Goal: Communication & Community: Share content

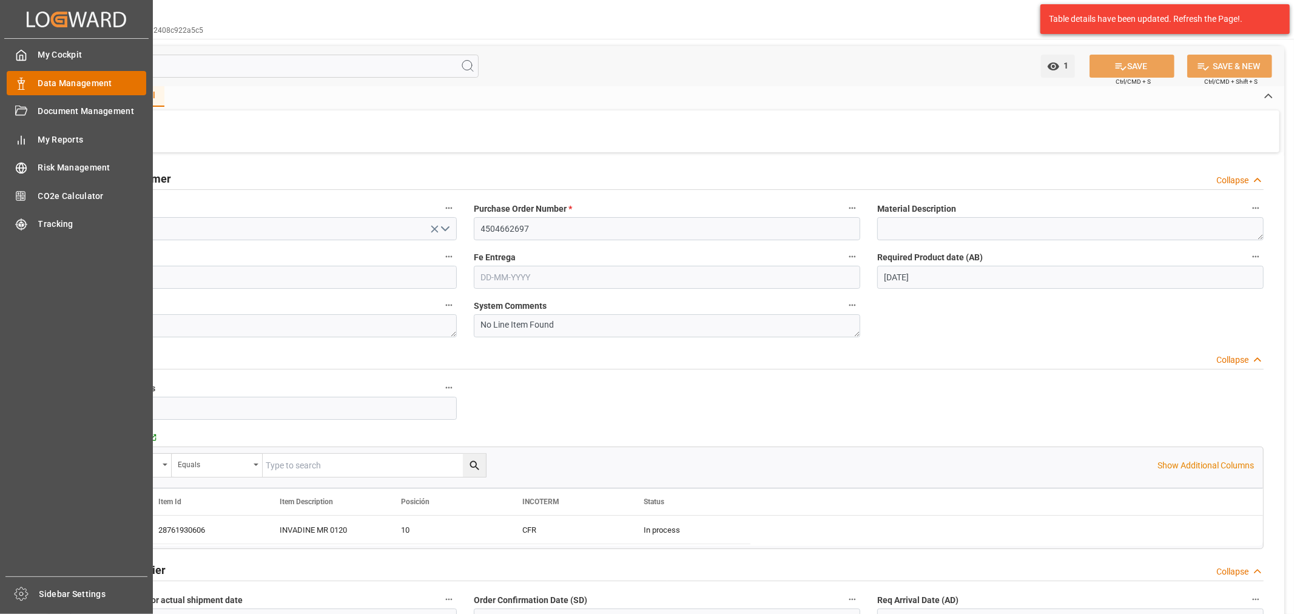
scroll to position [40, 0]
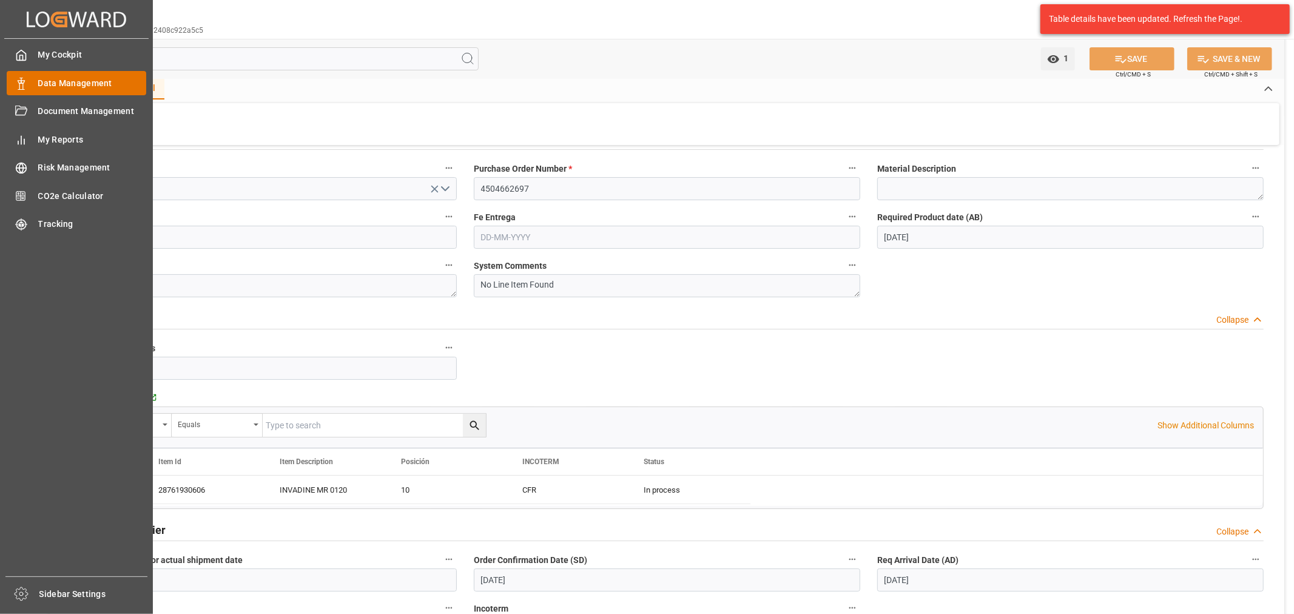
click at [44, 83] on span "Data Management" at bounding box center [92, 83] width 109 height 13
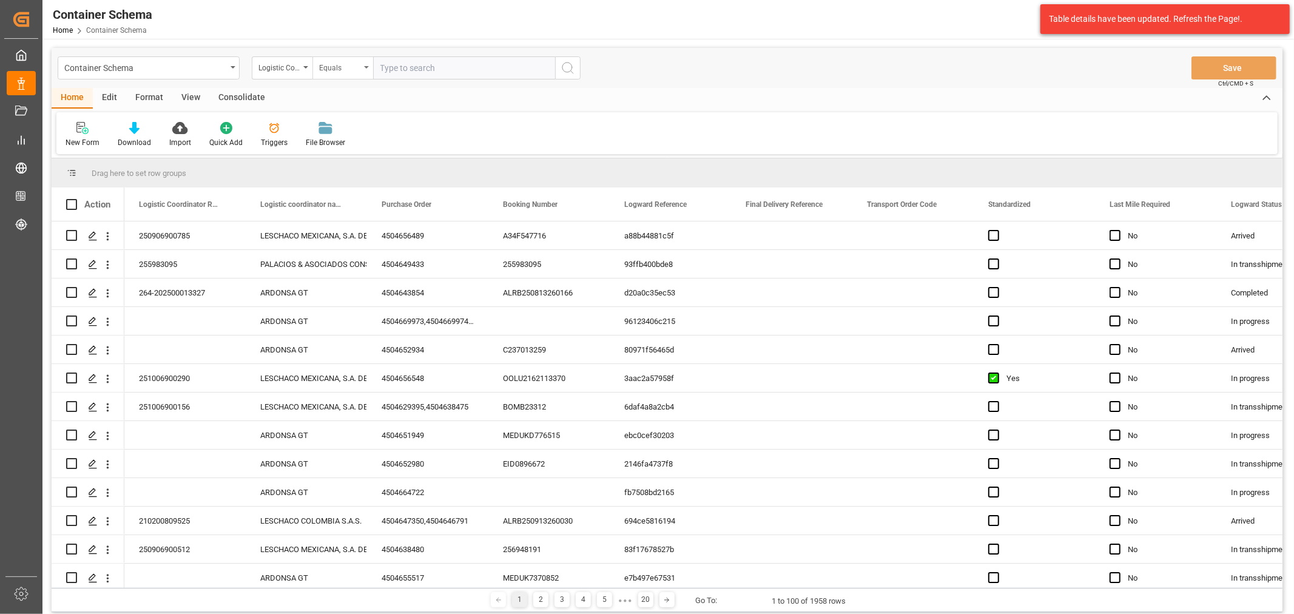
click at [370, 69] on div "Equals" at bounding box center [342, 67] width 61 height 23
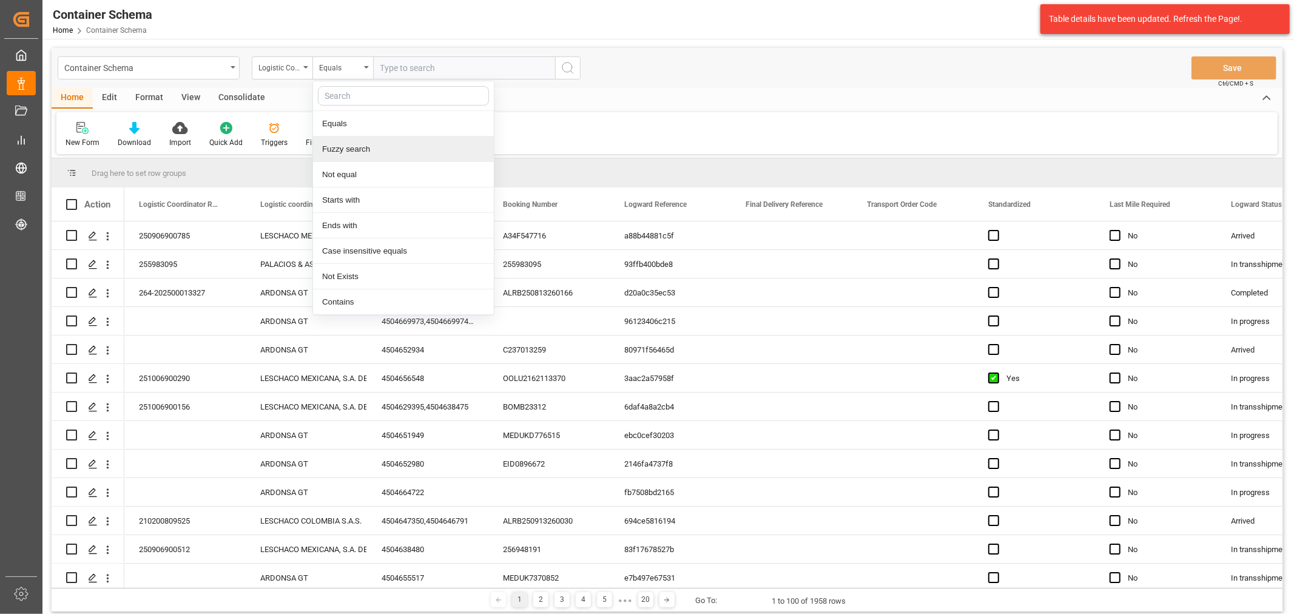
click at [364, 147] on div "Fuzzy search" at bounding box center [403, 148] width 181 height 25
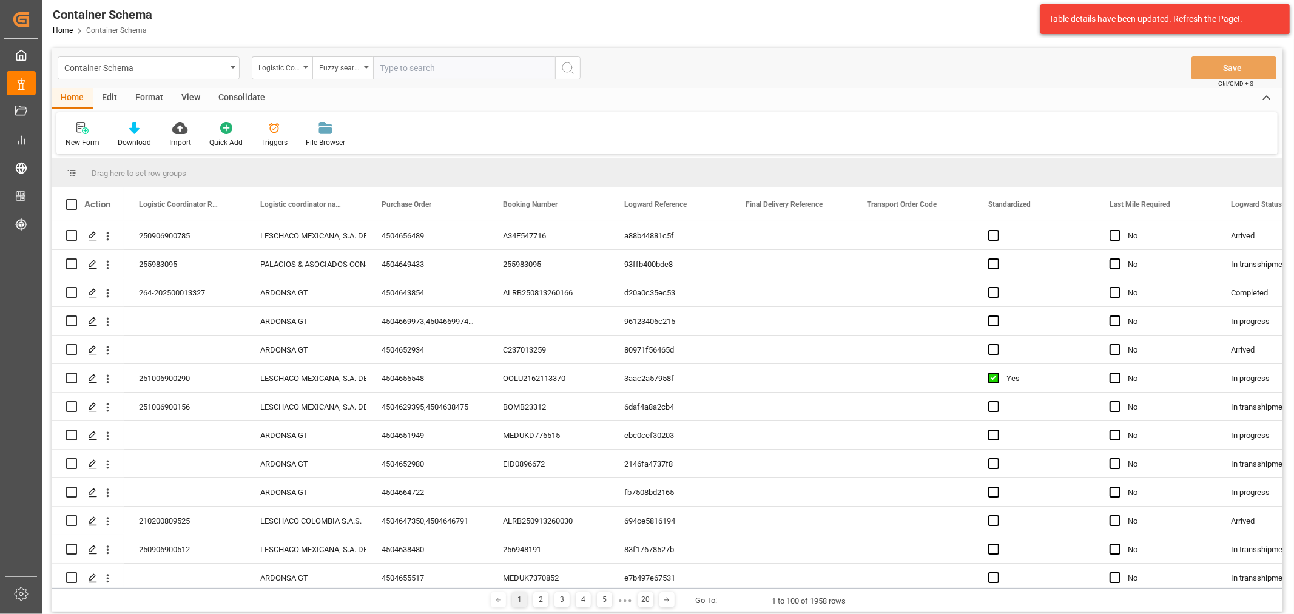
click at [419, 63] on input "text" at bounding box center [464, 67] width 182 height 23
paste input "CYF00783"
type input "CYF00783"
click at [285, 73] on div "Logistic Coordinator Reference Number" at bounding box center [282, 67] width 61 height 23
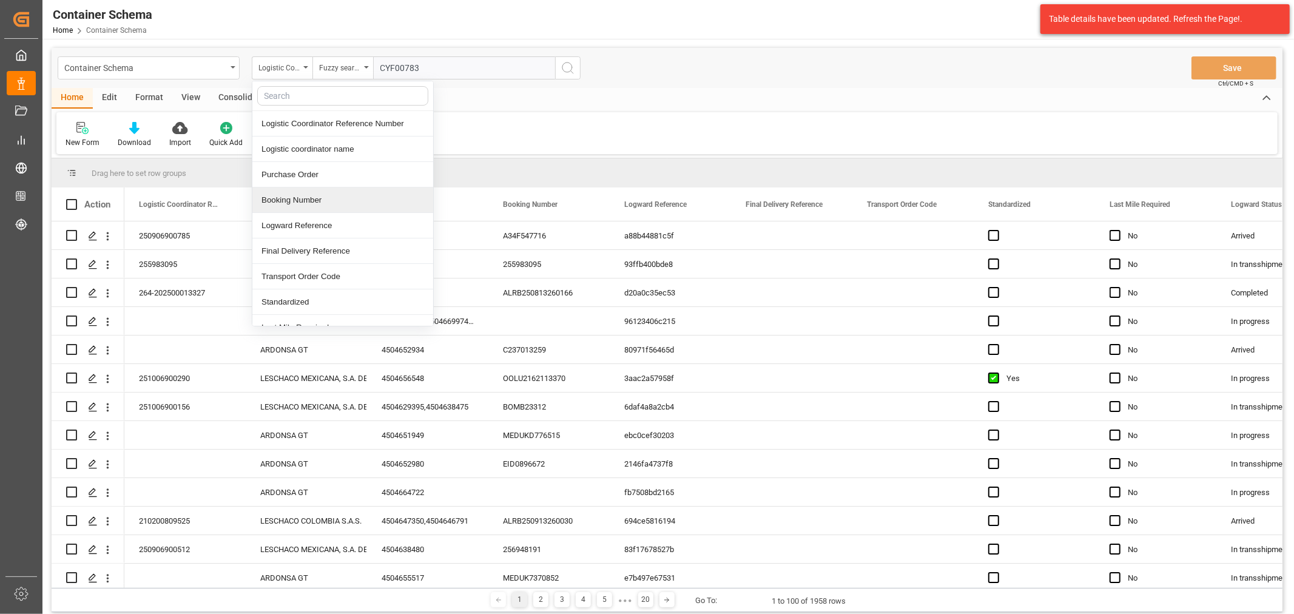
drag, startPoint x: 318, startPoint y: 191, endPoint x: 325, endPoint y: 172, distance: 20.3
click at [318, 192] on div "Booking Number" at bounding box center [342, 199] width 181 height 25
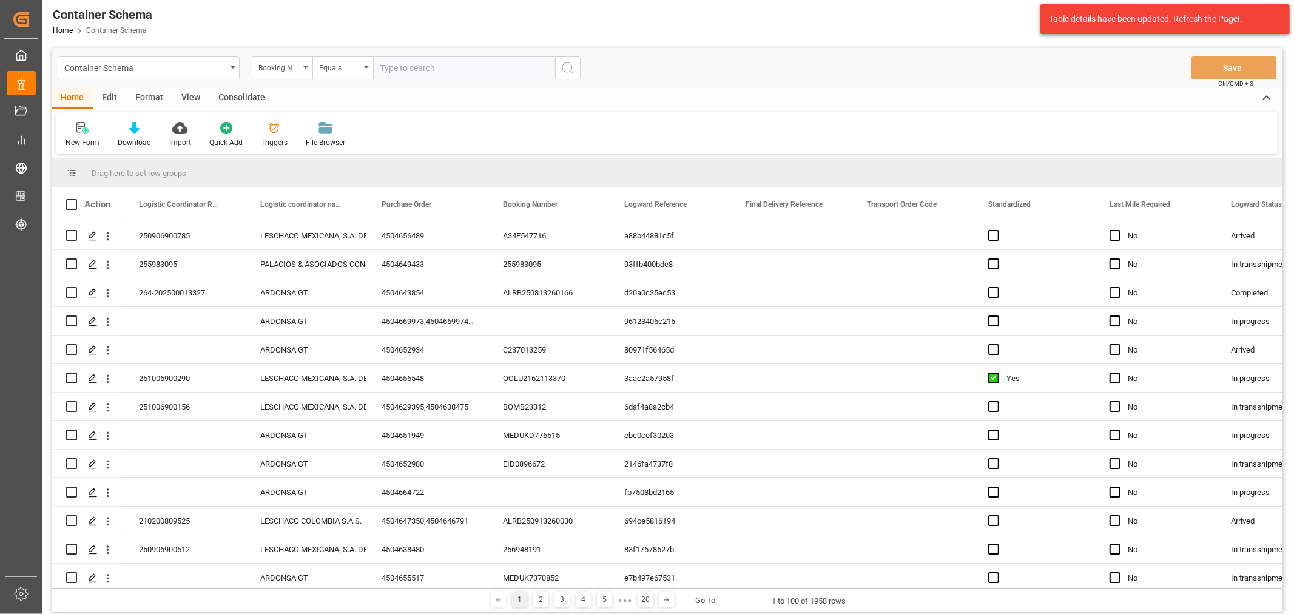
click at [345, 53] on div "Container Schema Booking Number Equals Save Ctrl/CMD + S" at bounding box center [667, 68] width 1231 height 40
click at [343, 69] on div "Equals" at bounding box center [339, 66] width 41 height 14
type input "CYF00783"
click at [352, 65] on div "Equals" at bounding box center [339, 66] width 41 height 14
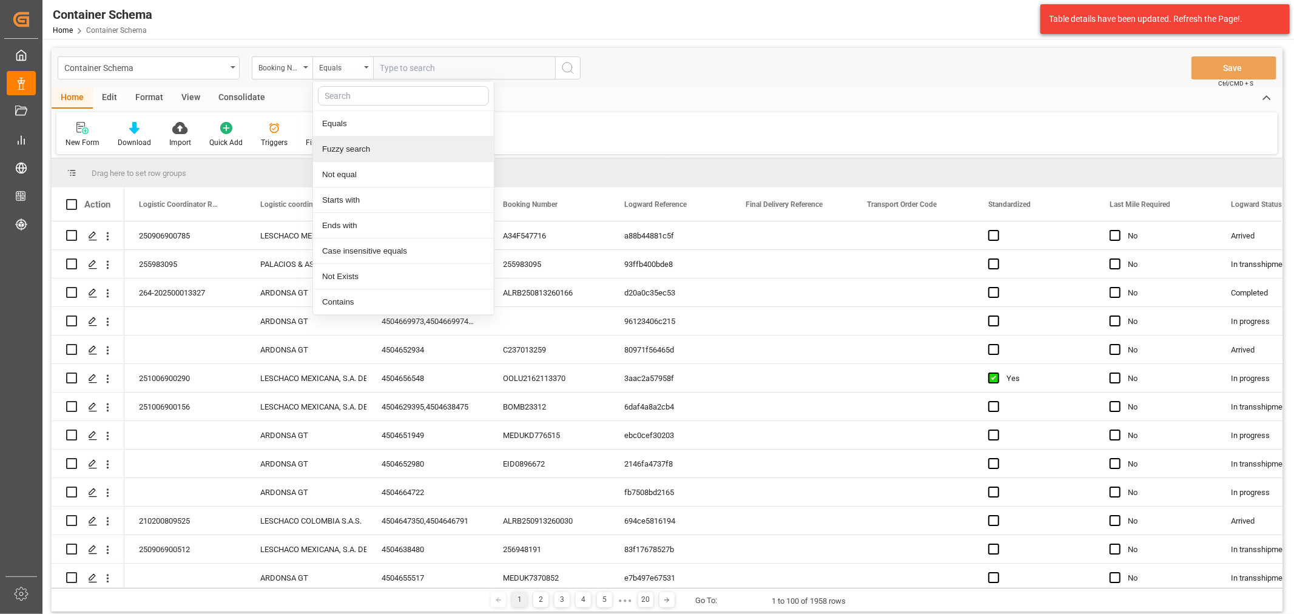
click at [345, 146] on div "Fuzzy search" at bounding box center [403, 148] width 181 height 25
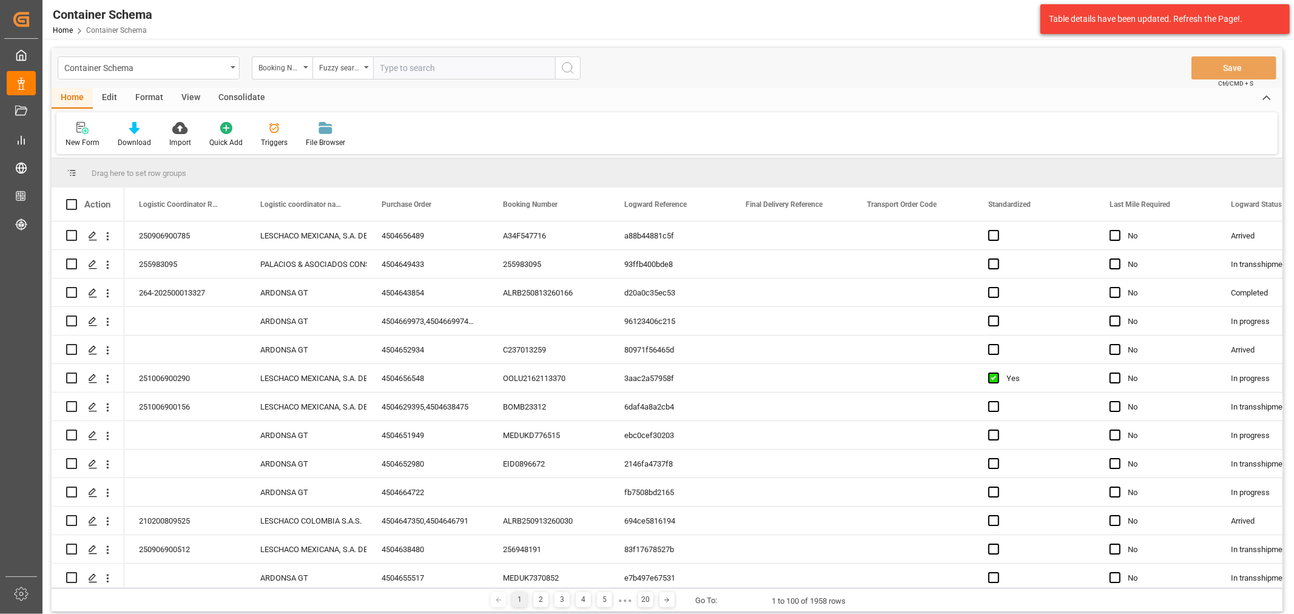
click at [402, 76] on input "text" at bounding box center [464, 67] width 182 height 23
paste input "CYF00783"
type input "CYF00783"
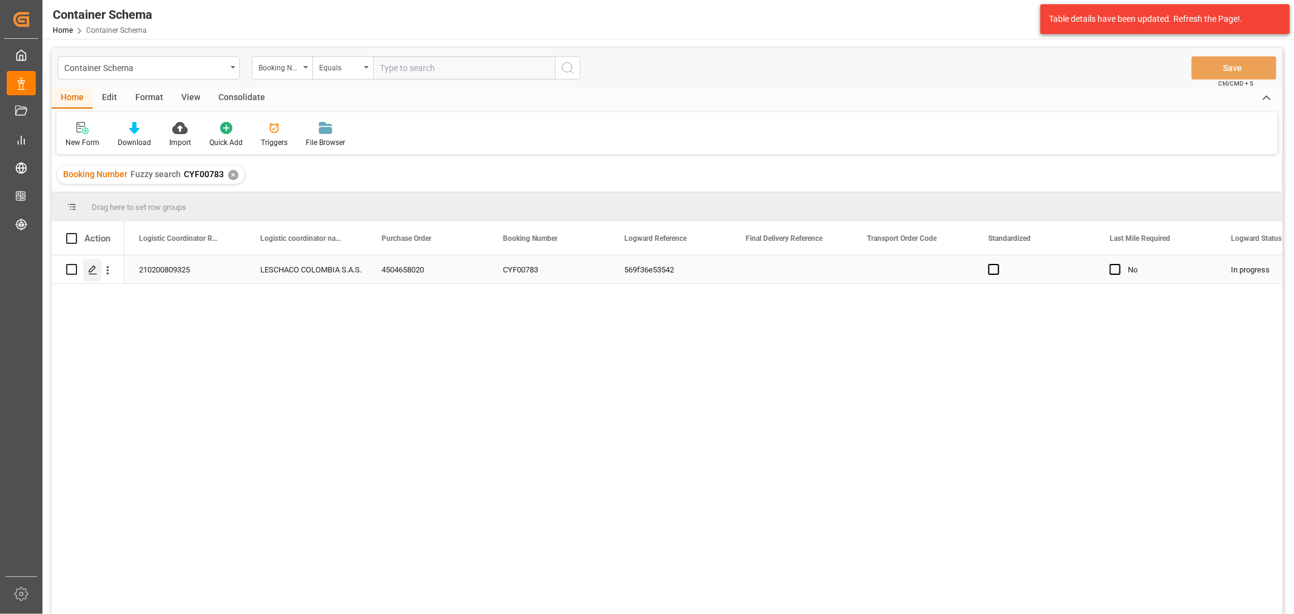
click at [98, 268] on div "Press SPACE to select this row." at bounding box center [92, 270] width 18 height 22
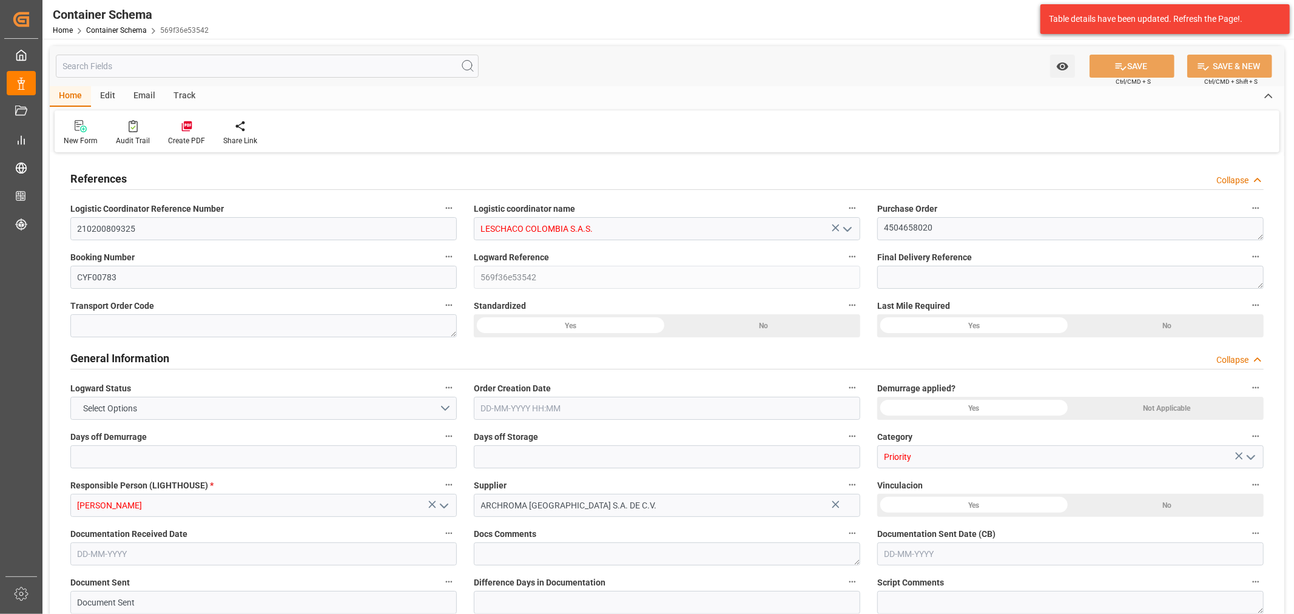
type input "0"
type input "3"
type input "1"
type input "15"
type input "3000"
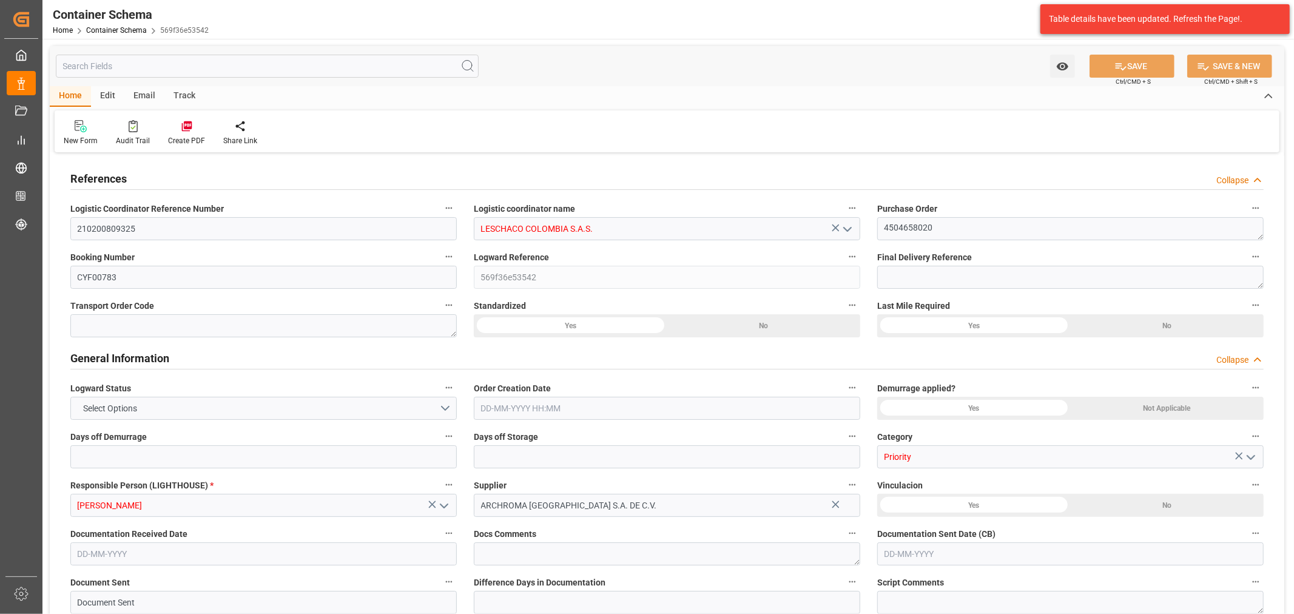
type input "3141"
type input "CMACGM"
type input "CMA CGM Group"
type input "HNCHO"
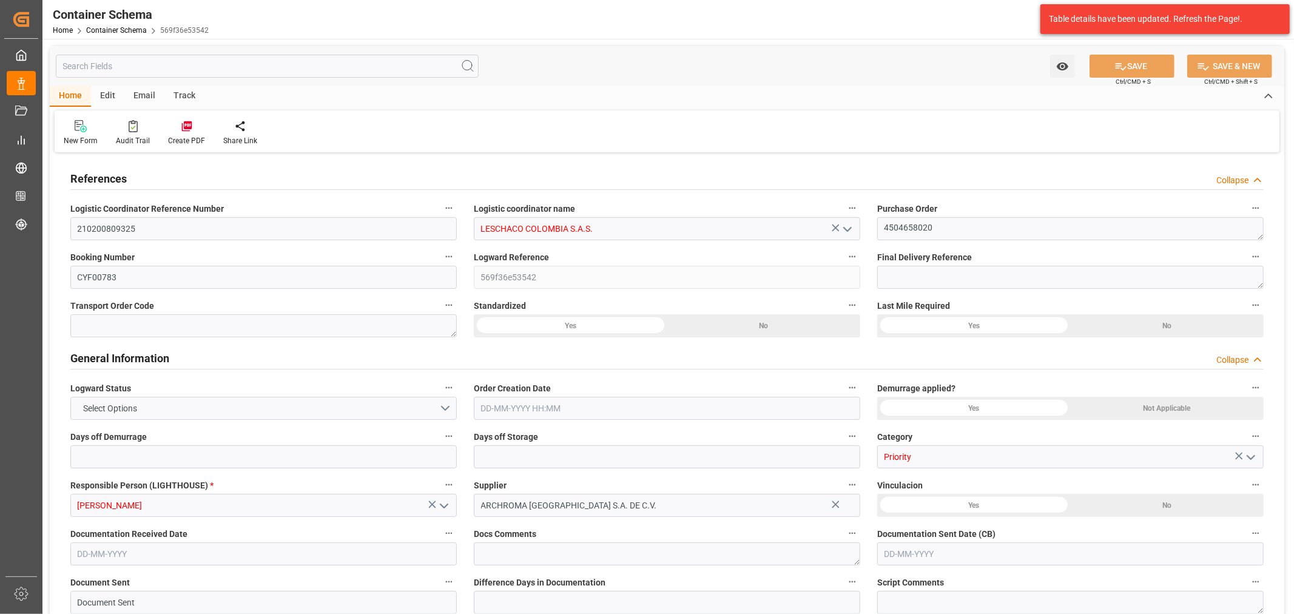
type input "COCTG"
type input "9401661"
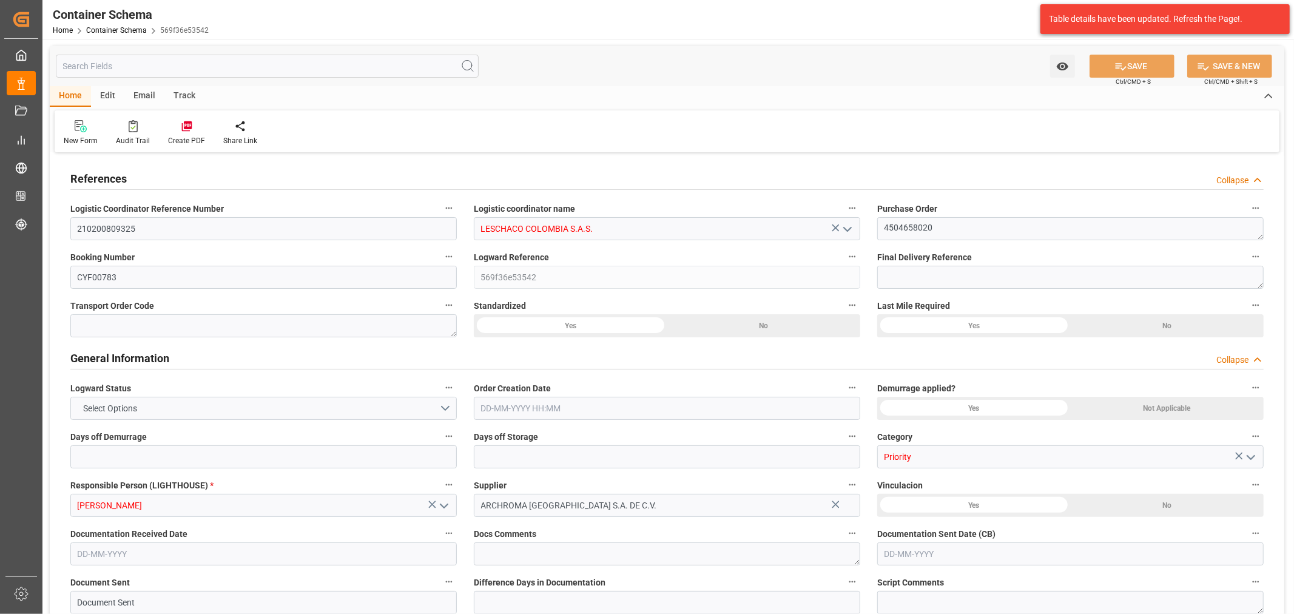
type input "9401661"
type input "0"
type input "[DATE] 08:00"
type input "[DATE]"
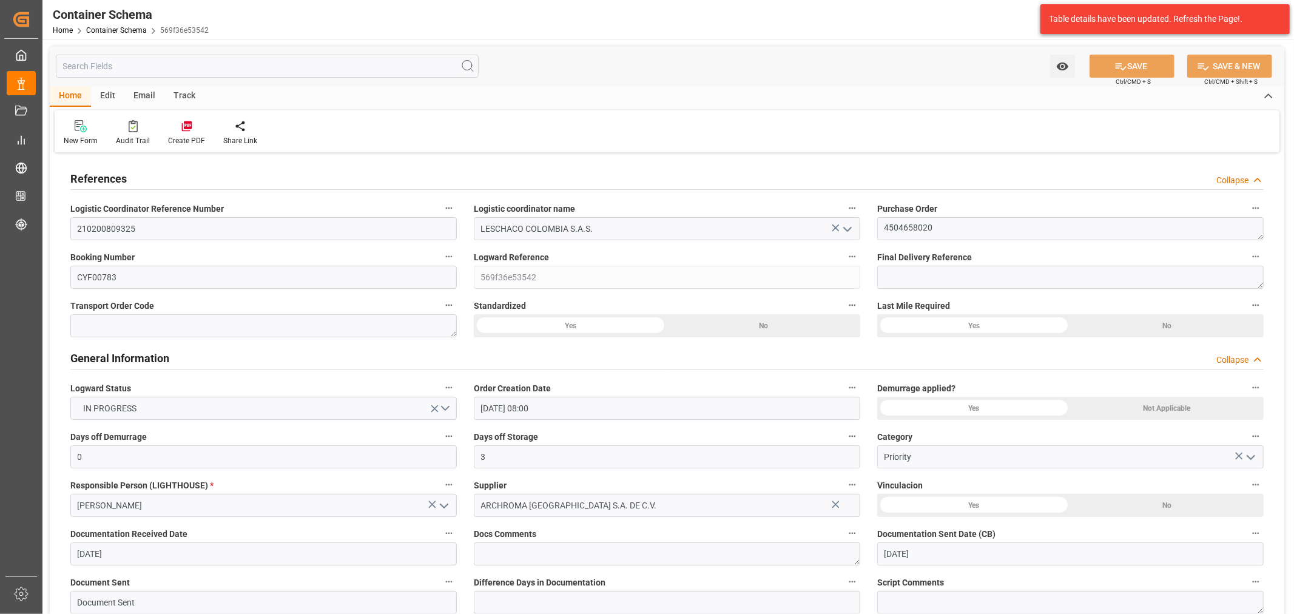
type input "[DATE]"
type input "[DATE] 13:27"
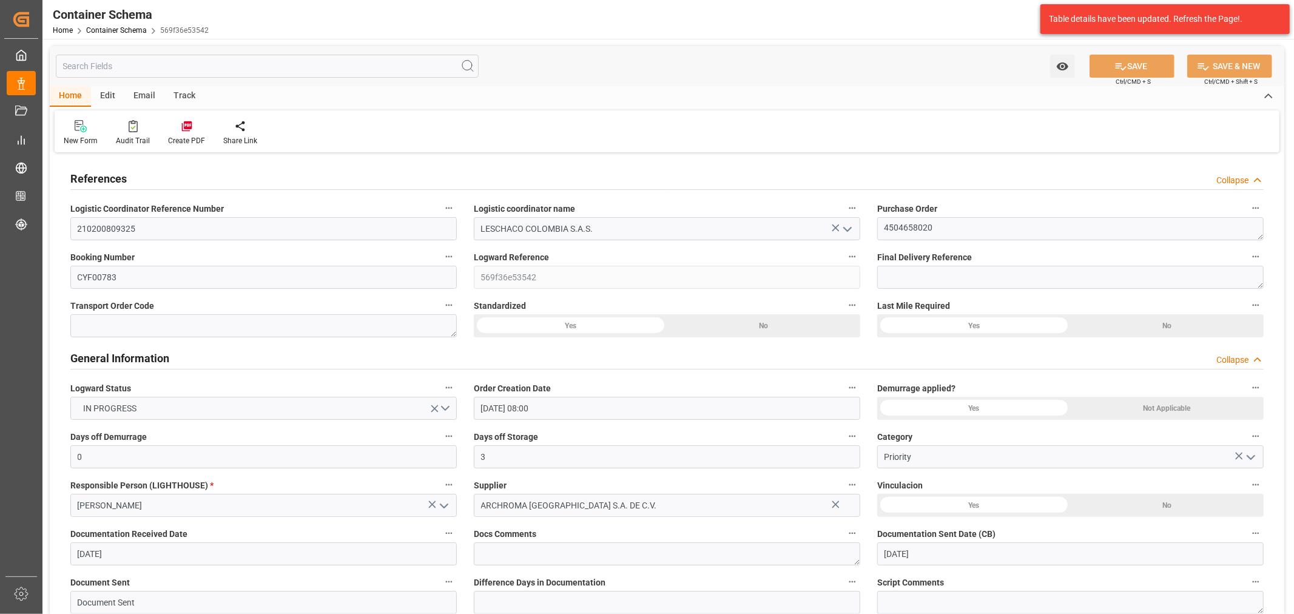
type input "[DATE] 12:50"
type input "[DATE]"
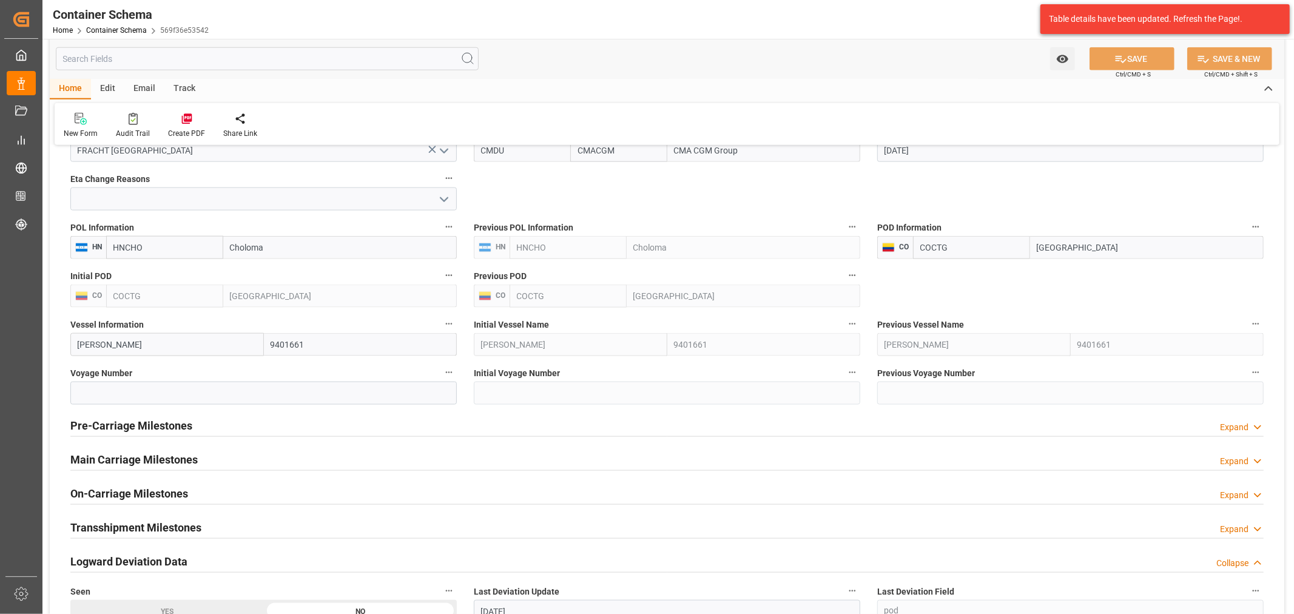
scroll to position [1348, 0]
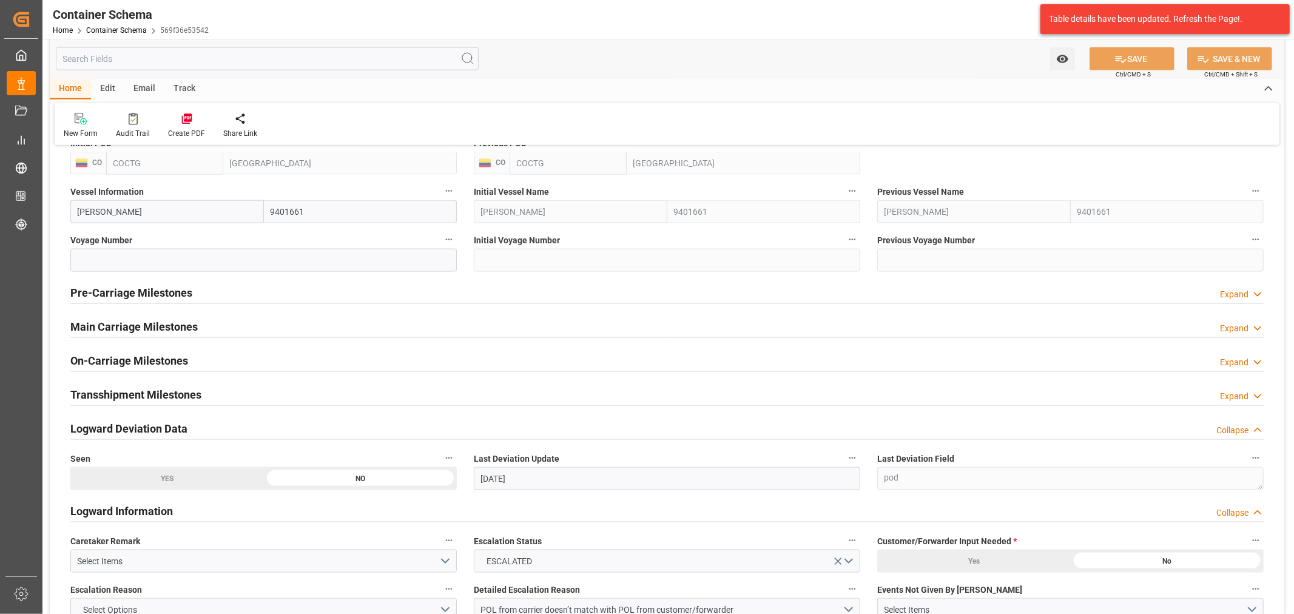
click at [177, 359] on h2 "On-Carriage Milestones" at bounding box center [129, 360] width 118 height 16
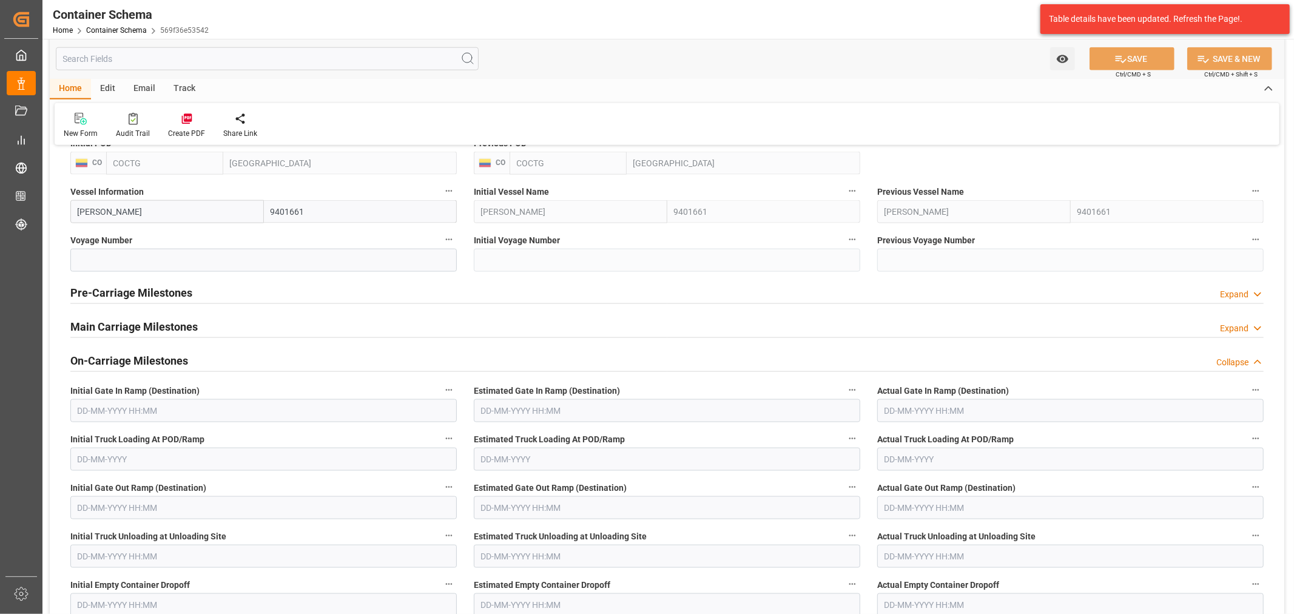
click at [153, 357] on h2 "On-Carriage Milestones" at bounding box center [129, 360] width 118 height 16
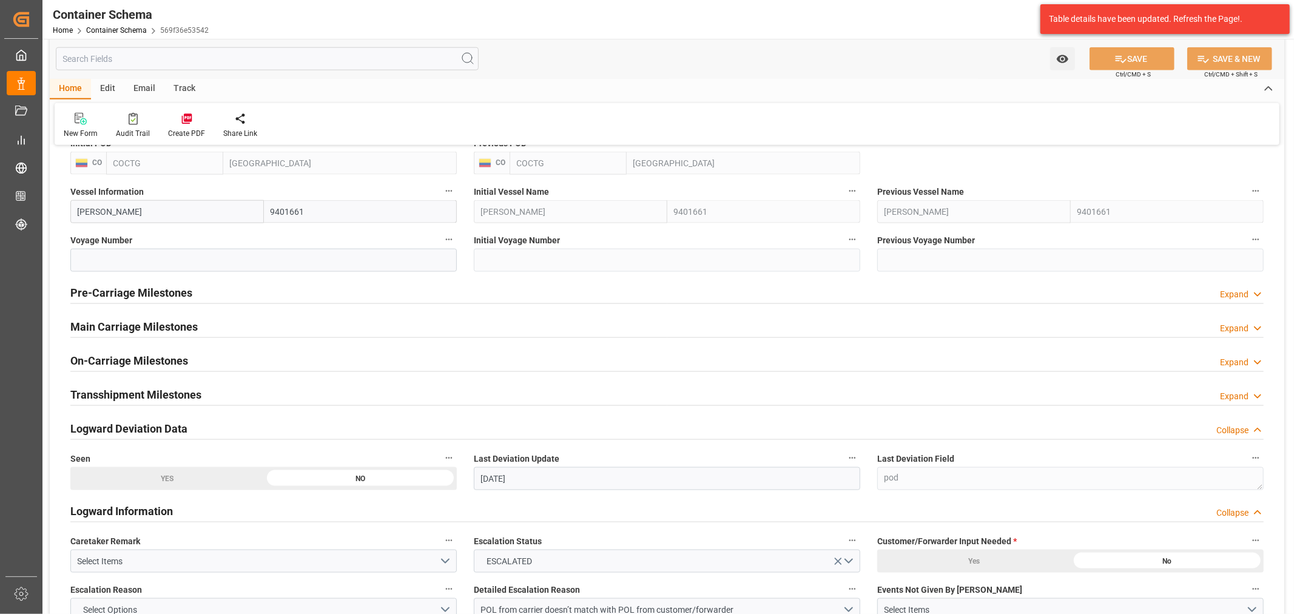
click at [202, 318] on div "Main Carriage Milestones Expand" at bounding box center [666, 325] width 1193 height 23
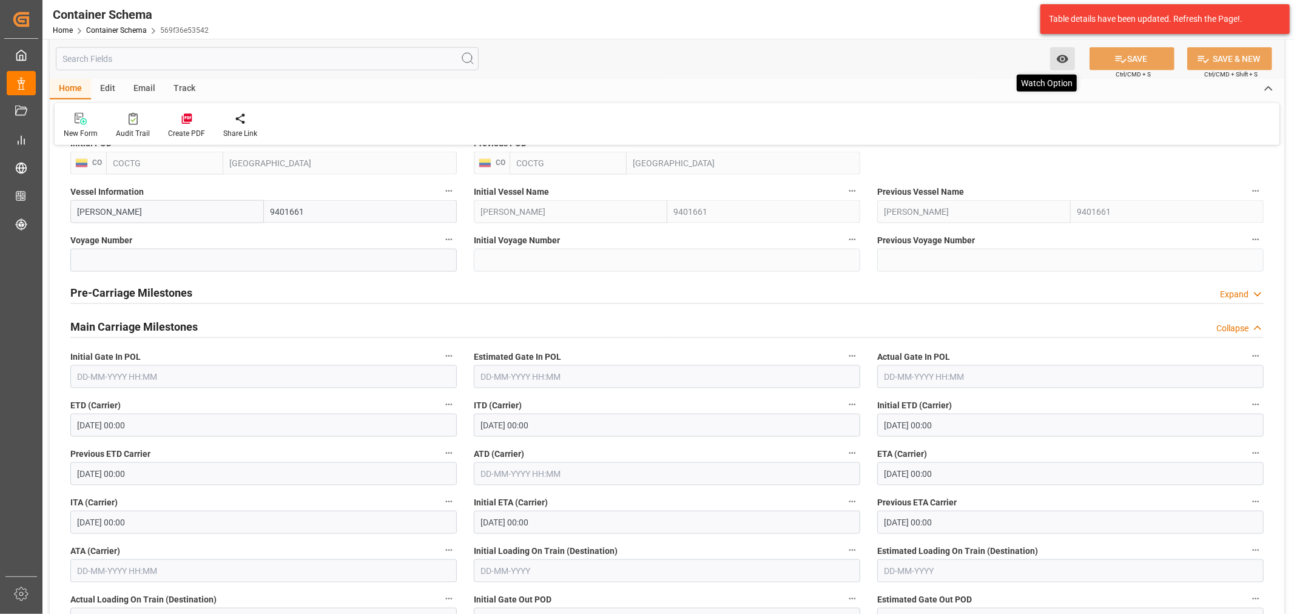
click at [1068, 64] on icon "open menu" at bounding box center [1062, 59] width 13 height 13
click at [927, 79] on div "Home Edit Email Track" at bounding box center [667, 89] width 1235 height 21
click at [126, 26] on link "Container Schema" at bounding box center [116, 30] width 61 height 8
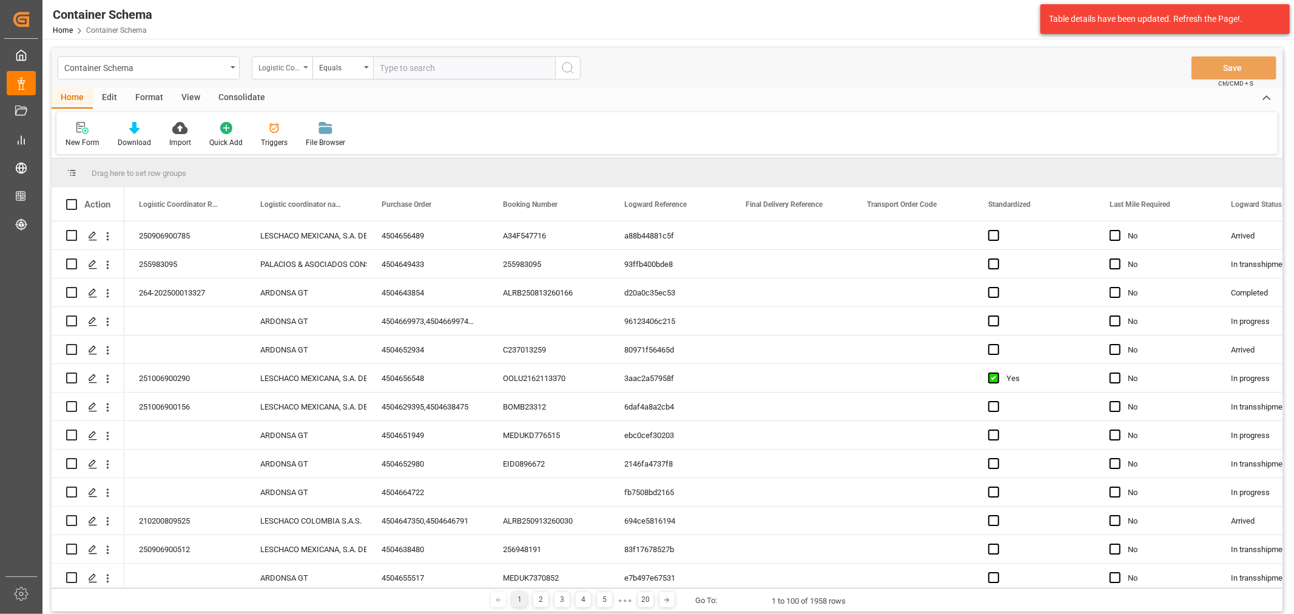
click at [275, 72] on div "Logistic Coordinator Reference Number" at bounding box center [278, 66] width 41 height 14
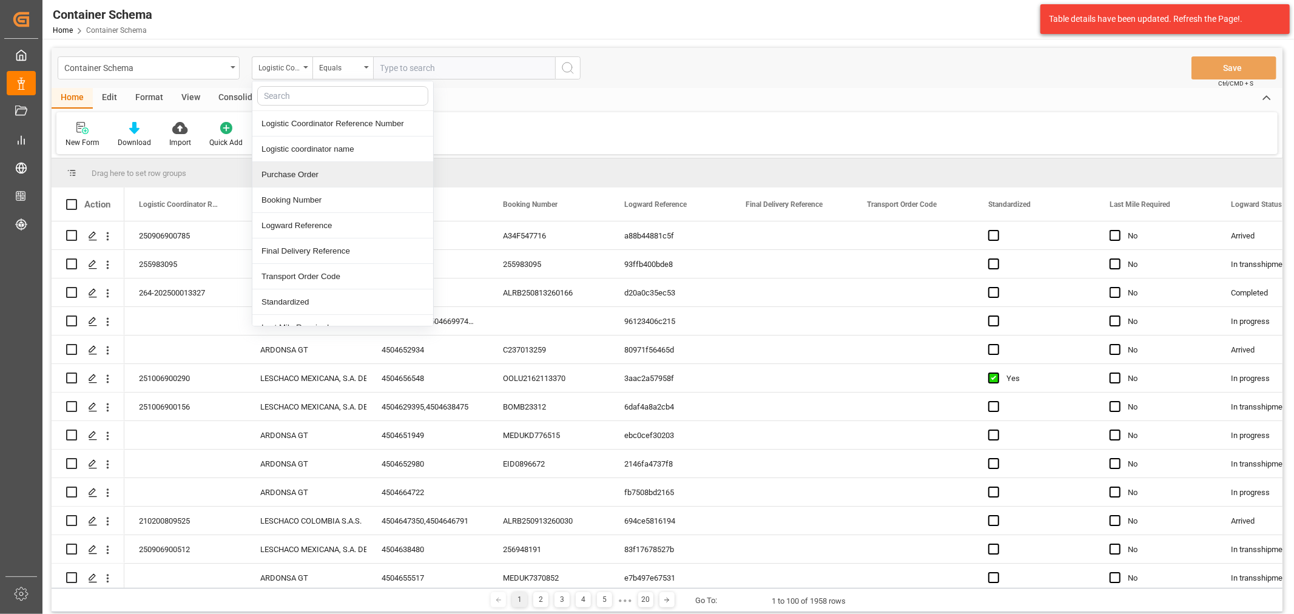
click at [332, 174] on div "Purchase Order" at bounding box center [342, 174] width 181 height 25
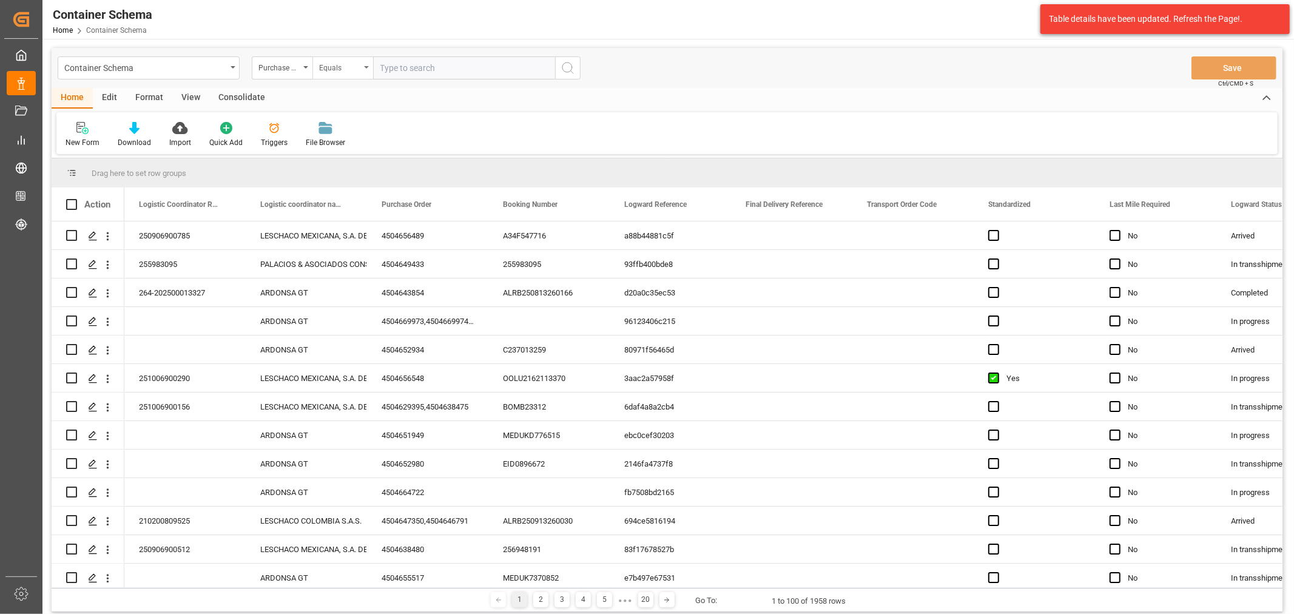
click at [344, 59] on div "Equals" at bounding box center [339, 66] width 41 height 14
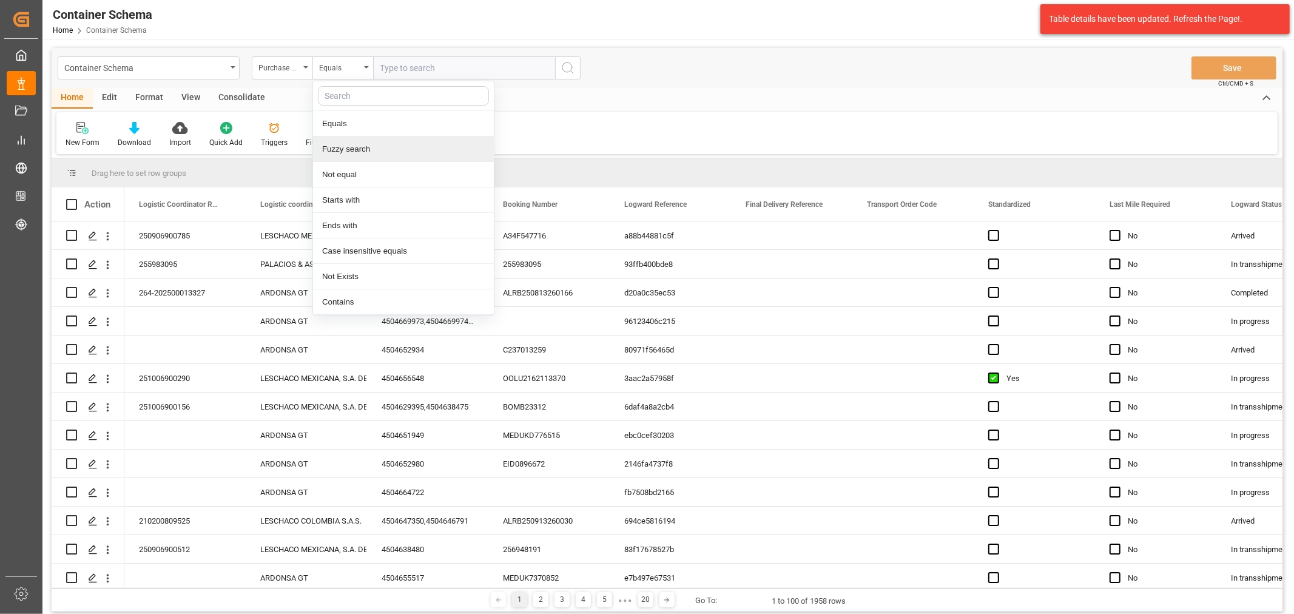
click at [541, 98] on div "Home Edit Format View Consolidate" at bounding box center [667, 98] width 1231 height 21
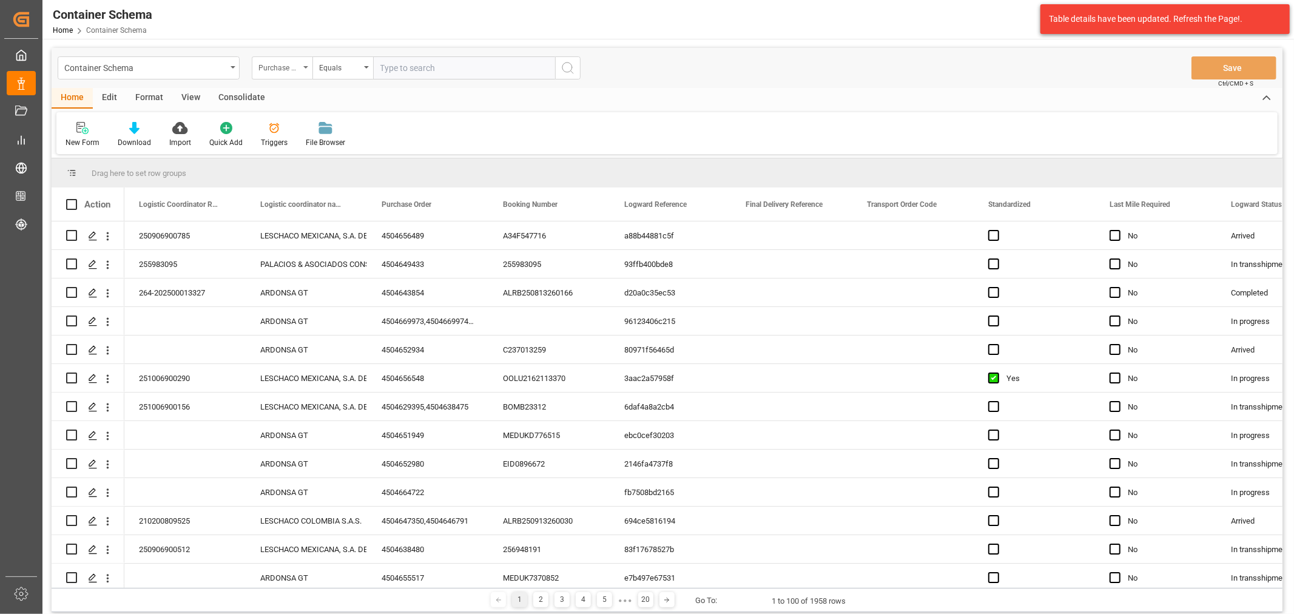
click at [260, 70] on div "Purchase Order" at bounding box center [278, 66] width 41 height 14
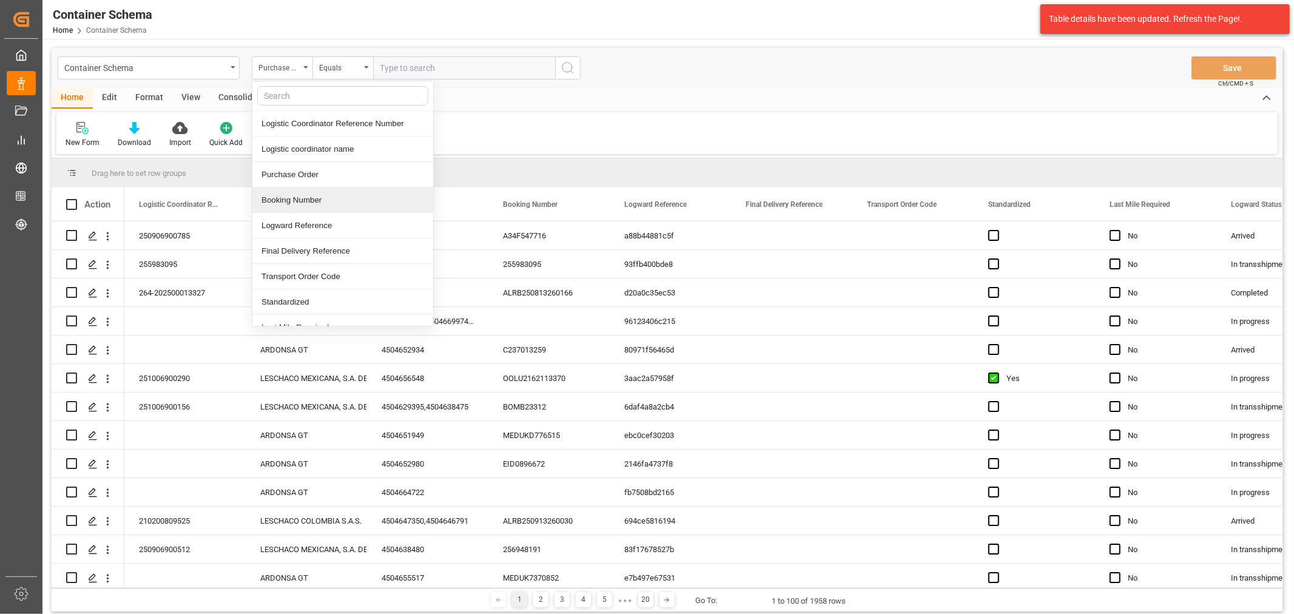
click at [306, 192] on div "Booking Number" at bounding box center [342, 199] width 181 height 25
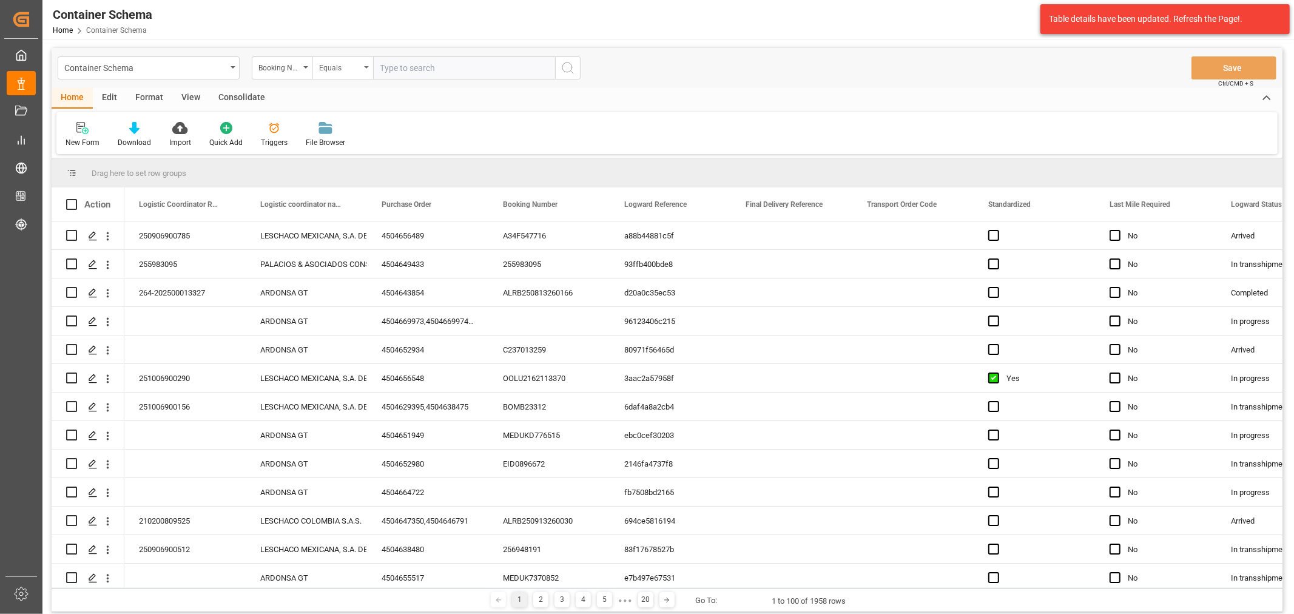
click at [322, 64] on div "Equals" at bounding box center [339, 66] width 41 height 14
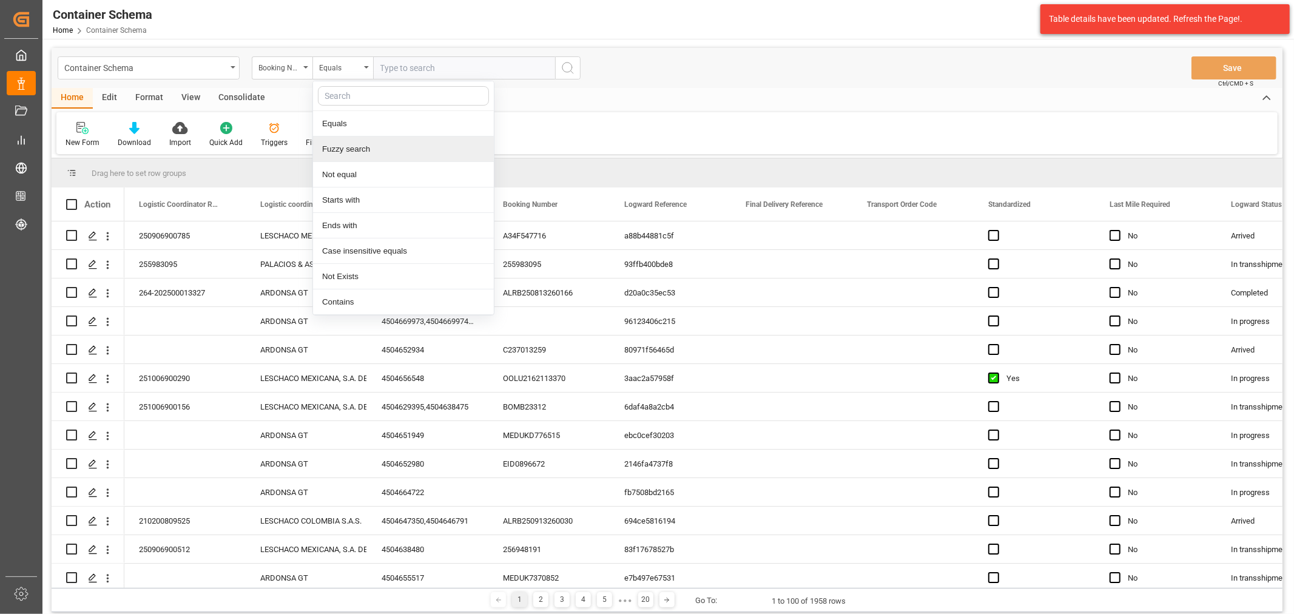
drag, startPoint x: 373, startPoint y: 144, endPoint x: 386, endPoint y: 127, distance: 20.8
click at [373, 143] on div "Fuzzy search" at bounding box center [403, 148] width 181 height 25
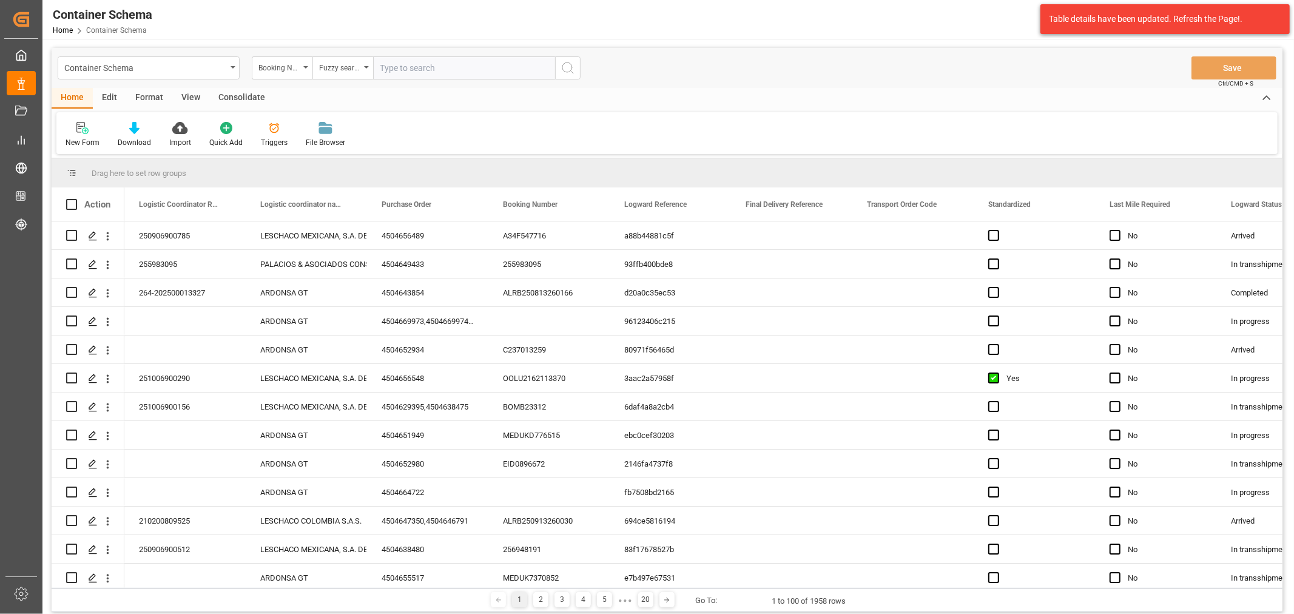
click at [441, 63] on input "text" at bounding box center [464, 67] width 182 height 23
paste input "CYF00783"
type input "CYF00783"
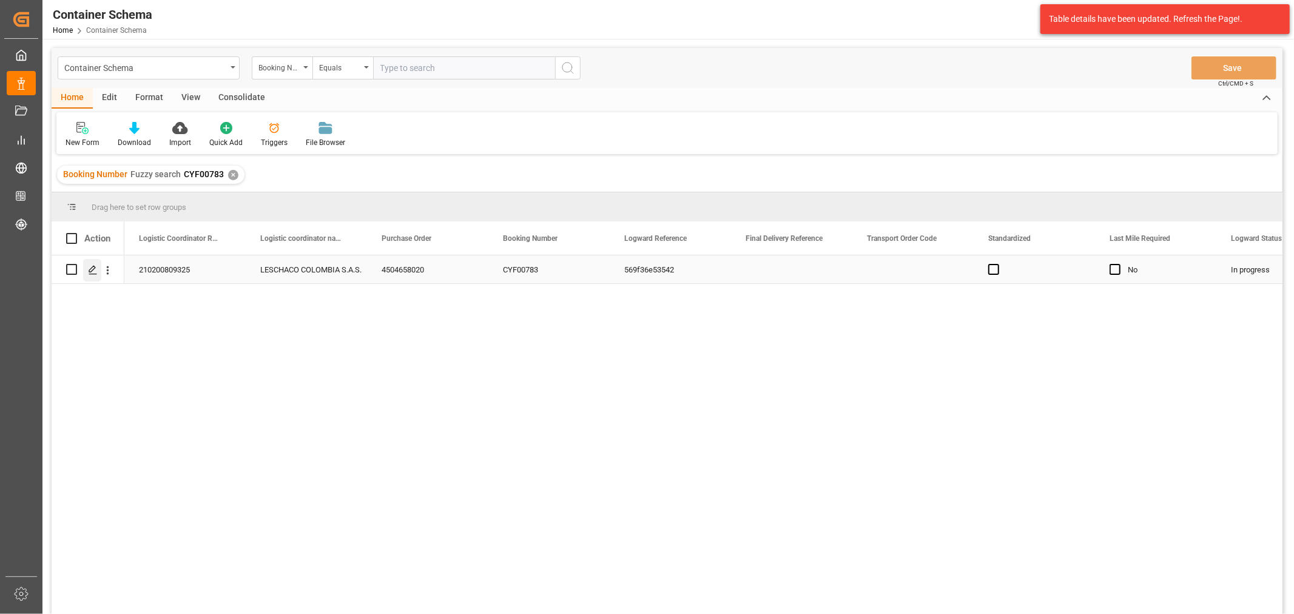
click at [93, 276] on div "Press SPACE to select this row." at bounding box center [92, 270] width 18 height 22
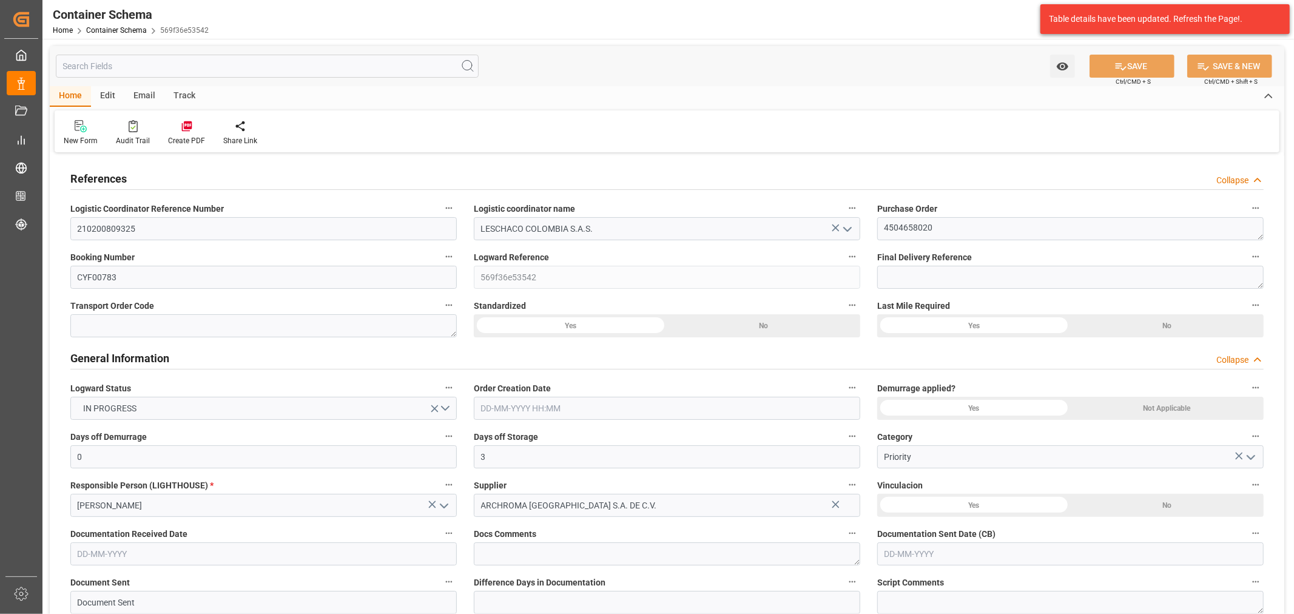
type input "0"
type input "3"
type input "1"
type input "15"
type input "3000"
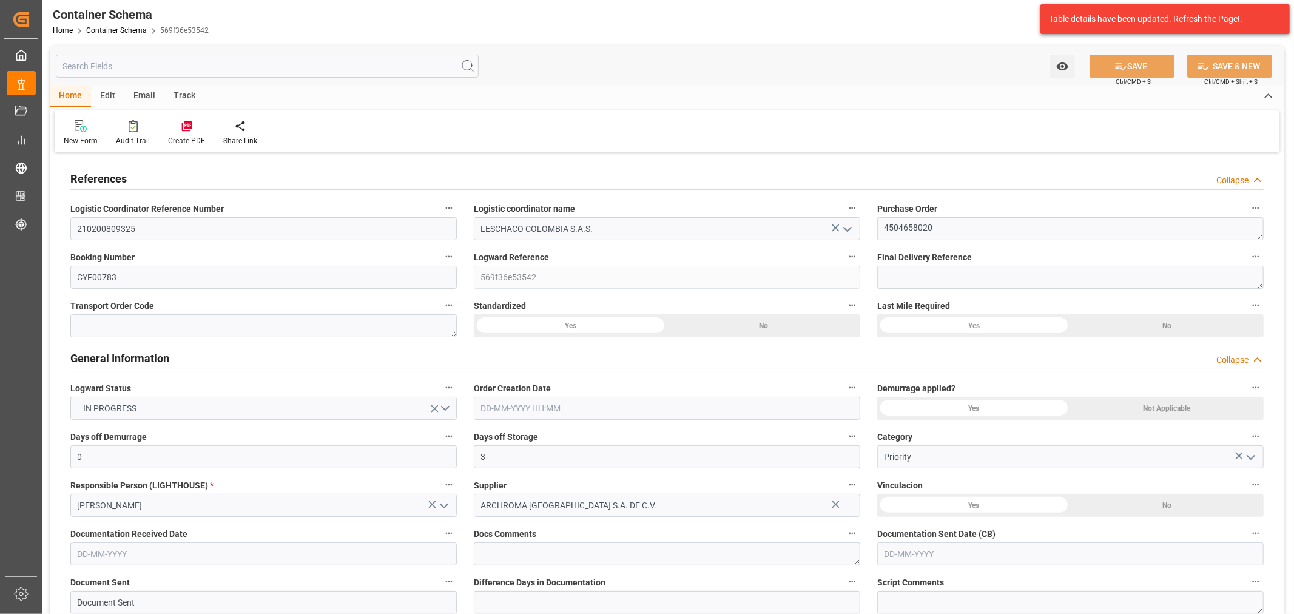
type input "3141"
type input "CMACGM"
type input "CMA CGM Group"
type input "HNCHO"
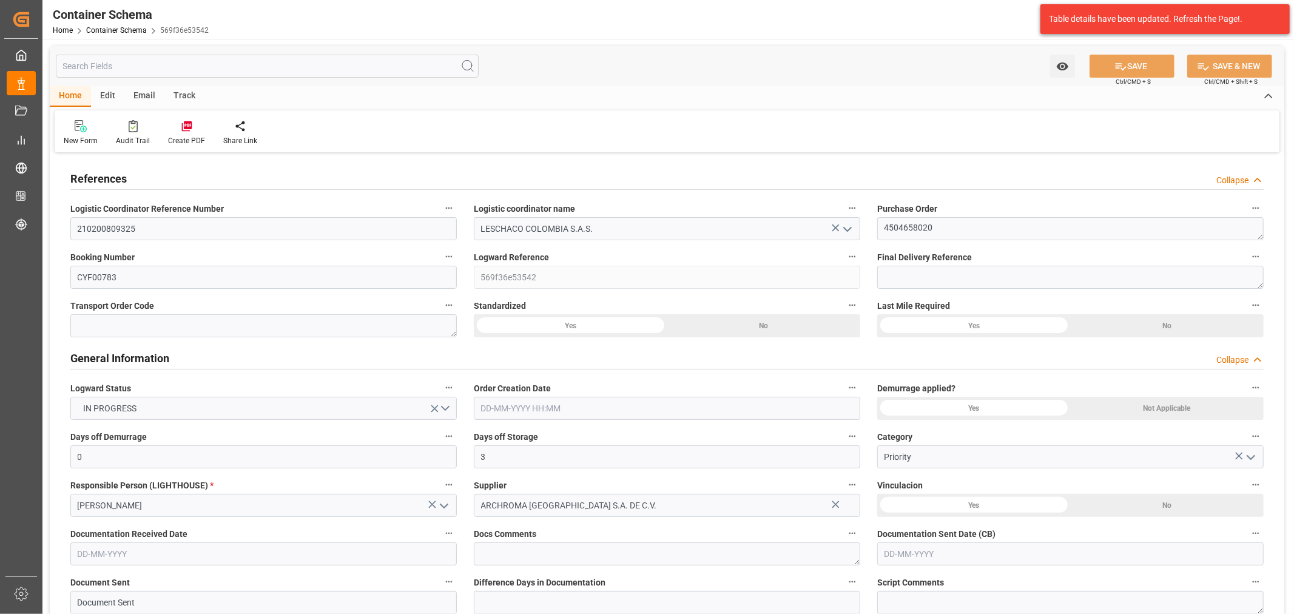
type input "COCTG"
type input "9401661"
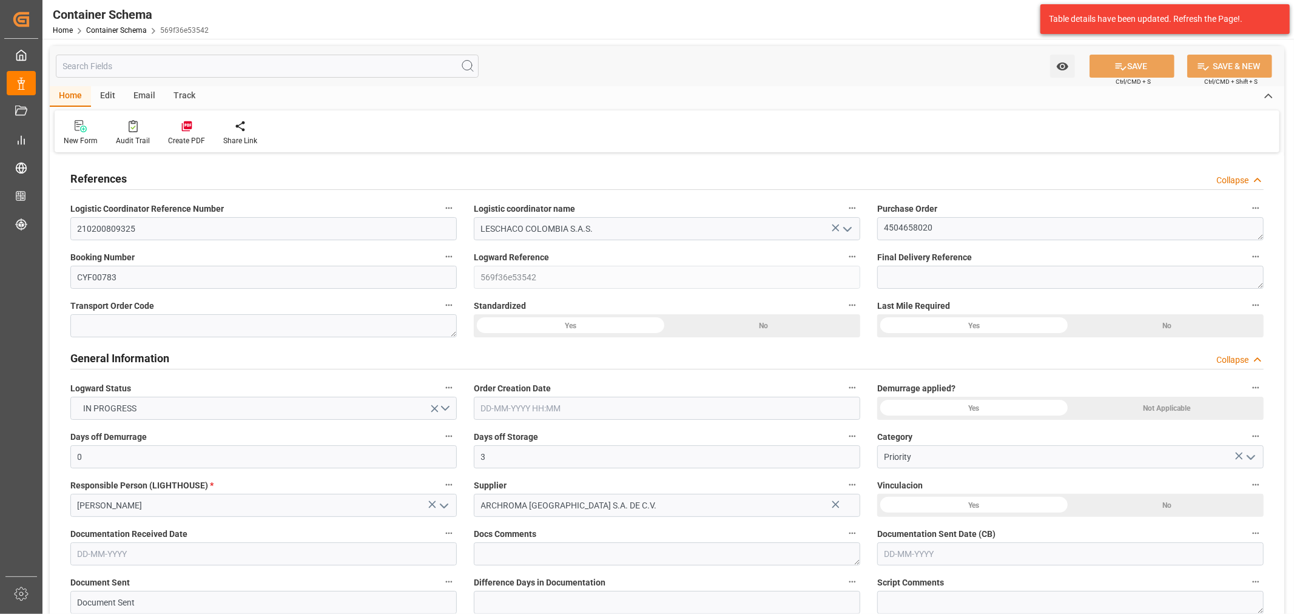
type input "9401661"
type input "0"
type input "[DATE] 08:00"
type input "[DATE]"
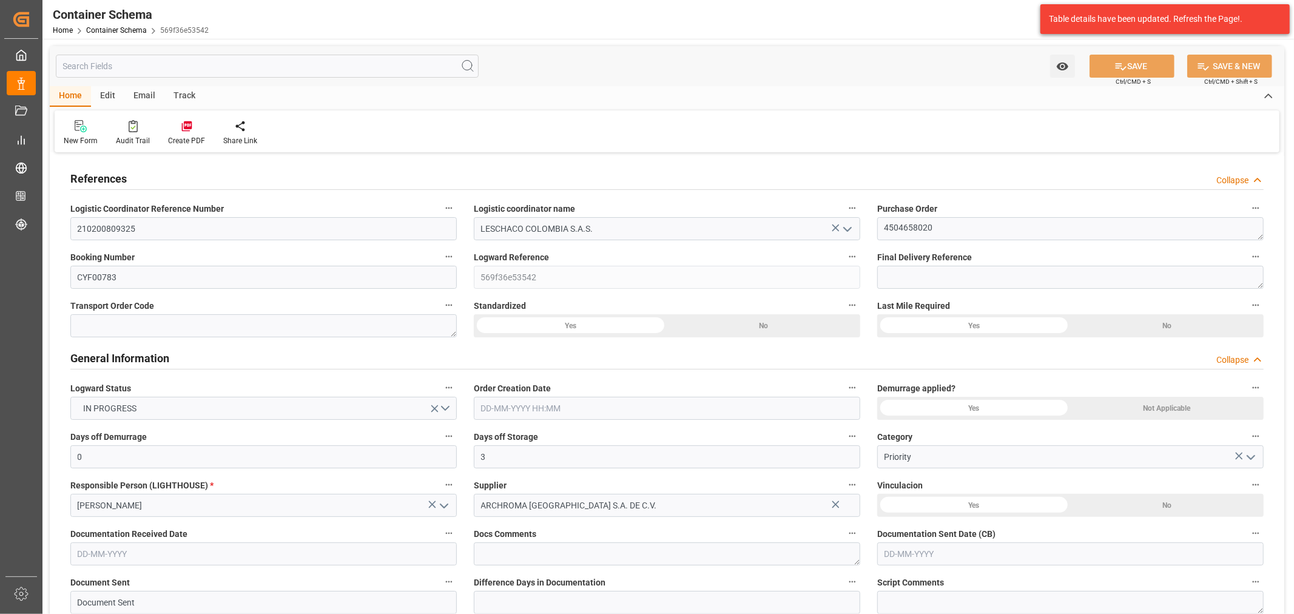
type input "[DATE]"
type input "[DATE] 13:27"
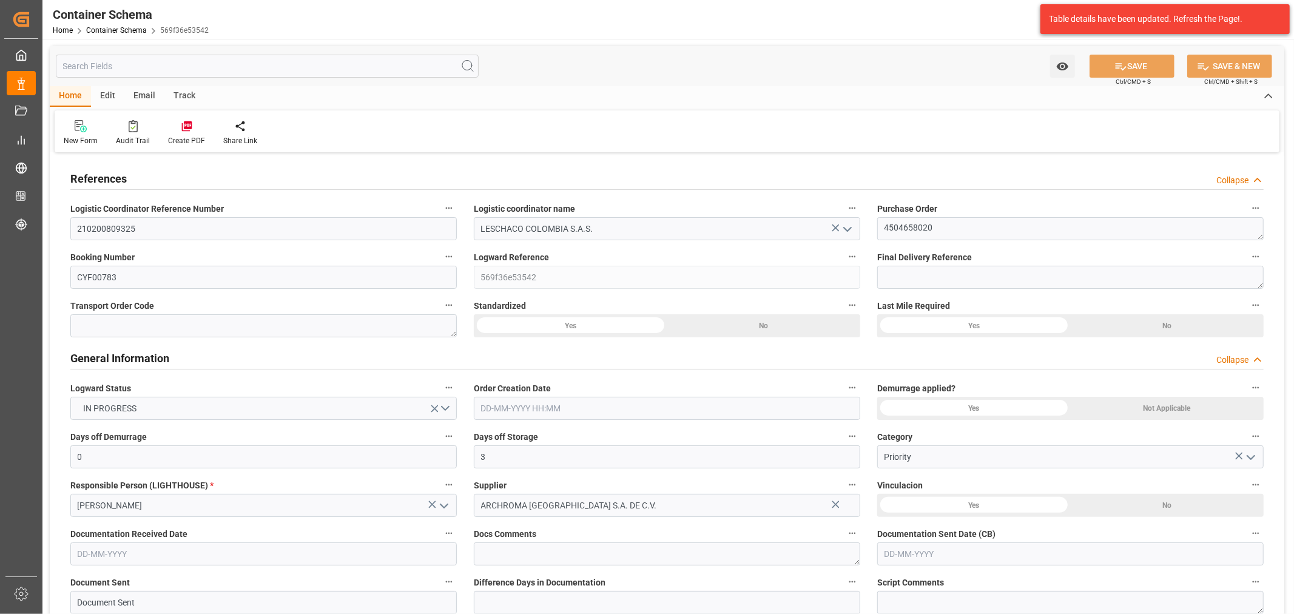
type input "[DATE] 12:50"
type input "[DATE]"
click at [150, 99] on div "Email" at bounding box center [144, 96] width 40 height 21
click at [76, 134] on div "Send Email" at bounding box center [82, 133] width 55 height 27
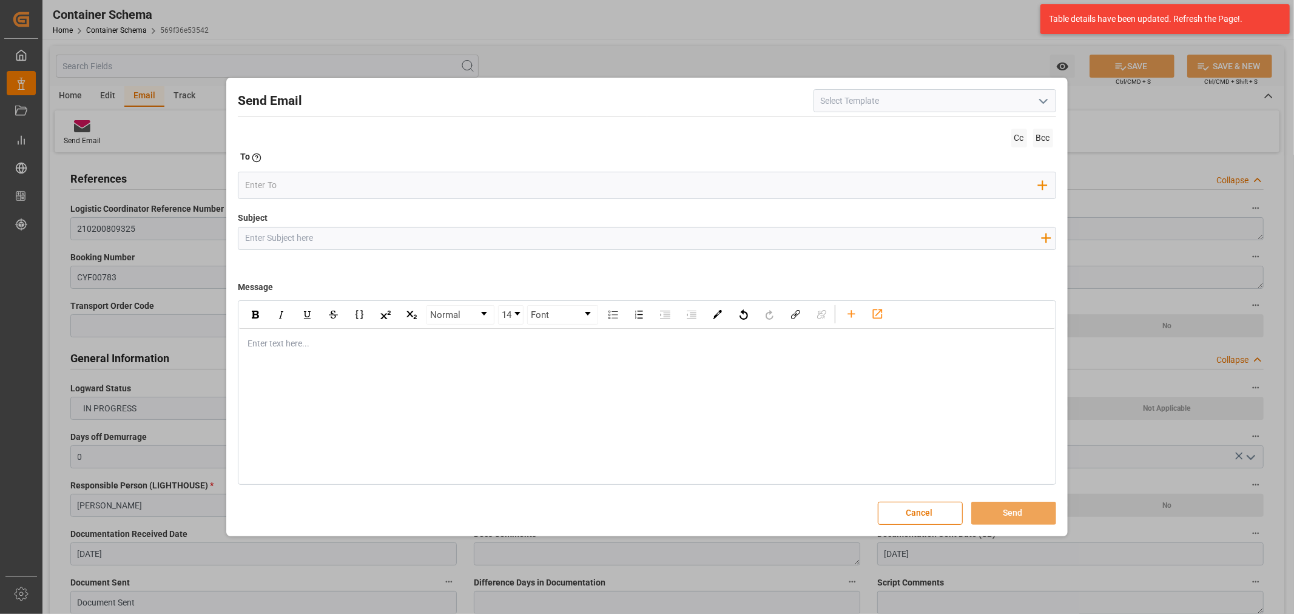
click at [1053, 100] on input at bounding box center [935, 100] width 243 height 23
click at [1048, 99] on icon "open menu" at bounding box center [1043, 101] width 15 height 15
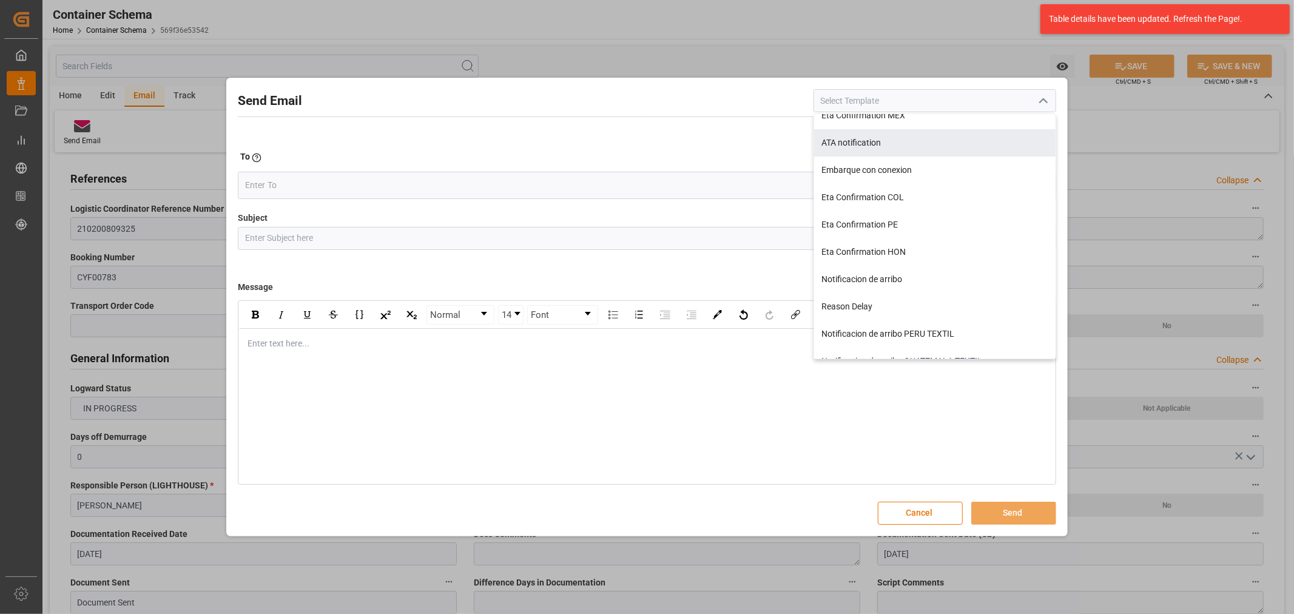
scroll to position [192, 0]
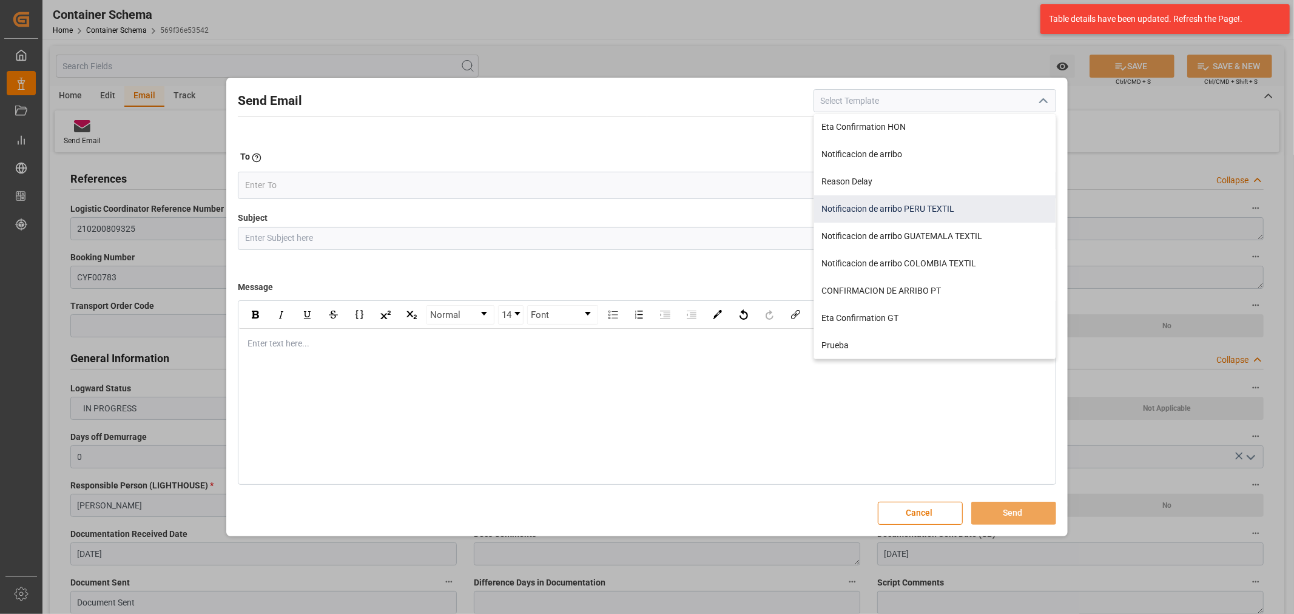
click at [917, 202] on div "Notificacion de arribo PERU TEXTIL" at bounding box center [934, 208] width 241 height 27
type input "Notificacion de arribo PERU TEXTIL"
type input "Aviso de llegada || PO {{purchaseOrder}} | BL {{bookingNumber}} || CONTENEDOR {…"
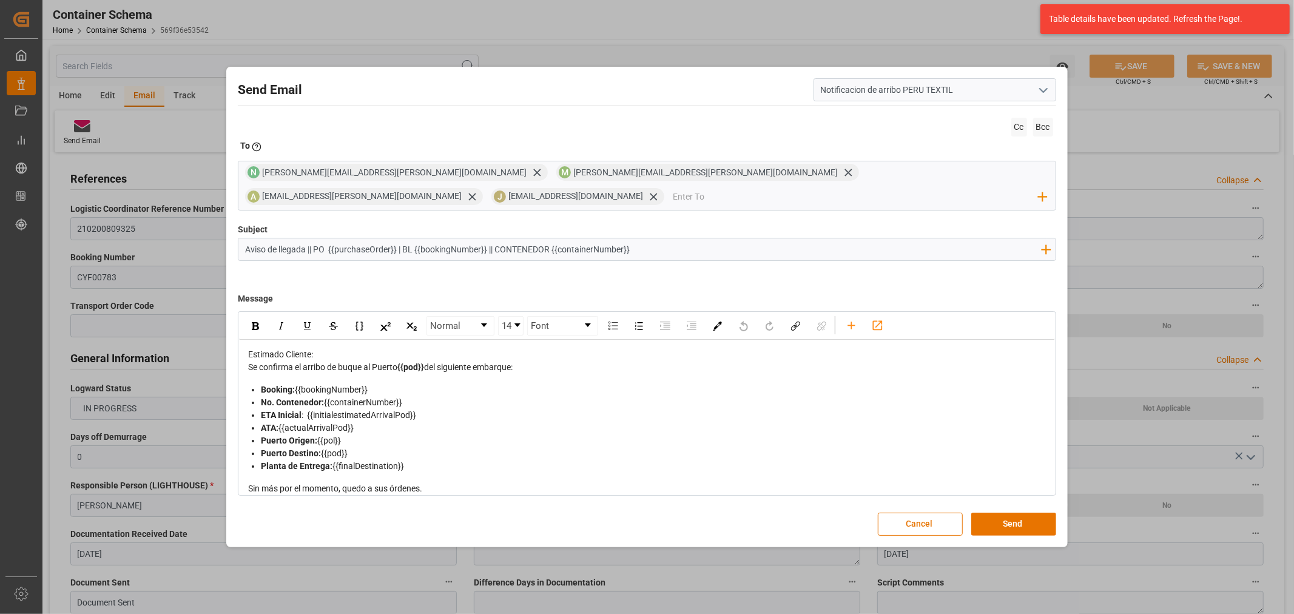
click at [375, 289] on div "Message Normal 14 Font Estimado Cliente: Se confirma el arribo de buque al Puer…" at bounding box center [647, 390] width 818 height 212
click at [324, 348] on div "Estimado Cliente:" at bounding box center [647, 354] width 798 height 13
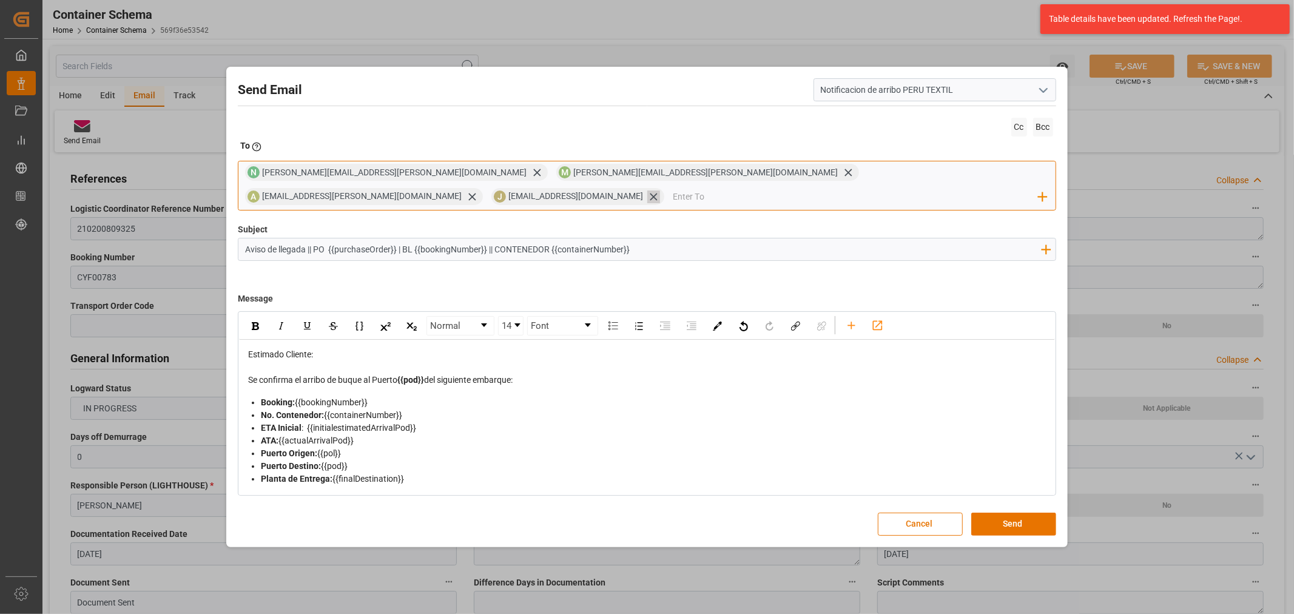
click at [660, 190] on icon at bounding box center [653, 196] width 13 height 13
click at [851, 187] on input "email" at bounding box center [764, 196] width 547 height 18
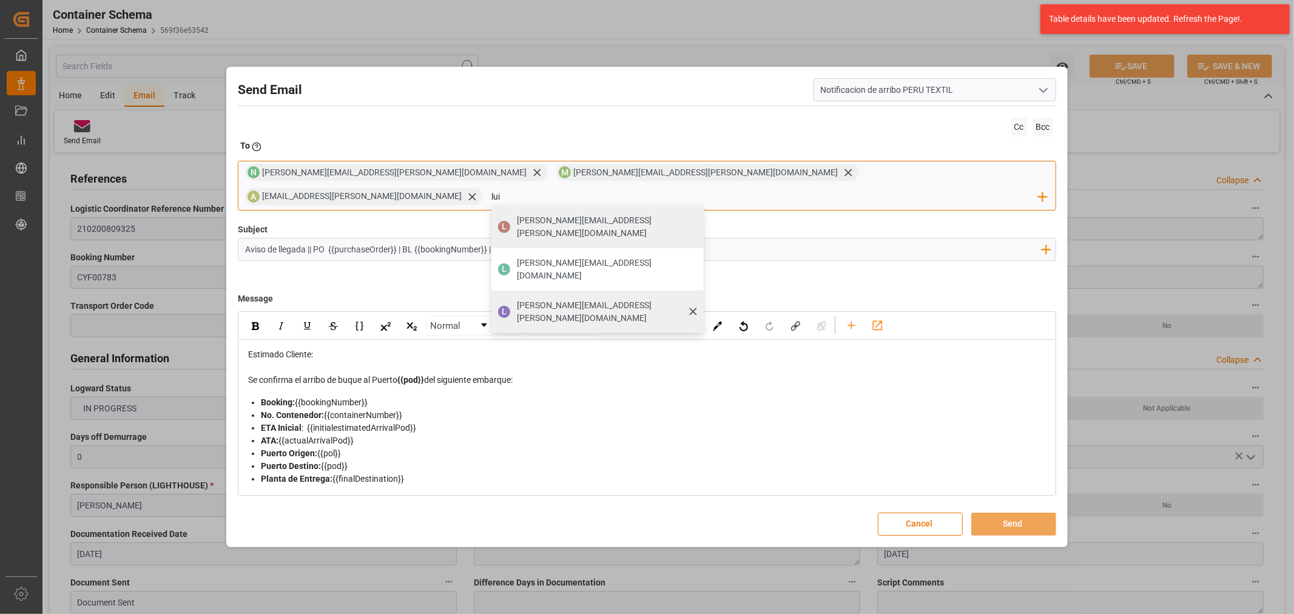
type input "lui"
click at [695, 299] on span "[PERSON_NAME][EMAIL_ADDRESS][PERSON_NAME][DOMAIN_NAME]" at bounding box center [606, 311] width 178 height 25
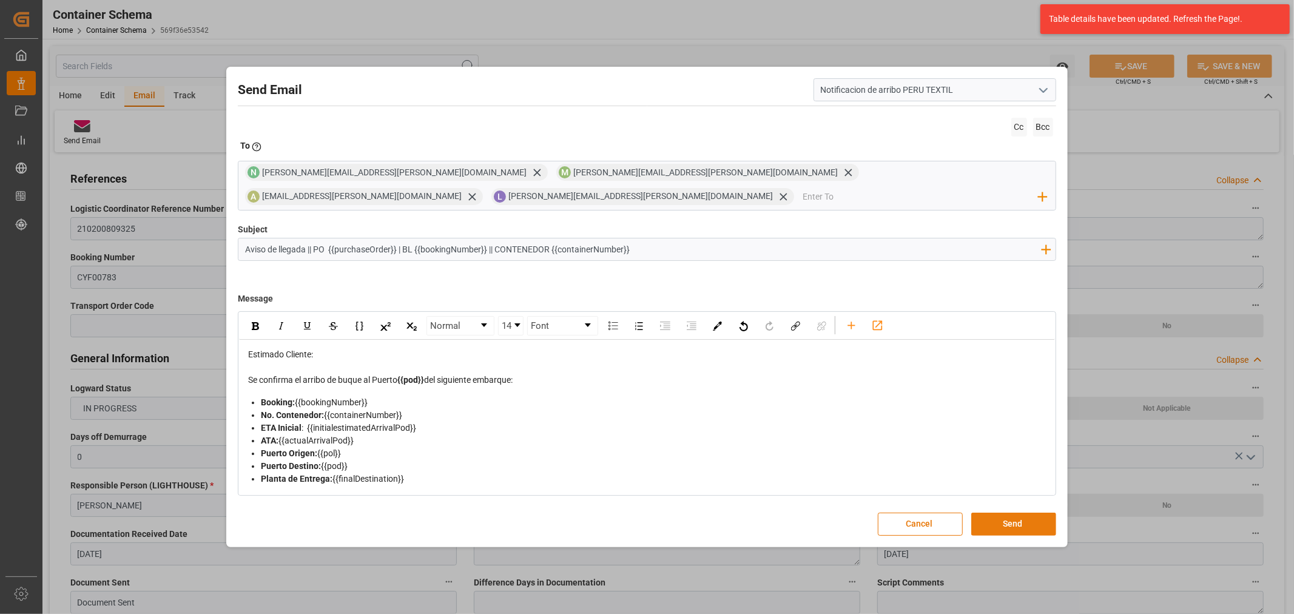
click at [1028, 513] on button "Send" at bounding box center [1013, 524] width 85 height 23
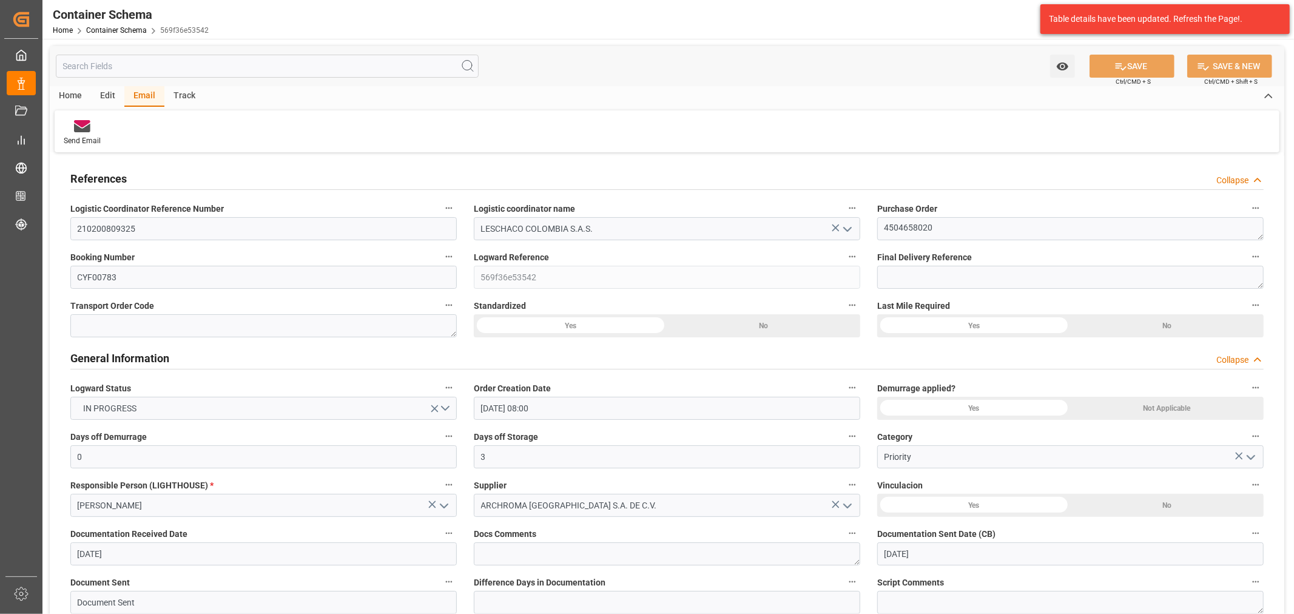
click at [117, 22] on div "Container Schema" at bounding box center [131, 14] width 156 height 18
click at [117, 27] on link "Container Schema" at bounding box center [116, 30] width 61 height 8
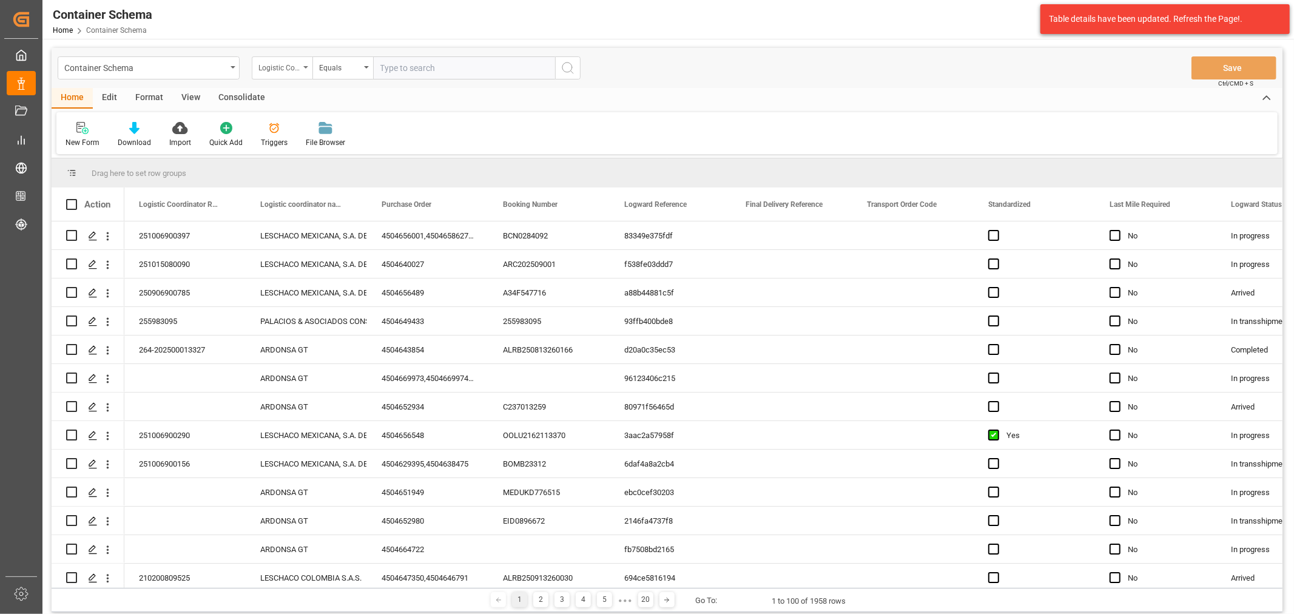
click at [277, 67] on div "Logistic Coordinator Reference Number" at bounding box center [278, 66] width 41 height 14
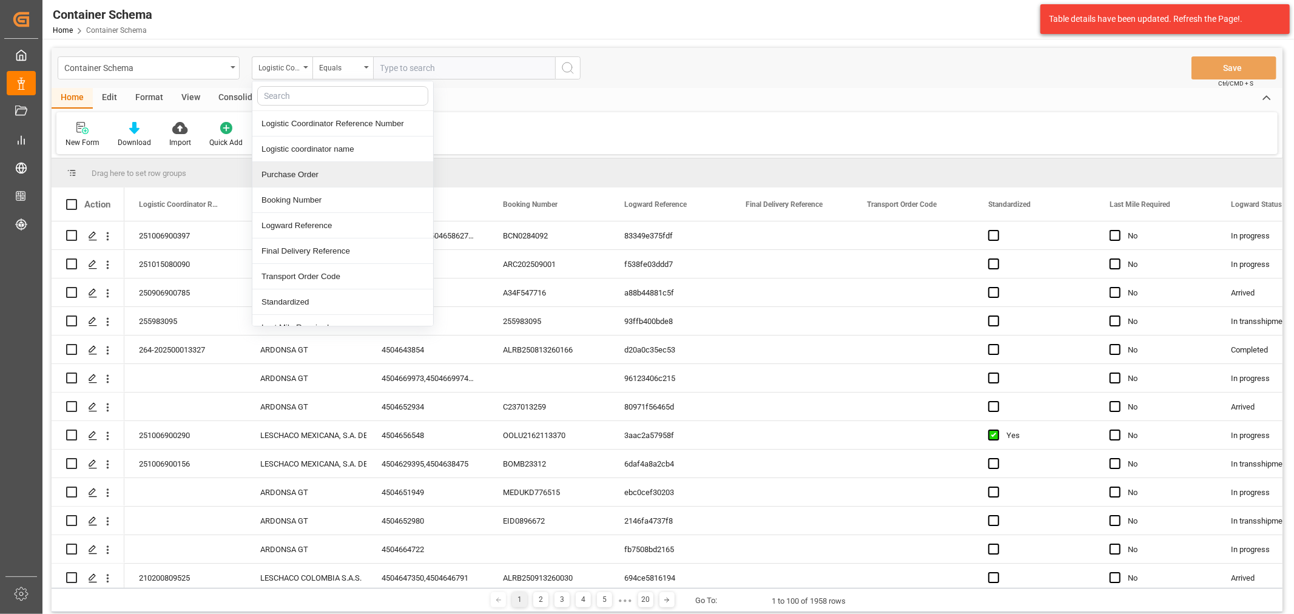
click at [326, 172] on div "Purchase Order" at bounding box center [342, 174] width 181 height 25
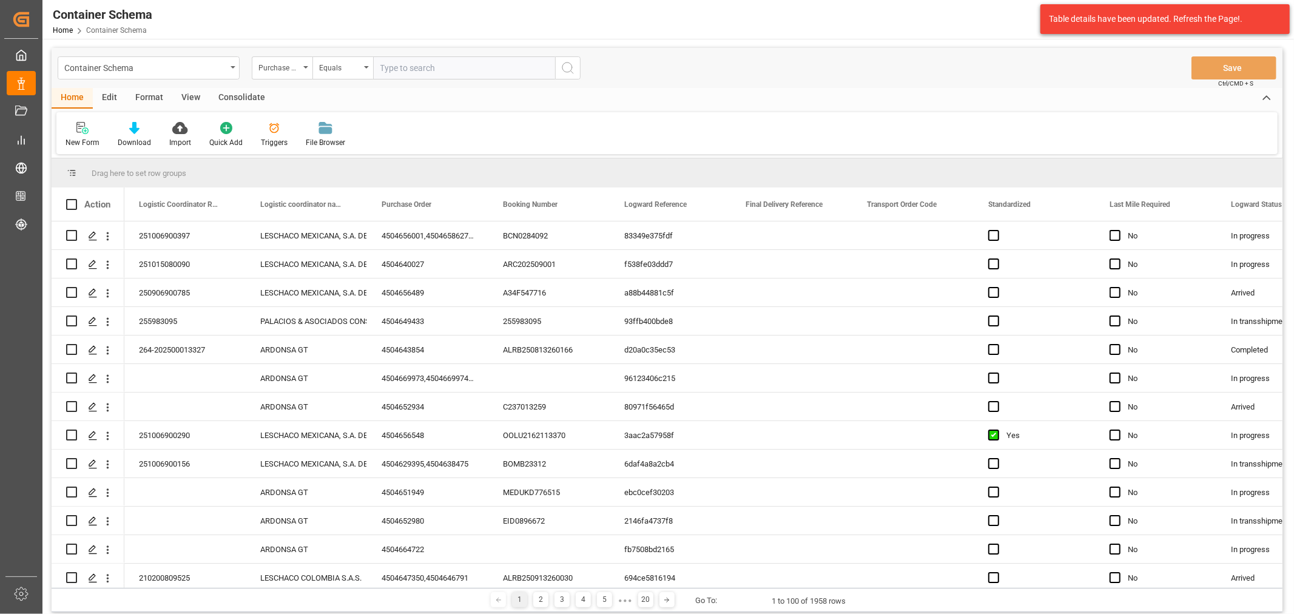
click at [340, 81] on div "Container Schema Purchase Order Equals Save Ctrl/CMD + S" at bounding box center [667, 68] width 1231 height 40
click at [343, 69] on div "Equals" at bounding box center [339, 66] width 41 height 14
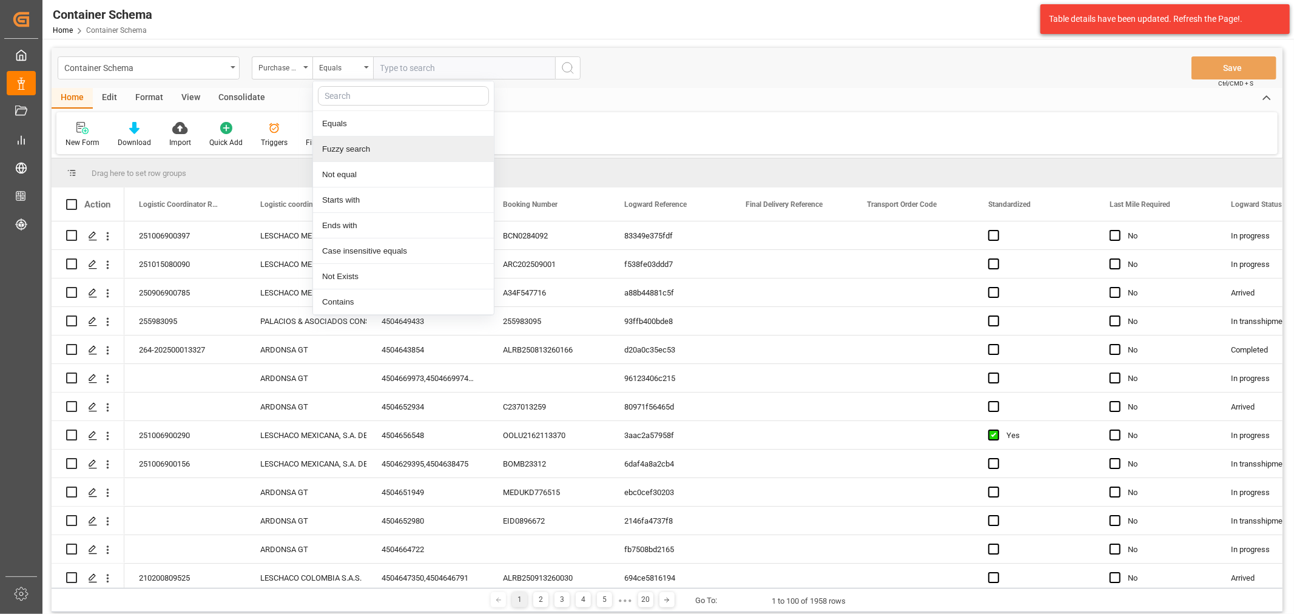
drag, startPoint x: 358, startPoint y: 149, endPoint x: 379, endPoint y: 104, distance: 49.7
click at [359, 146] on div "Fuzzy search" at bounding box center [403, 148] width 181 height 25
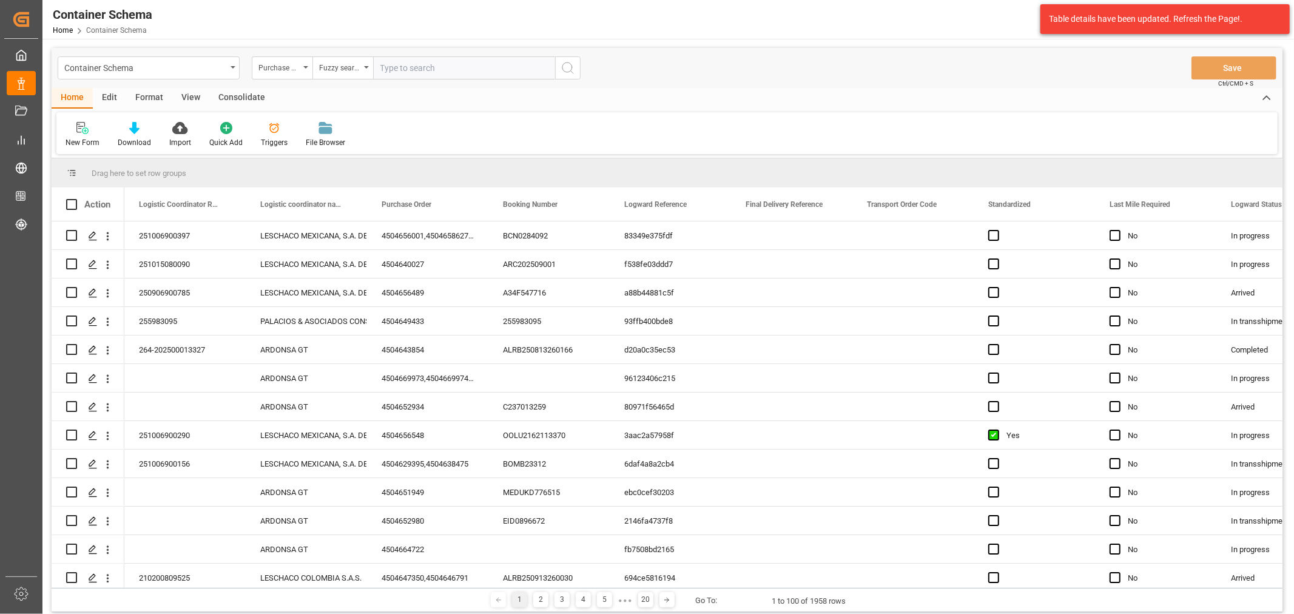
click at [396, 68] on input "text" at bounding box center [464, 67] width 182 height 23
paste input "4504650963"
type input "4504650963"
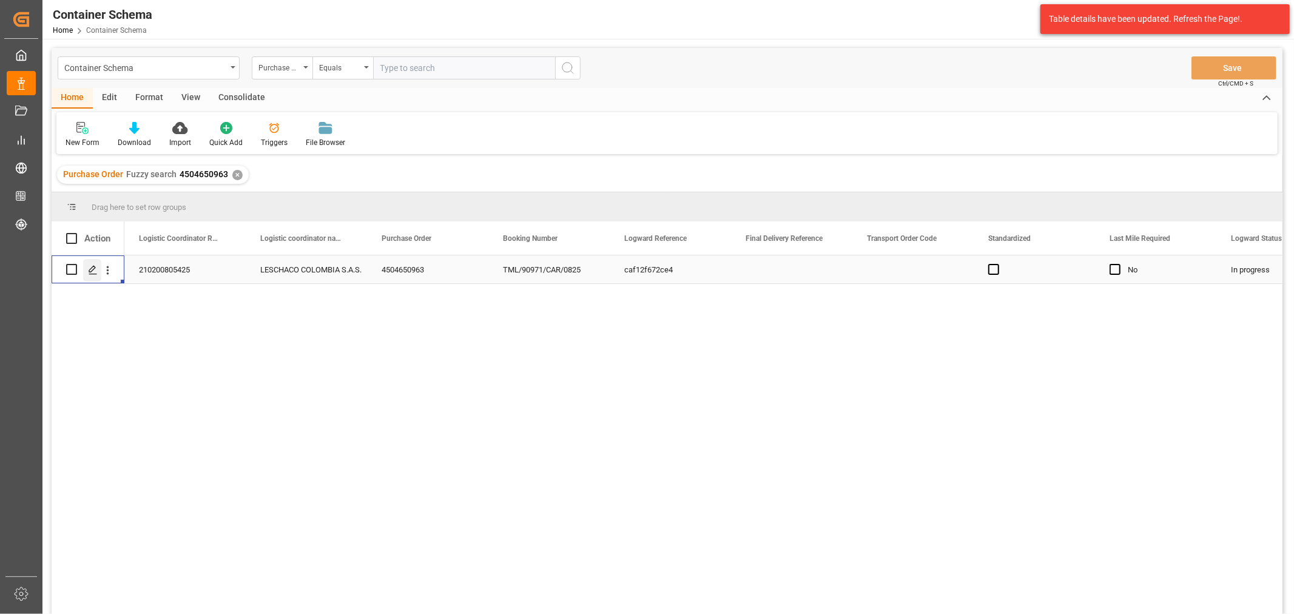
click at [89, 272] on icon "Press SPACE to select this row." at bounding box center [93, 270] width 10 height 10
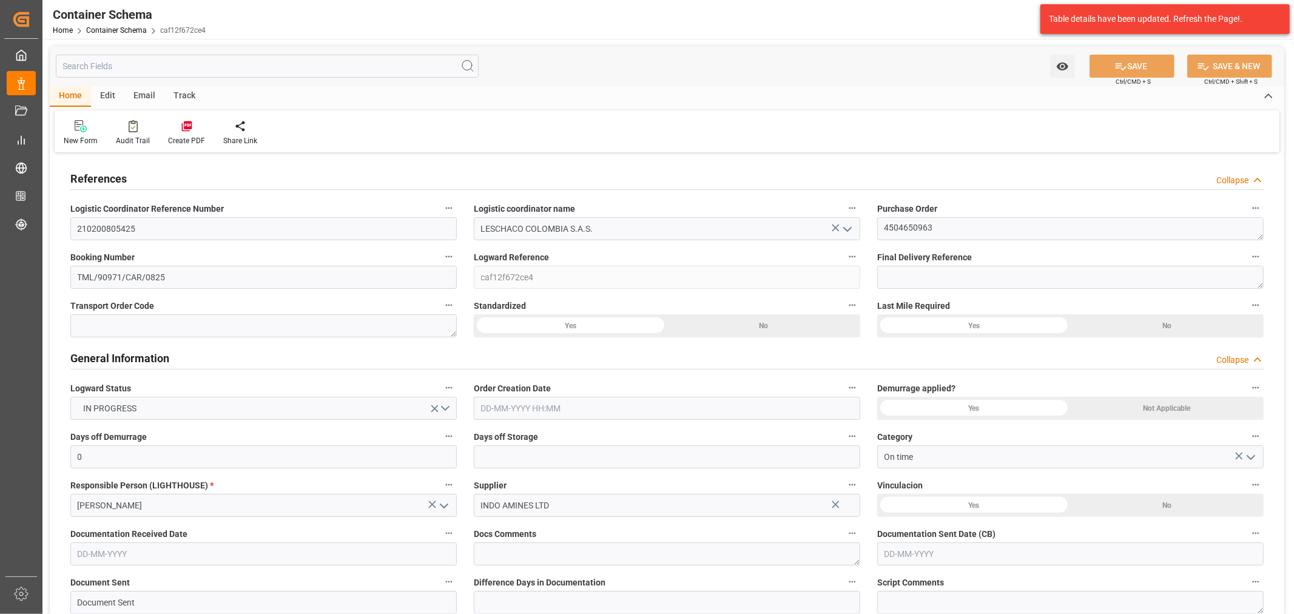
type input "0"
type input "1"
type input "3"
type input "3000"
type input "3166.5"
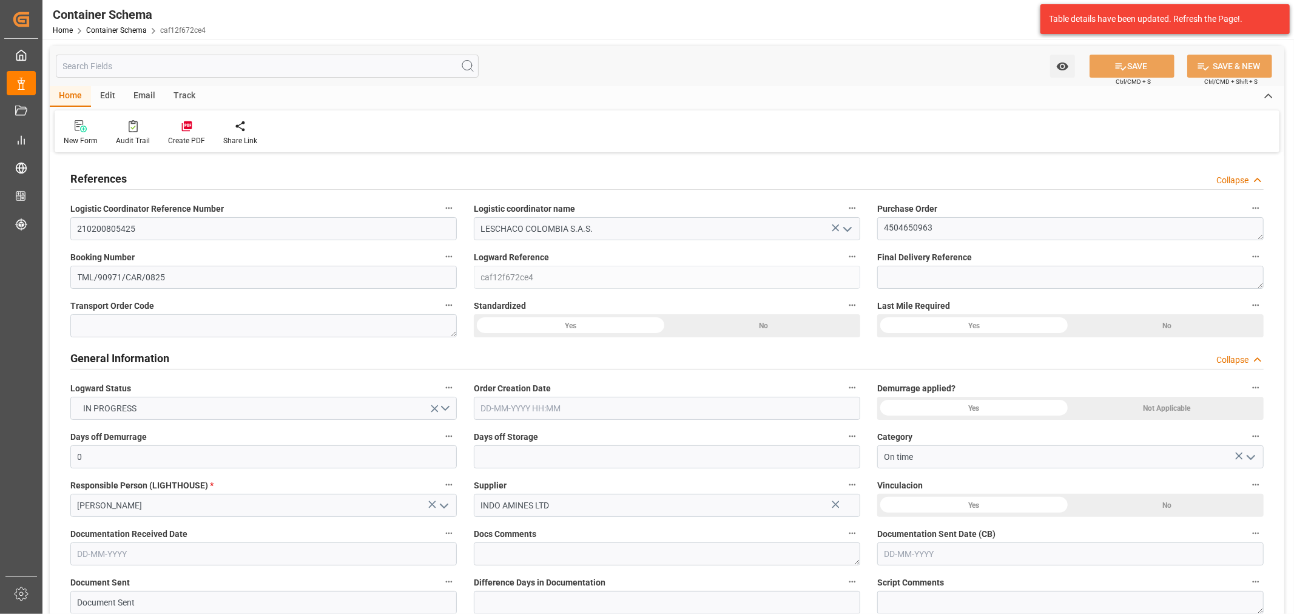
type input "Hyundai"
type input "Hyundai Merchant Marine [DOMAIN_NAME]."
type input "INNSA"
type input "COCTG"
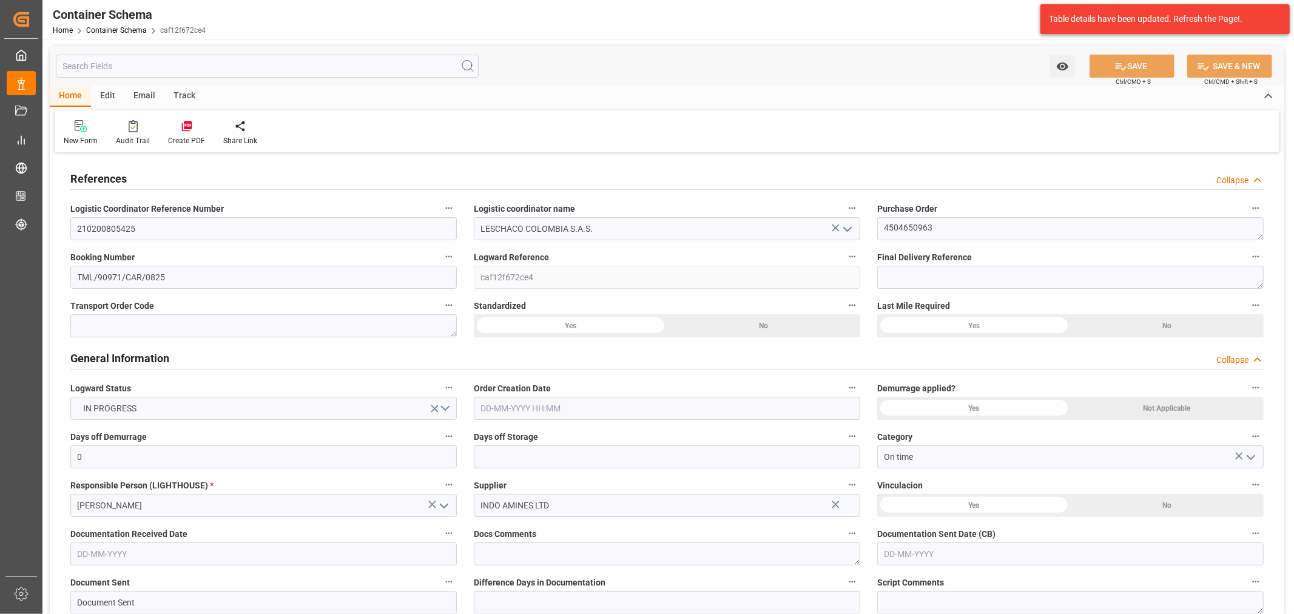
type input "COCTG"
type input "9685358"
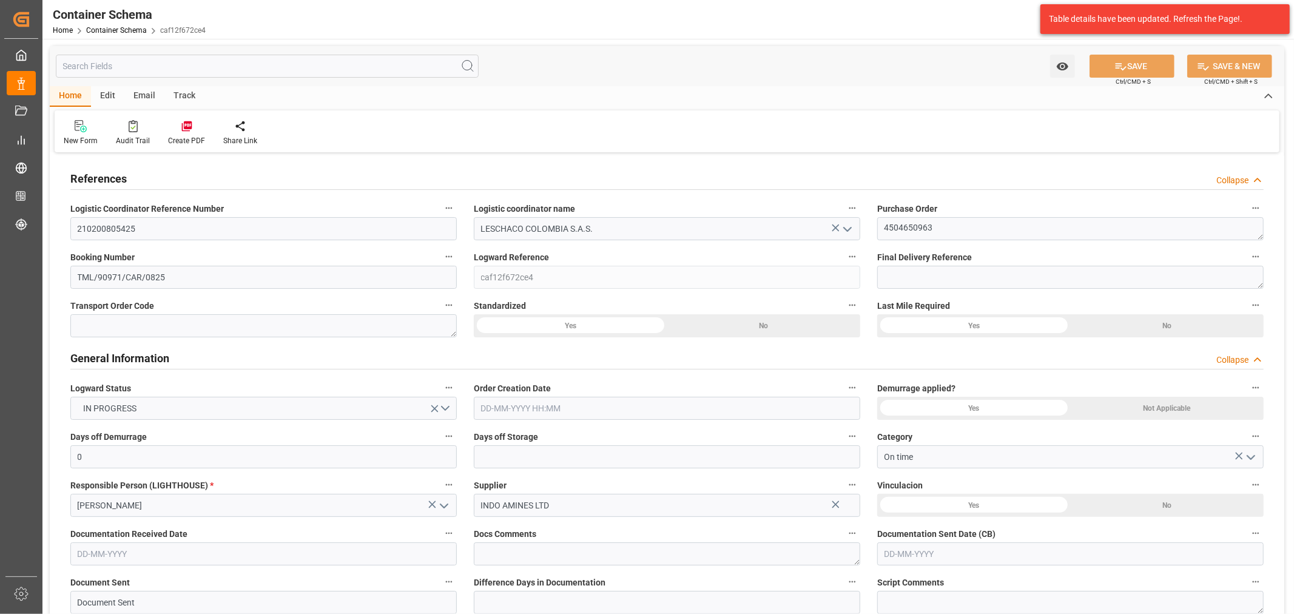
type input "0"
type input "[DATE] 15:00"
type input "[DATE]"
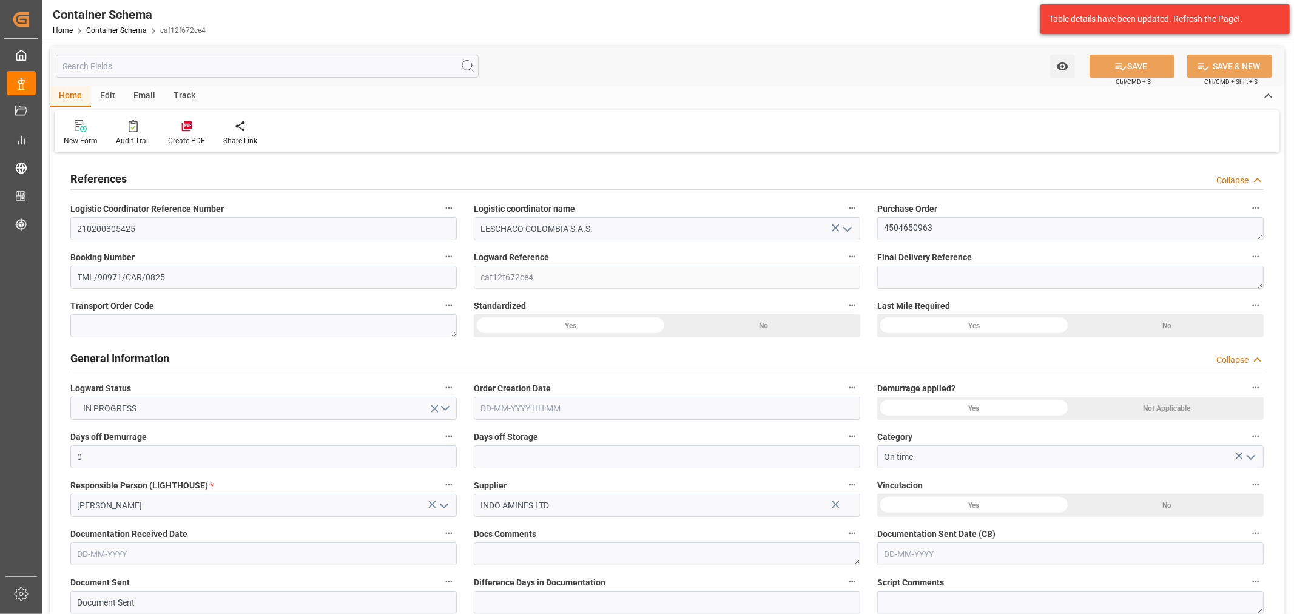
type input "[DATE]"
type input "[DATE] 13:27"
type input "[DATE] 19:45"
type input "[DATE]"
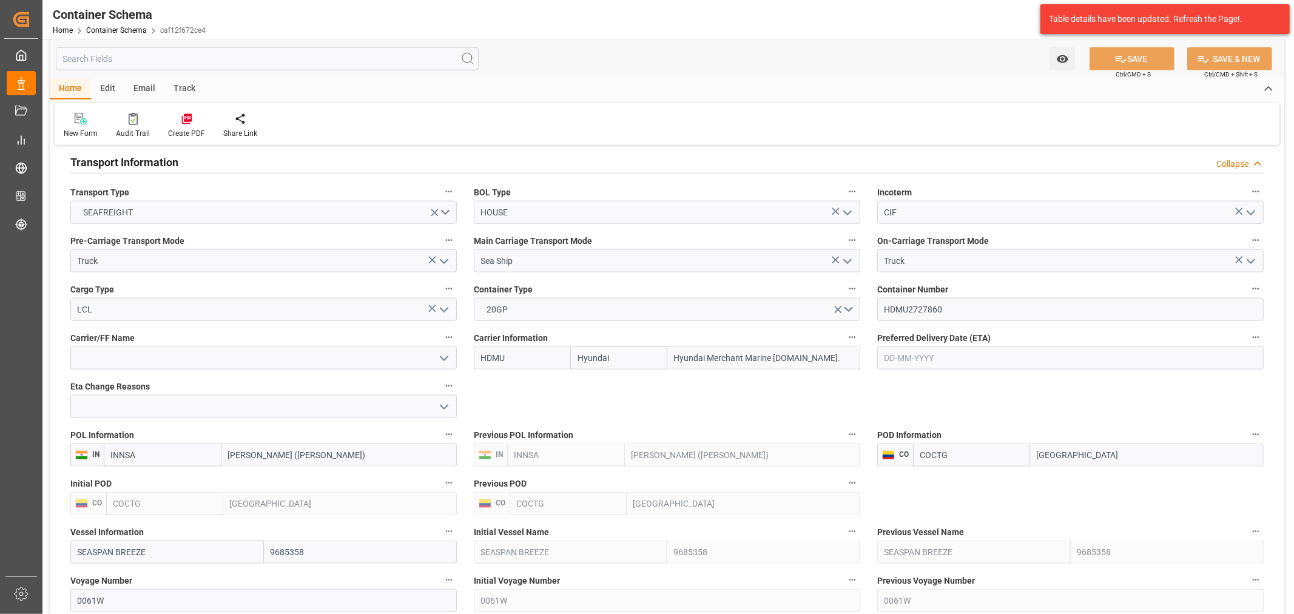
scroll to position [1011, 0]
click at [926, 311] on input "HDMU2727860" at bounding box center [1070, 306] width 386 height 23
click at [110, 29] on link "Container Schema" at bounding box center [116, 30] width 61 height 8
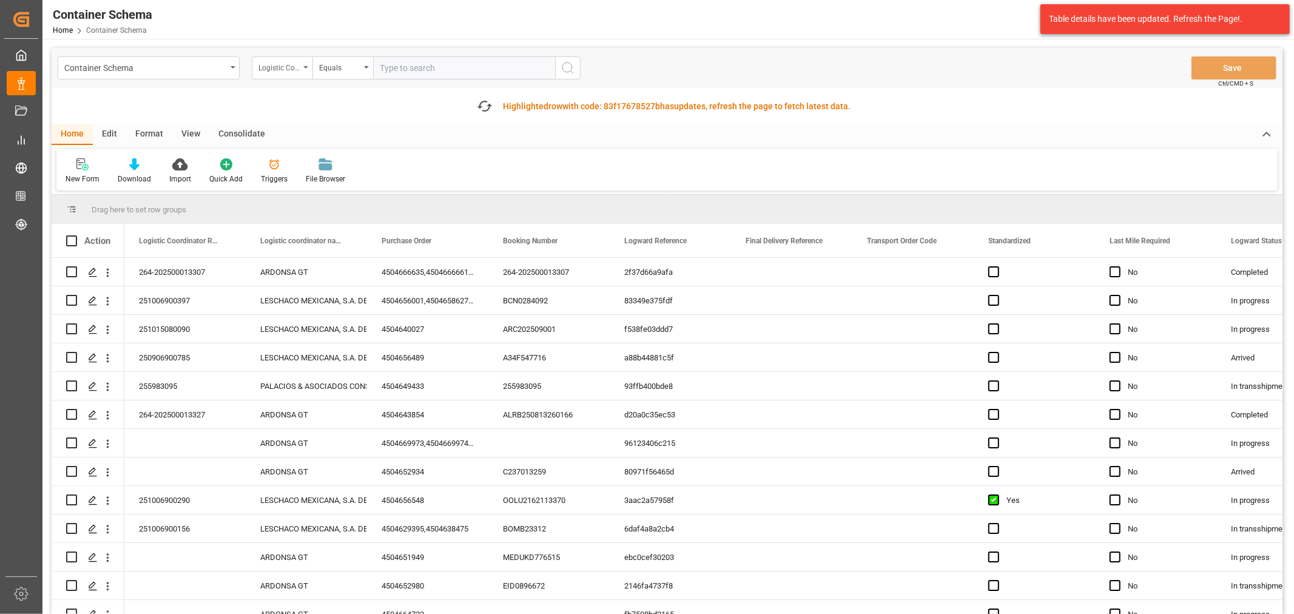
click at [282, 61] on div "Logistic Coordinator Reference Number" at bounding box center [278, 66] width 41 height 14
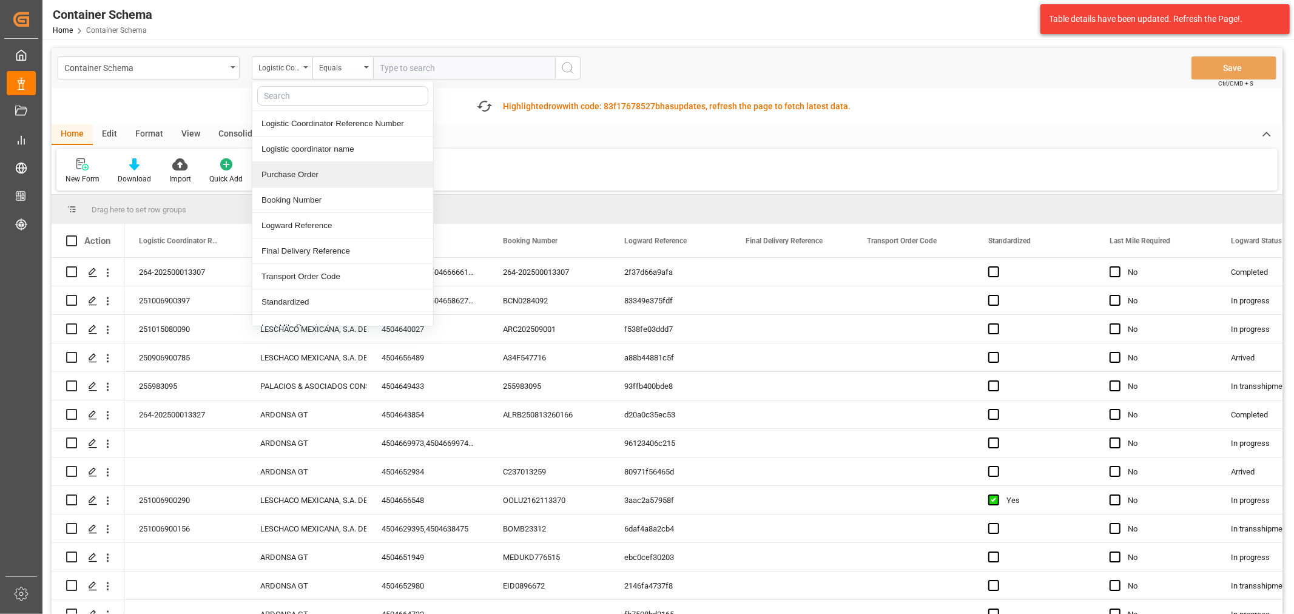
click at [289, 173] on div "Purchase Order" at bounding box center [342, 174] width 181 height 25
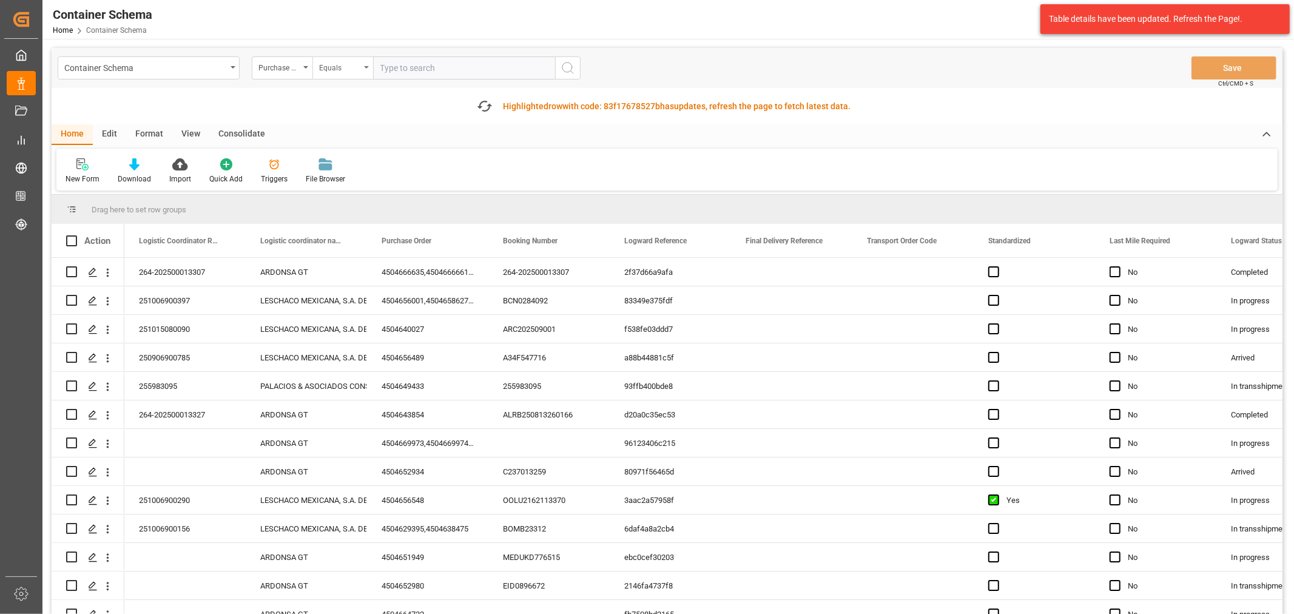
click at [332, 70] on div "Equals" at bounding box center [339, 66] width 41 height 14
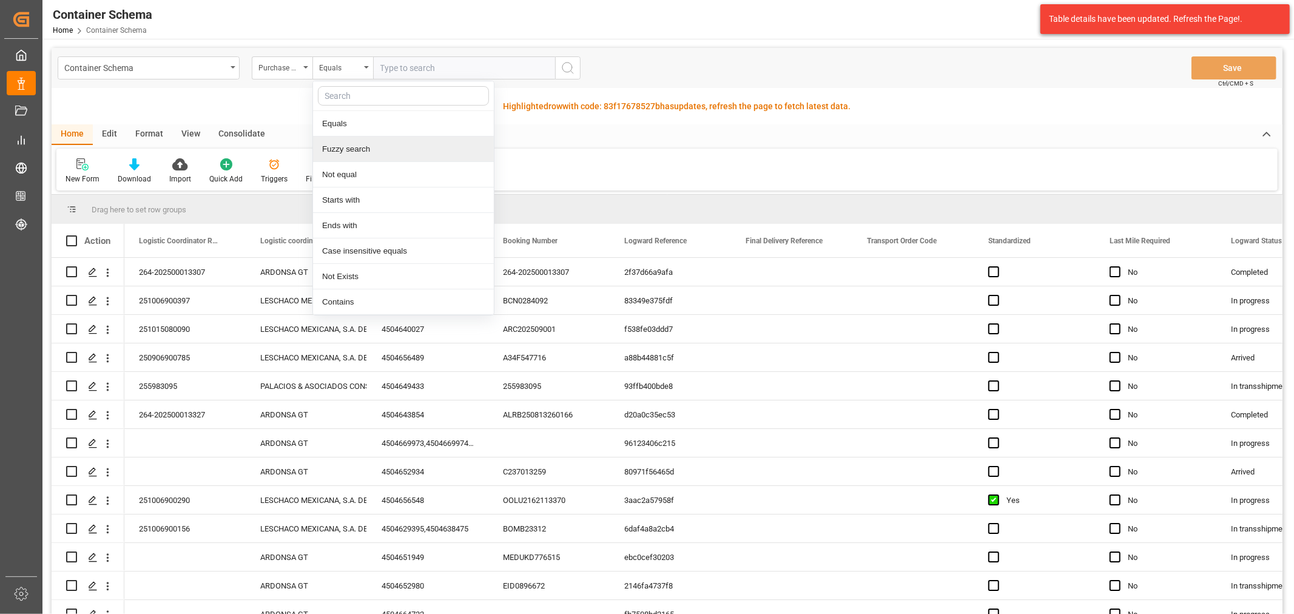
click at [363, 136] on div "Fuzzy search" at bounding box center [403, 148] width 181 height 25
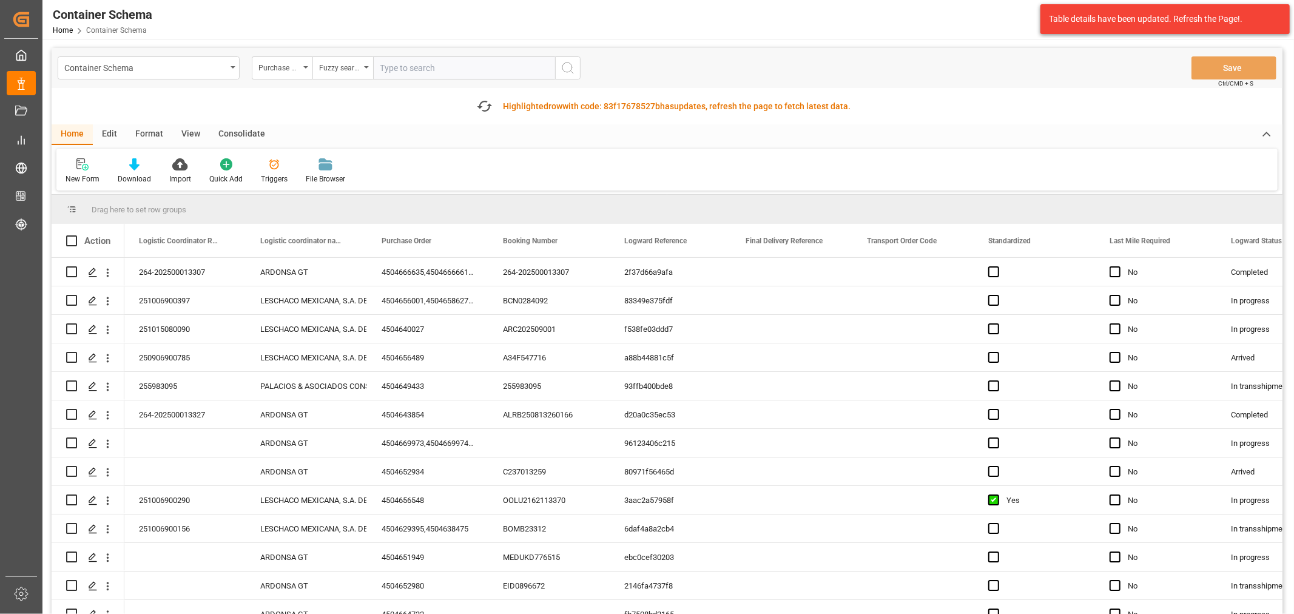
click at [423, 59] on input "text" at bounding box center [464, 67] width 182 height 23
paste input "4504641940"
type input "4504641940"
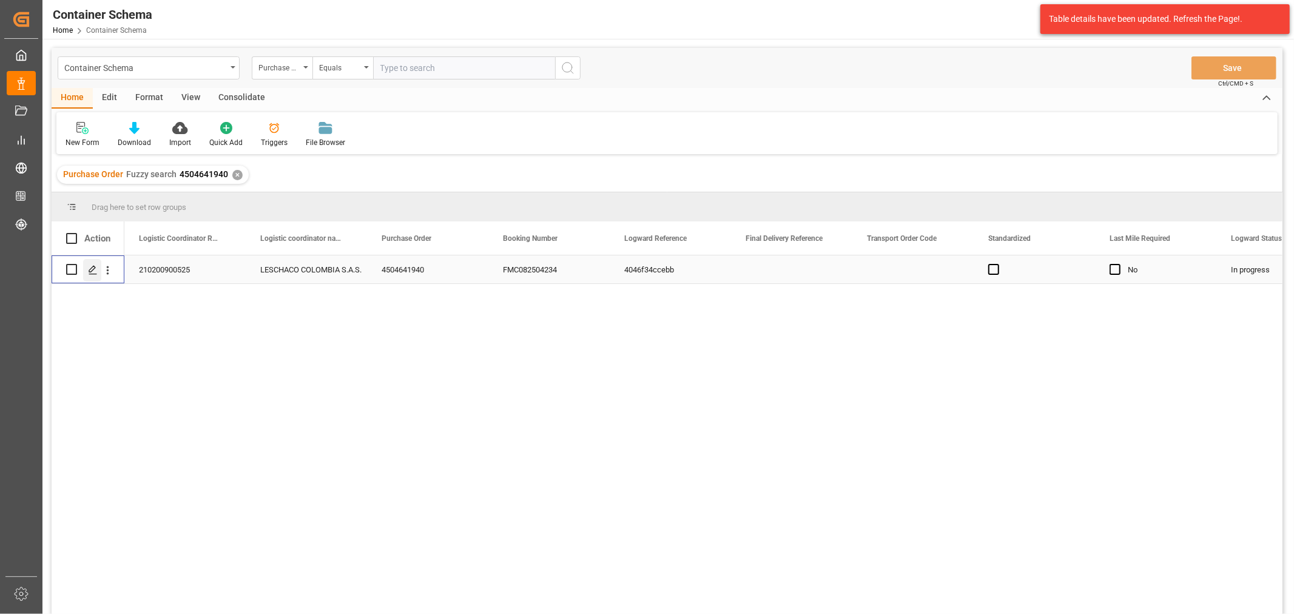
click at [89, 269] on icon "Press SPACE to select this row." at bounding box center [93, 270] width 10 height 10
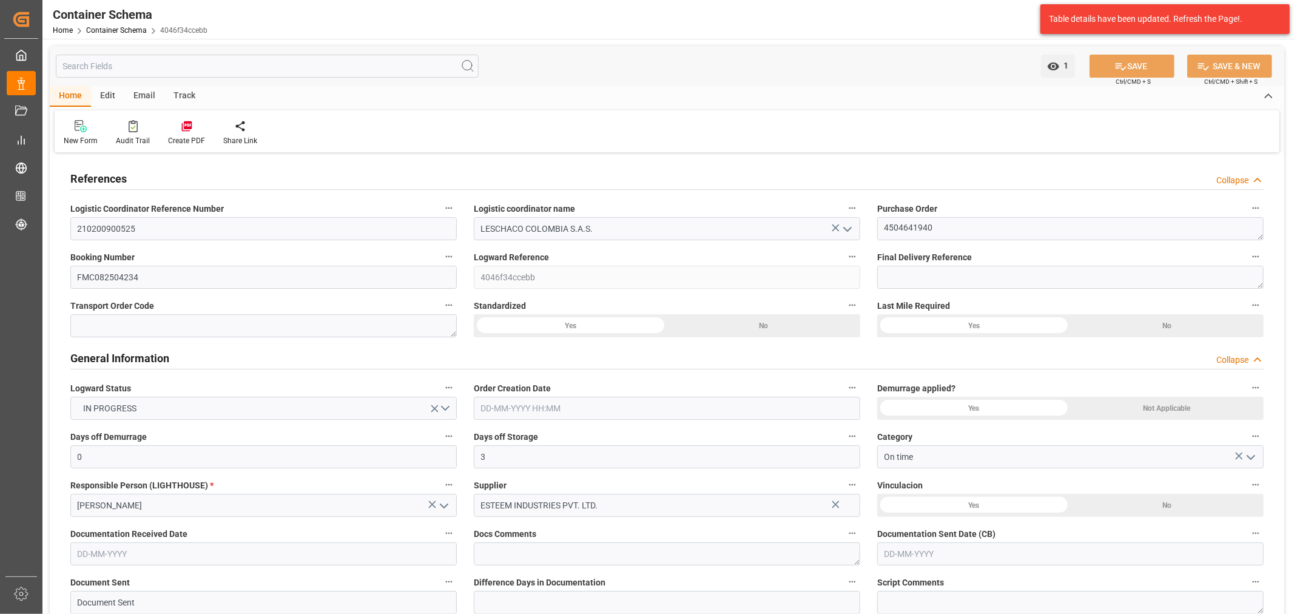
type input "0"
type input "3"
type input "1"
type input "22"
type input "4840"
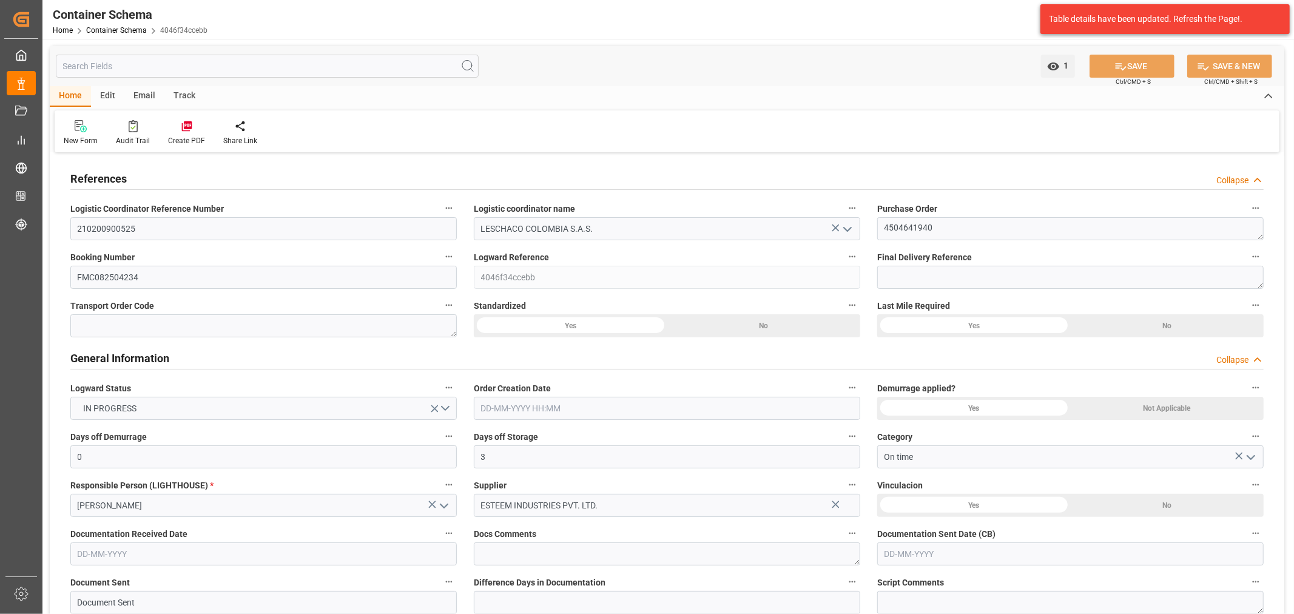
type input "4840"
type input "Hyundai"
type input "Hyundai Merchant Marine [DOMAIN_NAME]."
type input "INNSA"
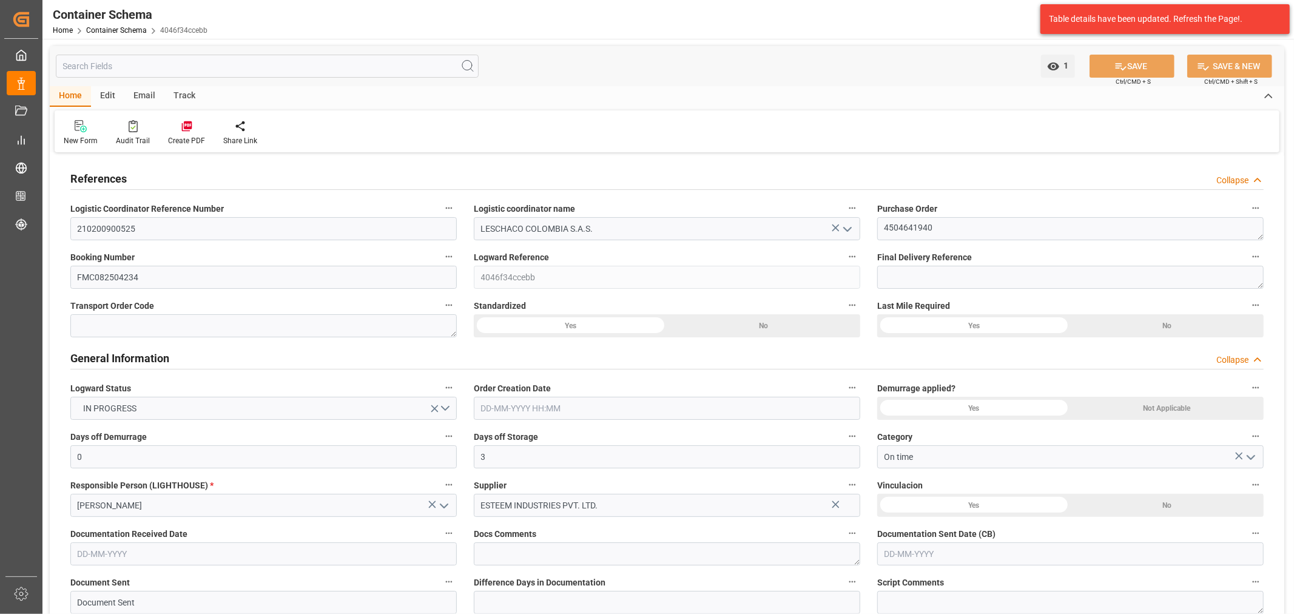
type input "COCTG"
type input "9685358"
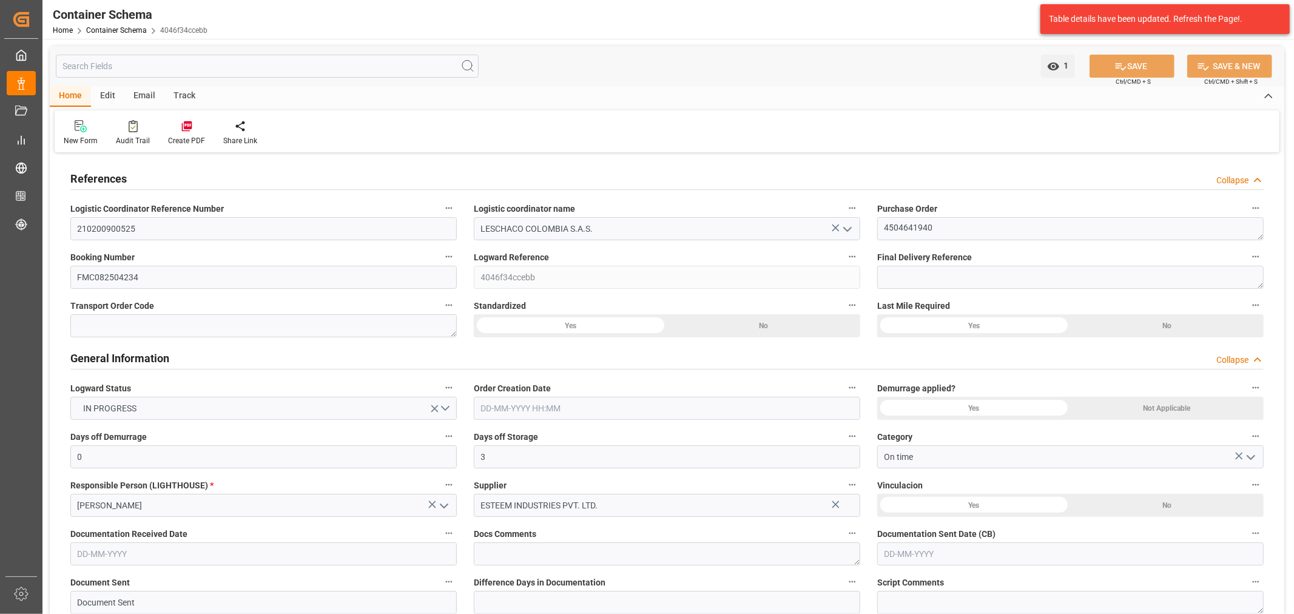
type input "9685358"
type input "0"
type input "[DATE] 10:45"
type input "[DATE]"
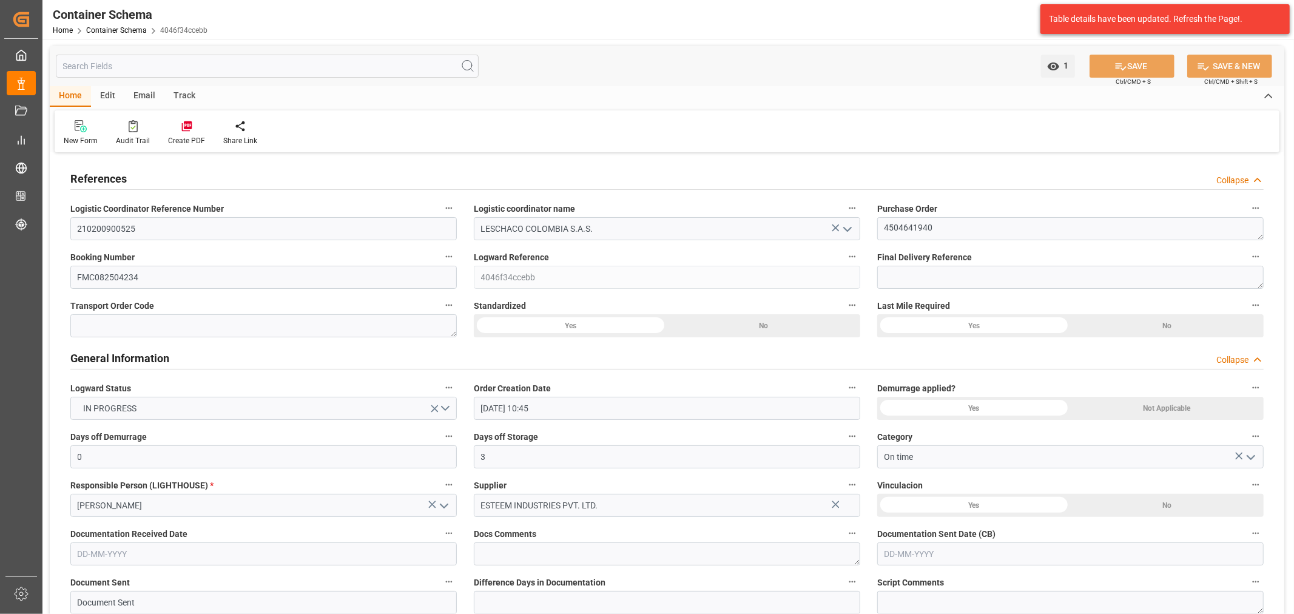
type input "[DATE]"
type input "[DATE] 13:27"
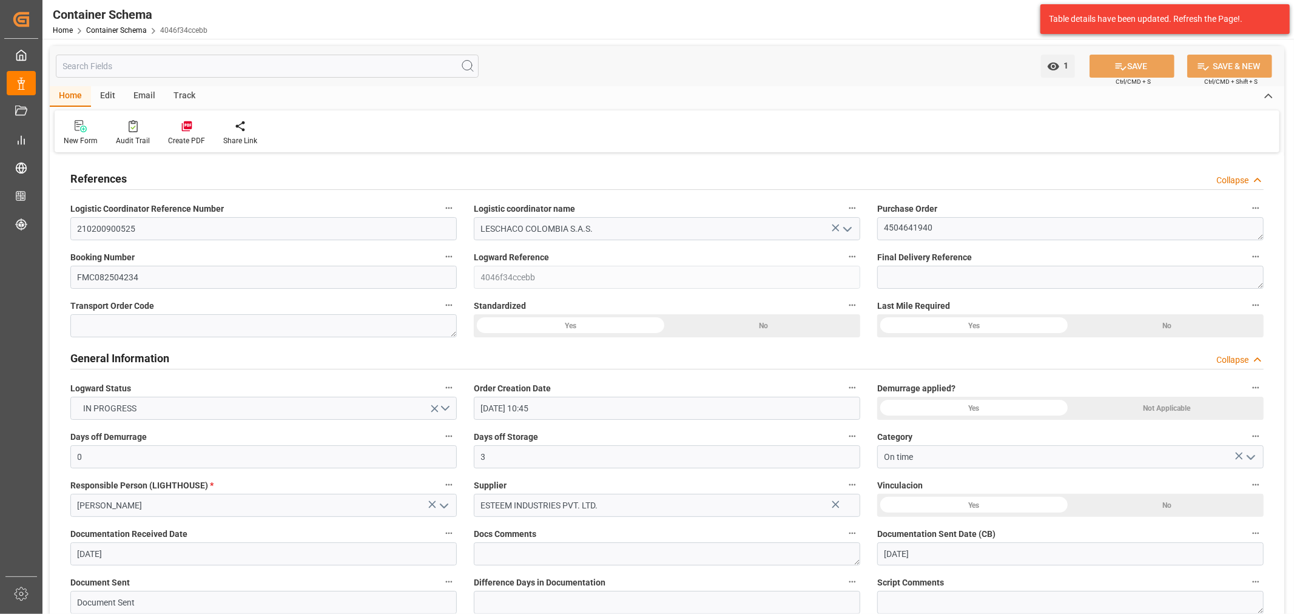
type input "[DATE] 15:45"
type input "[DATE]"
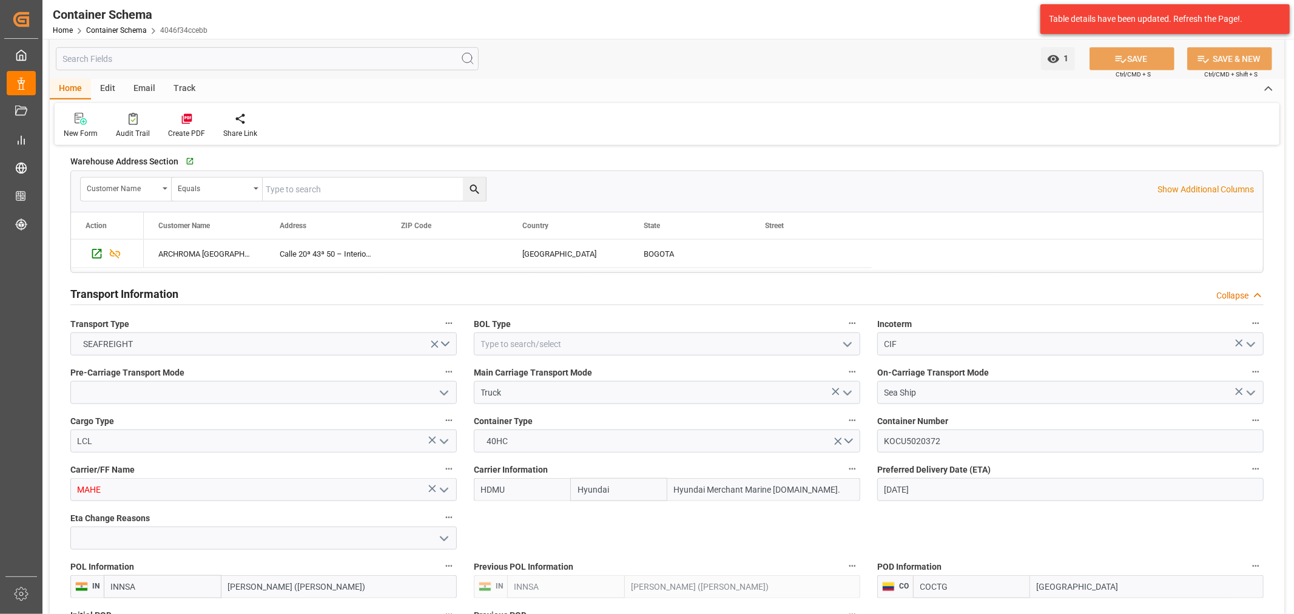
scroll to position [943, 0]
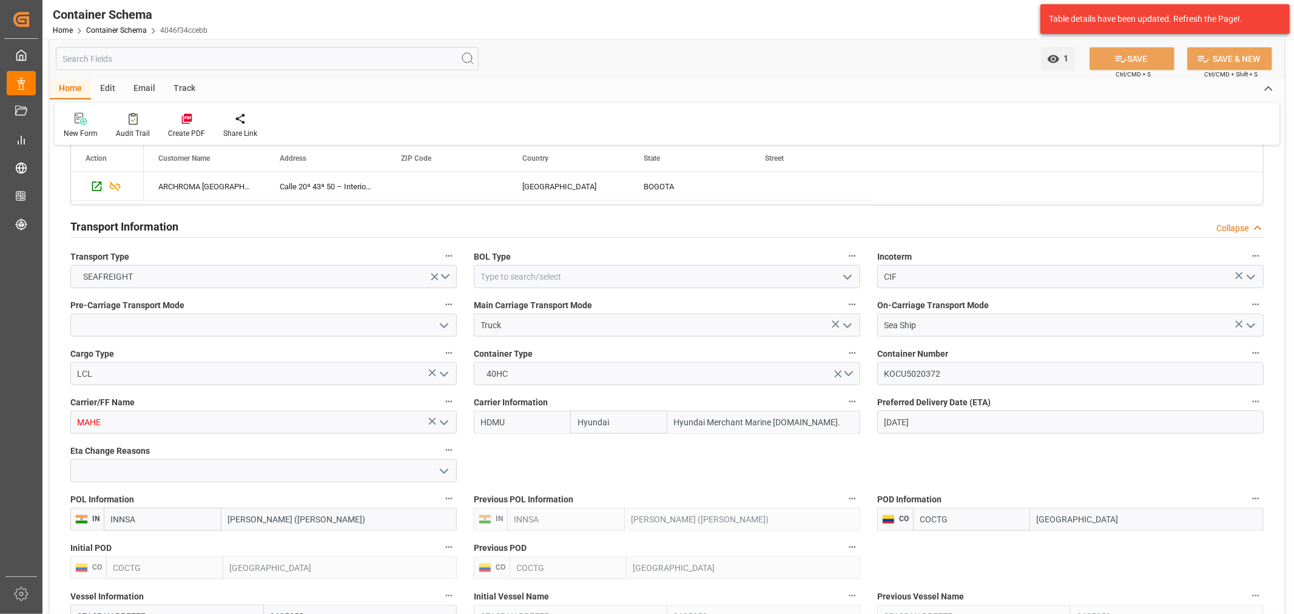
click at [851, 277] on icon "open menu" at bounding box center [847, 277] width 15 height 15
click at [608, 302] on div "HOUSE" at bounding box center [666, 303] width 385 height 27
type input "HOUSE"
click at [439, 329] on icon "open menu" at bounding box center [444, 325] width 15 height 15
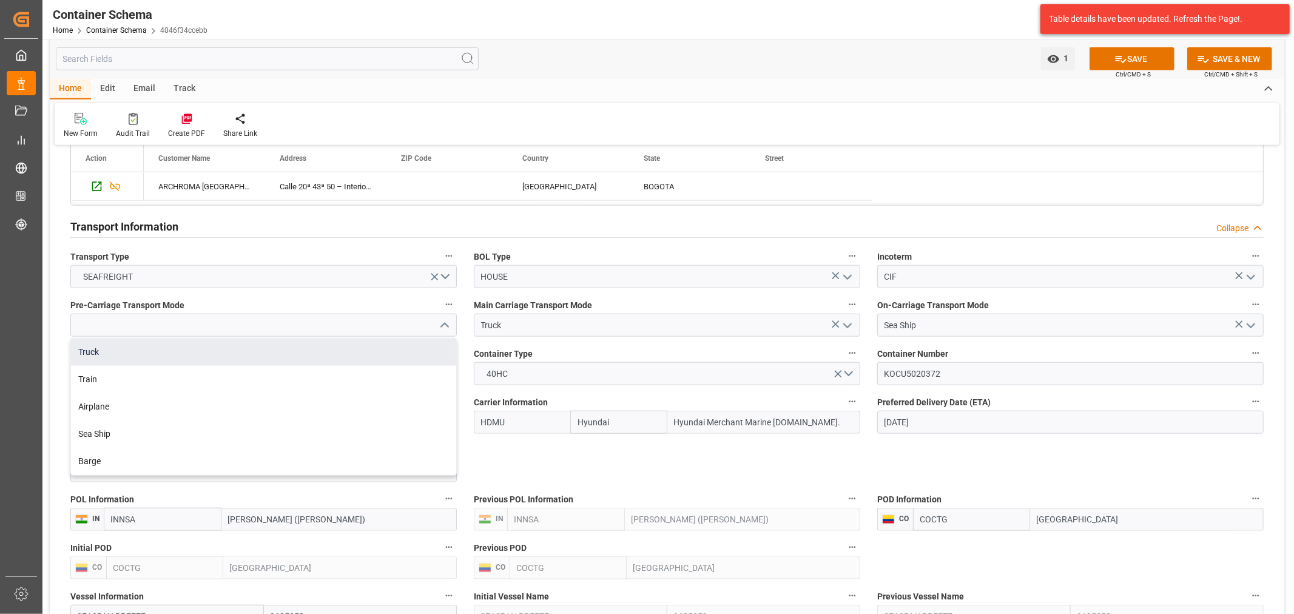
click at [238, 355] on div "Truck" at bounding box center [263, 352] width 385 height 27
type input "Truck"
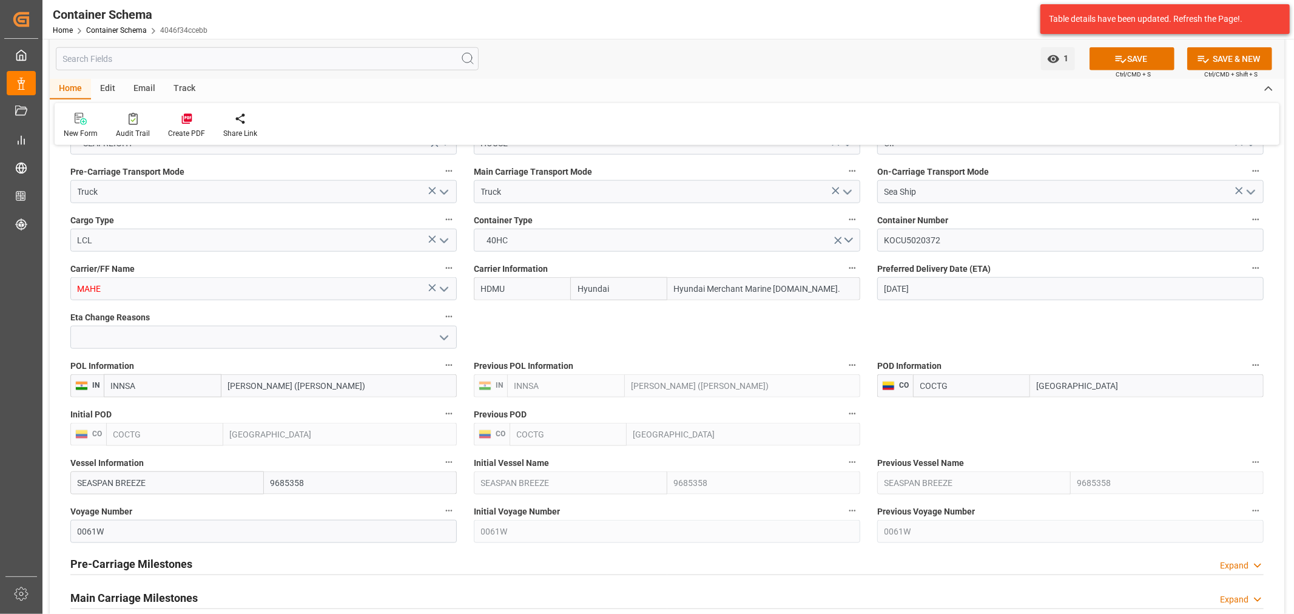
scroll to position [1078, 0]
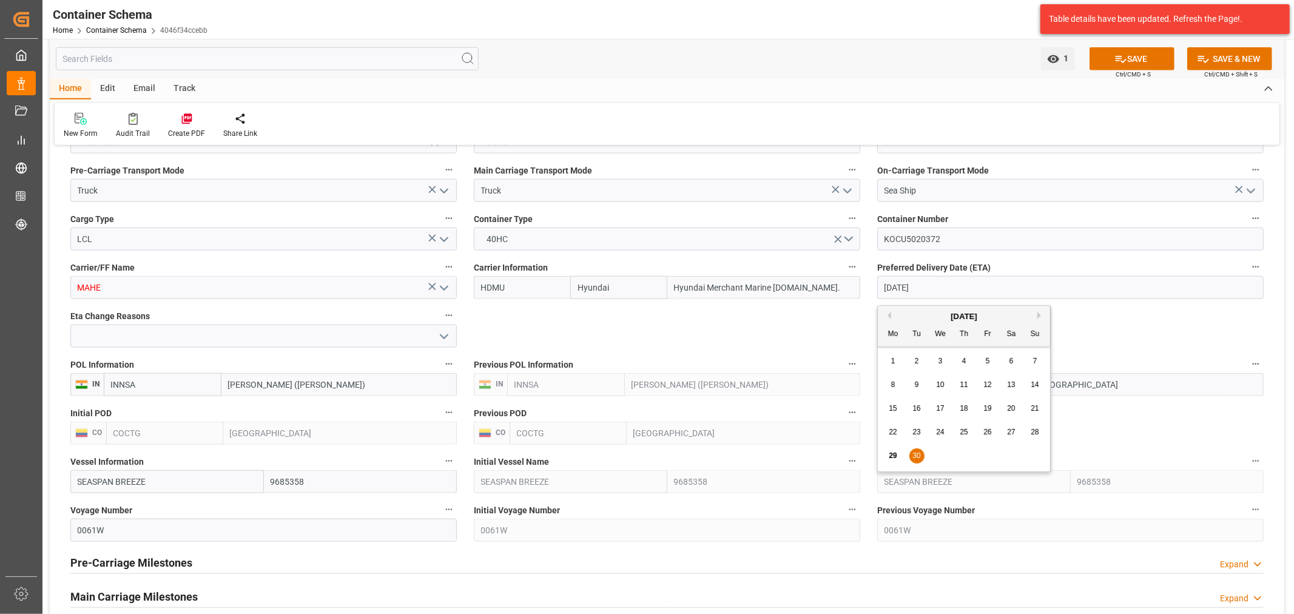
click at [965, 291] on input "[DATE]" at bounding box center [1070, 287] width 386 height 23
click at [1042, 314] on button "Next Month" at bounding box center [1040, 315] width 7 height 7
click at [913, 457] on span "28" at bounding box center [916, 455] width 8 height 8
type input "[DATE]"
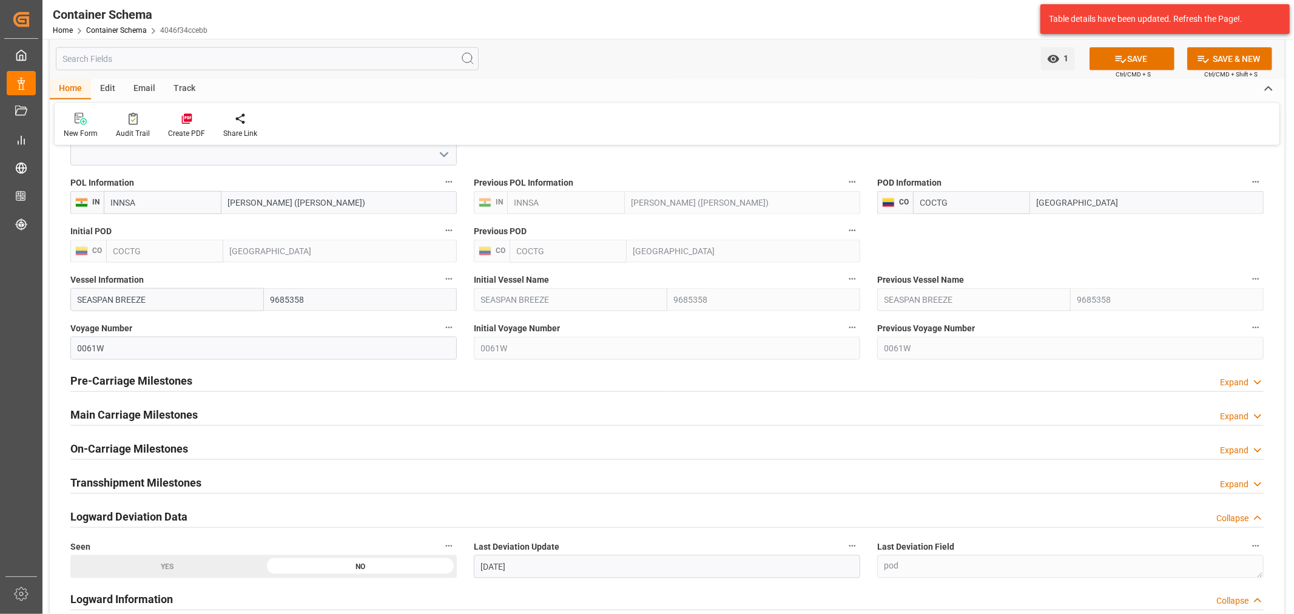
scroll to position [1281, 0]
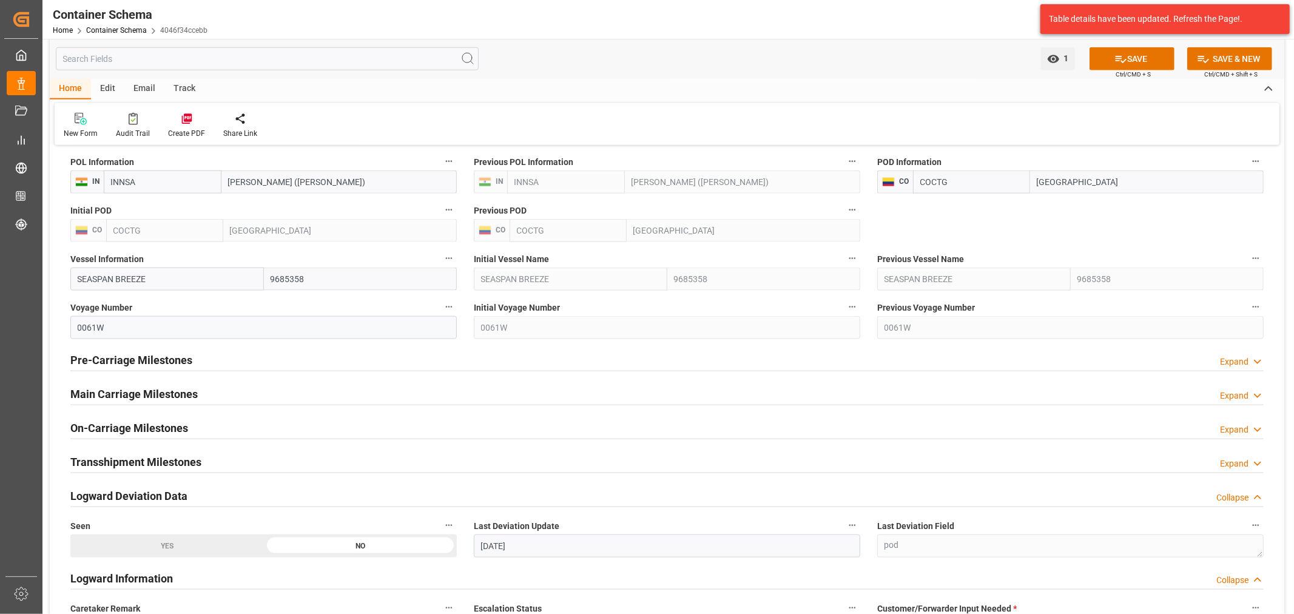
click at [163, 397] on h2 "Main Carriage Milestones" at bounding box center [133, 394] width 127 height 16
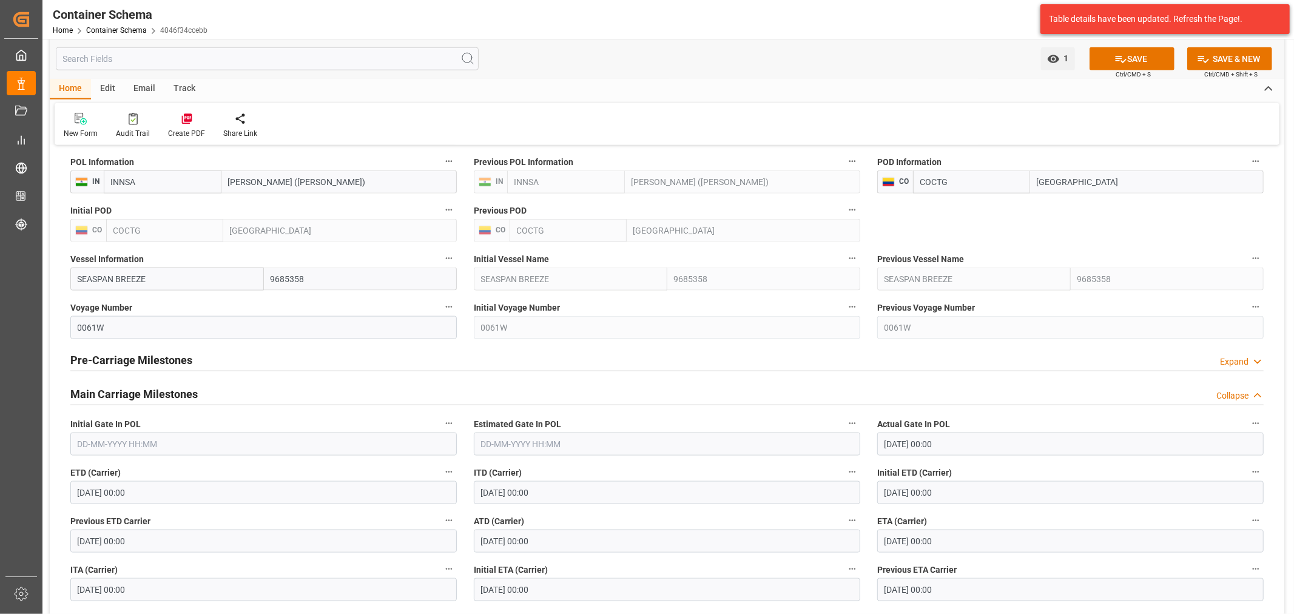
click at [161, 396] on h2 "Main Carriage Milestones" at bounding box center [133, 394] width 127 height 16
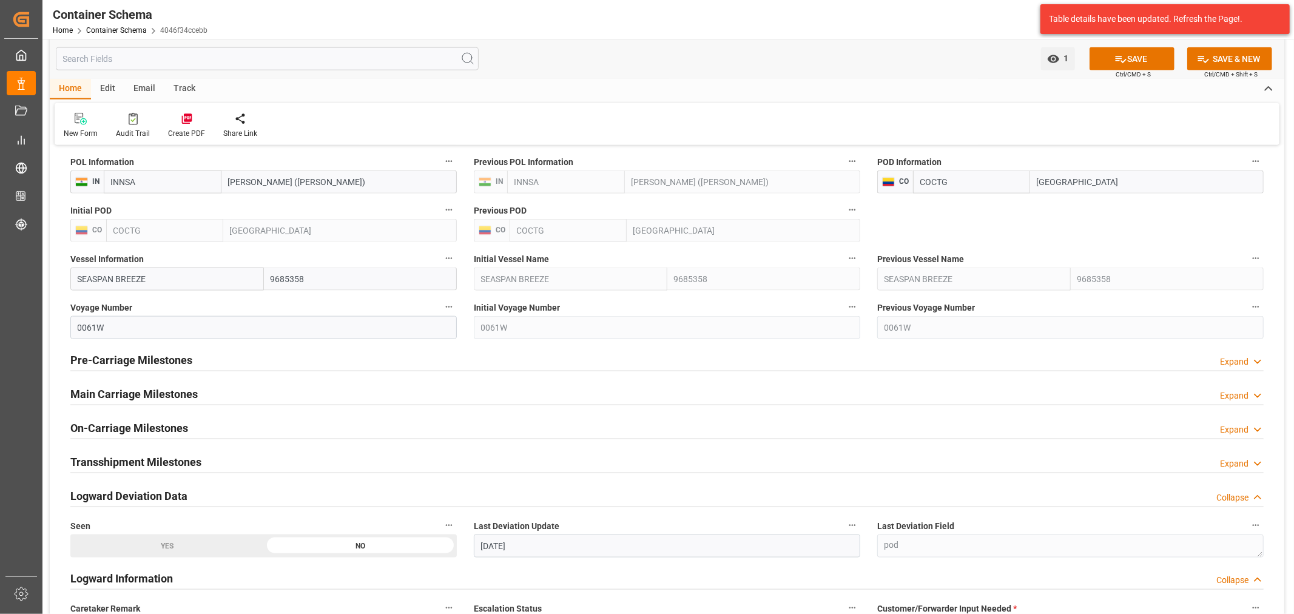
click at [159, 396] on h2 "Main Carriage Milestones" at bounding box center [133, 394] width 127 height 16
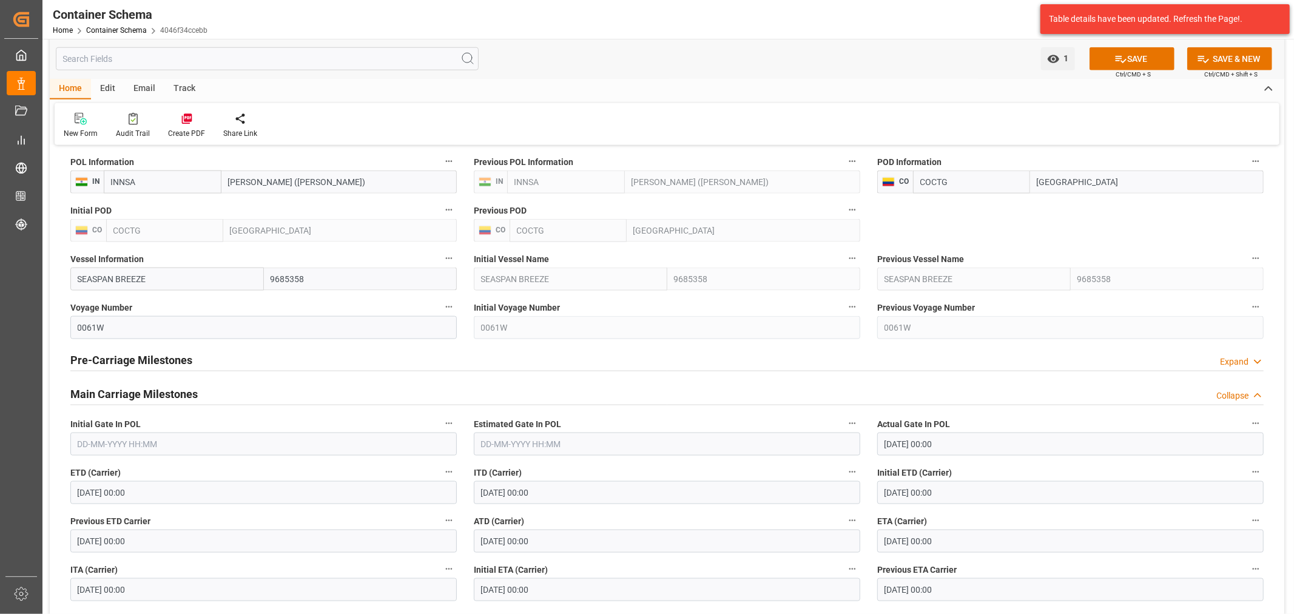
click at [930, 542] on input "[DATE] 00:00" at bounding box center [1070, 541] width 386 height 23
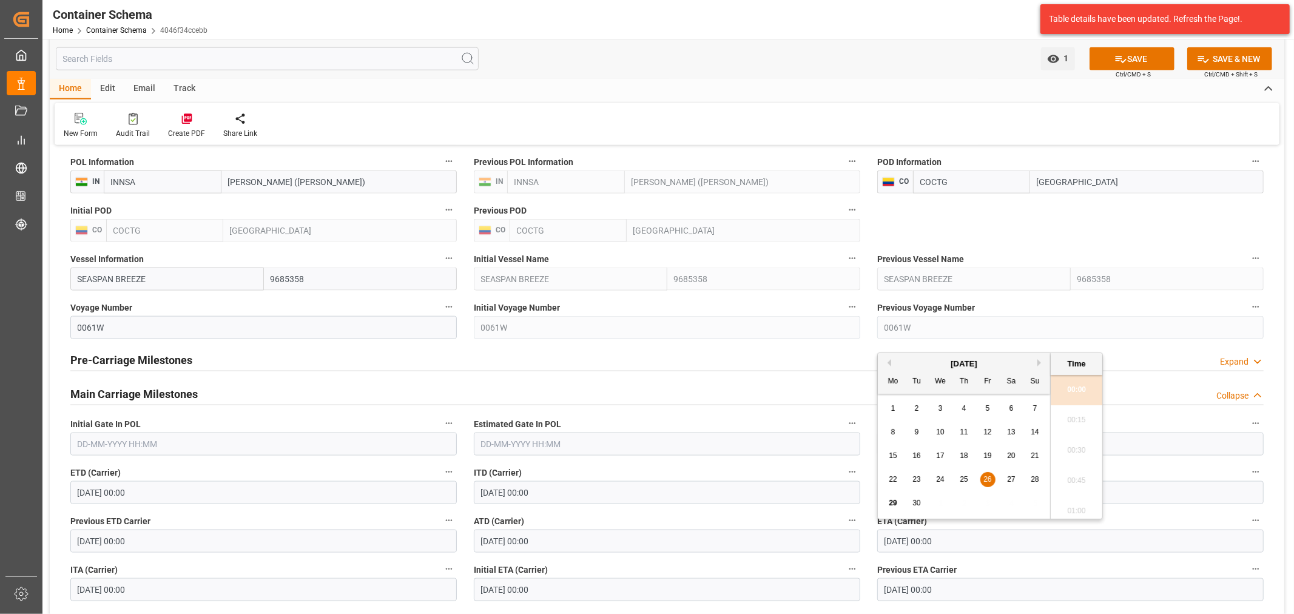
click at [1039, 360] on button "Next Month" at bounding box center [1040, 362] width 7 height 7
click at [914, 505] on span "28" at bounding box center [916, 503] width 8 height 8
type input "[DATE] 00:00"
click at [1131, 59] on button "SAVE" at bounding box center [1132, 58] width 85 height 23
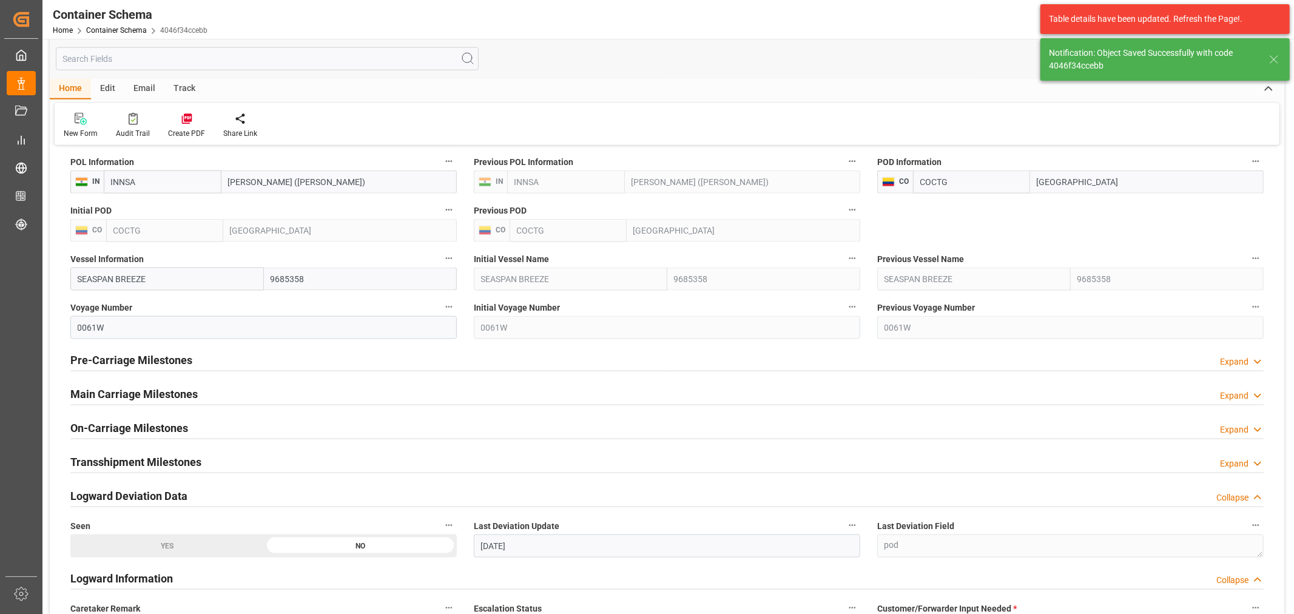
type input "32"
type input "[DATE] 21:18"
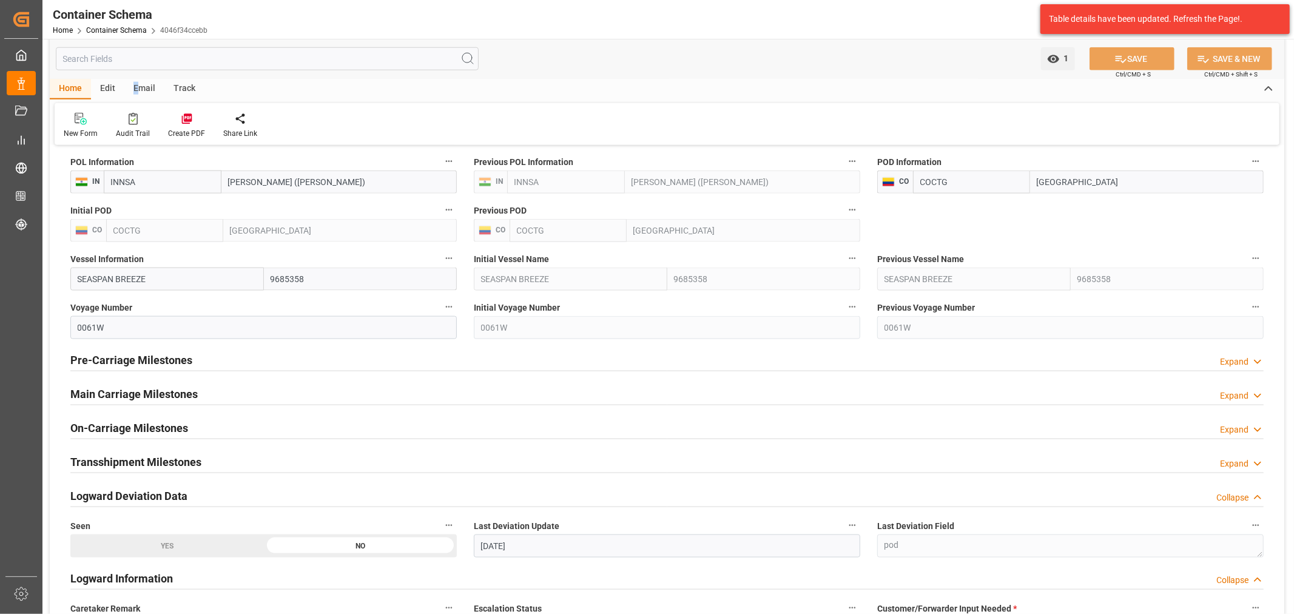
click at [138, 90] on div "Email" at bounding box center [144, 89] width 40 height 21
click at [70, 126] on div "Send Email" at bounding box center [82, 125] width 55 height 27
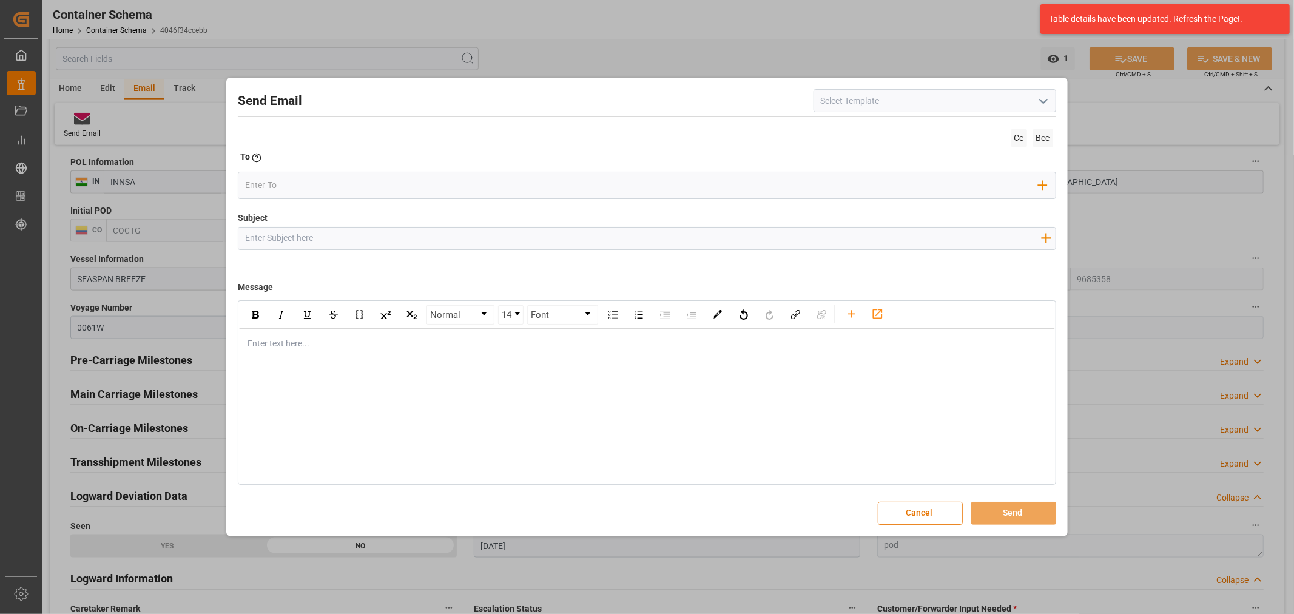
click at [411, 237] on input "Subject" at bounding box center [642, 237] width 809 height 21
click at [323, 234] on input "Subject" at bounding box center [642, 237] width 809 height 21
paste input "PO 4504641940// TE//VARIACION ETA// ESTEEM INDUSTRIES PVT. LTD//ARCHROMA [GEOGR…"
drag, startPoint x: 709, startPoint y: 235, endPoint x: 661, endPoint y: 240, distance: 47.6
click at [661, 240] on input "PO 4504641940// TE//VARIACION ETA// ESTEEM INDUSTRIES PVT. LTD//ARCHROMA [GEOGR…" at bounding box center [642, 237] width 809 height 21
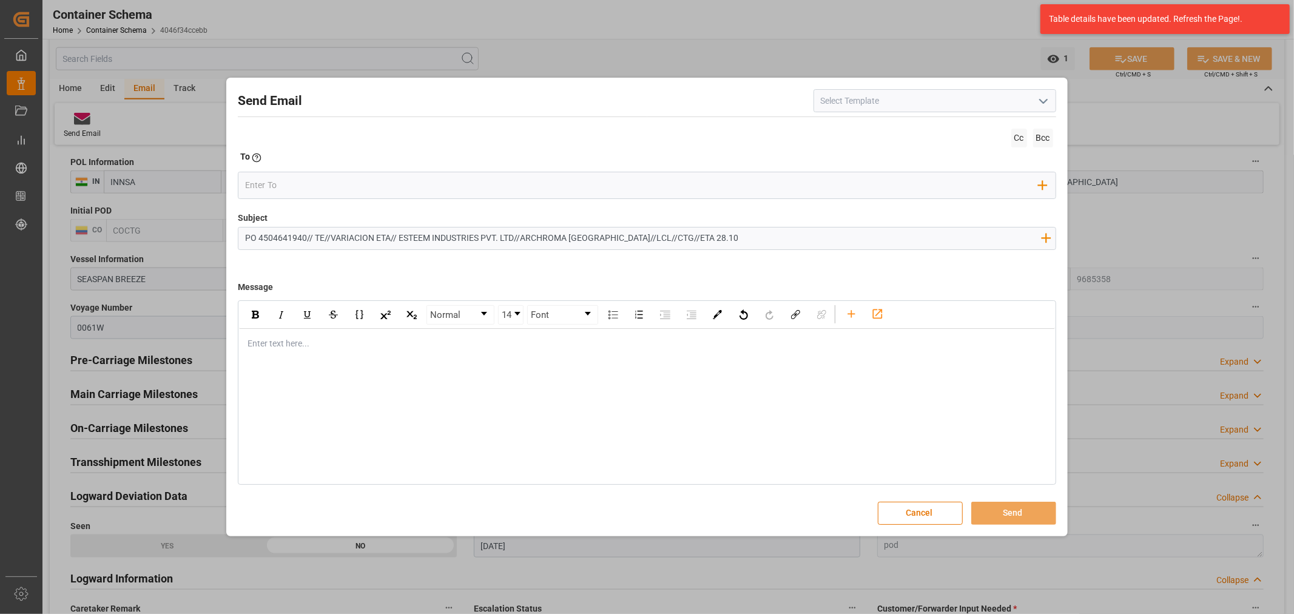
type input "PO 4504641940// TE//VARIACION ETA// ESTEEM INDUSTRIES PVT. LTD//ARCHROMA [GEOGR…"
click at [297, 355] on div "Enter text here..." at bounding box center [646, 344] width 815 height 30
drag, startPoint x: 262, startPoint y: 372, endPoint x: 283, endPoint y: 351, distance: 29.6
click at [262, 372] on div "Normal 14 Font Enter text here..." at bounding box center [647, 392] width 818 height 184
click at [283, 349] on div "rdw-editor" at bounding box center [647, 343] width 798 height 13
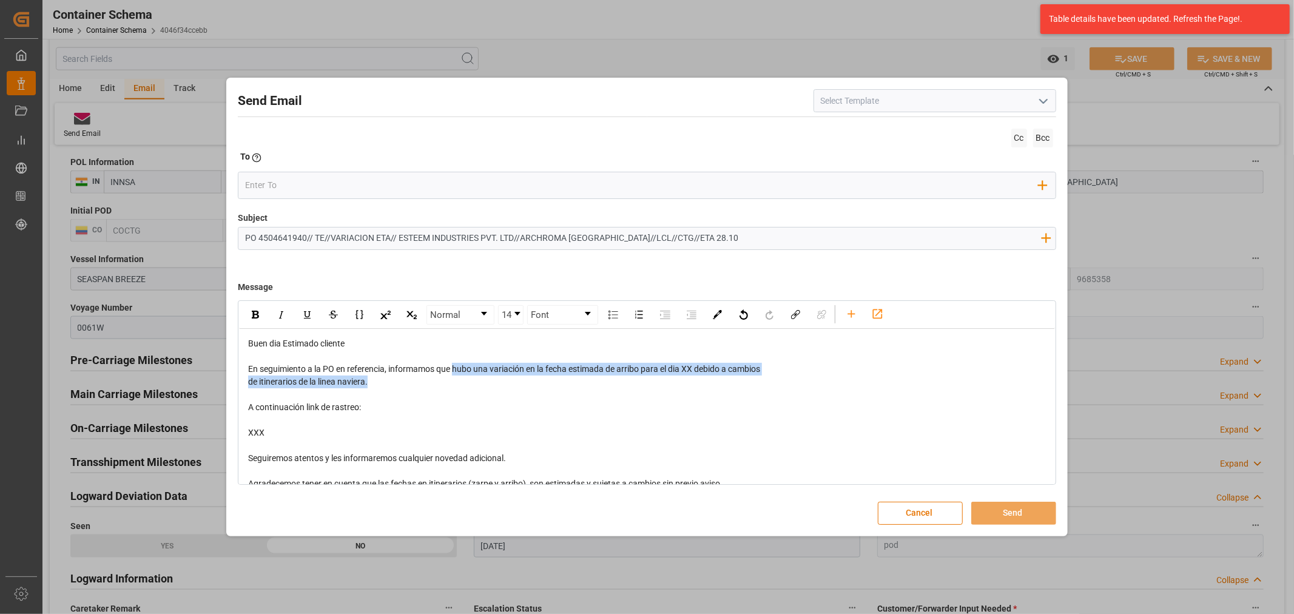
drag, startPoint x: 456, startPoint y: 369, endPoint x: 482, endPoint y: 384, distance: 30.2
click at [482, 384] on div "Buen dia Estimado cliente En seguimiento a la PO en referencia, informamos que …" at bounding box center [647, 471] width 798 height 268
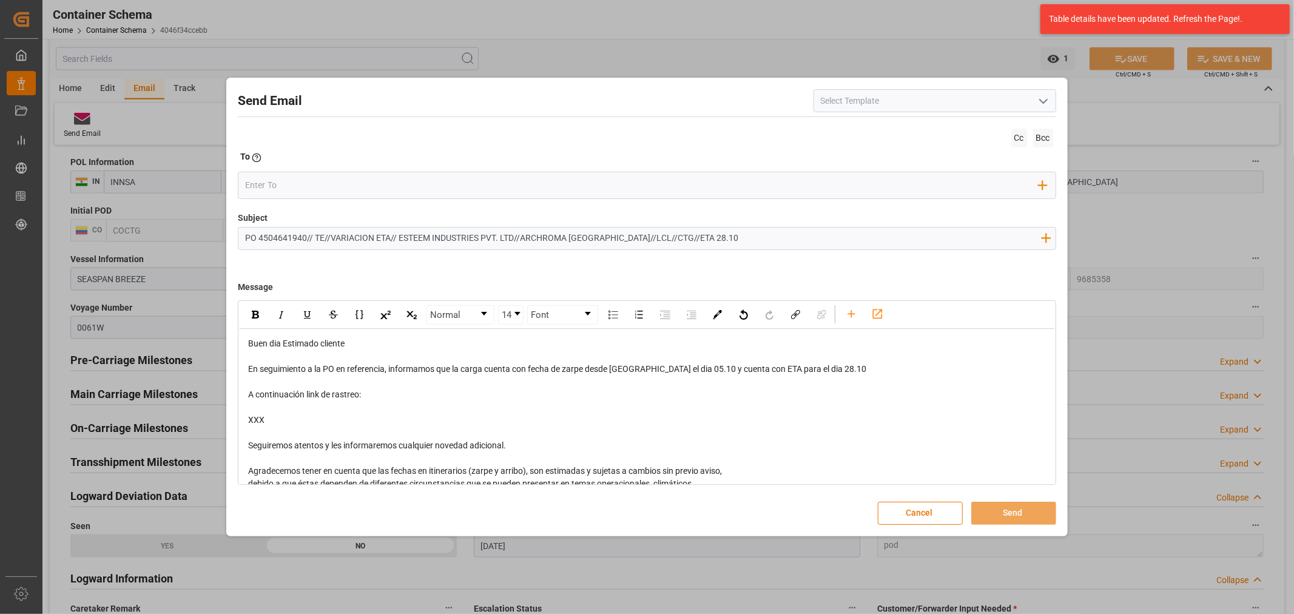
click at [766, 372] on span "En seguimiento a la PO en referencia, informamos que la carga cuenta con fecha …" at bounding box center [557, 369] width 618 height 10
drag, startPoint x: 277, startPoint y: 414, endPoint x: 227, endPoint y: 396, distance: 53.3
click at [227, 396] on div "Send Email Cc Bcc To Enter the TO Email address Add Field to To Subject PO 4504…" at bounding box center [646, 307] width 841 height 458
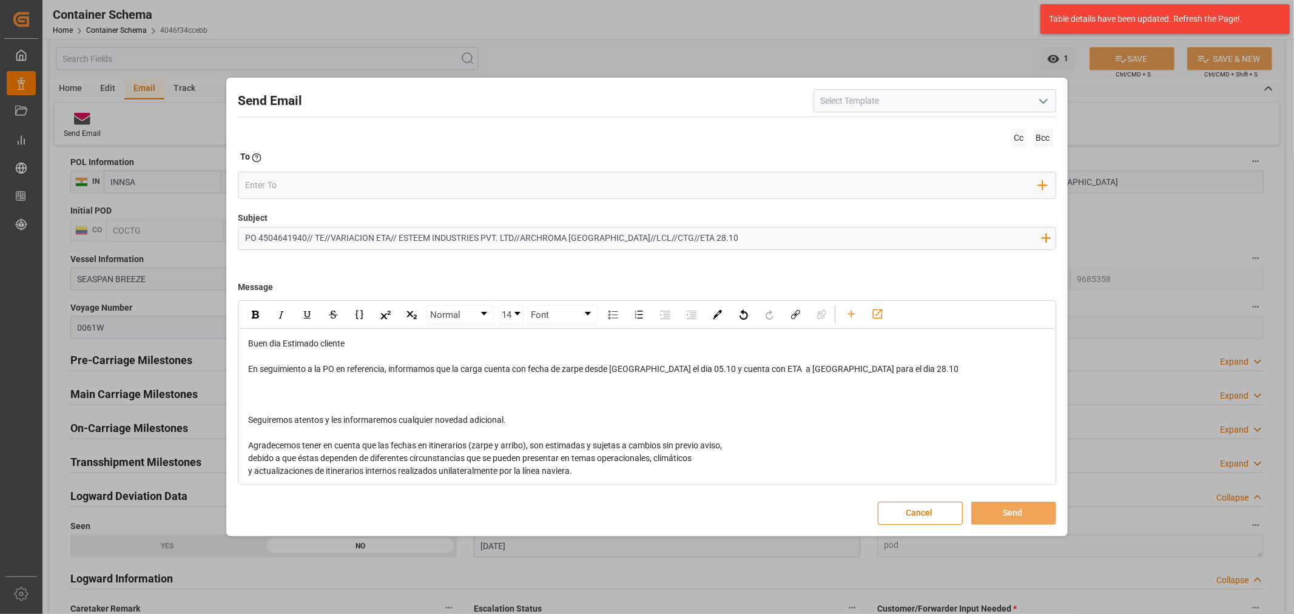
click at [908, 372] on div "En seguimiento a la PO en referencia, informamos que la carga cuenta con fecha …" at bounding box center [647, 369] width 798 height 13
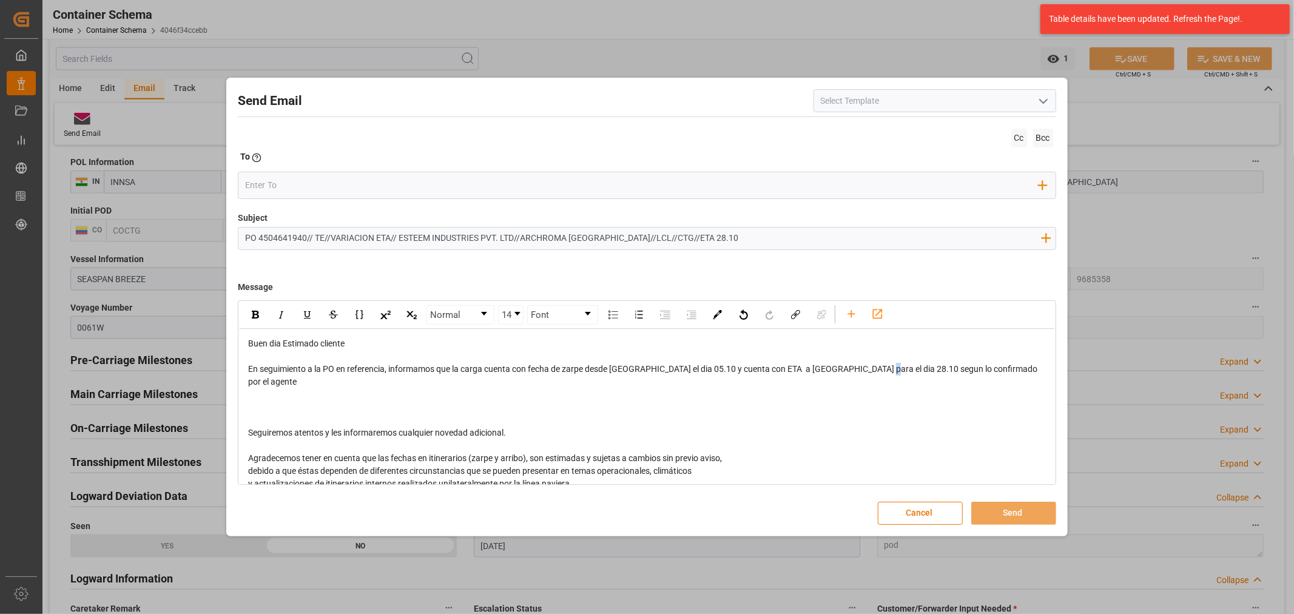
click at [877, 371] on span "En seguimiento a la PO en referencia, informamos que la carga cuenta con fecha …" at bounding box center [643, 375] width 791 height 22
click at [342, 184] on input "email" at bounding box center [641, 186] width 793 height 18
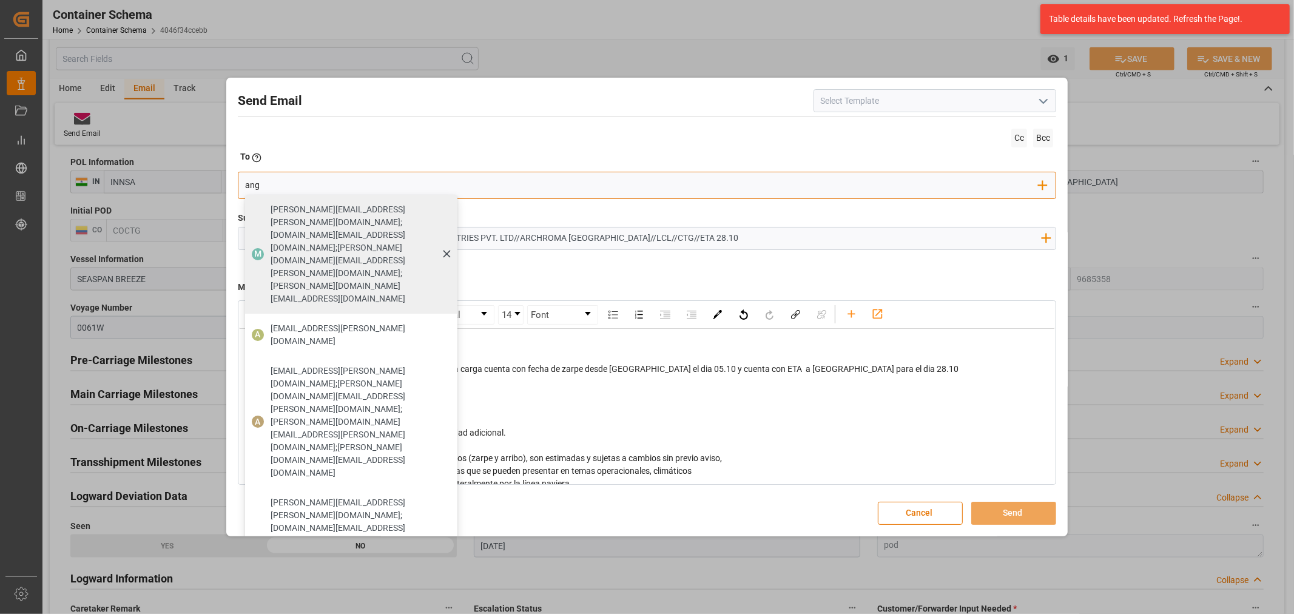
type input "angie"
click at [351, 322] on span "[EMAIL_ADDRESS][PERSON_NAME][DOMAIN_NAME]" at bounding box center [360, 334] width 178 height 25
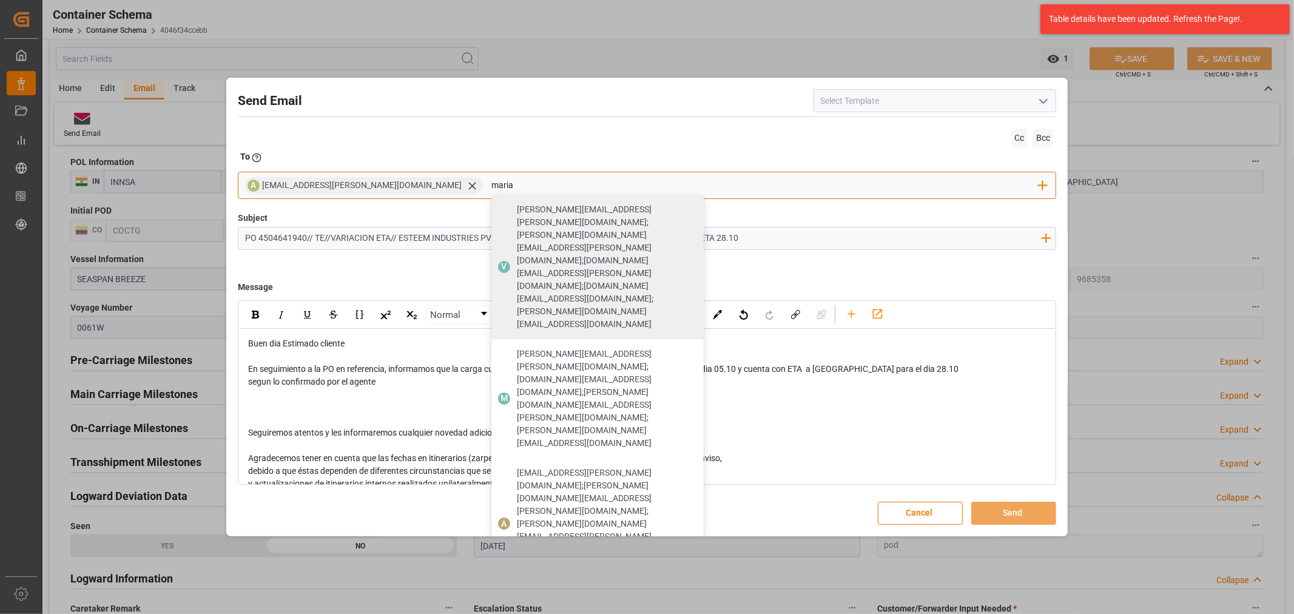
type input "maria"
click at [516, 594] on div "[PERSON_NAME][EMAIL_ADDRESS][PERSON_NAME][DOMAIN_NAME]" at bounding box center [606, 611] width 187 height 34
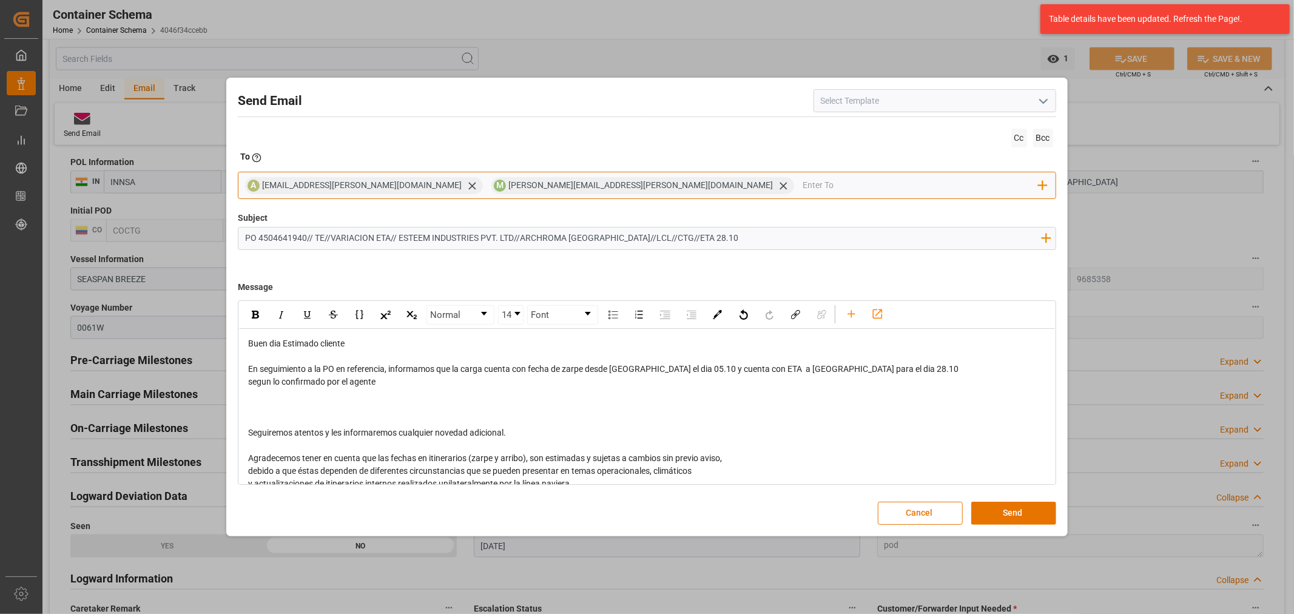
click at [803, 182] on input "email" at bounding box center [921, 186] width 236 height 18
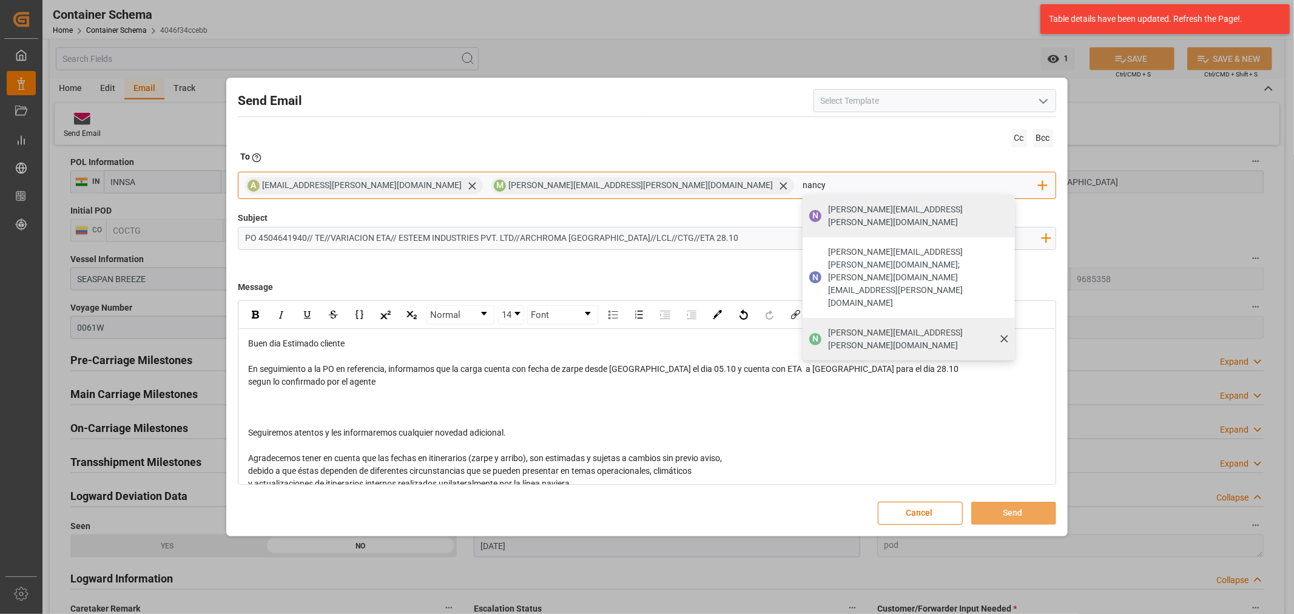
type input "nancy"
click at [828, 326] on span "[PERSON_NAME][EMAIL_ADDRESS][PERSON_NAME][DOMAIN_NAME]" at bounding box center [917, 338] width 178 height 25
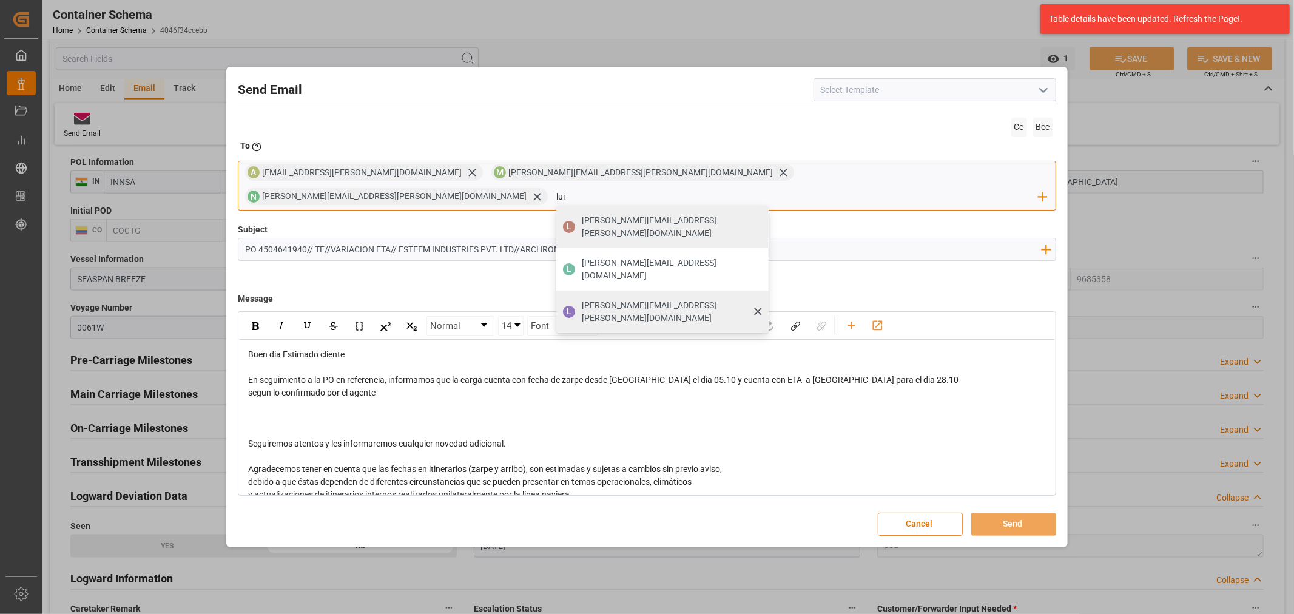
type input "lui"
click at [760, 299] on span "[PERSON_NAME][EMAIL_ADDRESS][PERSON_NAME][DOMAIN_NAME]" at bounding box center [671, 311] width 178 height 25
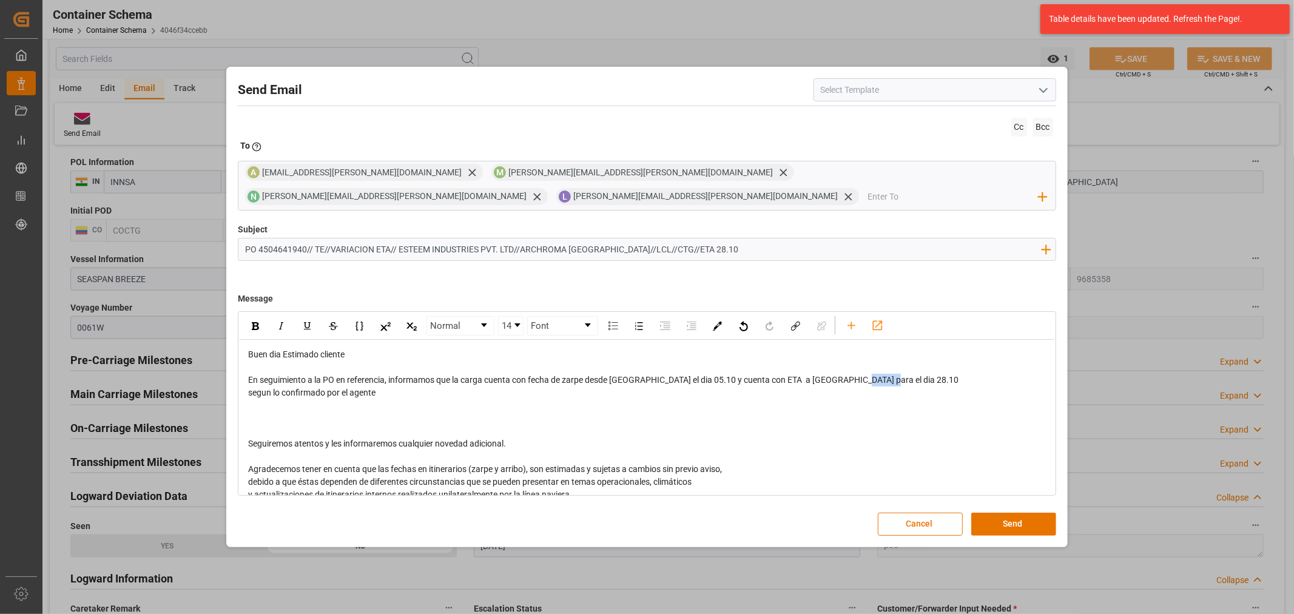
drag, startPoint x: 881, startPoint y: 367, endPoint x: 853, endPoint y: 370, distance: 28.7
click at [853, 374] on div "En seguimiento a la PO en referencia, informamos que la carga cuenta con fecha …" at bounding box center [647, 380] width 798 height 13
click at [254, 322] on img "rdw-inline-control" at bounding box center [255, 326] width 7 height 8
click at [1025, 513] on button "Send" at bounding box center [1013, 524] width 85 height 23
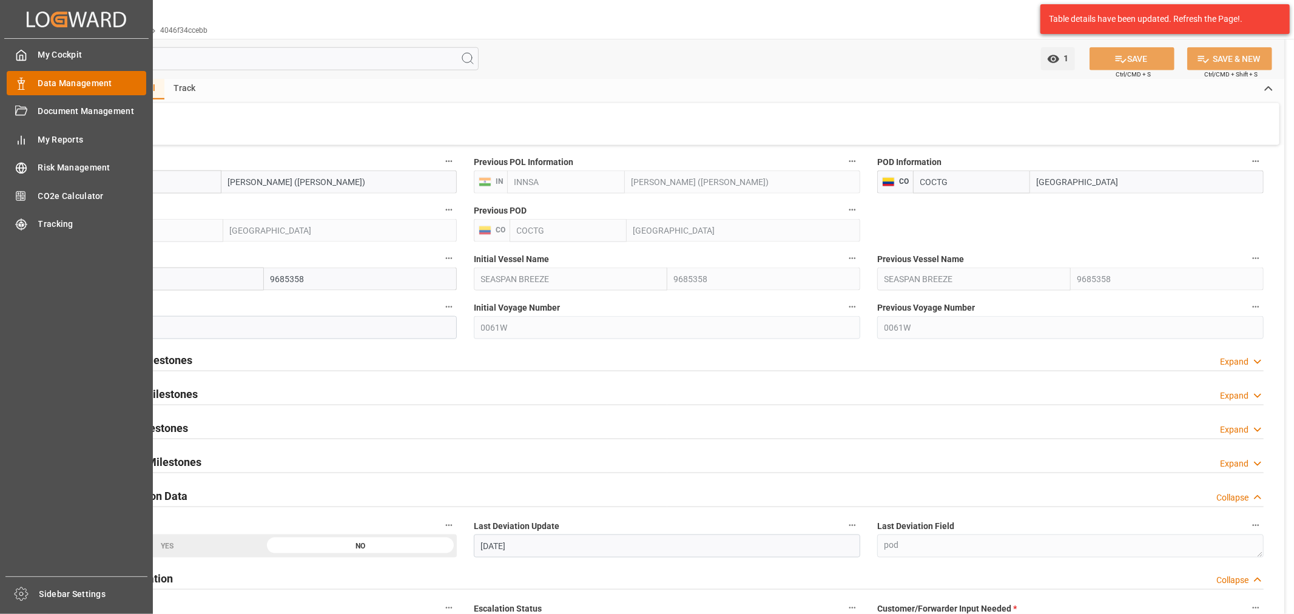
click at [34, 81] on div "Data Management Data Management" at bounding box center [77, 83] width 140 height 24
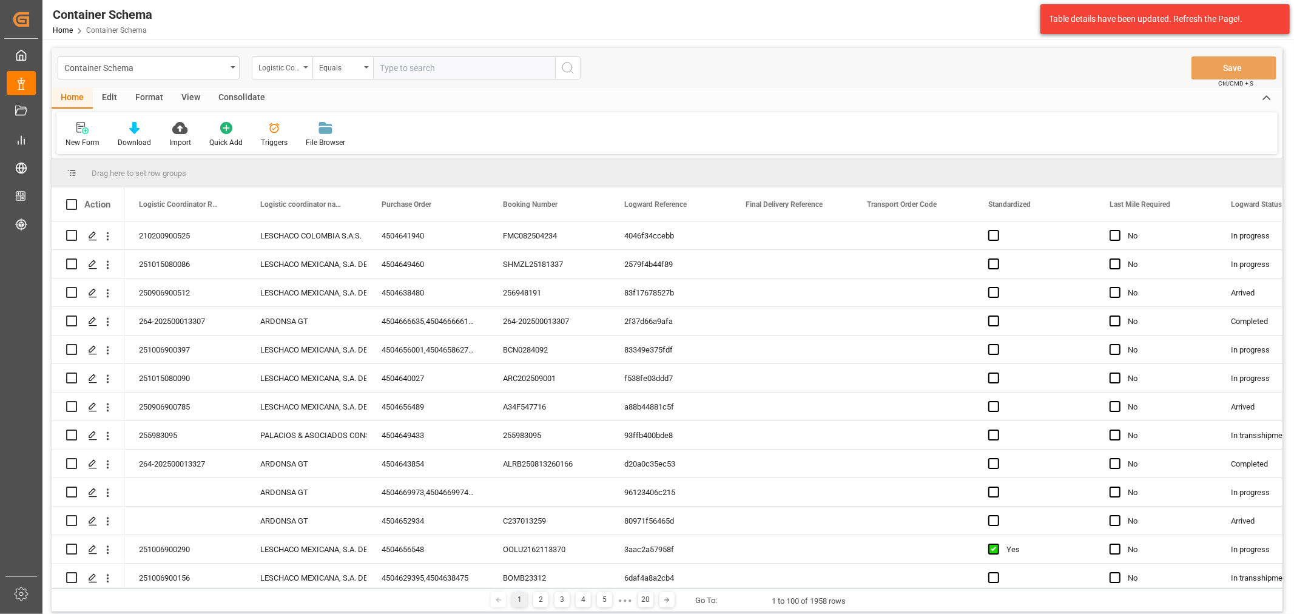
click at [263, 72] on div "Logistic Coordinator Reference Number" at bounding box center [278, 66] width 41 height 14
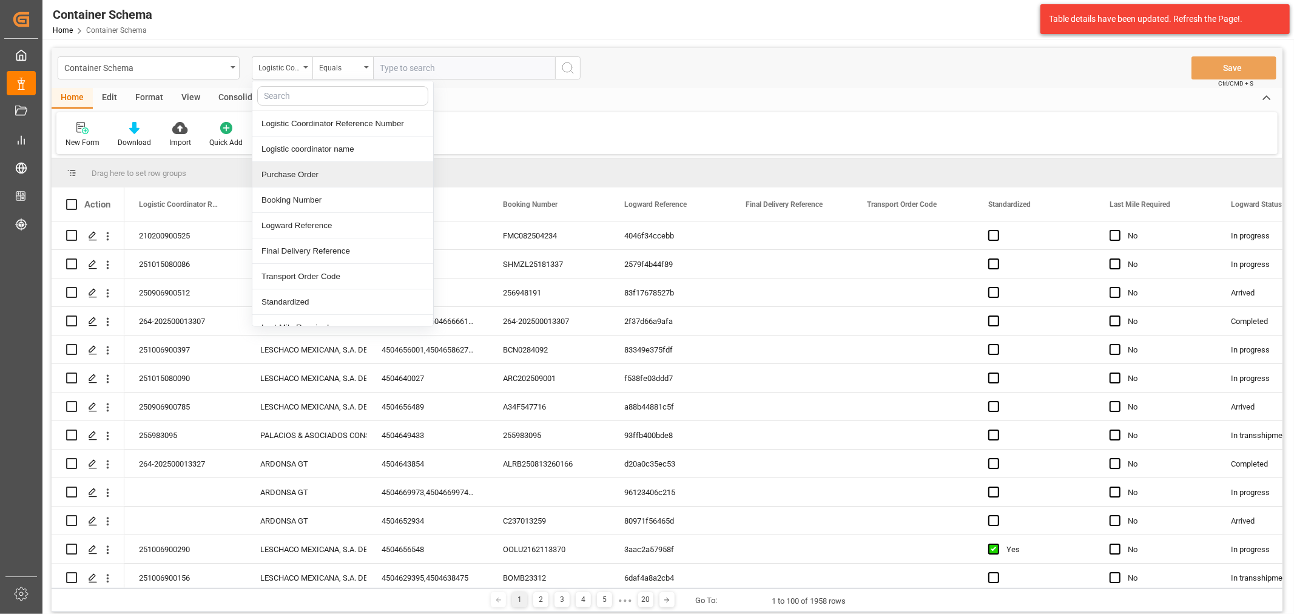
drag, startPoint x: 307, startPoint y: 177, endPoint x: 317, endPoint y: 140, distance: 37.7
click at [307, 174] on div "Purchase Order" at bounding box center [342, 174] width 181 height 25
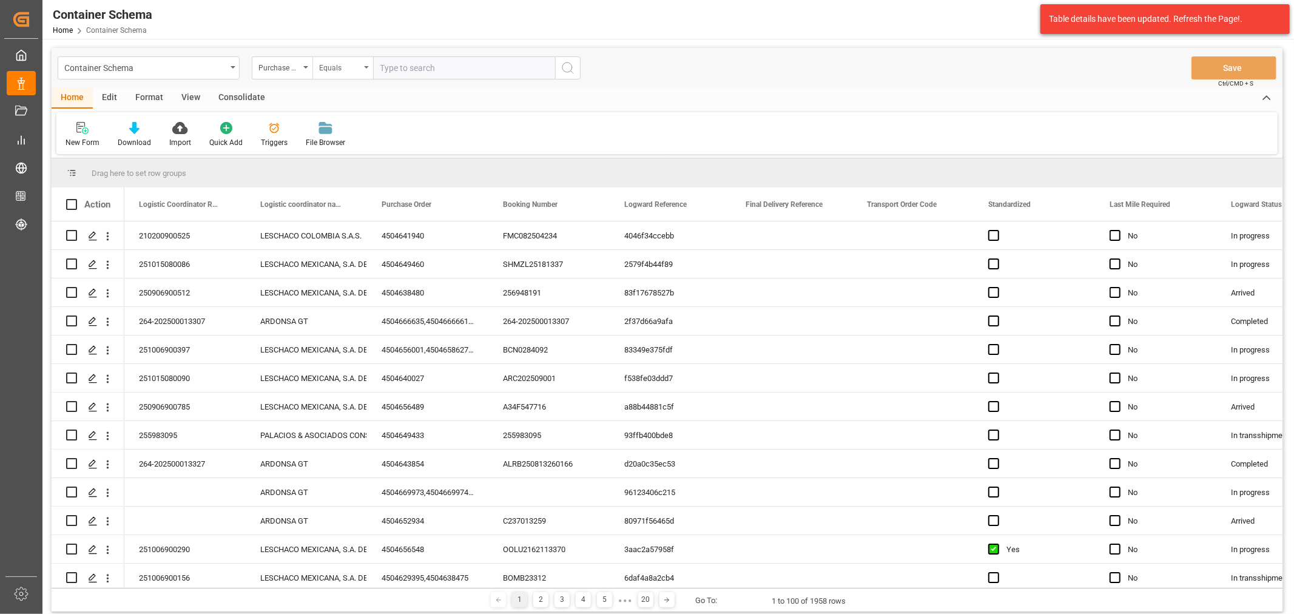
click at [344, 72] on div "Equals" at bounding box center [339, 66] width 41 height 14
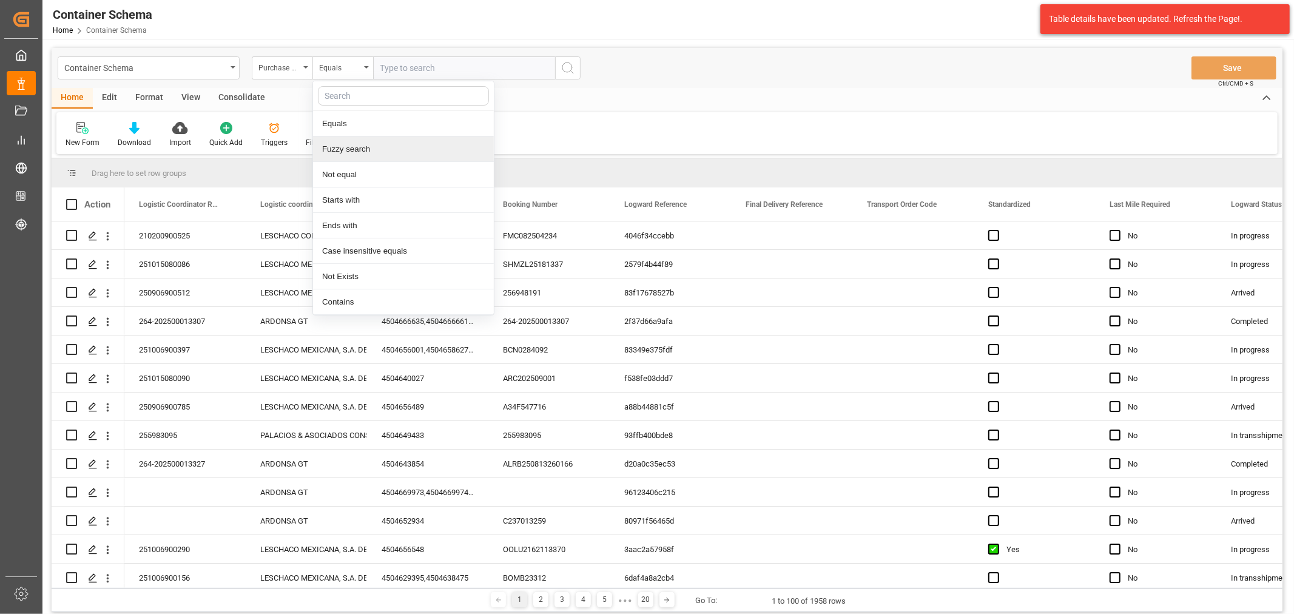
click at [351, 153] on div "Fuzzy search" at bounding box center [403, 148] width 181 height 25
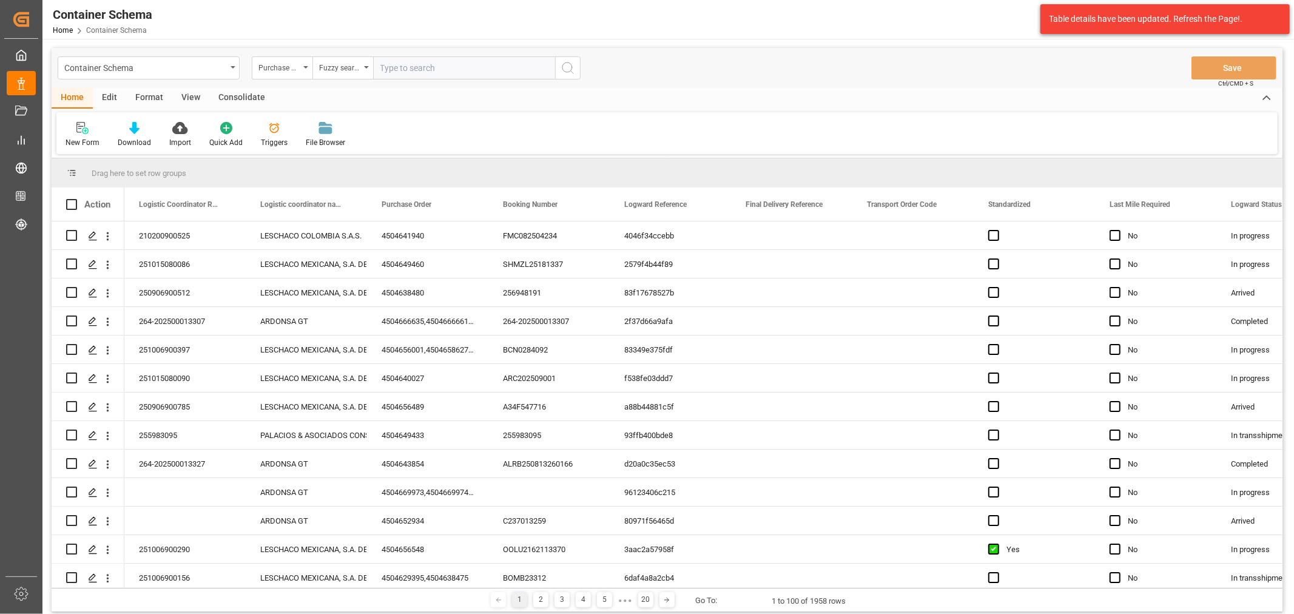
click at [439, 76] on input "text" at bounding box center [464, 67] width 182 height 23
paste input "4504668616"
type input "4504668616"
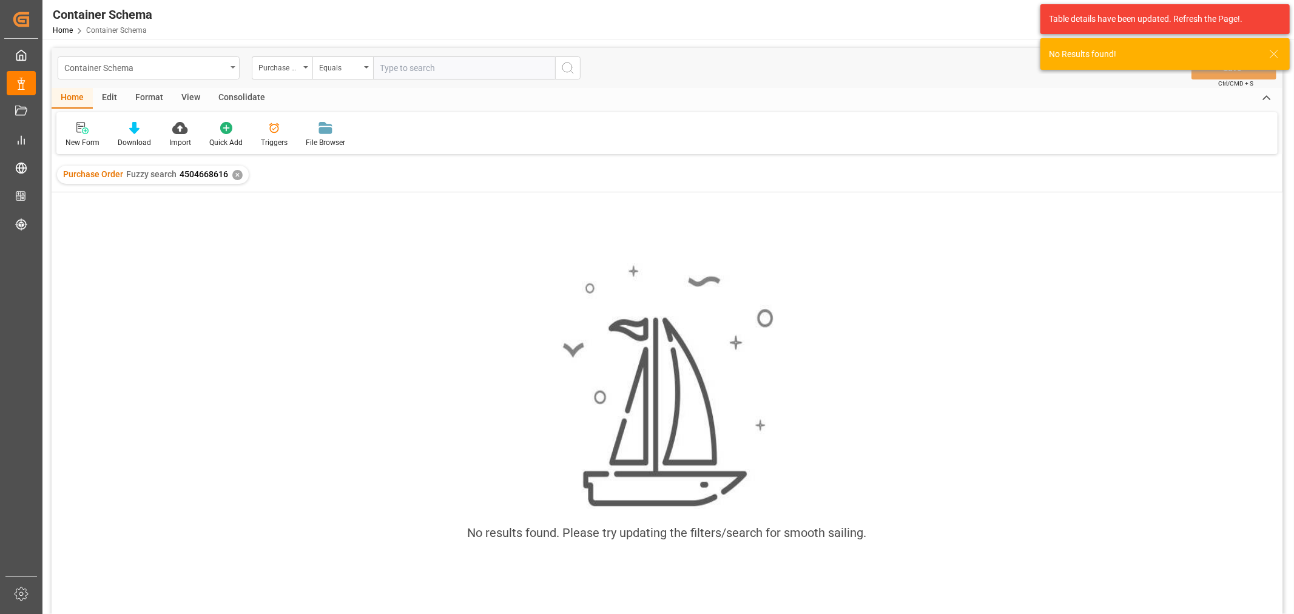
click at [204, 61] on div "Container Schema" at bounding box center [145, 66] width 162 height 15
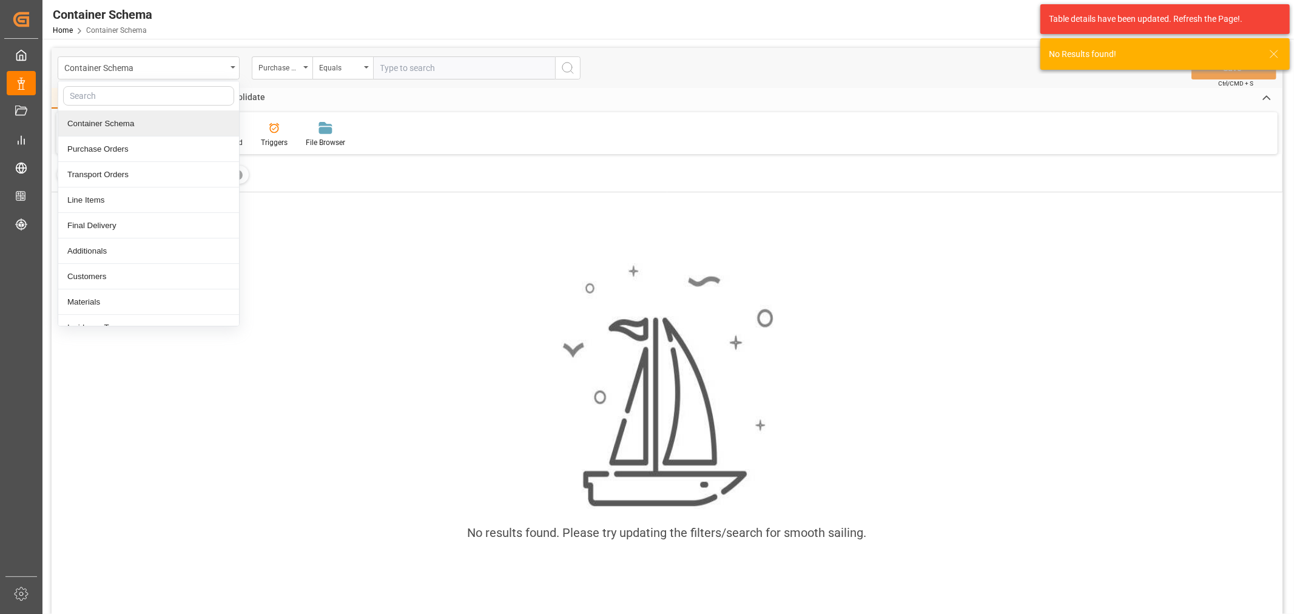
click at [136, 130] on div "Container Schema" at bounding box center [148, 123] width 181 height 25
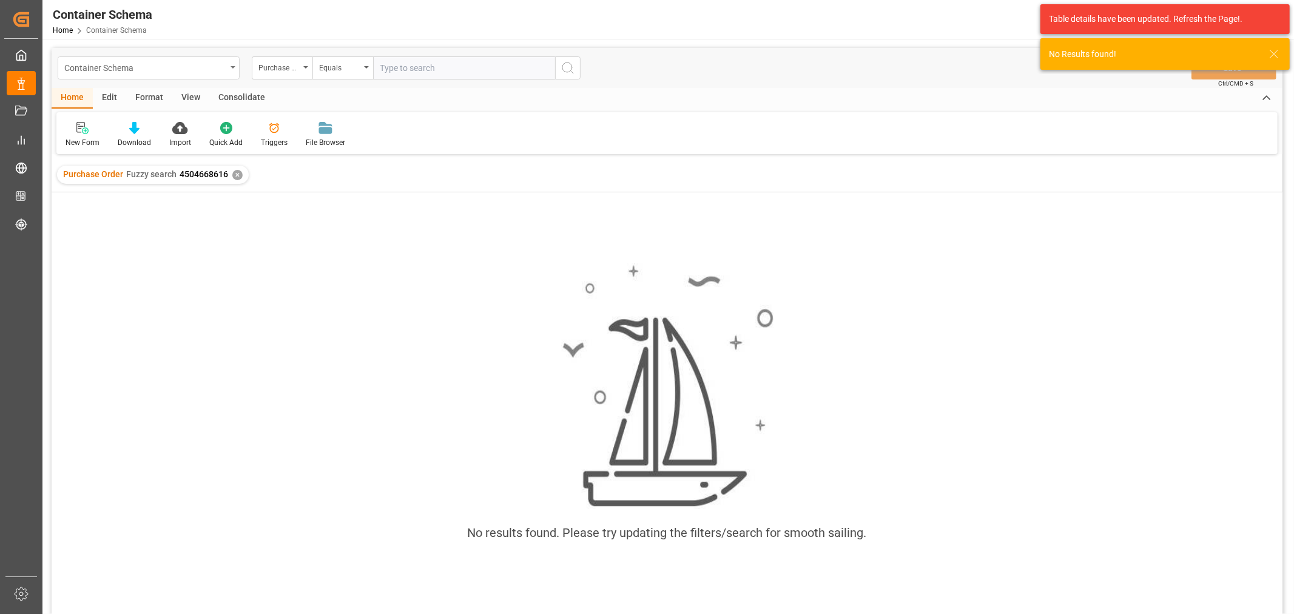
click at [170, 63] on div "Container Schema" at bounding box center [145, 66] width 162 height 15
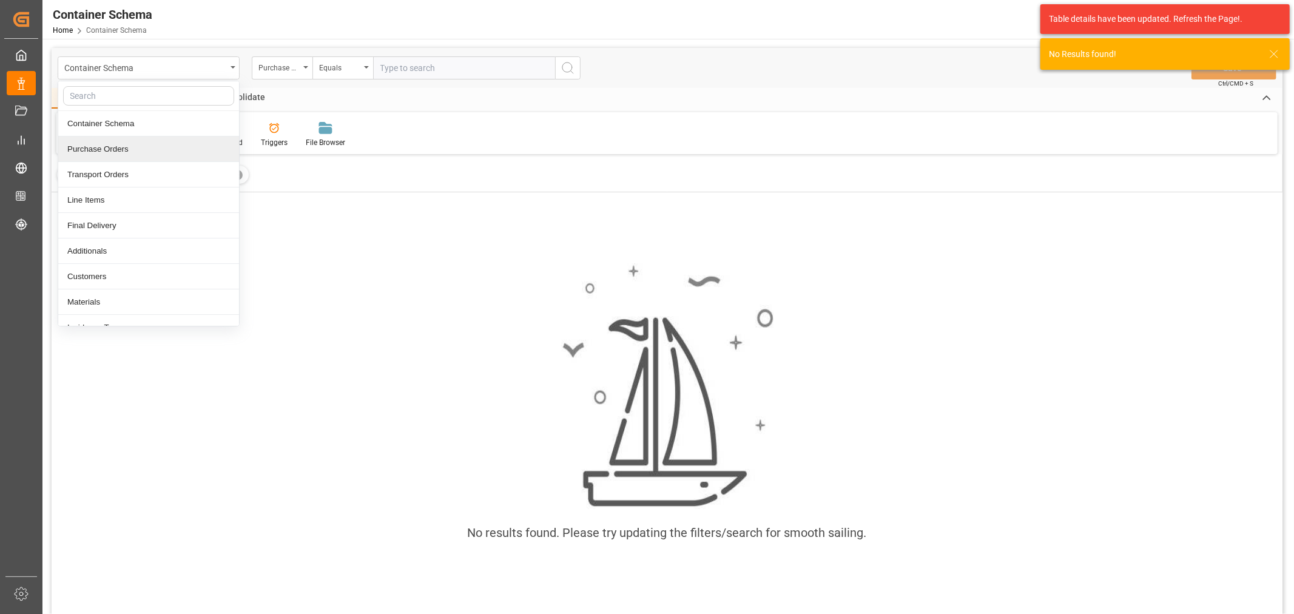
click at [107, 147] on div "Purchase Orders" at bounding box center [148, 148] width 181 height 25
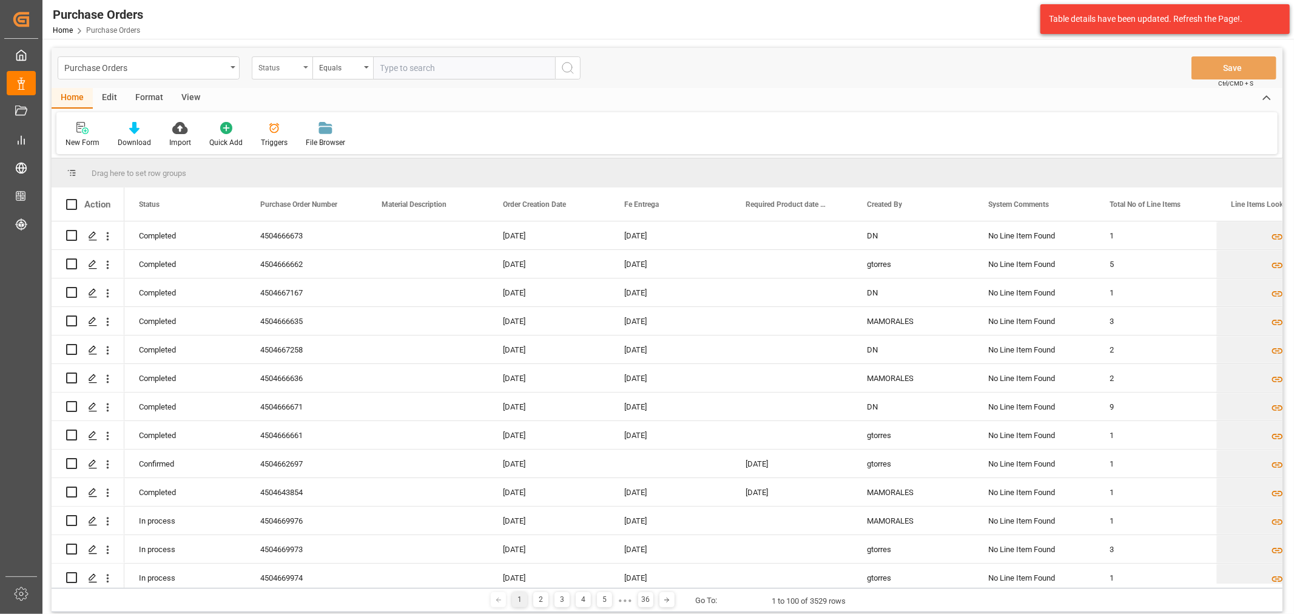
click at [288, 66] on div "Status" at bounding box center [278, 66] width 41 height 14
click at [304, 142] on div "Purchase Order Number" at bounding box center [342, 148] width 181 height 25
click at [328, 66] on div "Equals" at bounding box center [339, 66] width 41 height 14
click at [381, 152] on div "Fuzzy search" at bounding box center [403, 148] width 181 height 25
click at [430, 67] on input "text" at bounding box center [464, 67] width 182 height 23
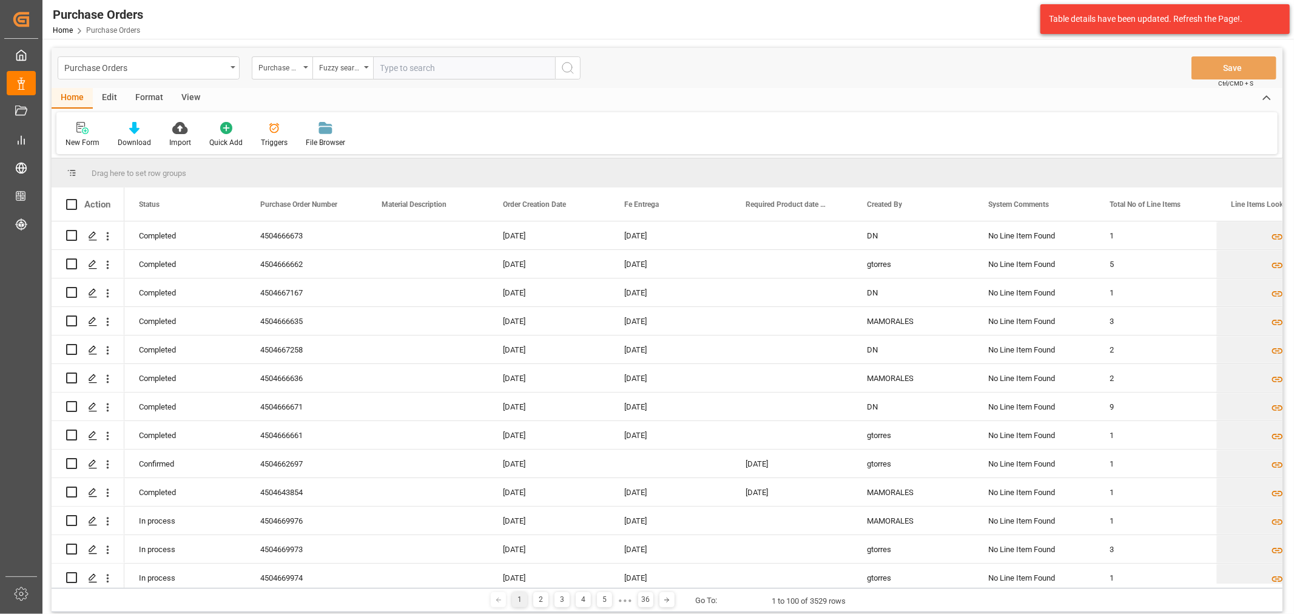
paste input "4504668616"
type input "4504668616"
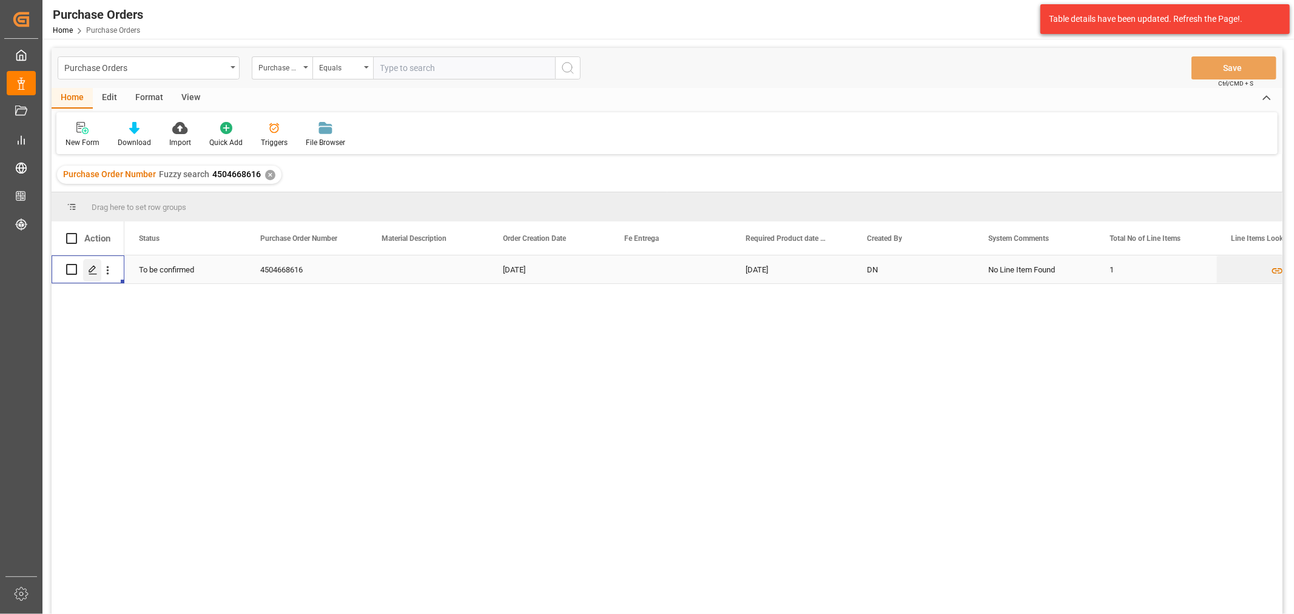
click at [98, 266] on div "Press SPACE to select this row." at bounding box center [92, 270] width 18 height 22
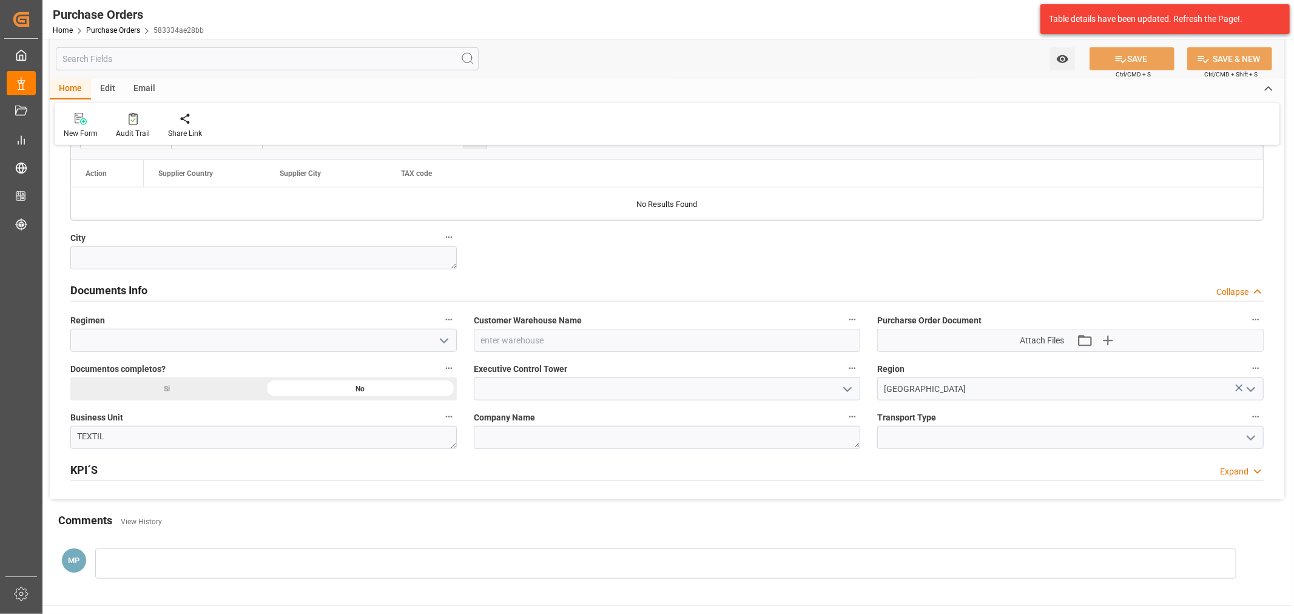
scroll to position [809, 0]
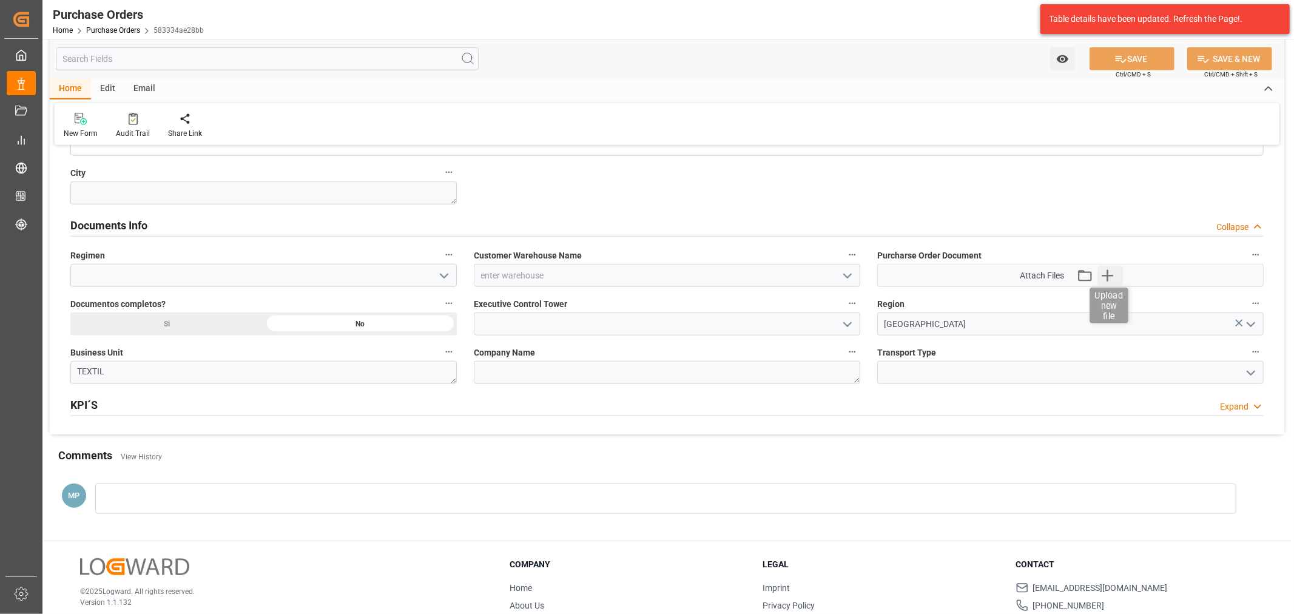
click at [1103, 275] on icon "button" at bounding box center [1108, 276] width 12 height 12
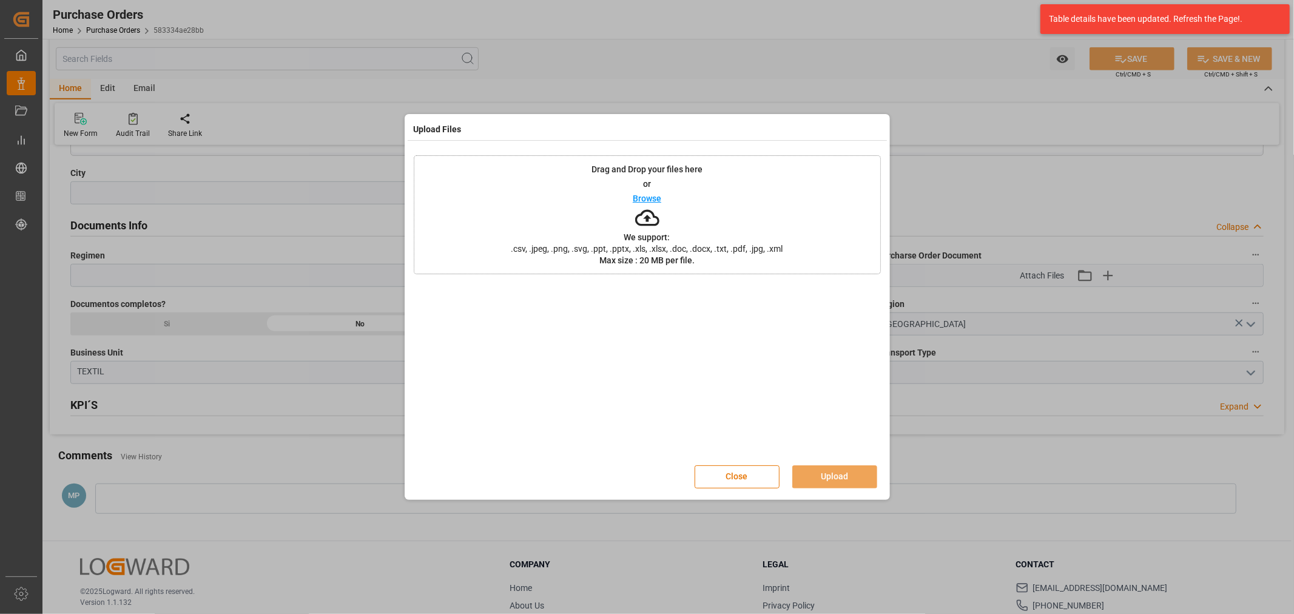
click at [671, 203] on div "Drag and Drop your files here or Browse We support: .csv, .jpeg, .png, .svg, .p…" at bounding box center [647, 214] width 467 height 119
click at [836, 464] on div "Close Upload" at bounding box center [647, 477] width 467 height 40
drag, startPoint x: 832, startPoint y: 457, endPoint x: 826, endPoint y: 481, distance: 24.4
click at [829, 466] on div "Close Upload" at bounding box center [647, 477] width 467 height 40
click at [826, 480] on button "Upload" at bounding box center [834, 476] width 85 height 23
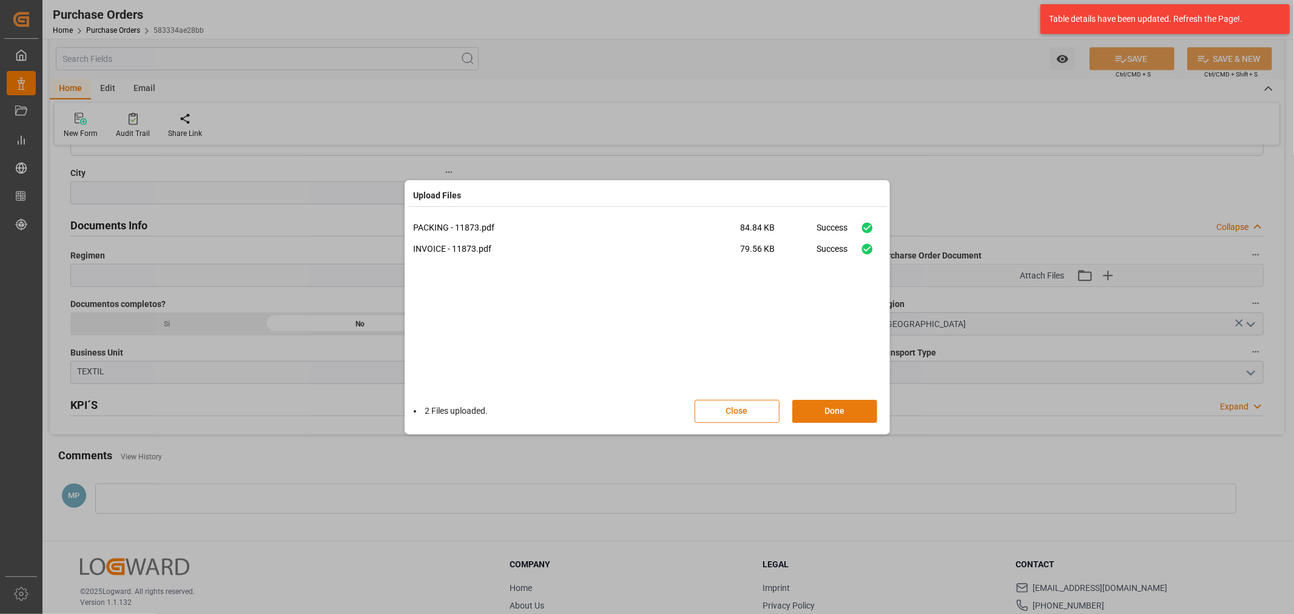
click at [844, 414] on button "Done" at bounding box center [834, 411] width 85 height 23
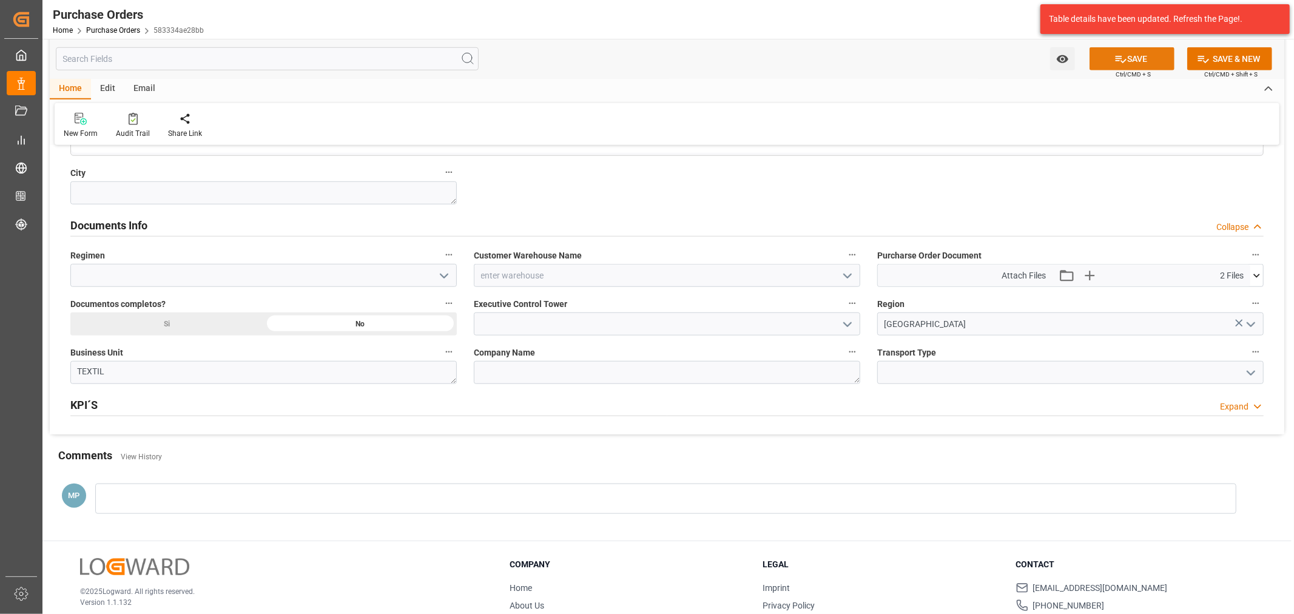
click at [1133, 58] on button "SAVE" at bounding box center [1132, 58] width 85 height 23
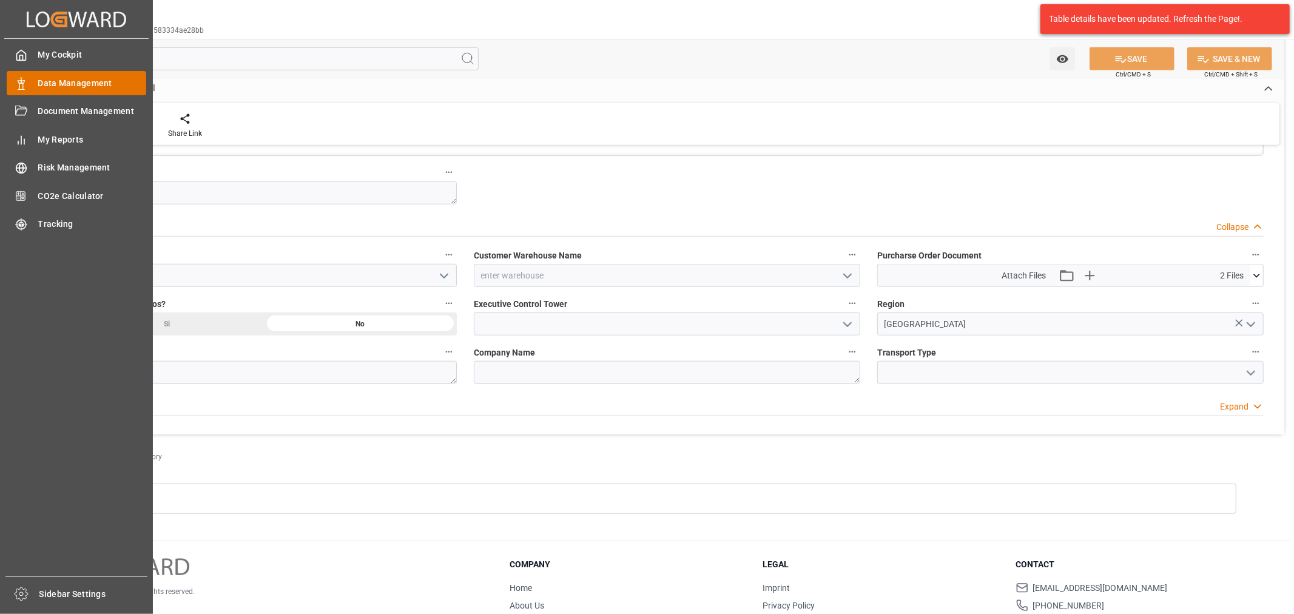
click at [49, 80] on span "Data Management" at bounding box center [92, 83] width 109 height 13
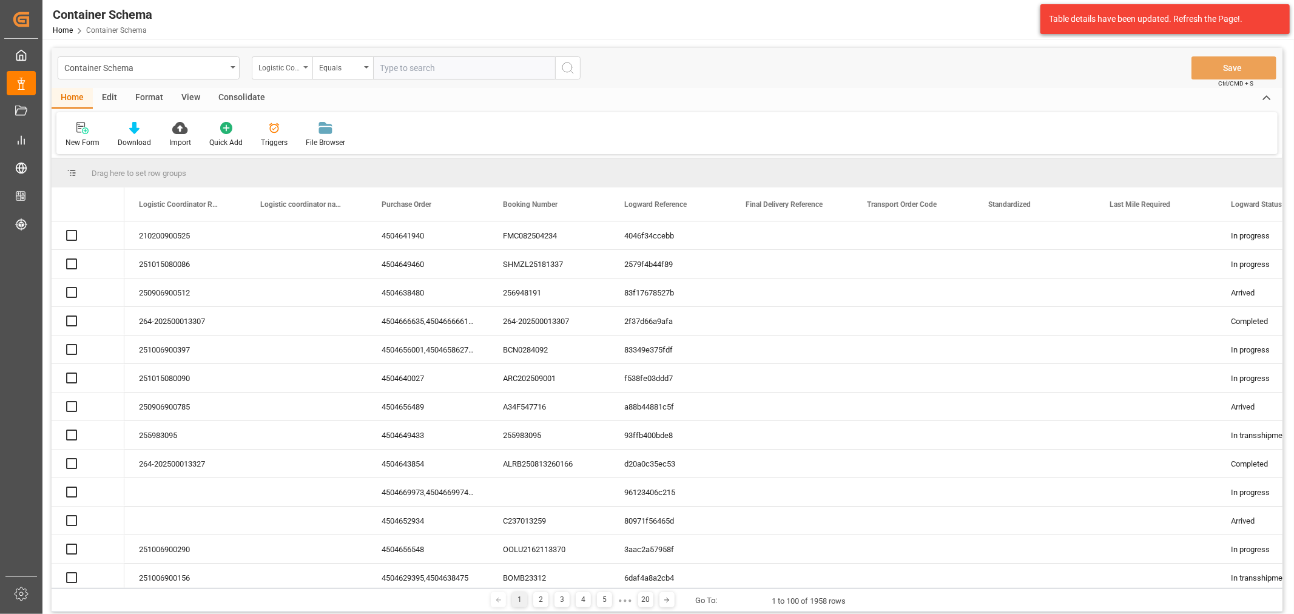
click at [290, 71] on div "Logistic Coordinator Reference Number" at bounding box center [278, 66] width 41 height 14
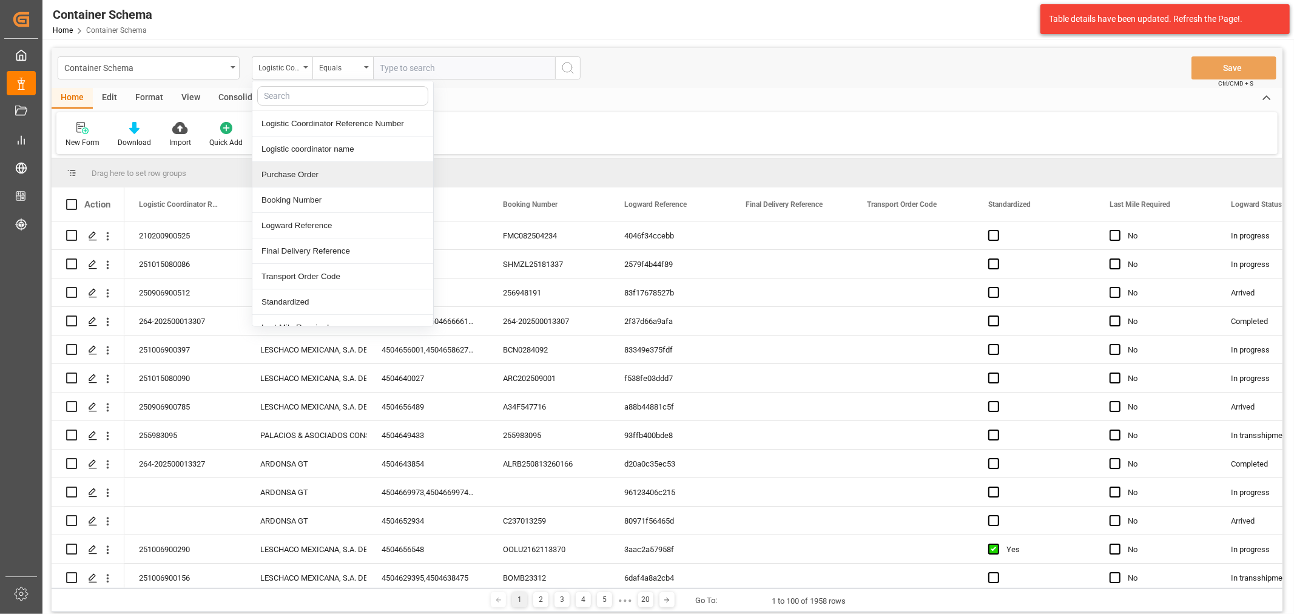
click at [304, 172] on div "Purchase Order" at bounding box center [342, 174] width 181 height 25
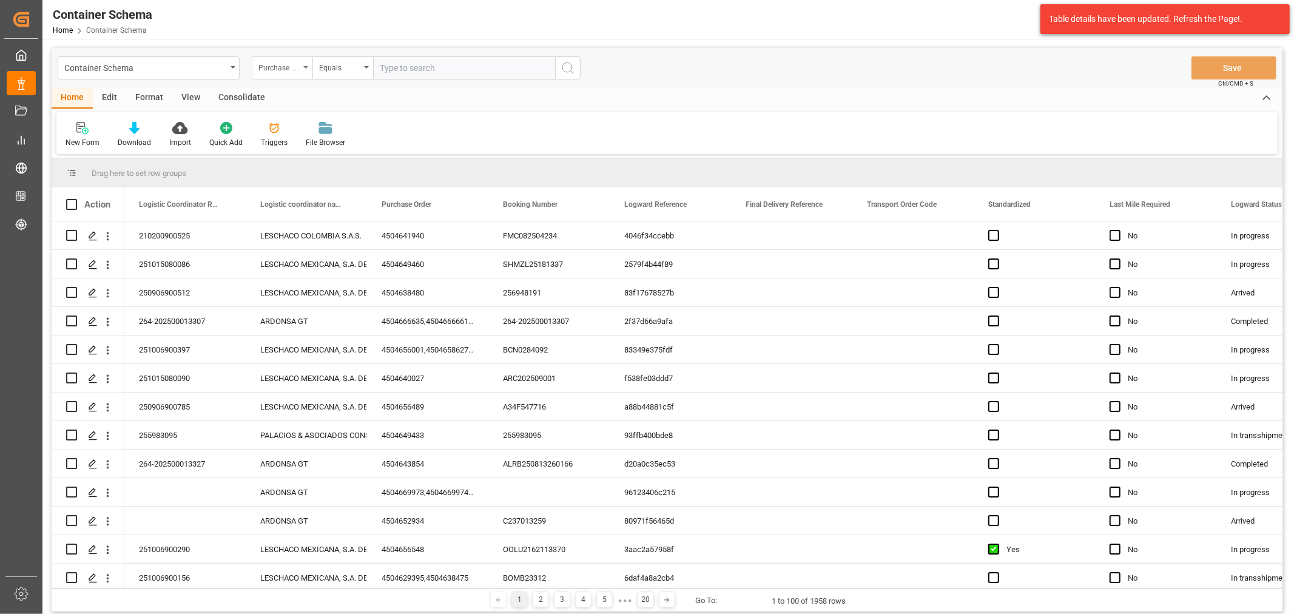
click at [273, 65] on div "Purchase Order" at bounding box center [278, 66] width 41 height 14
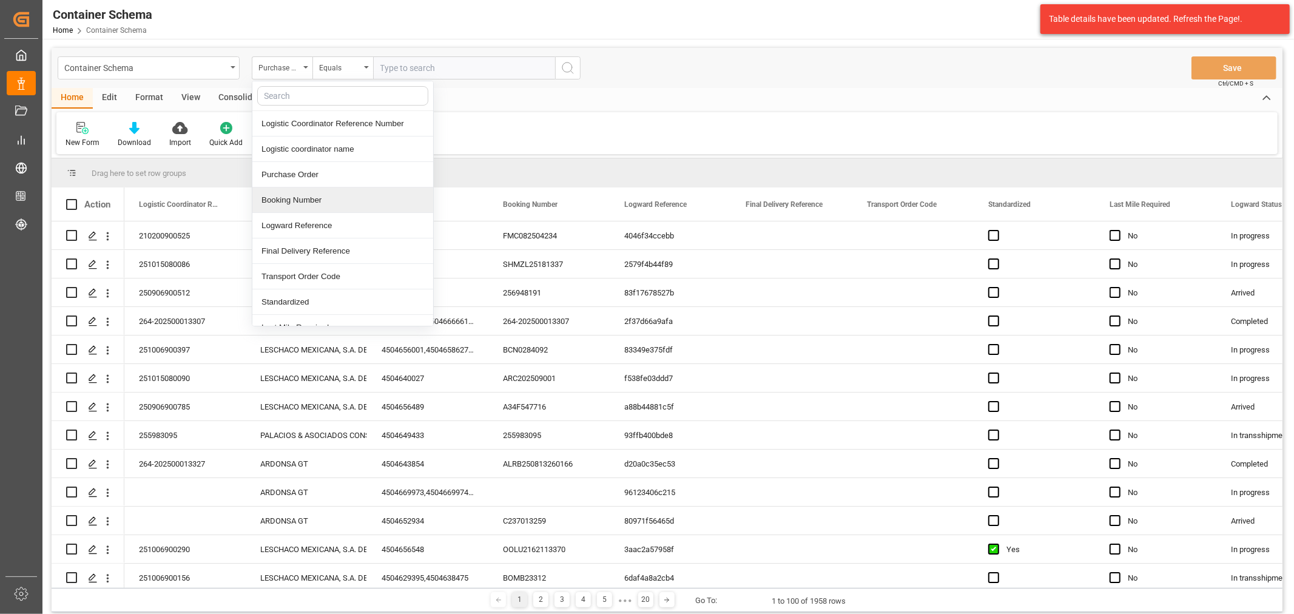
click at [306, 194] on div "Booking Number" at bounding box center [342, 199] width 181 height 25
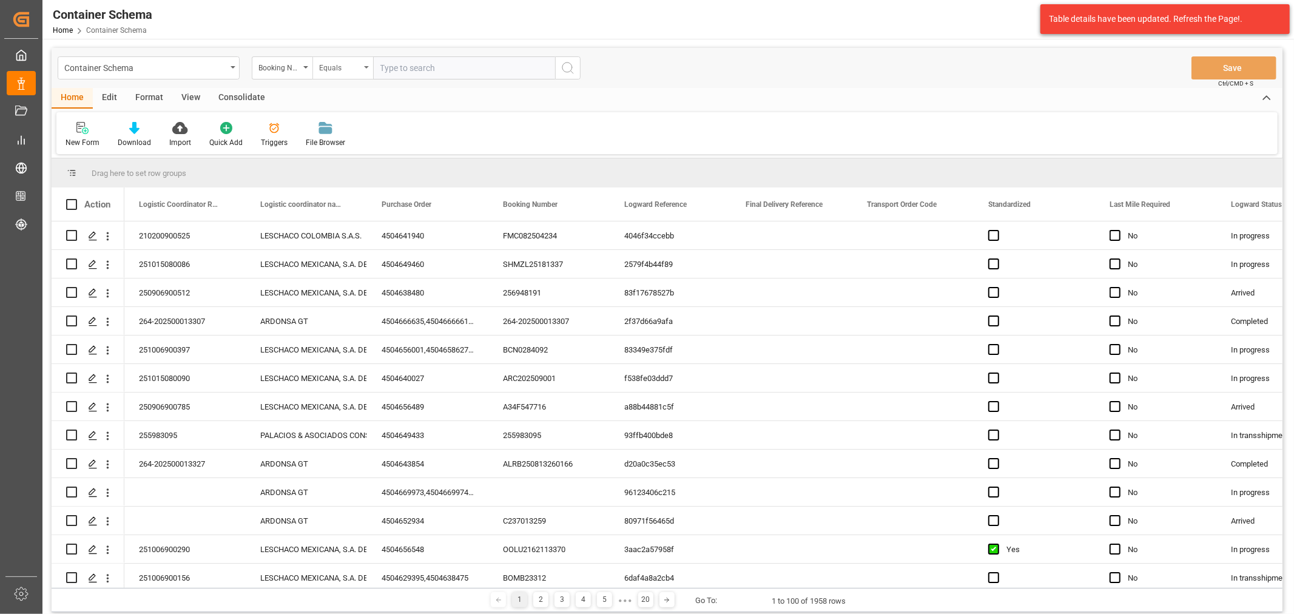
click at [343, 59] on div "Equals" at bounding box center [339, 66] width 41 height 14
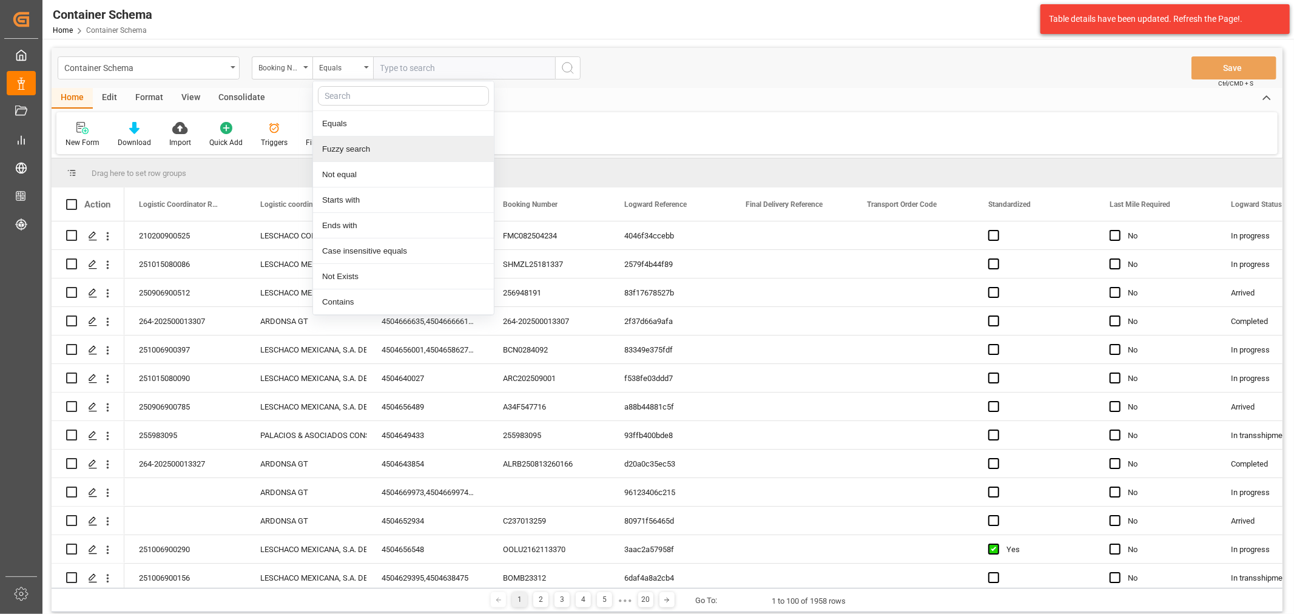
drag, startPoint x: 386, startPoint y: 149, endPoint x: 390, endPoint y: 136, distance: 13.8
click at [387, 146] on div "Fuzzy search" at bounding box center [403, 148] width 181 height 25
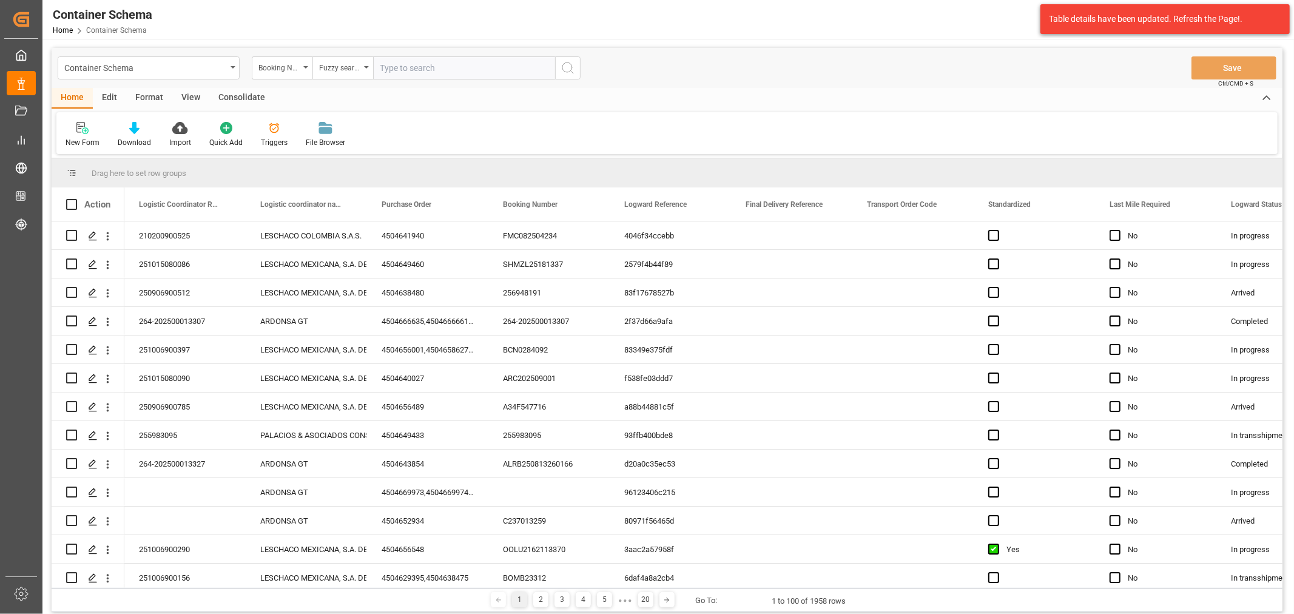
click at [416, 66] on input "text" at bounding box center [464, 67] width 182 height 23
paste input "CYF00783"
type input "CYF00783"
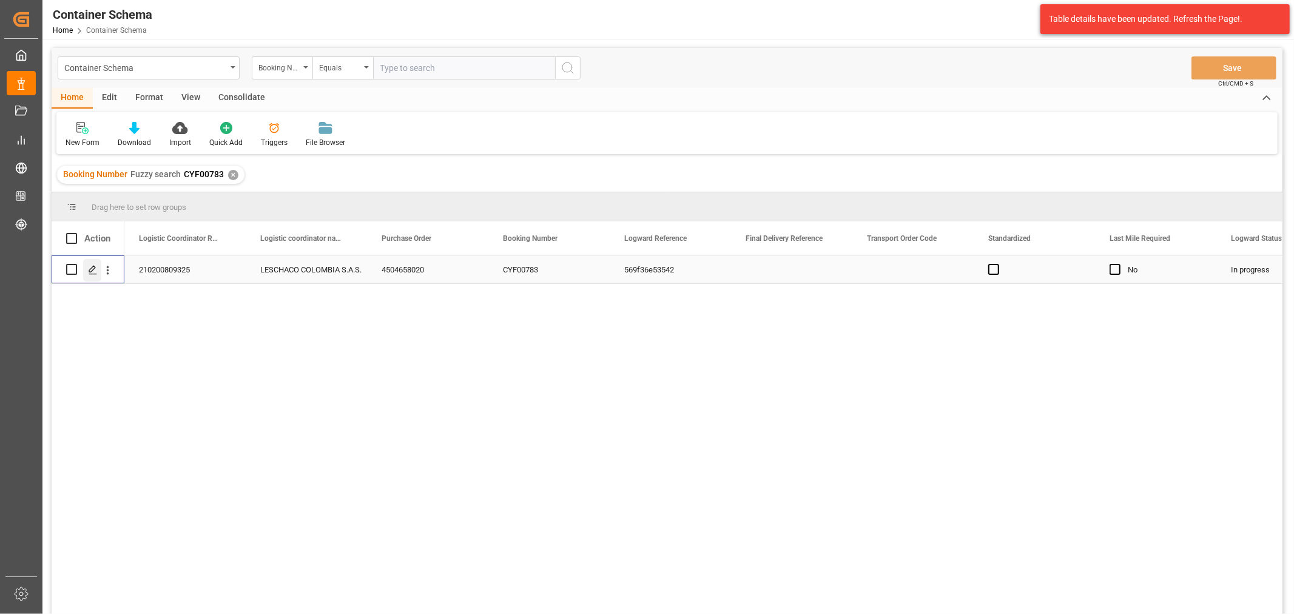
click at [90, 268] on icon "Press SPACE to select this row." at bounding box center [93, 270] width 10 height 10
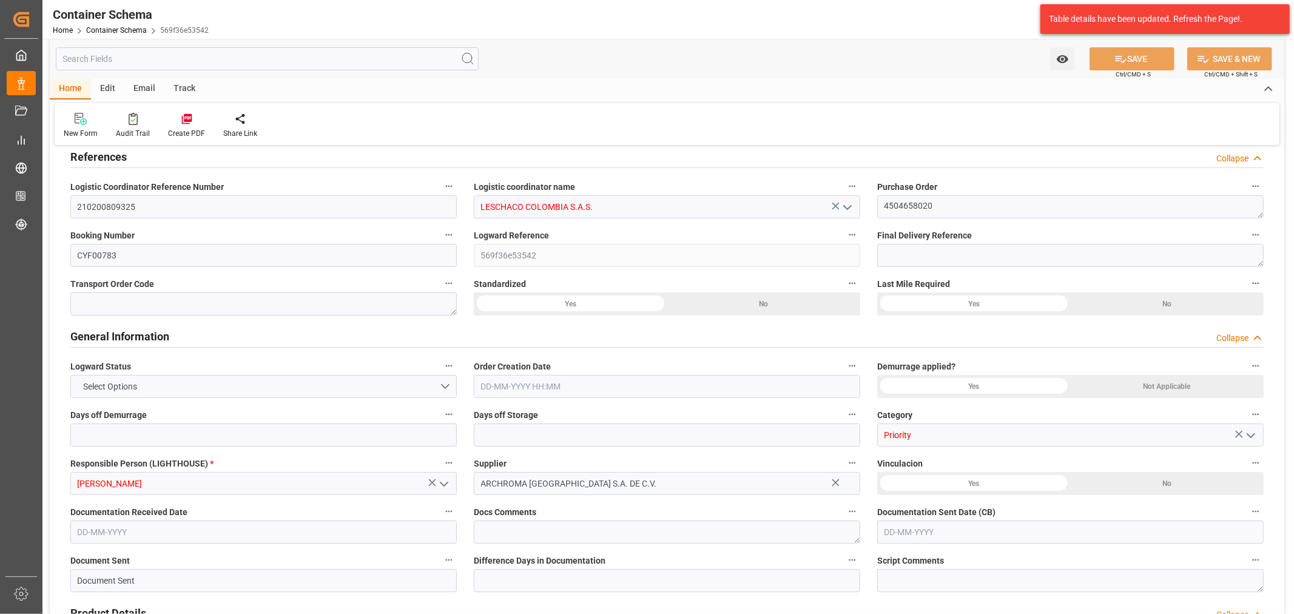
type input "0"
type input "3"
type input "1"
type input "15"
type input "3000"
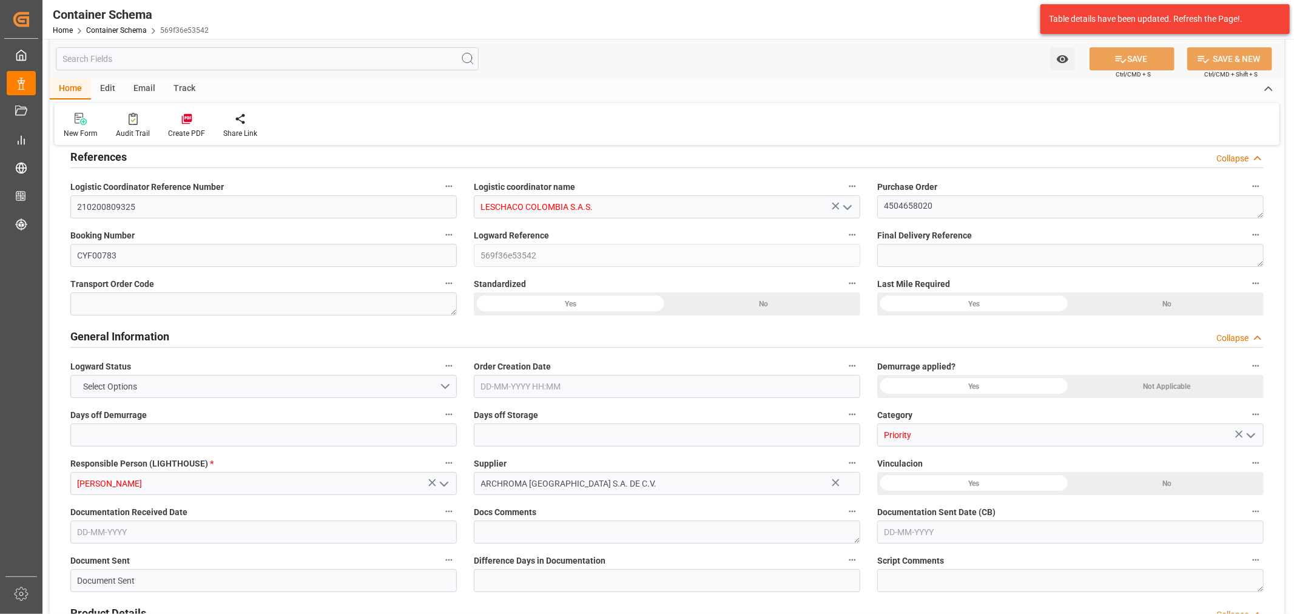
type input "3141"
type input "CMACGM"
type input "CMA CGM Group"
type input "HNCHO"
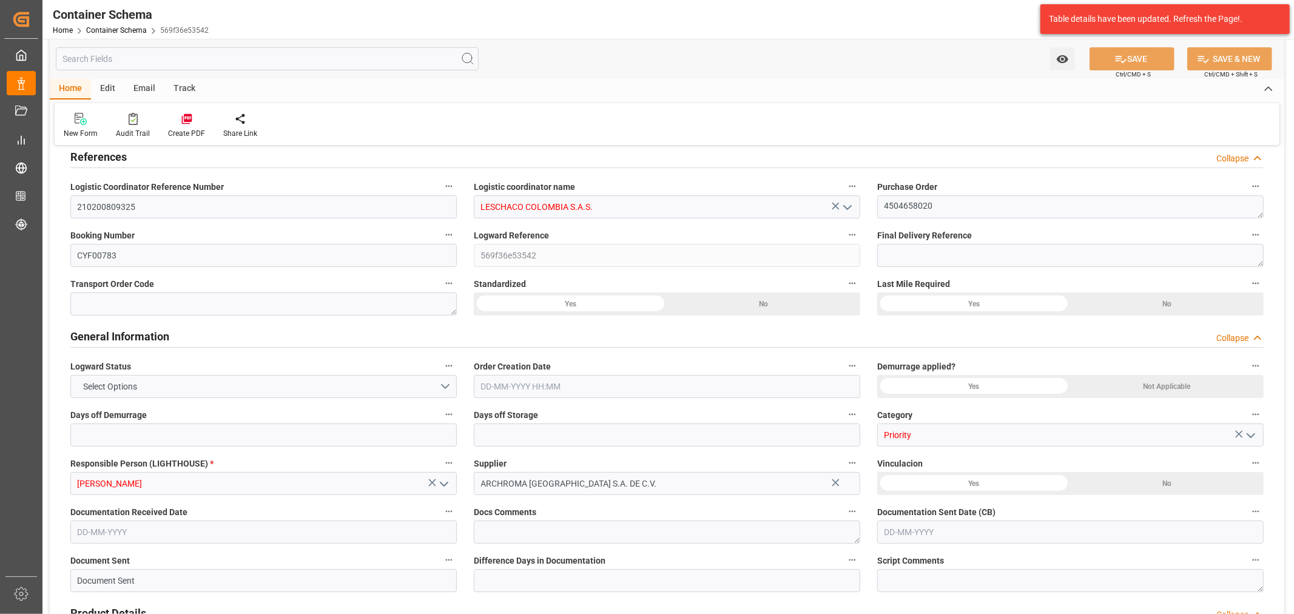
type input "COCTG"
type input "9401661"
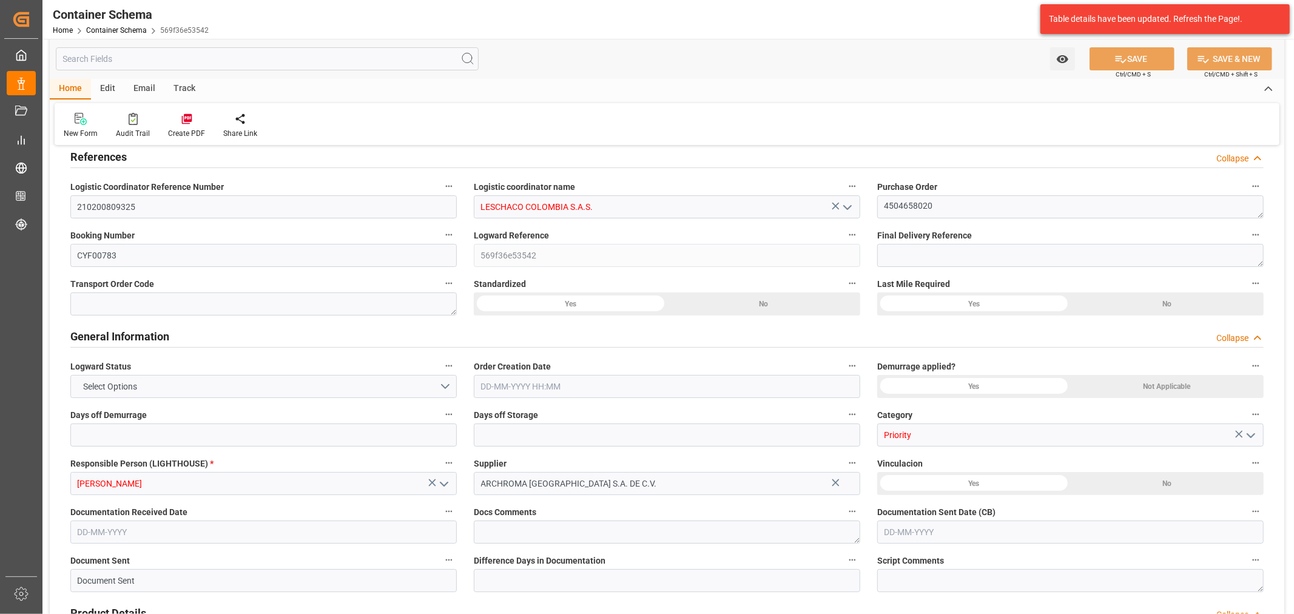
type input "9401661"
type input "0"
type input "[DATE] 08:00"
type input "[DATE]"
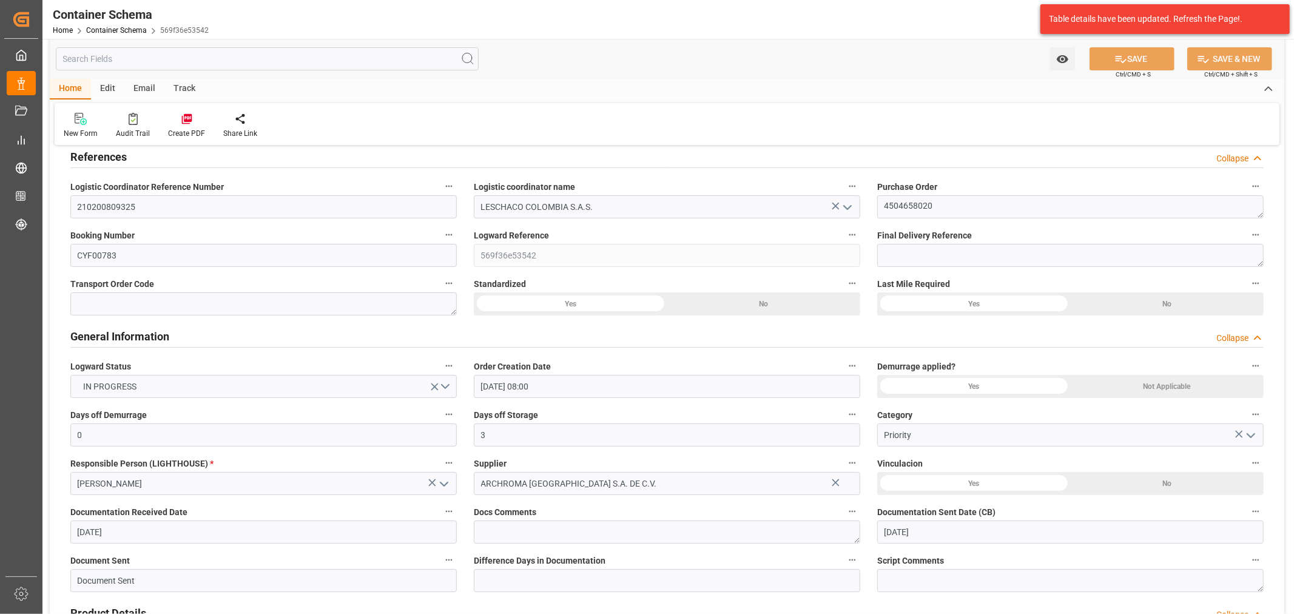
type input "[DATE]"
type input "[DATE] 13:27"
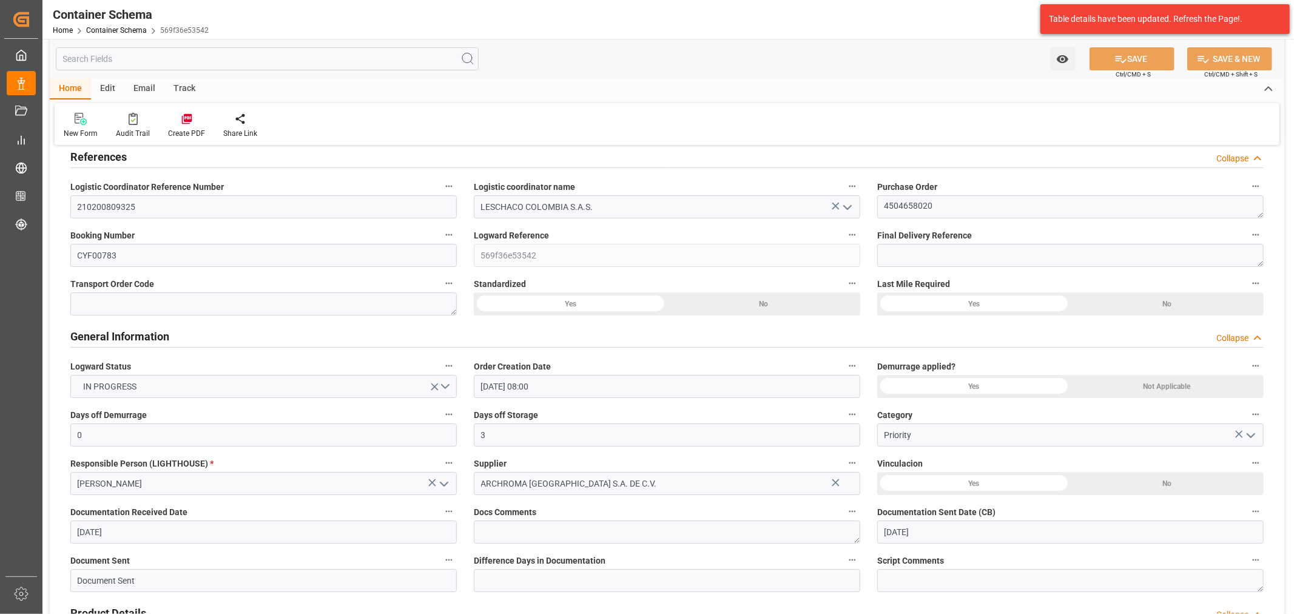
type input "[DATE] 12:50"
type input "[DATE]"
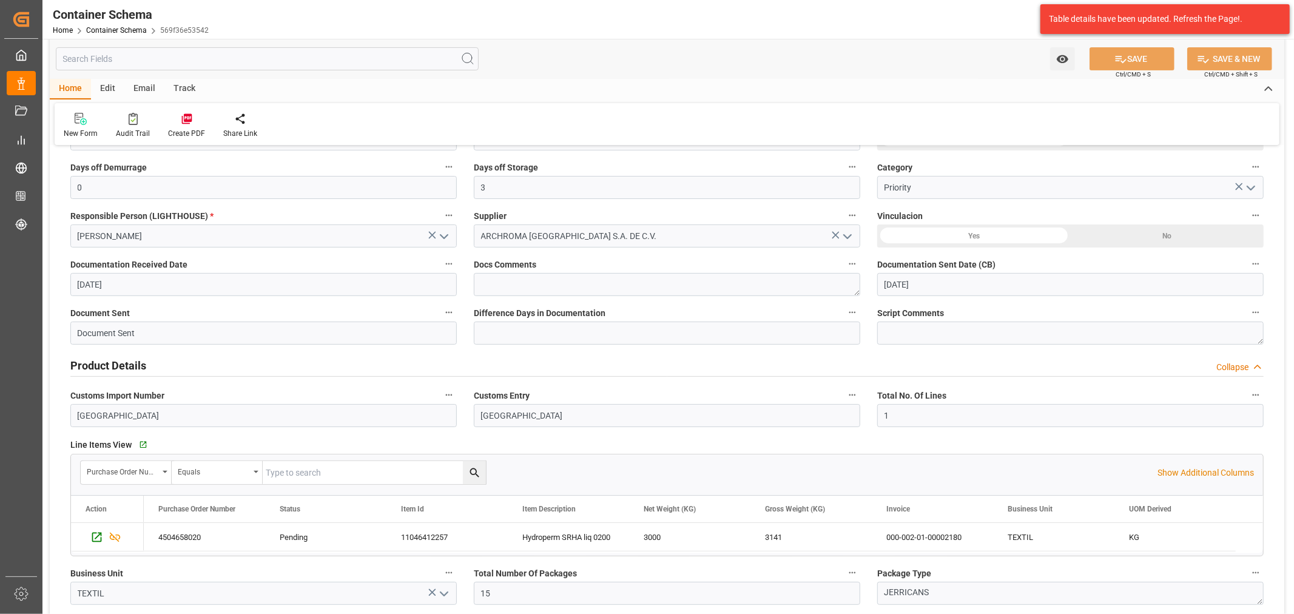
scroll to position [202, 0]
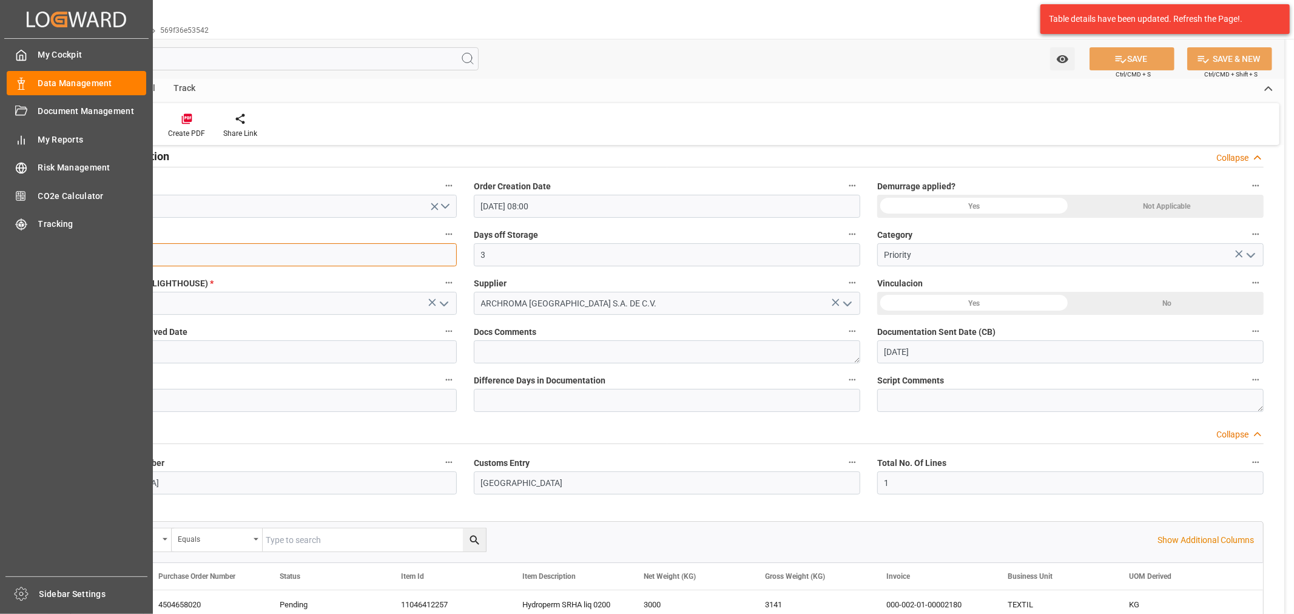
drag, startPoint x: 130, startPoint y: 251, endPoint x: 39, endPoint y: 240, distance: 91.6
click at [39, 240] on div "Created by potrace 1.15, written by [PERSON_NAME] [DATE]-[DATE] Created by potr…" at bounding box center [647, 307] width 1294 height 614
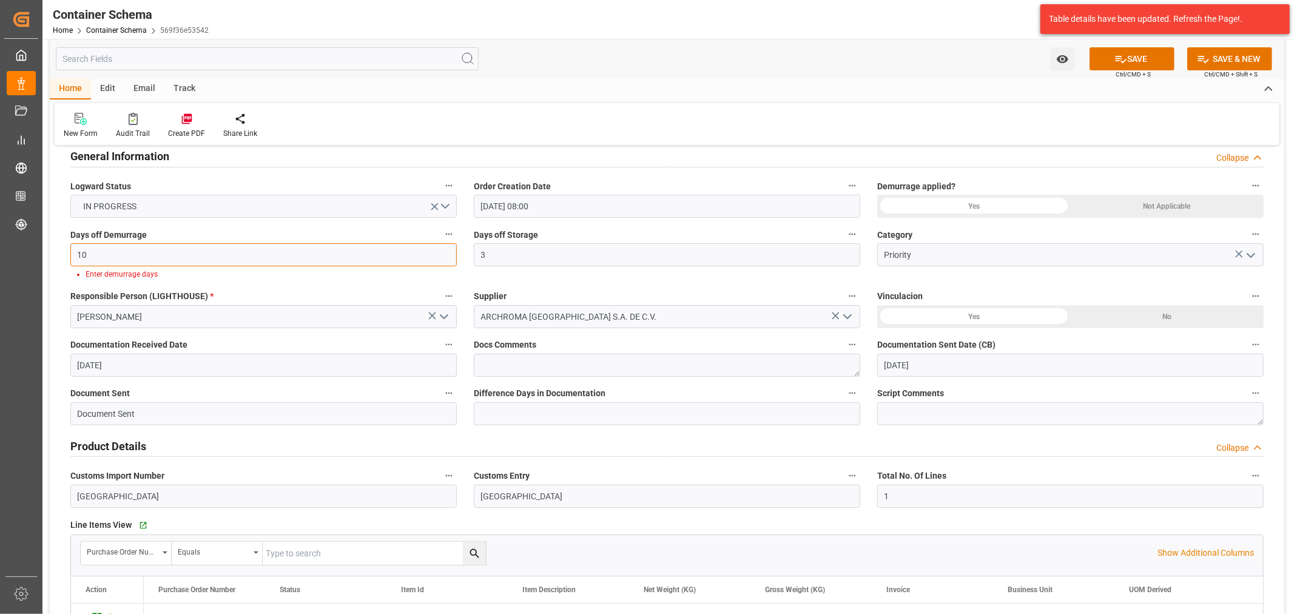
type input "10"
click at [986, 209] on div "Yes" at bounding box center [974, 206] width 194 height 23
click at [1117, 66] on button "SAVE" at bounding box center [1132, 58] width 85 height 23
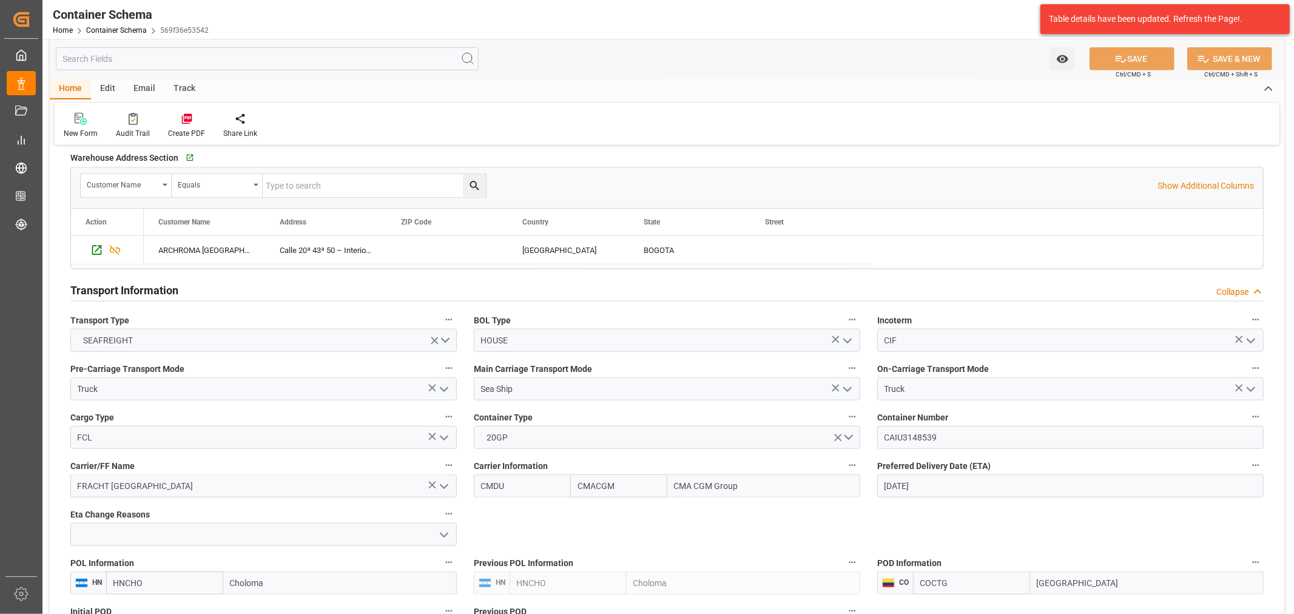
scroll to position [1011, 0]
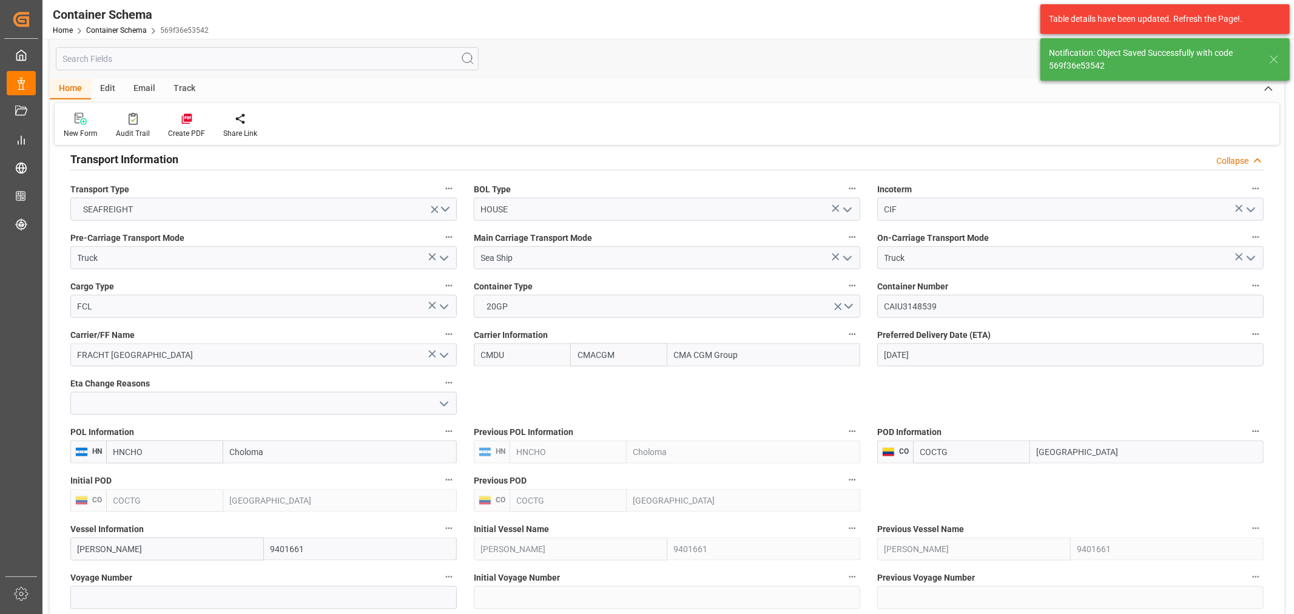
type input "[DATE] 21:37"
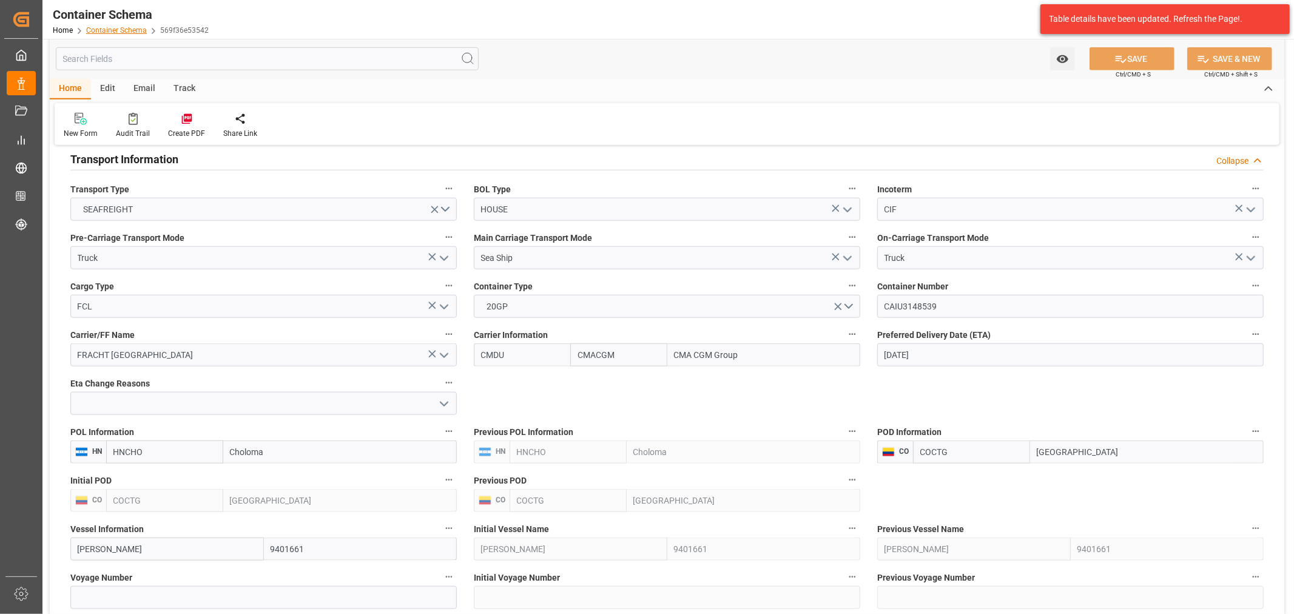
click at [114, 31] on link "Container Schema" at bounding box center [116, 30] width 61 height 8
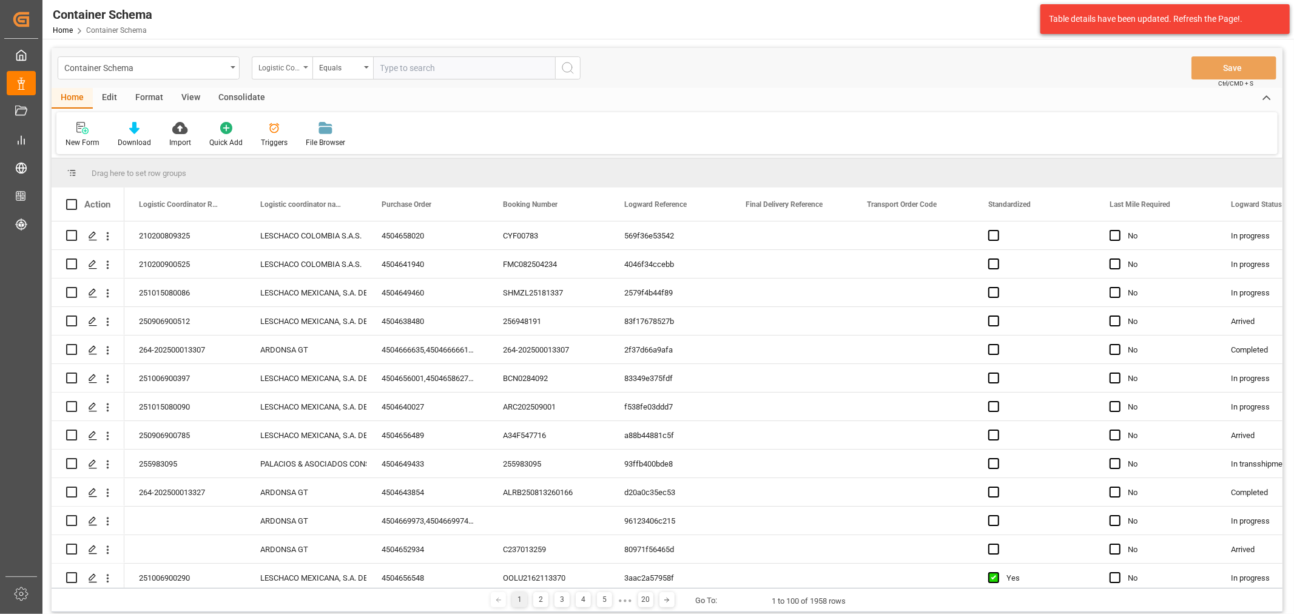
click at [272, 72] on div "Logistic Coordinator Reference Number" at bounding box center [278, 66] width 41 height 14
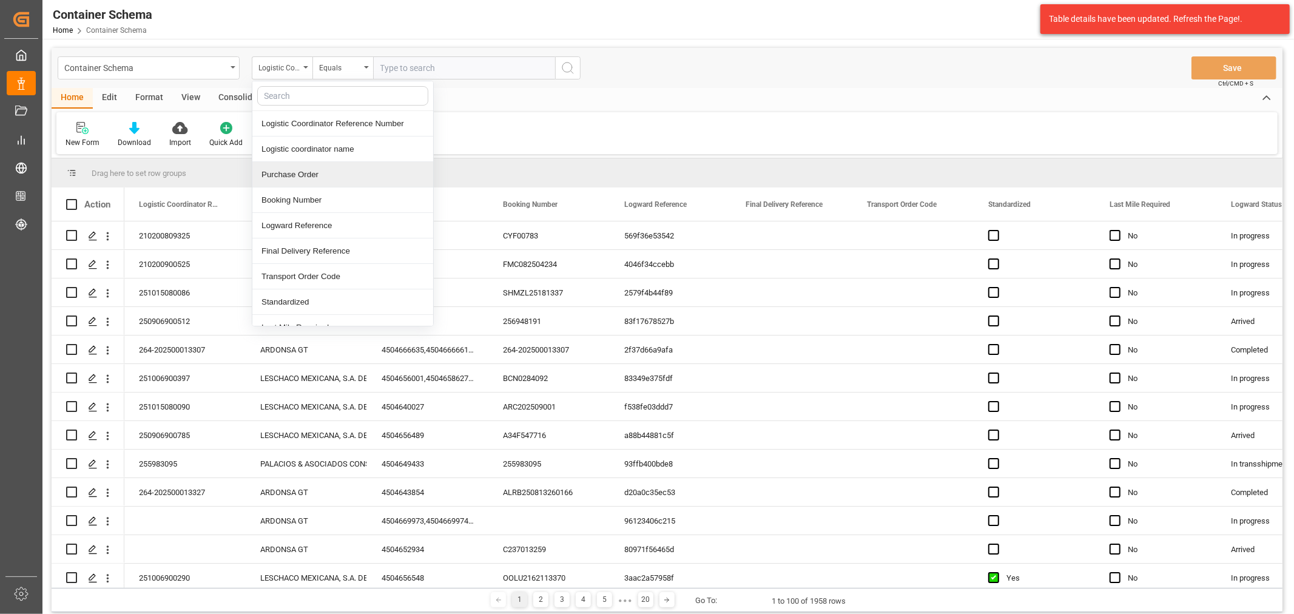
click at [301, 177] on div "Purchase Order" at bounding box center [342, 174] width 181 height 25
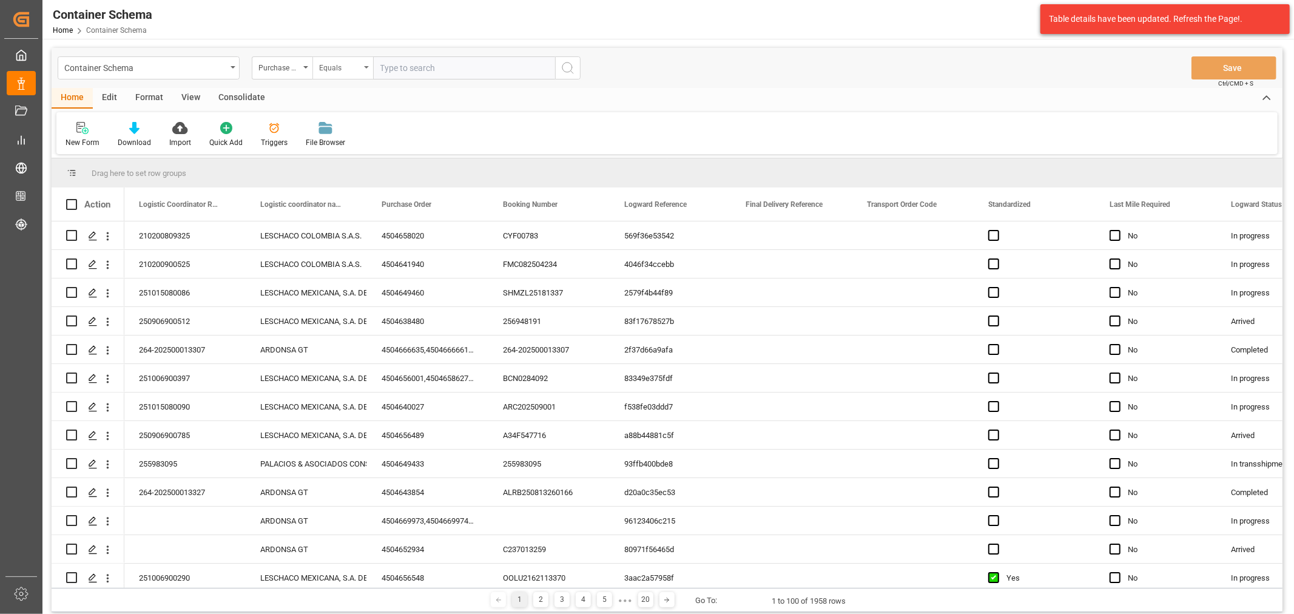
click at [342, 64] on div "Equals" at bounding box center [339, 66] width 41 height 14
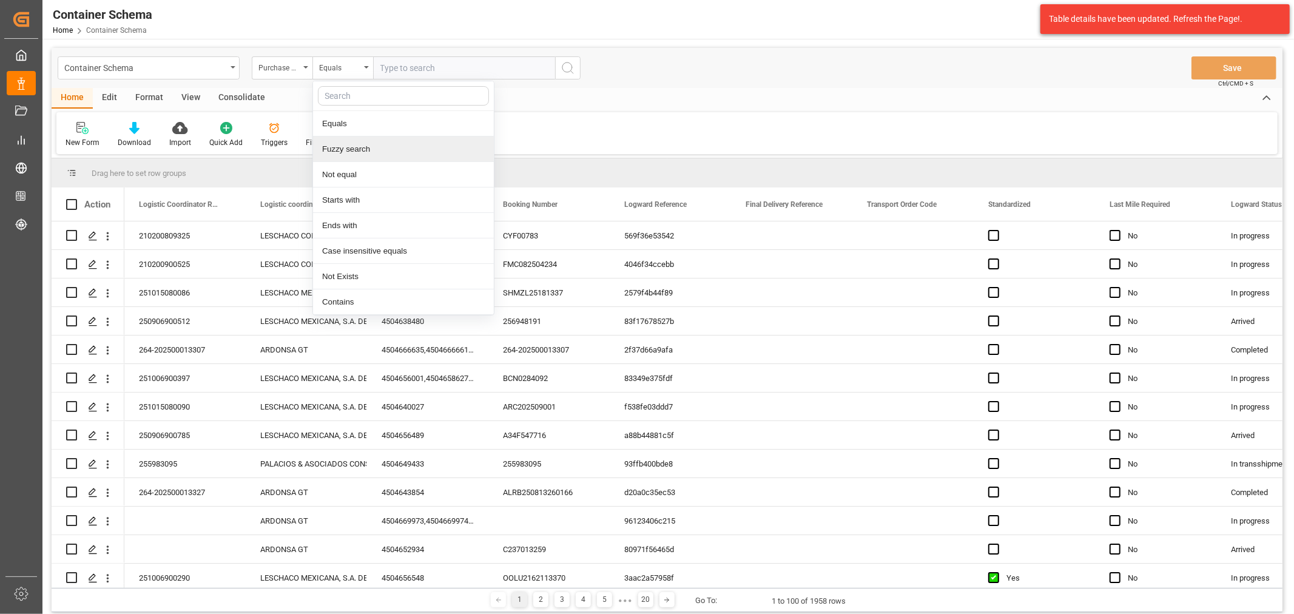
drag, startPoint x: 352, startPoint y: 152, endPoint x: 375, endPoint y: 95, distance: 61.3
click at [352, 149] on div "Fuzzy search" at bounding box center [403, 148] width 181 height 25
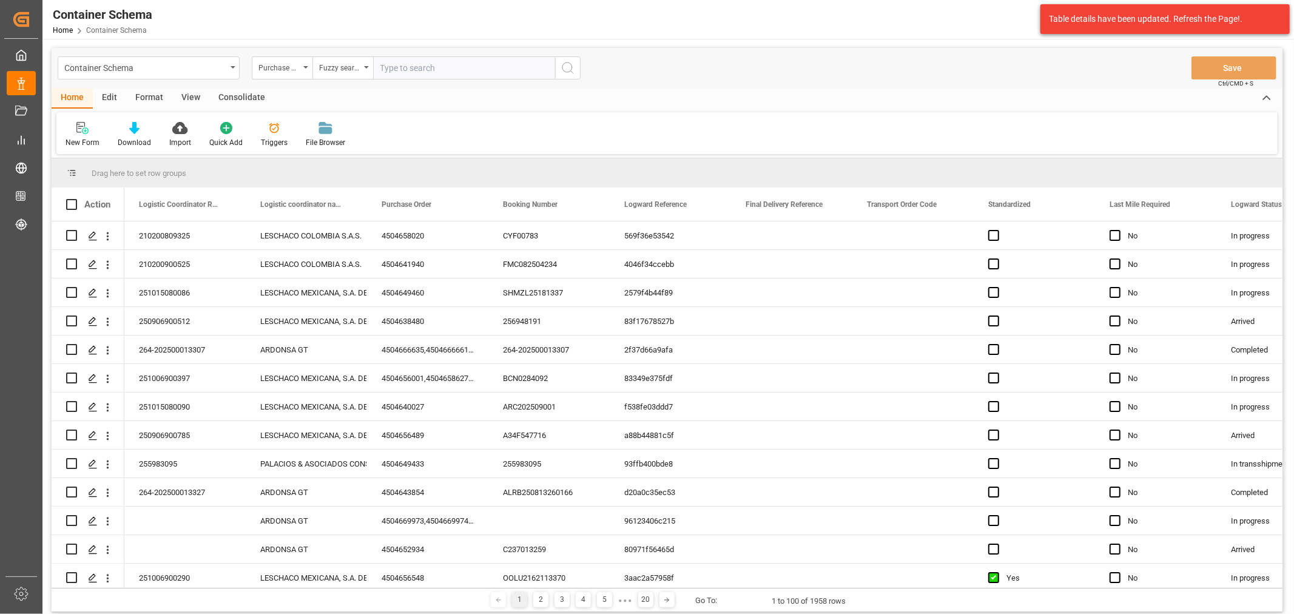
click at [399, 64] on input "text" at bounding box center [464, 67] width 182 height 23
paste input "4504649433"
type input "4504649433"
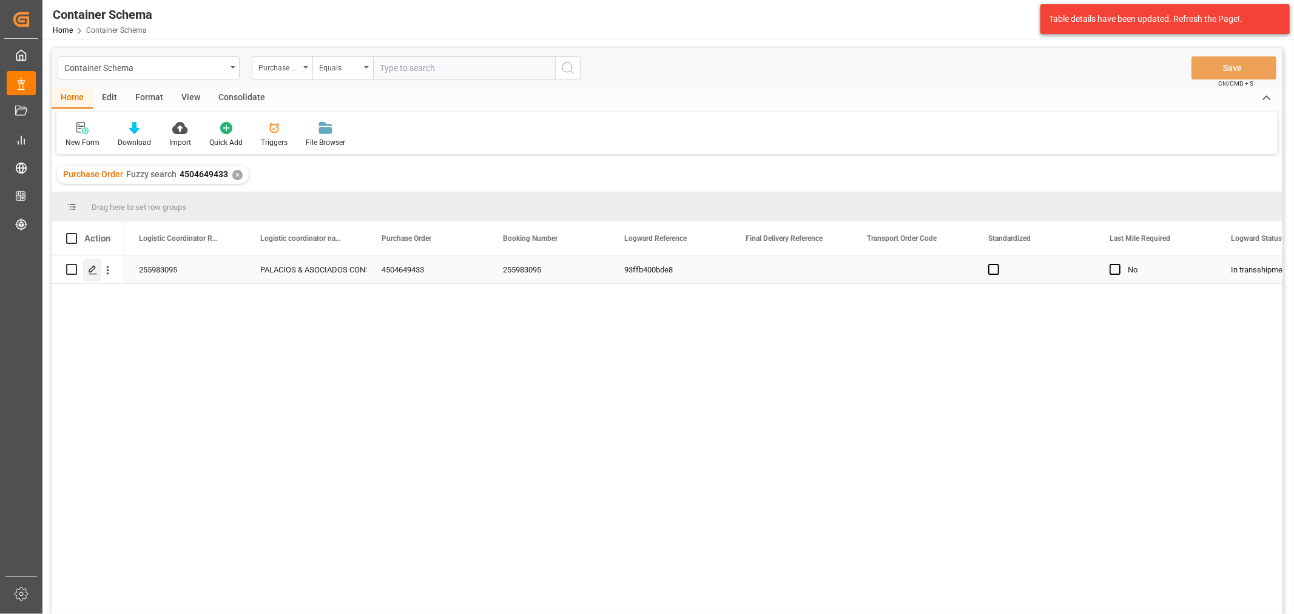
click at [93, 271] on icon "Press SPACE to select this row." at bounding box center [93, 270] width 10 height 10
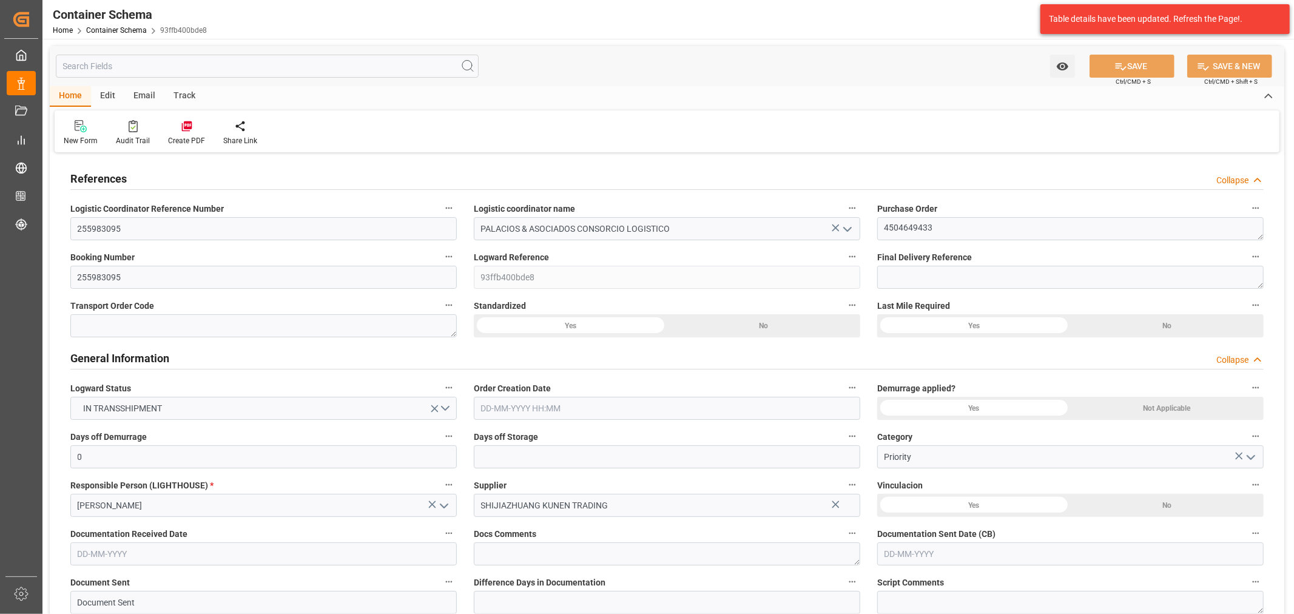
type input "0"
type input "1"
type input "20"
type input "13500"
type input "14000"
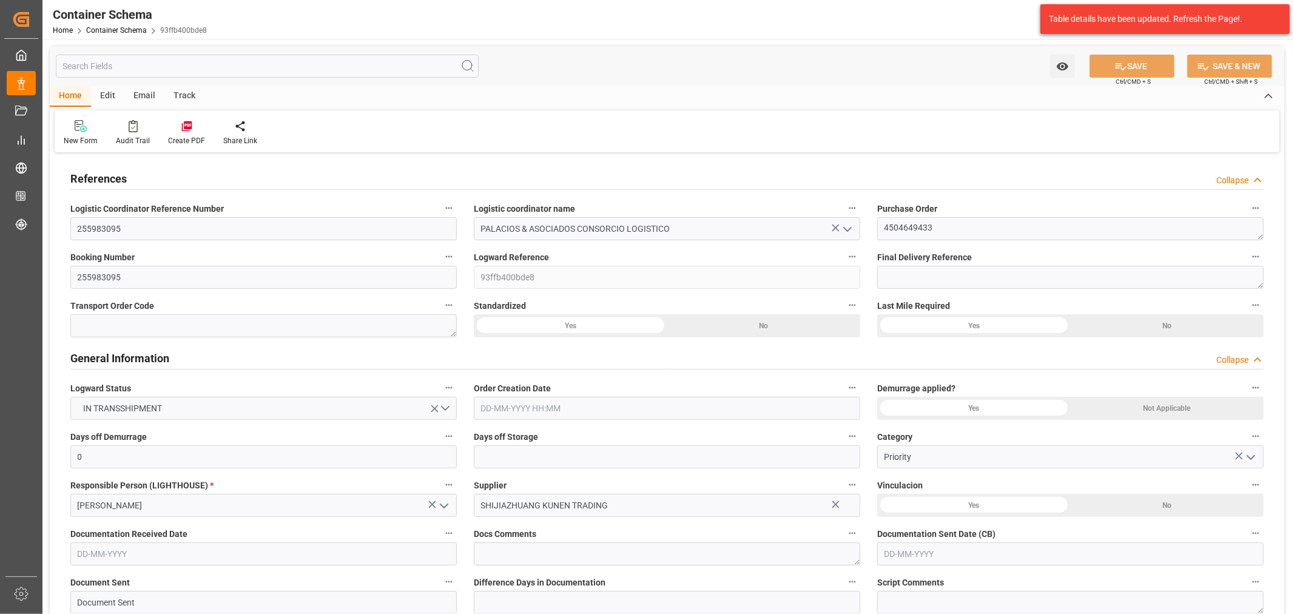
type input "Maersk"
type input "Maersk Line AS"
type input "CNTXG"
type input "PECLL"
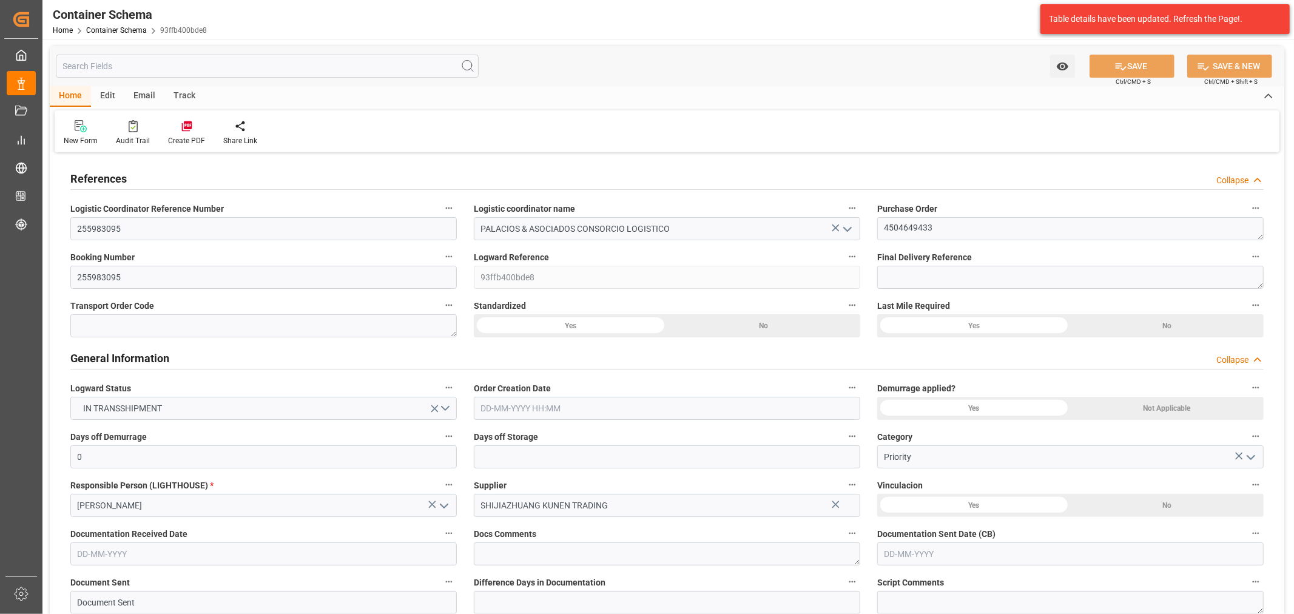
type input "PECLL"
type input "9623661"
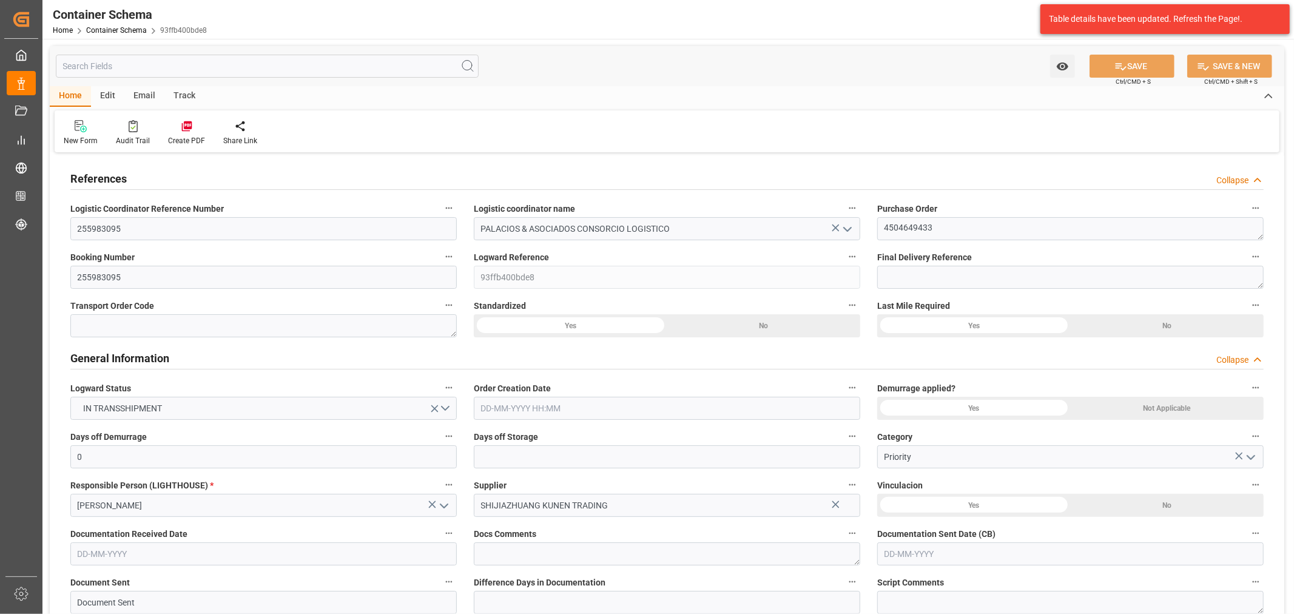
type input "-1"
type input "0"
type input "CNTXG"
type input "PECLL"
type input "9725706"
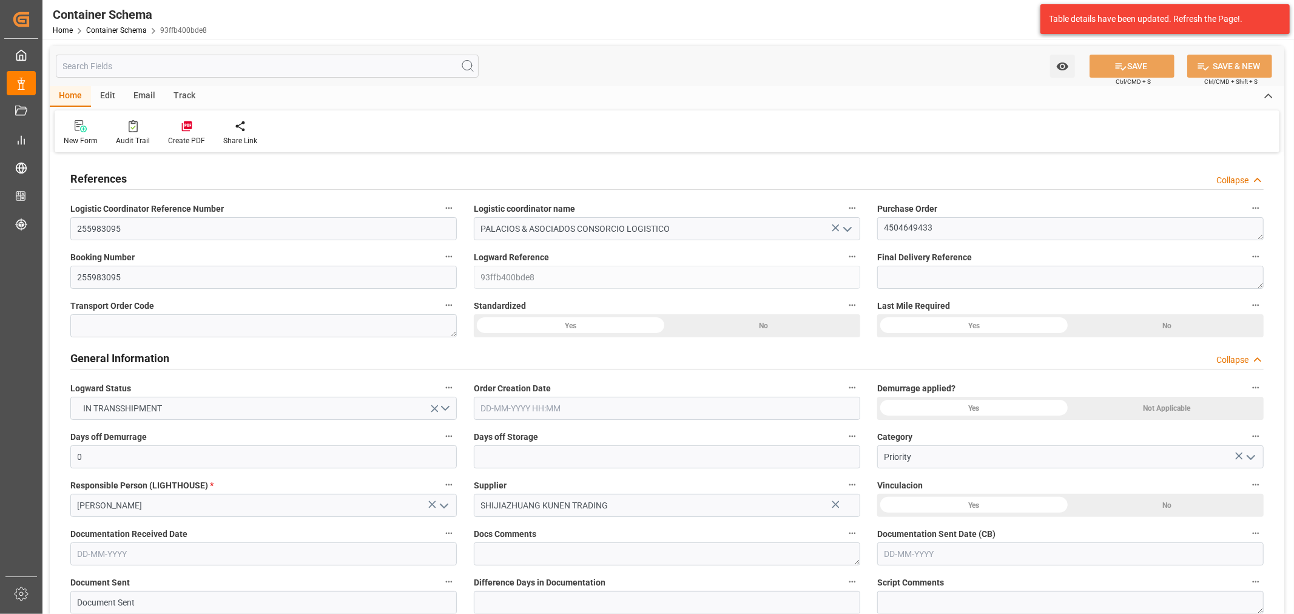
type input "[DATE] 12:30"
type input "[DATE]"
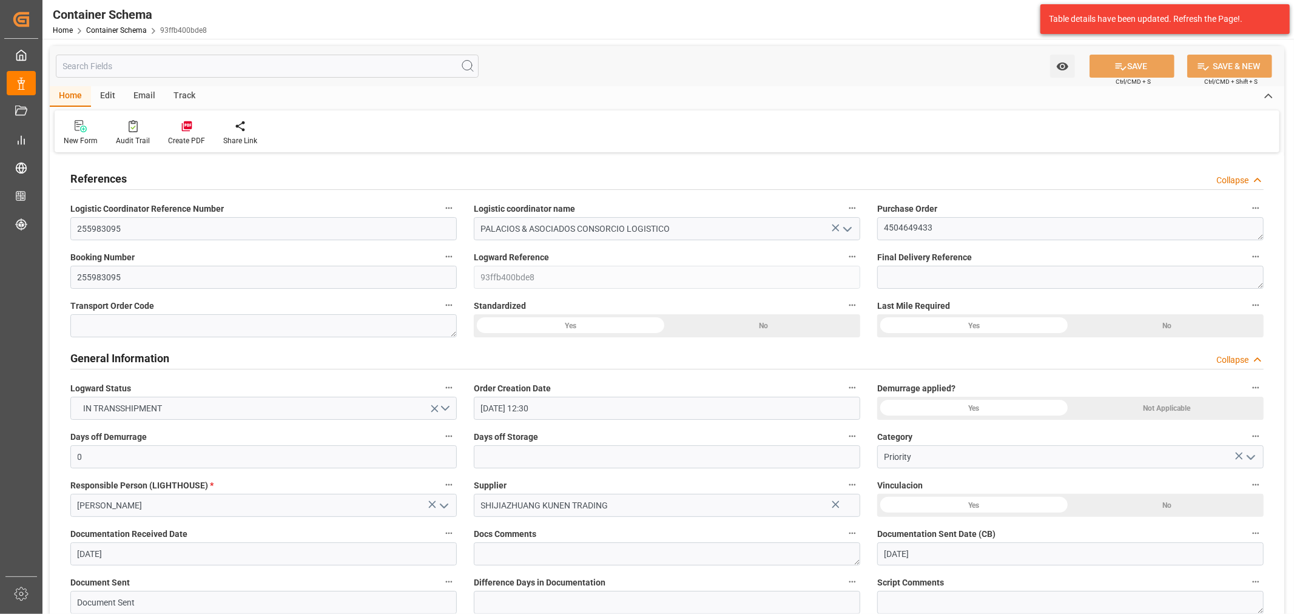
type input "[DATE]"
click at [189, 95] on div "Track" at bounding box center [184, 96] width 40 height 21
click at [86, 138] on div "Tracking" at bounding box center [78, 140] width 29 height 11
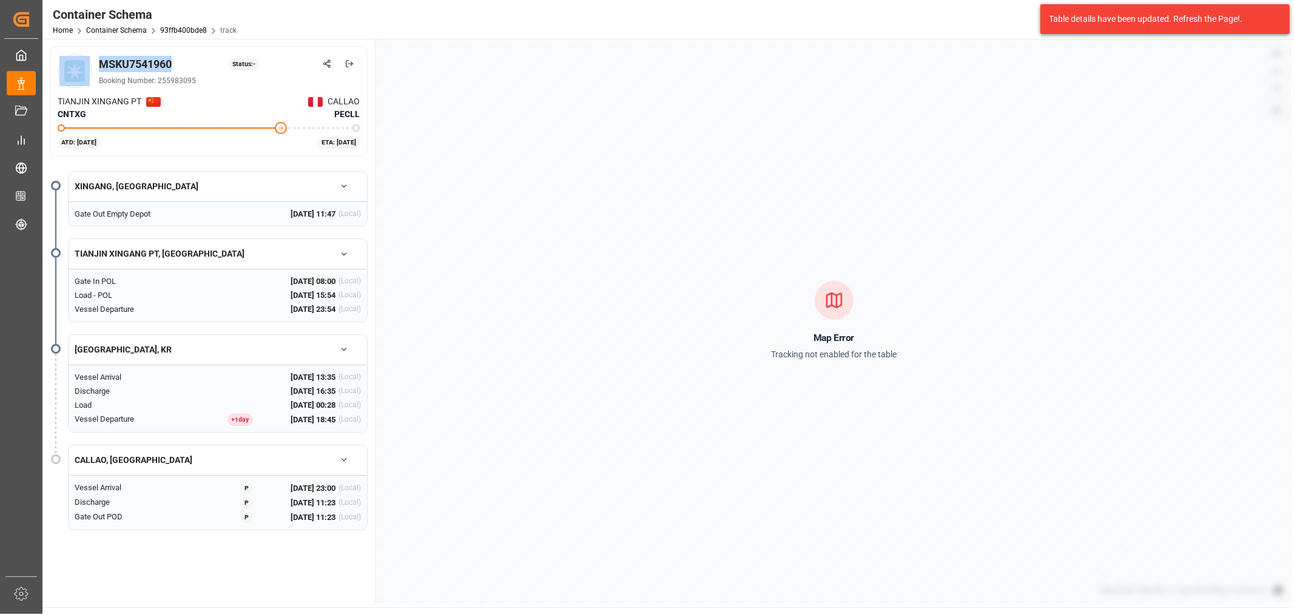
drag, startPoint x: 185, startPoint y: 61, endPoint x: 87, endPoint y: 62, distance: 98.3
click at [87, 62] on div "MSKU7541960 Status: - Booking Number: 255983095" at bounding box center [209, 71] width 302 height 34
copy div "MSKU7541960"
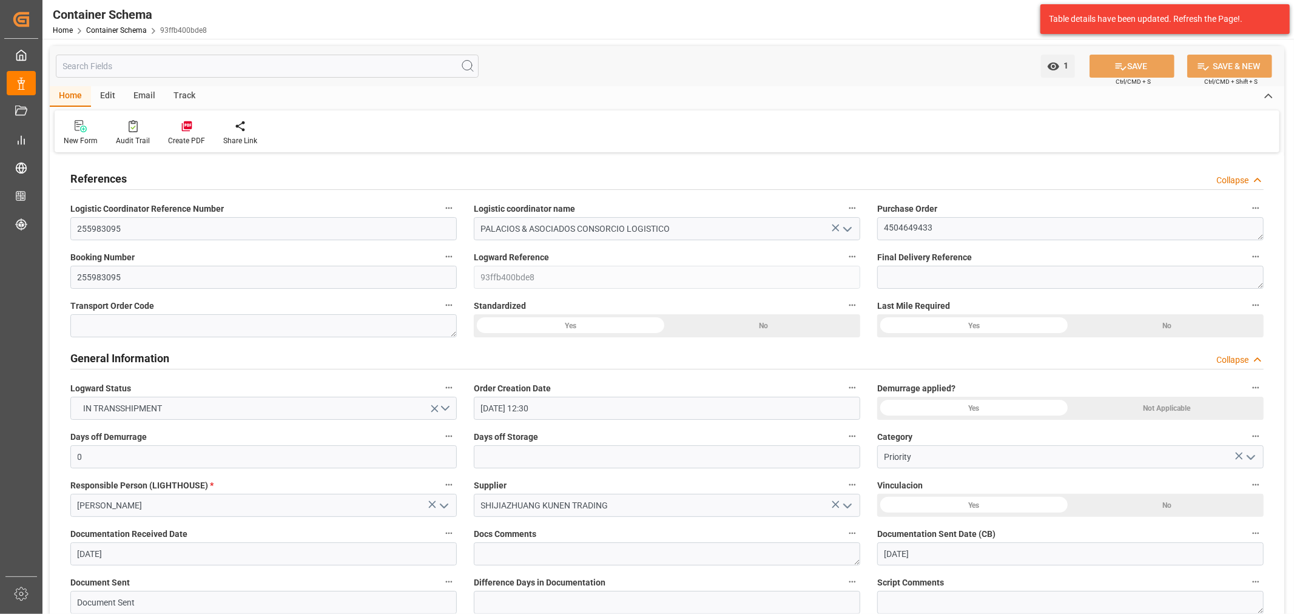
drag, startPoint x: 132, startPoint y: 93, endPoint x: 128, endPoint y: 112, distance: 19.9
click at [132, 93] on div "Email" at bounding box center [144, 96] width 40 height 21
click at [87, 129] on icon at bounding box center [82, 128] width 16 height 8
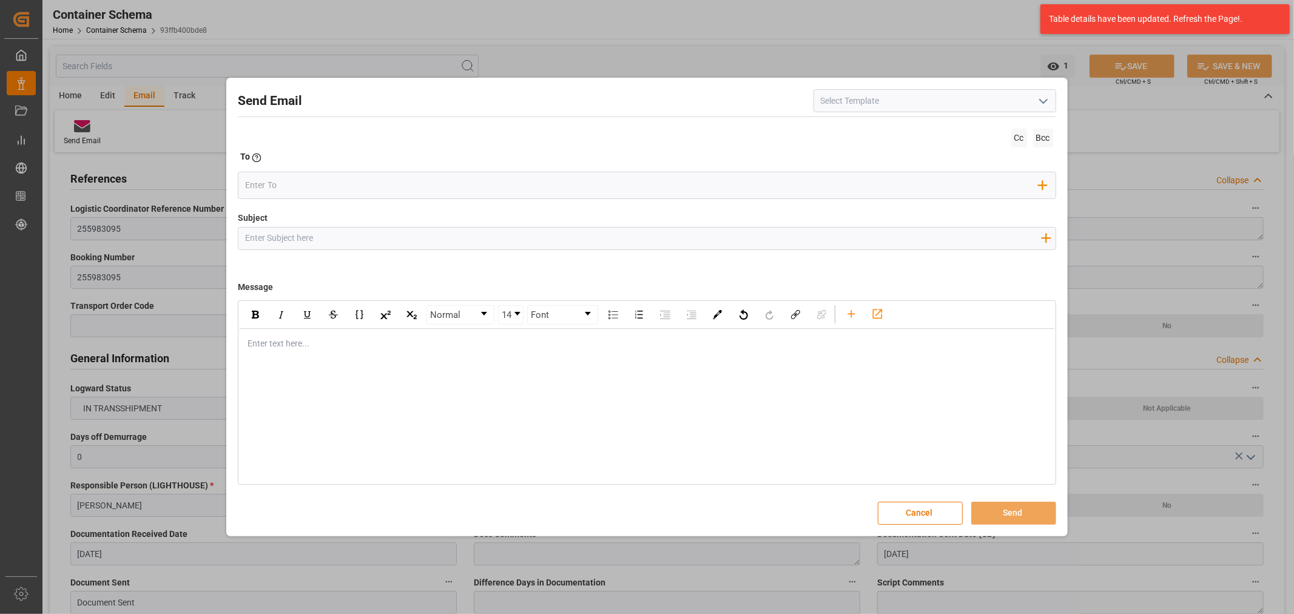
click at [271, 348] on div "rdw-editor" at bounding box center [647, 343] width 798 height 13
click at [297, 341] on div "rdw-editor" at bounding box center [647, 343] width 798 height 13
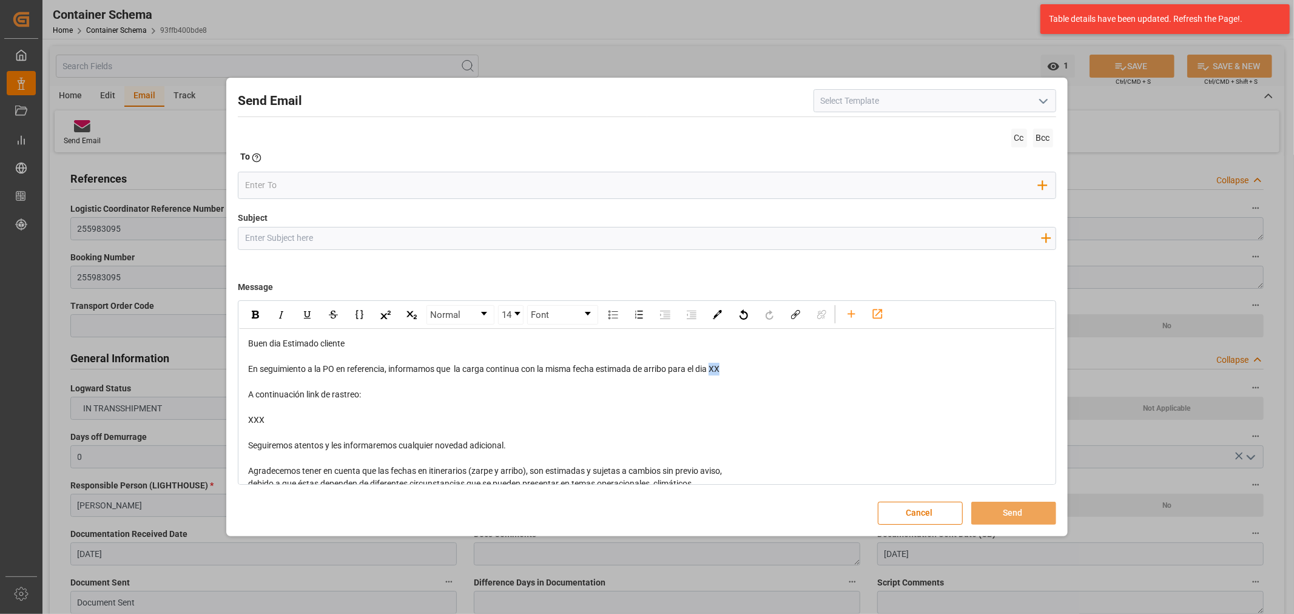
drag, startPoint x: 741, startPoint y: 364, endPoint x: 716, endPoint y: 371, distance: 25.2
click at [716, 371] on div "En seguimiento a la PO en referencia, informamos que la carga continua con la m…" at bounding box center [647, 369] width 798 height 13
drag, startPoint x: 256, startPoint y: 428, endPoint x: 257, endPoint y: 421, distance: 7.3
click at [257, 421] on div "Buen dia Estimado cliente En seguimiento a la PO en referencia, informamos que …" at bounding box center [647, 451] width 798 height 229
click at [295, 423] on div "XXX" at bounding box center [647, 420] width 798 height 13
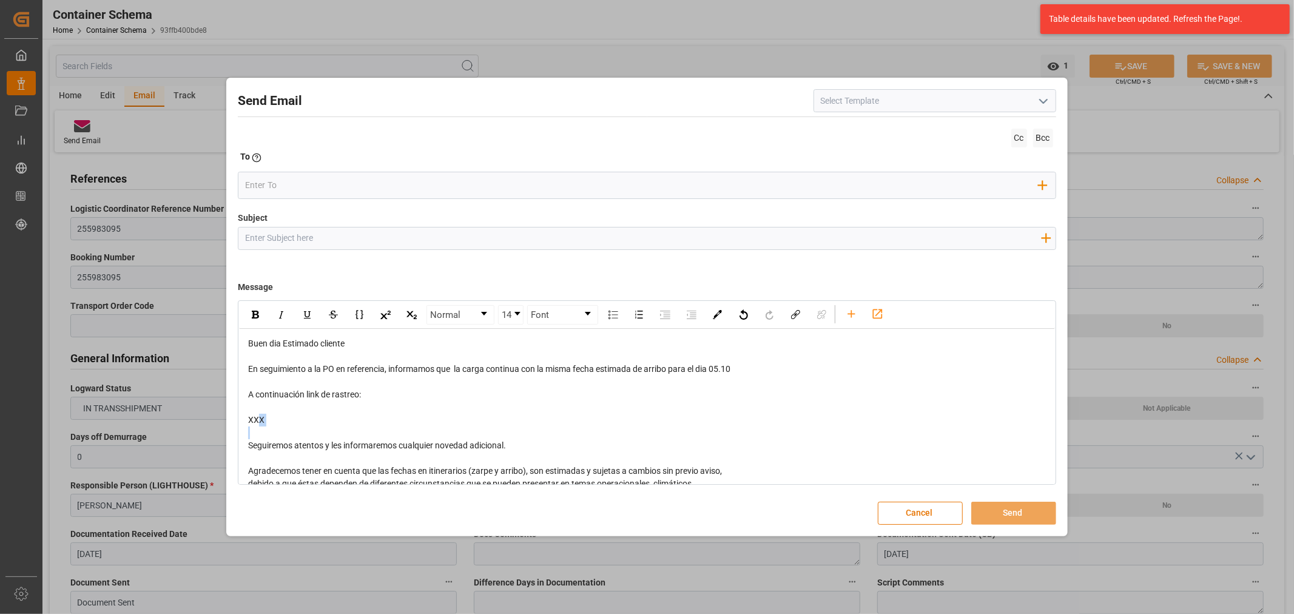
click at [289, 421] on div "XXX" at bounding box center [647, 420] width 798 height 13
drag, startPoint x: 277, startPoint y: 417, endPoint x: 234, endPoint y: 397, distance: 48.0
click at [234, 397] on div "Send Email Cc Bcc To Enter the TO Email address Add Field to To Subject Add fie…" at bounding box center [646, 307] width 835 height 452
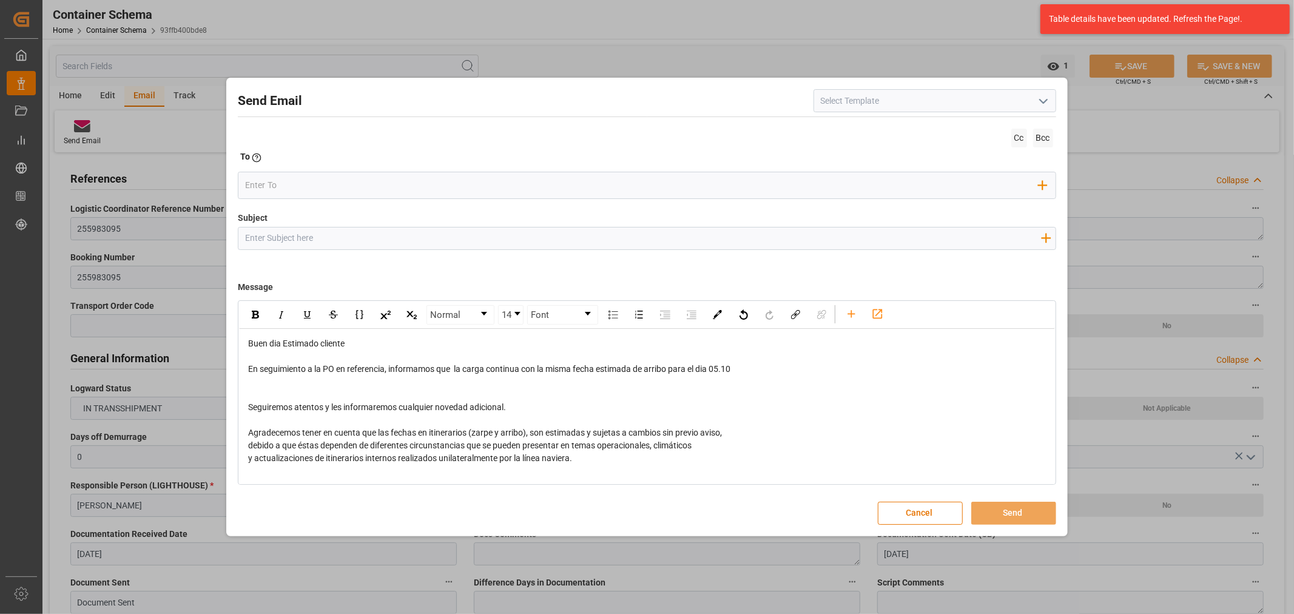
drag, startPoint x: 295, startPoint y: 237, endPoint x: 295, endPoint y: 212, distance: 24.9
click at [295, 237] on input "Subject" at bounding box center [642, 237] width 809 height 21
click at [396, 246] on input "Subject" at bounding box center [642, 237] width 809 height 21
paste input "PE || LOGWARD STATUS| PO 4504649433 | Contenedor MSKU7541960 | TEXTIL | Priorid…"
click at [354, 177] on input "email" at bounding box center [641, 186] width 793 height 18
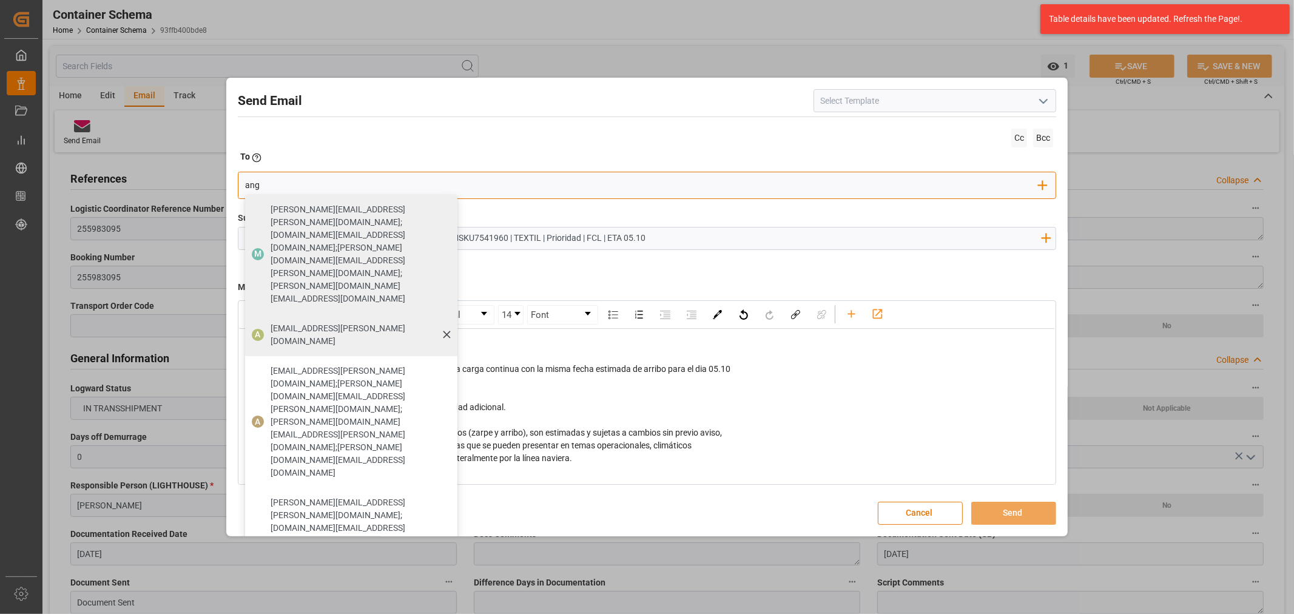
click at [267, 318] on div "[EMAIL_ADDRESS][PERSON_NAME][DOMAIN_NAME]" at bounding box center [359, 335] width 187 height 34
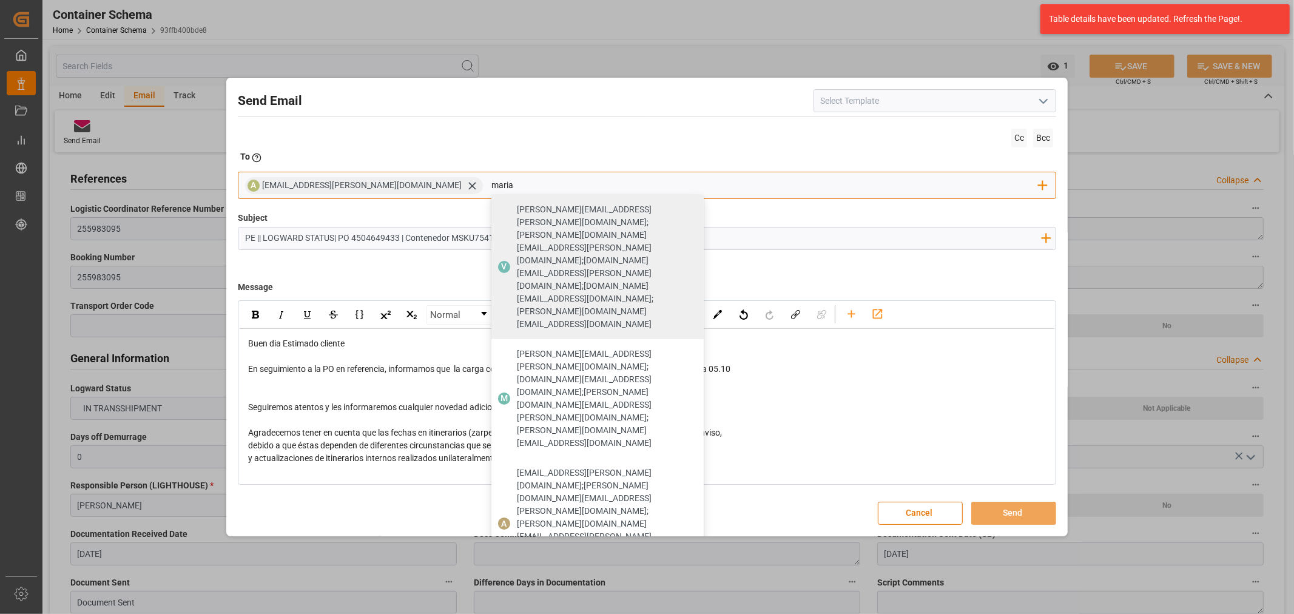
click at [517, 598] on span "[PERSON_NAME][EMAIL_ADDRESS][PERSON_NAME][DOMAIN_NAME]" at bounding box center [606, 610] width 178 height 25
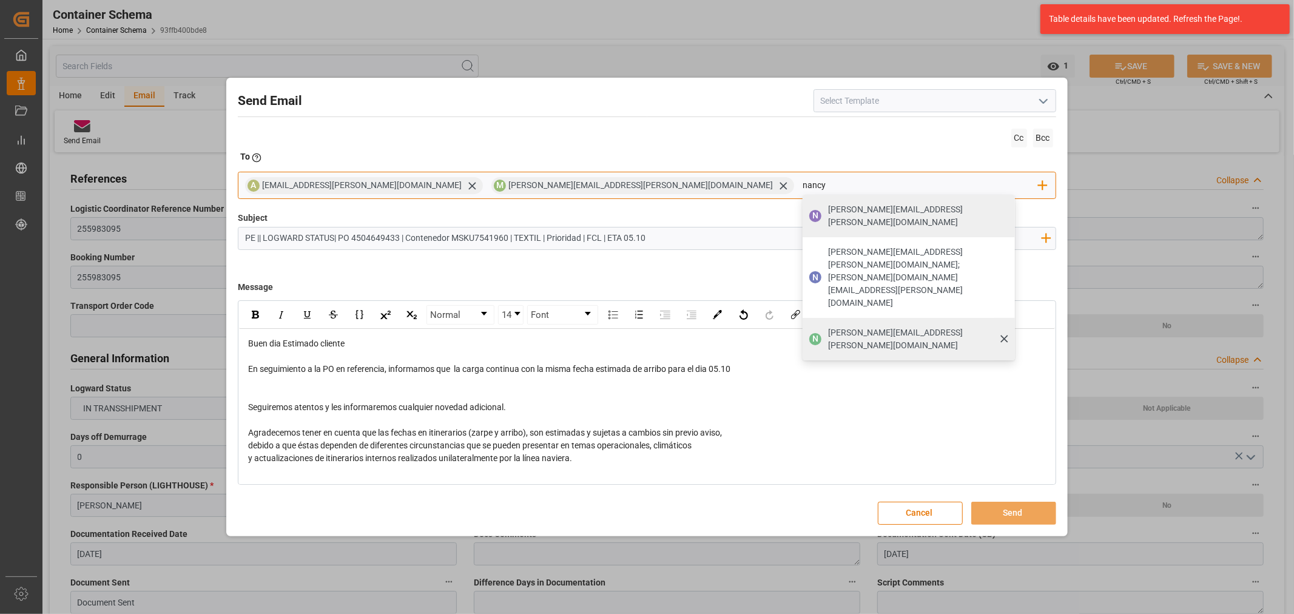
click at [828, 326] on span "[PERSON_NAME][EMAIL_ADDRESS][PERSON_NAME][DOMAIN_NAME]" at bounding box center [917, 338] width 178 height 25
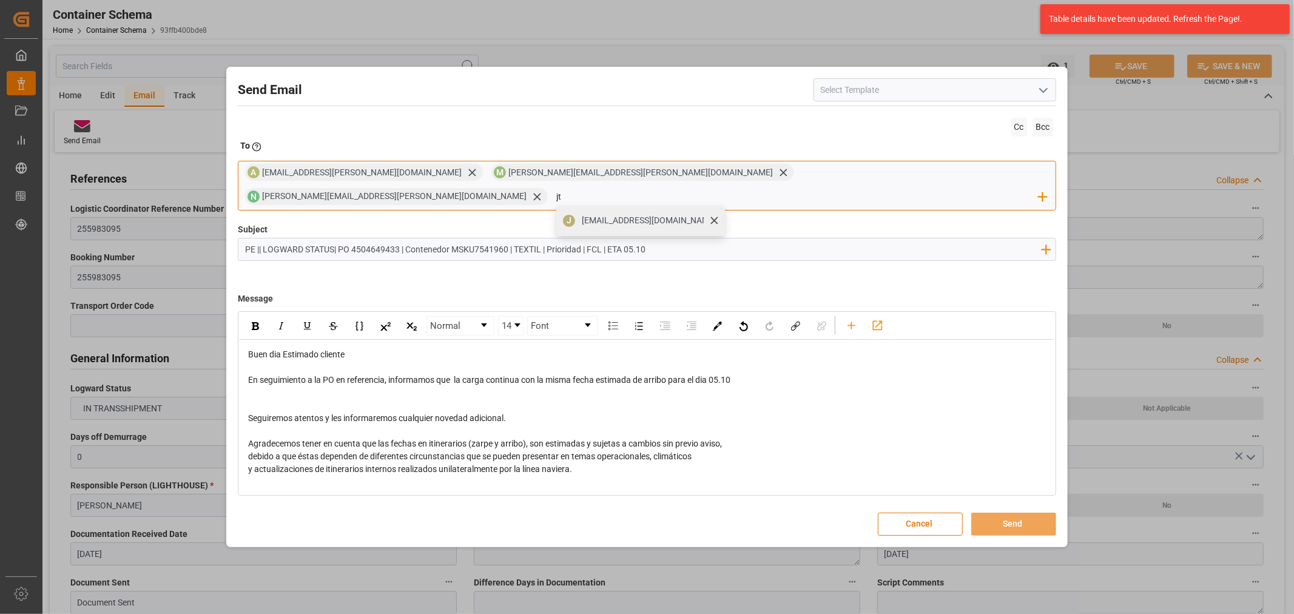
drag, startPoint x: 775, startPoint y: 204, endPoint x: 775, endPoint y: 218, distance: 14.0
click at [721, 215] on div "[EMAIL_ADDRESS][DOMAIN_NAME]" at bounding box center [649, 220] width 143 height 21
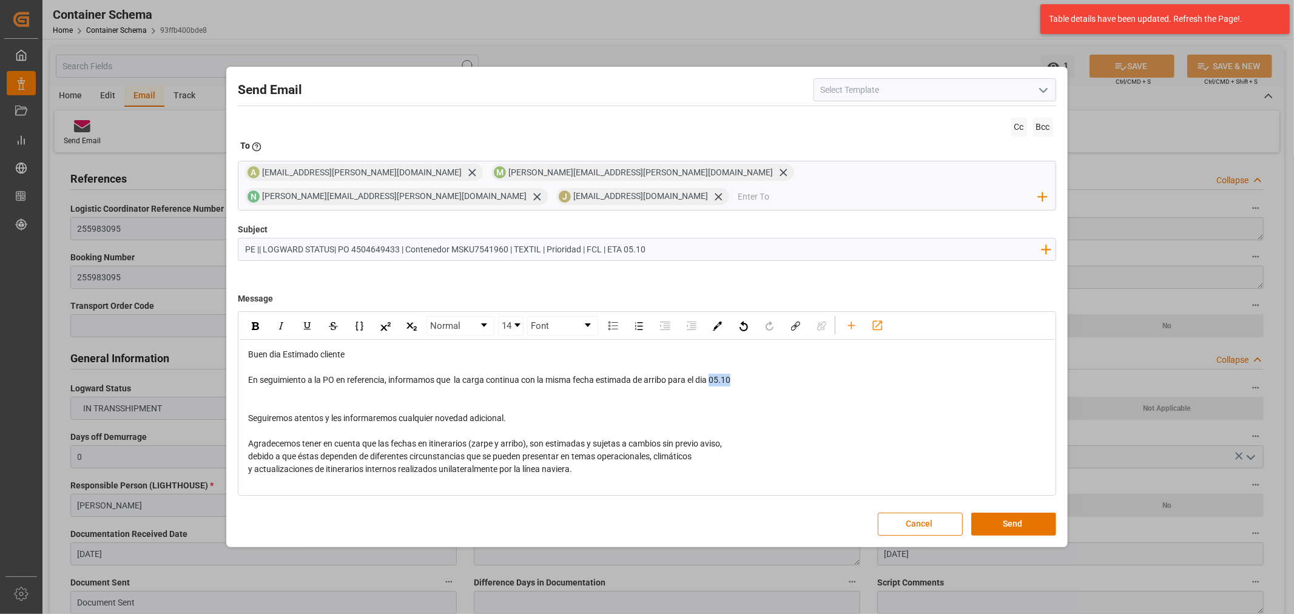
drag, startPoint x: 749, startPoint y: 371, endPoint x: 714, endPoint y: 371, distance: 34.6
click at [714, 374] on div "En seguimiento a la PO en referencia, informamos que la carga continua con la m…" at bounding box center [647, 380] width 798 height 13
click at [252, 322] on img "rdw-inline-control" at bounding box center [255, 326] width 7 height 8
click at [998, 513] on button "Send" at bounding box center [1013, 524] width 85 height 23
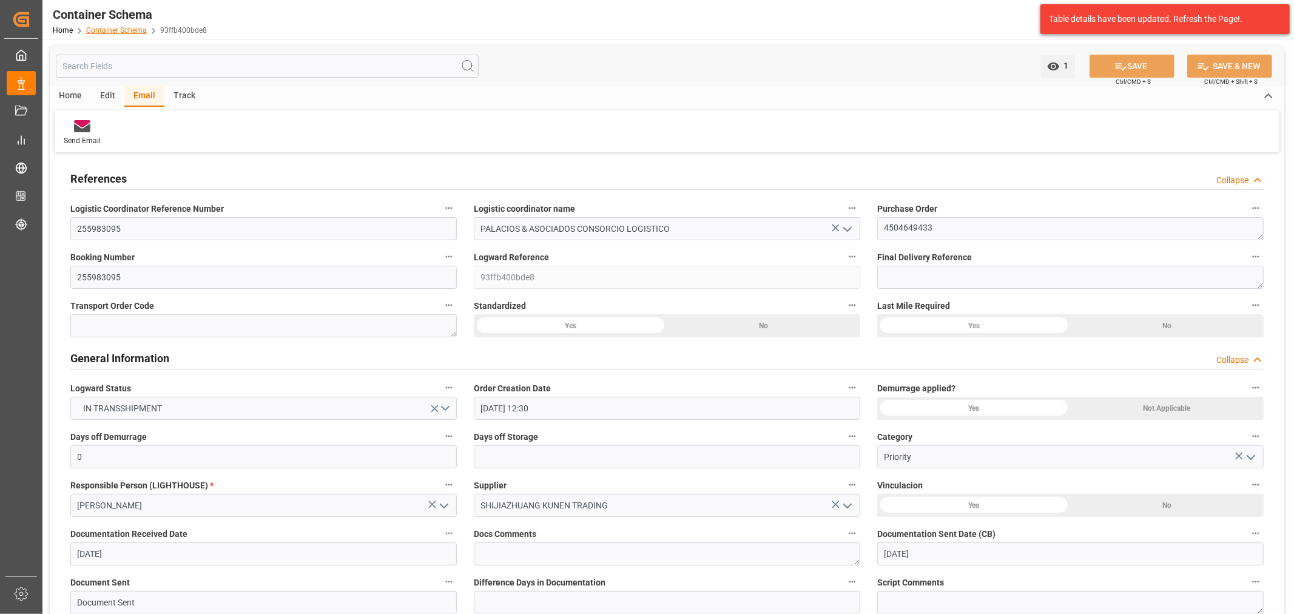
click at [129, 32] on link "Container Schema" at bounding box center [116, 30] width 61 height 8
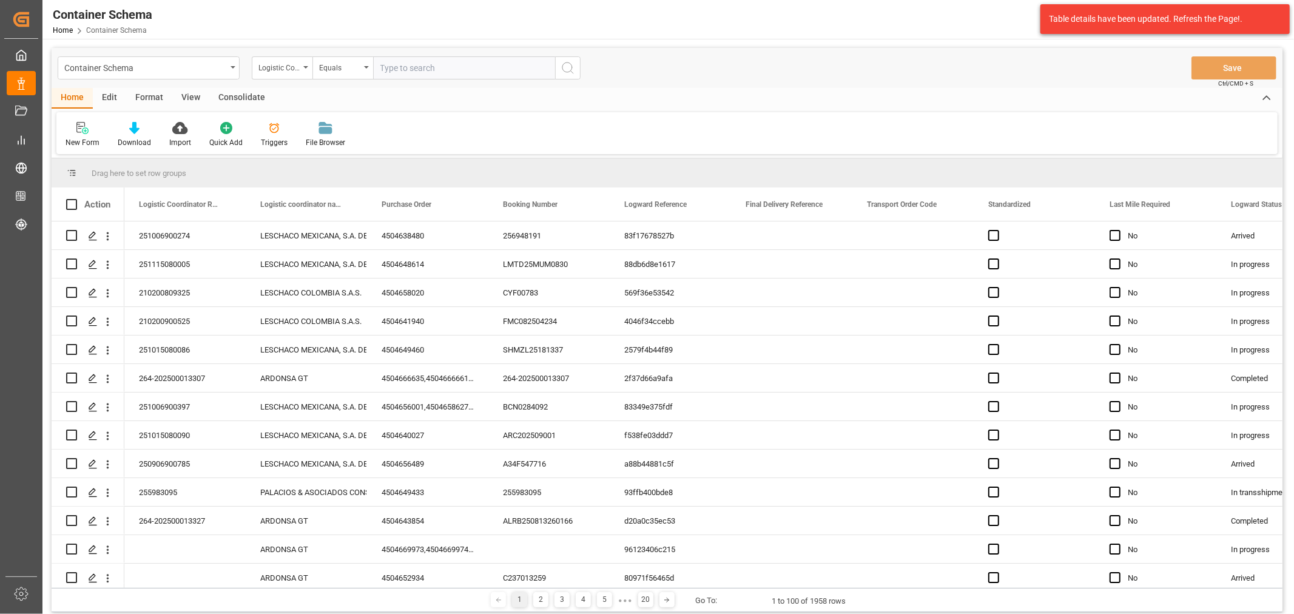
click at [286, 70] on div "Logistic Coordinator Reference Number" at bounding box center [278, 66] width 41 height 14
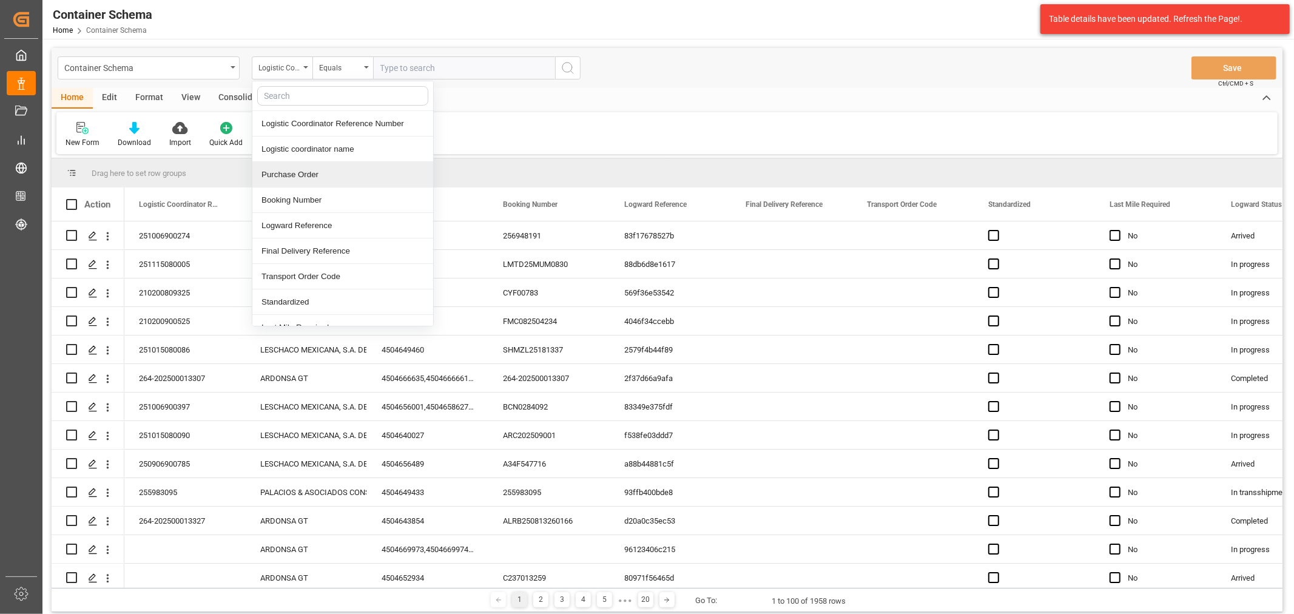
drag, startPoint x: 306, startPoint y: 173, endPoint x: 313, endPoint y: 146, distance: 28.8
click at [306, 174] on div "Purchase Order" at bounding box center [342, 174] width 181 height 25
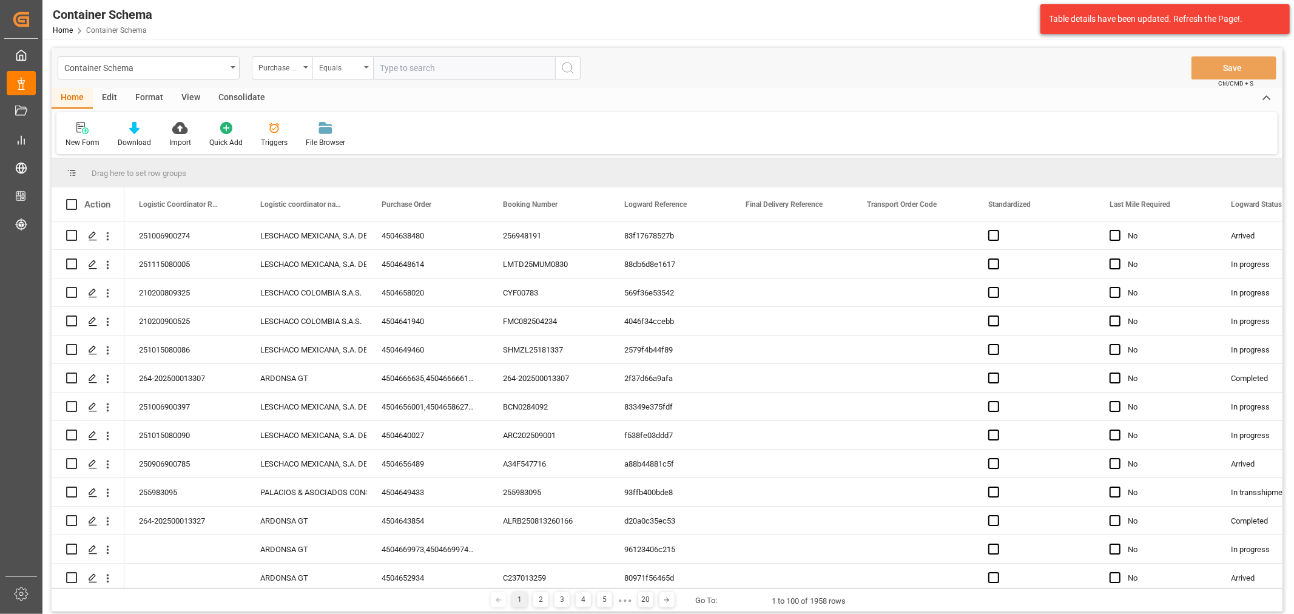
click at [334, 71] on div "Equals" at bounding box center [339, 66] width 41 height 14
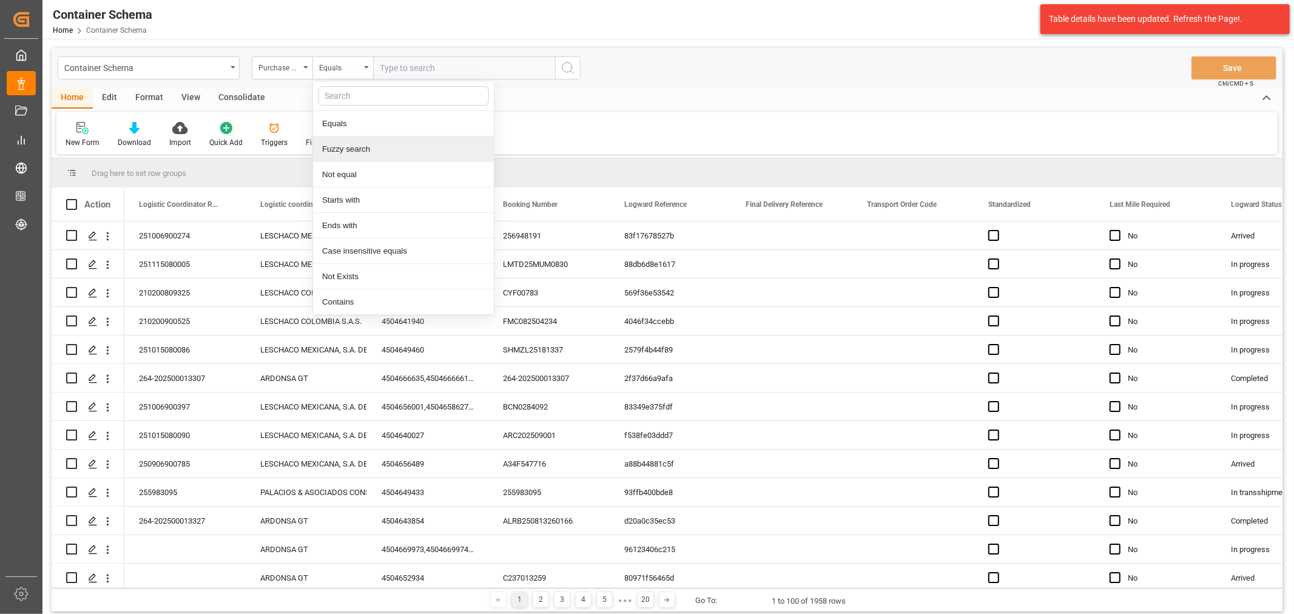
click at [365, 149] on div "Fuzzy search" at bounding box center [403, 148] width 181 height 25
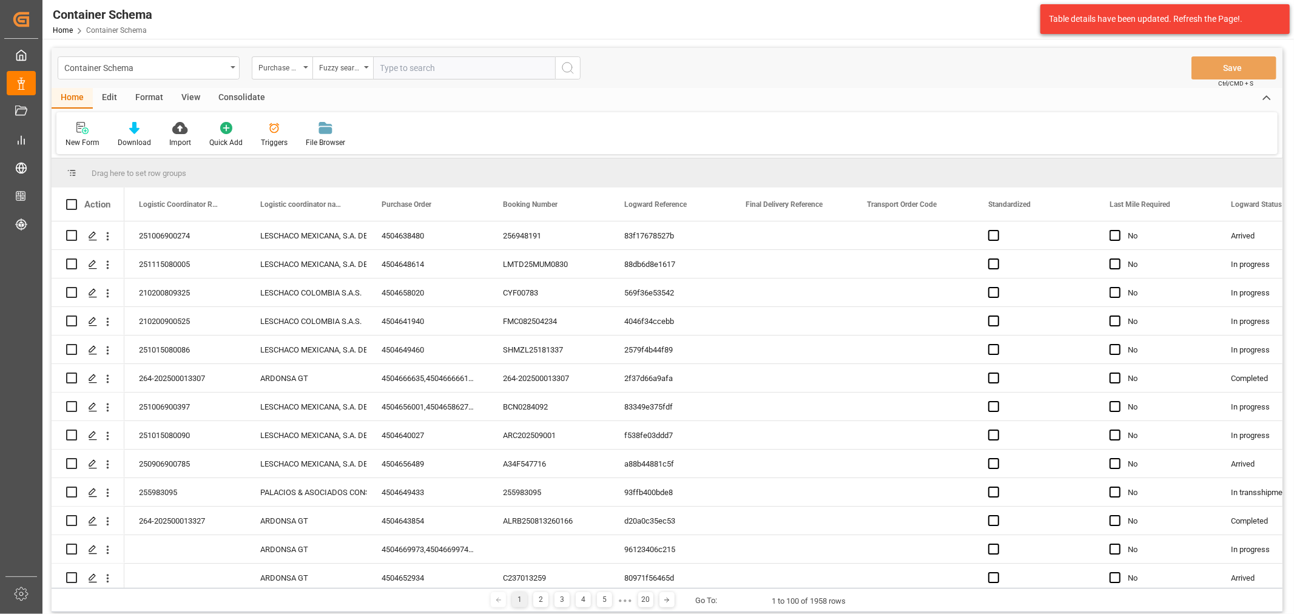
click at [403, 71] on input "text" at bounding box center [464, 67] width 182 height 23
paste input "4504637766"
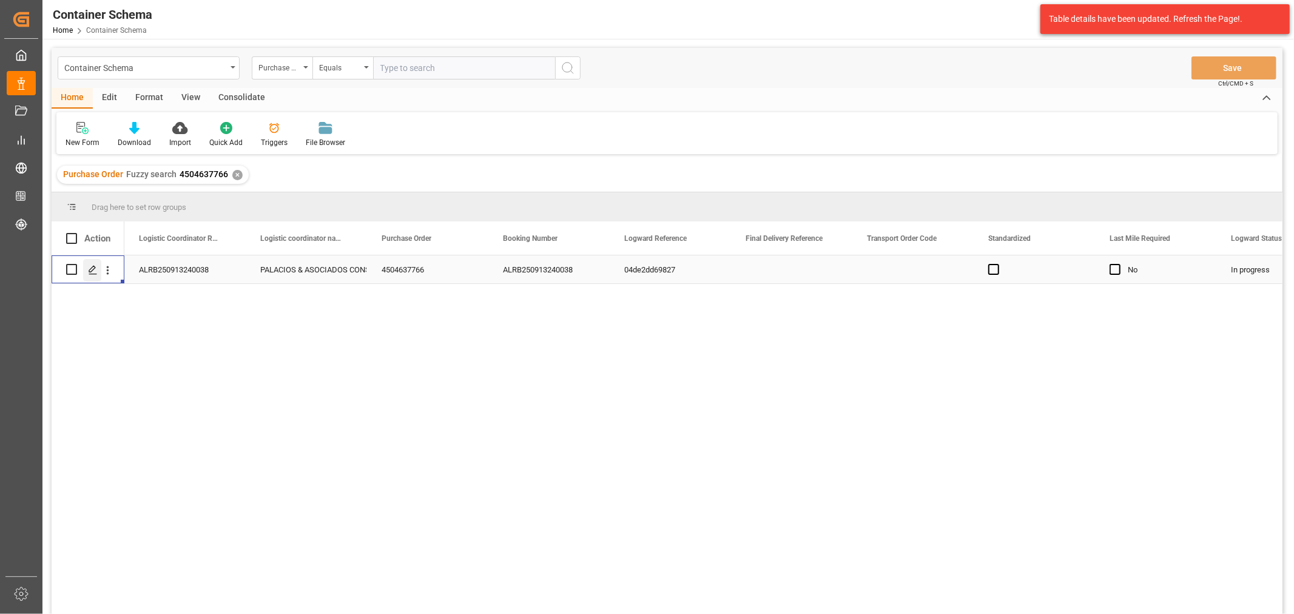
click at [92, 272] on icon "Press SPACE to select this row." at bounding box center [93, 270] width 10 height 10
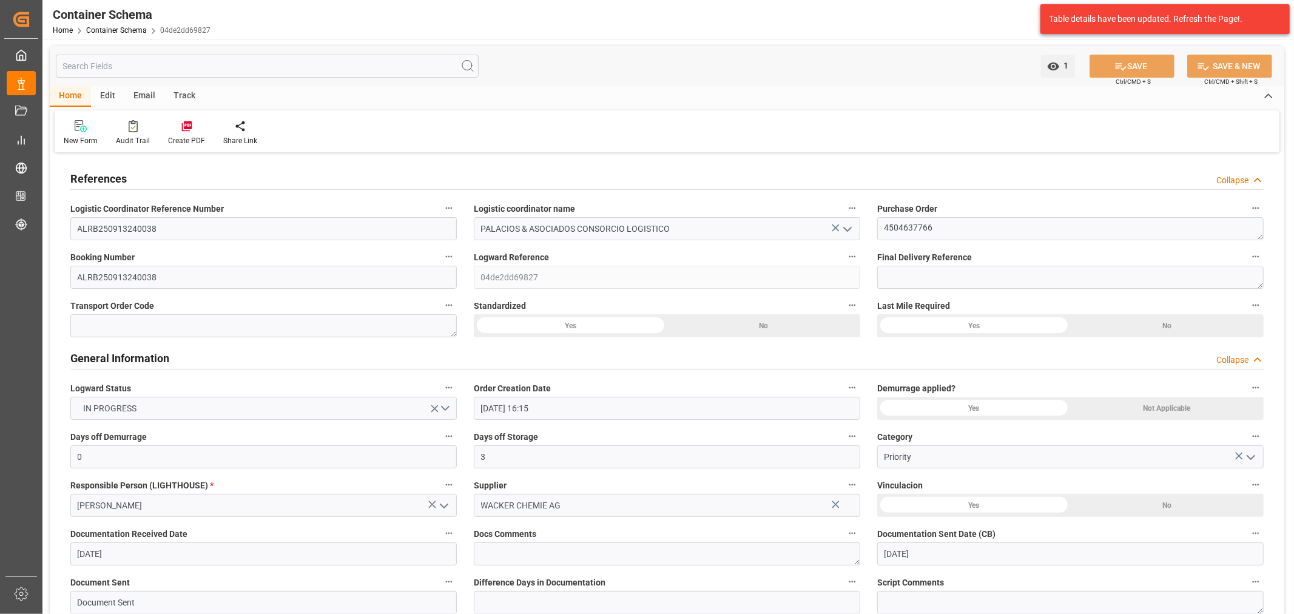
click at [175, 101] on div "Track" at bounding box center [184, 96] width 40 height 21
click at [82, 130] on icon at bounding box center [78, 128] width 12 height 8
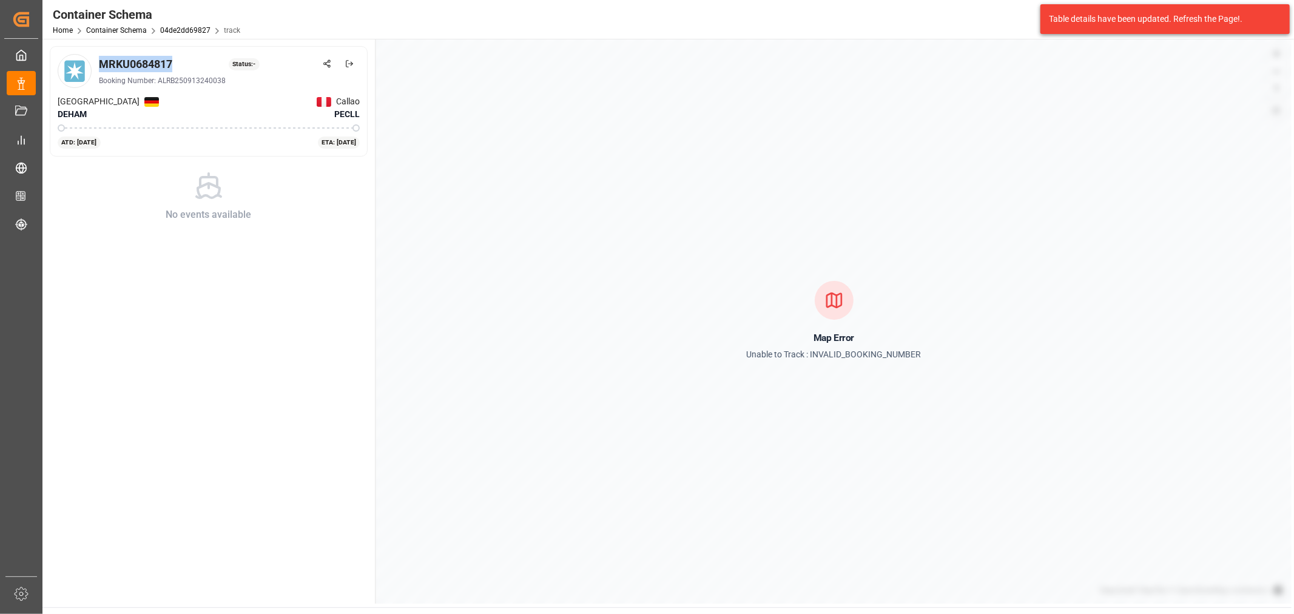
drag, startPoint x: 180, startPoint y: 63, endPoint x: 98, endPoint y: 61, distance: 81.9
click at [98, 61] on div "MRKU0684817 Status: - Booking Number: ALRB250913240038" at bounding box center [209, 71] width 302 height 34
copy div "MRKU0684817"
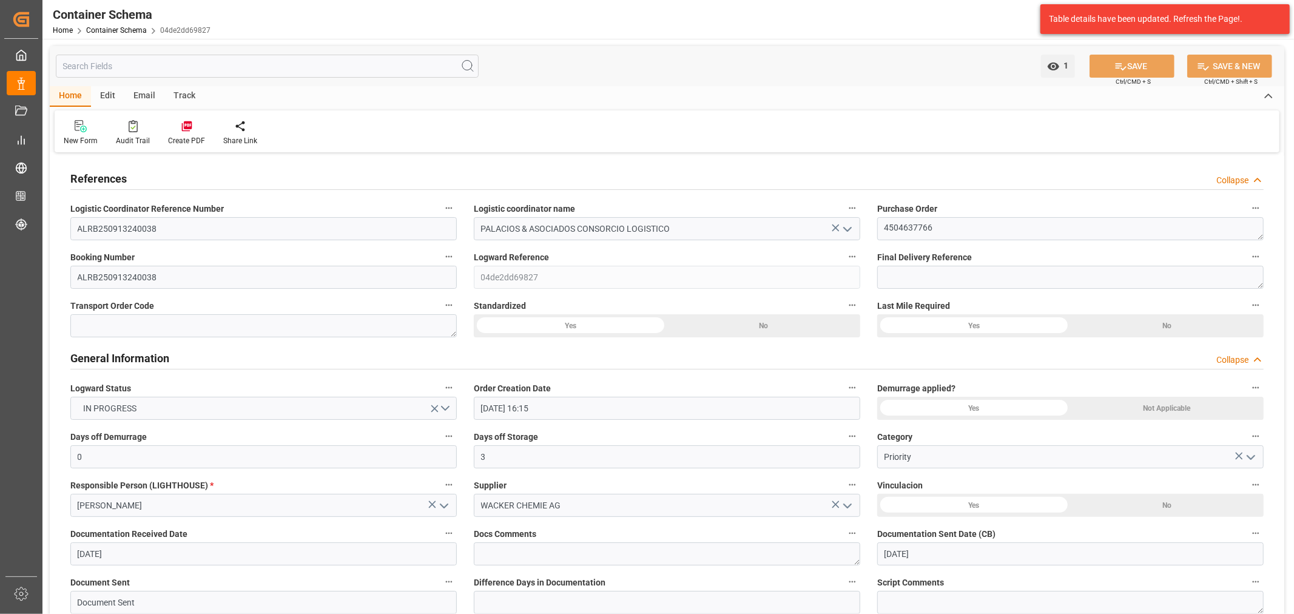
drag, startPoint x: 152, startPoint y: 101, endPoint x: 147, endPoint y: 105, distance: 6.4
click at [152, 101] on div "Email" at bounding box center [144, 96] width 40 height 21
click at [79, 135] on div "Send Email" at bounding box center [82, 140] width 37 height 11
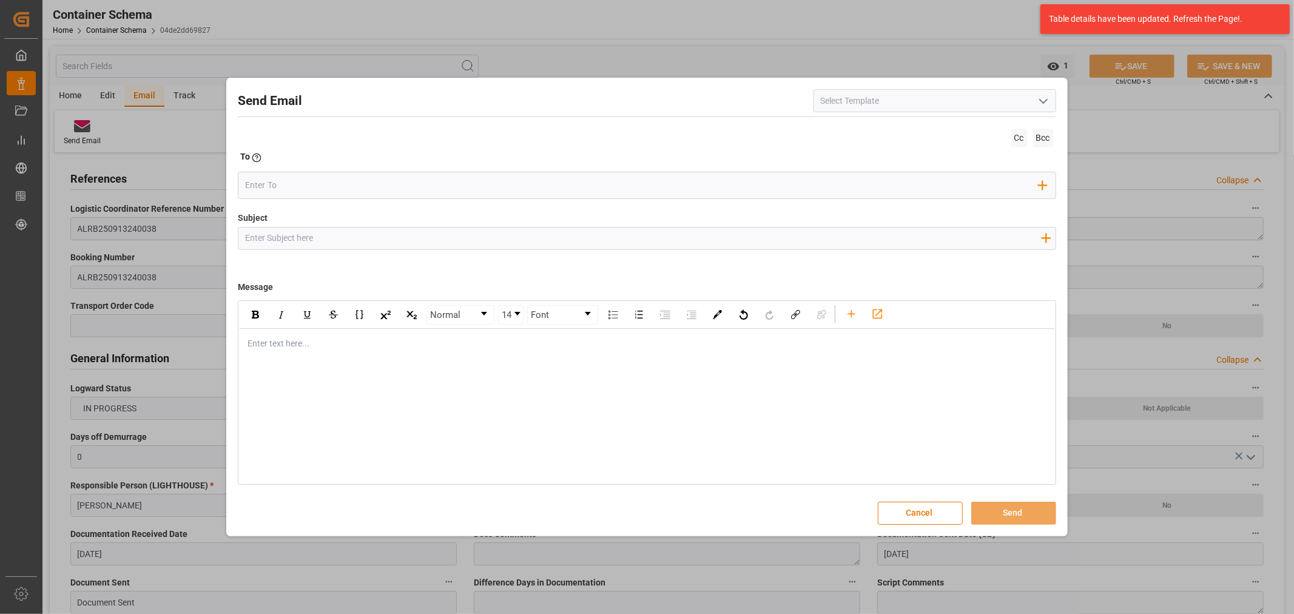
click at [308, 253] on div "Subject Add field to Subject" at bounding box center [647, 242] width 818 height 61
click at [286, 227] on input "Subject" at bounding box center [642, 237] width 809 height 21
click at [451, 246] on input "Subject" at bounding box center [642, 237] width 809 height 21
paste input "PO 4504637766 //TE//LOGWARD STATUS// [PERSON_NAME] CHEMIE AG// ARCHROMA [GEOGRA…"
click at [308, 335] on div "Enter text here..." at bounding box center [646, 344] width 815 height 30
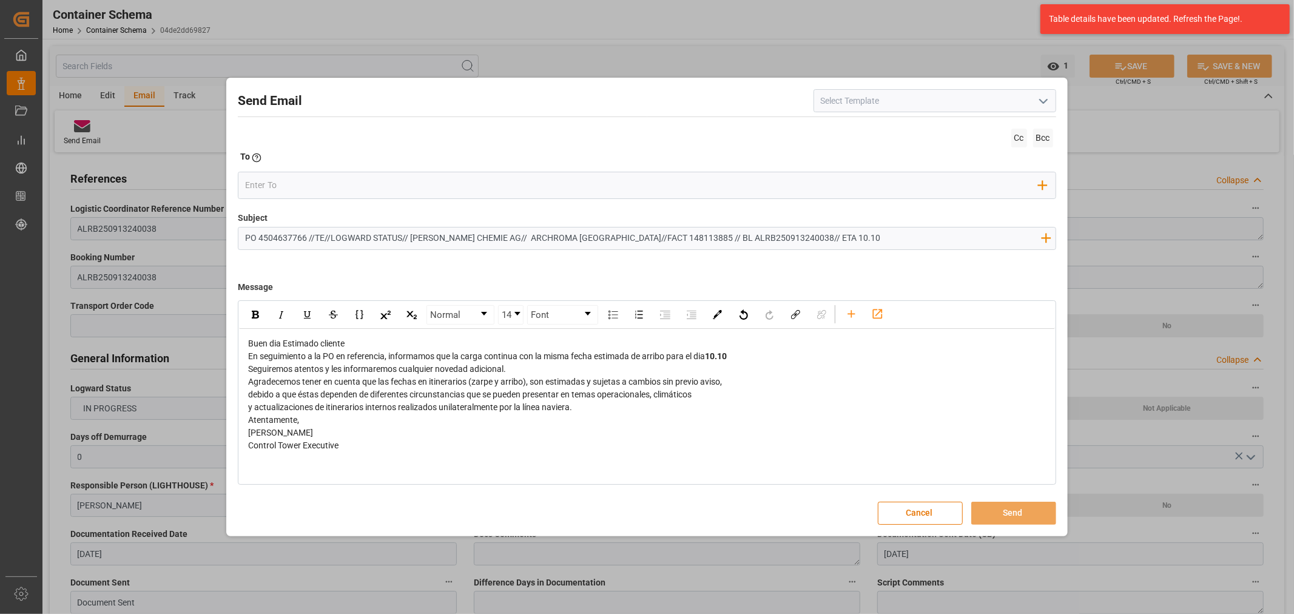
click at [402, 344] on div "Buen dia Estimado cliente" at bounding box center [647, 343] width 798 height 13
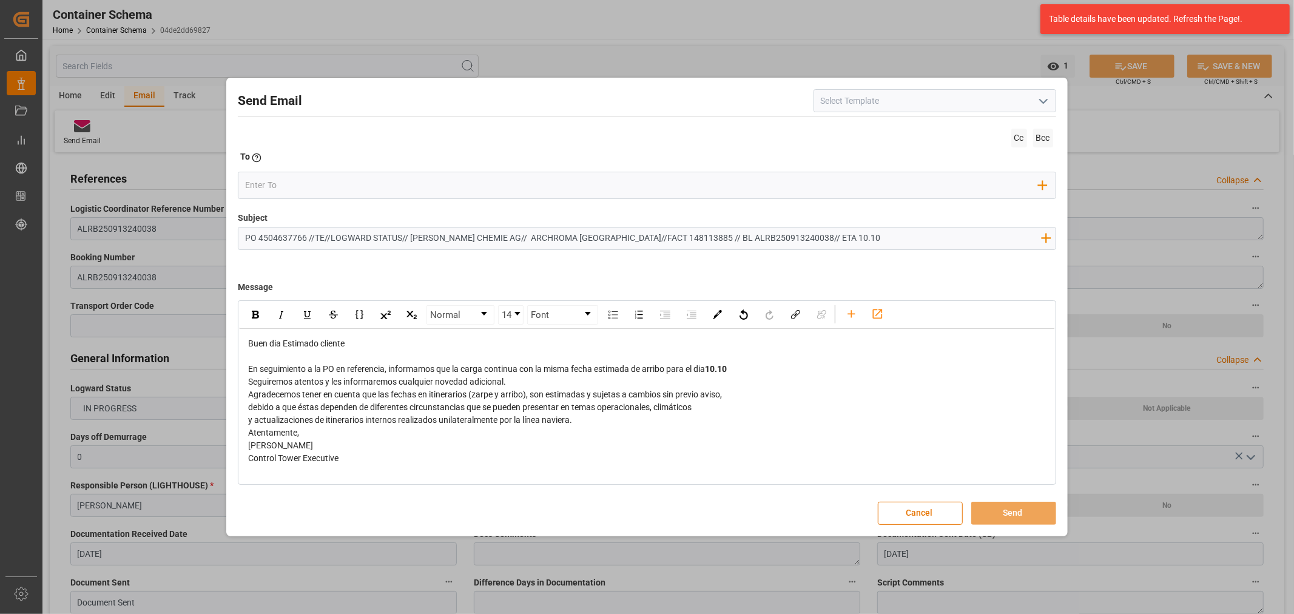
click at [544, 382] on div "Seguiremos atentos y les informaremos cualquier novedad adicional." at bounding box center [647, 382] width 798 height 13
click at [792, 371] on div "En seguimiento a la PO en referencia, informamos que la carga continua con la m…" at bounding box center [647, 369] width 798 height 13
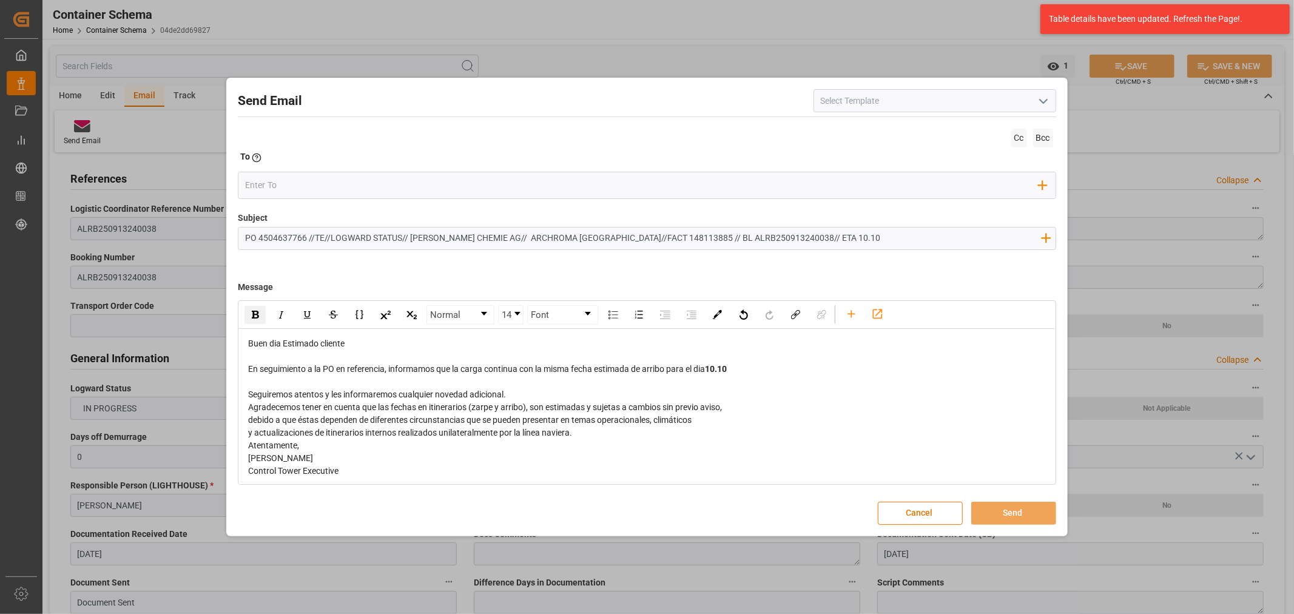
click at [539, 389] on div "Seguiremos atentos y les informaremos cualquier novedad adicional." at bounding box center [647, 394] width 798 height 13
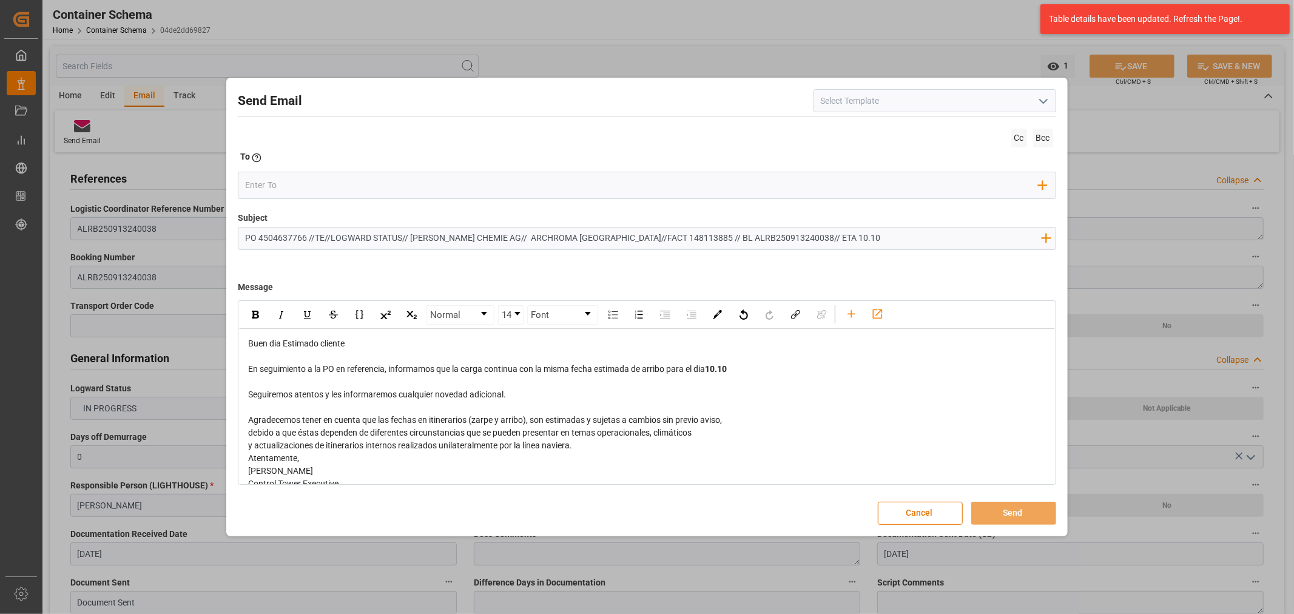
click at [589, 448] on div "y actualizaciones de itinerarios internos realizados unilateralmente por la lín…" at bounding box center [647, 445] width 798 height 13
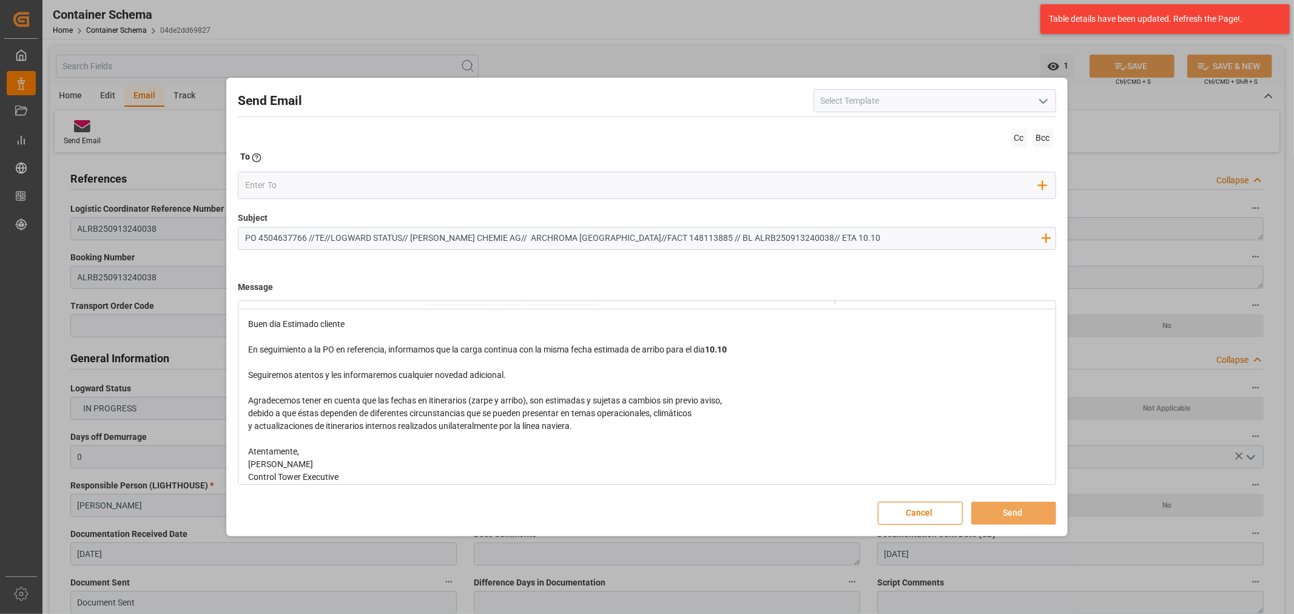
scroll to position [28, 0]
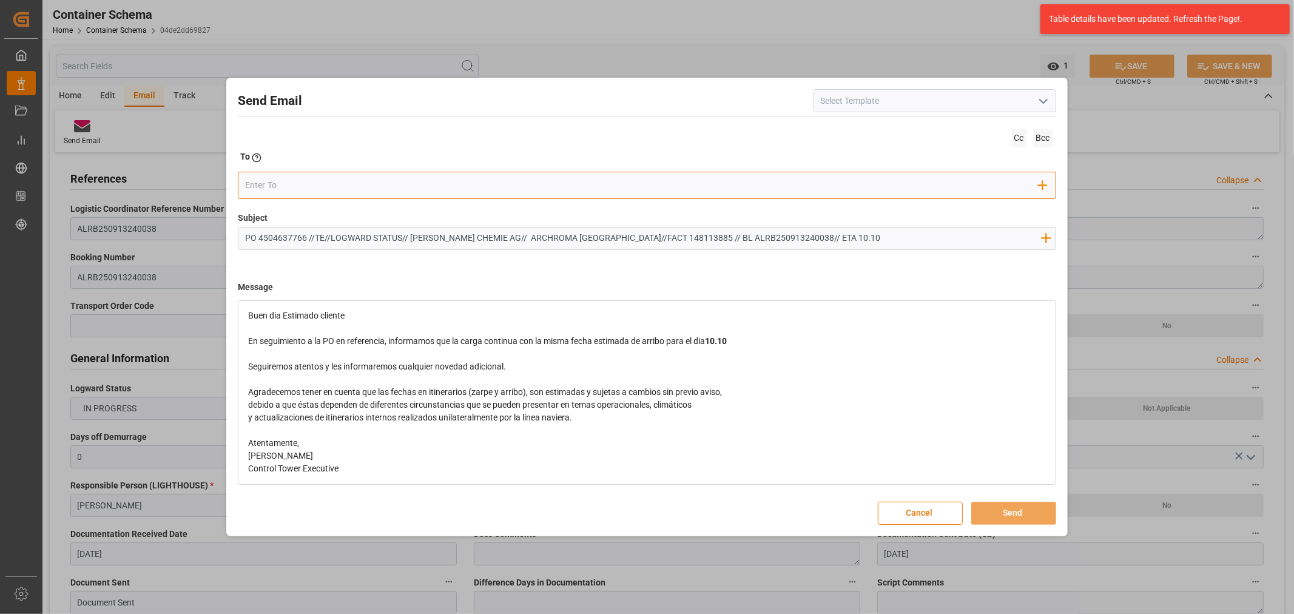
click at [305, 188] on input "email" at bounding box center [641, 186] width 793 height 18
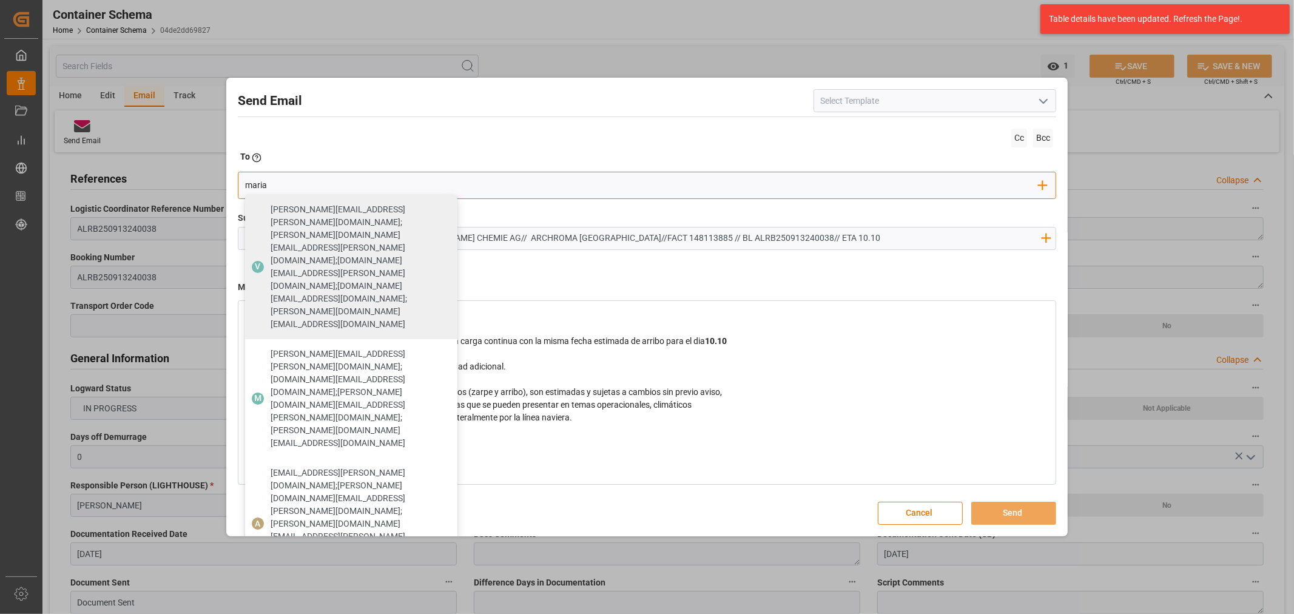
click at [325, 598] on span "[PERSON_NAME][EMAIL_ADDRESS][PERSON_NAME][DOMAIN_NAME]" at bounding box center [360, 610] width 178 height 25
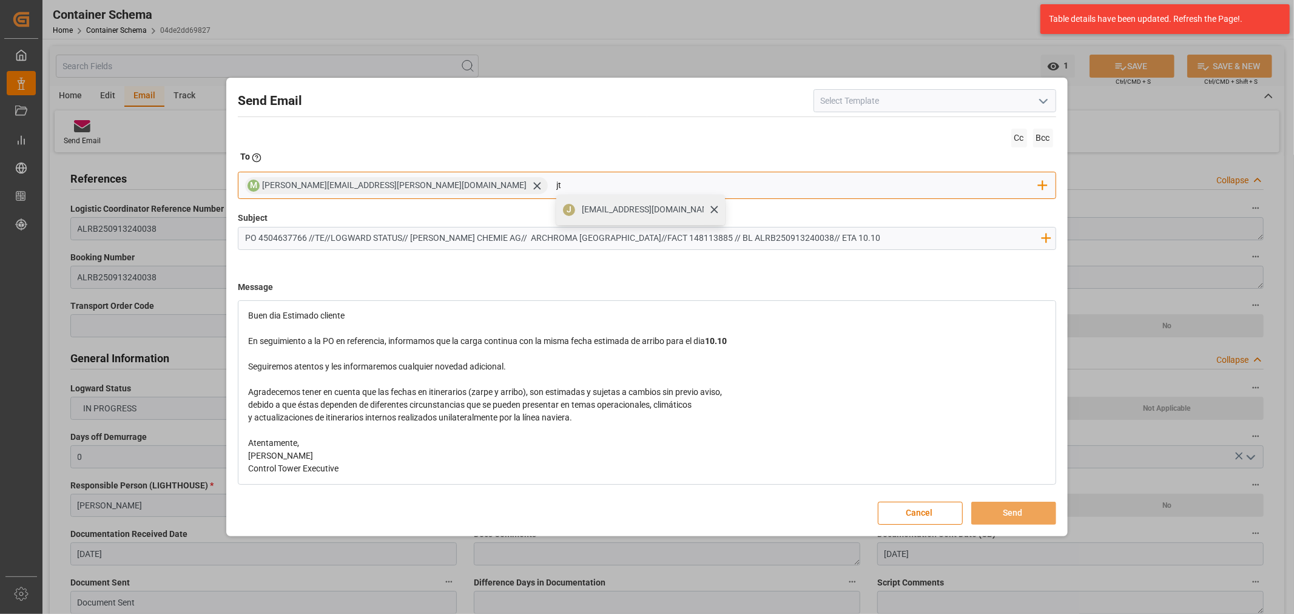
click at [582, 215] on span "[EMAIL_ADDRESS][DOMAIN_NAME]" at bounding box center [649, 209] width 135 height 13
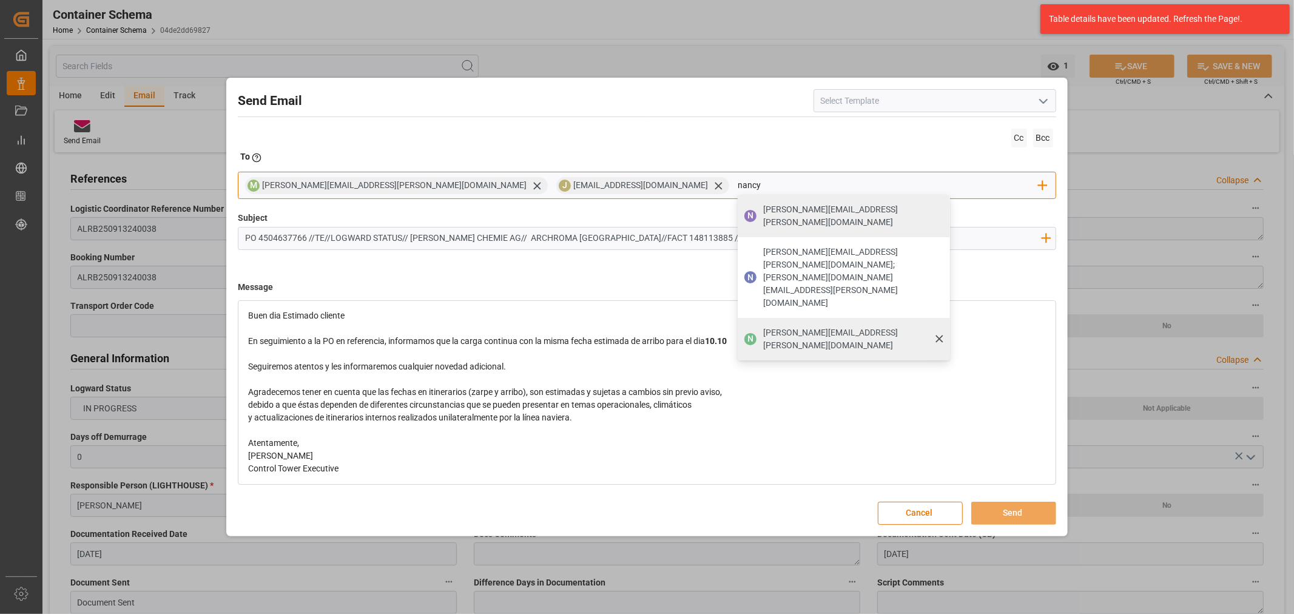
click at [759, 322] on div "[PERSON_NAME][EMAIL_ADDRESS][PERSON_NAME][DOMAIN_NAME]" at bounding box center [852, 339] width 187 height 34
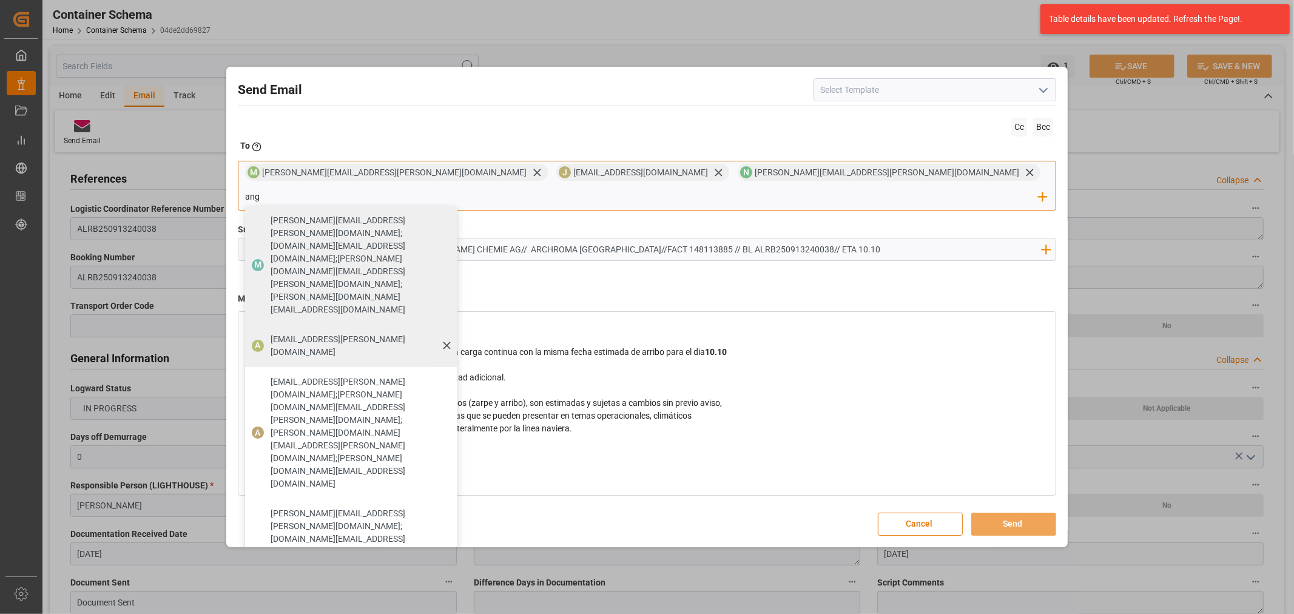
click at [449, 333] on span "[EMAIL_ADDRESS][PERSON_NAME][DOMAIN_NAME]" at bounding box center [360, 345] width 178 height 25
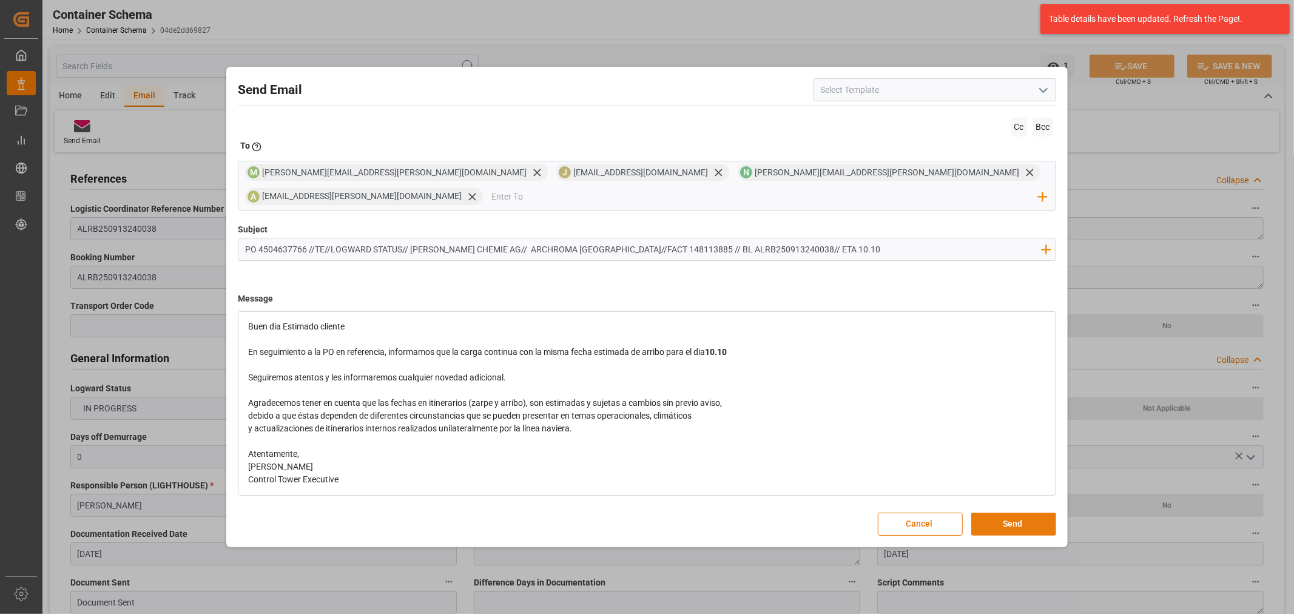
click at [1021, 513] on button "Send" at bounding box center [1013, 524] width 85 height 23
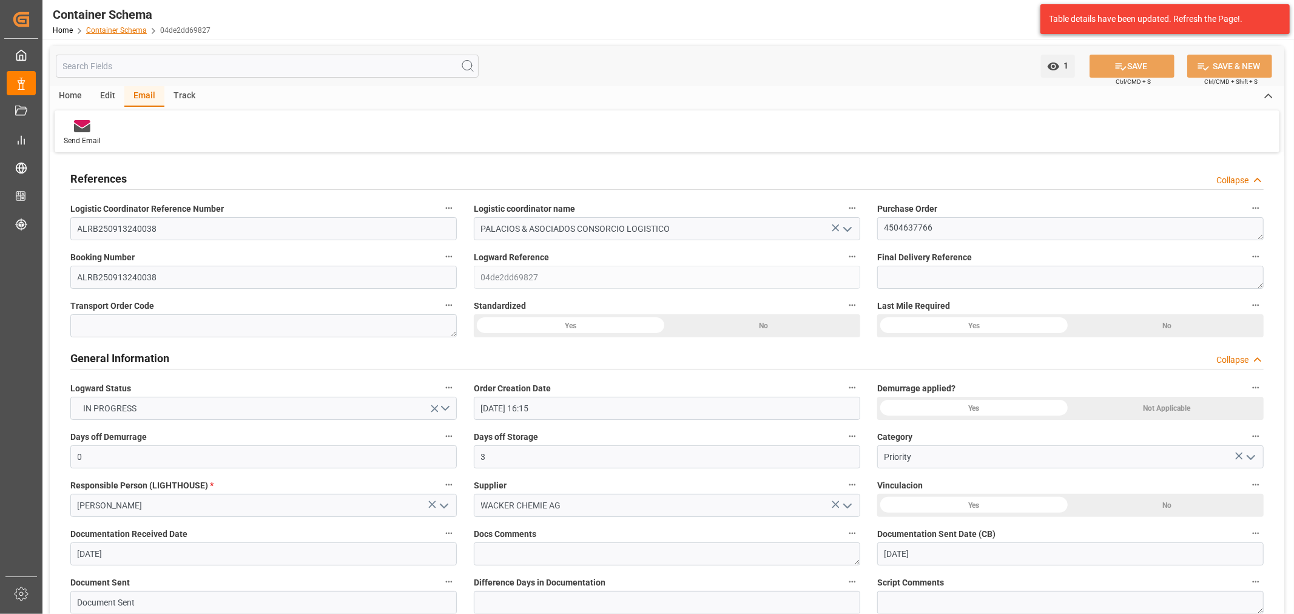
click at [103, 32] on link "Container Schema" at bounding box center [116, 30] width 61 height 8
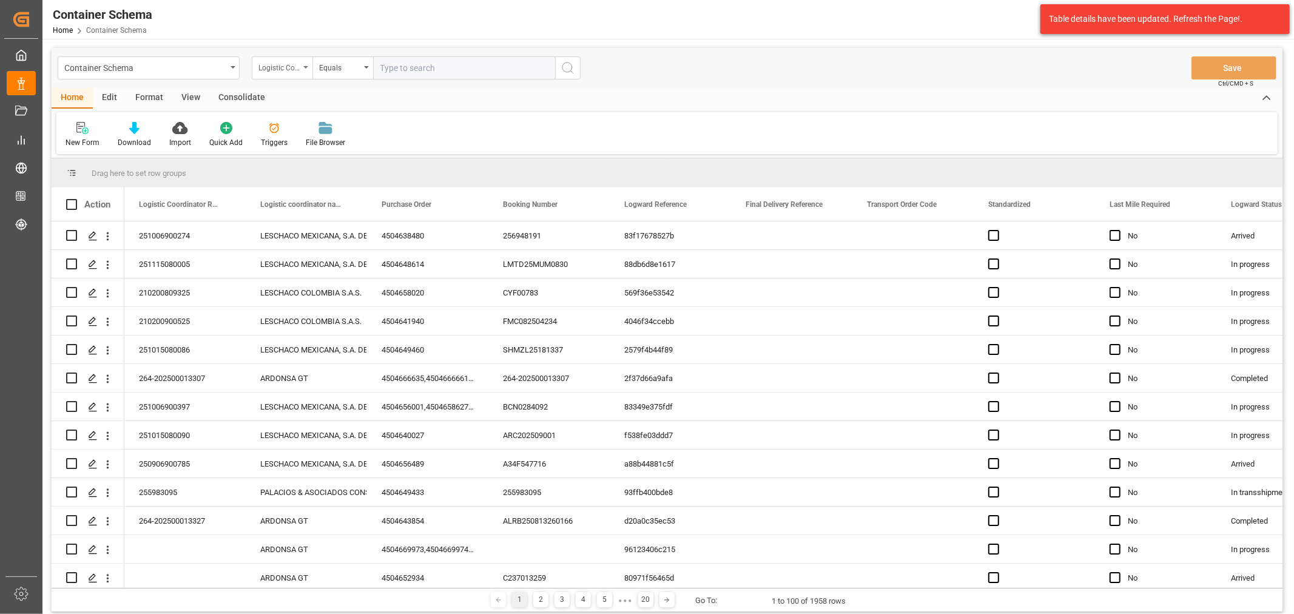
click at [300, 66] on div "Logistic Coordinator Reference Number" at bounding box center [282, 67] width 61 height 23
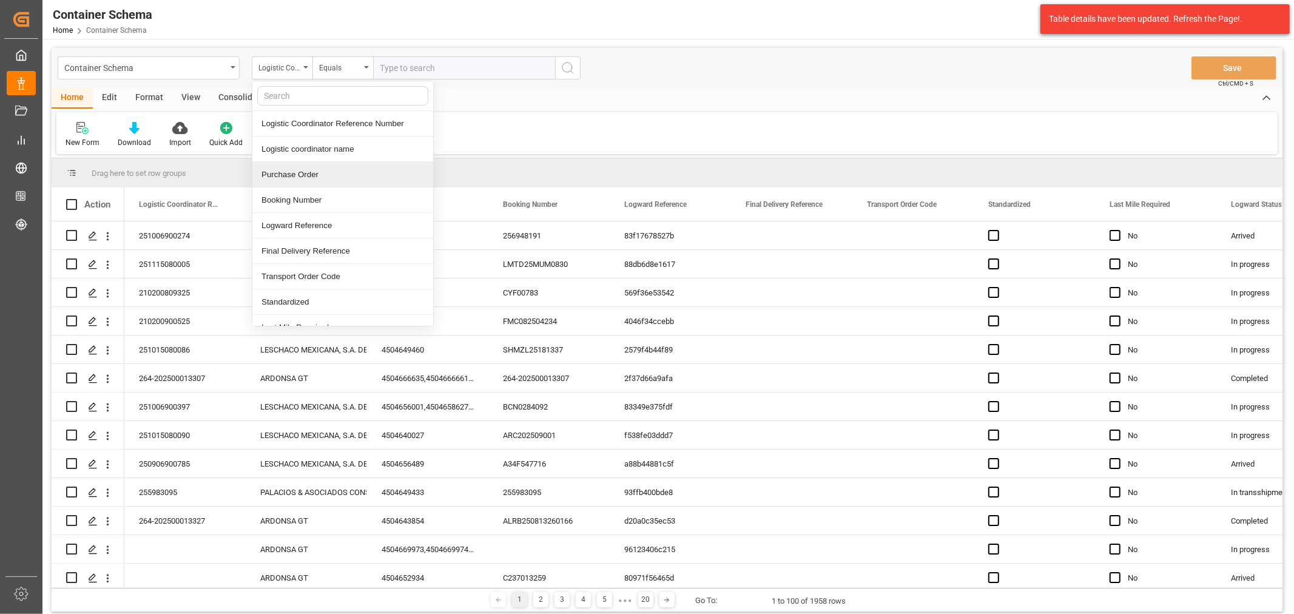
click at [328, 172] on div "Purchase Order" at bounding box center [342, 174] width 181 height 25
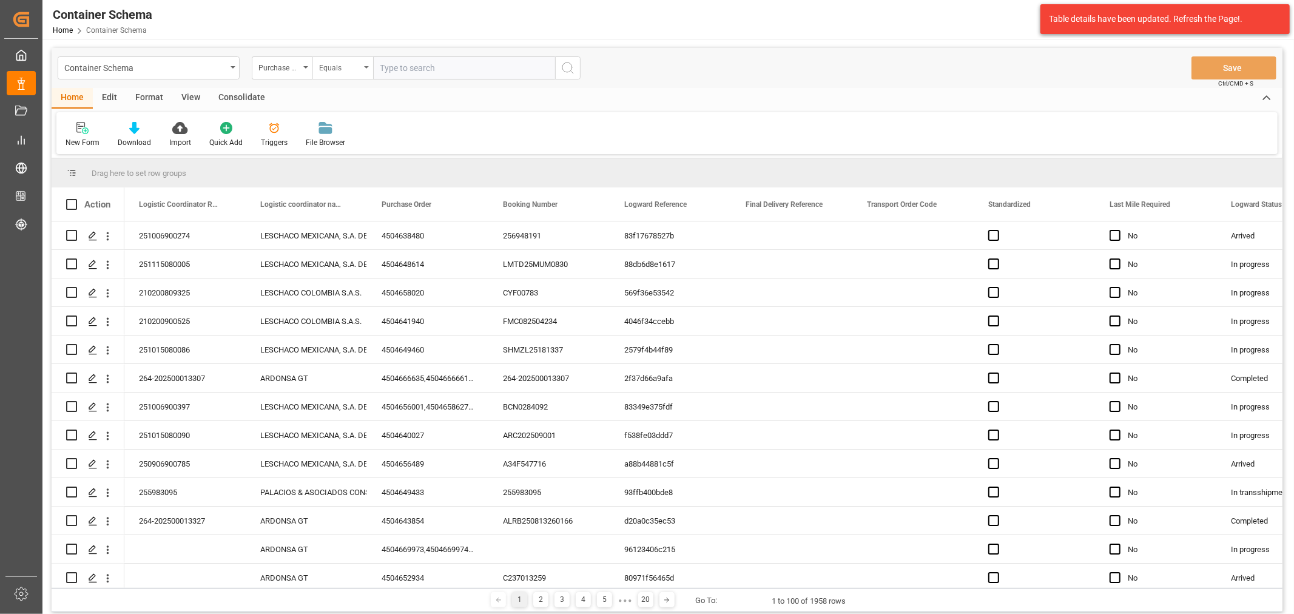
click at [323, 73] on div "Equals" at bounding box center [339, 66] width 41 height 14
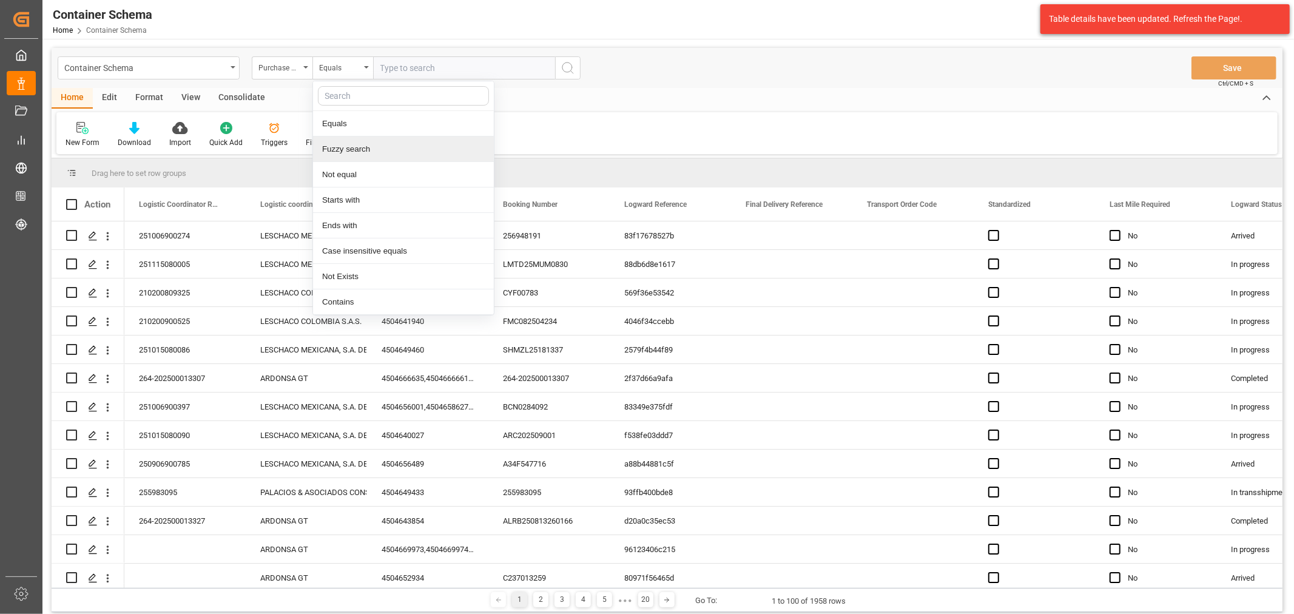
click at [352, 150] on div "Fuzzy search" at bounding box center [403, 148] width 181 height 25
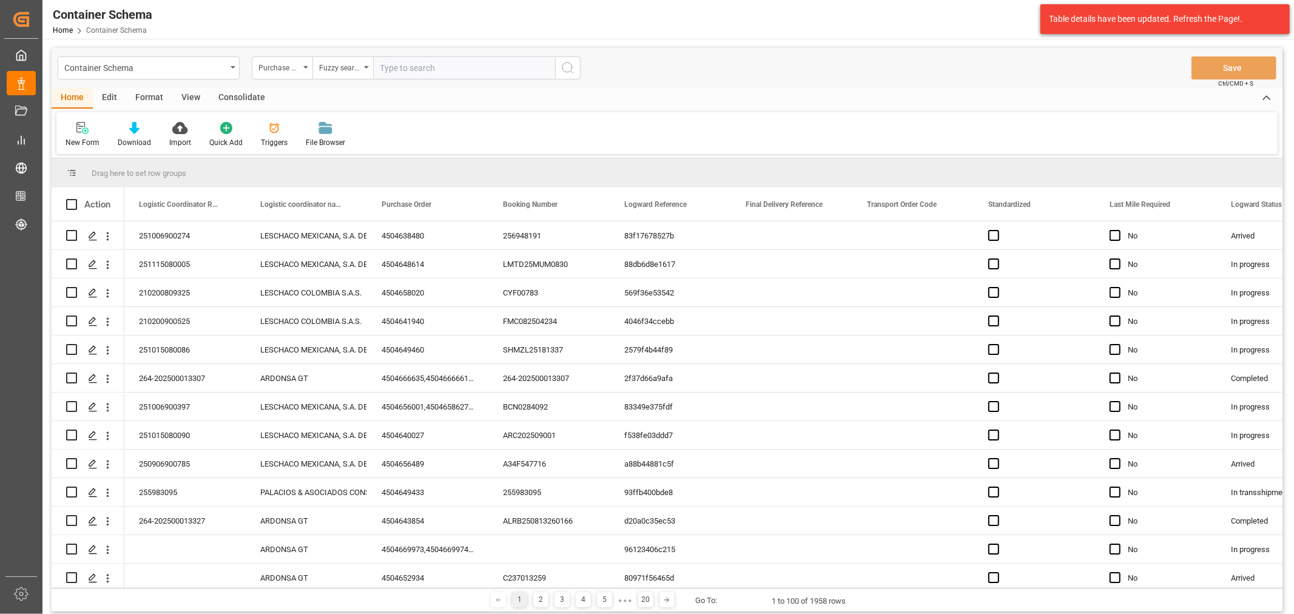
click at [408, 76] on input "text" at bounding box center [464, 67] width 182 height 23
paste input "4504641910"
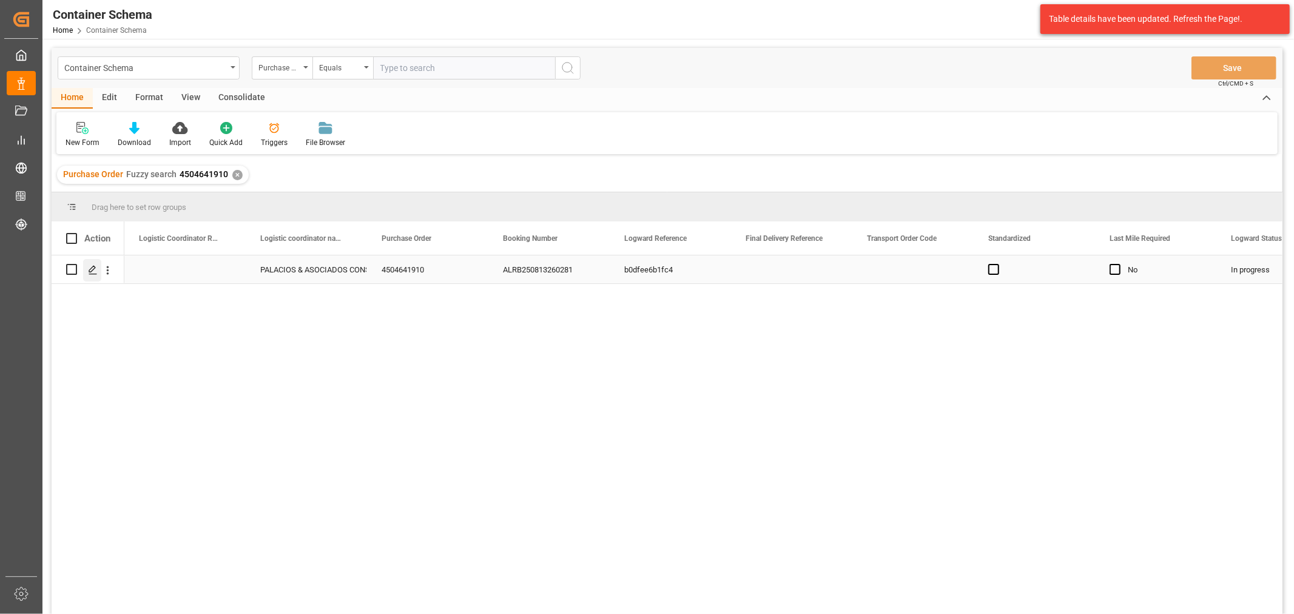
click at [92, 271] on icon "Press SPACE to select this row." at bounding box center [93, 270] width 10 height 10
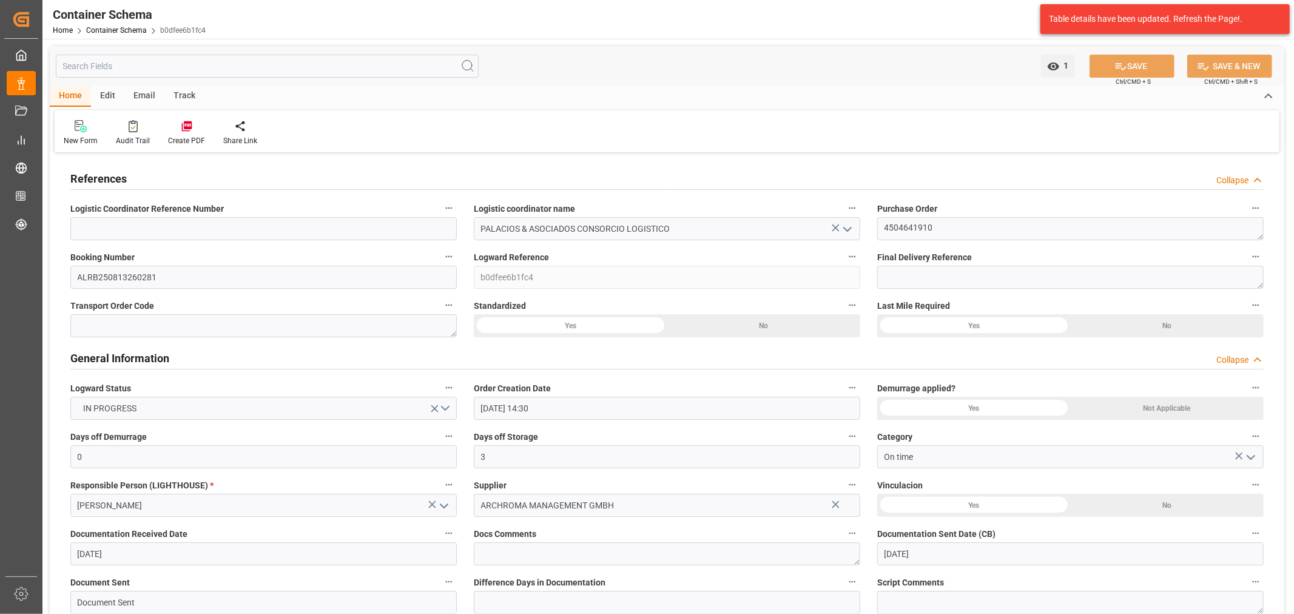
click at [184, 95] on div "Track" at bounding box center [184, 96] width 40 height 21
click at [67, 123] on div at bounding box center [78, 126] width 29 height 13
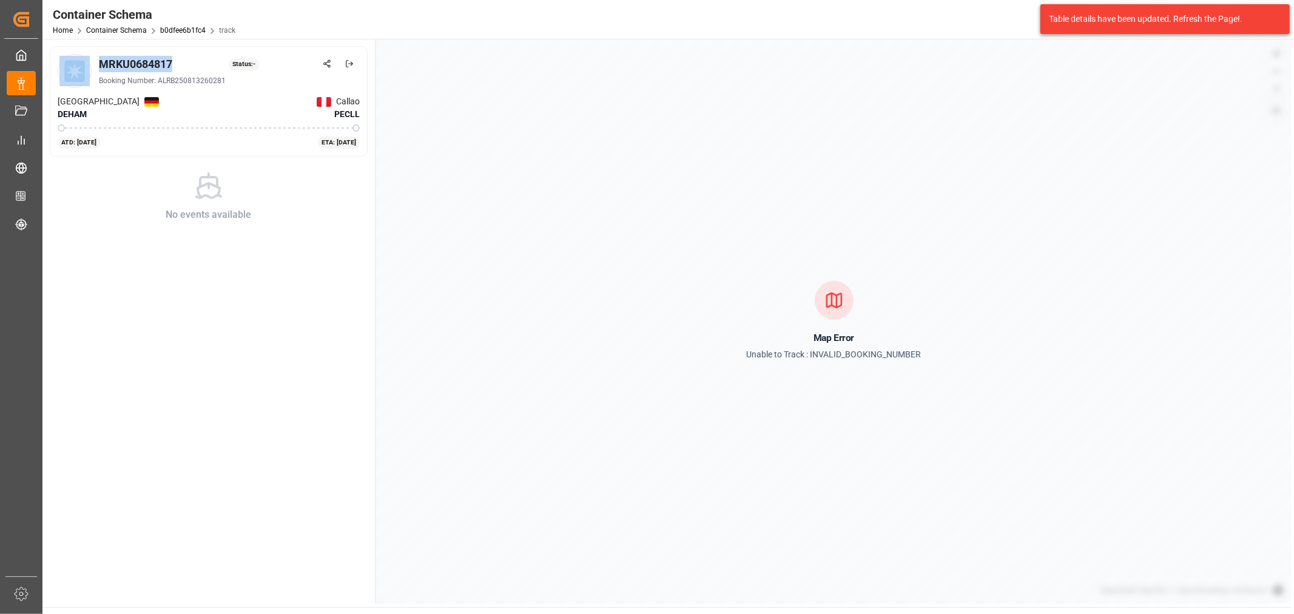
drag, startPoint x: 176, startPoint y: 59, endPoint x: 77, endPoint y: 58, distance: 98.9
click at [77, 58] on div "MRKU0684817 Status: - Booking Number: ALRB250813260281" at bounding box center [209, 71] width 302 height 34
copy div "MRKU0684817"
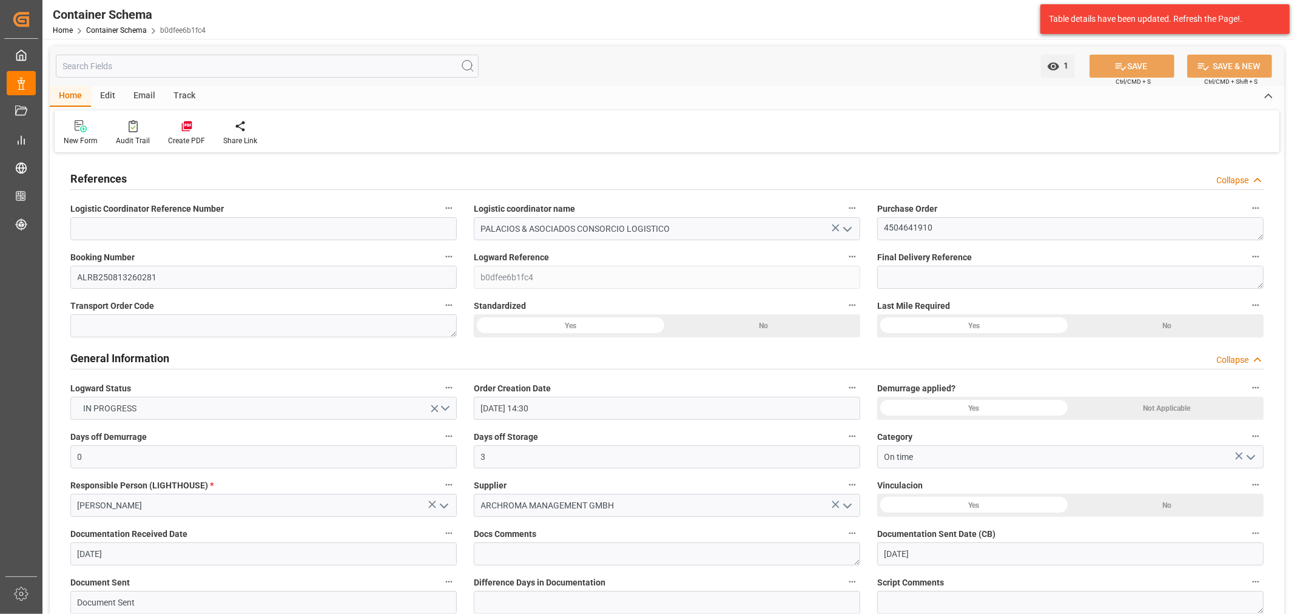
click at [133, 83] on div "1 Watch Option SAVE Ctrl/CMD + S SAVE & NEW Ctrl/CMD + Shift + S" at bounding box center [667, 66] width 1235 height 40
click at [137, 95] on div "Email" at bounding box center [144, 96] width 40 height 21
drag, startPoint x: 75, startPoint y: 129, endPoint x: 85, endPoint y: 131, distance: 10.5
click at [74, 130] on icon at bounding box center [82, 128] width 16 height 8
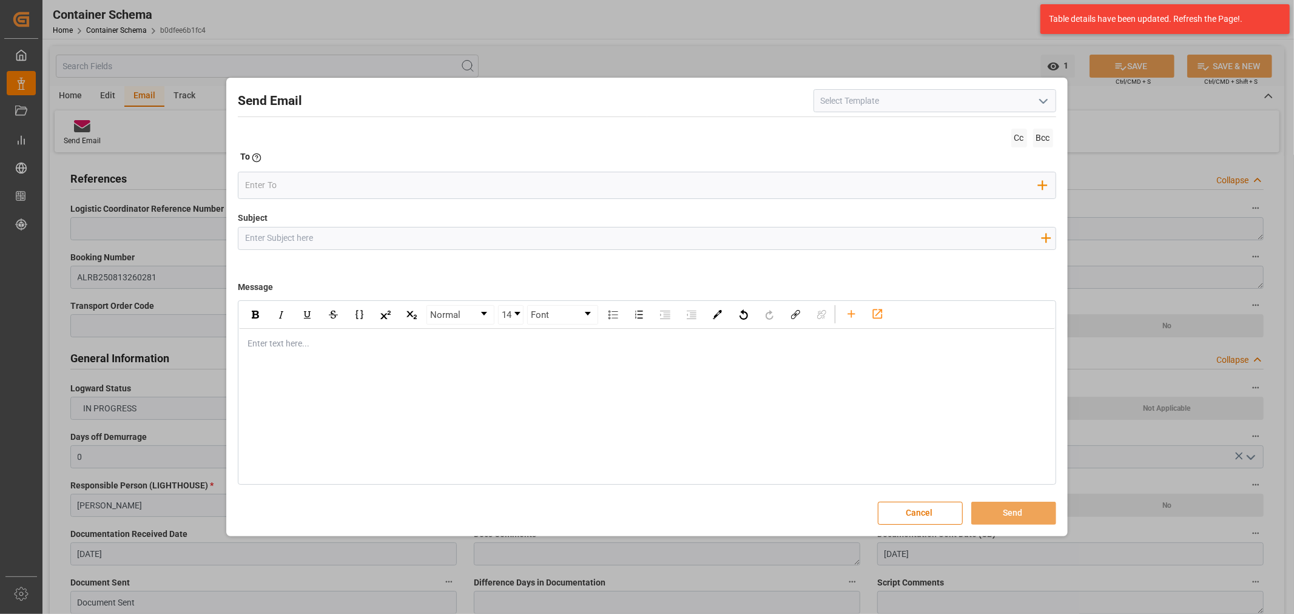
click at [254, 235] on input "Subject" at bounding box center [642, 237] width 809 height 21
click at [366, 235] on input "Subject" at bounding box center [642, 237] width 809 height 21
paste input "PO 4504641910// LOGWARD STATUS//ARCHROMA MANAGEMENT//ARCHROMA [GEOGRAPHIC_DATA]…"
click at [300, 334] on div "Enter text here..." at bounding box center [646, 344] width 815 height 30
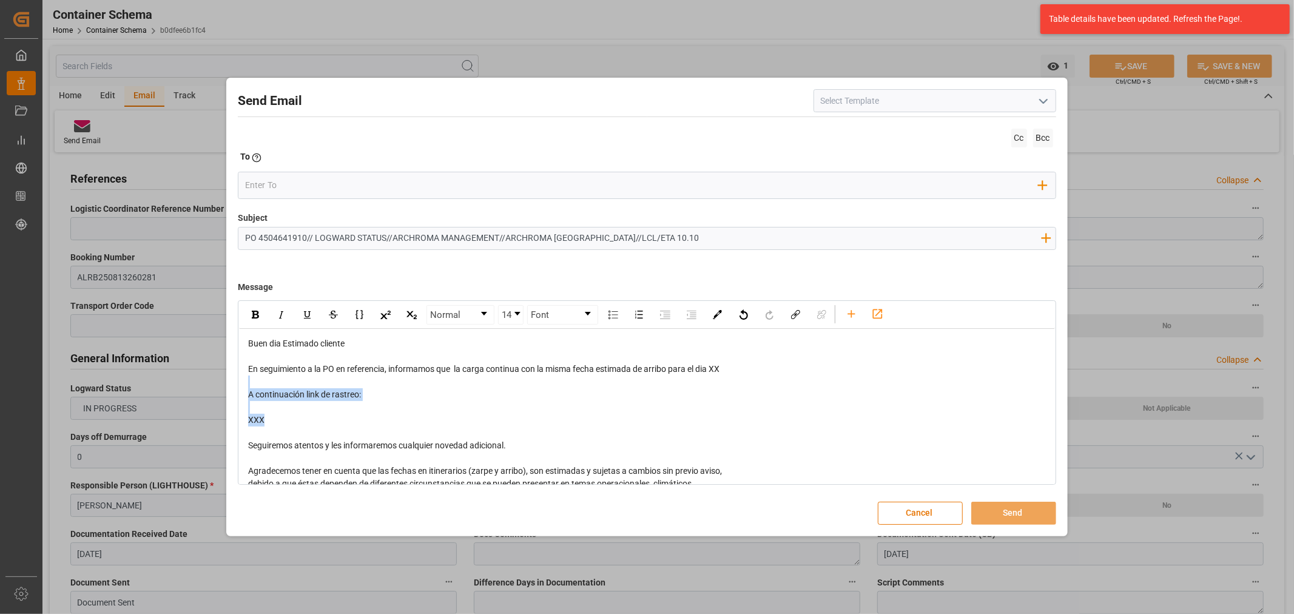
drag, startPoint x: 271, startPoint y: 415, endPoint x: 256, endPoint y: 387, distance: 31.8
click at [256, 387] on div "Buen dia Estimado cliente En seguimiento a la PO en referencia, informamos que …" at bounding box center [647, 451] width 798 height 229
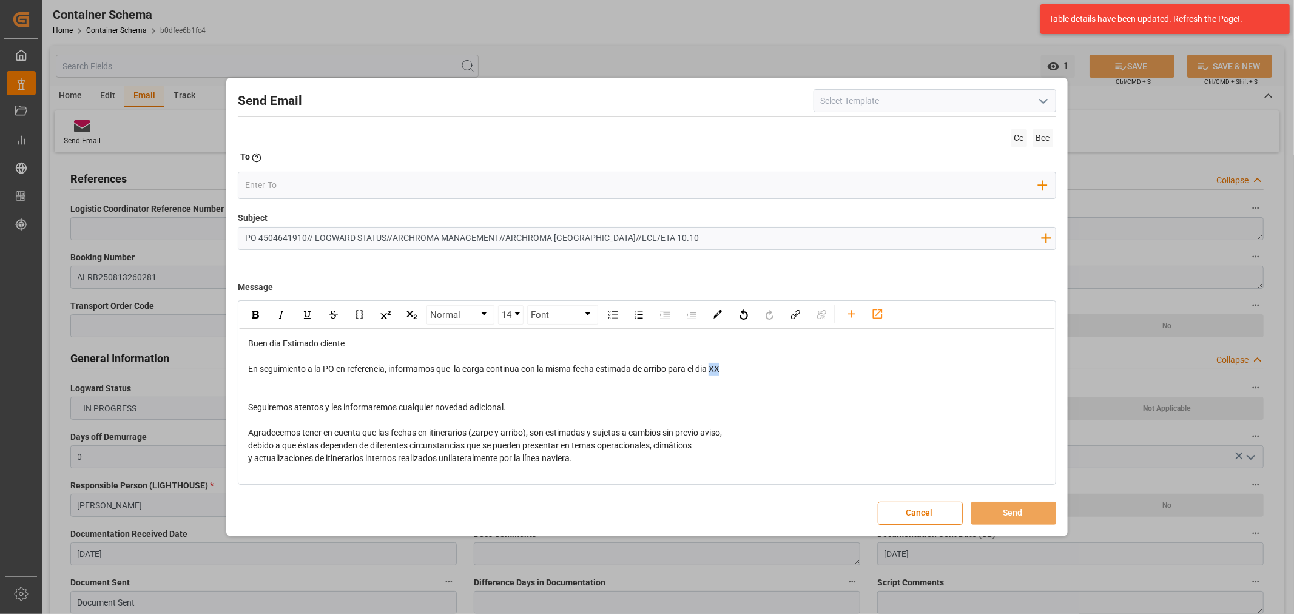
drag, startPoint x: 737, startPoint y: 369, endPoint x: 715, endPoint y: 372, distance: 22.7
click at [715, 372] on div "En seguimiento a la PO en referencia, informamos que la carga continua con la m…" at bounding box center [647, 369] width 798 height 13
drag, startPoint x: 302, startPoint y: 196, endPoint x: 303, endPoint y: 190, distance: 6.2
click at [303, 190] on div "Add Field to To" at bounding box center [647, 185] width 818 height 27
click at [304, 188] on input "email" at bounding box center [641, 186] width 793 height 18
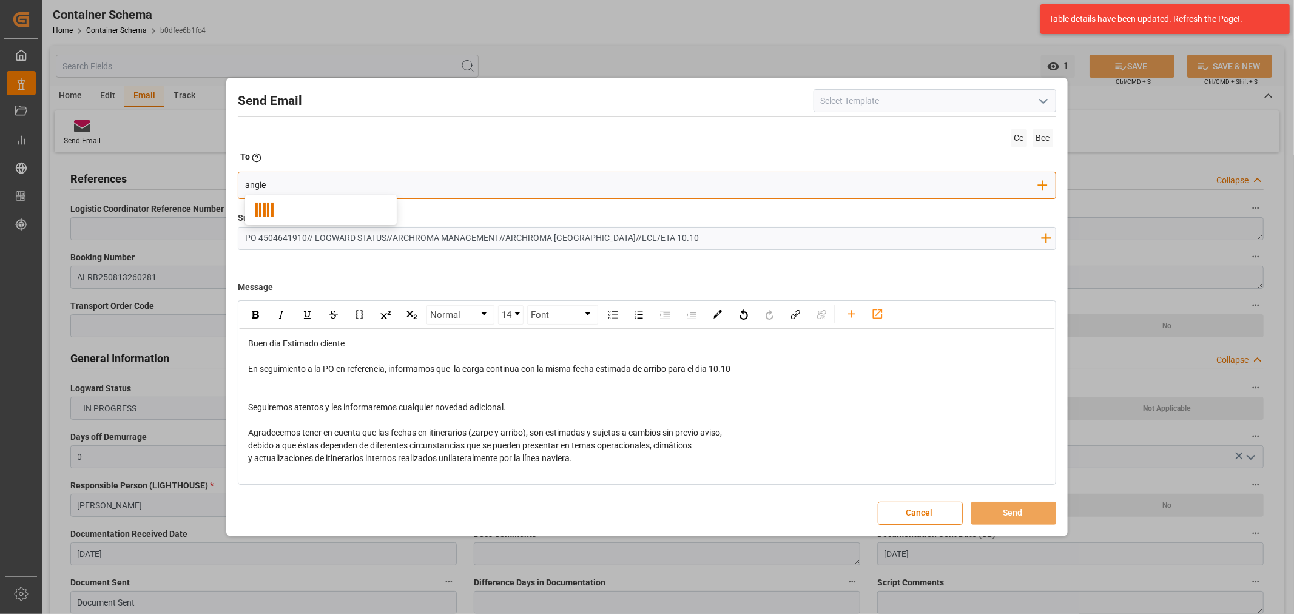
click at [402, 186] on input "angie" at bounding box center [641, 186] width 793 height 18
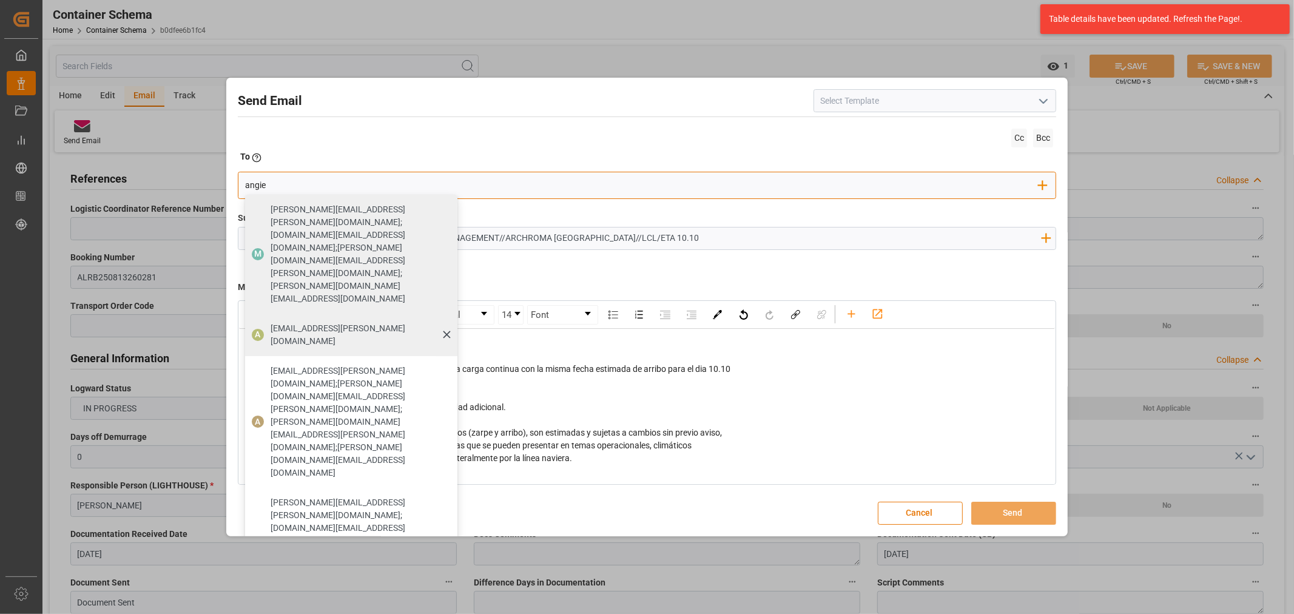
click at [300, 322] on span "[EMAIL_ADDRESS][PERSON_NAME][DOMAIN_NAME]" at bounding box center [360, 334] width 178 height 25
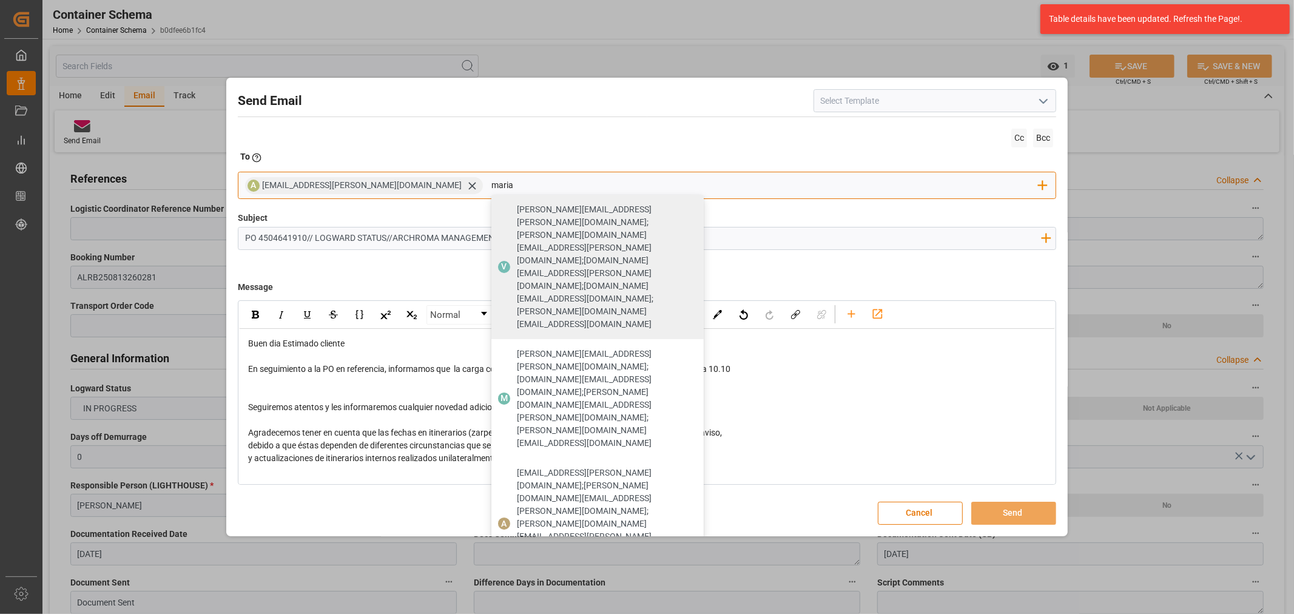
click at [517, 598] on span "[PERSON_NAME][EMAIL_ADDRESS][PERSON_NAME][DOMAIN_NAME]" at bounding box center [606, 610] width 178 height 25
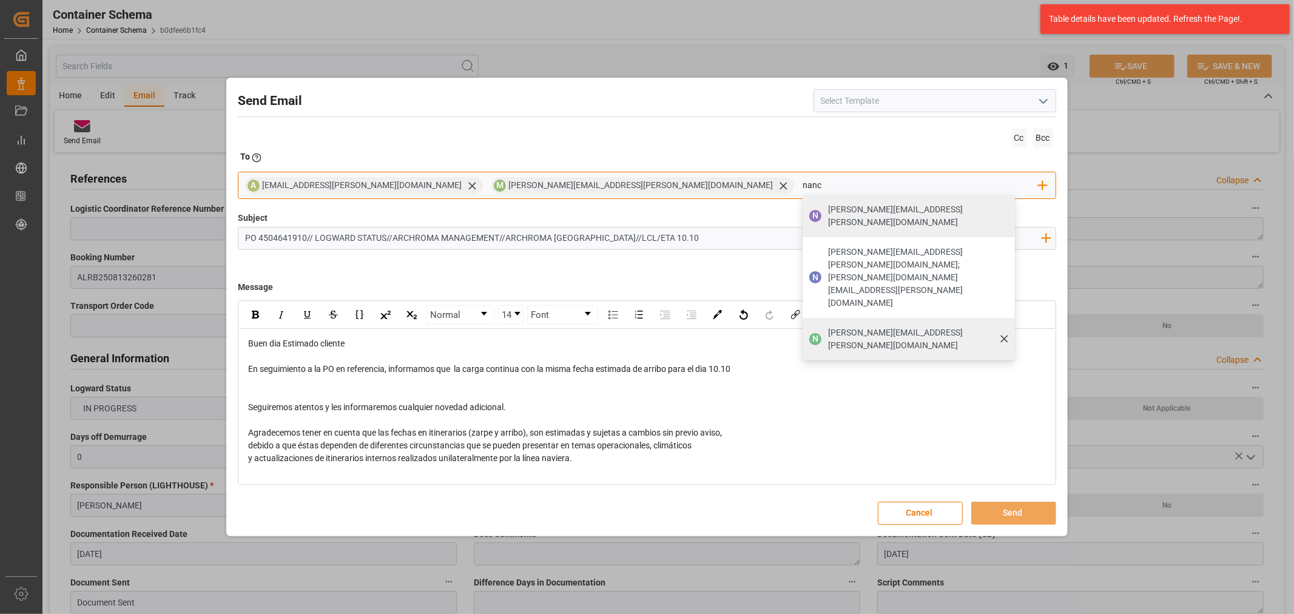
click at [828, 326] on span "[PERSON_NAME][EMAIL_ADDRESS][PERSON_NAME][DOMAIN_NAME]" at bounding box center [917, 338] width 178 height 25
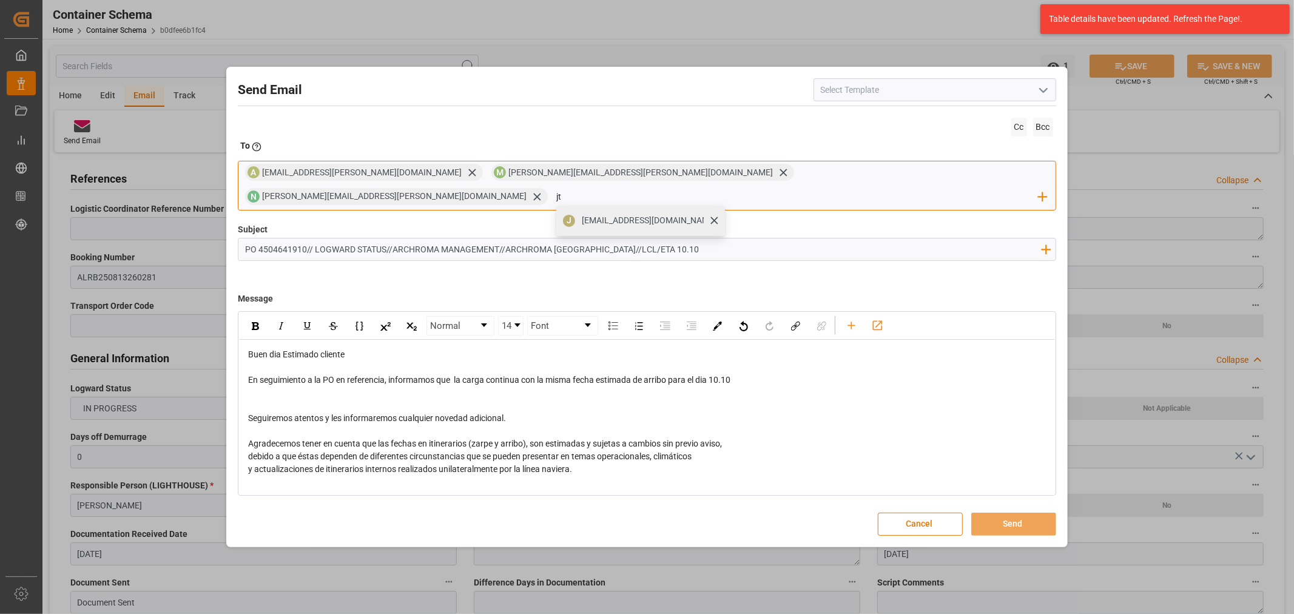
click at [716, 215] on span "[EMAIL_ADDRESS][DOMAIN_NAME]" at bounding box center [649, 220] width 135 height 13
click at [1008, 513] on button "Send" at bounding box center [1013, 524] width 85 height 23
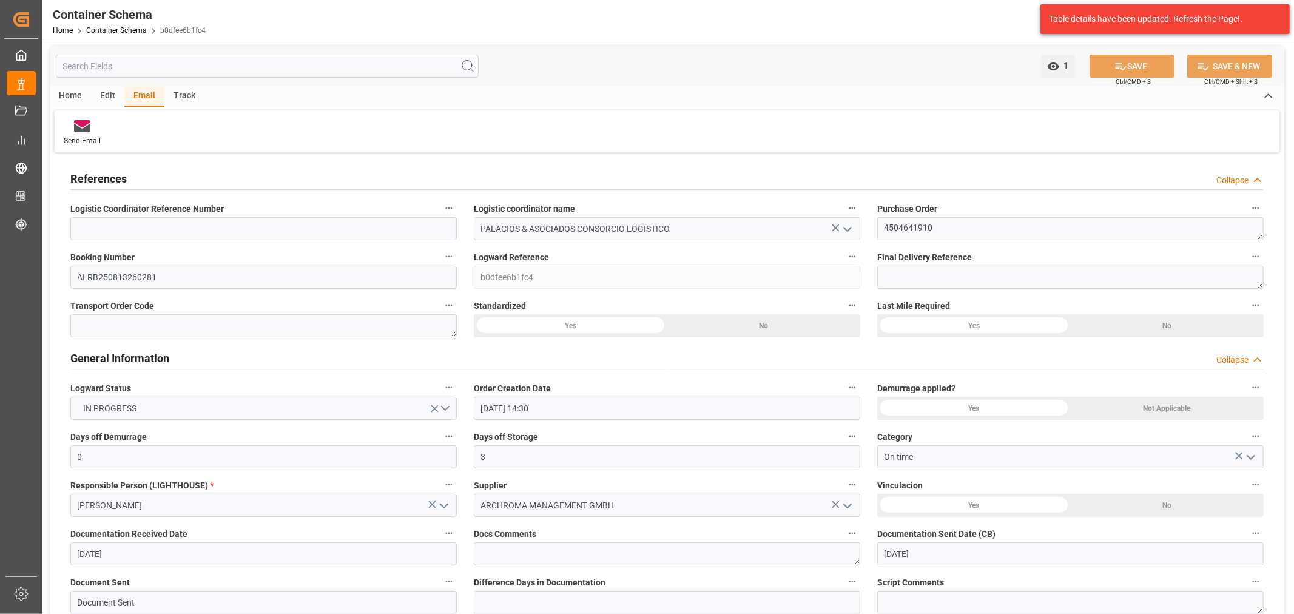
click at [99, 25] on div "Home Container Schema b0dfee6b1fc4" at bounding box center [129, 30] width 153 height 13
click at [100, 27] on link "Container Schema" at bounding box center [116, 30] width 61 height 8
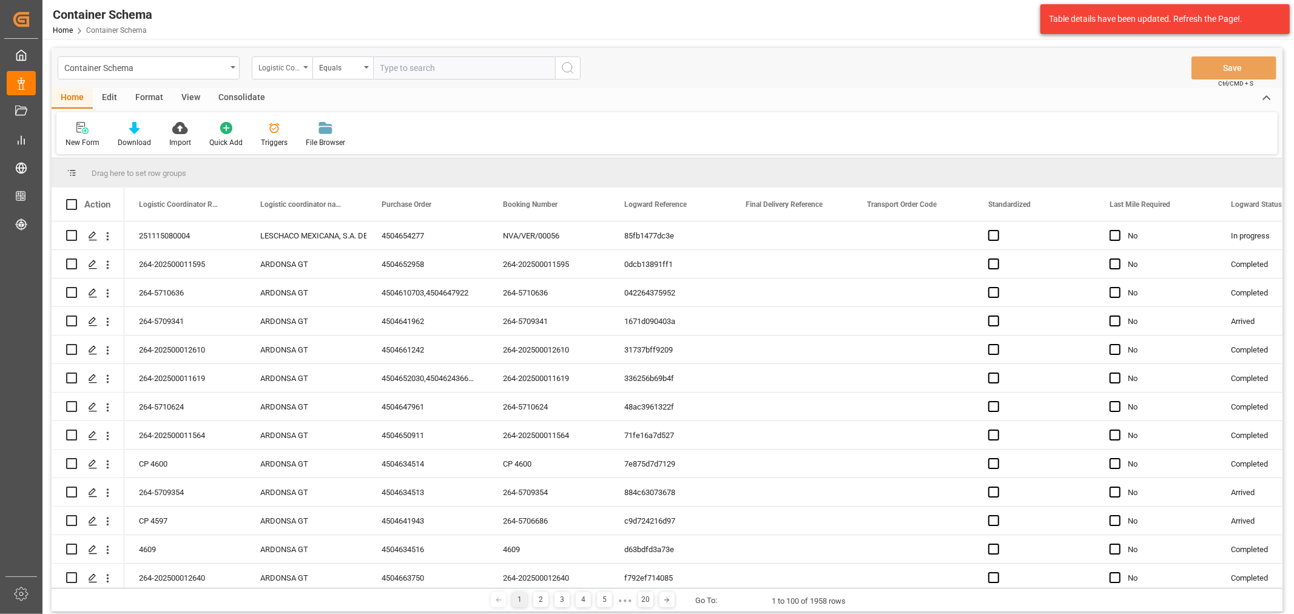
click at [281, 68] on div "Logistic Coordinator Reference Number" at bounding box center [278, 66] width 41 height 14
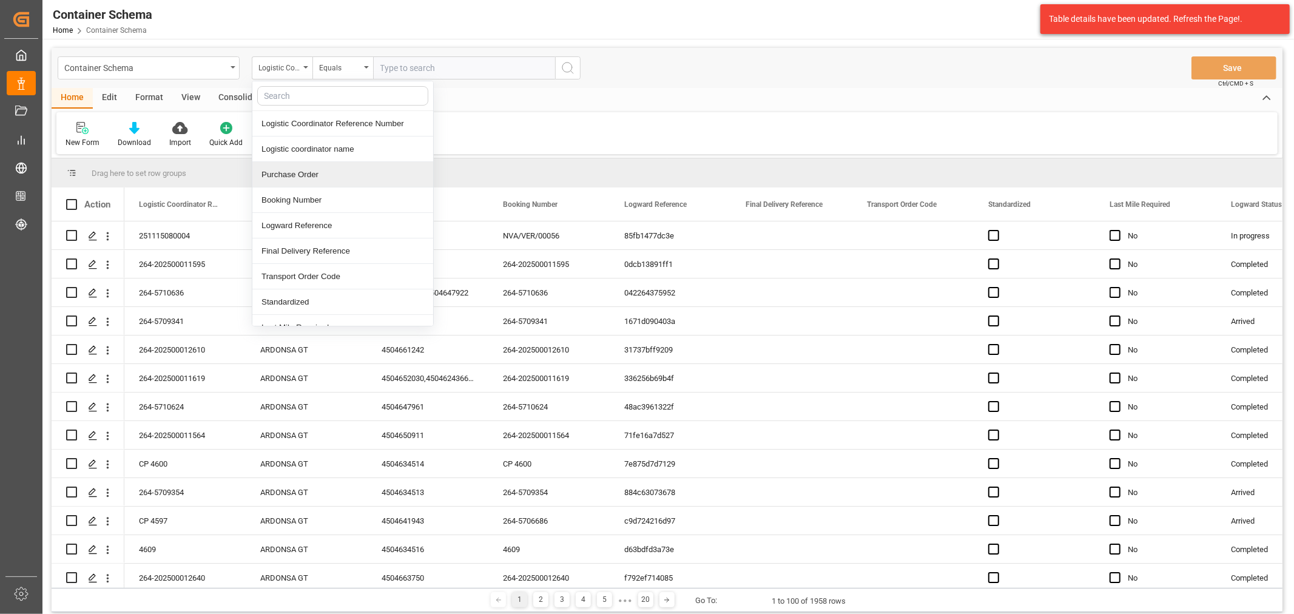
click at [302, 172] on div "Purchase Order" at bounding box center [342, 174] width 181 height 25
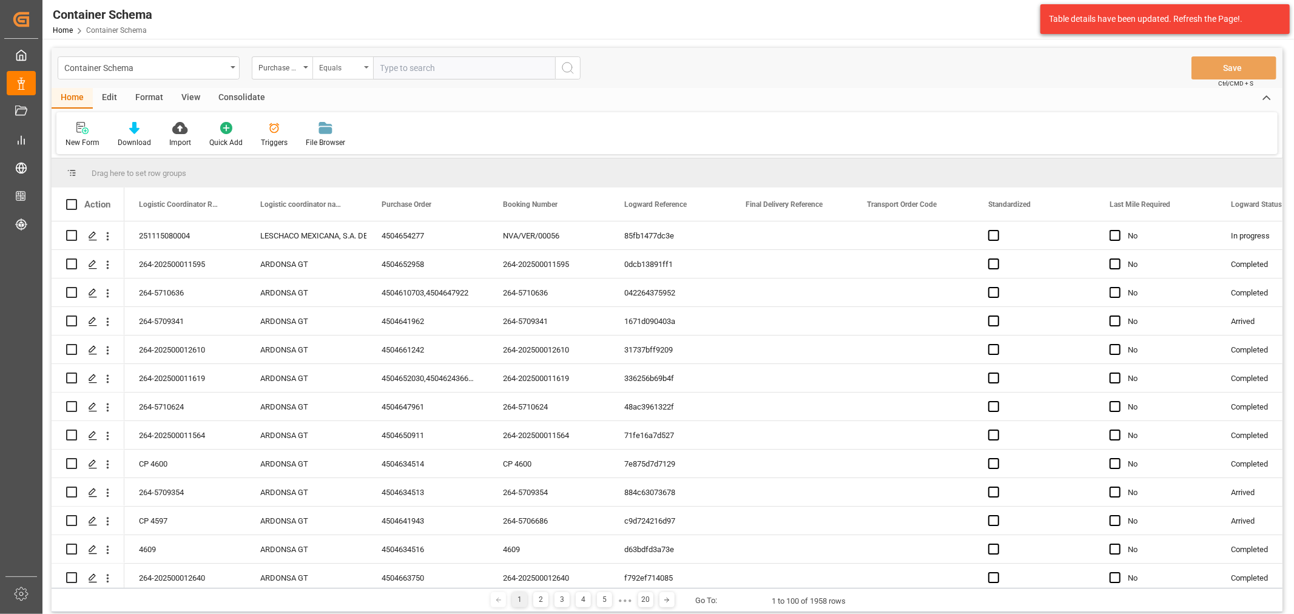
click at [351, 68] on div "Equals" at bounding box center [339, 66] width 41 height 14
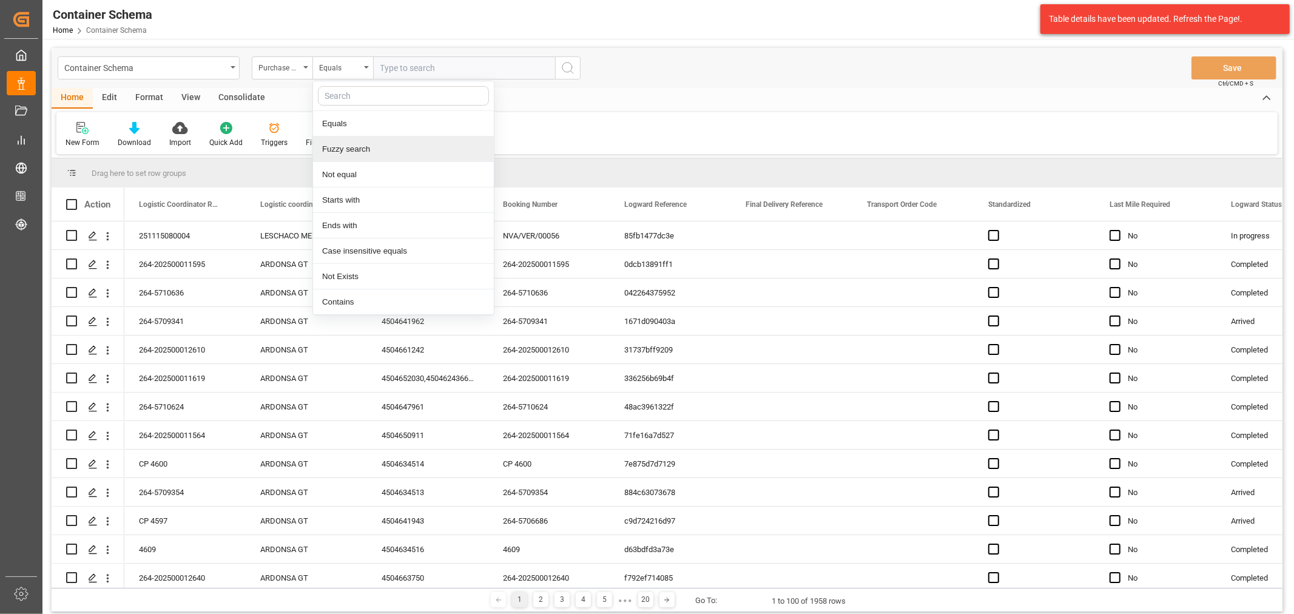
click at [349, 153] on div "Fuzzy search" at bounding box center [403, 148] width 181 height 25
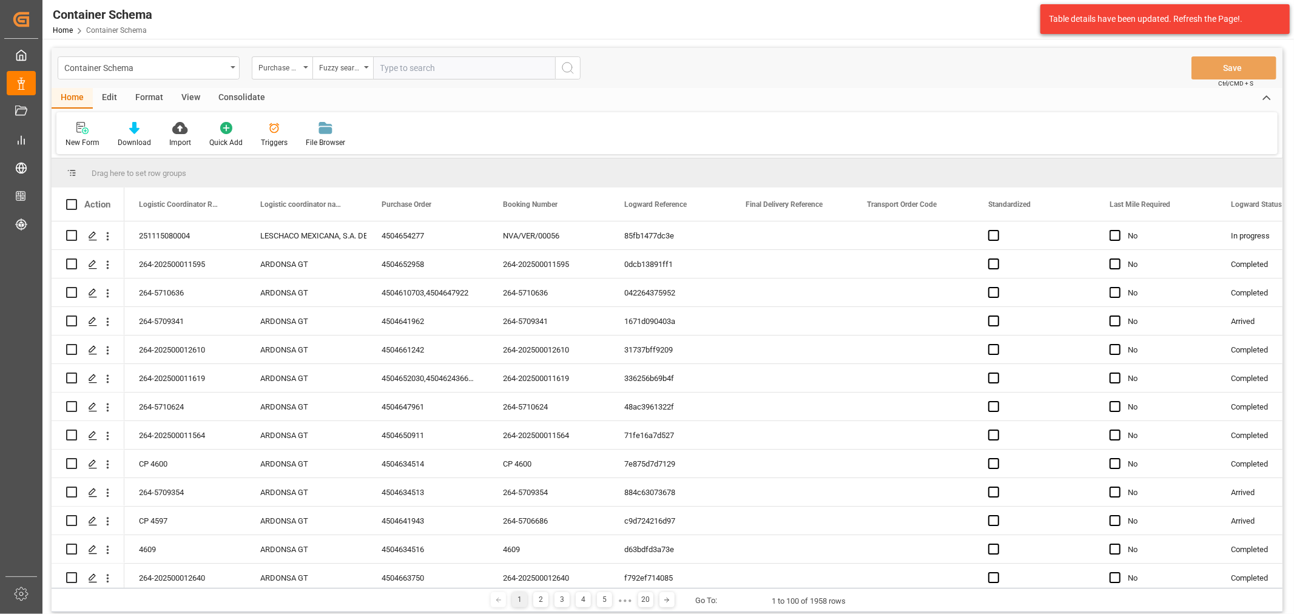
click at [426, 70] on input "text" at bounding box center [464, 67] width 182 height 23
paste input "4504651378"
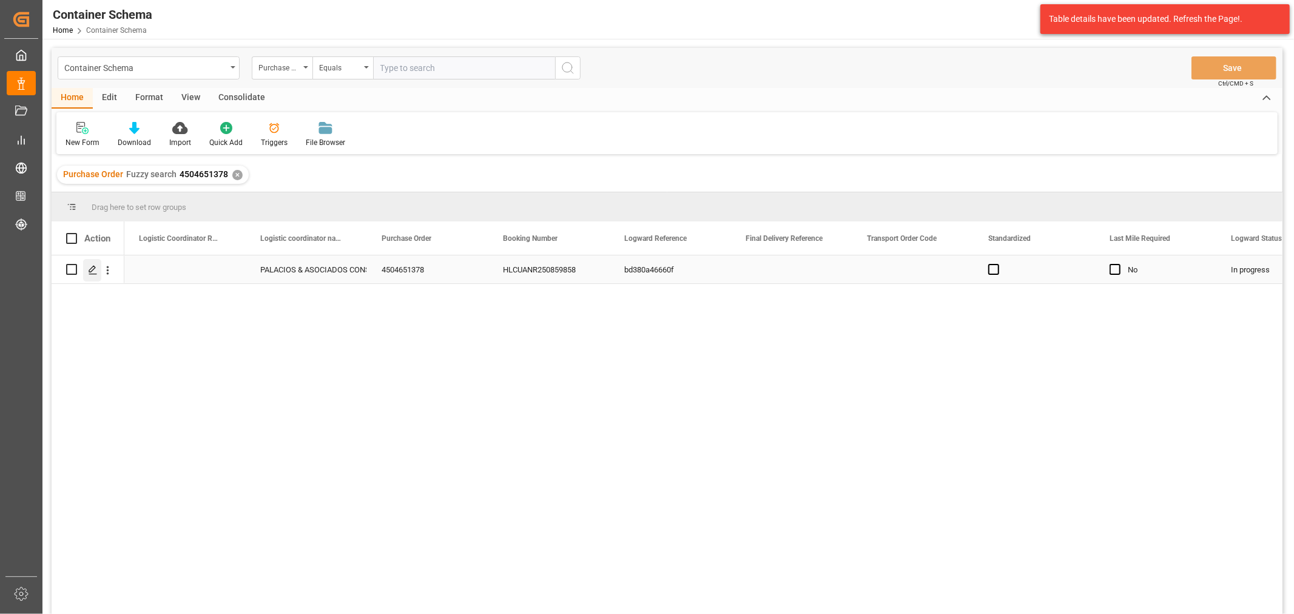
click at [95, 274] on icon "Press SPACE to select this row." at bounding box center [93, 270] width 10 height 10
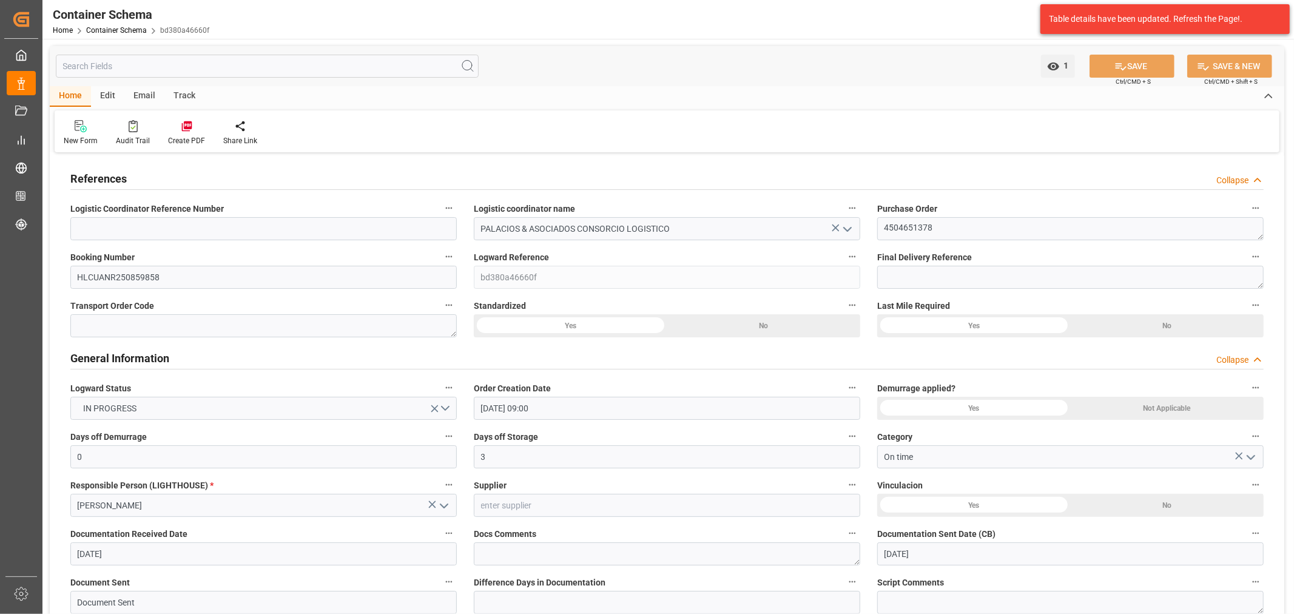
click at [177, 94] on div "Track" at bounding box center [184, 96] width 40 height 21
click at [74, 146] on div "Tracking" at bounding box center [667, 131] width 1225 height 42
click at [76, 140] on div "Tracking" at bounding box center [78, 140] width 29 height 11
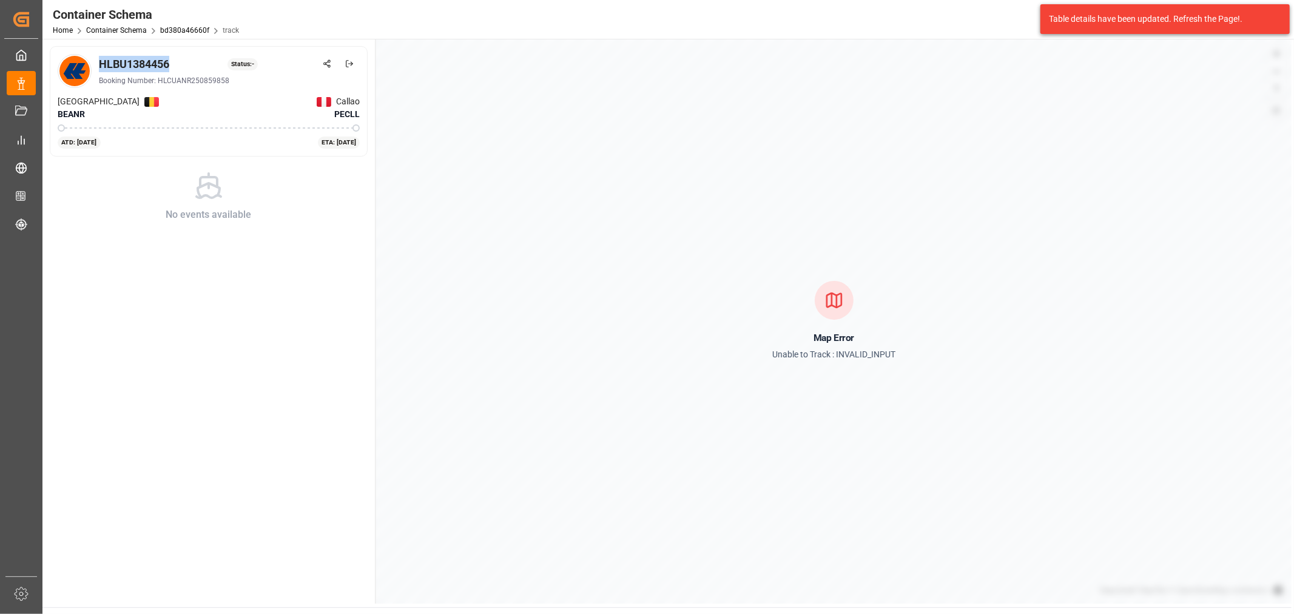
drag, startPoint x: 172, startPoint y: 63, endPoint x: 98, endPoint y: 63, distance: 74.0
click at [98, 63] on div "HLBU1384456 Status: - Booking Number: HLCUANR250859858" at bounding box center [209, 71] width 302 height 34
copy div "HLBU1384456"
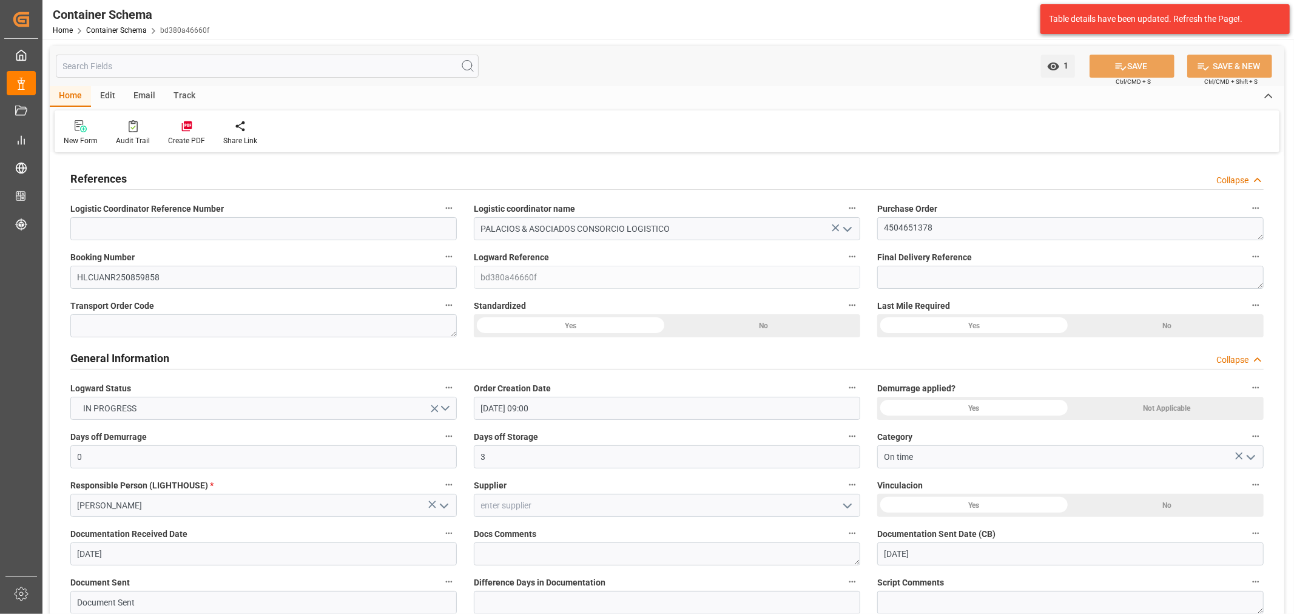
click at [148, 95] on div "Email" at bounding box center [144, 96] width 40 height 21
click at [81, 130] on icon at bounding box center [82, 128] width 16 height 8
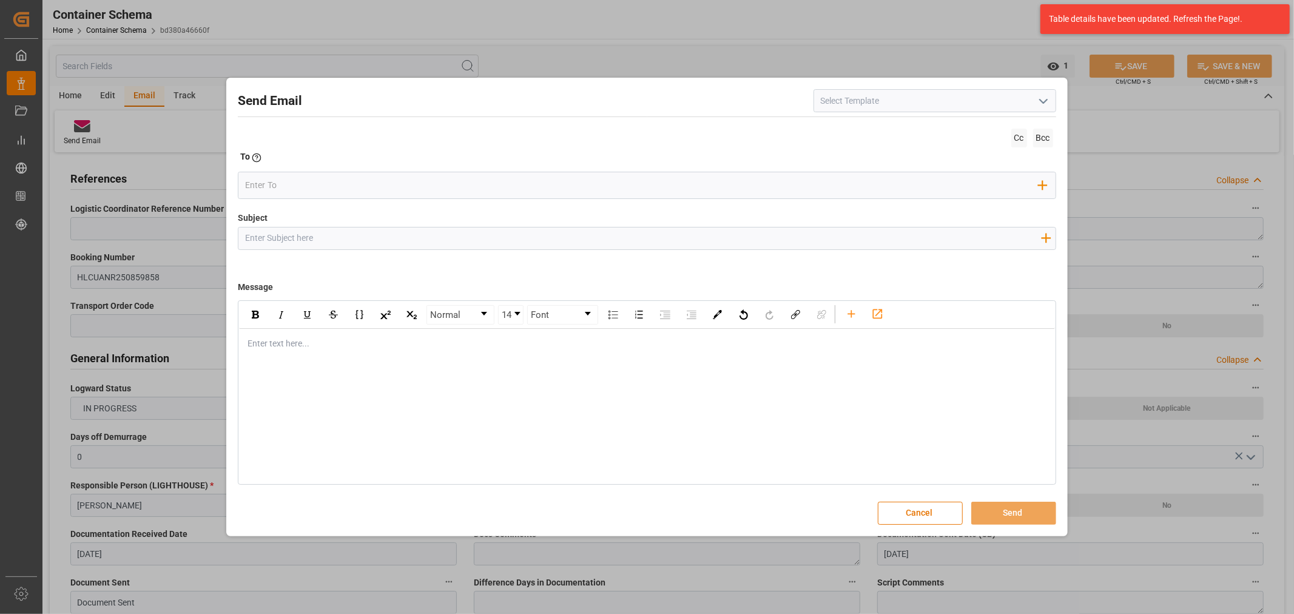
click at [392, 246] on input "Subject" at bounding box center [642, 237] width 809 height 21
click at [943, 513] on button "Cancel" at bounding box center [920, 513] width 85 height 23
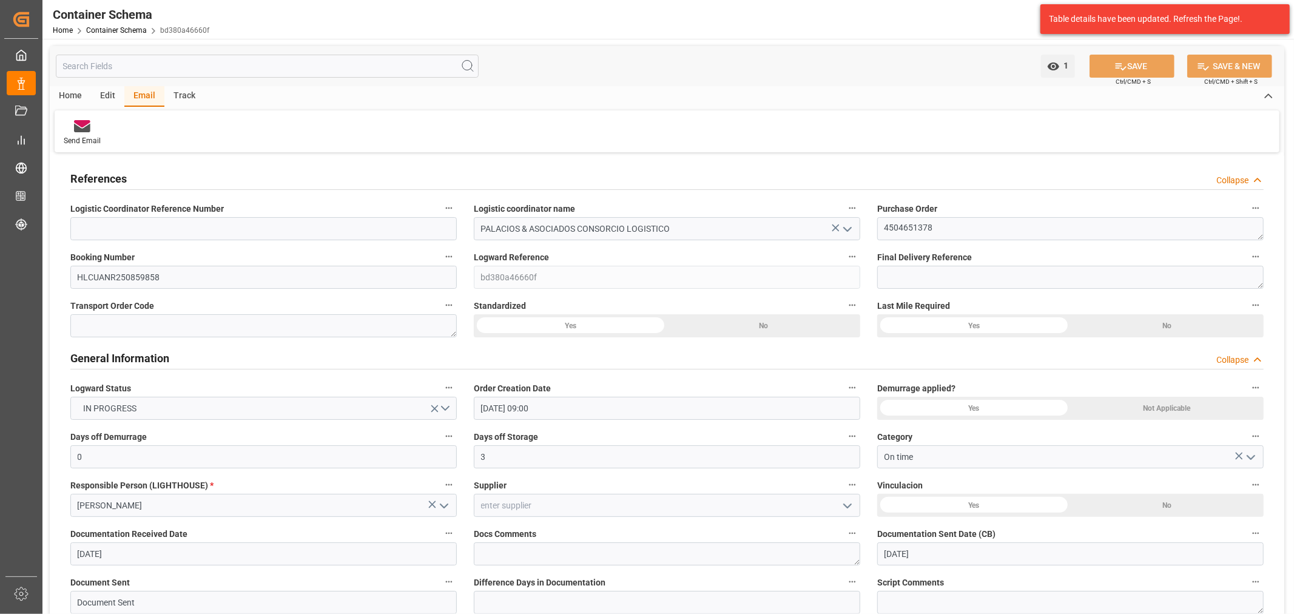
click at [174, 99] on div "Track" at bounding box center [184, 96] width 40 height 21
click at [76, 137] on div "Tracking" at bounding box center [78, 140] width 29 height 11
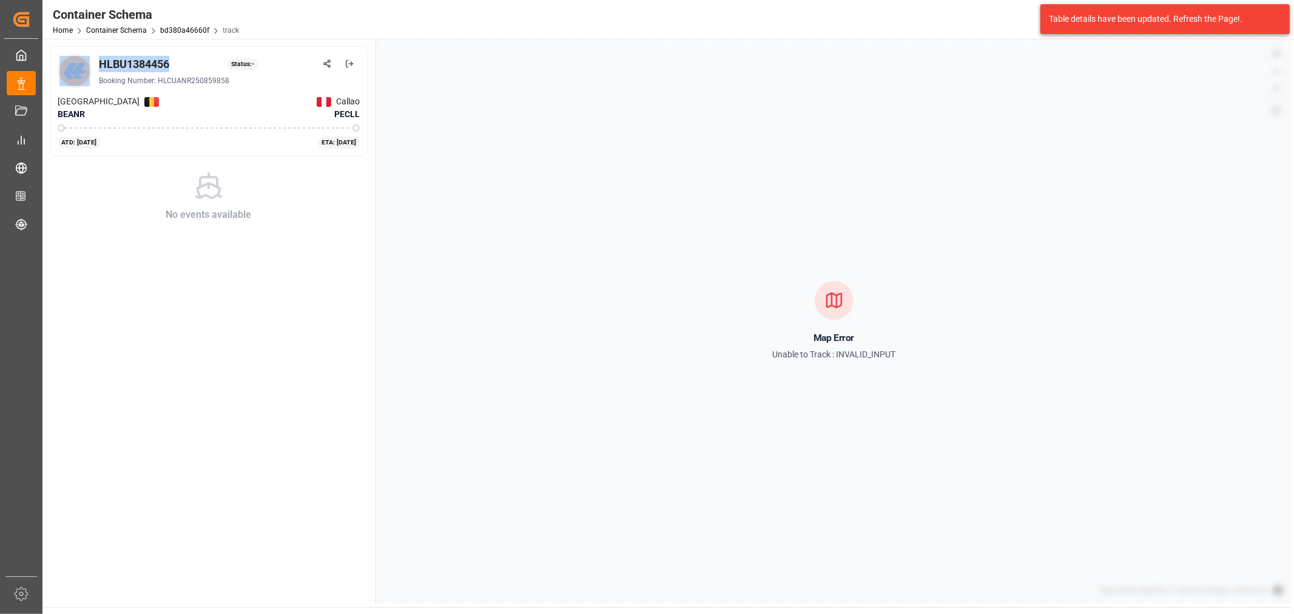
drag, startPoint x: 174, startPoint y: 67, endPoint x: 89, endPoint y: 67, distance: 84.9
click at [89, 67] on div "HLBU1384456 Status: - Booking Number: HLCUANR250859858" at bounding box center [209, 71] width 302 height 34
copy div "HLBU1384456"
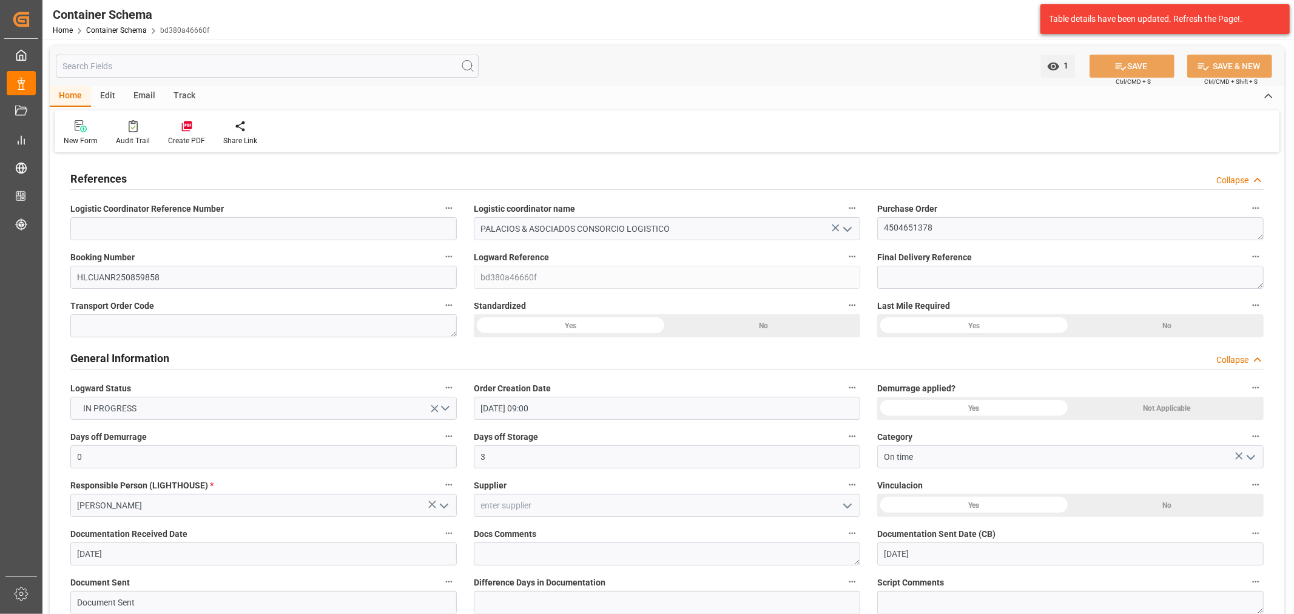
click at [135, 93] on div "Email" at bounding box center [144, 96] width 40 height 21
click at [79, 132] on div "Send Email" at bounding box center [82, 133] width 55 height 27
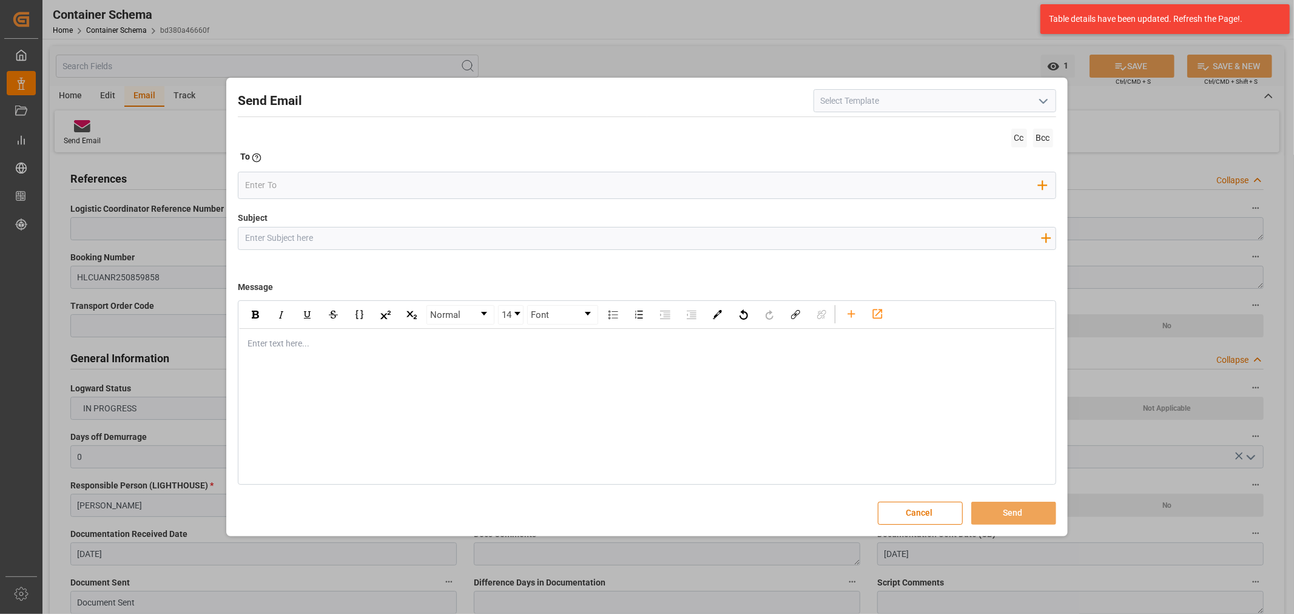
click at [399, 235] on input "Subject" at bounding box center [642, 237] width 809 height 21
click at [500, 239] on input "Subject" at bounding box center [642, 237] width 809 height 21
paste input "PO 4504651378 //TE//LOGWARD STATUS // BASF SE // ARCHROMA [GEOGRAPHIC_DATA]// F…"
click at [303, 342] on div "rdw-editor" at bounding box center [647, 343] width 798 height 13
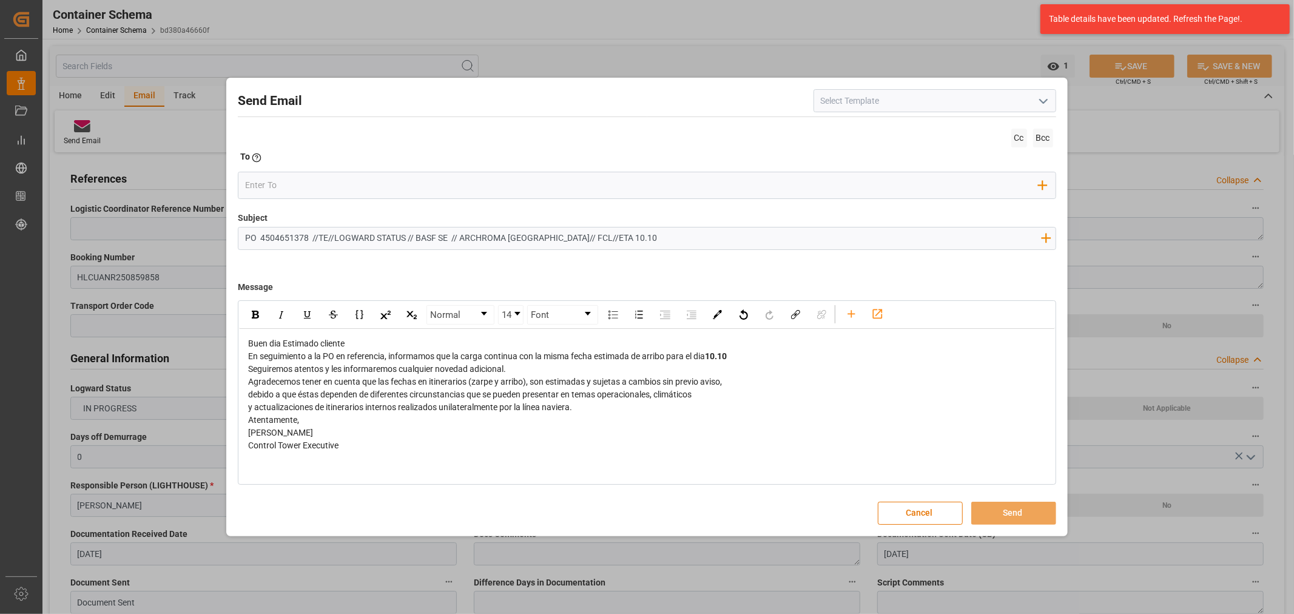
click at [379, 335] on div "Buen dia Estimado cliente En seguimiento a la PO en referencia, informamos que …" at bounding box center [646, 395] width 815 height 132
click at [374, 339] on div "Buen dia Estimado cliente" at bounding box center [647, 343] width 798 height 13
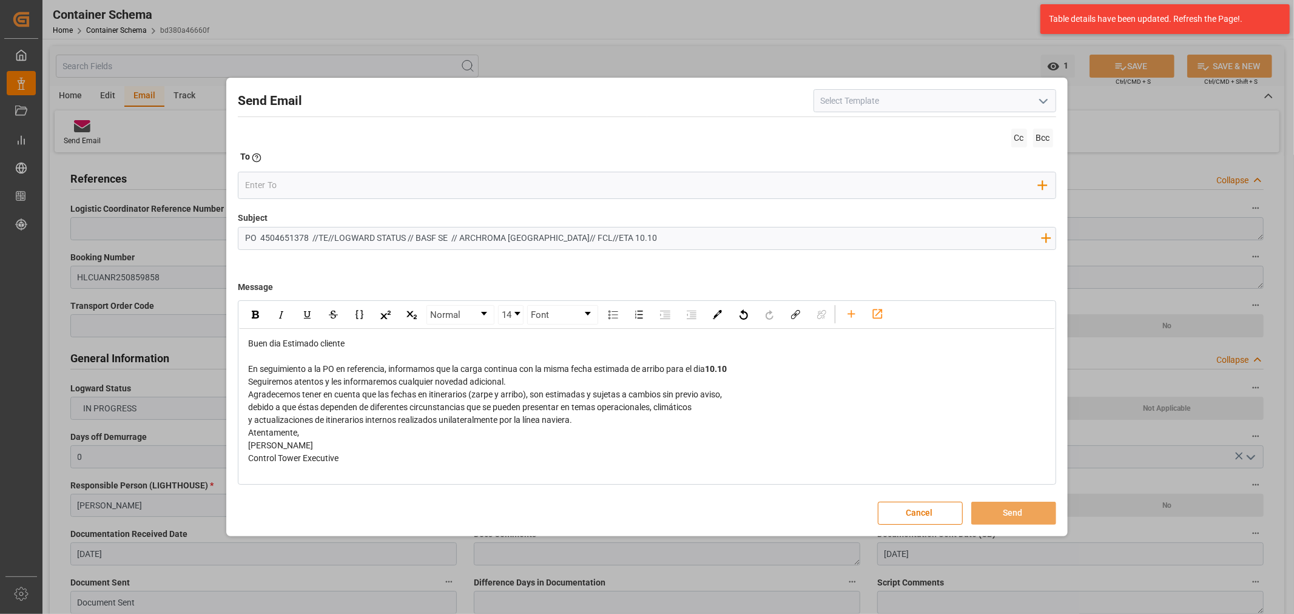
click at [541, 380] on div "Seguiremos atentos y les informaremos cualquier novedad adicional." at bounding box center [647, 382] width 798 height 13
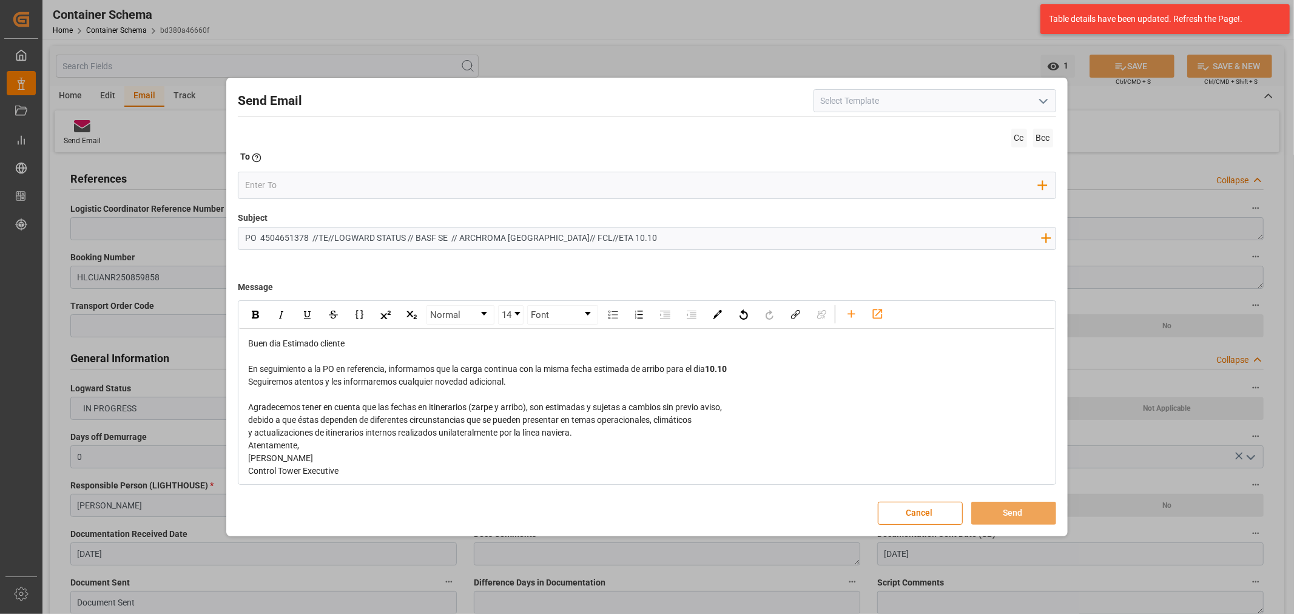
click at [779, 373] on div "En seguimiento a la PO en referencia, informamos que la carga continua con la m…" at bounding box center [647, 369] width 798 height 13
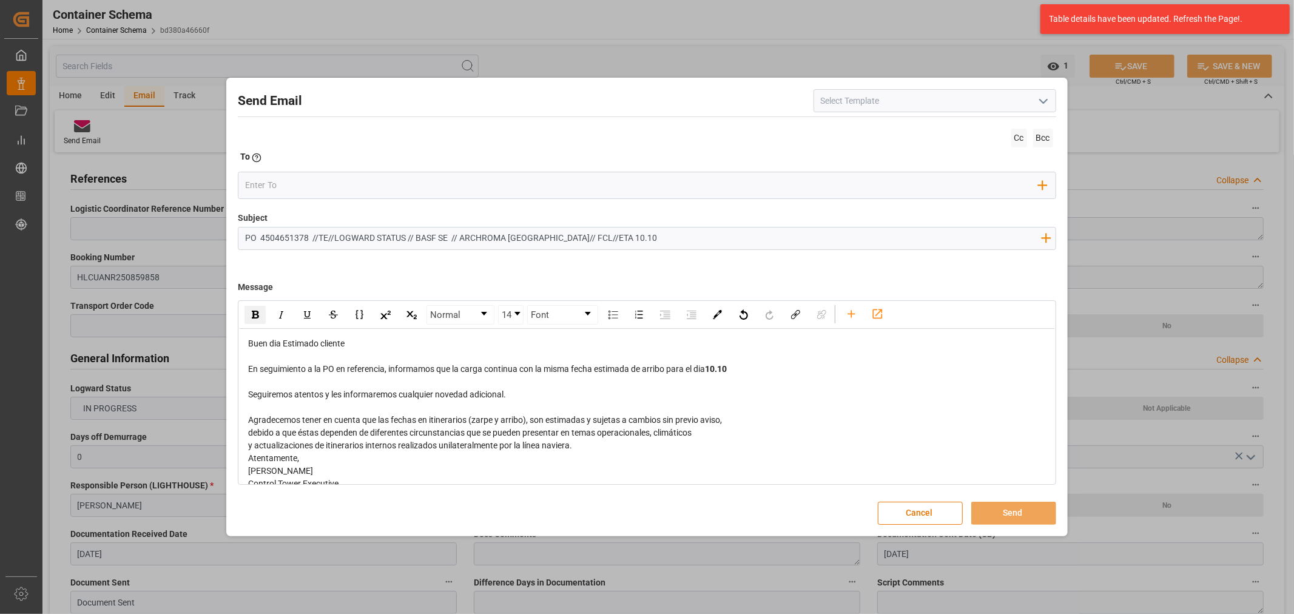
click at [615, 452] on div "Atentamente," at bounding box center [647, 458] width 798 height 13
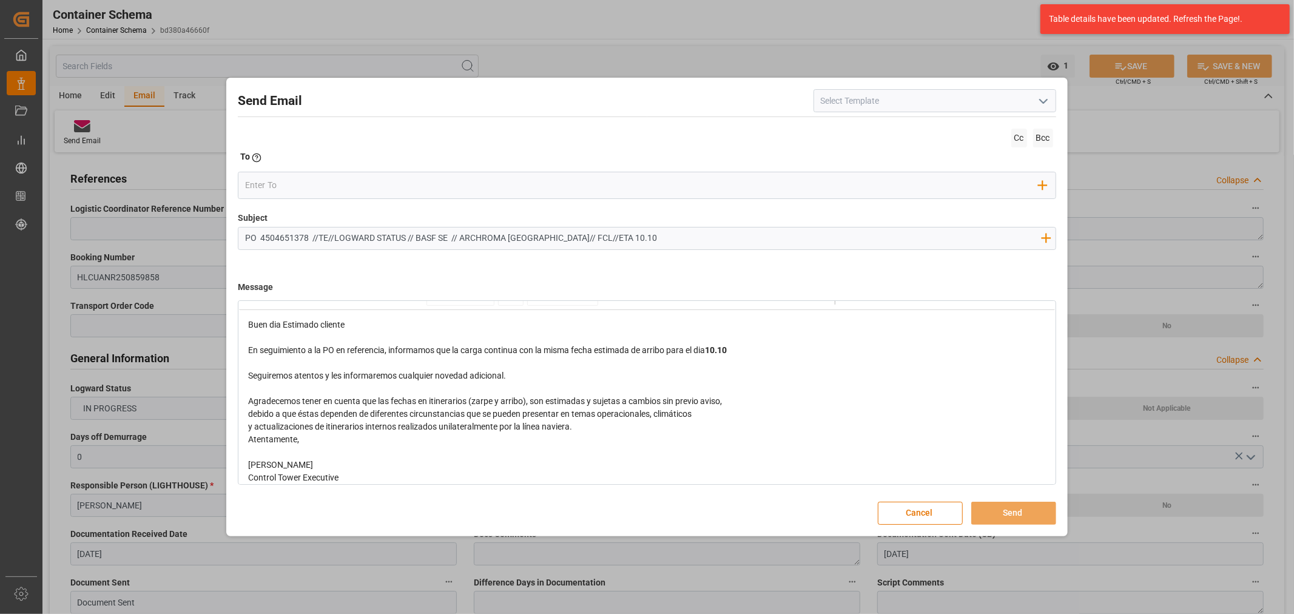
scroll to position [28, 0]
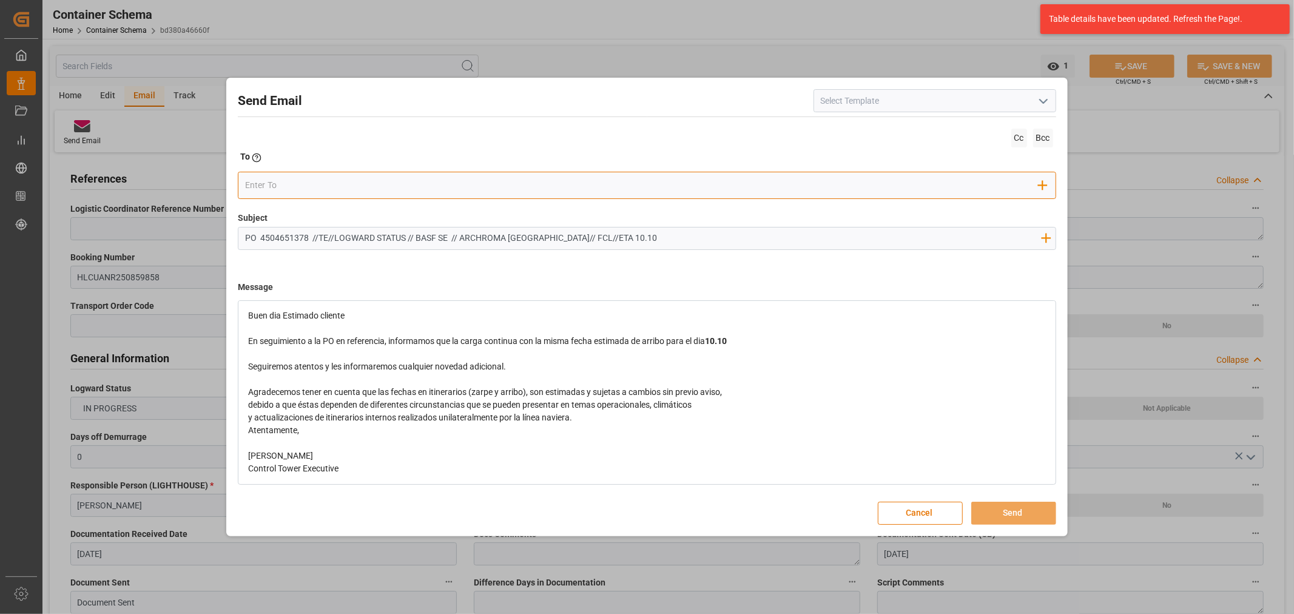
click at [257, 186] on input "email" at bounding box center [641, 186] width 793 height 18
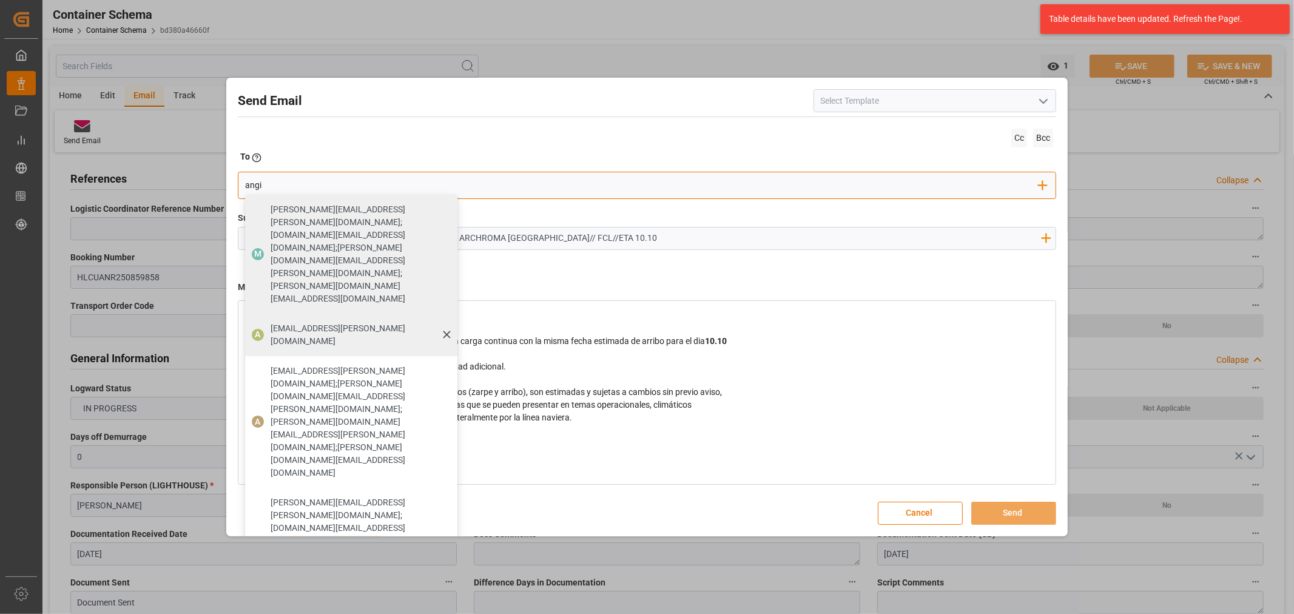
click at [288, 322] on span "[EMAIL_ADDRESS][PERSON_NAME][DOMAIN_NAME]" at bounding box center [360, 334] width 178 height 25
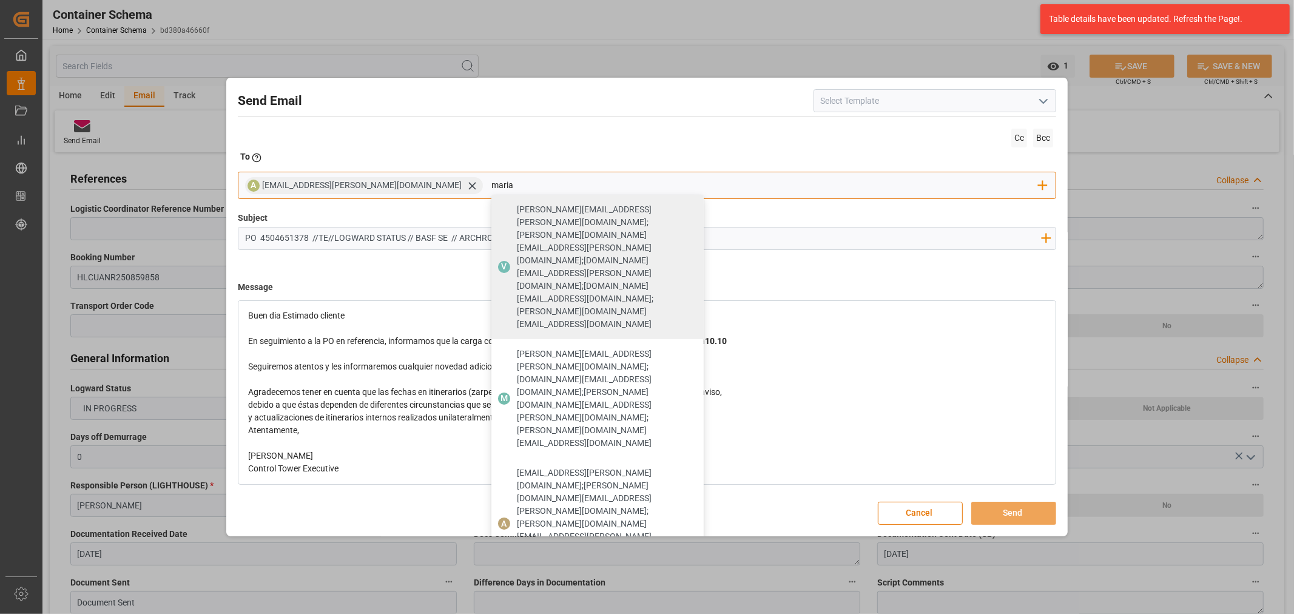
click at [517, 598] on span "[PERSON_NAME][EMAIL_ADDRESS][PERSON_NAME][DOMAIN_NAME]" at bounding box center [606, 610] width 178 height 25
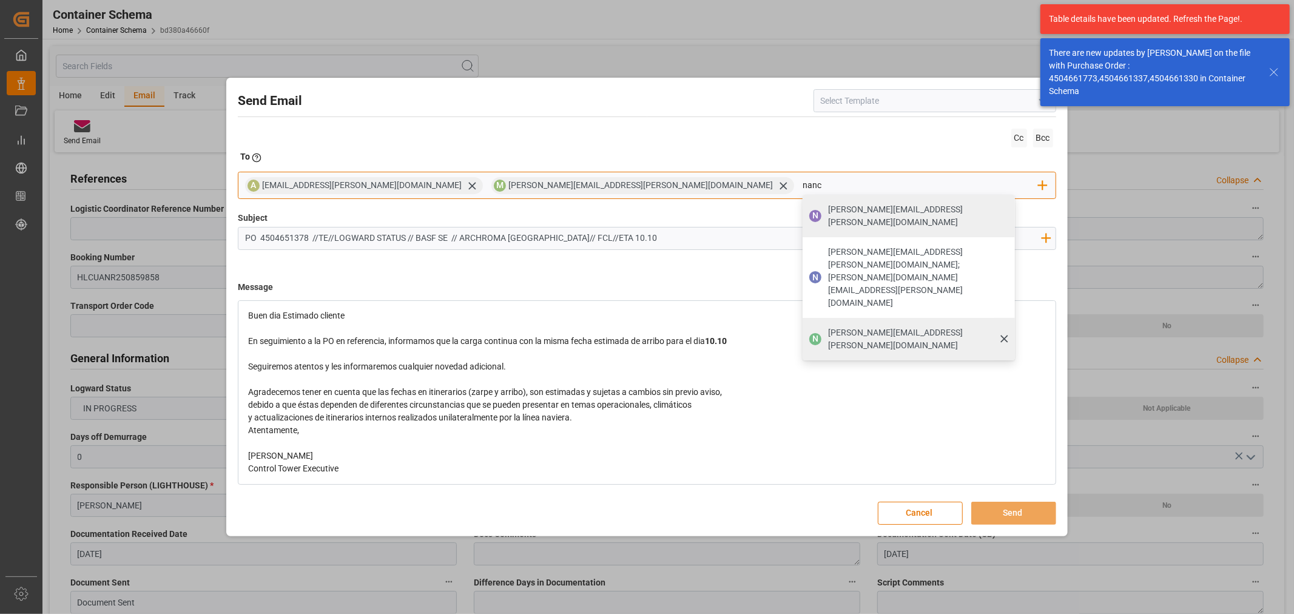
click at [828, 326] on span "[PERSON_NAME][EMAIL_ADDRESS][PERSON_NAME][DOMAIN_NAME]" at bounding box center [917, 338] width 178 height 25
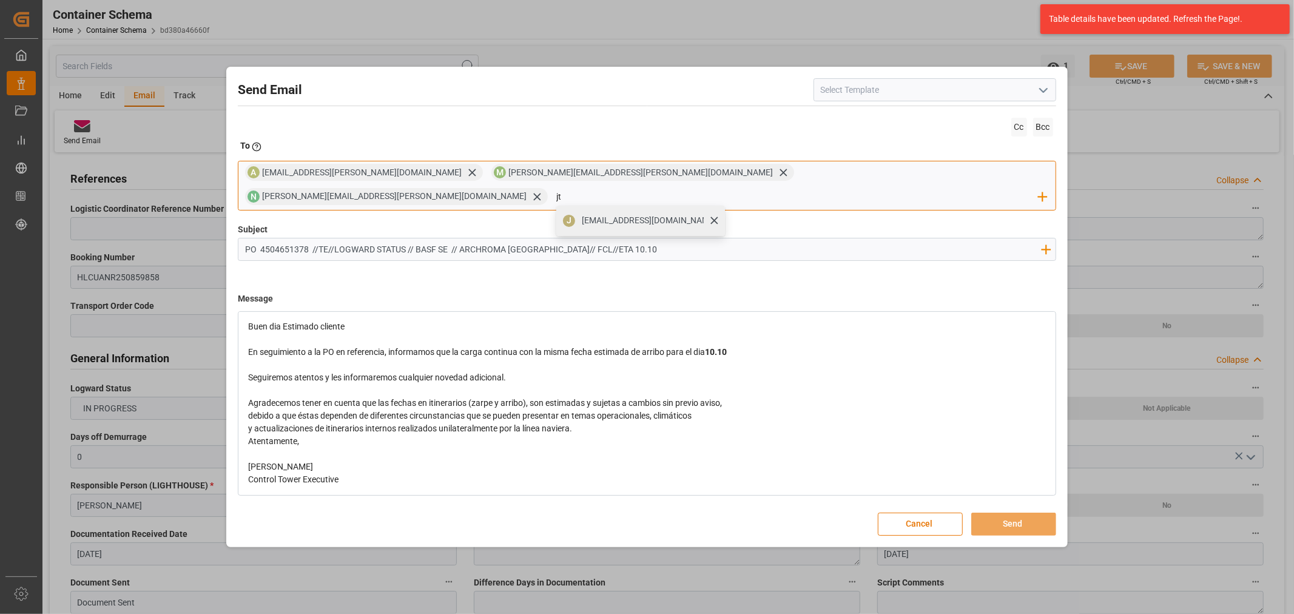
click at [716, 214] on span "[EMAIL_ADDRESS][DOMAIN_NAME]" at bounding box center [649, 220] width 135 height 13
click at [1014, 516] on button "Send" at bounding box center [1013, 524] width 85 height 23
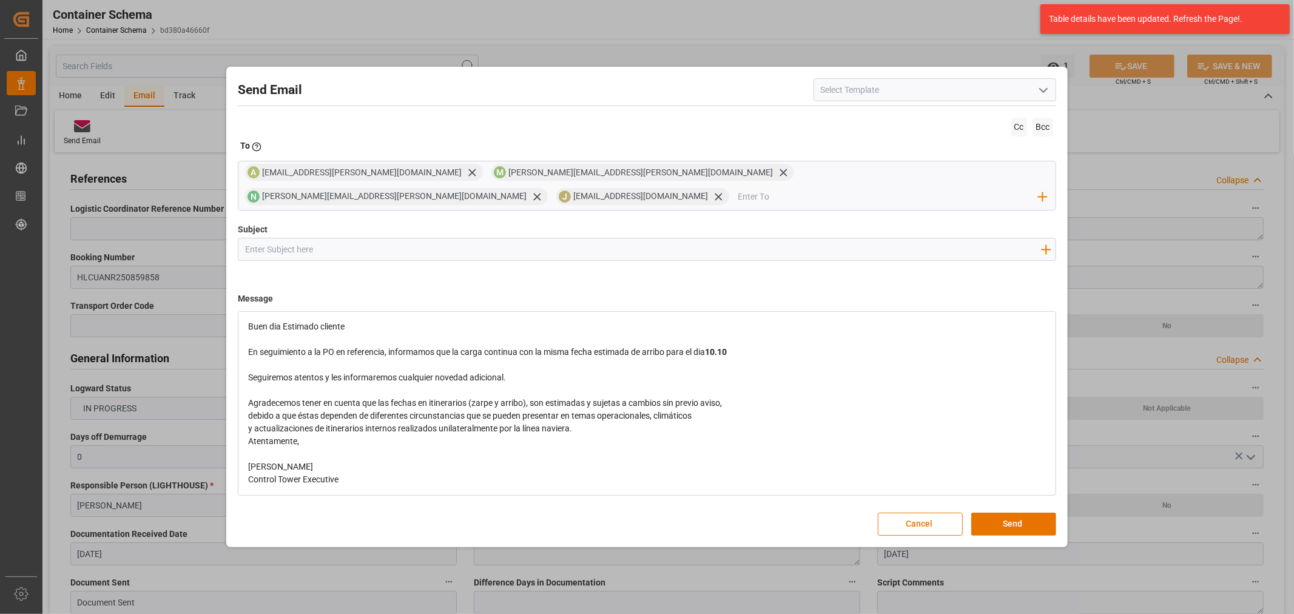
scroll to position [0, 0]
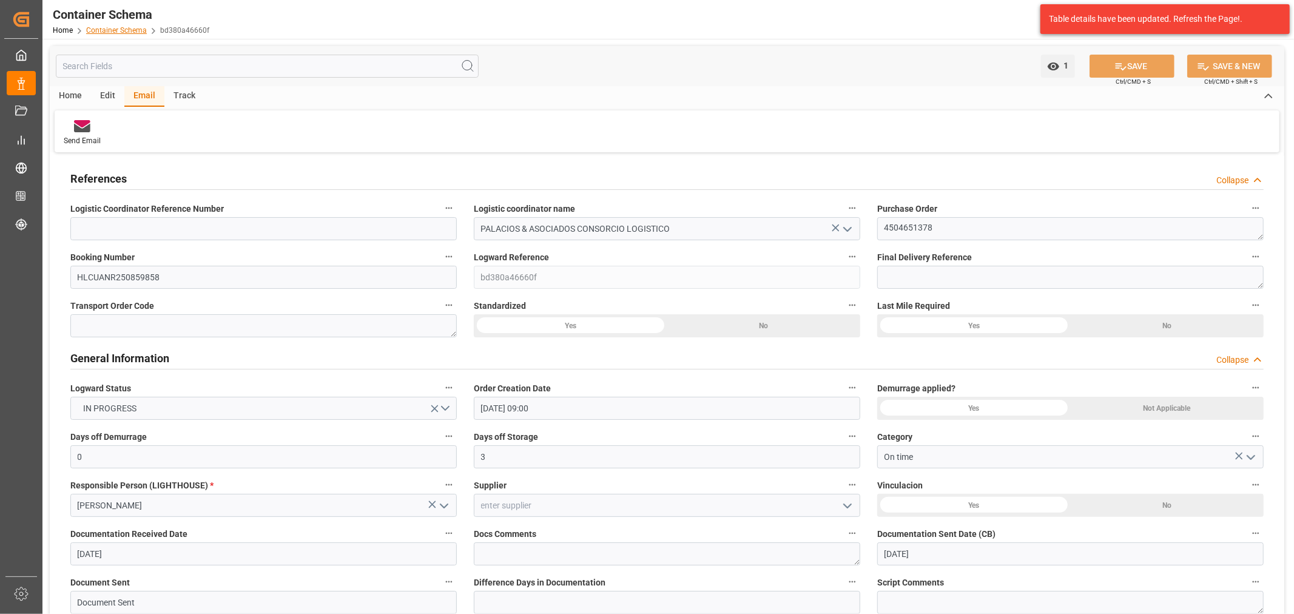
click at [118, 28] on link "Container Schema" at bounding box center [116, 30] width 61 height 8
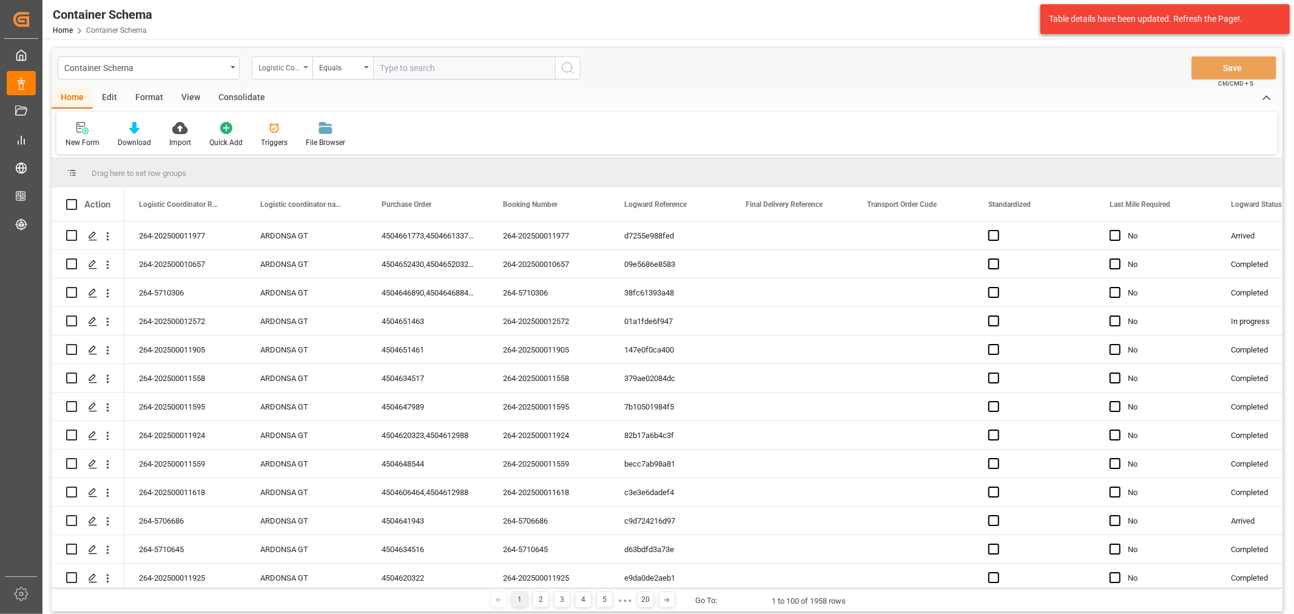
click at [272, 67] on div "Logistic Coordinator Reference Number" at bounding box center [278, 66] width 41 height 14
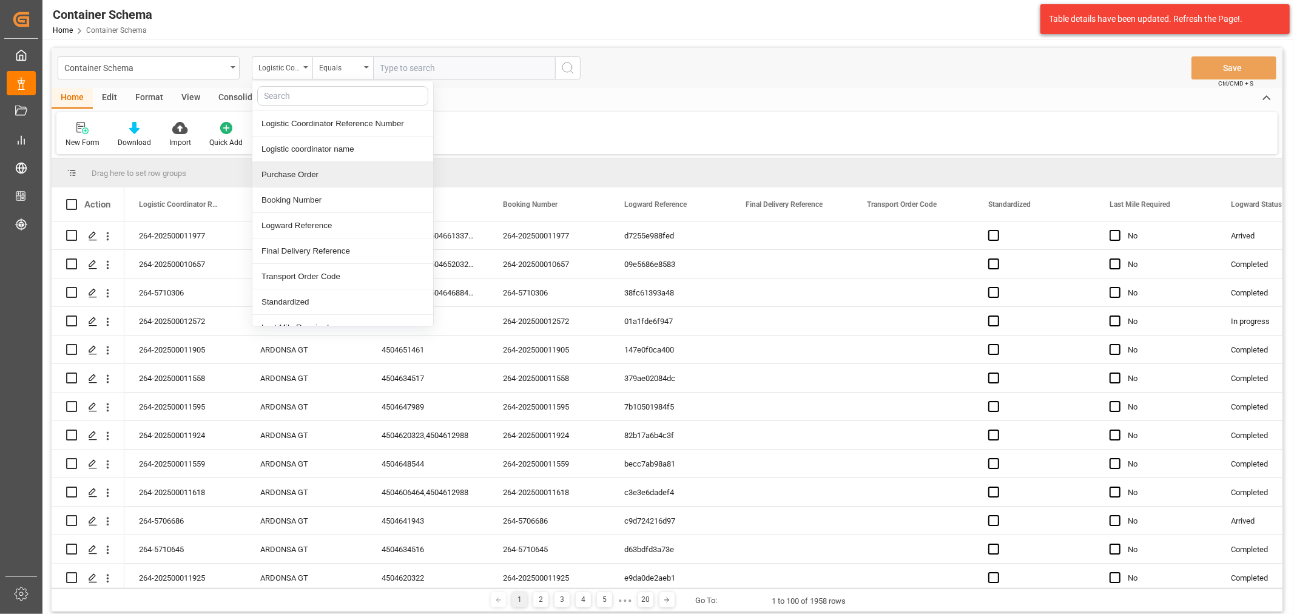
click at [302, 172] on div "Purchase Order" at bounding box center [342, 174] width 181 height 25
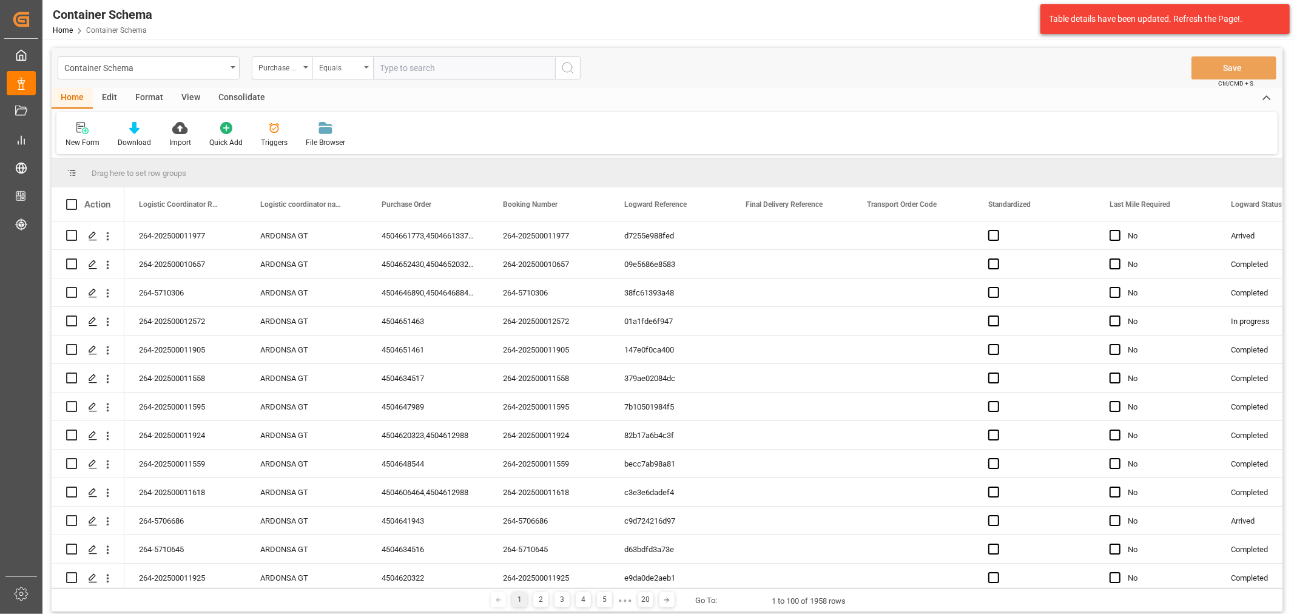
click at [323, 76] on div "Equals" at bounding box center [342, 67] width 61 height 23
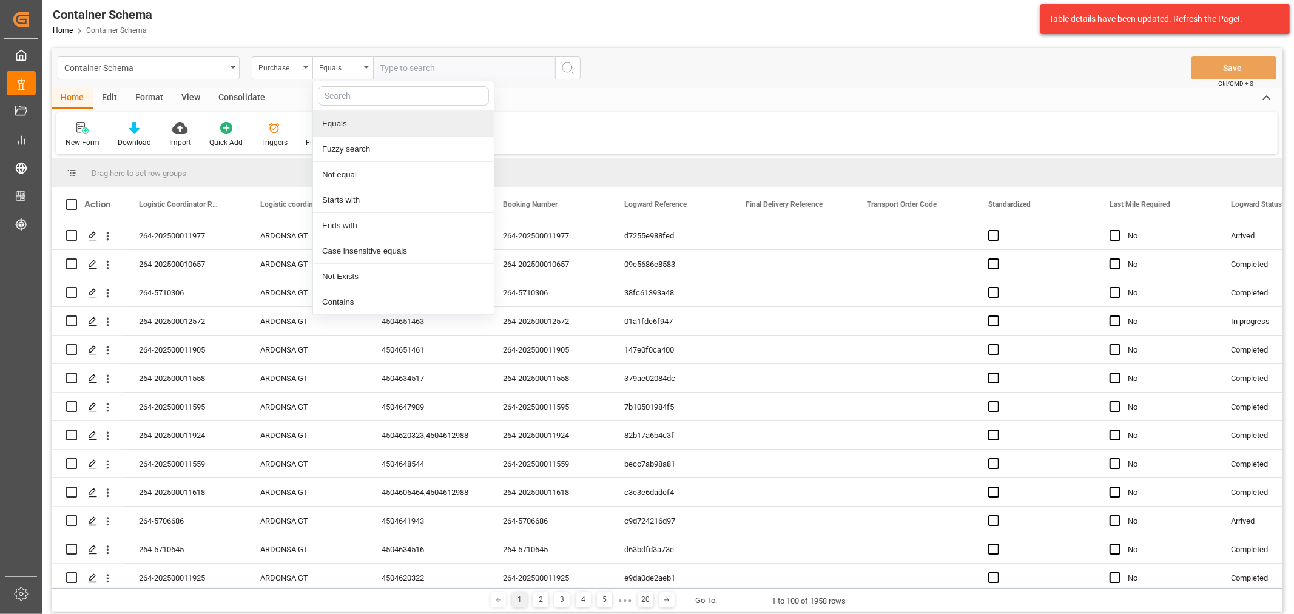
click at [378, 129] on div "Equals" at bounding box center [403, 123] width 181 height 25
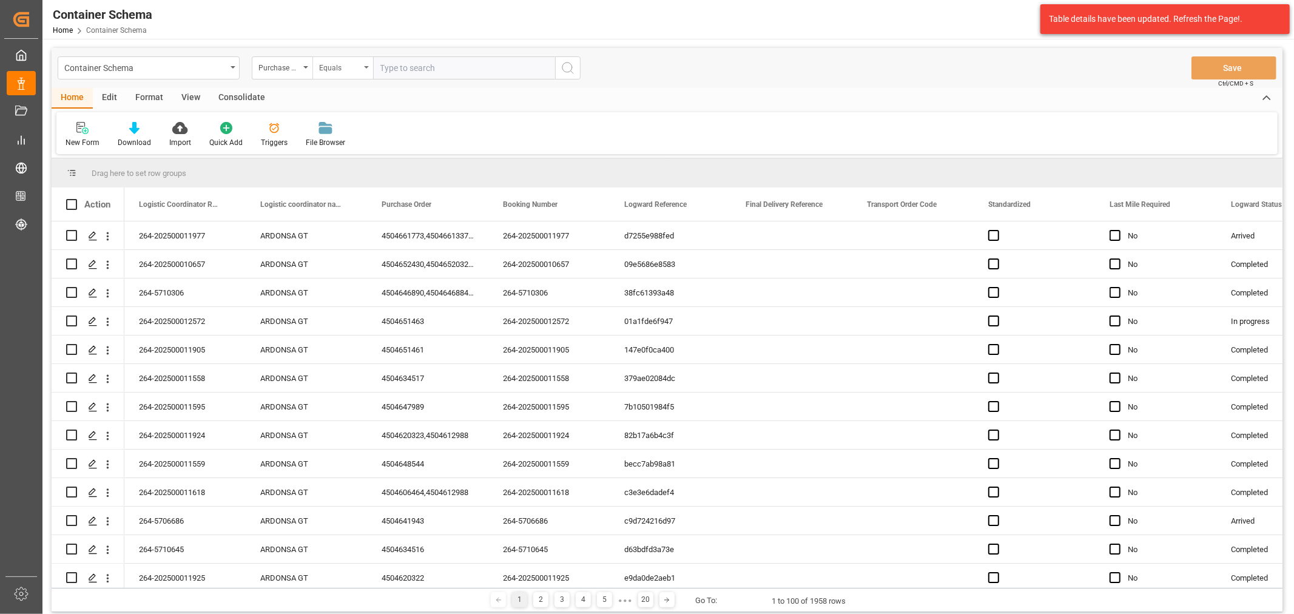
click at [352, 75] on div "Equals" at bounding box center [342, 67] width 61 height 23
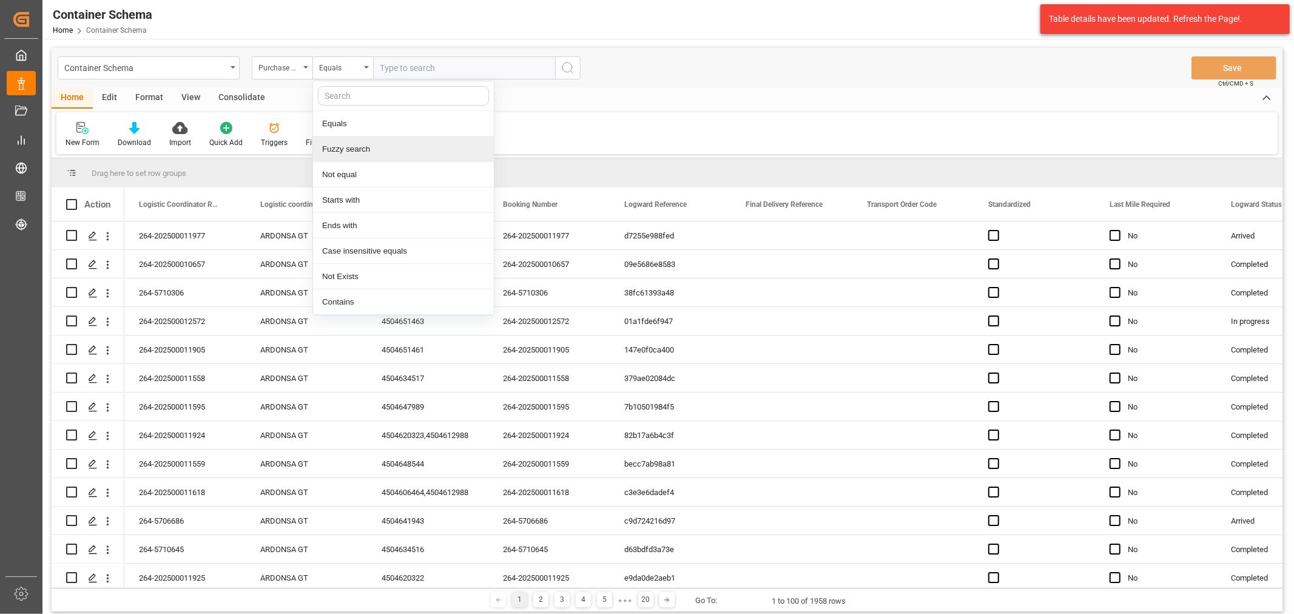
click at [379, 141] on div "Fuzzy search" at bounding box center [403, 148] width 181 height 25
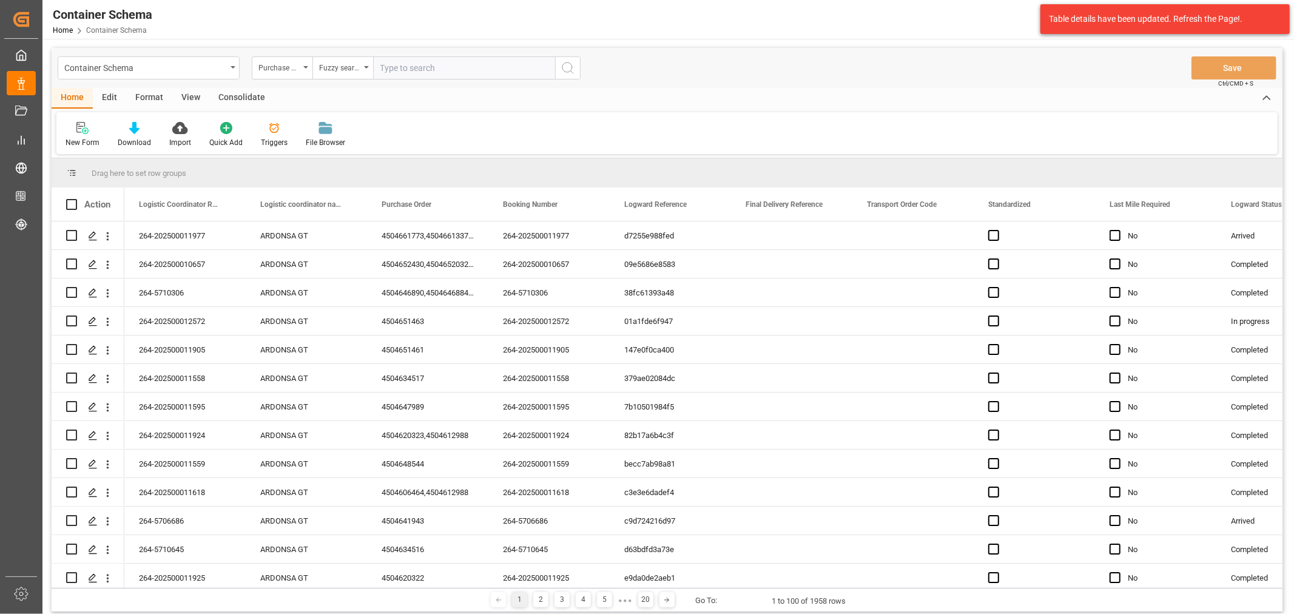
click at [434, 61] on input "text" at bounding box center [464, 67] width 182 height 23
paste input "4504645854"
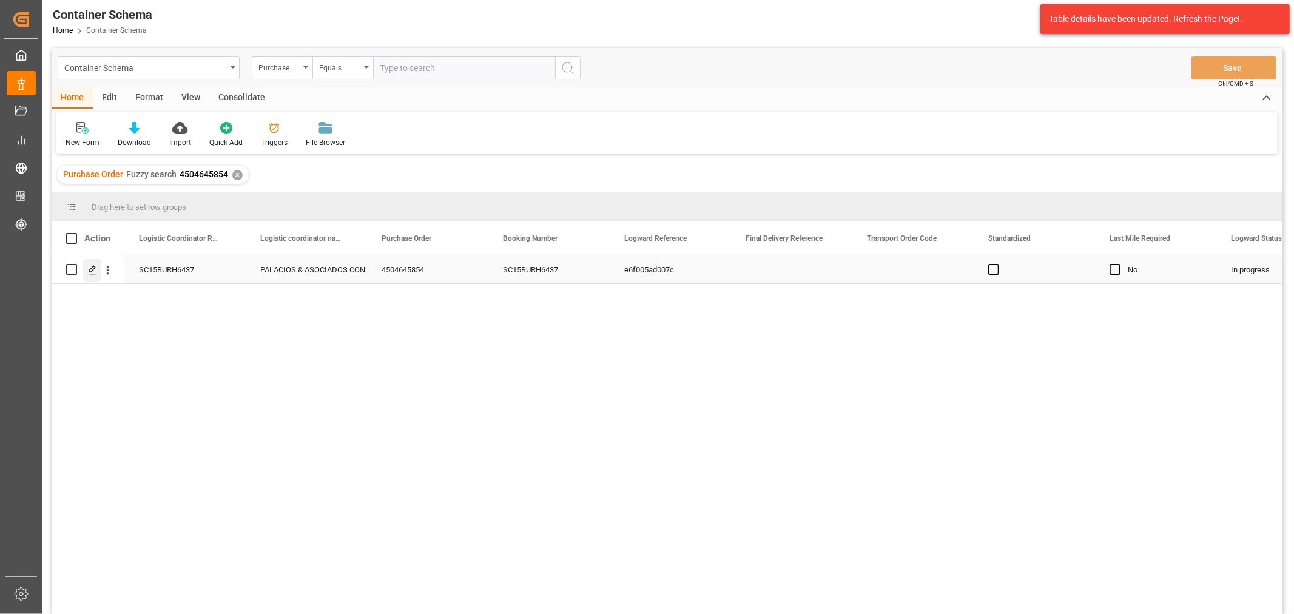
click at [99, 274] on div "Press SPACE to select this row." at bounding box center [92, 270] width 18 height 22
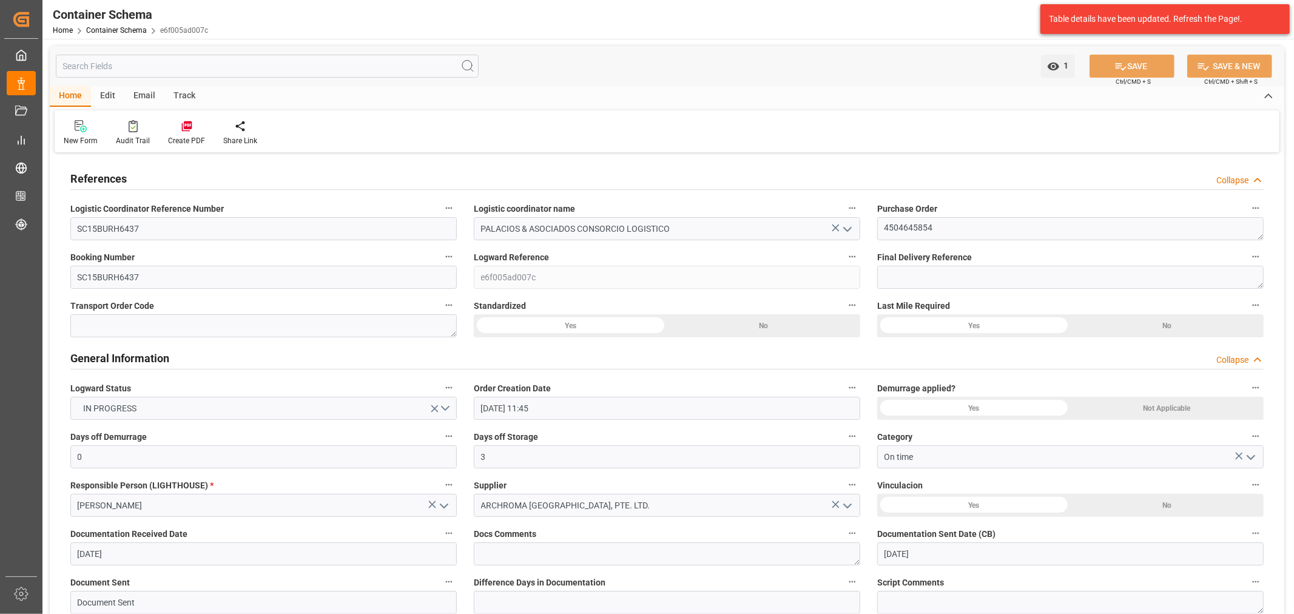
click at [164, 92] on div "Track" at bounding box center [184, 96] width 40 height 21
click at [81, 132] on div "Tracking" at bounding box center [78, 133] width 47 height 27
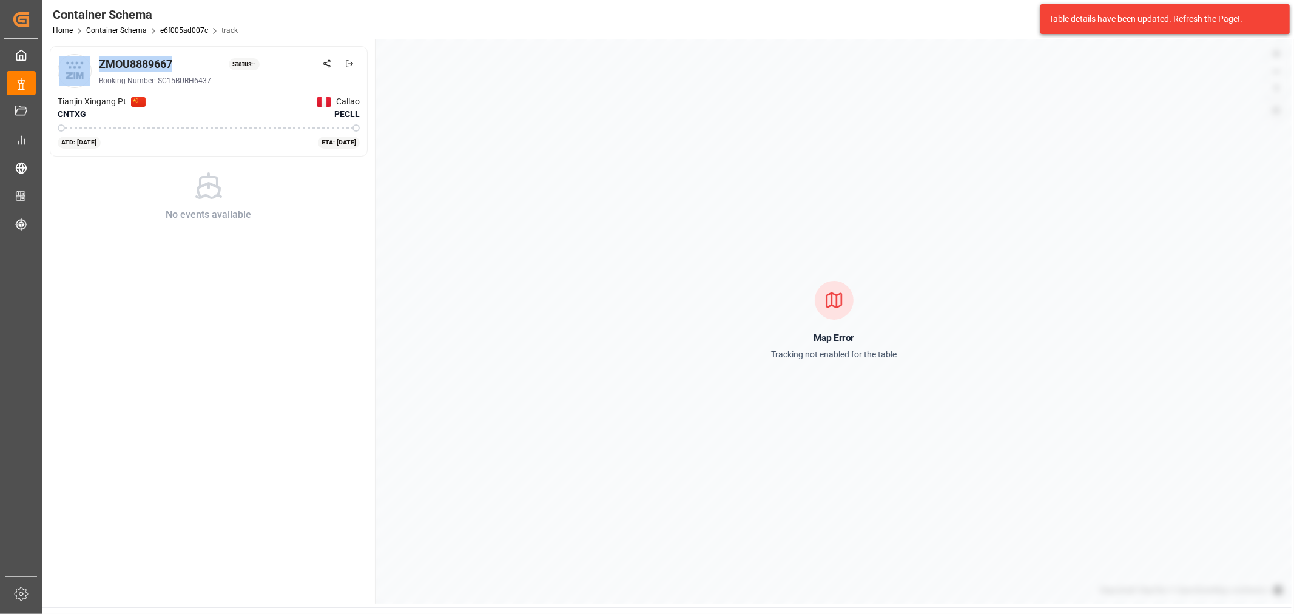
drag, startPoint x: 178, startPoint y: 55, endPoint x: 82, endPoint y: 61, distance: 96.0
click at [82, 61] on div "ZMOU8889667 Status: - Booking Number: SC15BURH6437" at bounding box center [209, 71] width 302 height 34
copy div "ZMOU8889667"
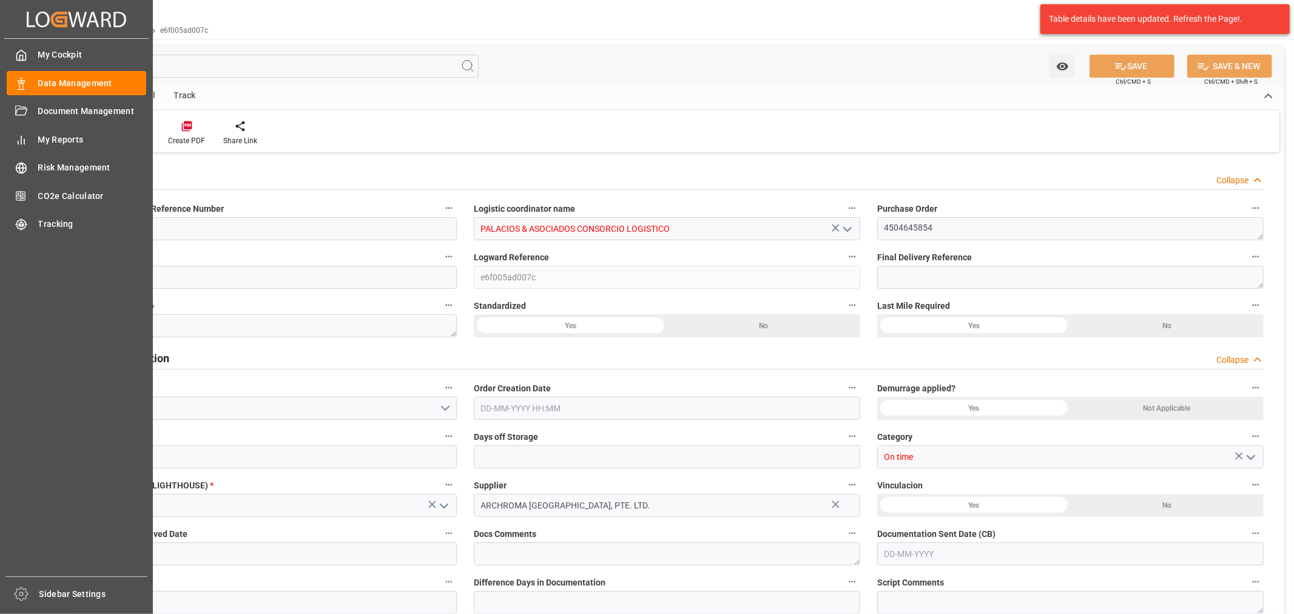
type input "0"
type input "3"
type input "1"
type input "4"
type input "1625"
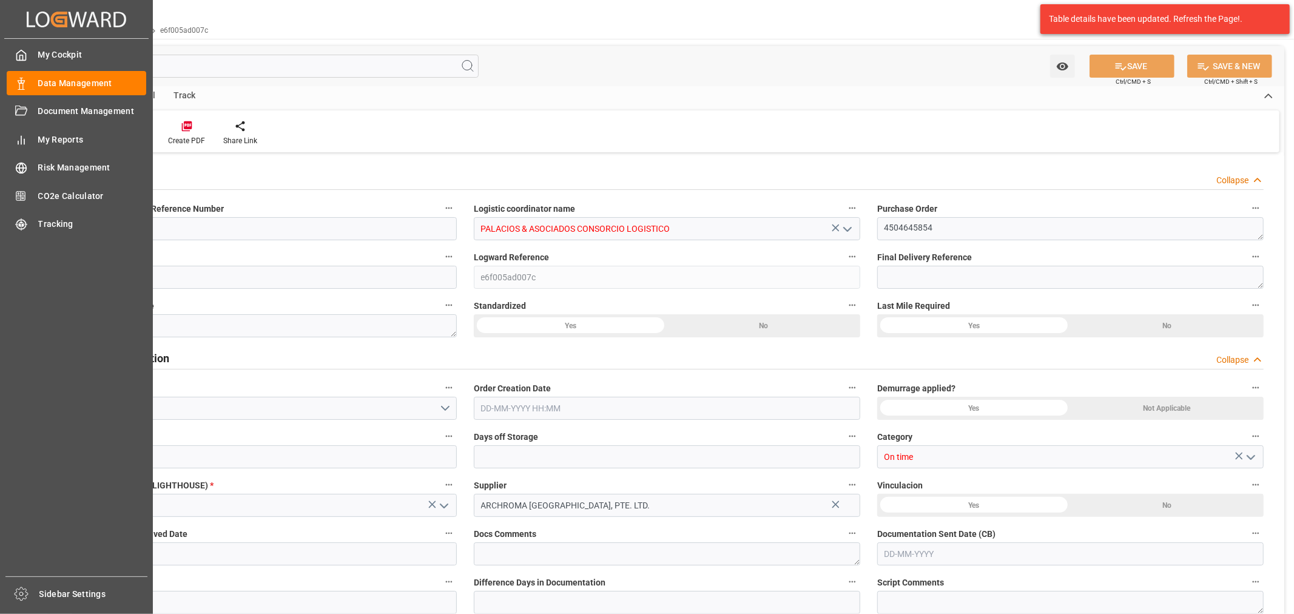
type input "1724.125"
type input "ZIM"
type input "ZIM Integrated Shipping Services Ltd."
type input "CNTXG"
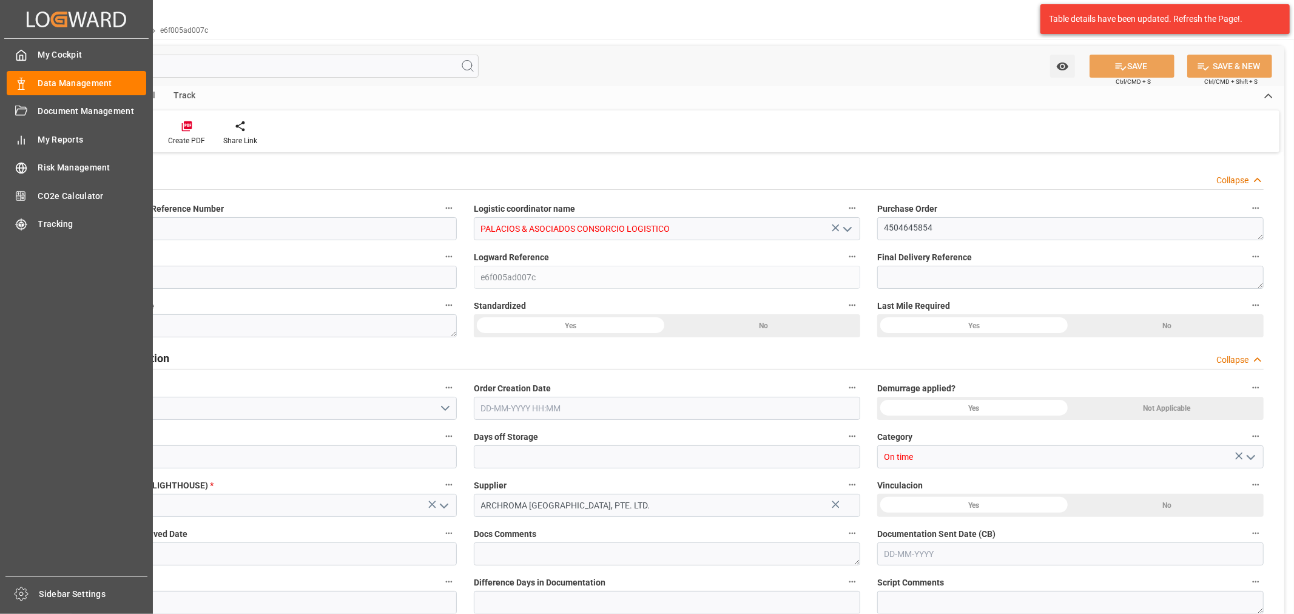
type input "PECLL"
type input "9450583"
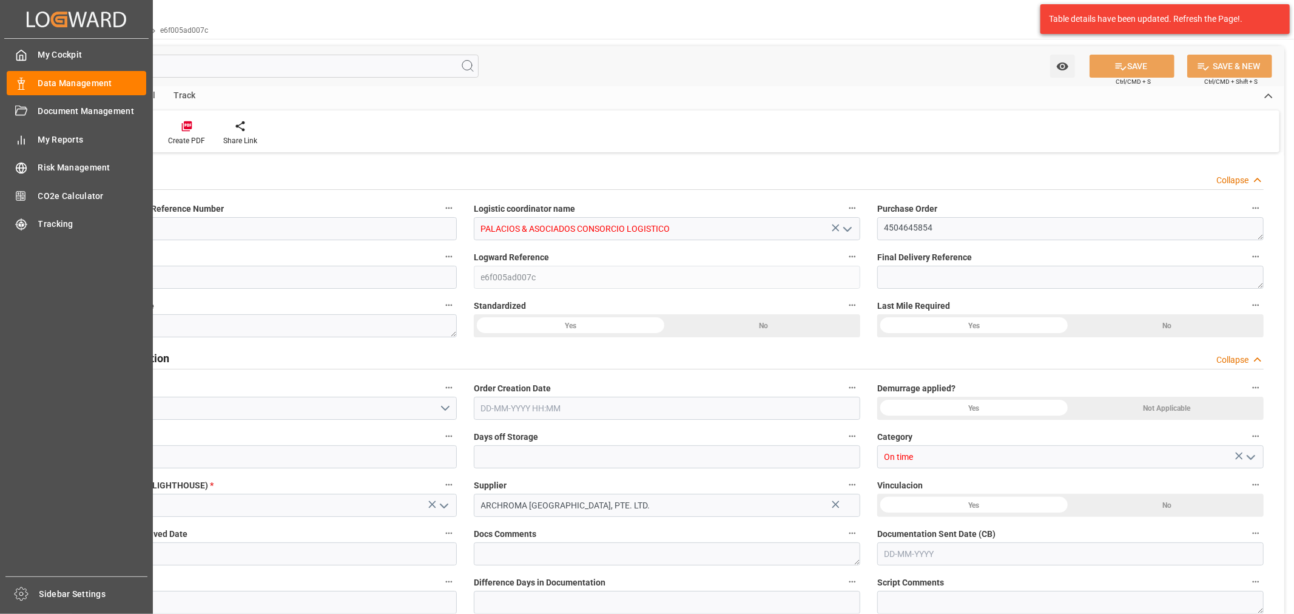
type input "9450583"
type input "0"
type input "[DATE] 11:45"
type input "[DATE]"
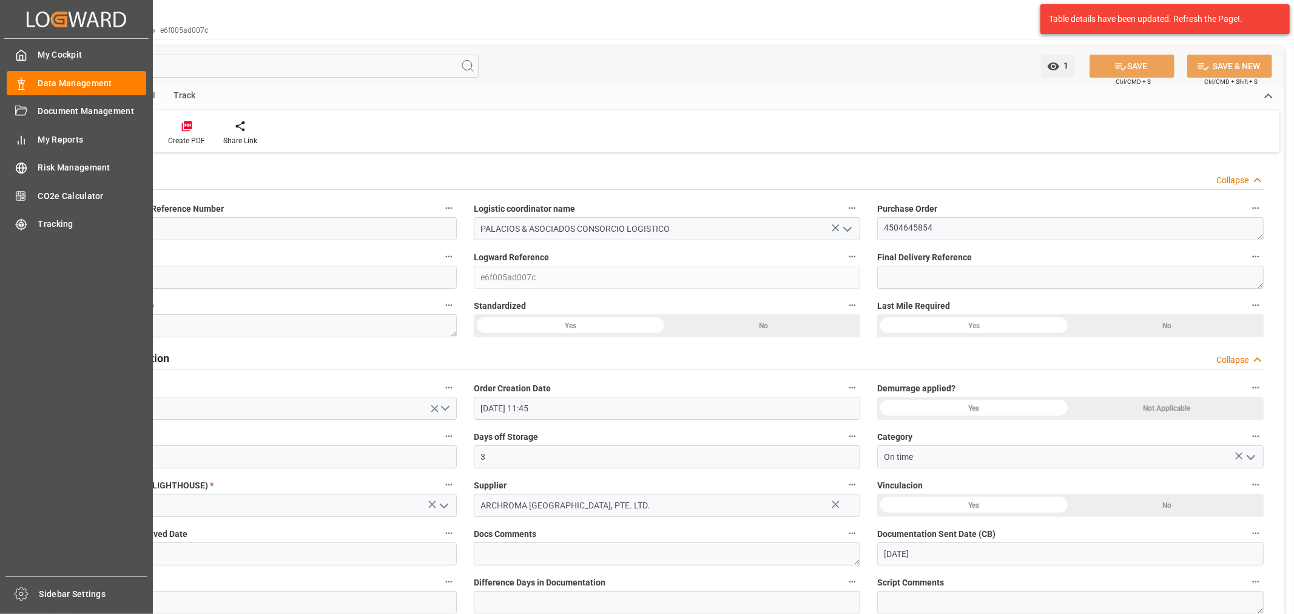
type input "[DATE]"
type input "[DATE] 13:27"
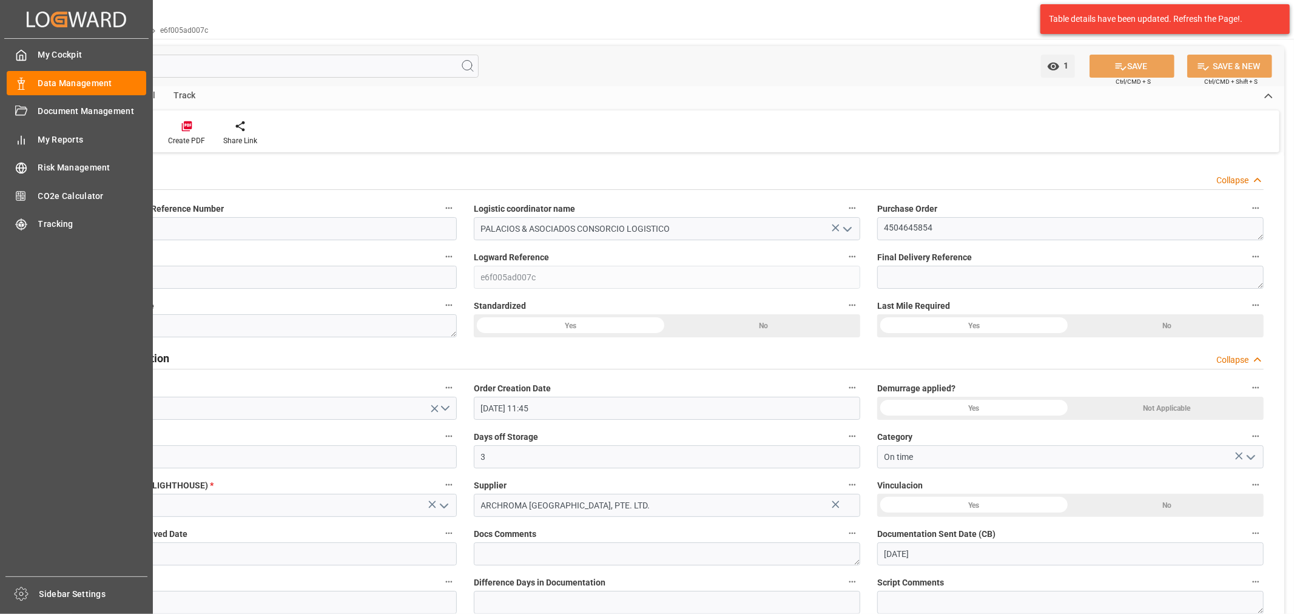
type input "[DATE] 16:46"
type input "[DATE]"
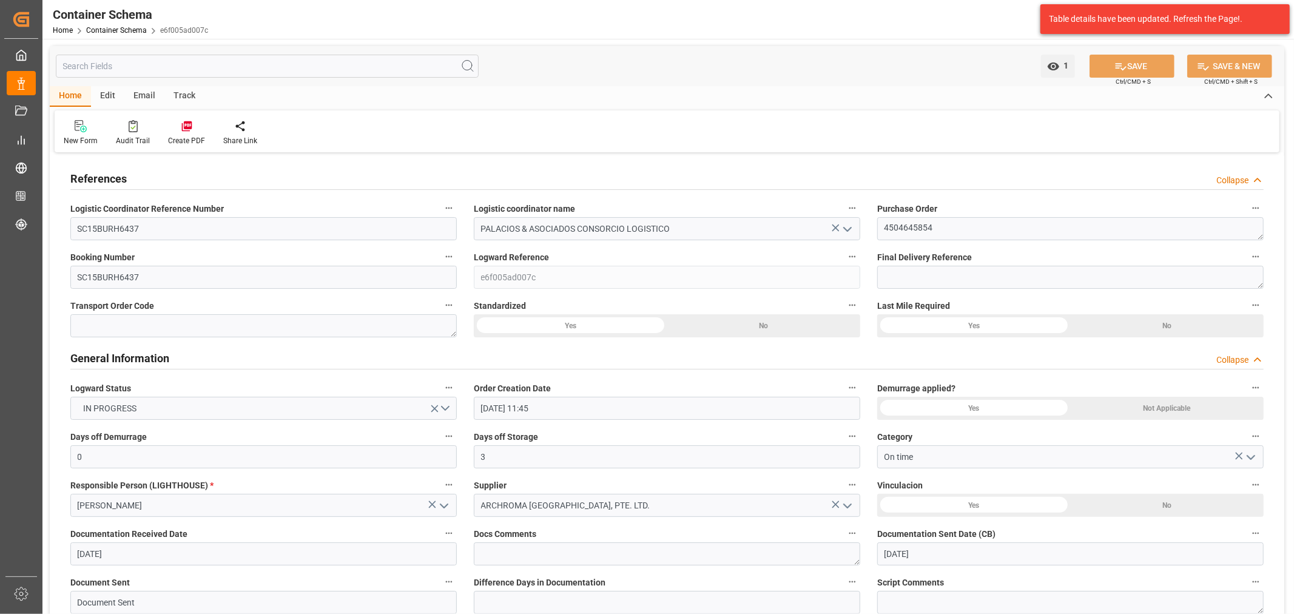
click at [129, 92] on div "Email" at bounding box center [144, 96] width 40 height 21
click at [76, 125] on icon at bounding box center [82, 126] width 16 height 12
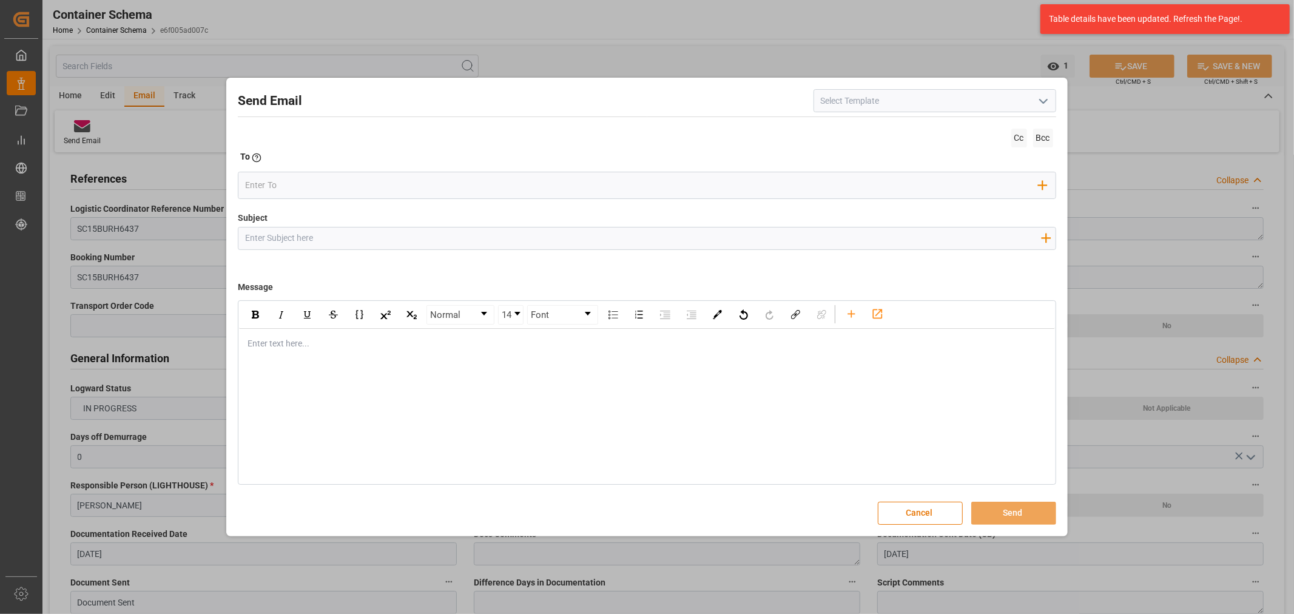
click at [356, 231] on input "Subject" at bounding box center [642, 237] width 809 height 21
click at [386, 240] on input "Subject" at bounding box center [642, 237] width 809 height 21
paste input "PE || LOGWARD STATUS | PO 4504645854 | Contenedor ZMOU8889667 | TEXTIL | LCL//E…"
type input "PE || LOGWARD STATUS | PO 4504645854 | Contenedor ZMOU8889667 | TEXTIL | LCL//E…"
click at [323, 347] on div "rdw-editor" at bounding box center [647, 343] width 798 height 13
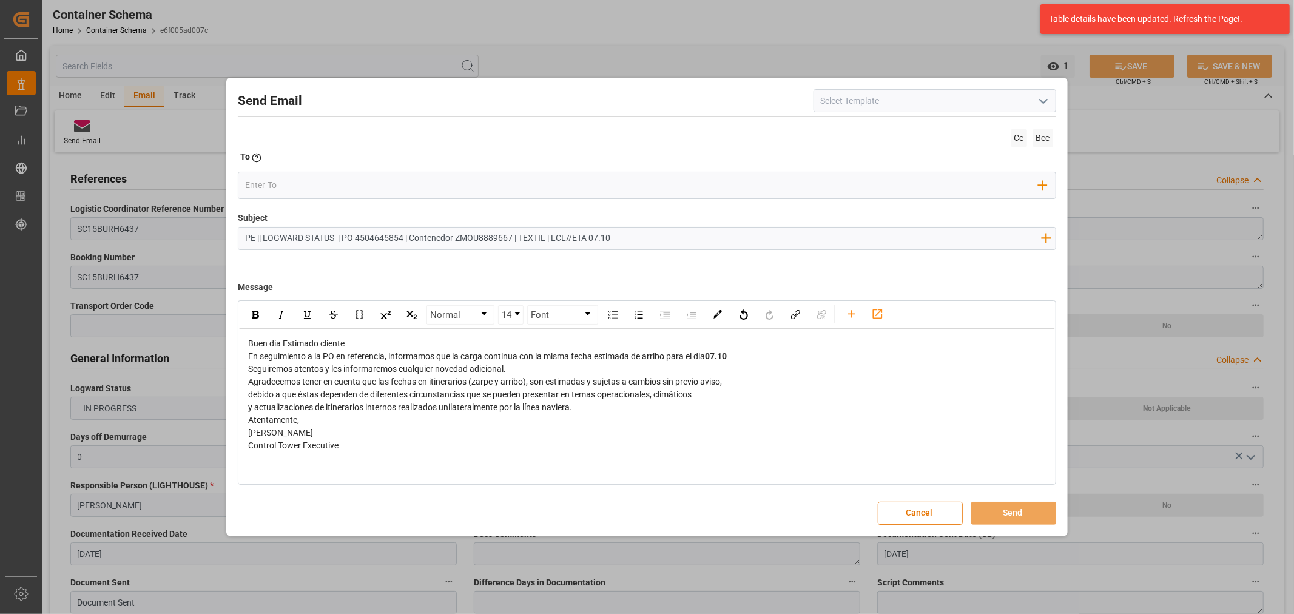
click at [355, 347] on div "Buen dia Estimado cliente" at bounding box center [647, 343] width 798 height 13
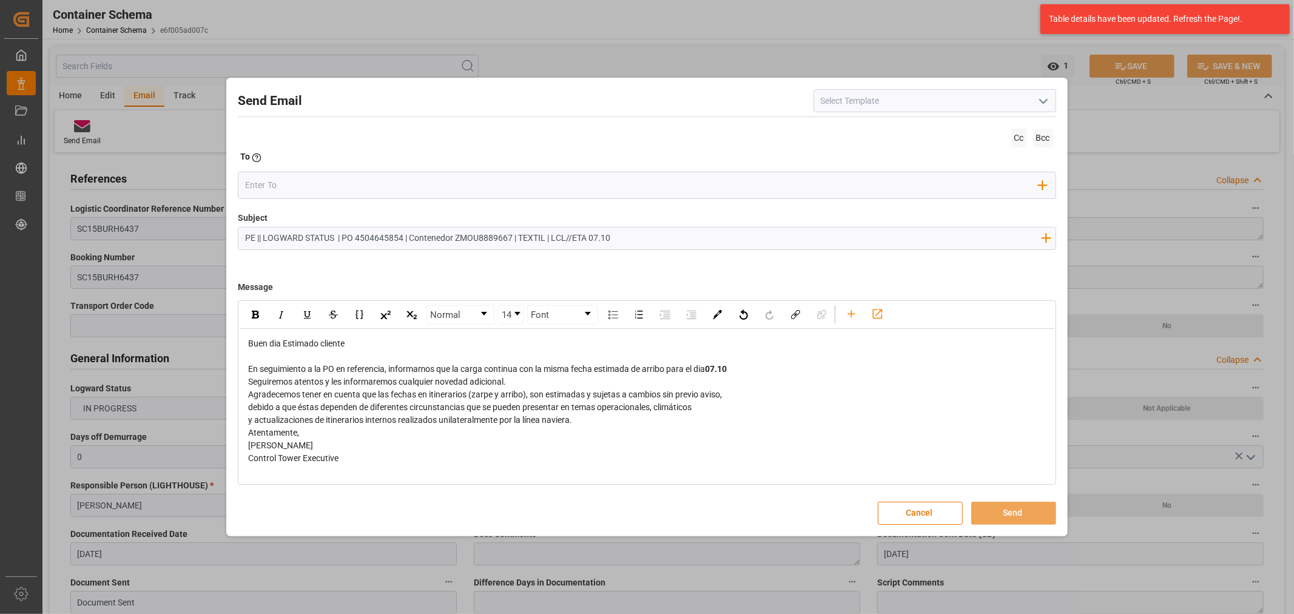
click at [528, 385] on div "Seguiremos atentos y les informaremos cualquier novedad adicional." at bounding box center [647, 382] width 798 height 13
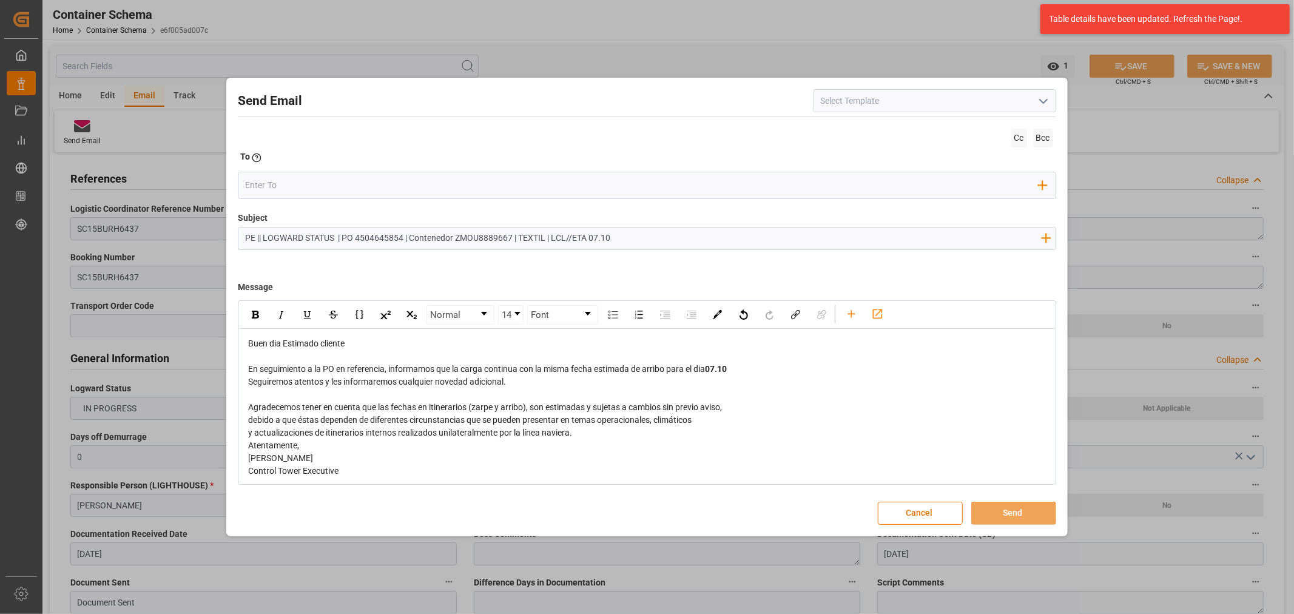
click at [742, 374] on div "En seguimiento a la PO en referencia, informamos que la carga continua con la m…" at bounding box center [647, 369] width 798 height 13
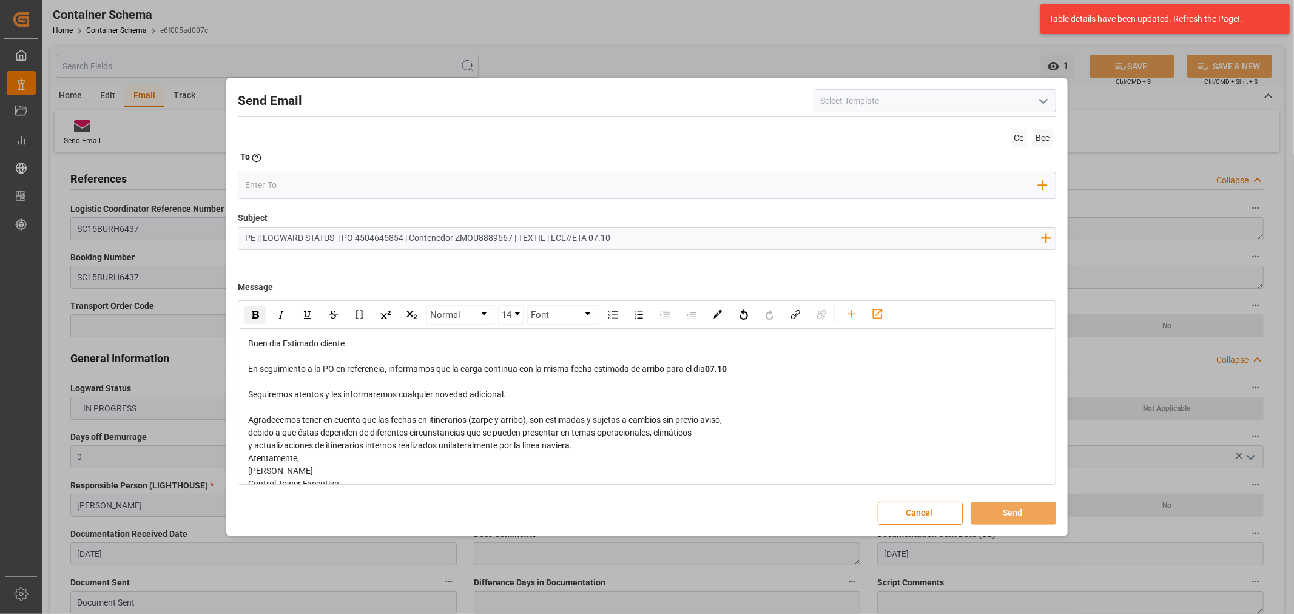
click at [702, 438] on div "debido a que éstas dependen de diferentes circunstancias que se pueden presenta…" at bounding box center [647, 432] width 798 height 13
click at [616, 460] on div "y actualizaciones de itinerarios internos realizados unilateralmente por la lín…" at bounding box center [647, 458] width 798 height 13
click at [319, 190] on input "email" at bounding box center [641, 186] width 793 height 18
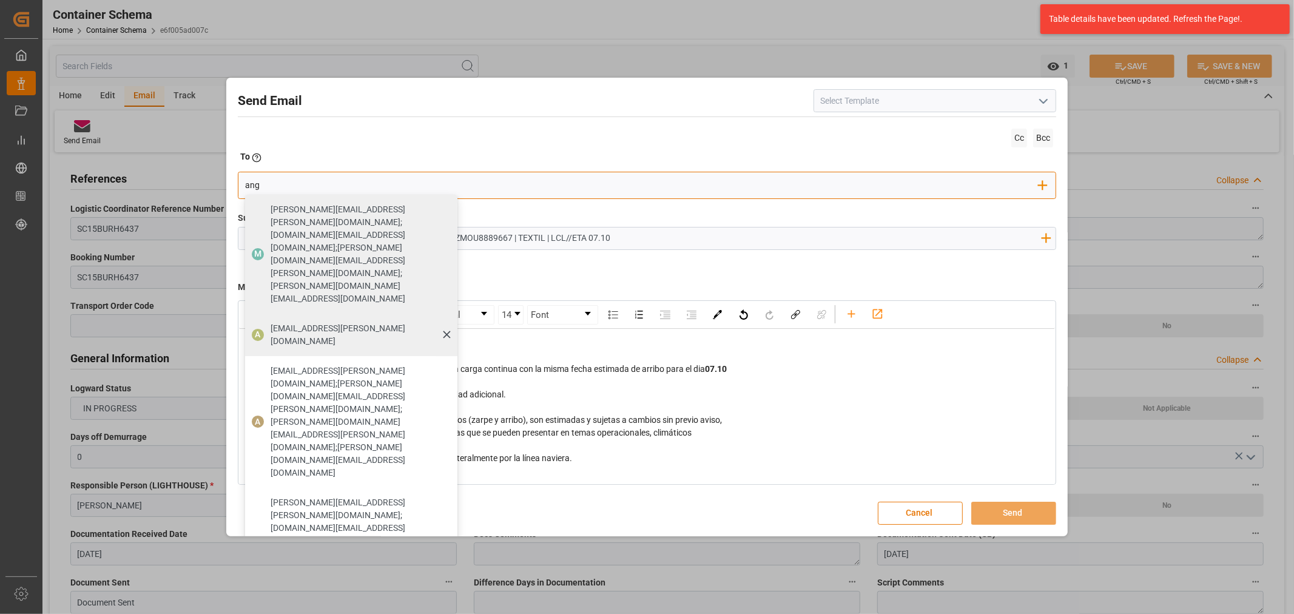
type input "ang"
click at [300, 322] on span "[EMAIL_ADDRESS][PERSON_NAME][DOMAIN_NAME]" at bounding box center [360, 334] width 178 height 25
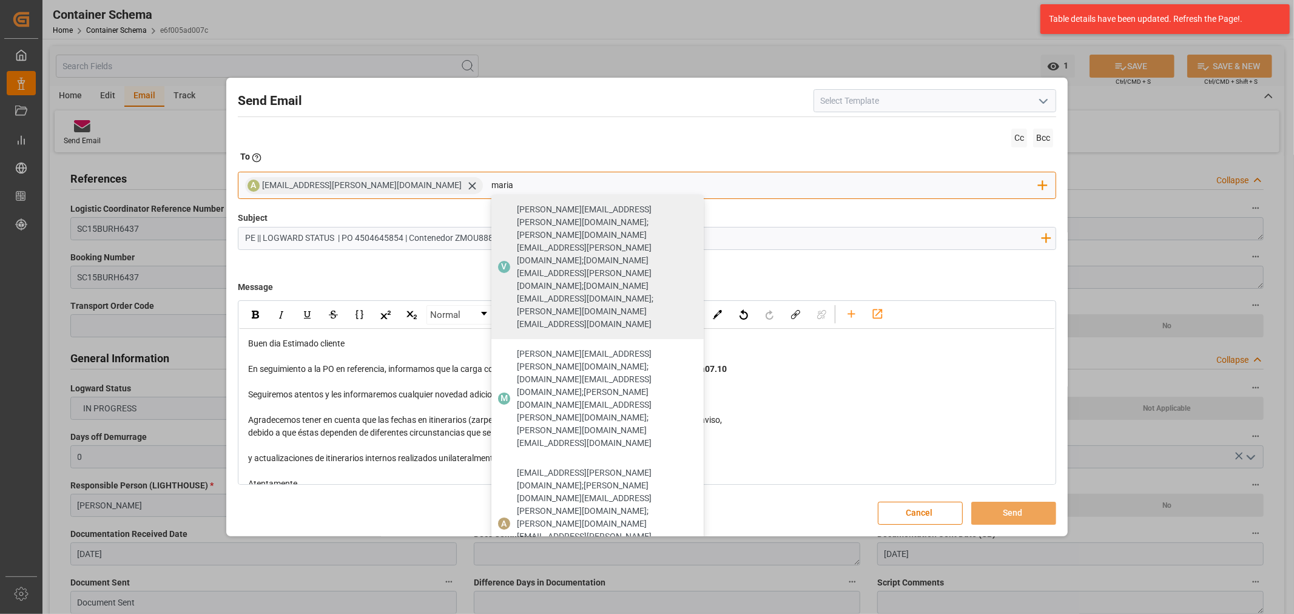
type input "maria"
click at [517, 598] on span "[PERSON_NAME][EMAIL_ADDRESS][PERSON_NAME][DOMAIN_NAME]" at bounding box center [606, 610] width 178 height 25
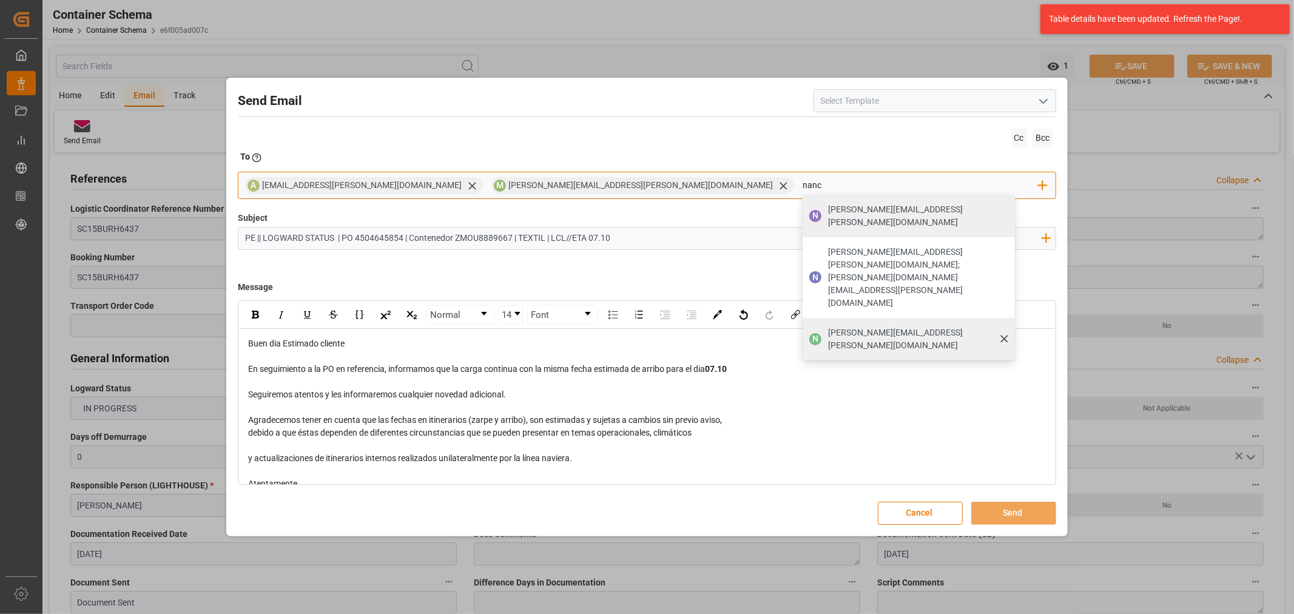
type input "nanc"
click at [828, 326] on span "[PERSON_NAME][EMAIL_ADDRESS][PERSON_NAME][DOMAIN_NAME]" at bounding box center [917, 338] width 178 height 25
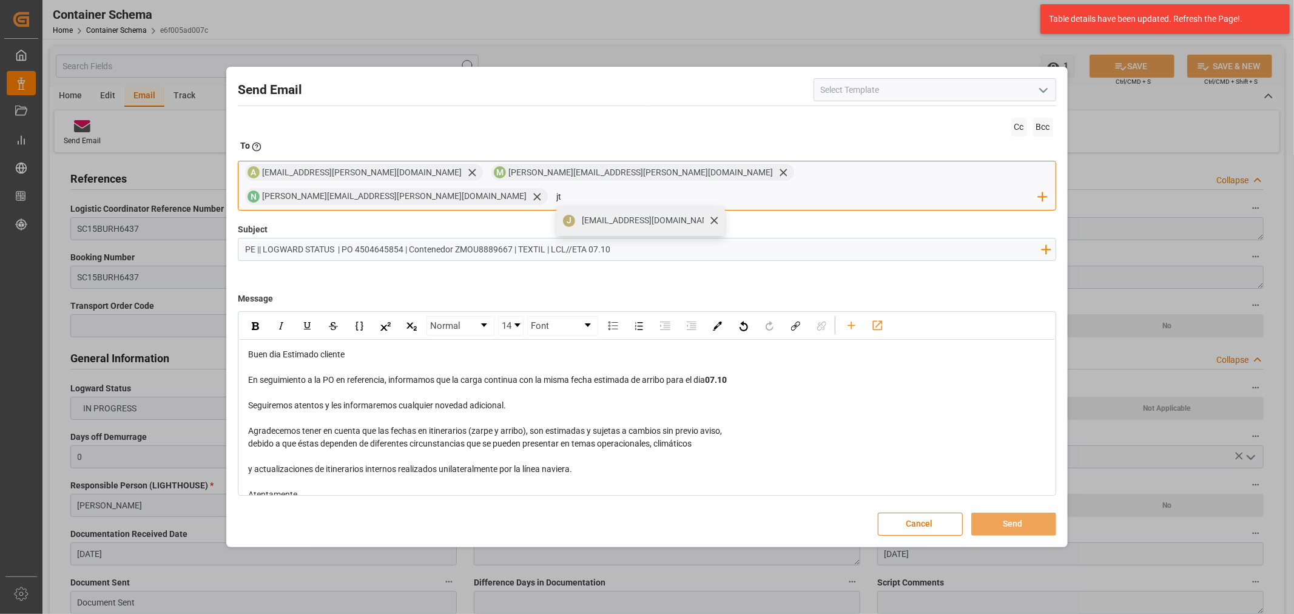
type input "jt"
click at [571, 215] on span "J" at bounding box center [569, 220] width 5 height 10
click at [1022, 513] on button "Send" at bounding box center [1013, 524] width 85 height 23
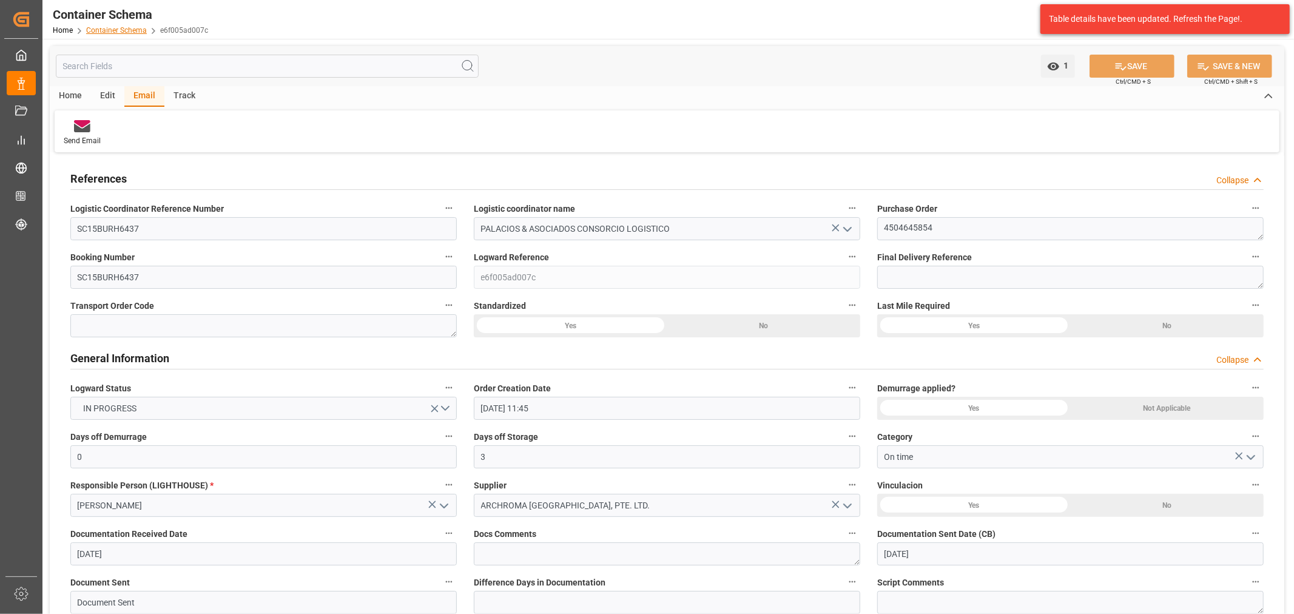
click at [110, 28] on link "Container Schema" at bounding box center [116, 30] width 61 height 8
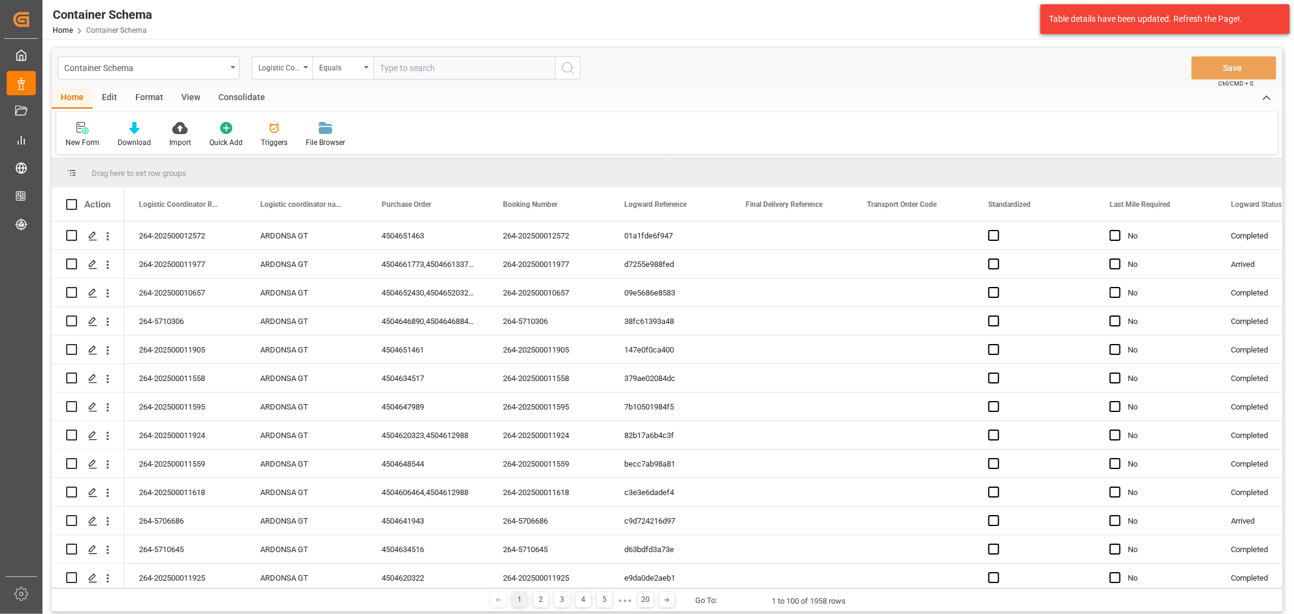
click at [286, 67] on div "Logistic Coordinator Reference Number" at bounding box center [278, 66] width 41 height 14
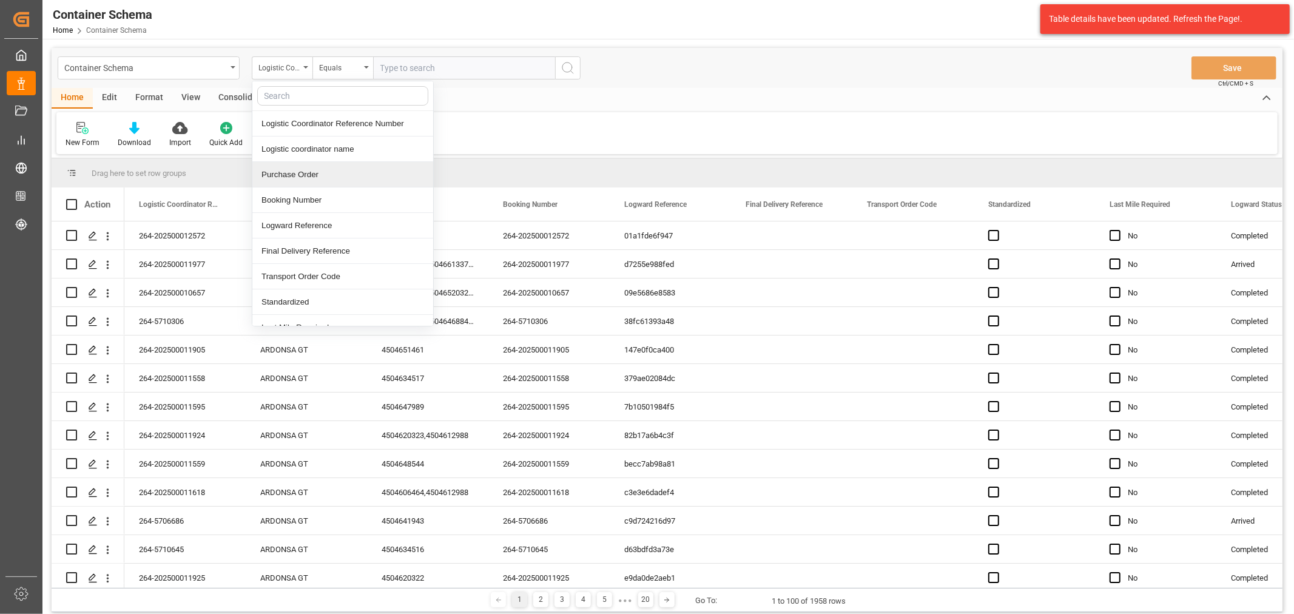
click at [328, 176] on div "Purchase Order" at bounding box center [342, 174] width 181 height 25
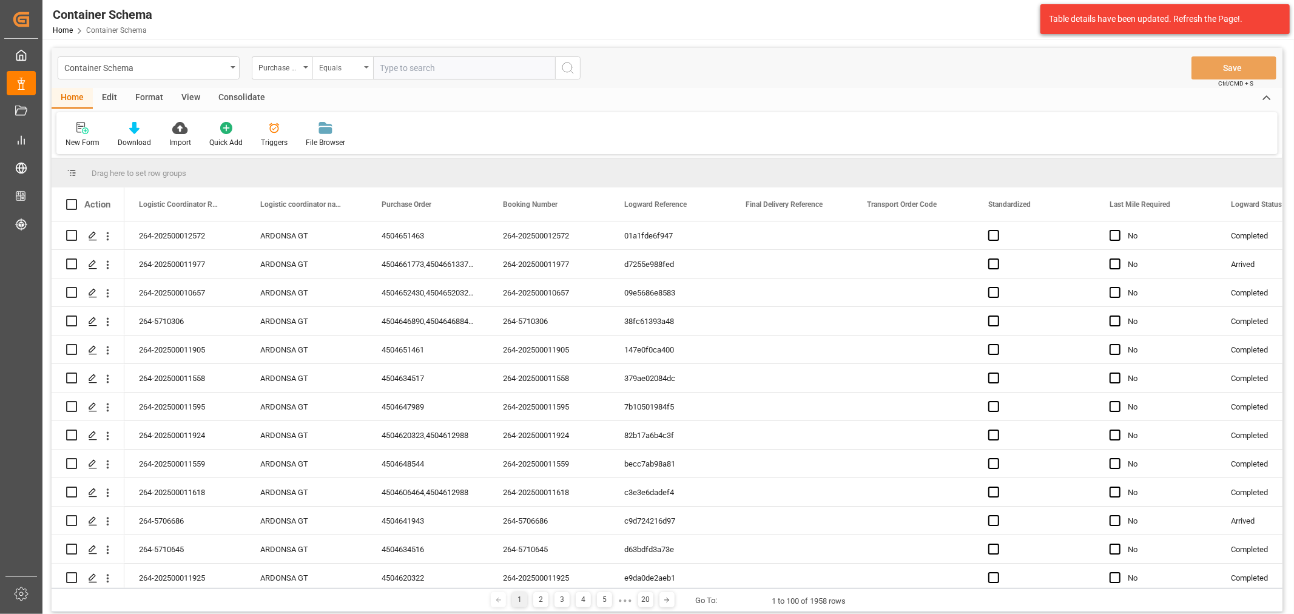
click at [342, 72] on div "Equals" at bounding box center [339, 66] width 41 height 14
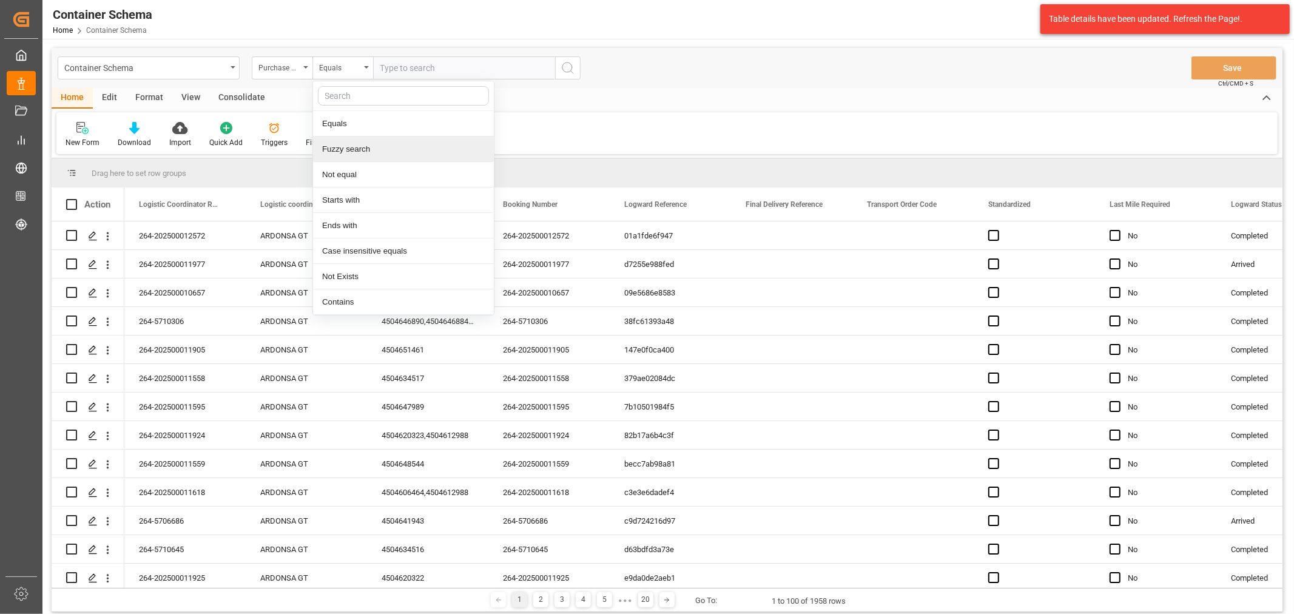
click at [383, 158] on div "Fuzzy search" at bounding box center [403, 148] width 181 height 25
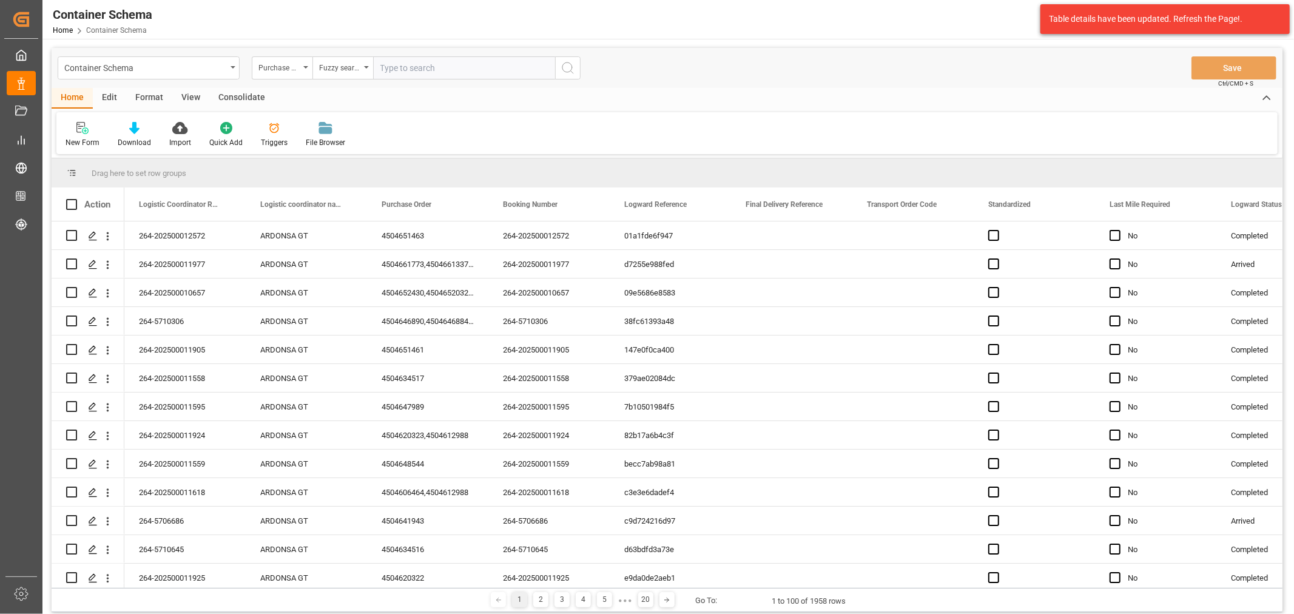
click at [409, 55] on div "Container Schema Purchase Order Fuzzy search Save Ctrl/CMD + S" at bounding box center [667, 68] width 1231 height 40
click at [411, 59] on input "text" at bounding box center [464, 67] width 182 height 23
paste input "4504653036"
type input "4504653036"
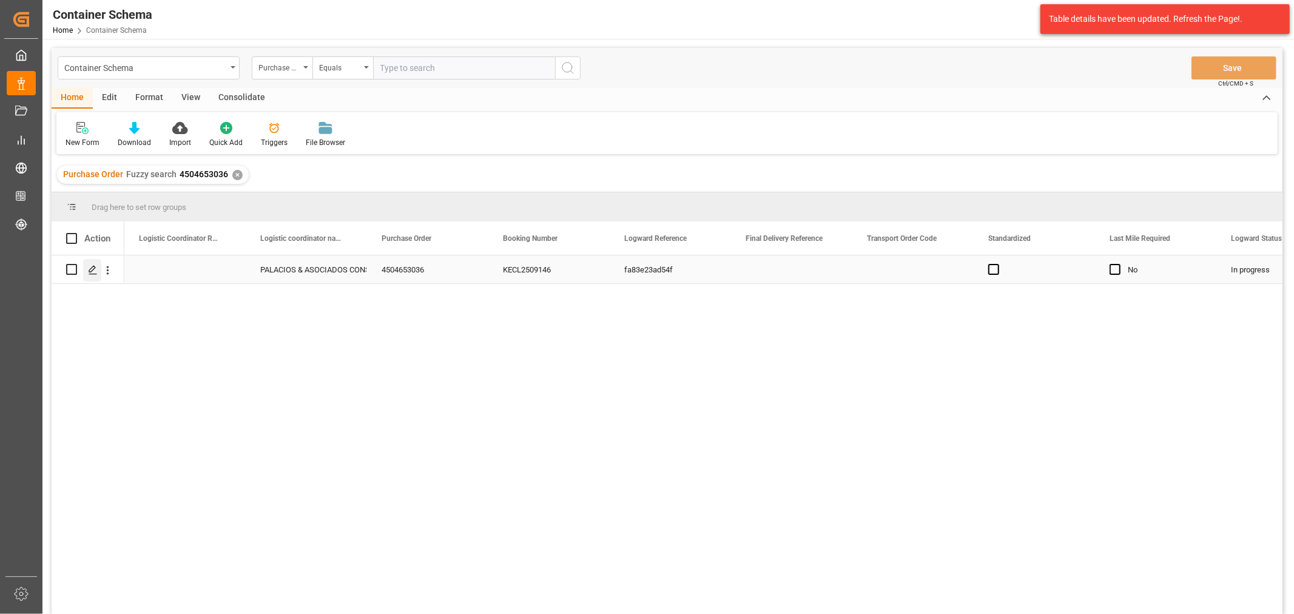
click at [88, 273] on icon "Press SPACE to select this row." at bounding box center [93, 270] width 10 height 10
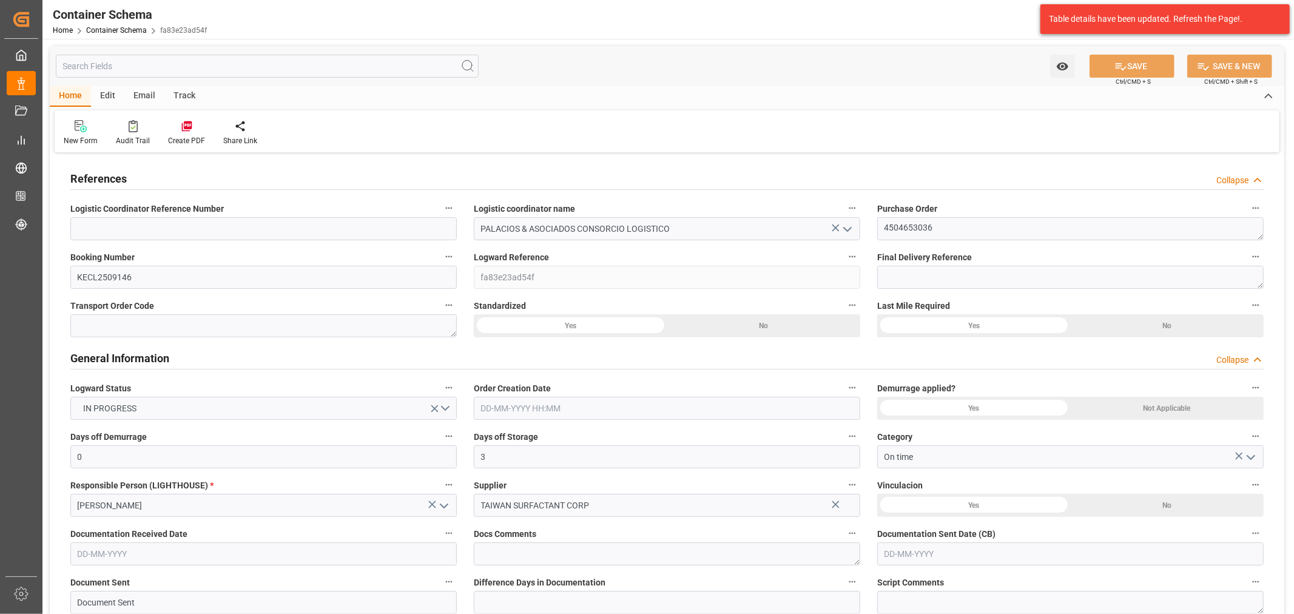
type input "0"
type input "3"
type input "2"
type input "12"
type input "8575"
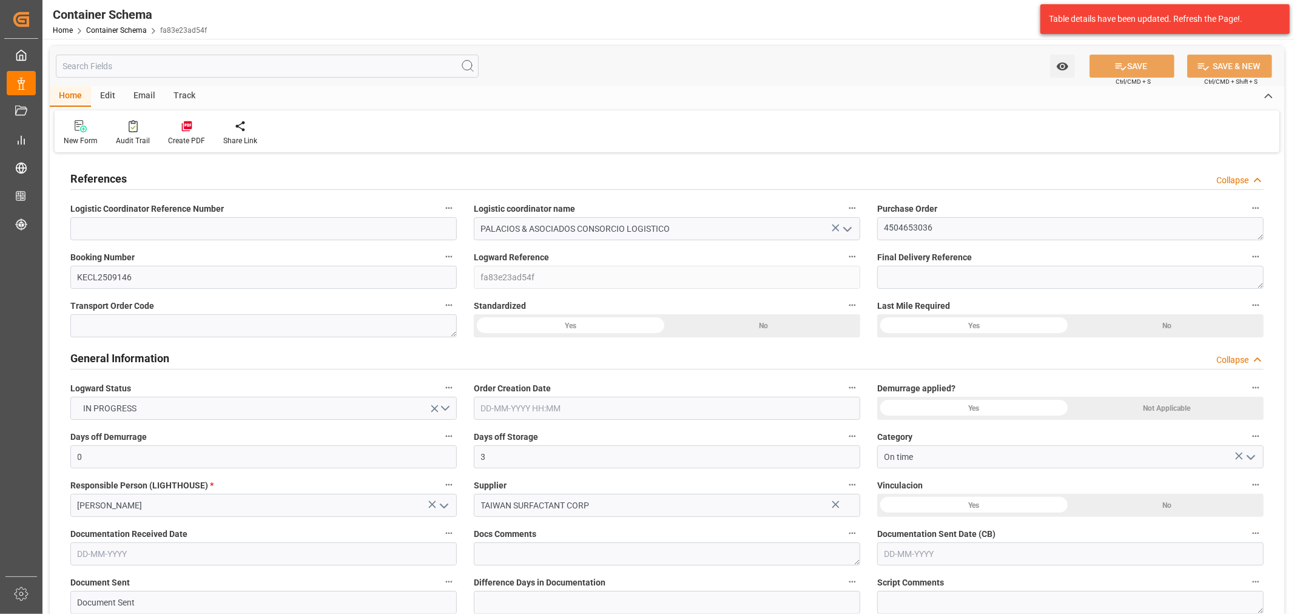
type input "9470"
type input "ONE"
type input "Ocean Network Express"
type input "TWKEL"
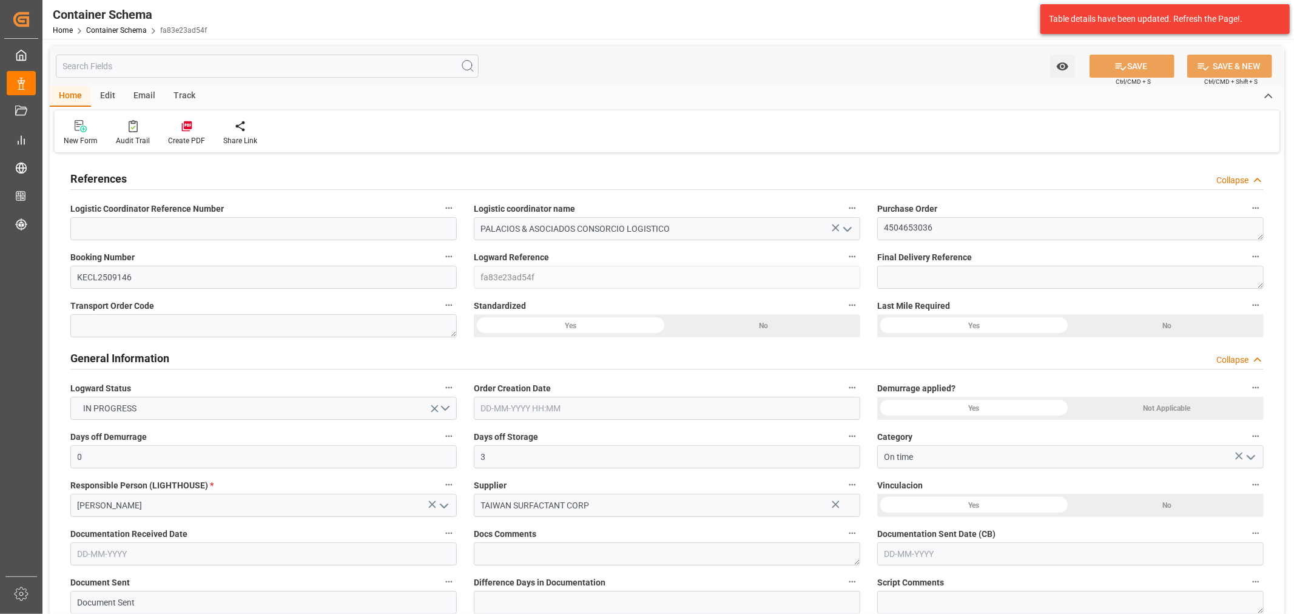
type input "PECLL"
type input "9793935"
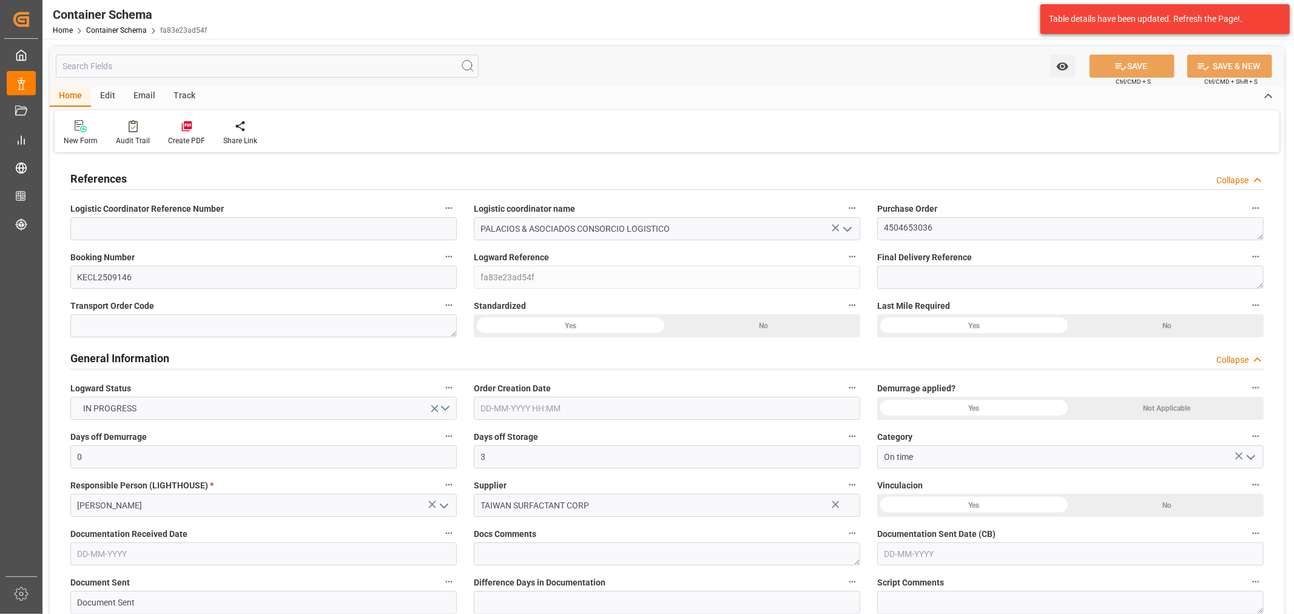
type input "9793935"
type input "0"
type input "05-09-2025 09:30"
type input "[DATE]"
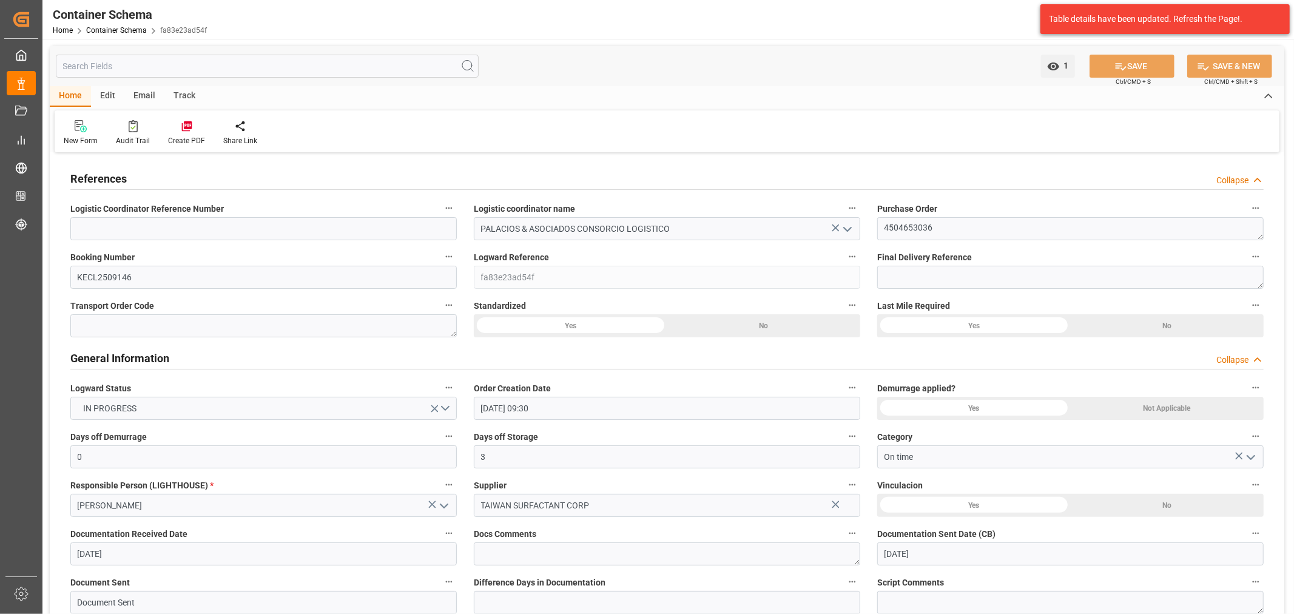
type input "[DATE]"
type input "12-10-2025"
type input "[DATE]"
type input "[DATE] 13:27"
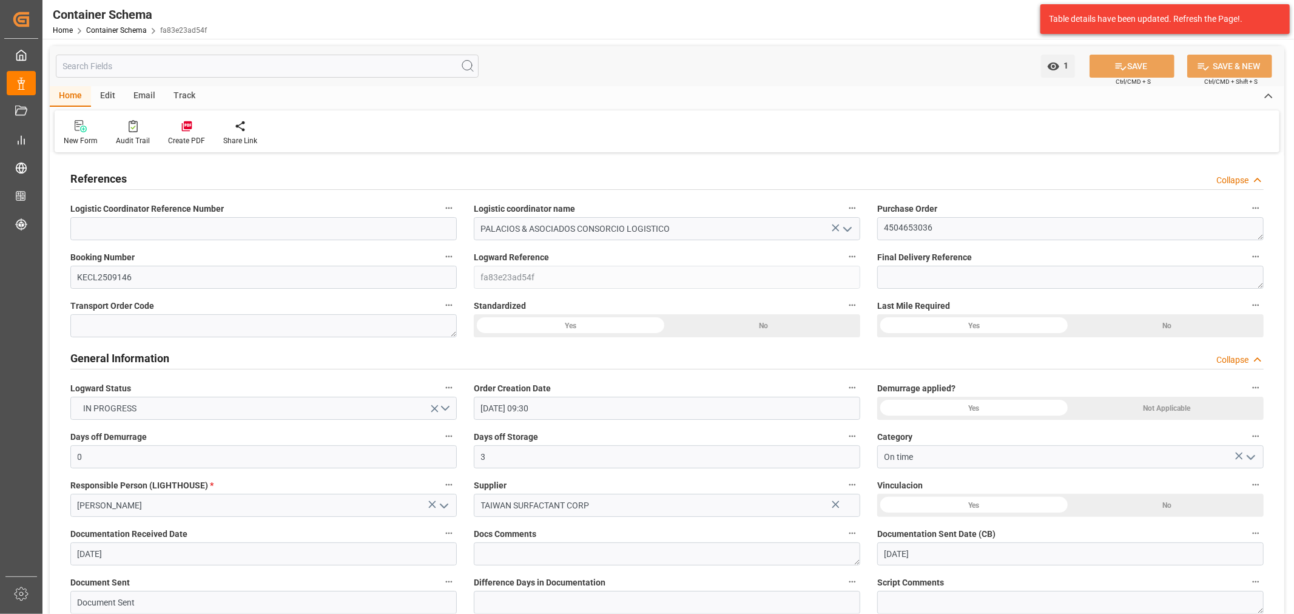
type input "05-09-2025 14:33"
type input "[DATE]"
click at [183, 102] on div "Track" at bounding box center [184, 96] width 40 height 21
click at [86, 135] on div "Tracking" at bounding box center [78, 140] width 29 height 11
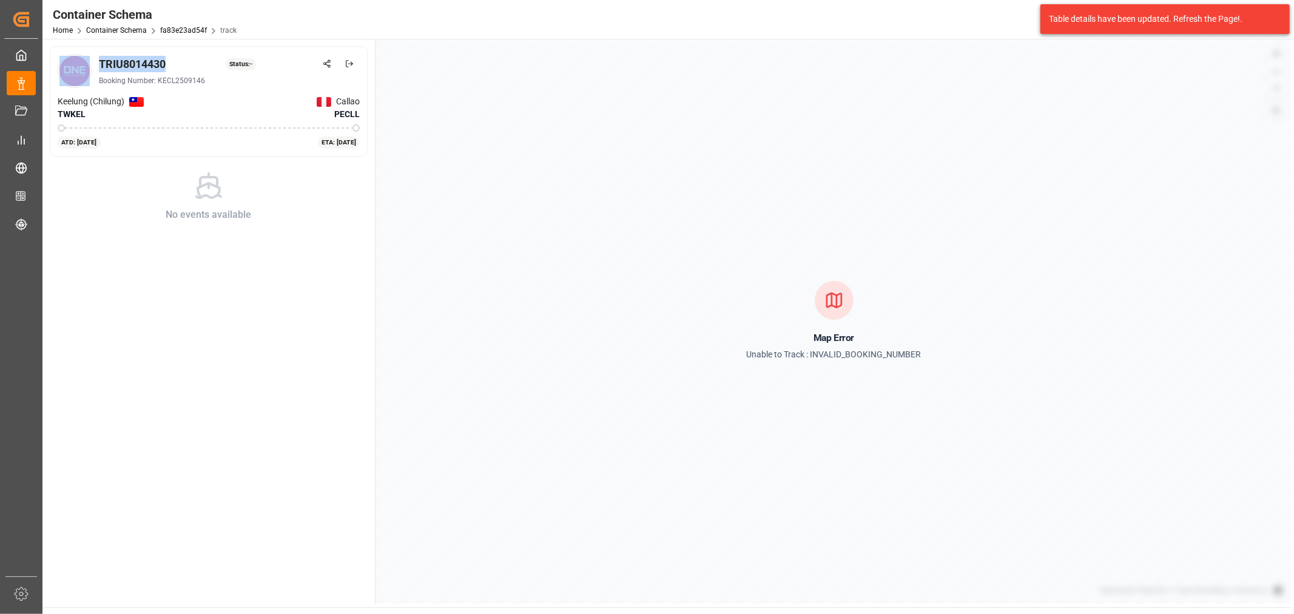
drag, startPoint x: 164, startPoint y: 64, endPoint x: 92, endPoint y: 61, distance: 72.9
click at [92, 61] on div "TRIU8014430 Status: - Booking Number: KECL2509146" at bounding box center [209, 71] width 302 height 34
copy div "TRIU8014430"
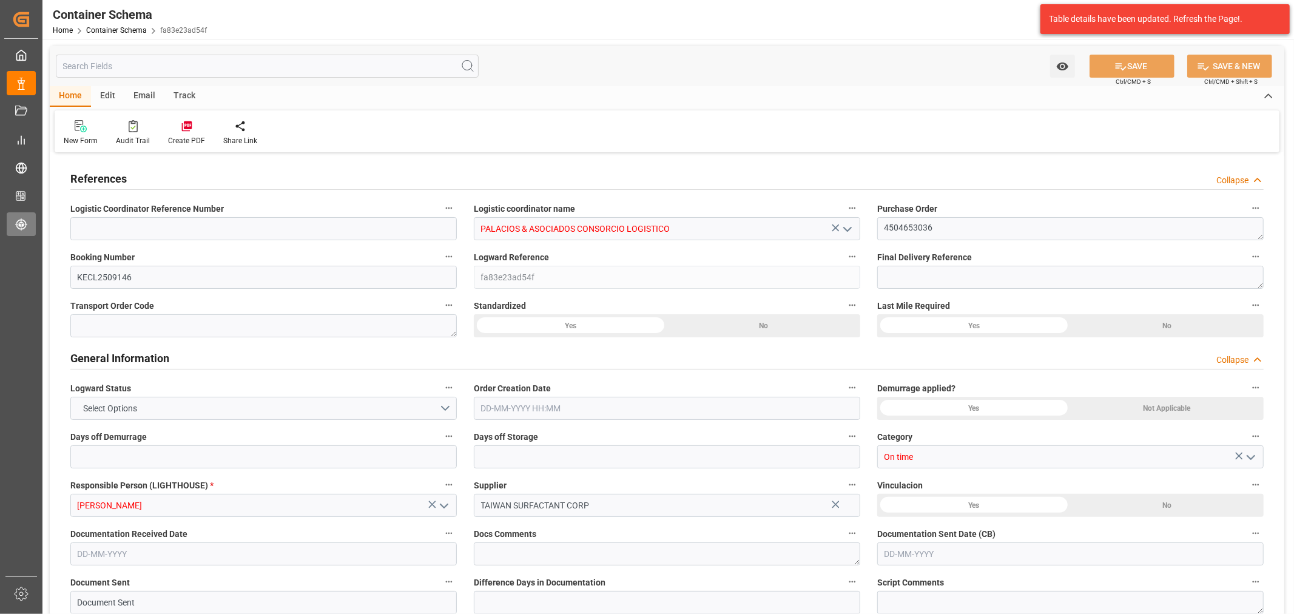
type input "0"
type input "3"
type input "2"
type input "12"
type input "8575"
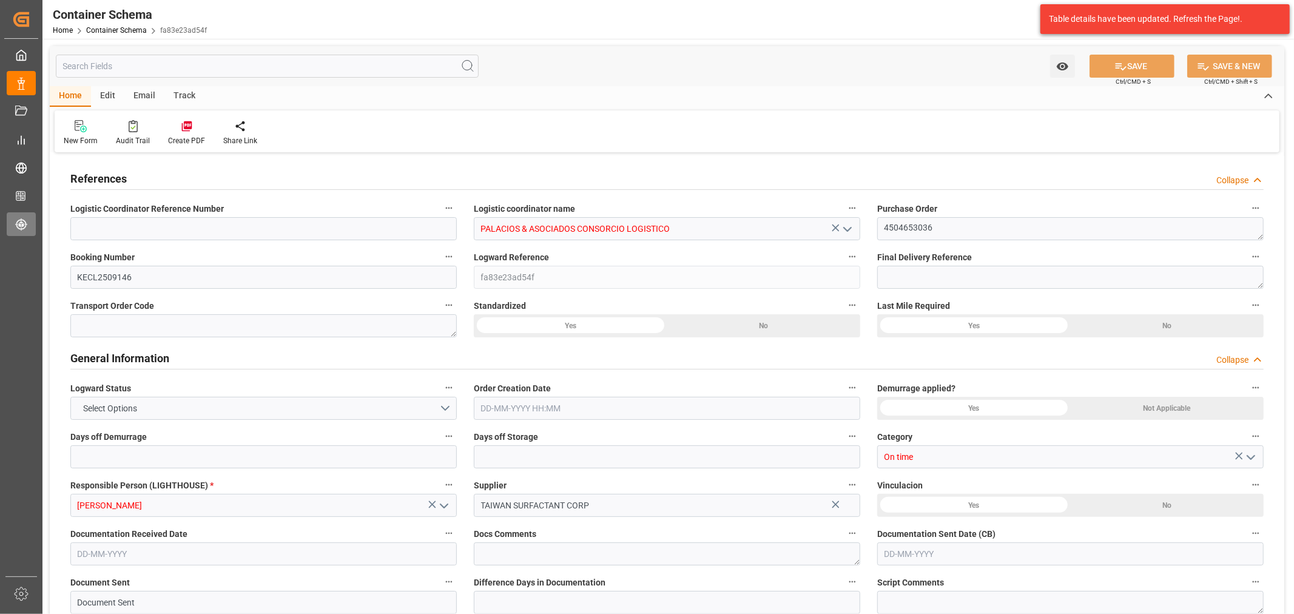
type input "9470"
type input "ONE"
type input "Ocean Network Express"
type input "TWKEL"
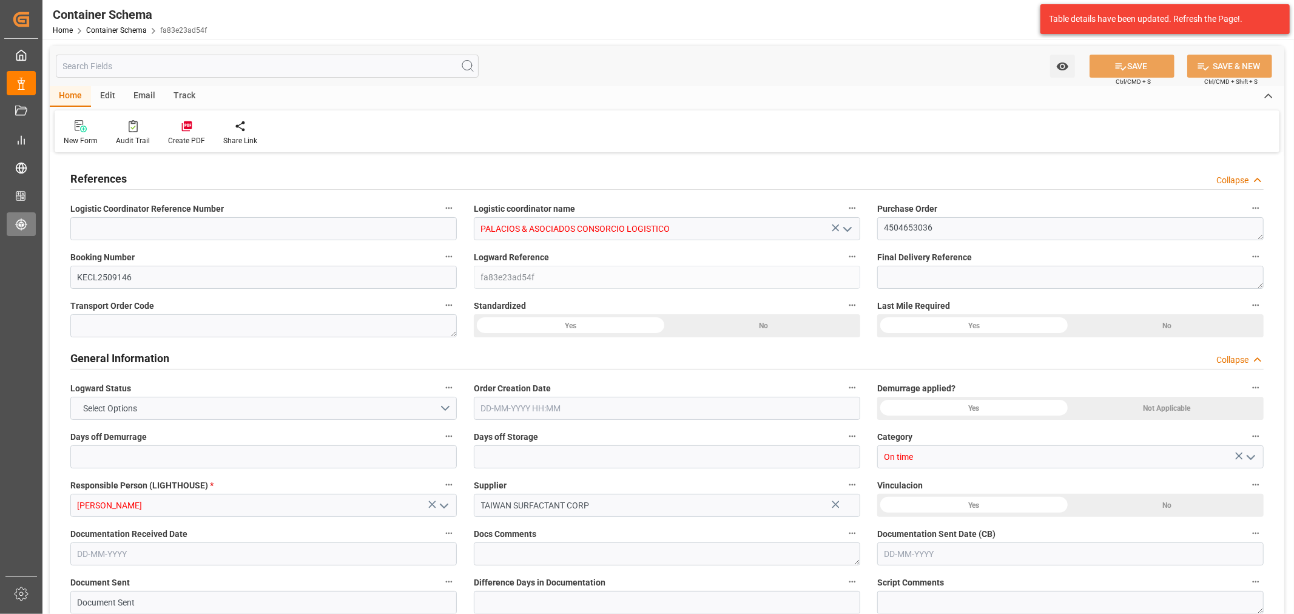
type input "PECLL"
type input "9793935"
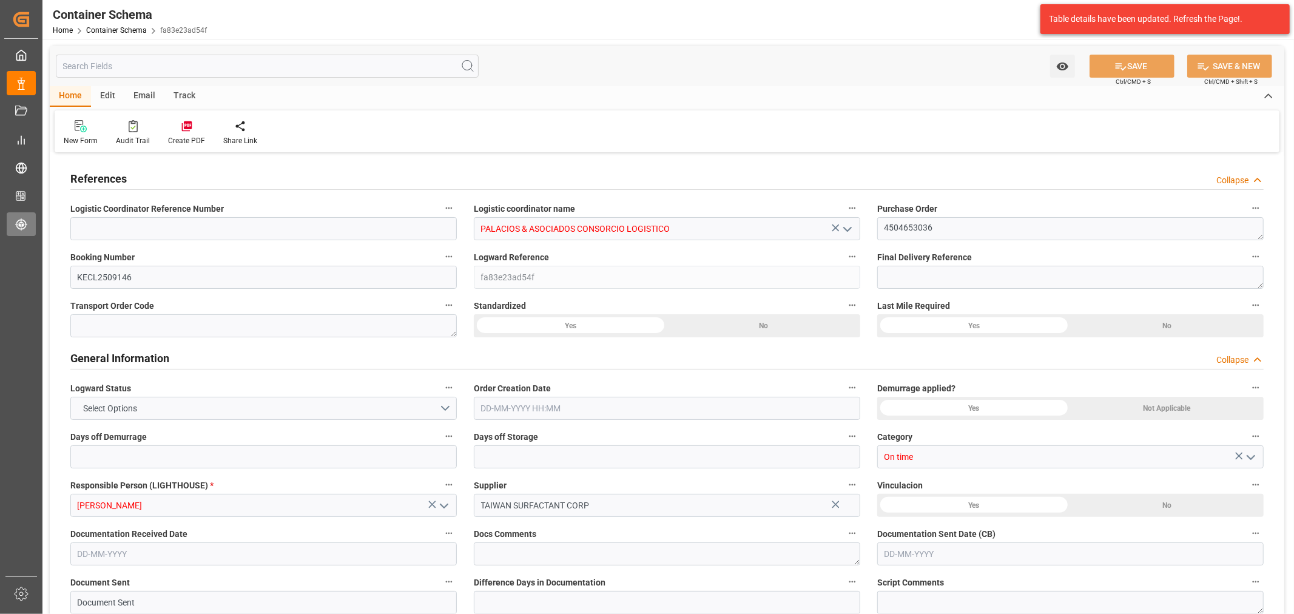
type input "9793935"
type input "0"
type input "05-09-2025 09:30"
type input "[DATE]"
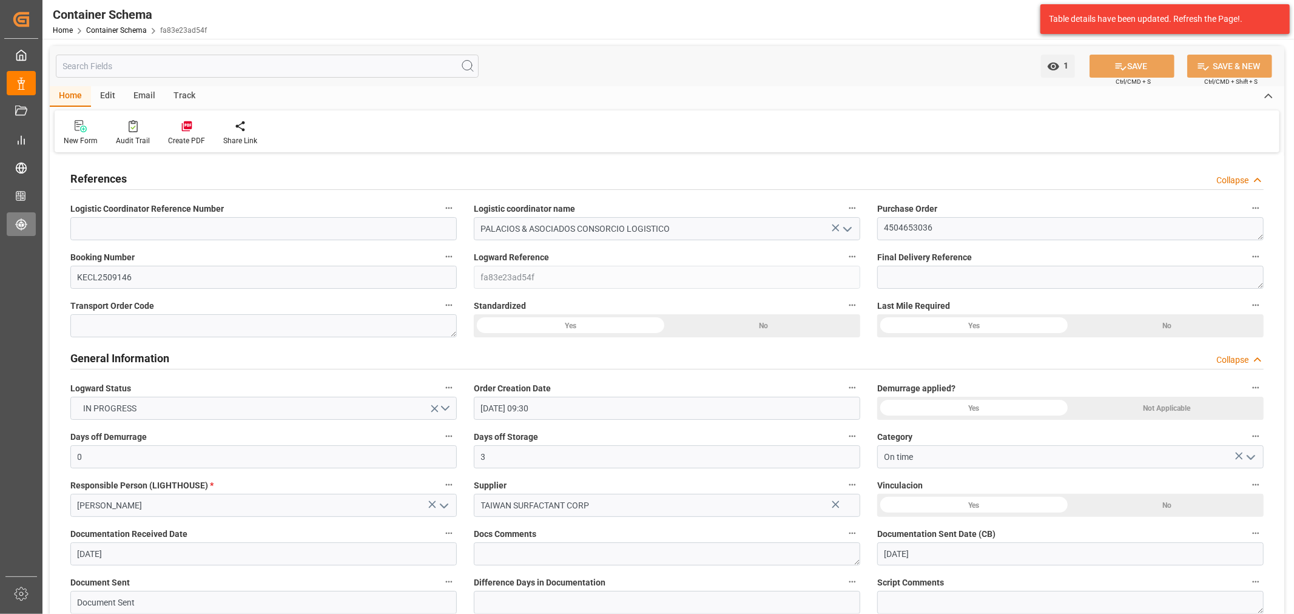
type input "[DATE]"
type input "12-10-2025"
type input "[DATE]"
type input "[DATE] 13:27"
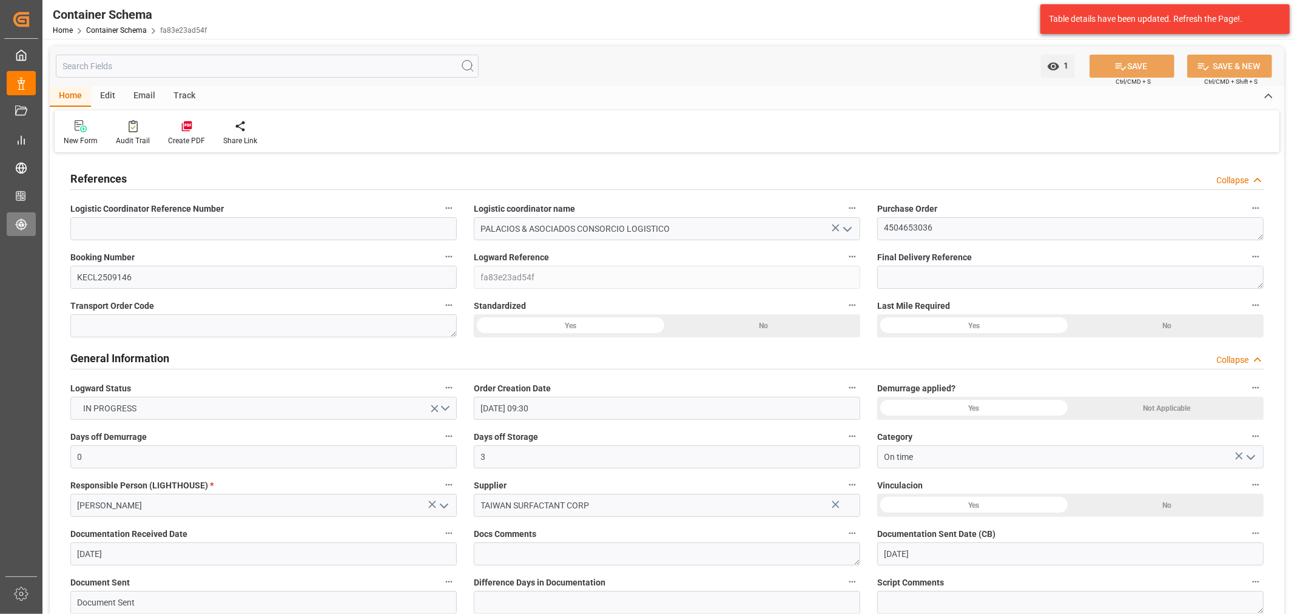
type input "05-09-2025 14:33"
type input "[DATE]"
click at [152, 99] on div "Email" at bounding box center [144, 96] width 40 height 21
click at [93, 136] on div "Send Email" at bounding box center [82, 140] width 37 height 11
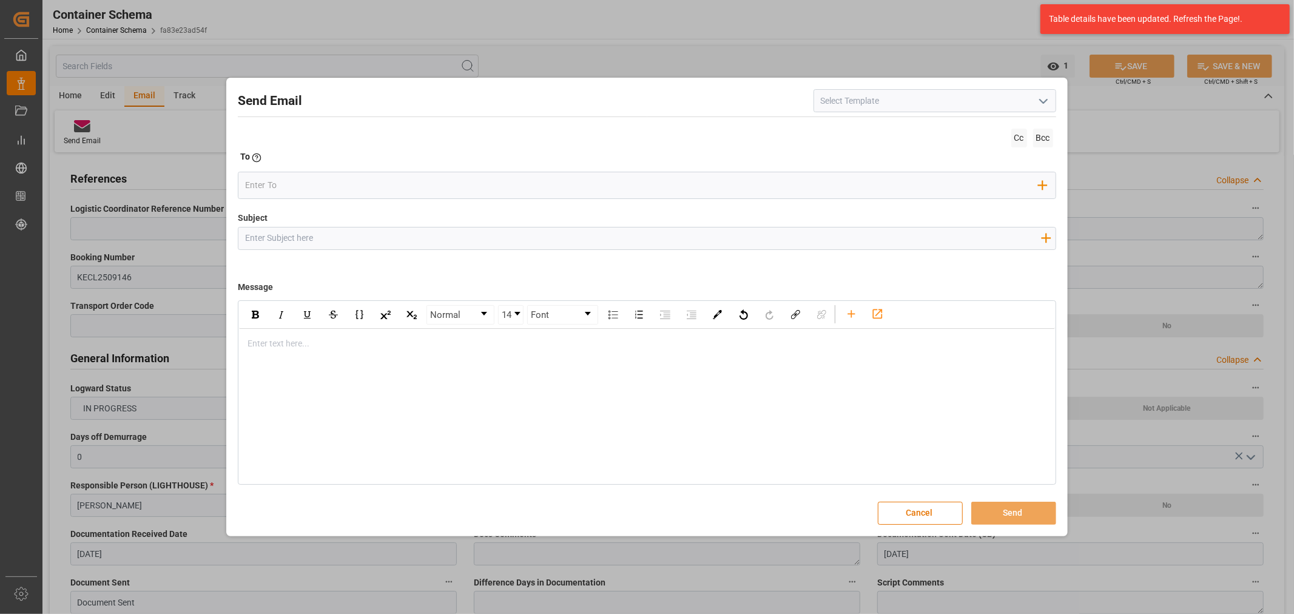
drag, startPoint x: 298, startPoint y: 348, endPoint x: 300, endPoint y: 340, distance: 8.1
click at [298, 347] on div "rdw-editor" at bounding box center [647, 343] width 798 height 13
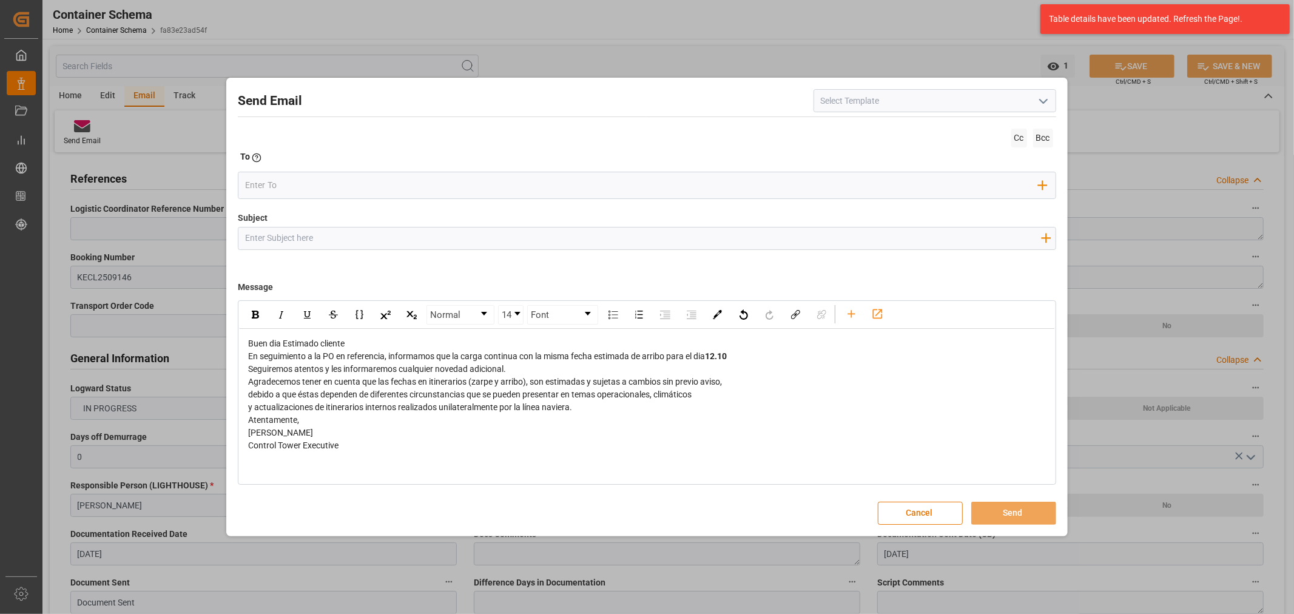
click at [385, 340] on div "Buen dia Estimado cliente" at bounding box center [647, 343] width 798 height 13
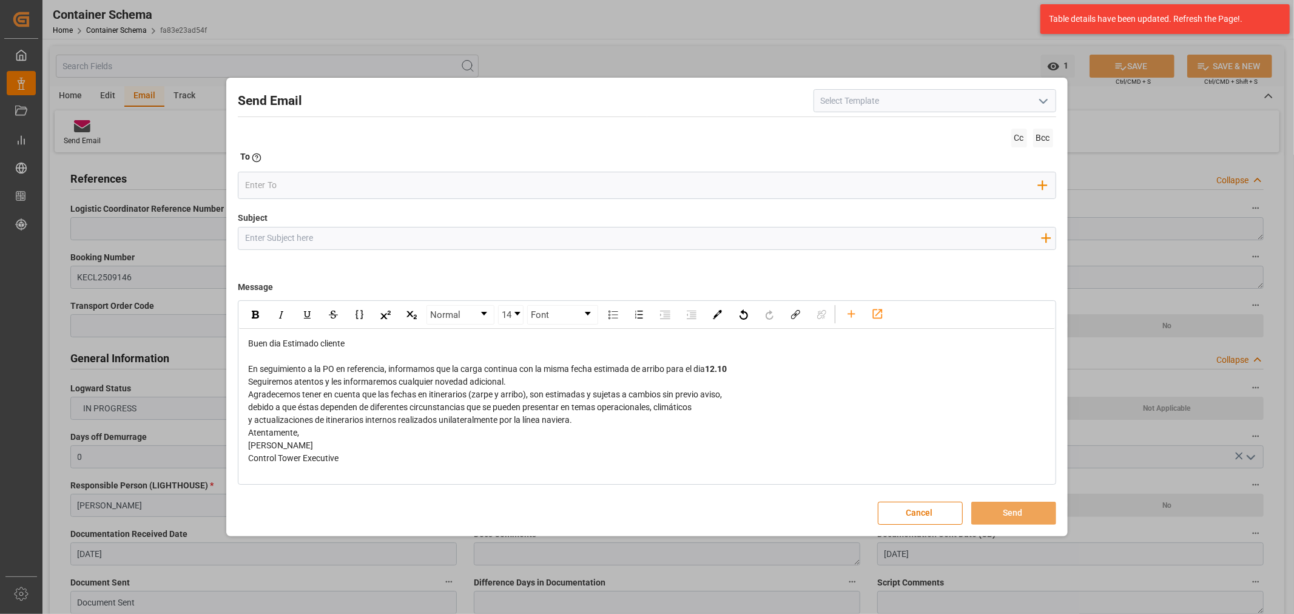
click at [755, 368] on div "En seguimiento a la PO en referencia, informamos que la carga continua con la m…" at bounding box center [647, 369] width 798 height 13
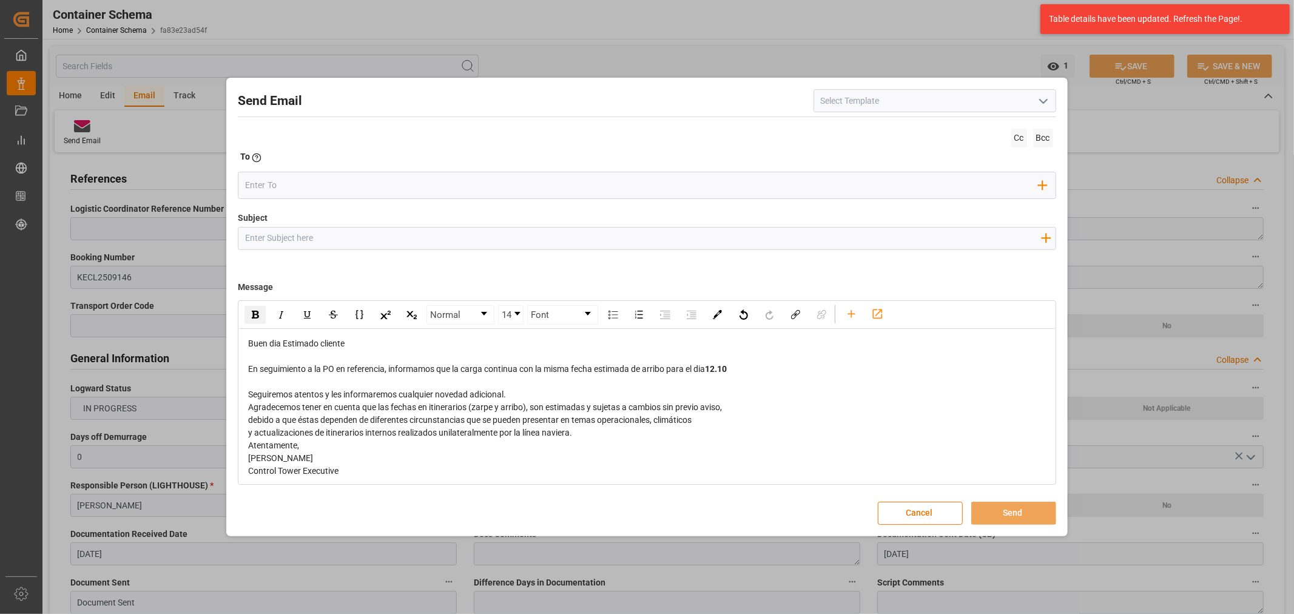
click at [531, 397] on div "Seguiremos atentos y les informaremos cualquier novedad adicional." at bounding box center [647, 394] width 798 height 13
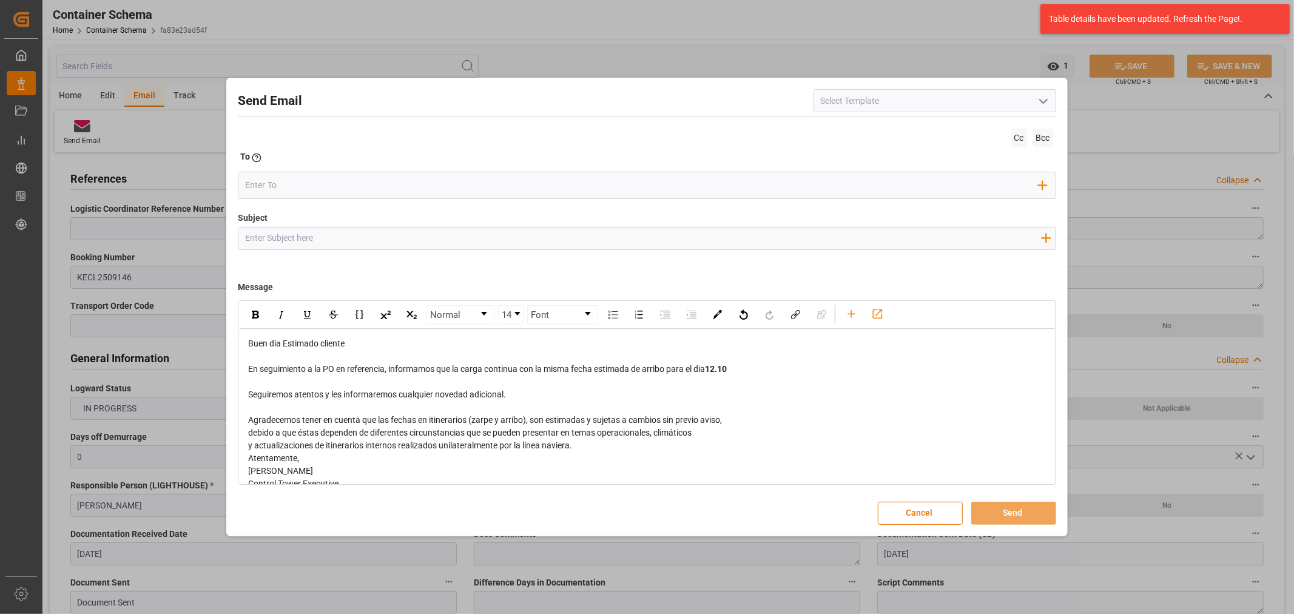
click at [601, 445] on div "y actualizaciones de itinerarios internos realizados unilateralmente por la lín…" at bounding box center [647, 445] width 798 height 13
click at [281, 229] on input "Subject" at bounding box center [642, 237] width 809 height 21
click at [343, 231] on input "Subject" at bounding box center [642, 237] width 809 height 21
paste input "PO 4504653036 10,20//TE//LOGWARD STATUS//TAIWAN SURFACTANT CORP//ARCHROMA PERU/…"
type input "PO 4504653036 10,20//TE//LOGWARD STATUS//TAIWAN SURFACTANT CORP//ARCHROMA PERU/…"
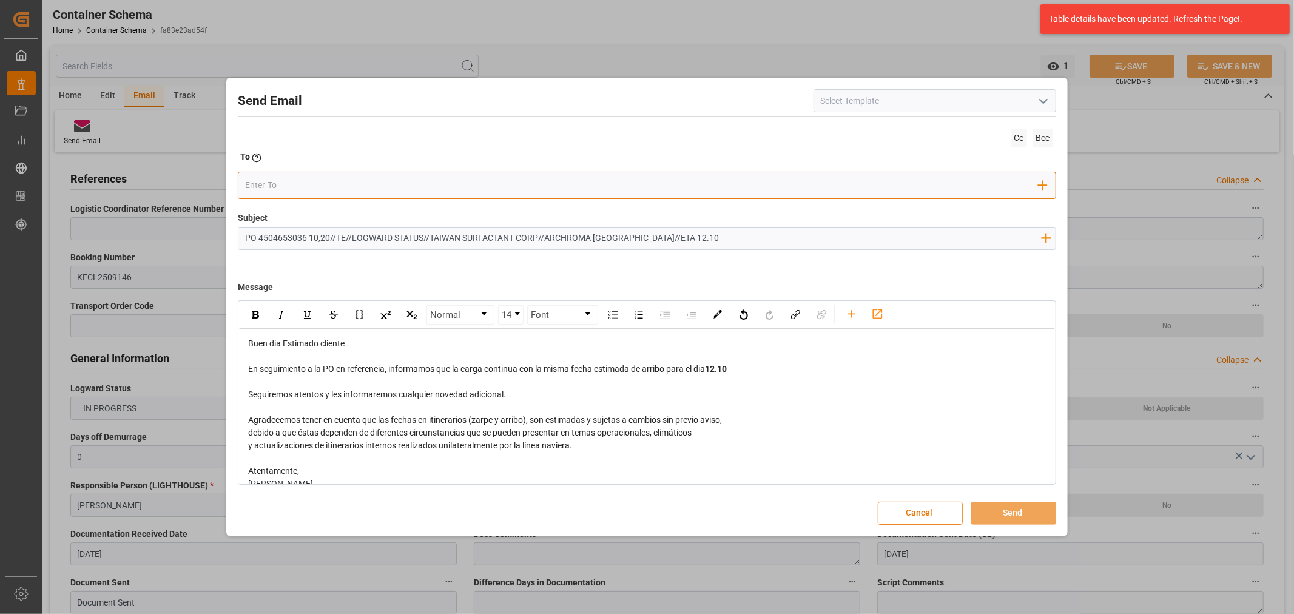
click at [282, 185] on input "email" at bounding box center [641, 186] width 793 height 18
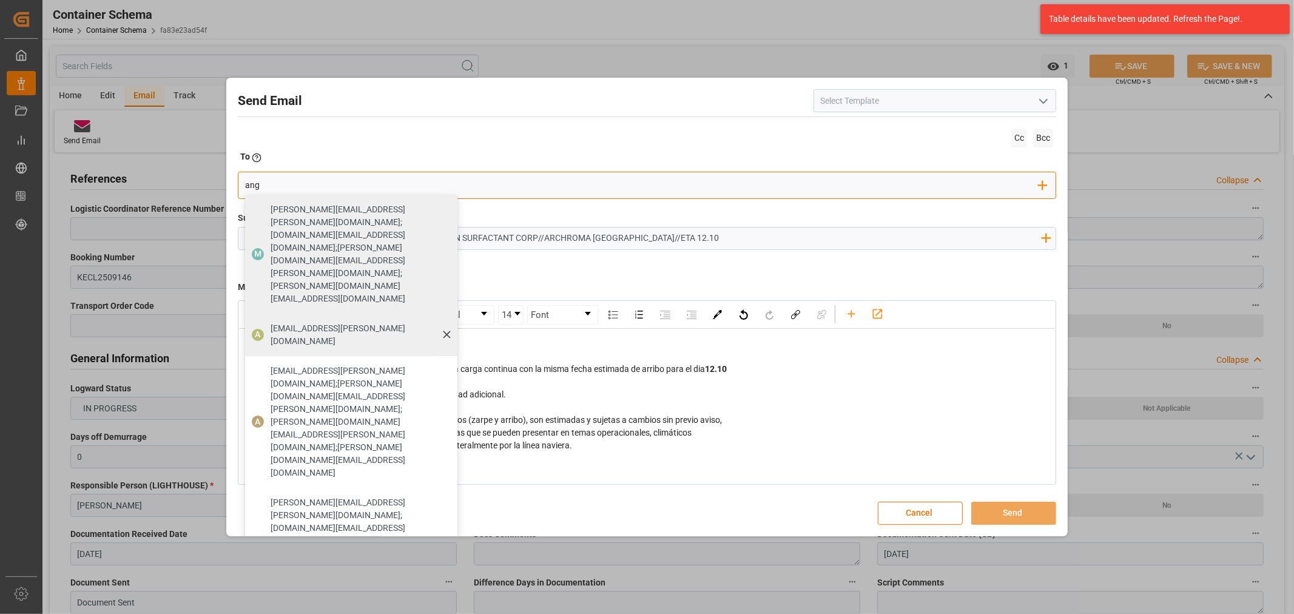
type input "ang"
click at [278, 322] on span "[EMAIL_ADDRESS][PERSON_NAME][DOMAIN_NAME]" at bounding box center [360, 334] width 178 height 25
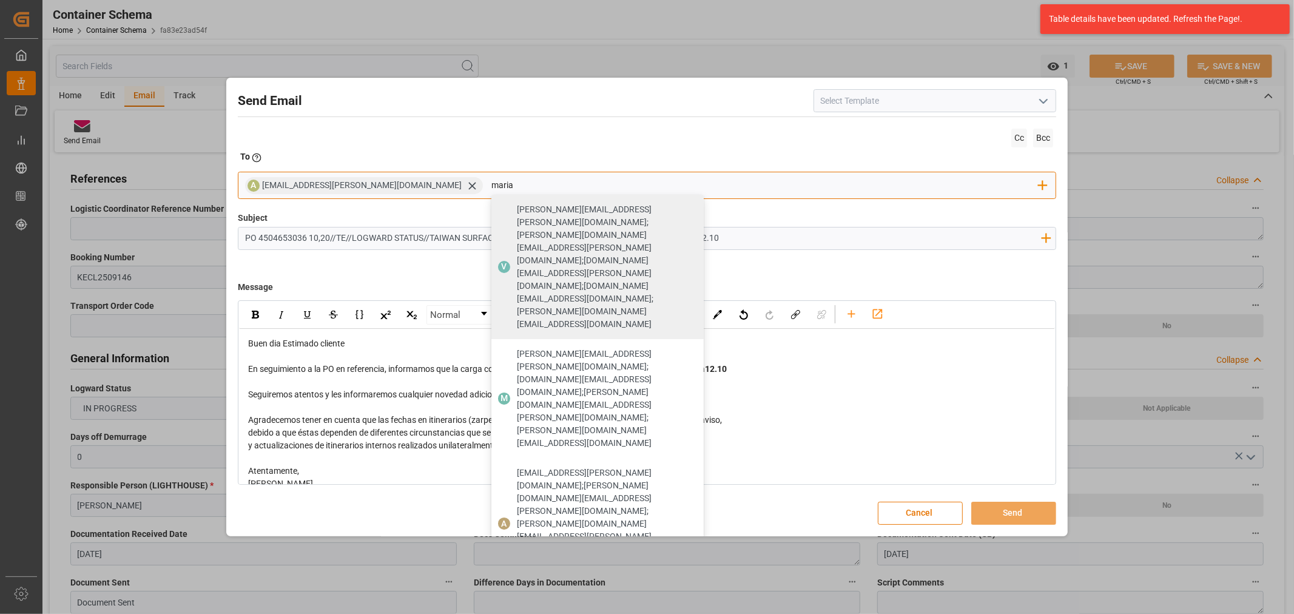
type input "maria"
click at [517, 598] on span "[PERSON_NAME][EMAIL_ADDRESS][PERSON_NAME][DOMAIN_NAME]" at bounding box center [606, 610] width 178 height 25
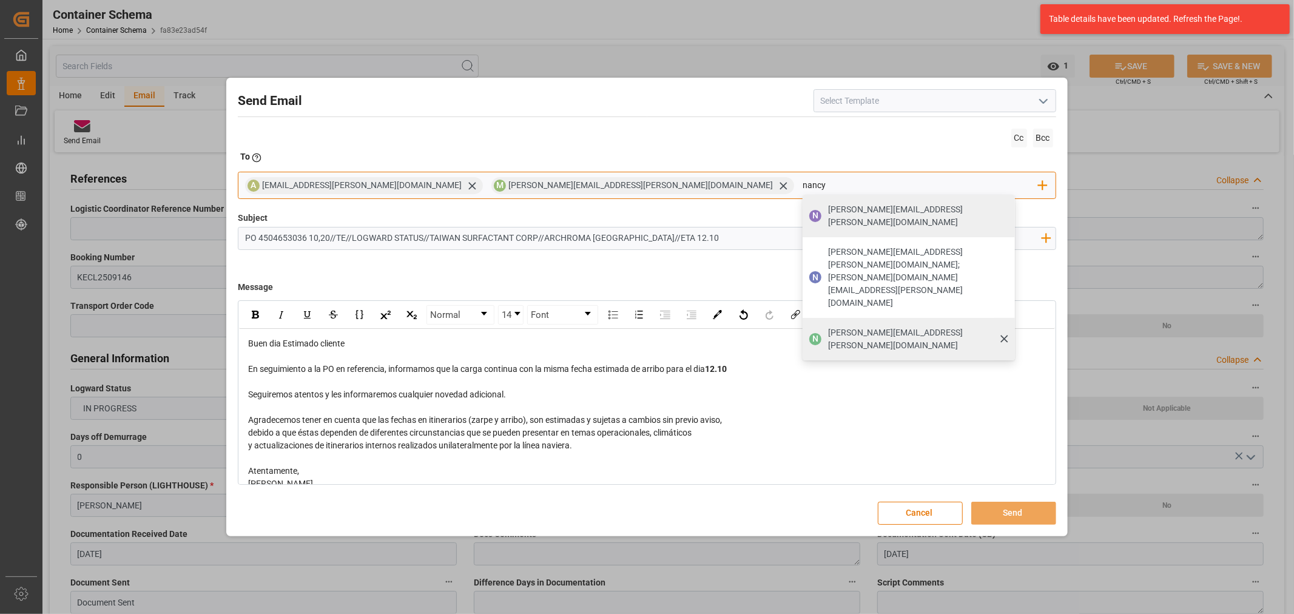
type input "nancy"
click at [828, 326] on span "[PERSON_NAME][EMAIL_ADDRESS][PERSON_NAME][DOMAIN_NAME]" at bounding box center [917, 338] width 178 height 25
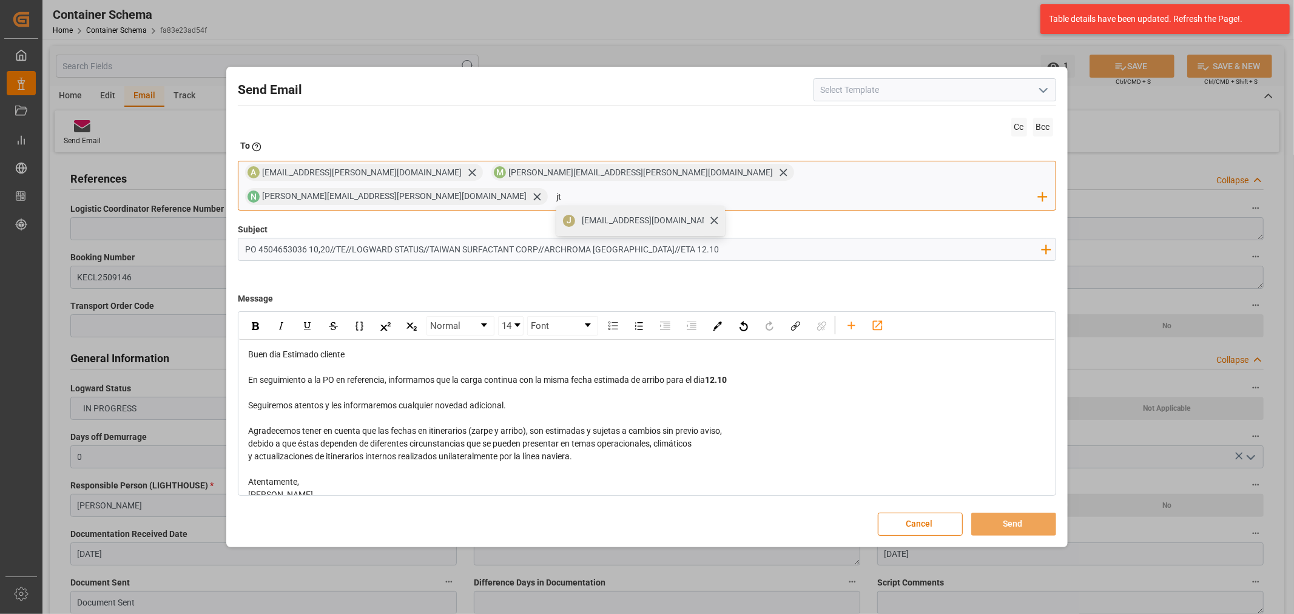
type input "jt"
click at [716, 214] on span "[EMAIL_ADDRESS][DOMAIN_NAME]" at bounding box center [649, 220] width 135 height 13
click at [1006, 513] on button "Send" at bounding box center [1013, 524] width 85 height 23
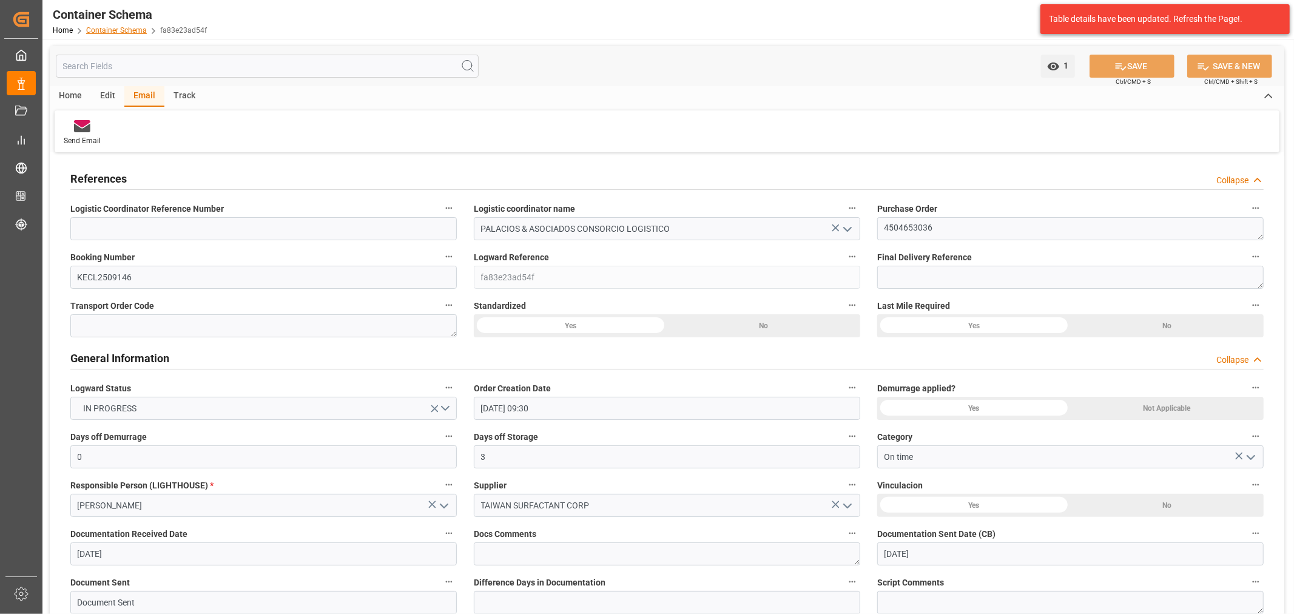
click at [109, 28] on link "Container Schema" at bounding box center [116, 30] width 61 height 8
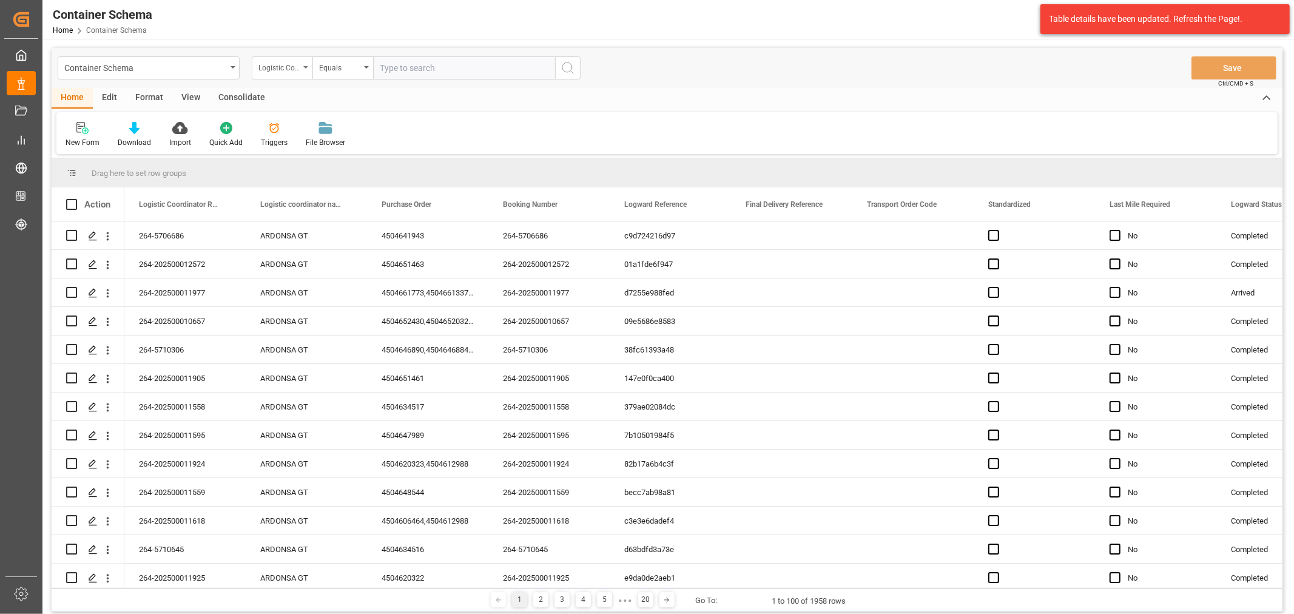
click at [292, 69] on div "Logistic Coordinator Reference Number" at bounding box center [278, 66] width 41 height 14
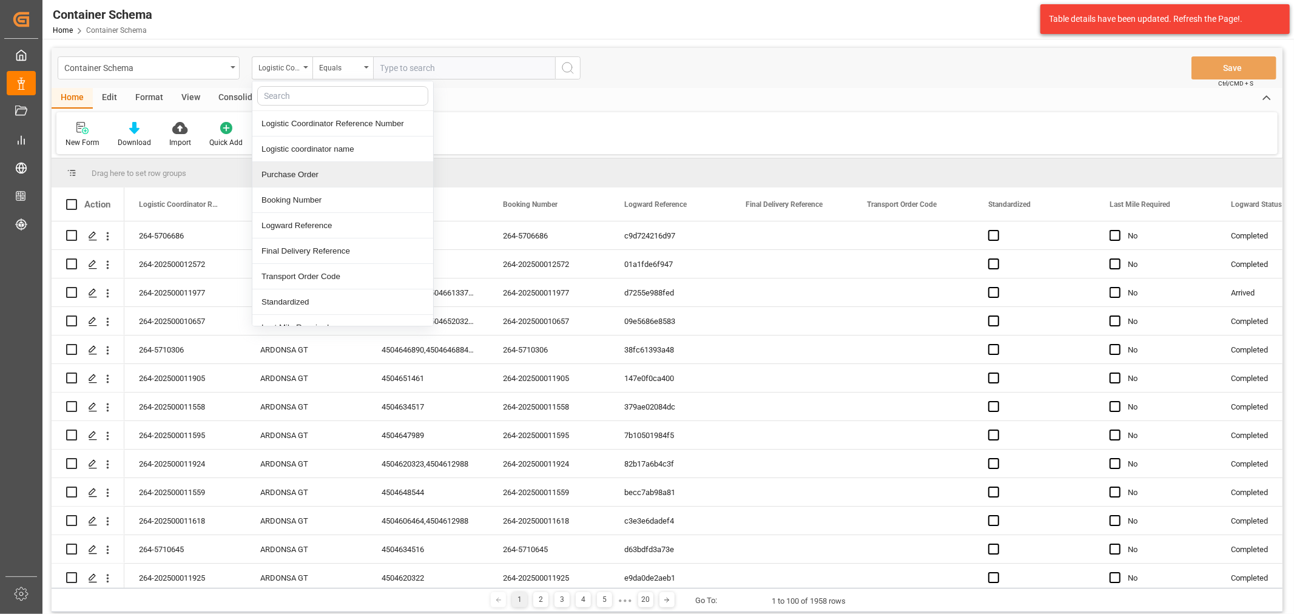
click at [324, 170] on div "Purchase Order" at bounding box center [342, 174] width 181 height 25
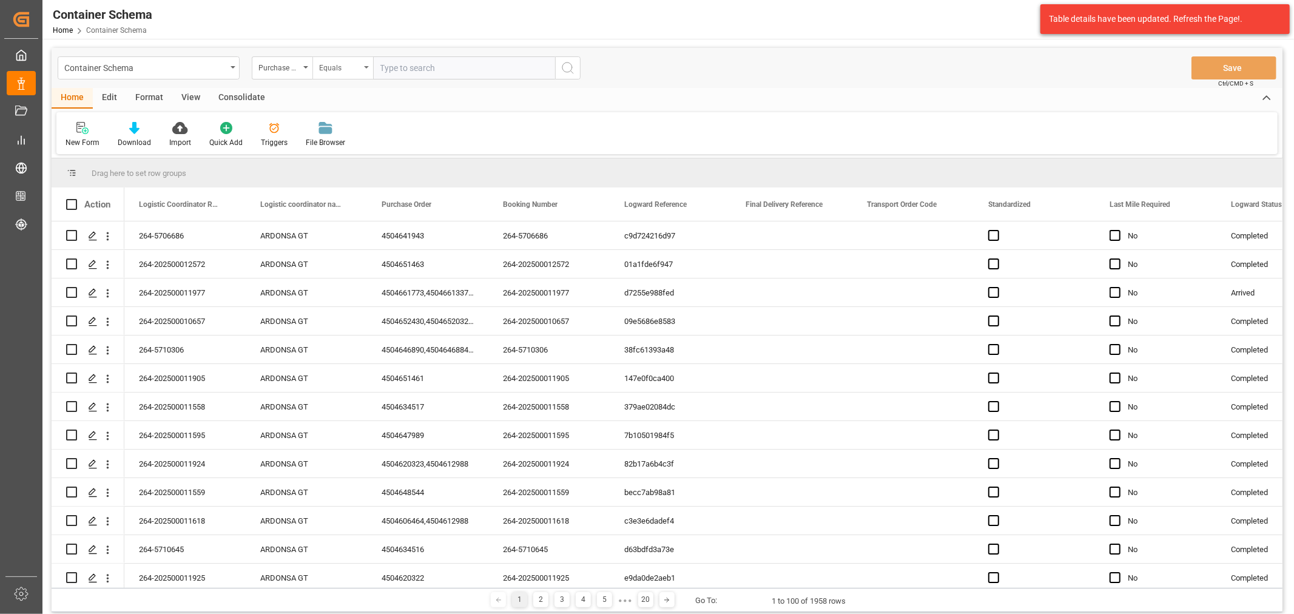
click at [359, 73] on div "Equals" at bounding box center [342, 67] width 61 height 23
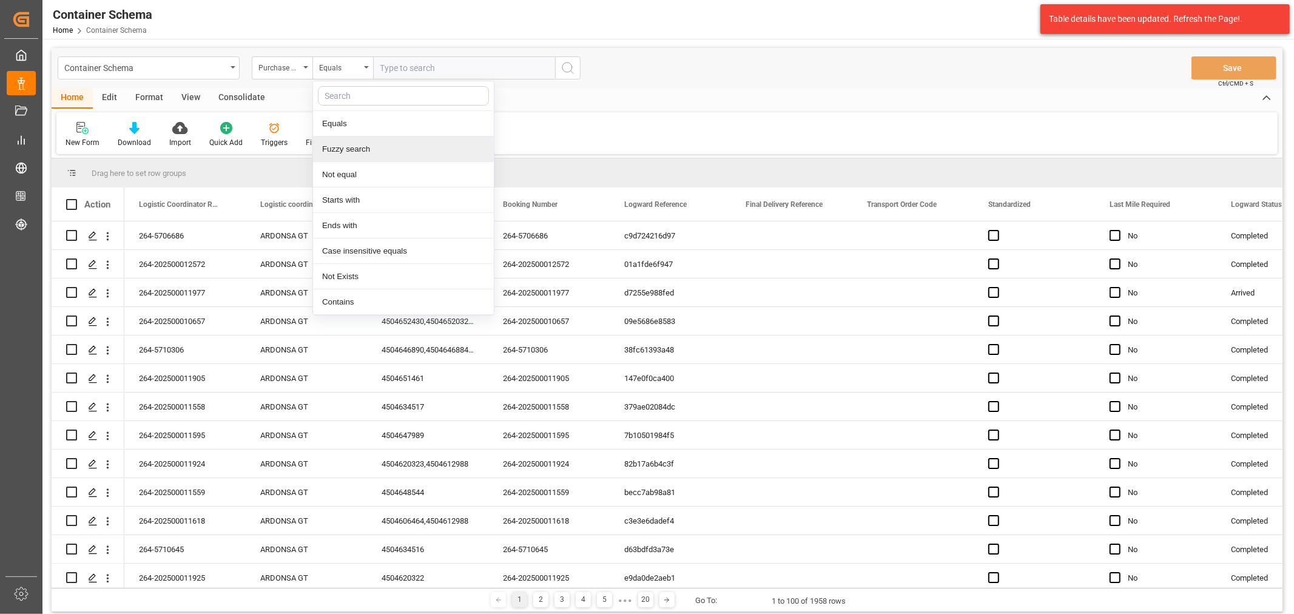
click at [367, 153] on div "Fuzzy search" at bounding box center [403, 148] width 181 height 25
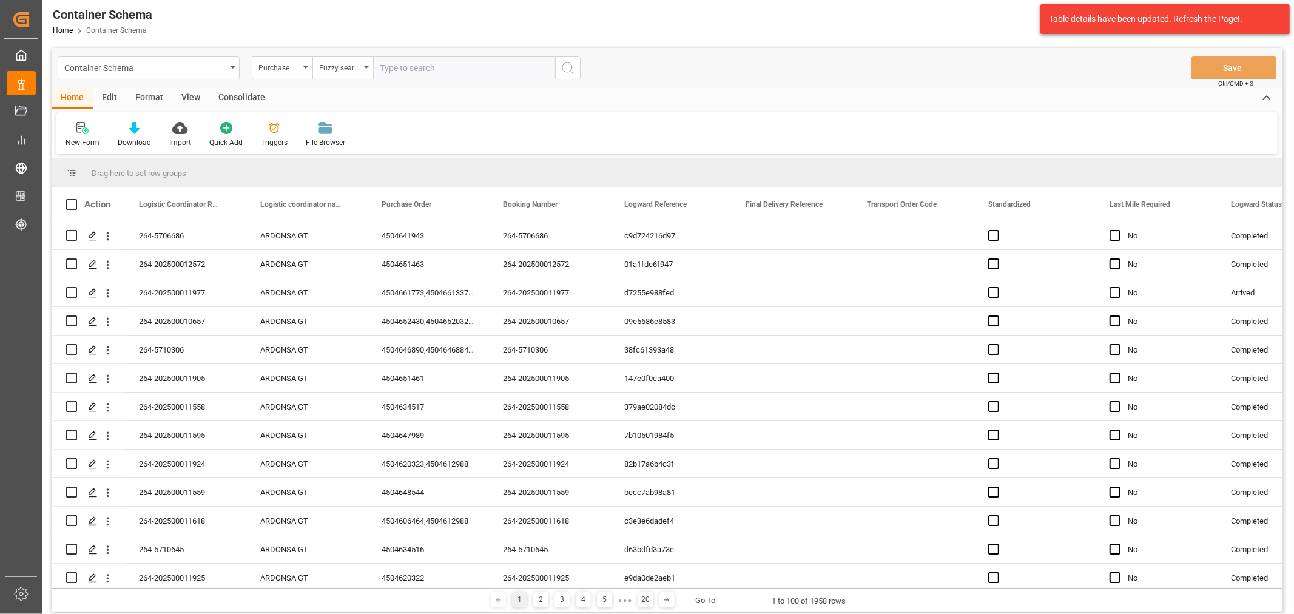
click at [416, 63] on input "text" at bounding box center [464, 67] width 182 height 23
paste input "4504645822,4504645823,4504645824"
drag, startPoint x: 534, startPoint y: 67, endPoint x: 426, endPoint y: 65, distance: 107.4
click at [426, 65] on input "4504645822,4504645823,4504645824" at bounding box center [464, 67] width 182 height 23
type input "4504645822"
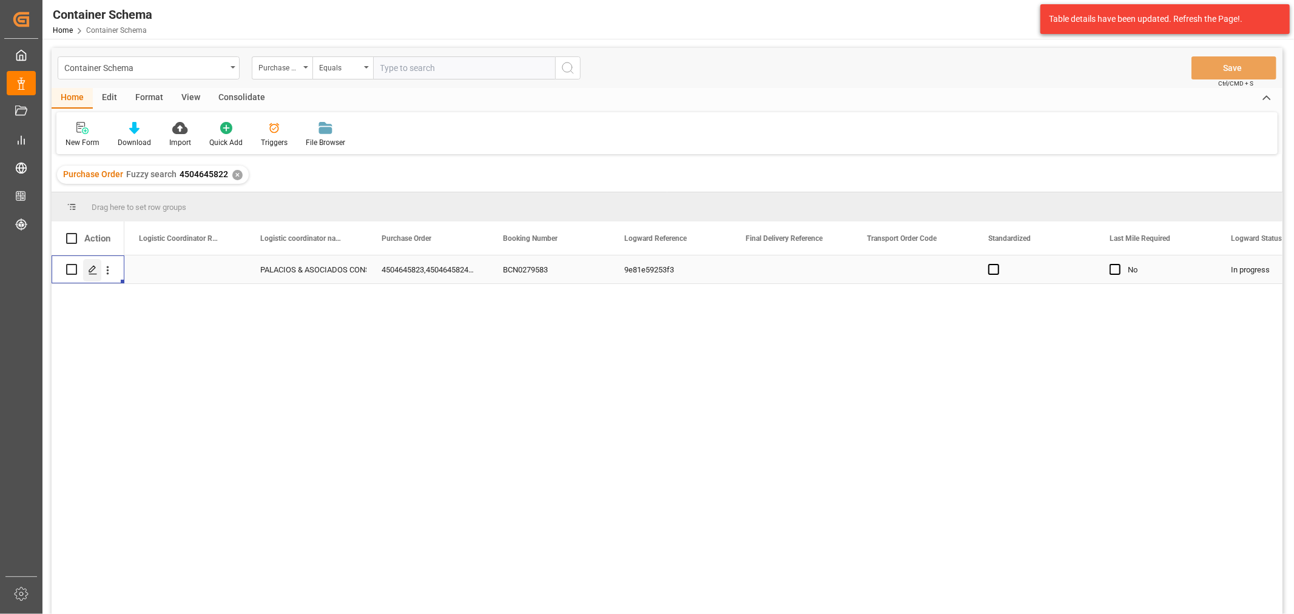
click at [89, 267] on icon "Press SPACE to select this row." at bounding box center [93, 270] width 10 height 10
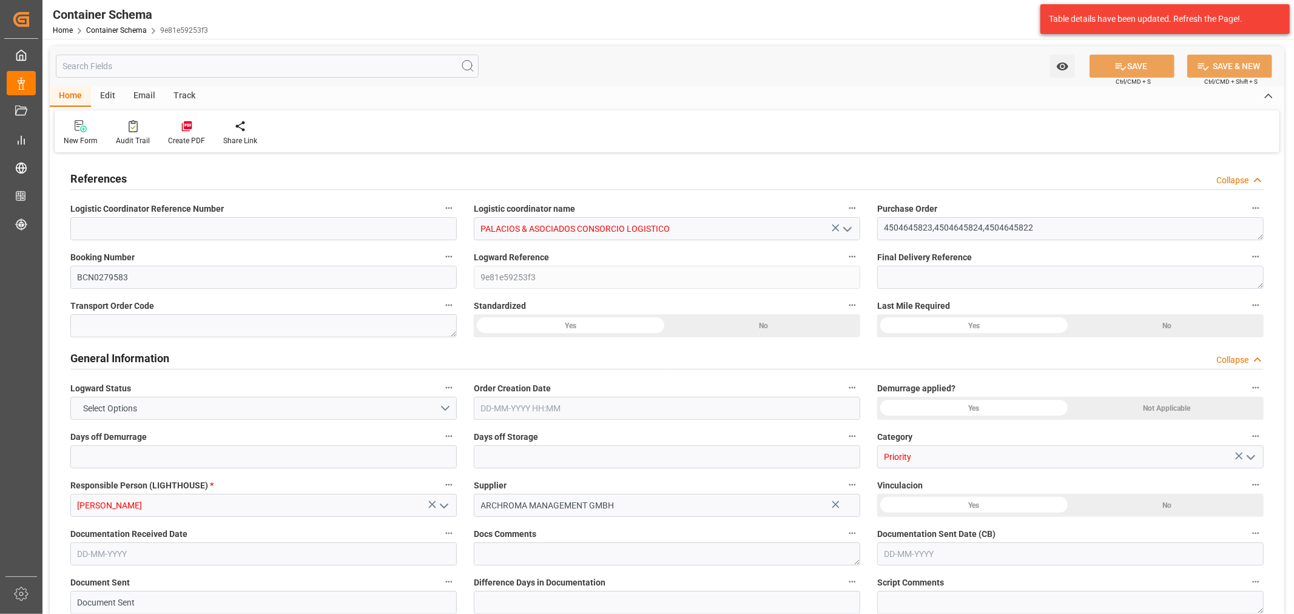
type input "0"
type input "3"
type input "13"
type input "2760"
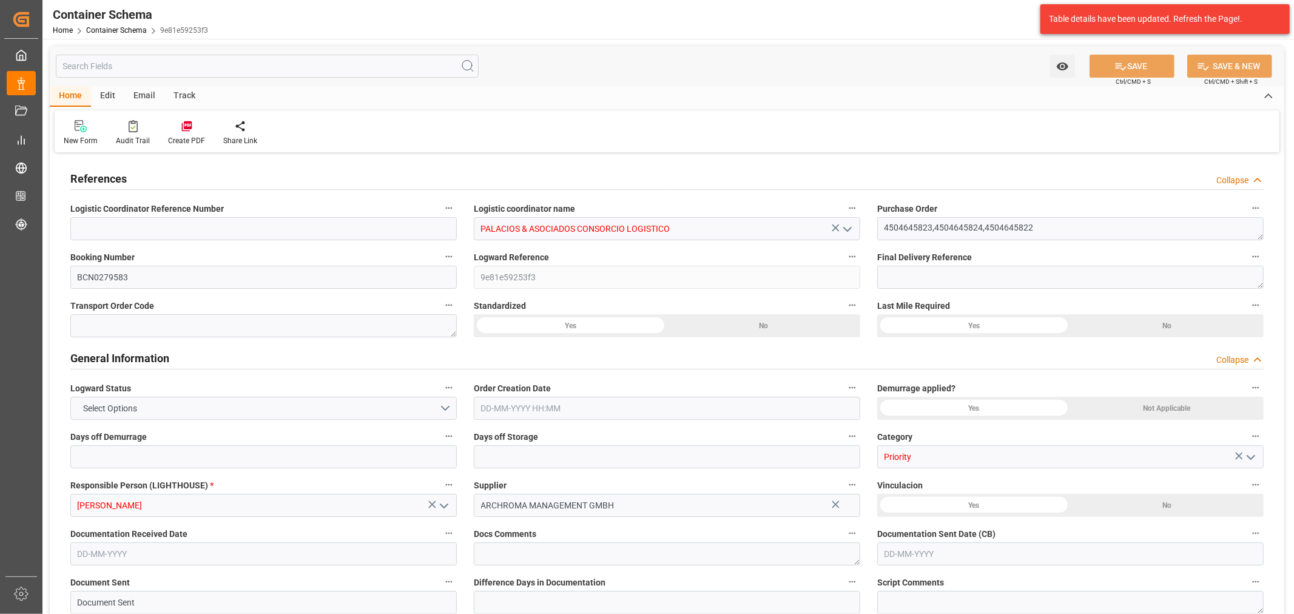
type input "2890.92"
type input "CMACGM"
type input "CMA CGM Group"
type input "ESBCN"
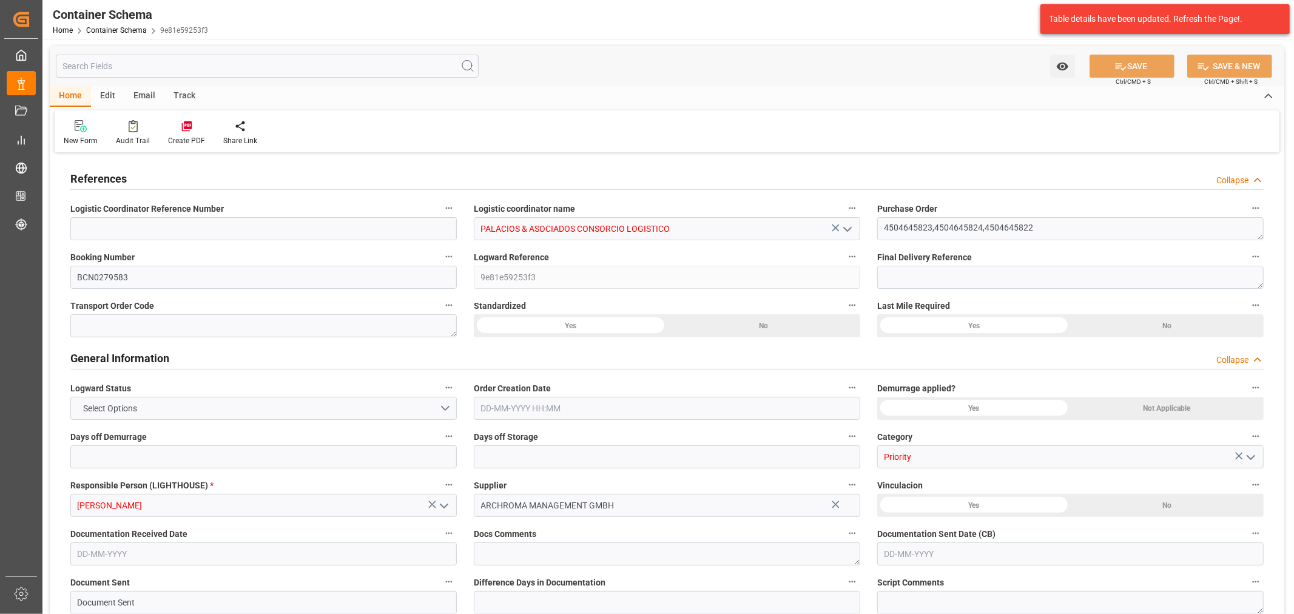
type input "PECLL"
type input "9948231"
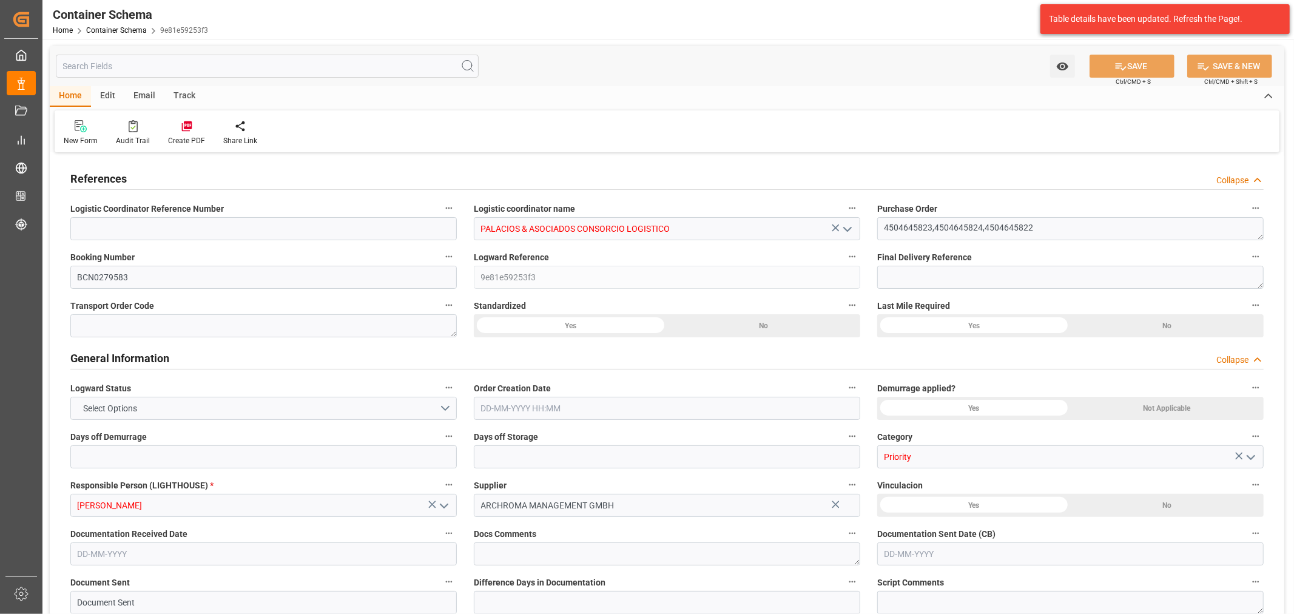
type input "9948231"
type input "0"
type input "18-09-2025 00:00"
type input "[DATE]"
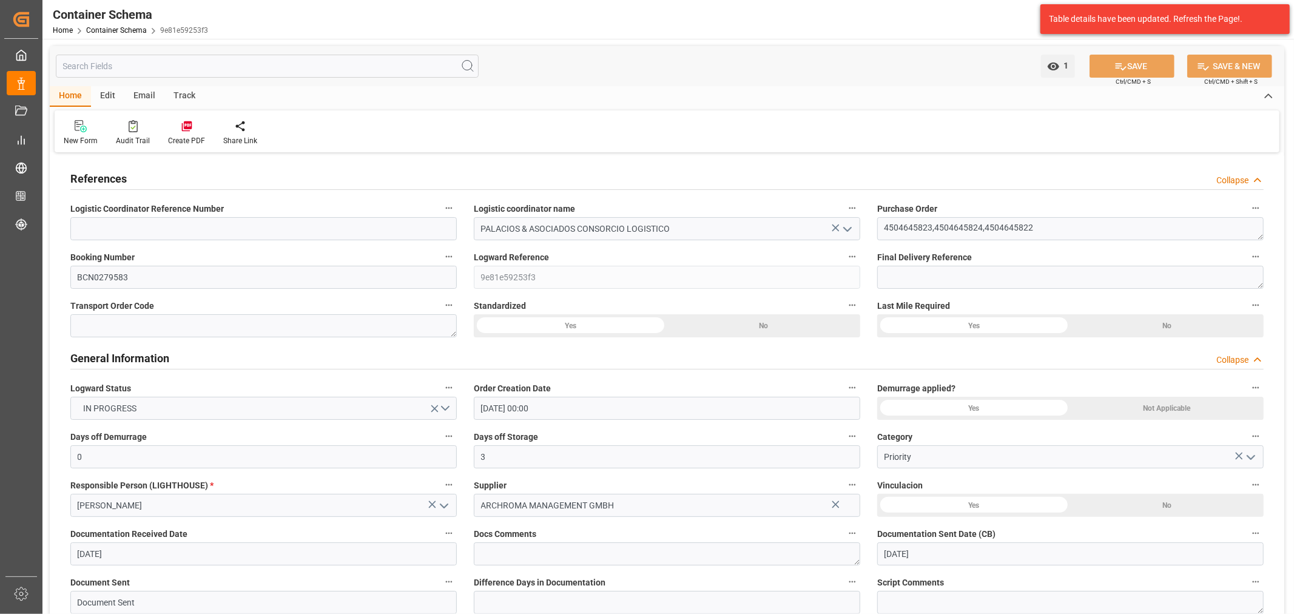
type input "[DATE]"
type input "[DATE] 13:27"
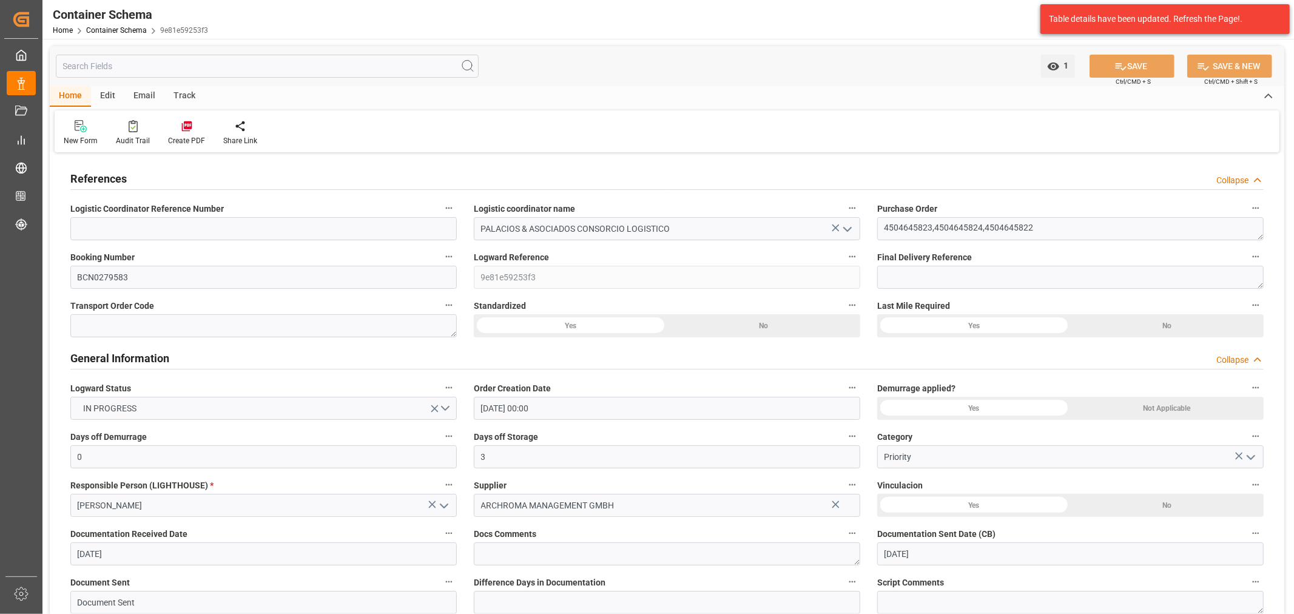
type input "18-09-2025 15:55"
type input "[DATE]"
click at [190, 92] on div "Track" at bounding box center [184, 96] width 40 height 21
click at [85, 138] on div "Tracking" at bounding box center [78, 140] width 29 height 11
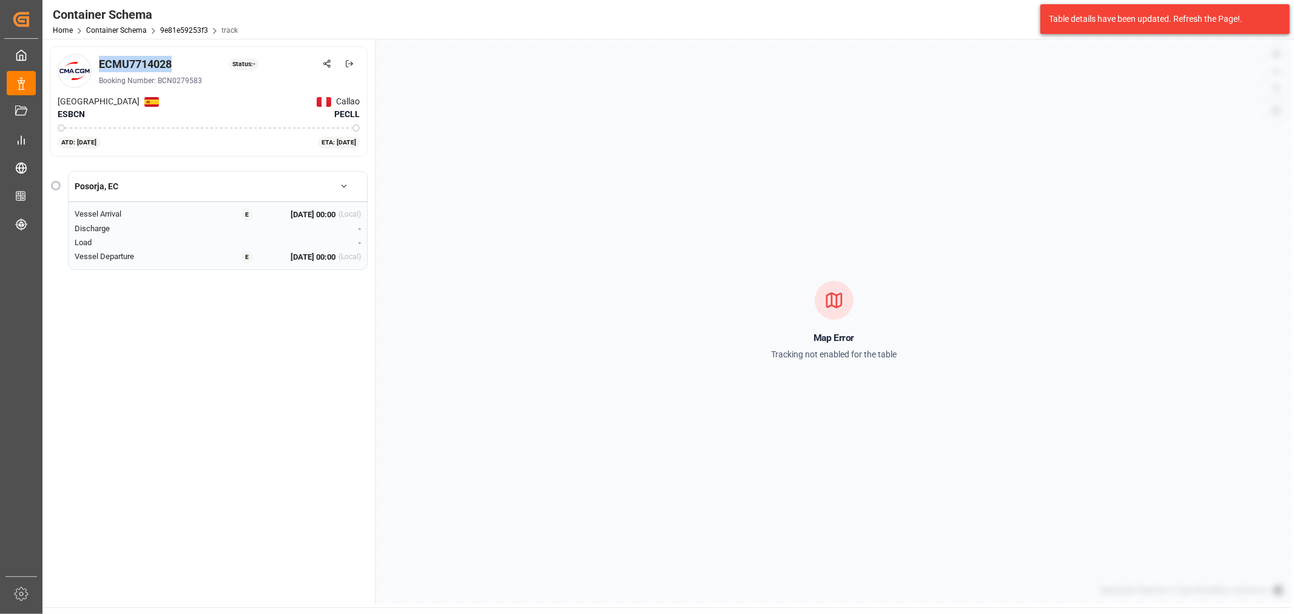
drag, startPoint x: 184, startPoint y: 65, endPoint x: 96, endPoint y: 61, distance: 88.0
click at [96, 61] on div "ECMU7714028 Status: - Booking Number: BCN0279583" at bounding box center [209, 71] width 302 height 34
copy div "ECMU7714028"
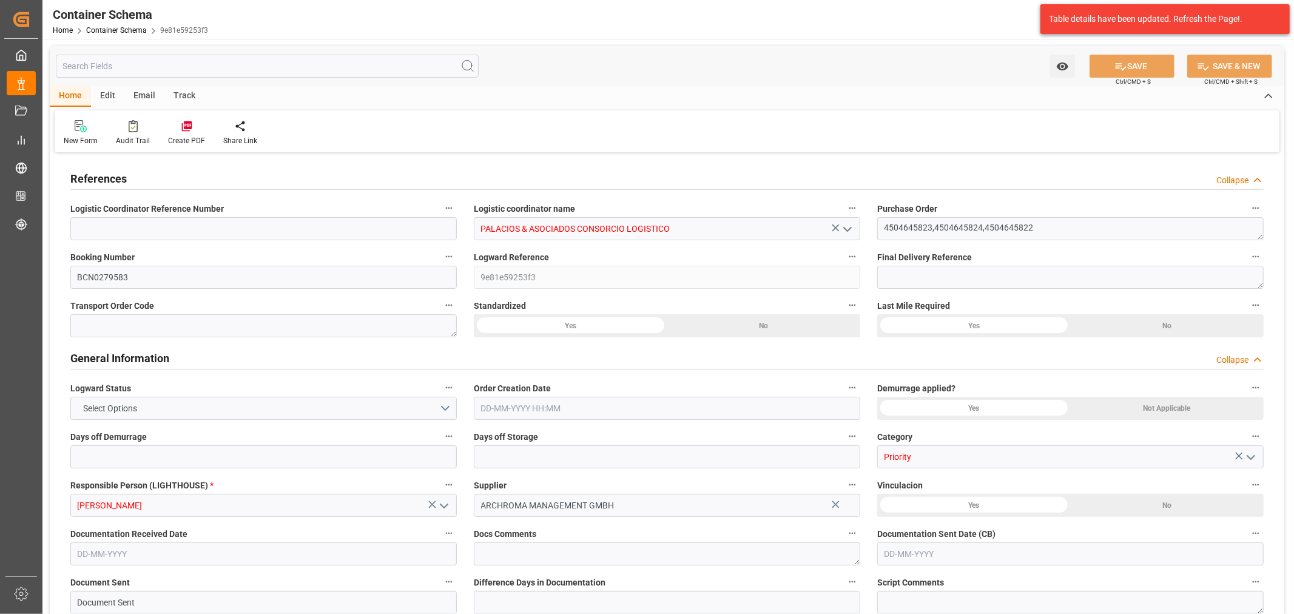
type input "0"
type input "3"
type input "13"
type input "2760"
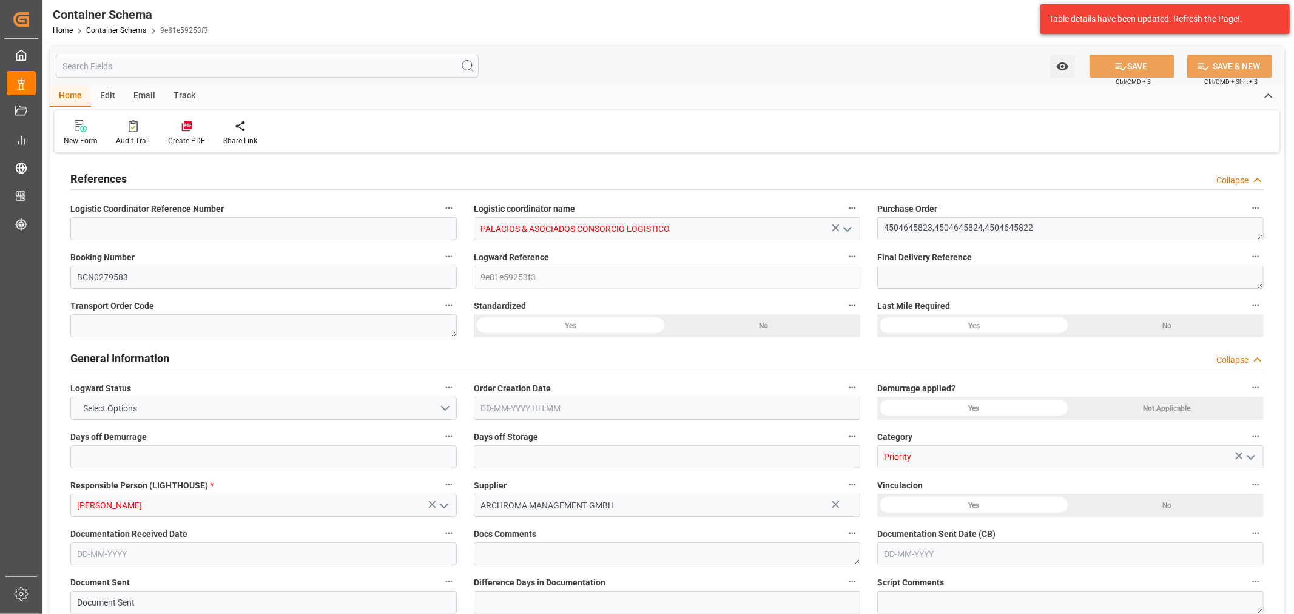
type input "2890.92"
type input "CMACGM"
type input "CMA CGM Group"
type input "ESBCN"
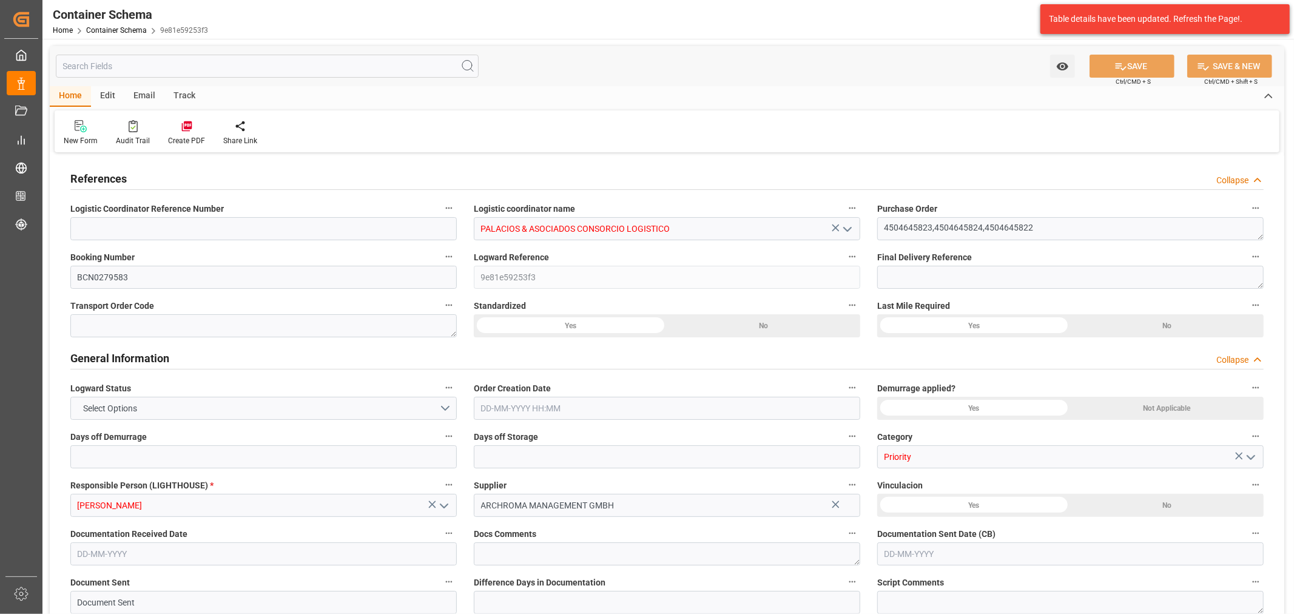
type input "PECLL"
type input "9948231"
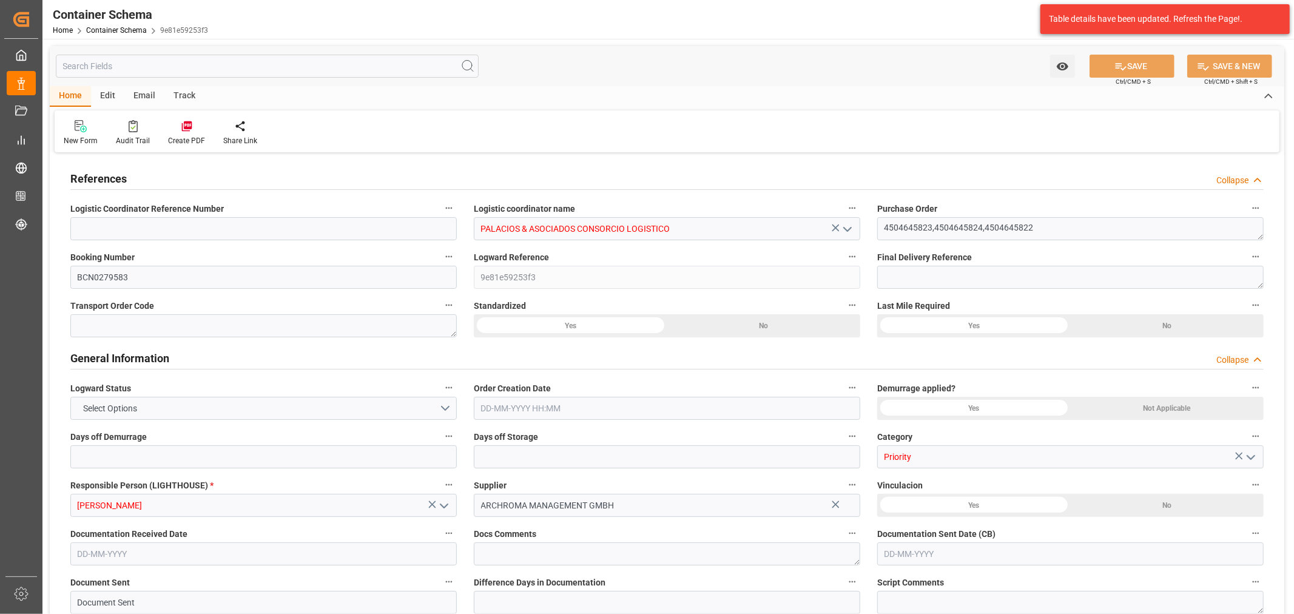
type input "9948231"
type input "0"
type input "18-09-2025 00:00"
type input "[DATE]"
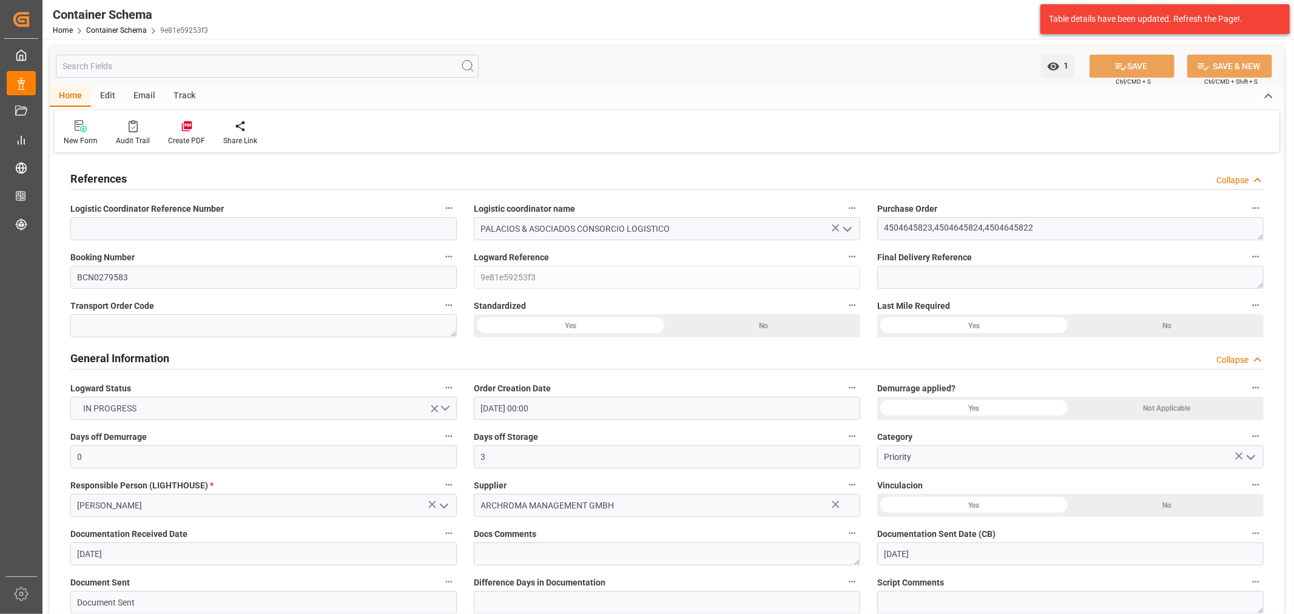
type input "[DATE]"
type input "[DATE] 13:27"
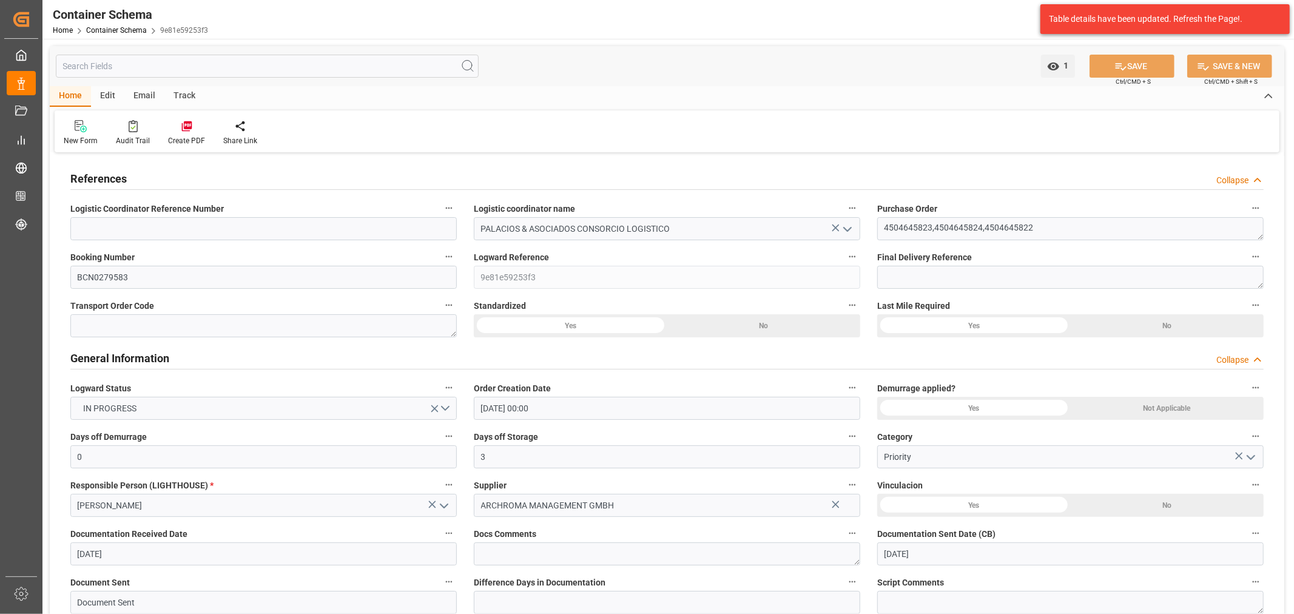
type input "18-09-2025 15:55"
type input "[DATE]"
drag, startPoint x: 143, startPoint y: 98, endPoint x: 123, endPoint y: 118, distance: 27.9
click at [143, 99] on div "Email" at bounding box center [144, 96] width 40 height 21
click at [95, 136] on div "Send Email" at bounding box center [82, 140] width 37 height 11
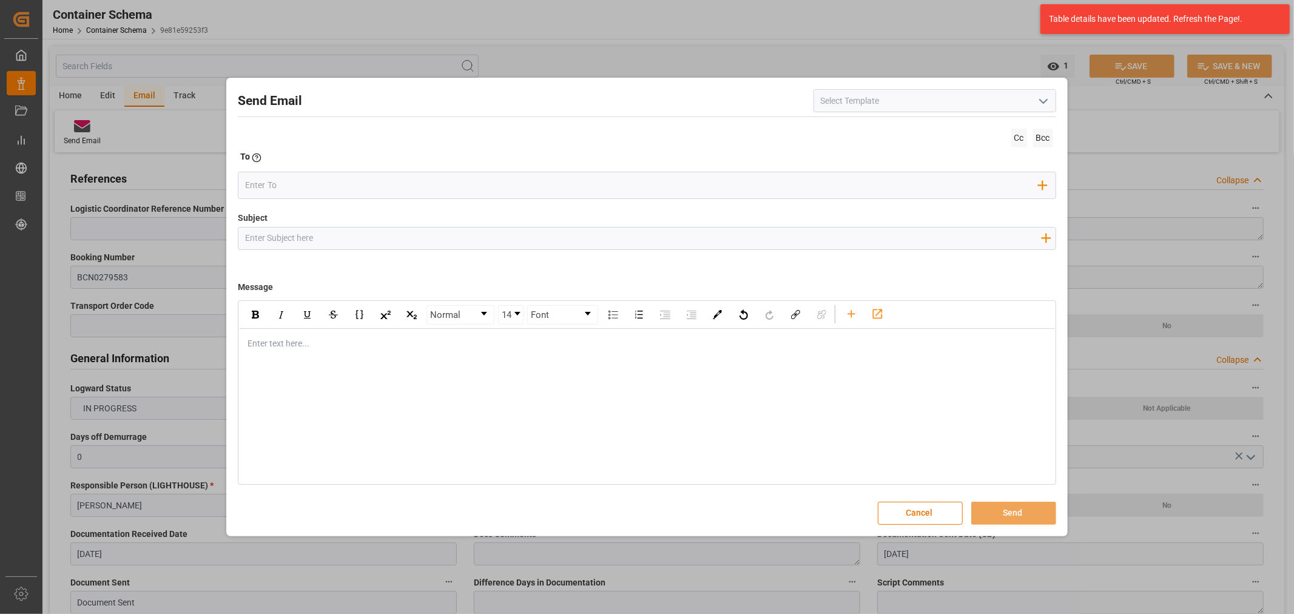
click at [311, 227] on input "Subject" at bounding box center [642, 237] width 809 height 21
paste input "PO 4504645822,4504645823,4504645824//TE//VARIACION ETA//ARCHROMA MANAGEMENT GMB…"
type input "PO 4504645822,4504645823,4504645824//TE//VARIACION ETA//ARCHROMA MANAGEMENT GMB…"
click at [258, 346] on div "rdw-editor" at bounding box center [647, 343] width 798 height 13
click at [314, 349] on div "rdw-editor" at bounding box center [647, 343] width 798 height 13
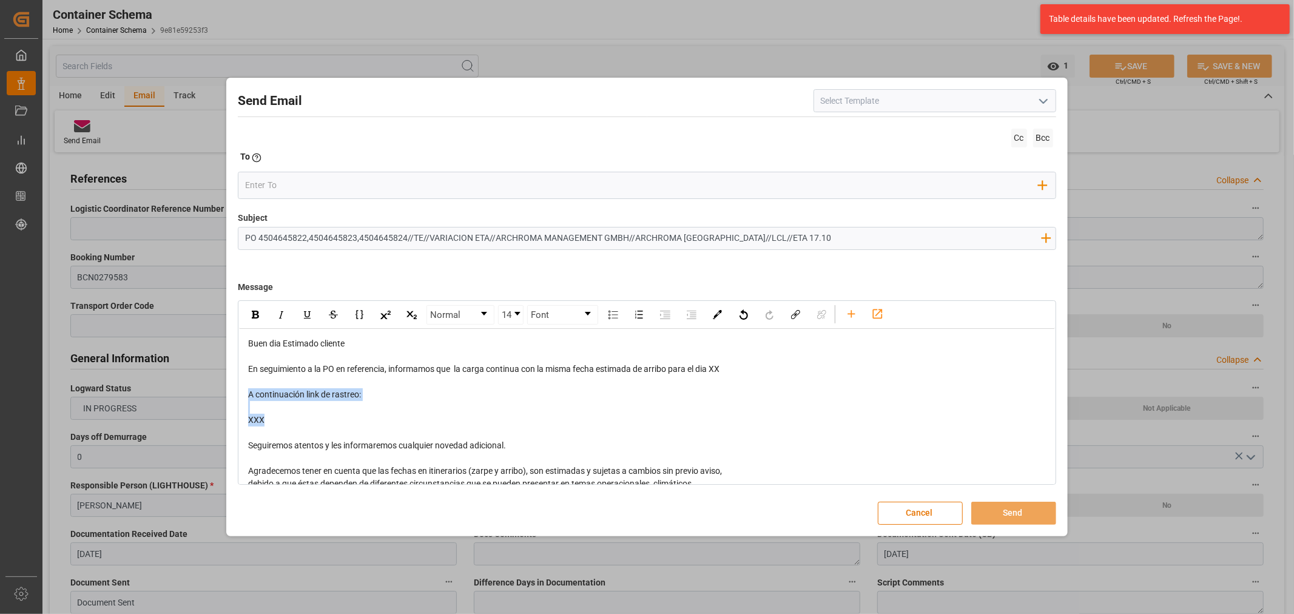
drag, startPoint x: 285, startPoint y: 416, endPoint x: 246, endPoint y: 393, distance: 45.7
click at [248, 393] on div "Buen dia Estimado cliente En seguimiento a la PO en referencia, informamos que …" at bounding box center [647, 451] width 798 height 229
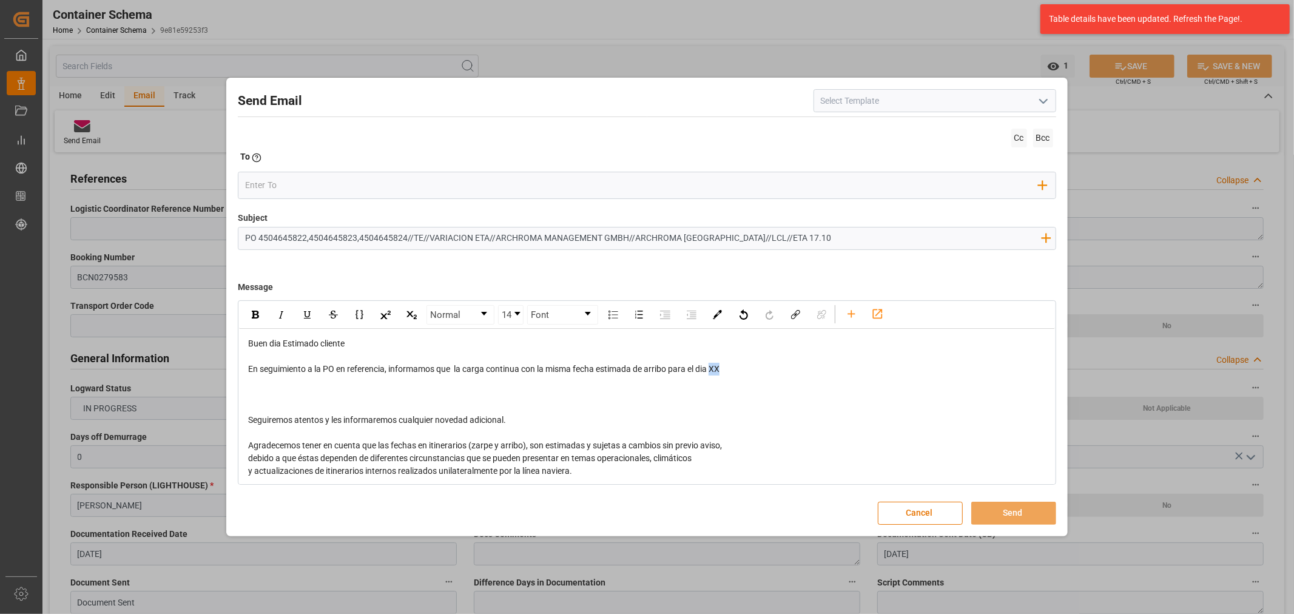
drag, startPoint x: 734, startPoint y: 371, endPoint x: 713, endPoint y: 372, distance: 20.7
click at [713, 372] on div "En seguimiento a la PO en referencia, informamos que la carga continua con la m…" at bounding box center [647, 369] width 798 height 13
click at [365, 193] on input "email" at bounding box center [641, 186] width 793 height 18
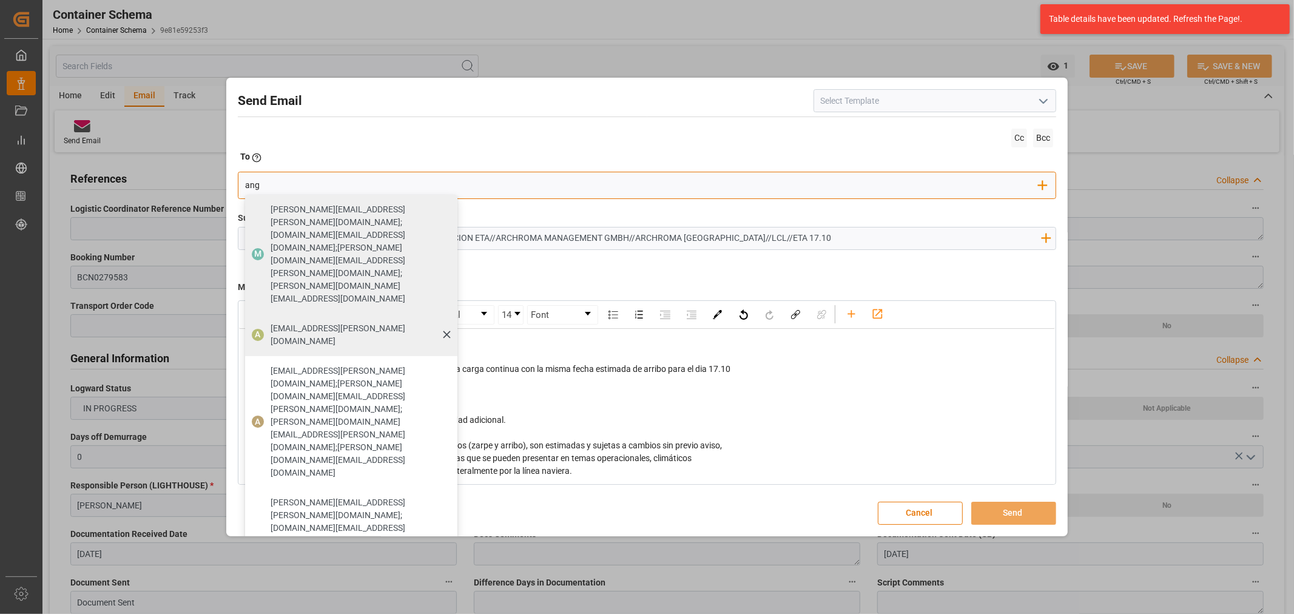
type input "ang"
click at [286, 322] on span "[EMAIL_ADDRESS][PERSON_NAME][DOMAIN_NAME]" at bounding box center [360, 334] width 178 height 25
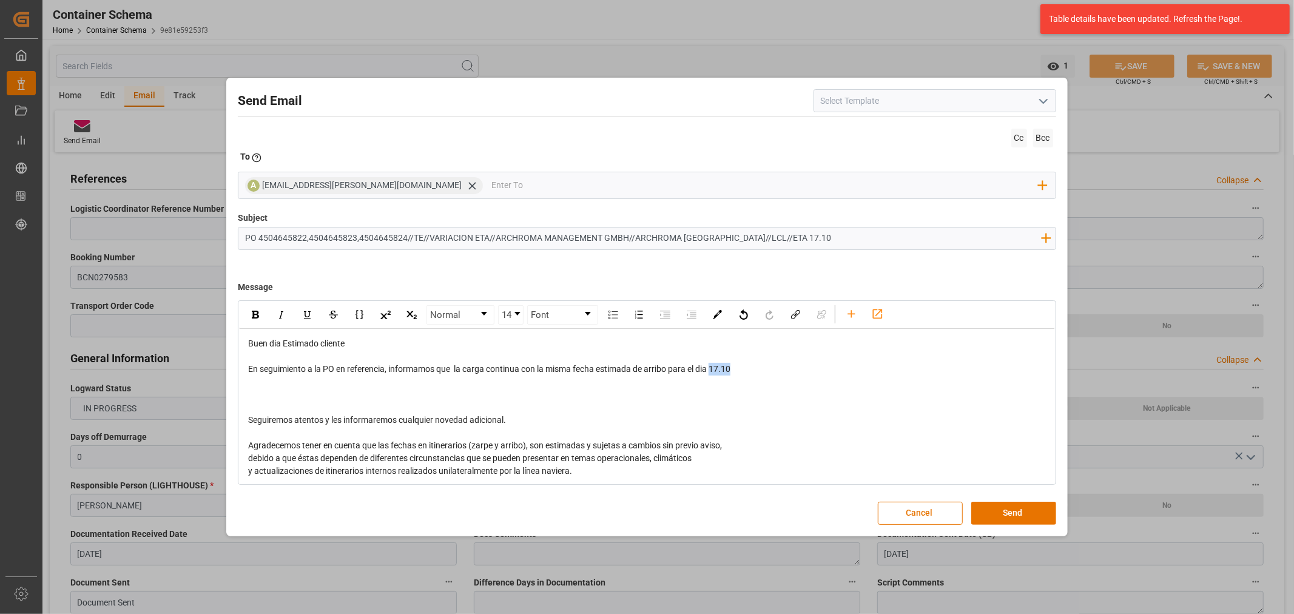
drag, startPoint x: 737, startPoint y: 372, endPoint x: 713, endPoint y: 371, distance: 23.7
click at [713, 371] on div "En seguimiento a la PO en referencia, informamos que la carga continua con la m…" at bounding box center [647, 369] width 798 height 13
click at [256, 317] on img "rdw-inline-control" at bounding box center [255, 315] width 7 height 8
click at [491, 189] on input "email" at bounding box center [764, 186] width 547 height 18
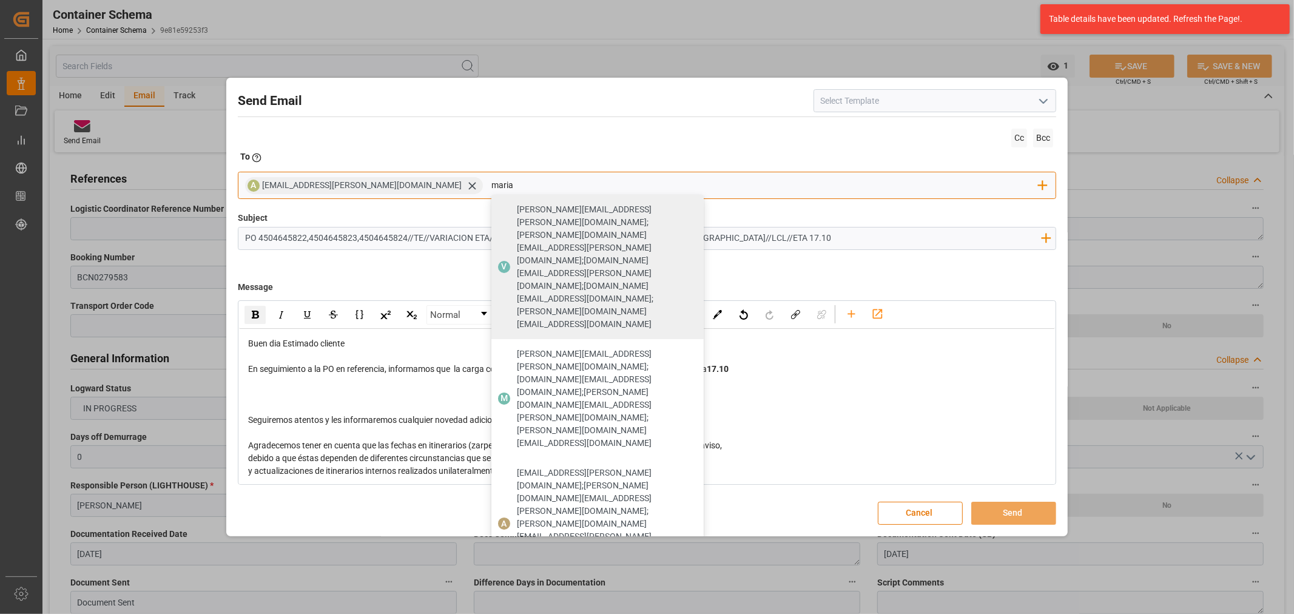
type input "maria"
click at [517, 598] on span "[PERSON_NAME][EMAIL_ADDRESS][PERSON_NAME][DOMAIN_NAME]" at bounding box center [606, 610] width 178 height 25
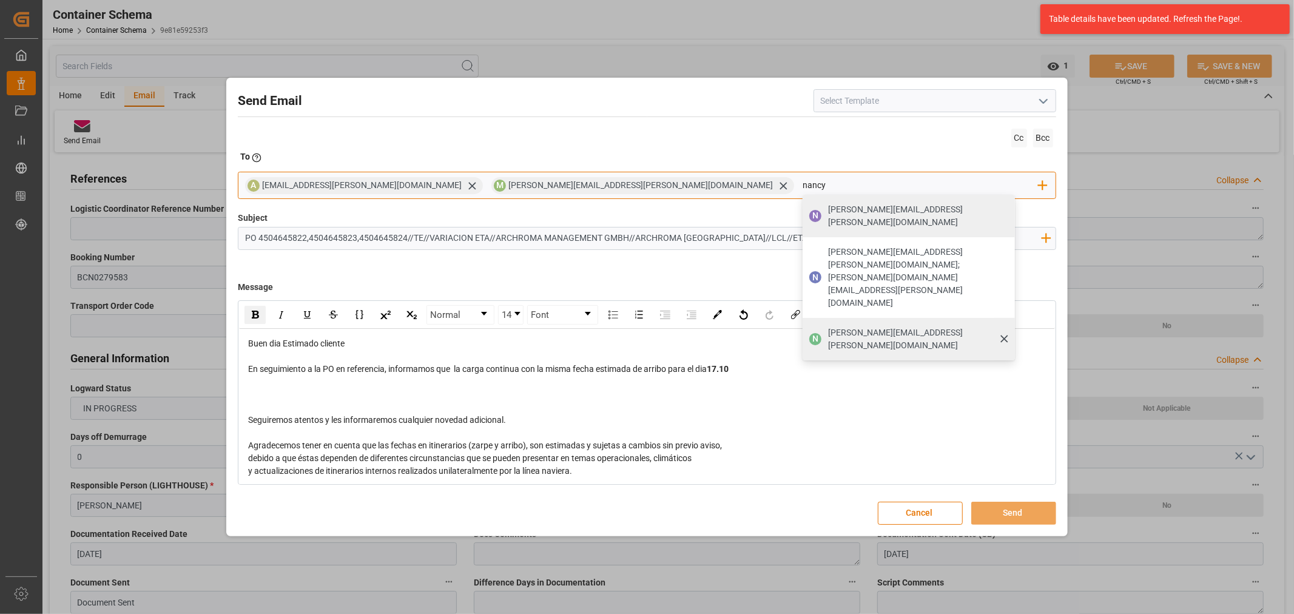
type input "nancy"
click at [828, 326] on span "[PERSON_NAME][EMAIL_ADDRESS][PERSON_NAME][DOMAIN_NAME]" at bounding box center [917, 338] width 178 height 25
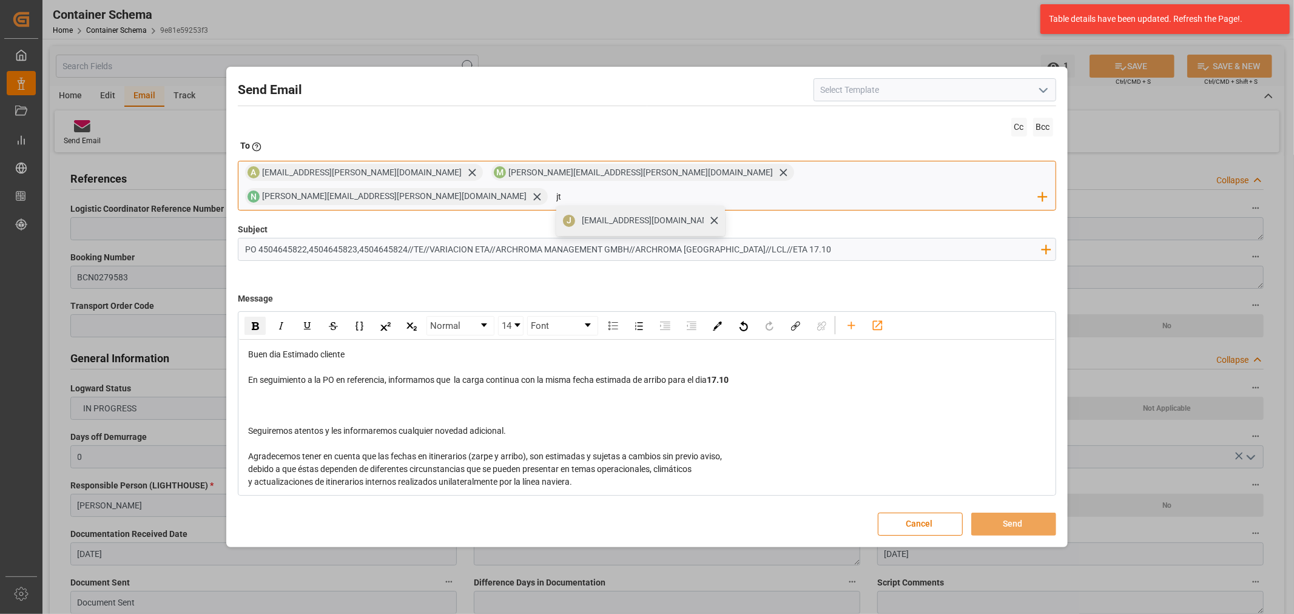
type input "jt"
click at [716, 214] on span "[EMAIL_ADDRESS][DOMAIN_NAME]" at bounding box center [649, 220] width 135 height 13
click at [1014, 513] on button "Send" at bounding box center [1013, 524] width 85 height 23
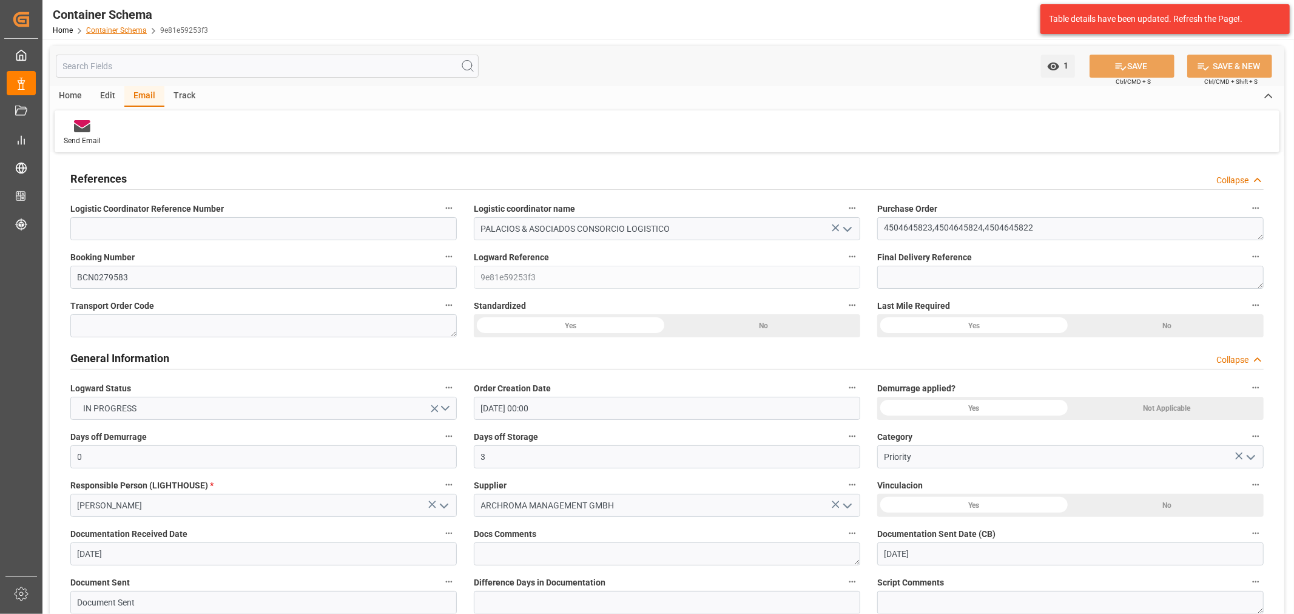
click at [124, 29] on link "Container Schema" at bounding box center [116, 30] width 61 height 8
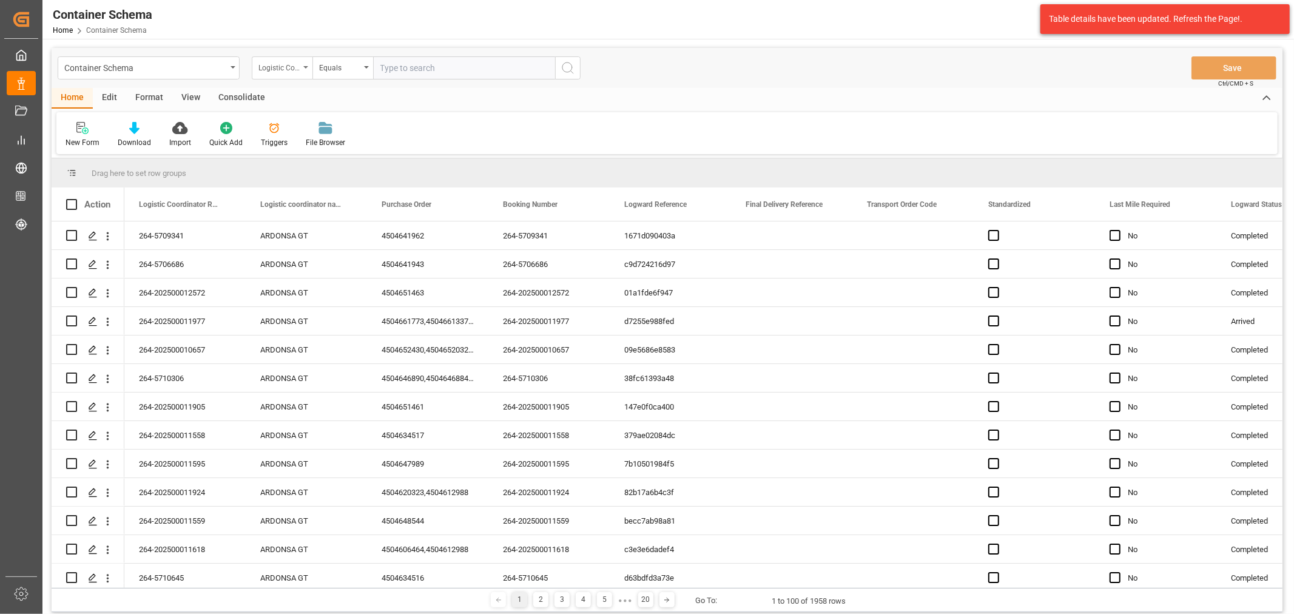
click at [277, 70] on div "Logistic Coordinator Reference Number" at bounding box center [278, 66] width 41 height 14
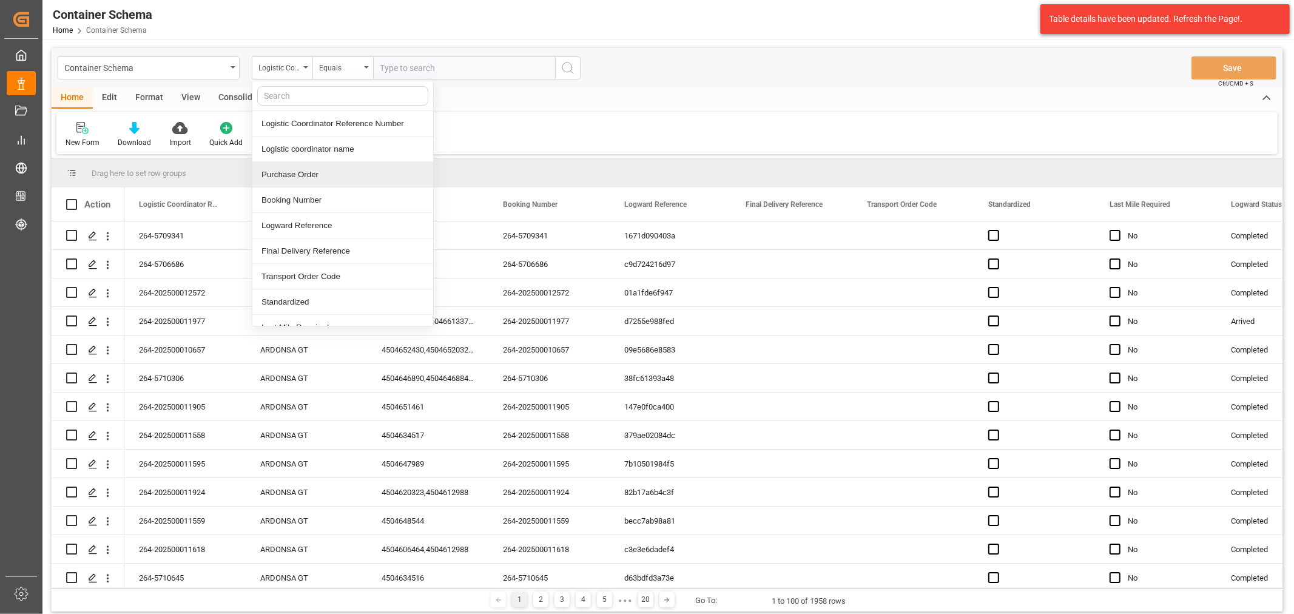
click at [317, 172] on div "Purchase Order" at bounding box center [342, 174] width 181 height 25
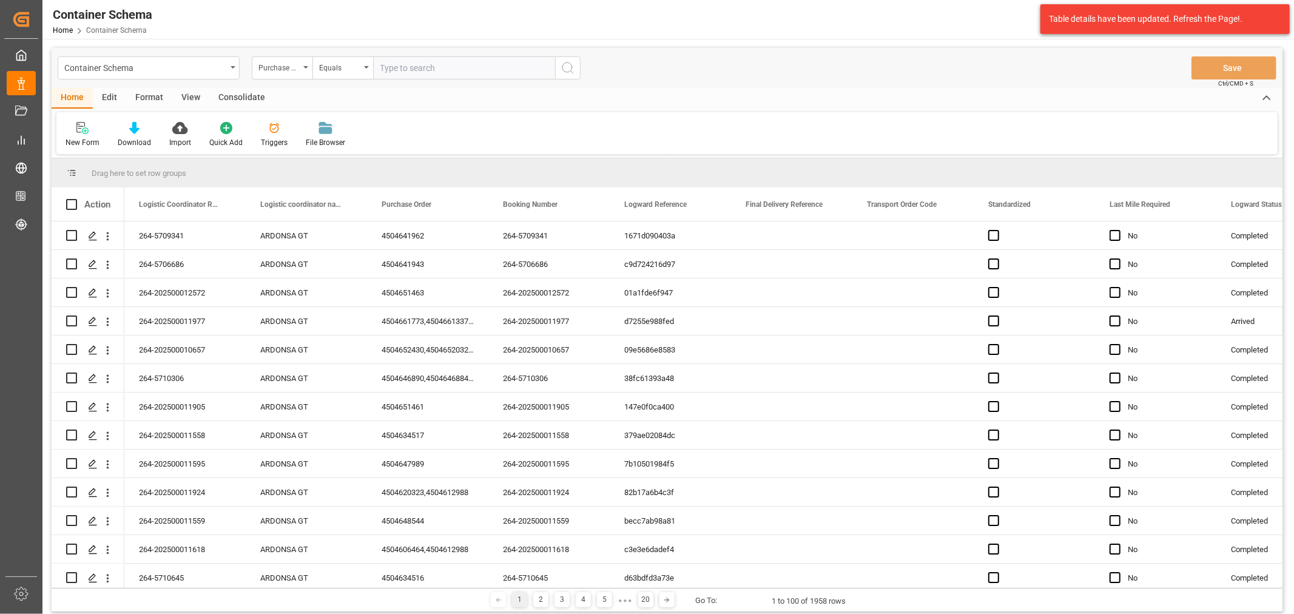
click at [371, 43] on div "Container Schema Purchase Order Equals Save Ctrl/CMD + S Home Edit Format View …" at bounding box center [666, 397] width 1249 height 716
click at [342, 63] on div "Equals" at bounding box center [339, 66] width 41 height 14
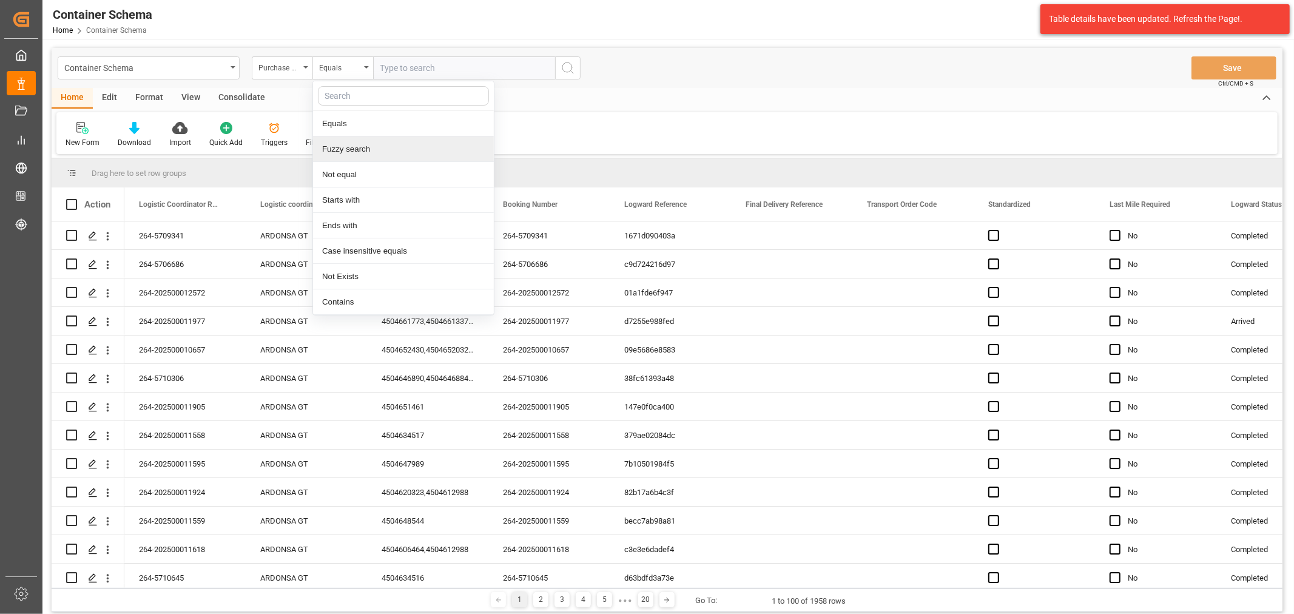
click at [376, 149] on div "Fuzzy search" at bounding box center [403, 148] width 181 height 25
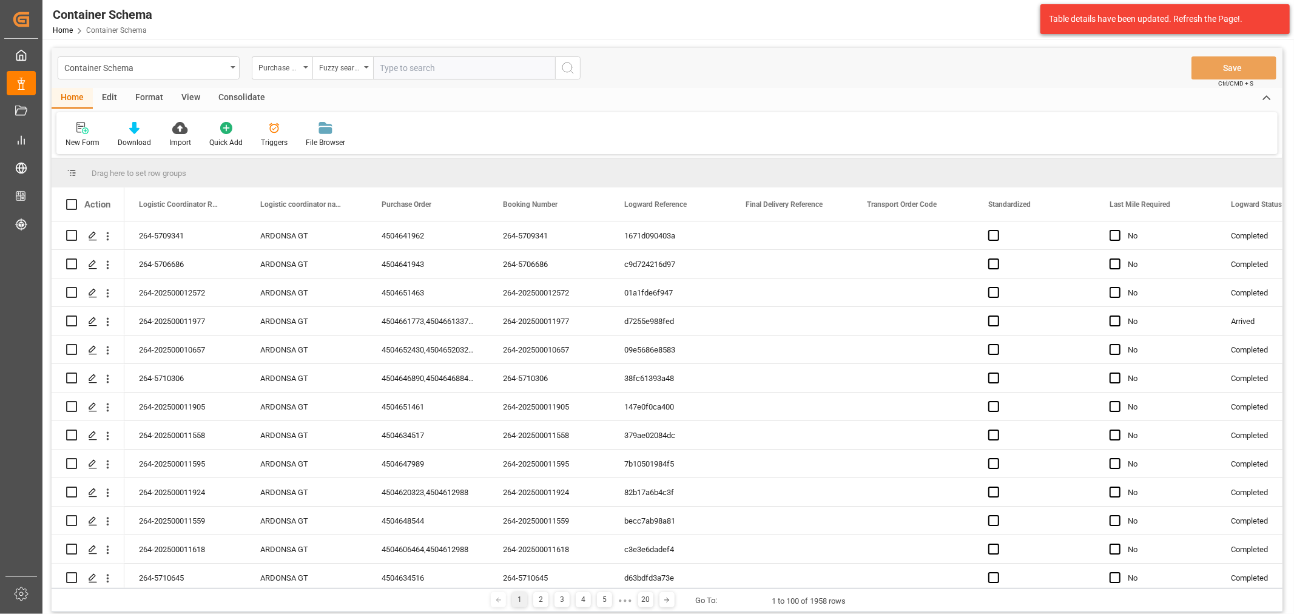
click at [411, 75] on input "text" at bounding box center [464, 67] width 182 height 23
paste input "4504659843,4504657423"
type input "4504659843,4504657423"
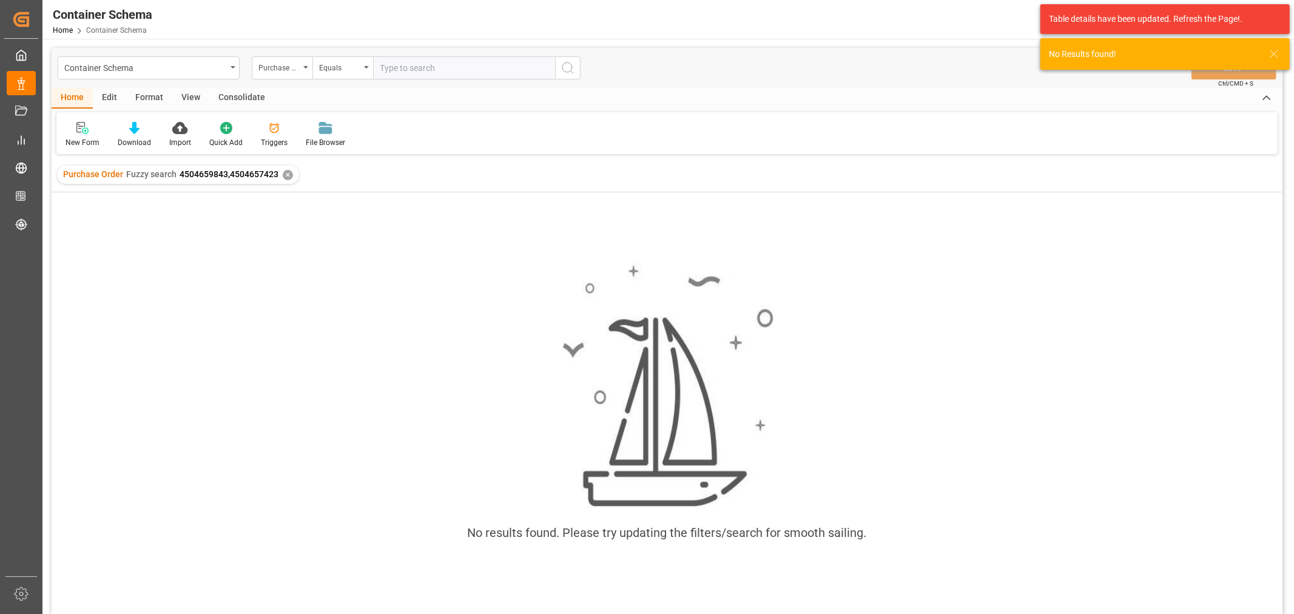
click at [462, 68] on input "text" at bounding box center [464, 67] width 182 height 23
click at [285, 72] on div "Purchase Order" at bounding box center [278, 66] width 41 height 14
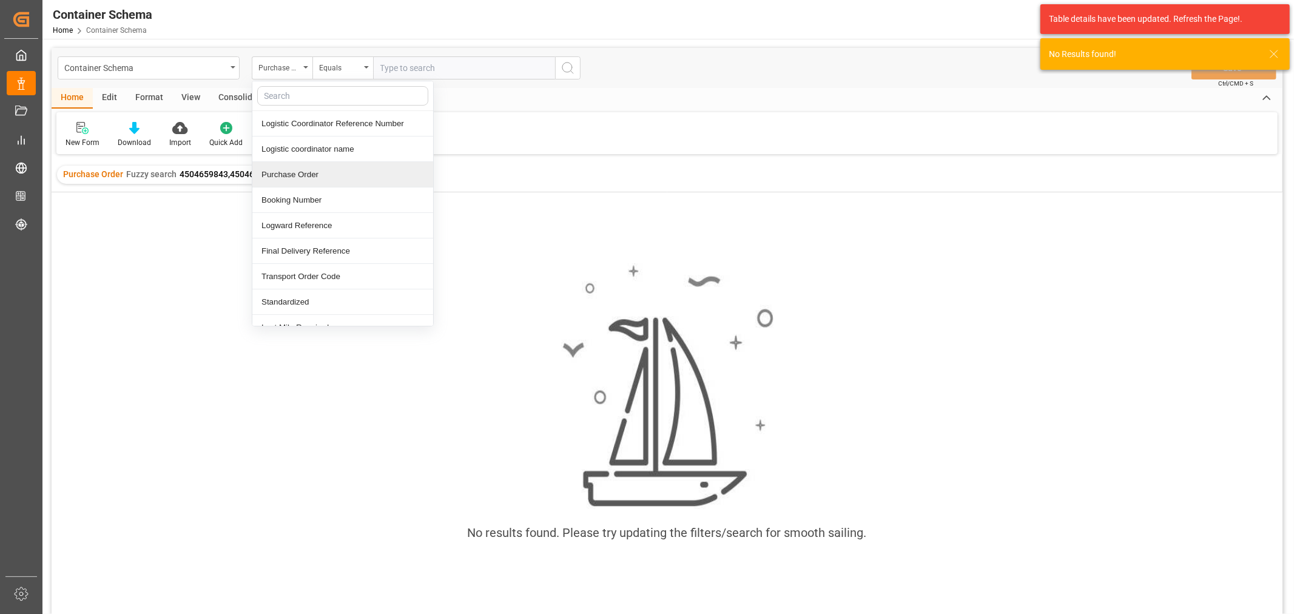
click at [303, 171] on div "Purchase Order" at bounding box center [342, 174] width 181 height 25
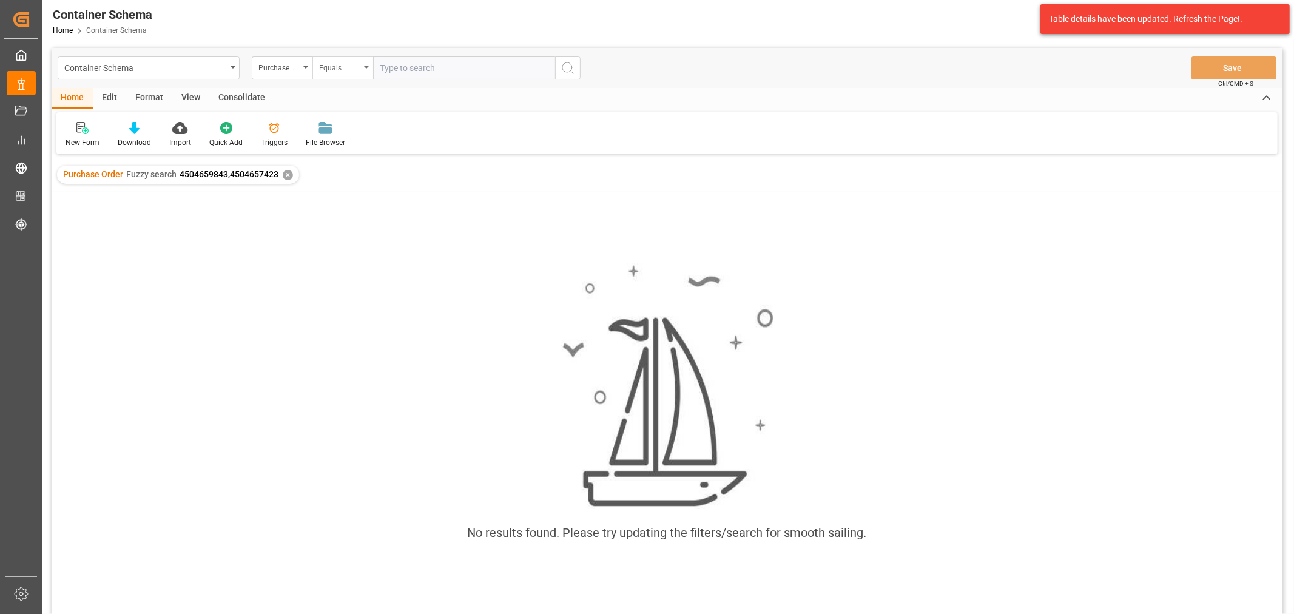
click at [328, 70] on div "Equals" at bounding box center [339, 66] width 41 height 14
drag, startPoint x: 366, startPoint y: 155, endPoint x: 368, endPoint y: 144, distance: 11.1
click at [366, 154] on div "Fuzzy search" at bounding box center [403, 148] width 181 height 25
click at [416, 68] on input "text" at bounding box center [464, 67] width 182 height 23
paste input "4504659843,4504657423"
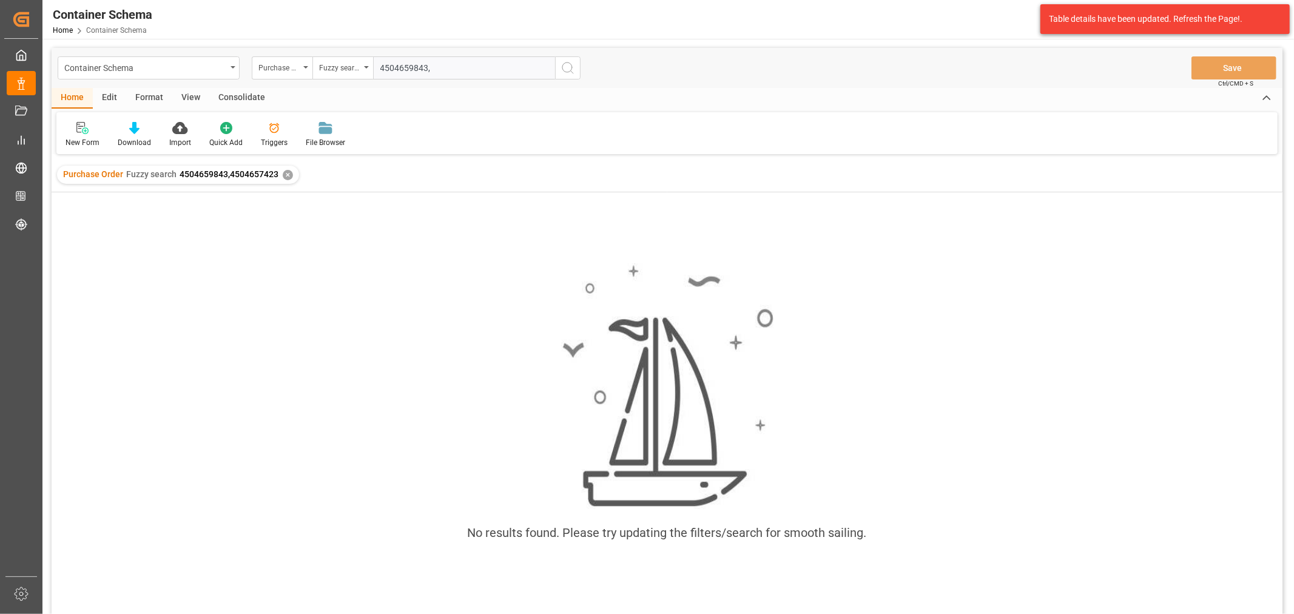
type input "4504659843"
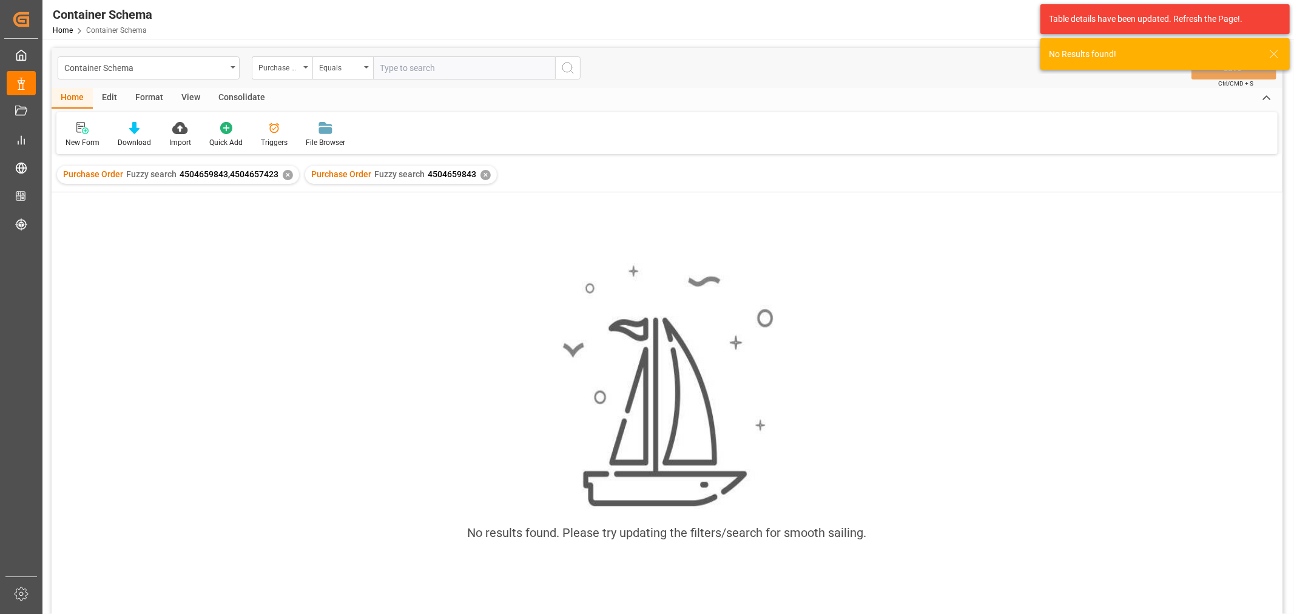
click at [284, 170] on div "✕" at bounding box center [288, 175] width 10 height 10
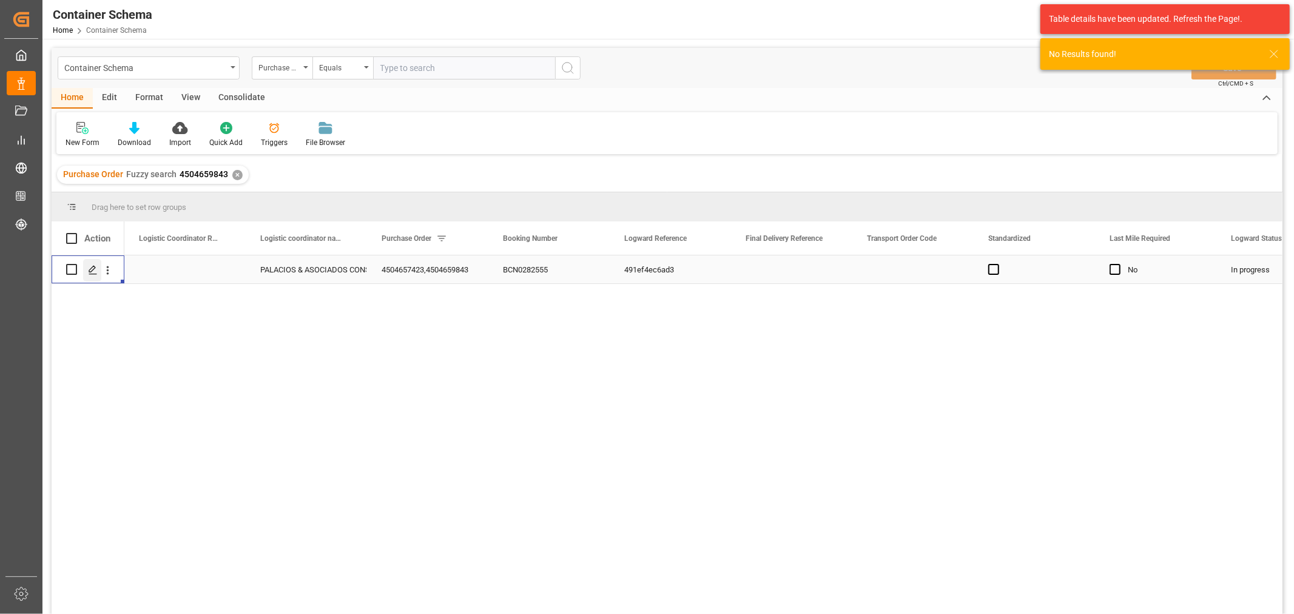
click at [95, 273] on icon "Press SPACE to select this row." at bounding box center [93, 270] width 10 height 10
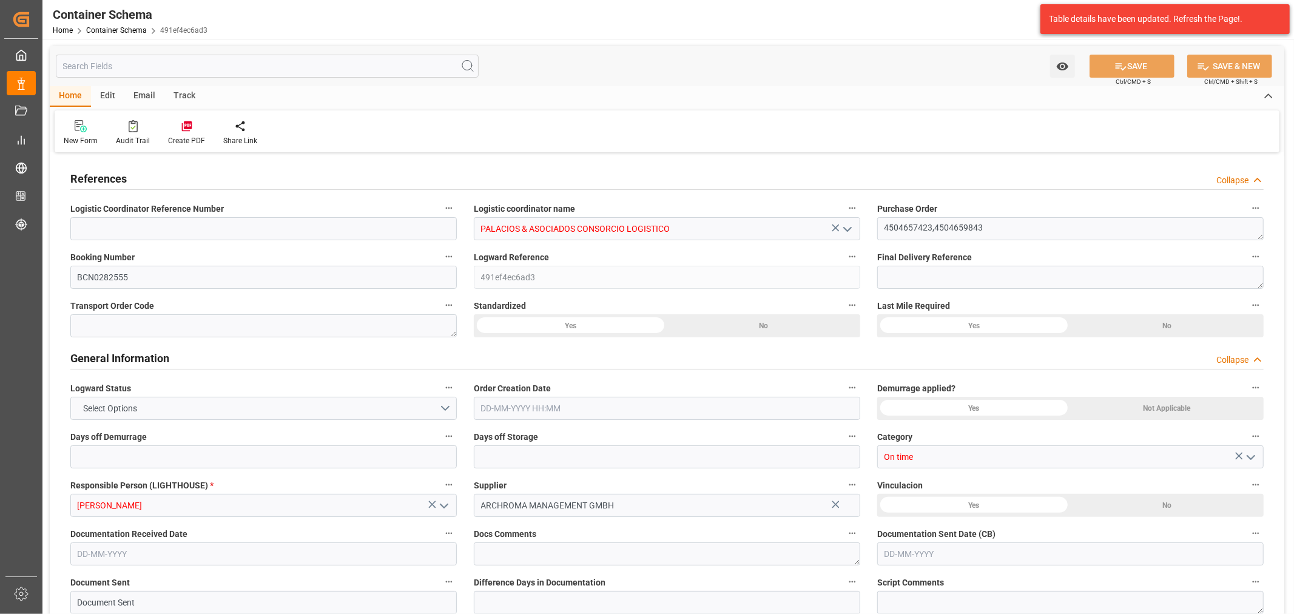
type input "0"
type input "3"
type input "2"
type input "7"
type input "6240"
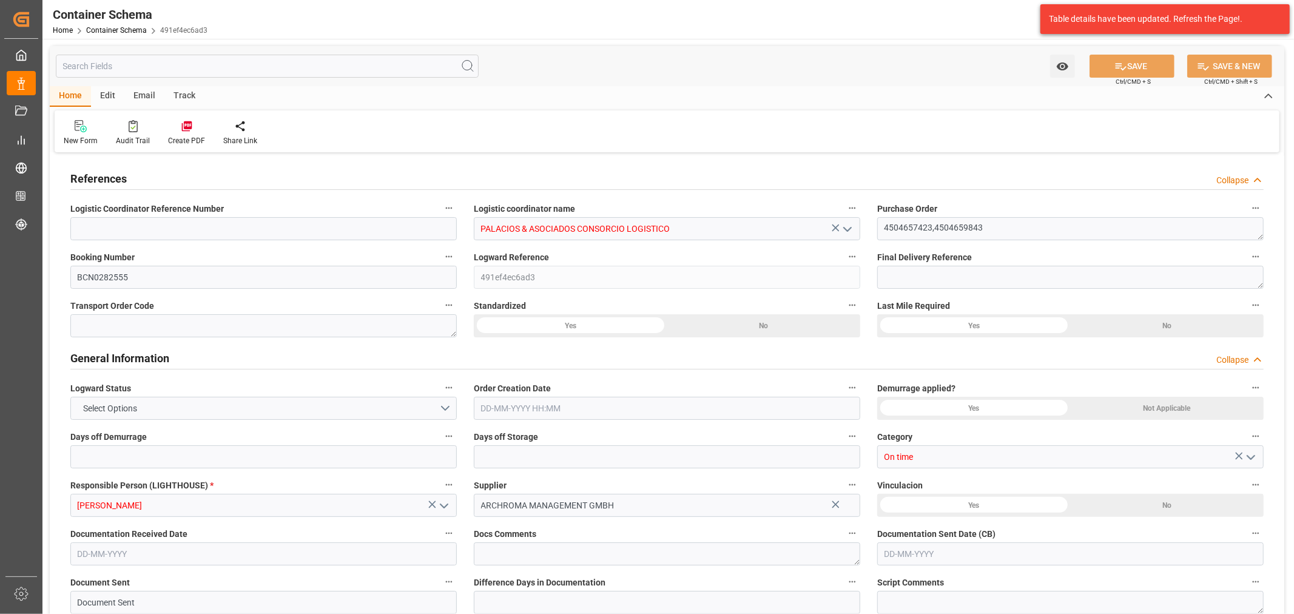
type input "3442.08"
type input "CMACGM"
type input "CMA CGM Group"
type input "ESBCN"
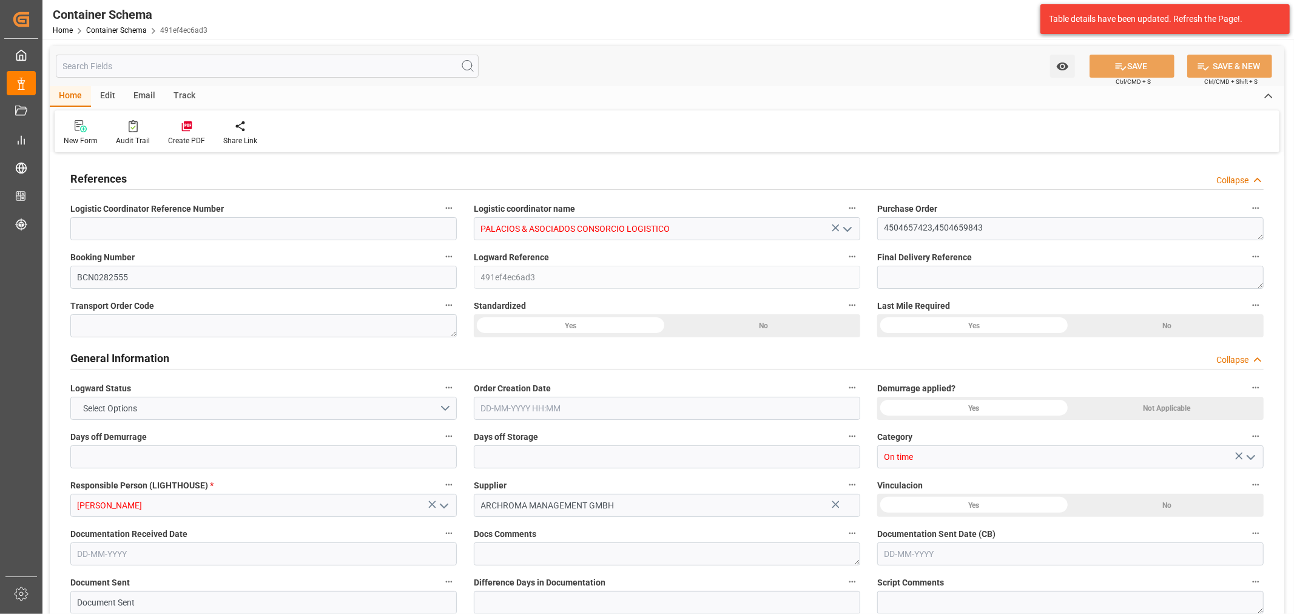
type input "PECLL"
type input "9948217"
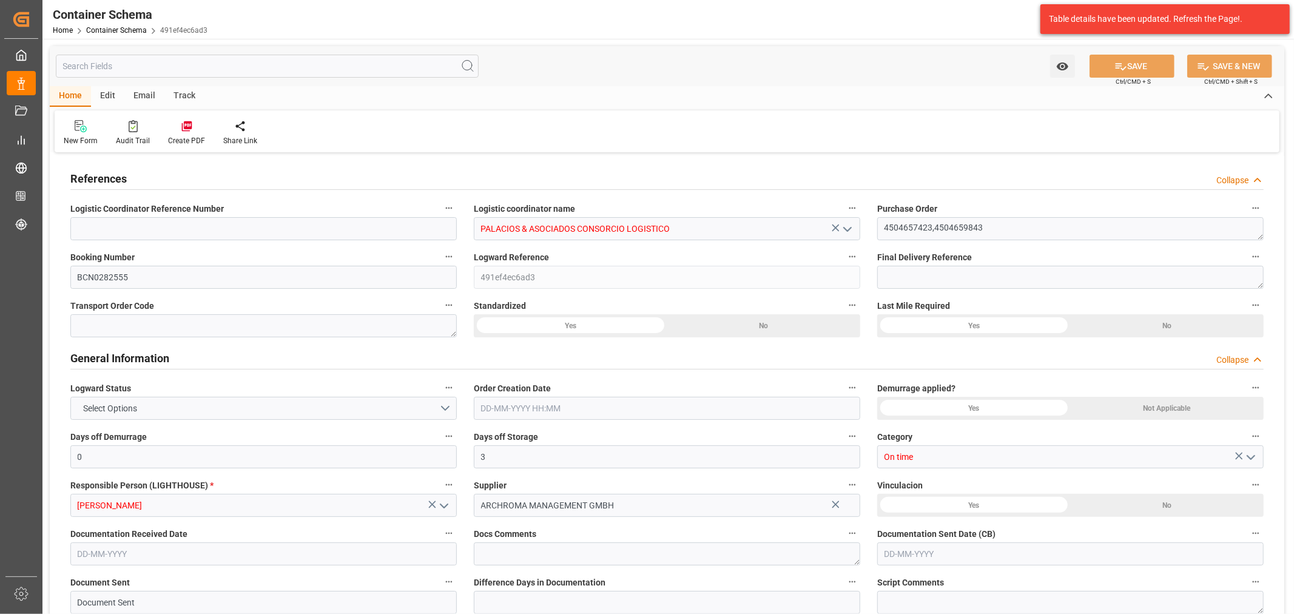
type input "9948217"
type input "0"
type input "23-09-2025 12:45"
type input "[DATE]"
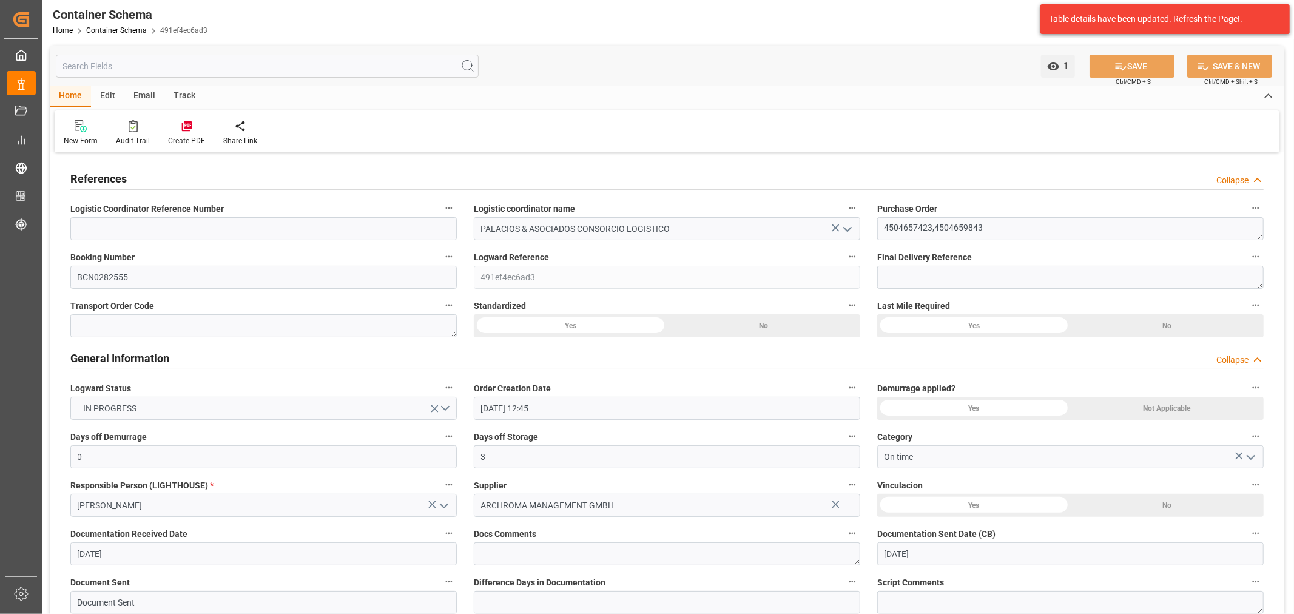
type input "[DATE]"
type input "[DATE] 13:27"
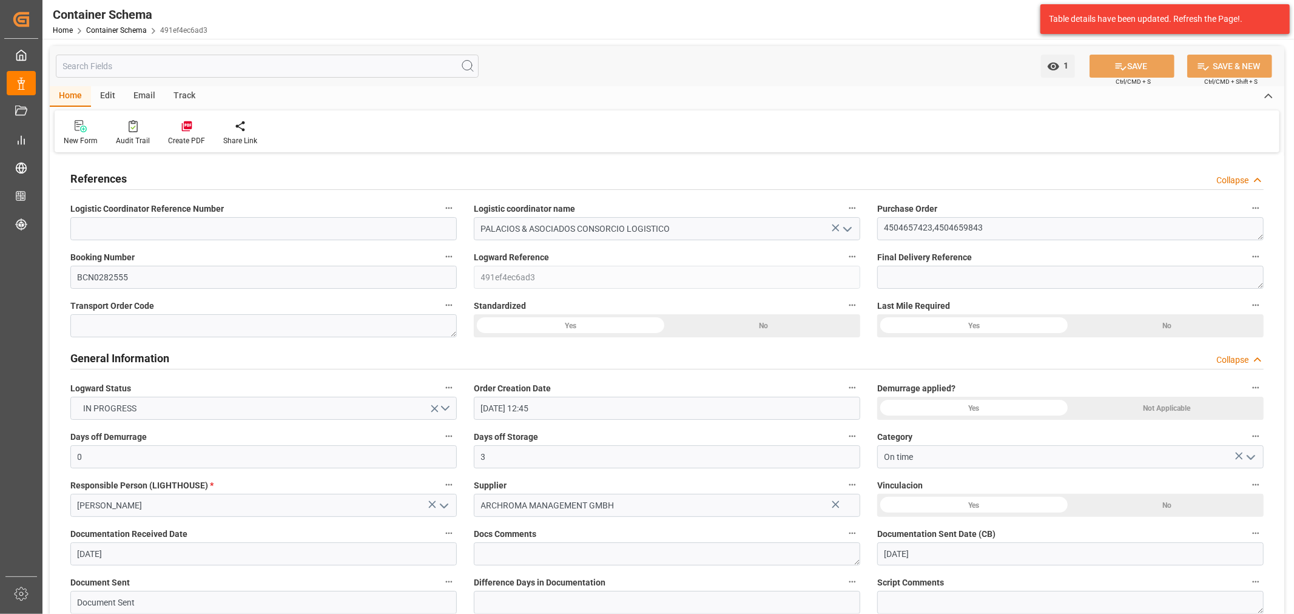
type input "23-09-2025 17:43"
type input "[DATE]"
click at [183, 98] on div "Track" at bounding box center [184, 96] width 40 height 21
click at [88, 142] on div "Tracking" at bounding box center [78, 140] width 29 height 11
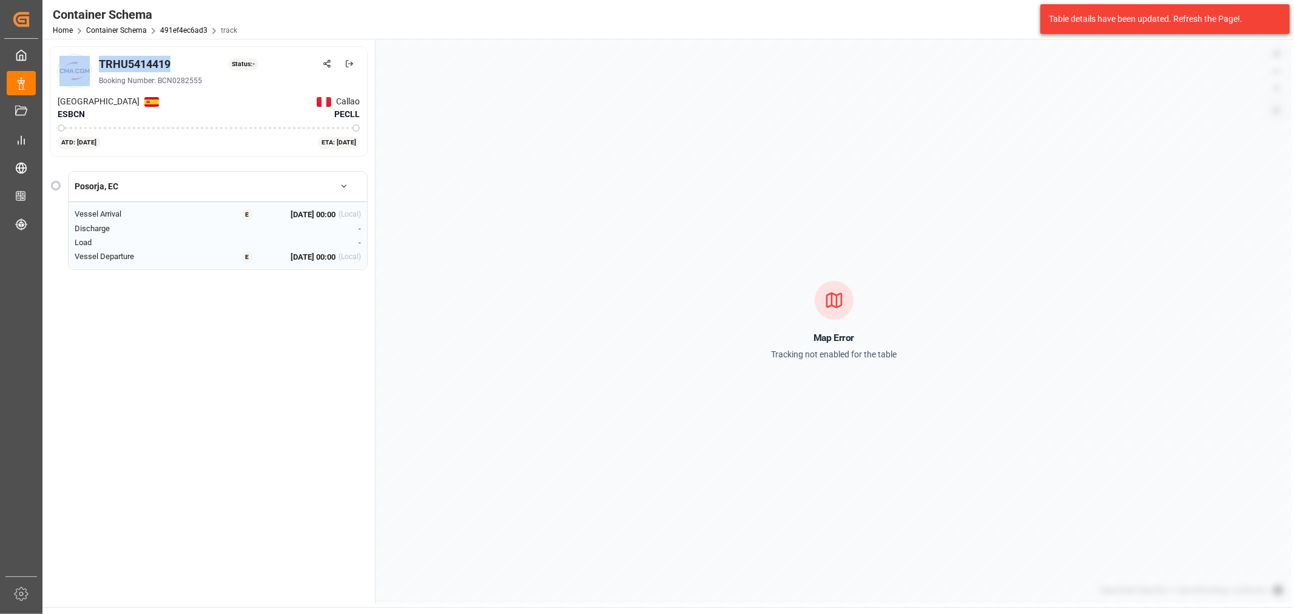
drag, startPoint x: 177, startPoint y: 67, endPoint x: 70, endPoint y: 63, distance: 106.2
click at [70, 63] on div "TRHU5414419 Status: - Booking Number: BCN0282555" at bounding box center [209, 71] width 302 height 34
click at [200, 64] on div "TRHU5414419 Status: -" at bounding box center [229, 64] width 261 height 16
drag, startPoint x: 190, startPoint y: 64, endPoint x: 99, endPoint y: 64, distance: 91.0
click at [99, 64] on div "TRHU5414419 Status: -" at bounding box center [229, 64] width 261 height 16
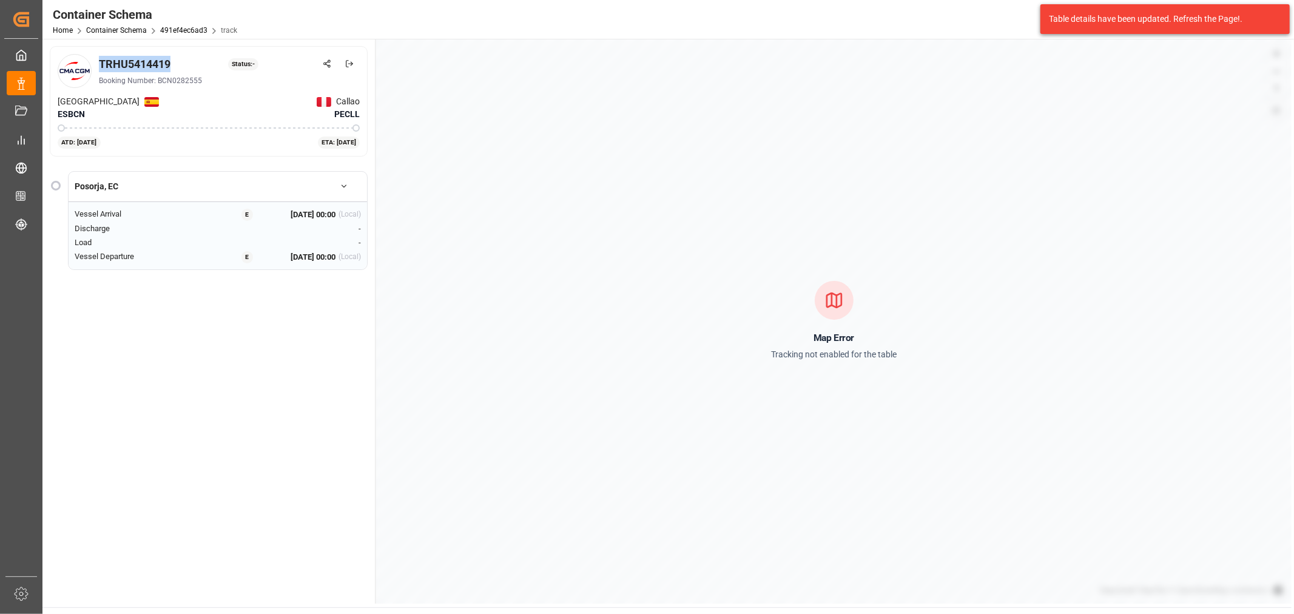
copy div "TRHU5414419"
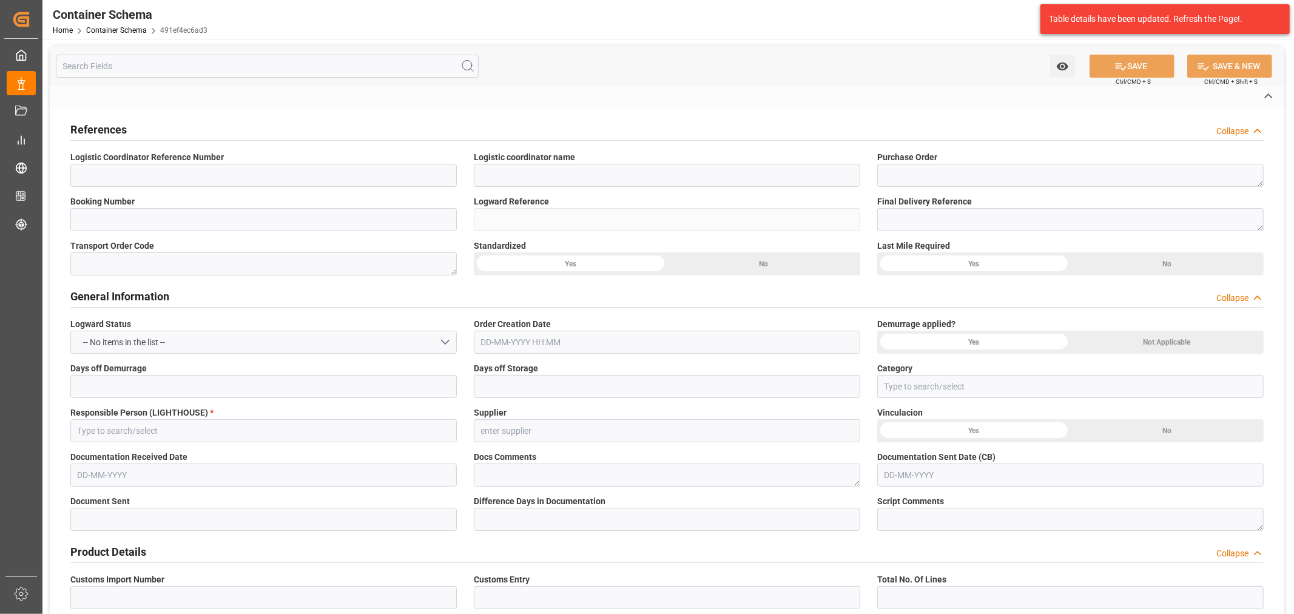
type input "PALACIOS & ASOCIADOS CONSORCIO LOGISTICO"
type textarea "4504657423,4504659843"
type input "BCN0282555"
type input "491ef4ec6ad3"
type input "On time"
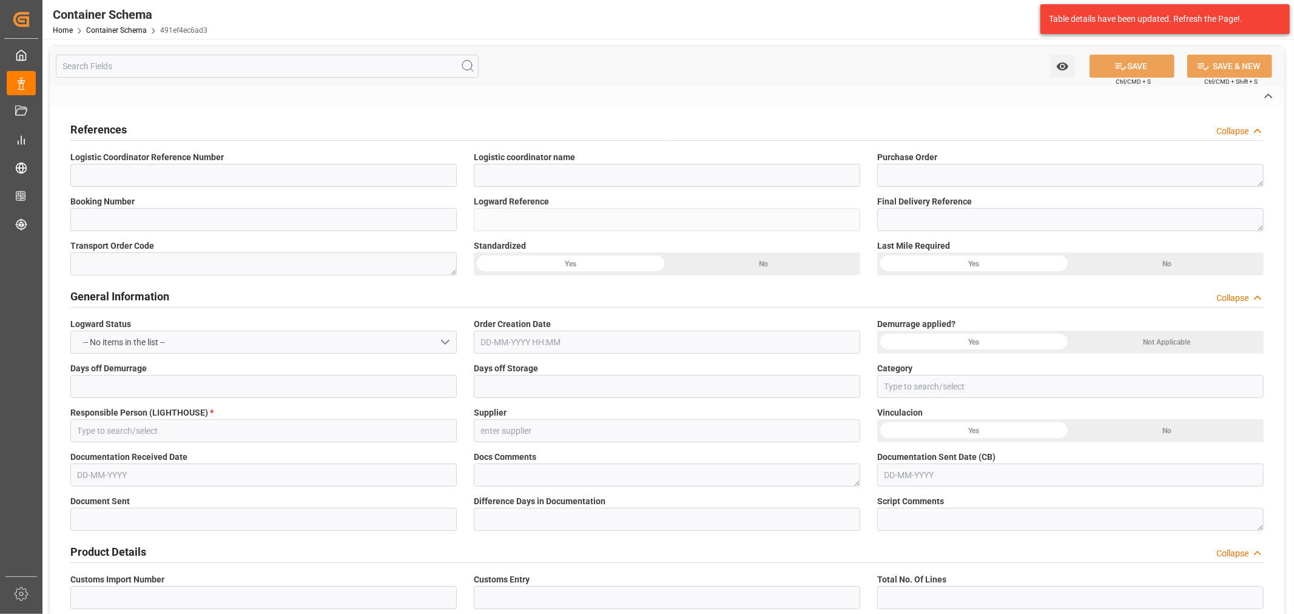
type input "[PERSON_NAME]"
type input "ARCHROMA MANAGEMENT GMBH"
type input "Document Sent"
type input "CALLAO"
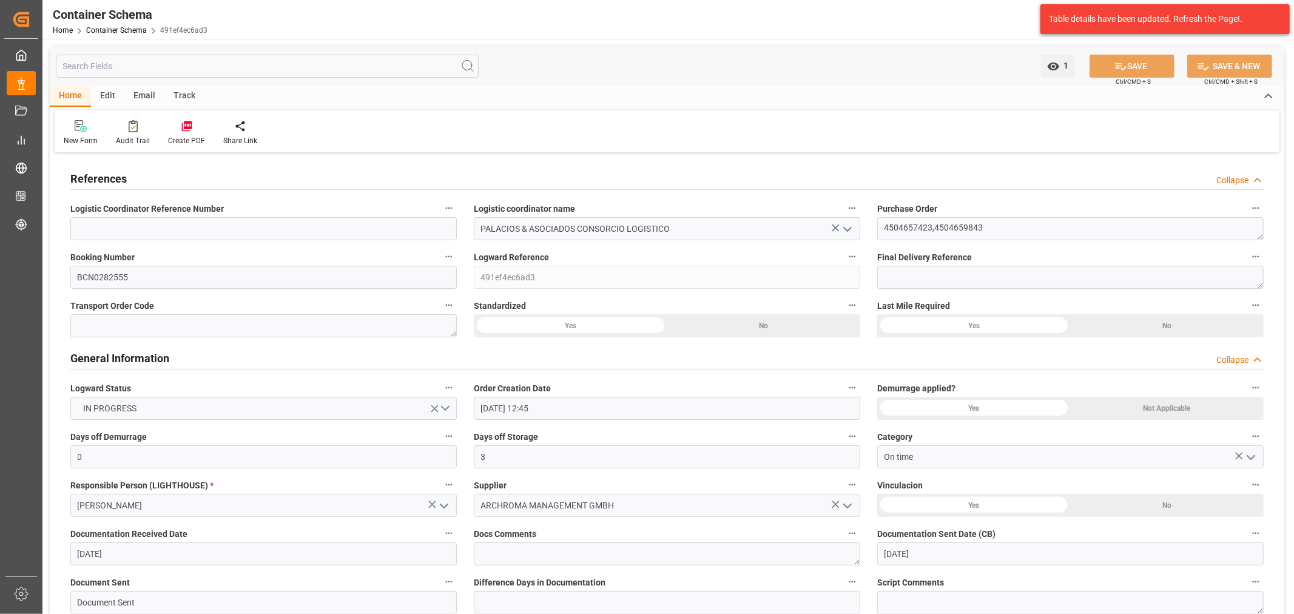
drag, startPoint x: 135, startPoint y: 94, endPoint x: 147, endPoint y: 112, distance: 21.4
click at [135, 94] on div "Email" at bounding box center [144, 96] width 40 height 21
click at [69, 138] on div "Send Email" at bounding box center [82, 140] width 37 height 11
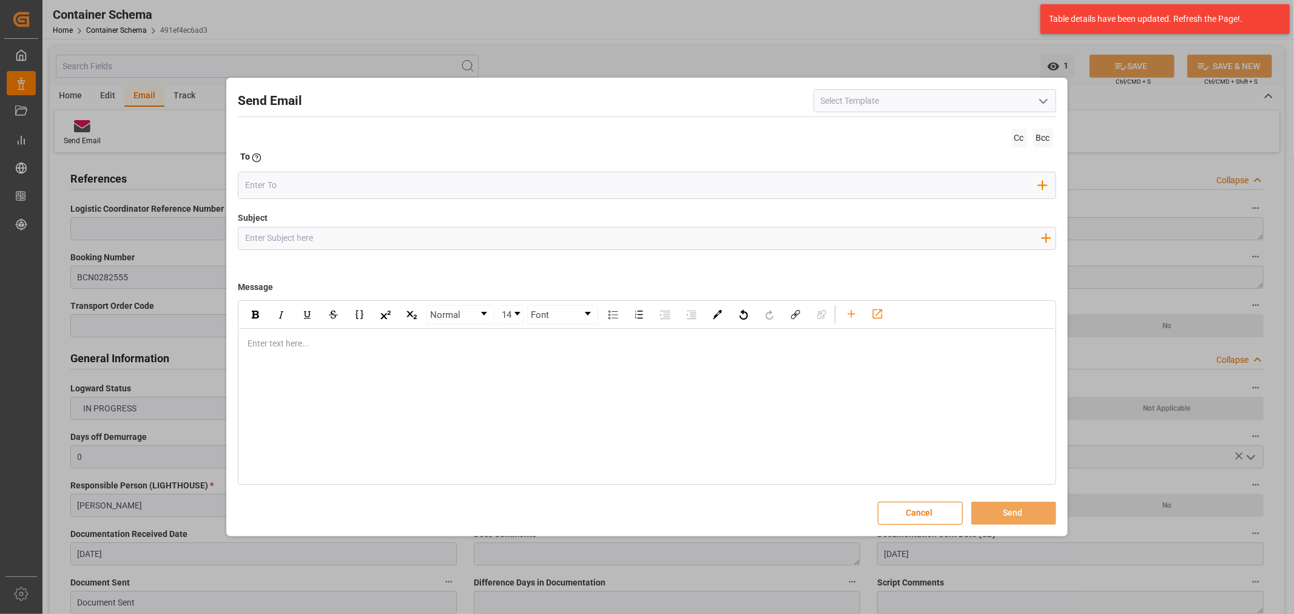
drag, startPoint x: 367, startPoint y: 246, endPoint x: 337, endPoint y: 205, distance: 50.7
click at [367, 245] on input "Subject" at bounding box center [642, 237] width 809 height 21
click at [440, 238] on input "Subject" at bounding box center [642, 237] width 809 height 21
paste input "PO 4504659843,4504657423 //TE//VARIACION ETA/ARCHROMA MANAGEMENT GMBH//ARCHROMA…"
click at [443, 375] on div "Normal 14 Font Enter text here..." at bounding box center [647, 392] width 818 height 184
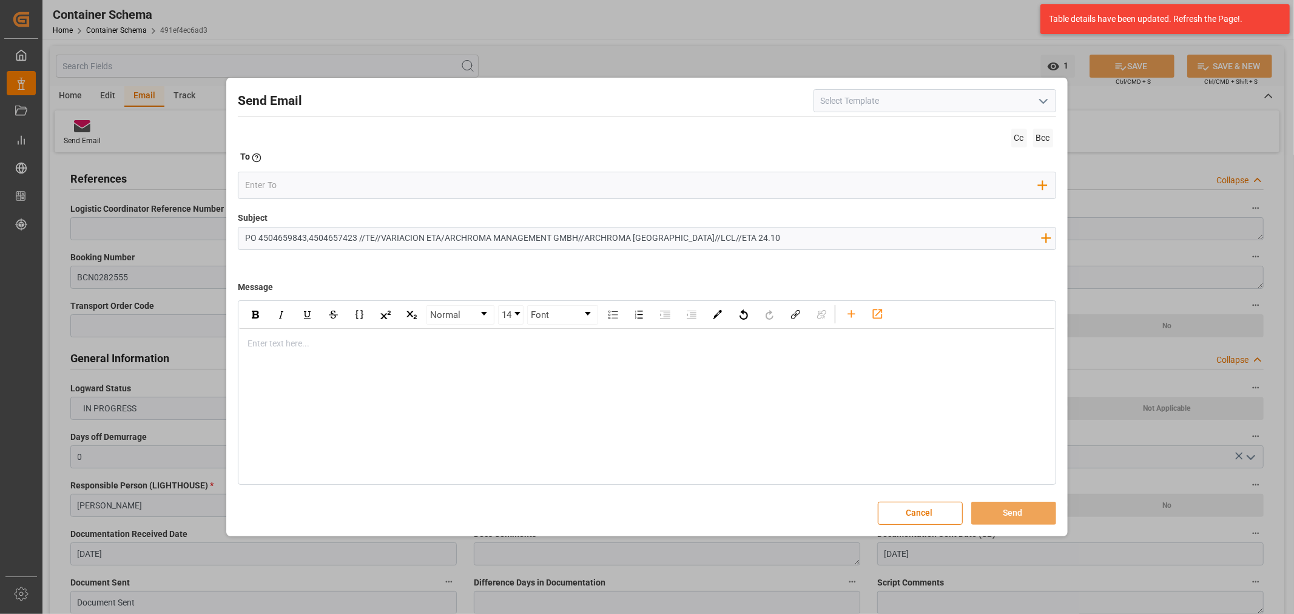
click at [383, 348] on div "rdw-editor" at bounding box center [647, 343] width 798 height 13
click at [305, 352] on div "Enter text here..." at bounding box center [646, 344] width 815 height 30
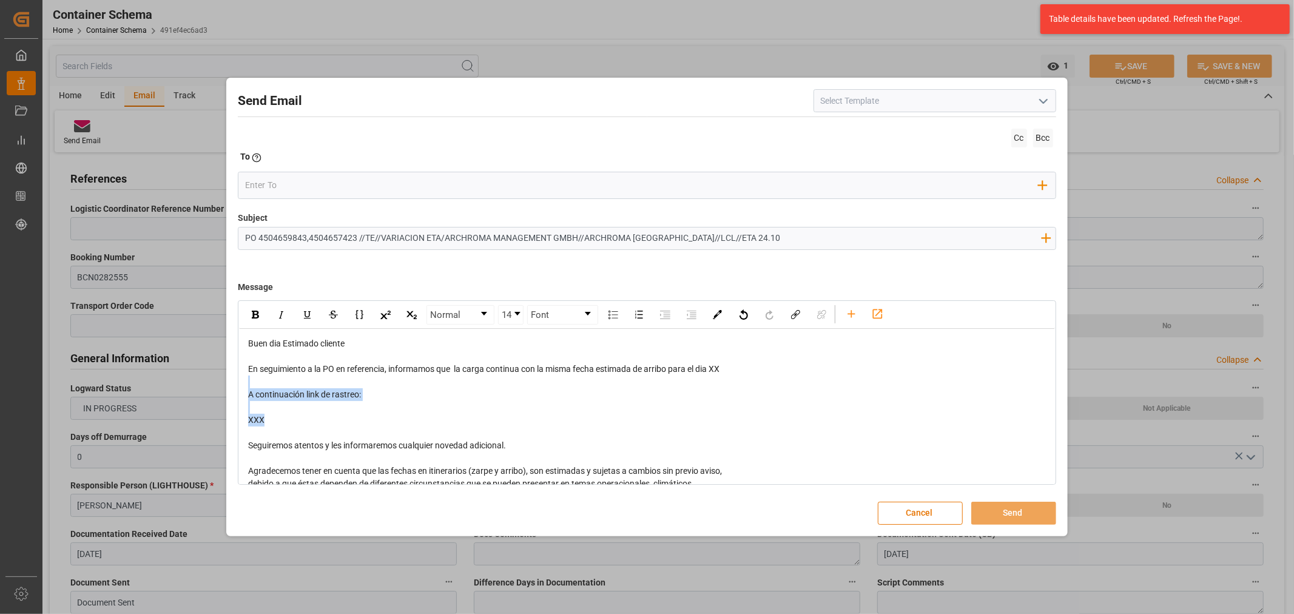
drag, startPoint x: 275, startPoint y: 413, endPoint x: 239, endPoint y: 386, distance: 44.6
click at [239, 386] on div "Buen dia Estimado cliente En seguimiento a la PO en referencia, informamos que …" at bounding box center [646, 452] width 815 height 246
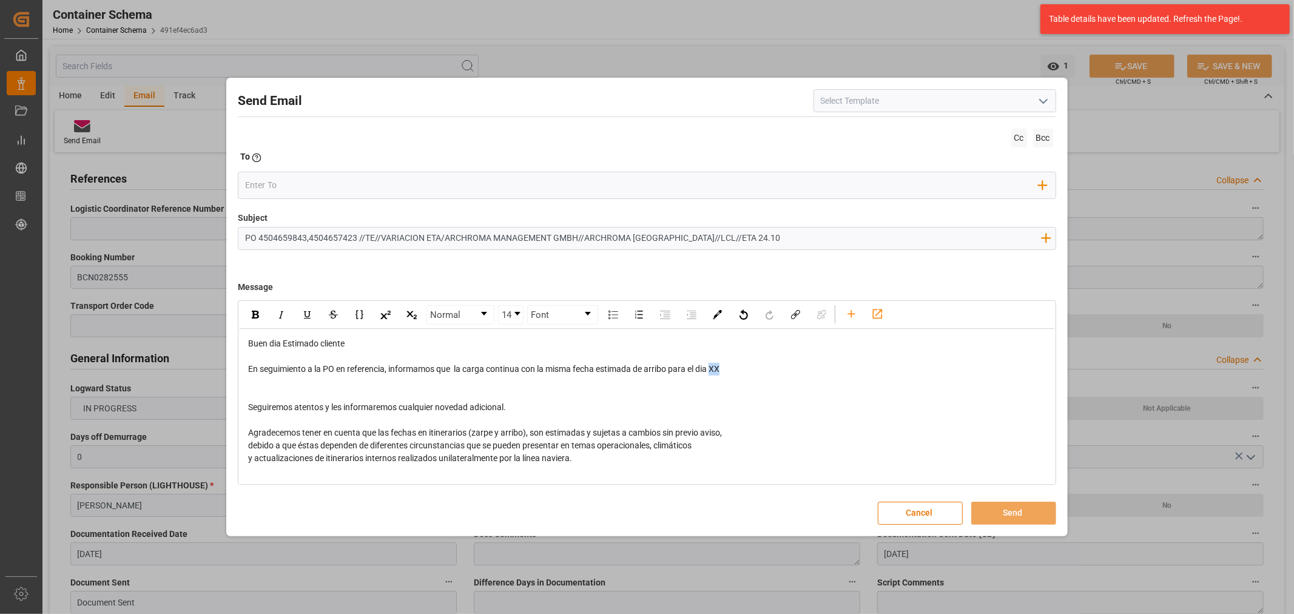
drag, startPoint x: 740, startPoint y: 367, endPoint x: 713, endPoint y: 370, distance: 26.9
click at [713, 370] on div "En seguimiento a la PO en referencia, informamos que la carga continua con la m…" at bounding box center [647, 369] width 798 height 13
drag, startPoint x: 335, startPoint y: 188, endPoint x: 303, endPoint y: 185, distance: 31.7
click at [304, 185] on input "email" at bounding box center [641, 186] width 793 height 18
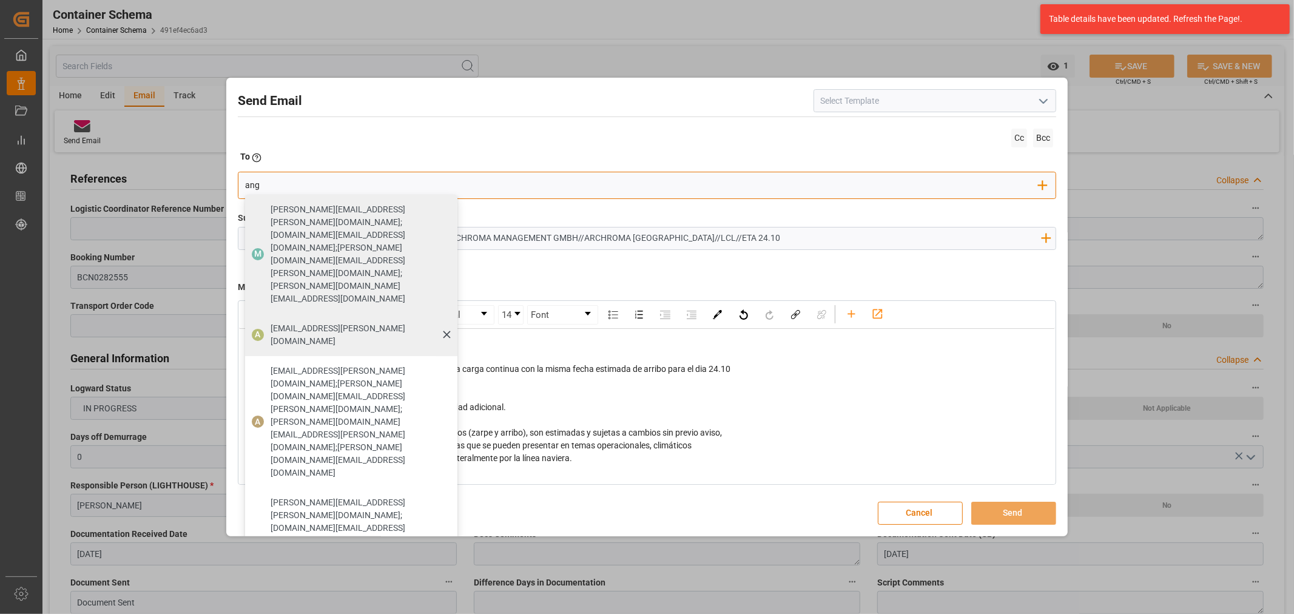
click at [295, 322] on span "[EMAIL_ADDRESS][PERSON_NAME][DOMAIN_NAME]" at bounding box center [360, 334] width 178 height 25
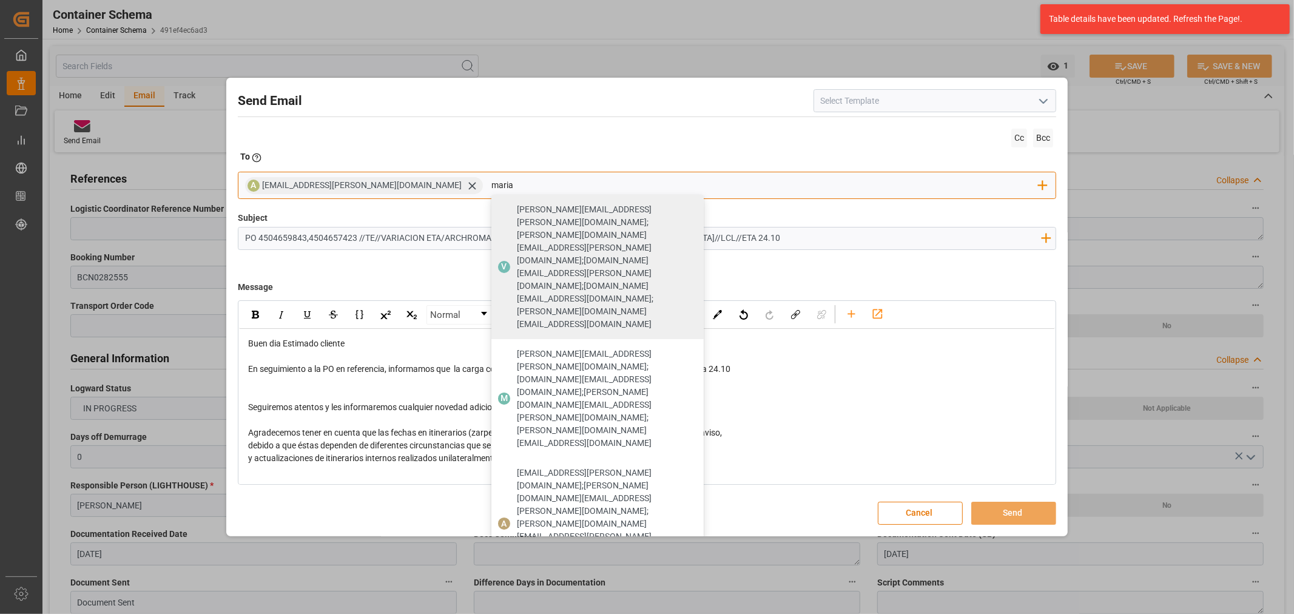
click at [491, 590] on div "M maria.piranquive@leschaco.com" at bounding box center [597, 611] width 212 height 42
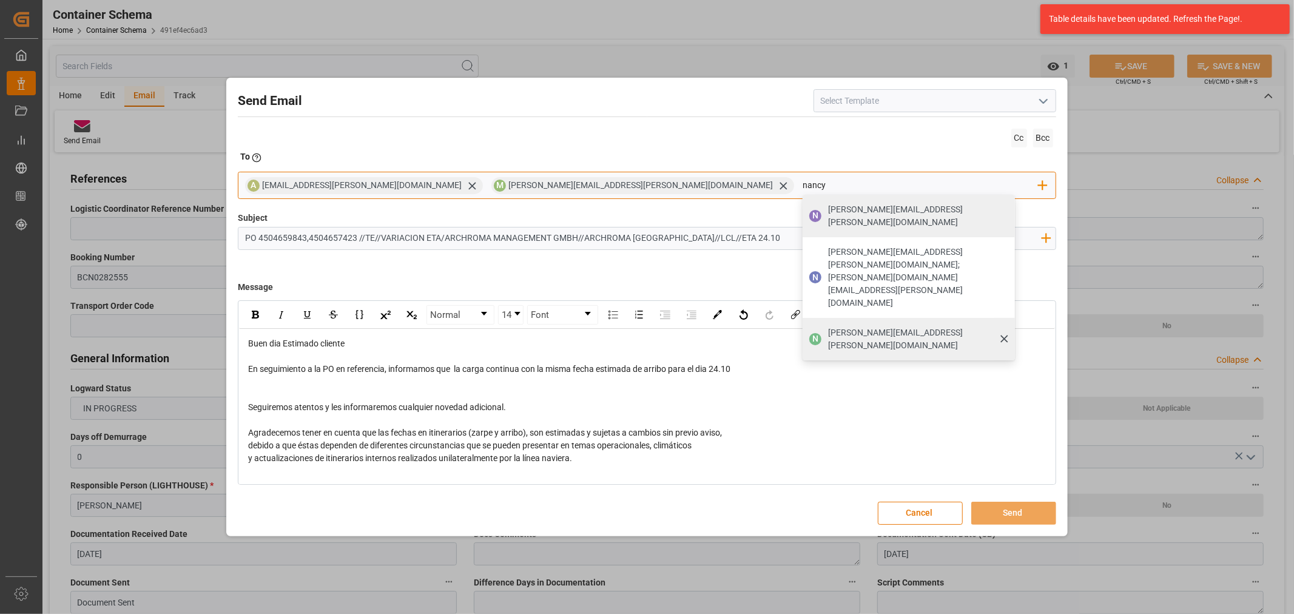
click at [828, 326] on span "[PERSON_NAME][EMAIL_ADDRESS][PERSON_NAME][DOMAIN_NAME]" at bounding box center [917, 338] width 178 height 25
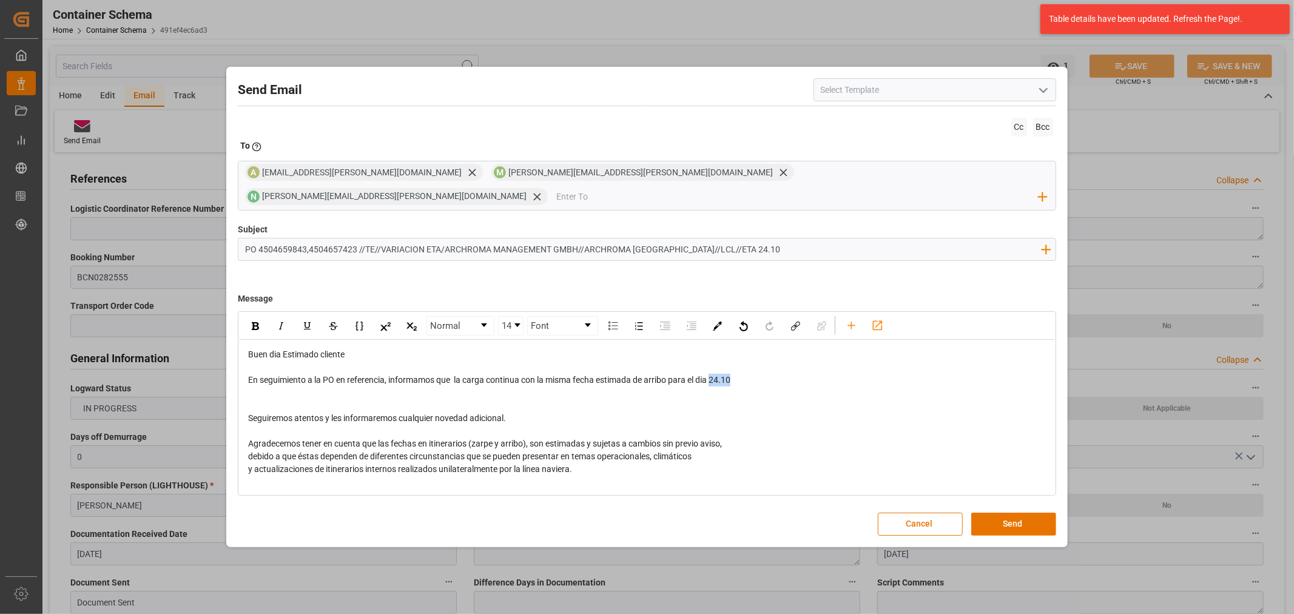
drag, startPoint x: 739, startPoint y: 369, endPoint x: 713, endPoint y: 369, distance: 25.5
click at [713, 374] on div "En seguimiento a la PO en referencia, informamos que la carga continua con la m…" at bounding box center [647, 380] width 798 height 13
click at [250, 317] on div "rdw-inline-control" at bounding box center [254, 326] width 21 height 18
click at [895, 187] on input "email" at bounding box center [797, 196] width 482 height 18
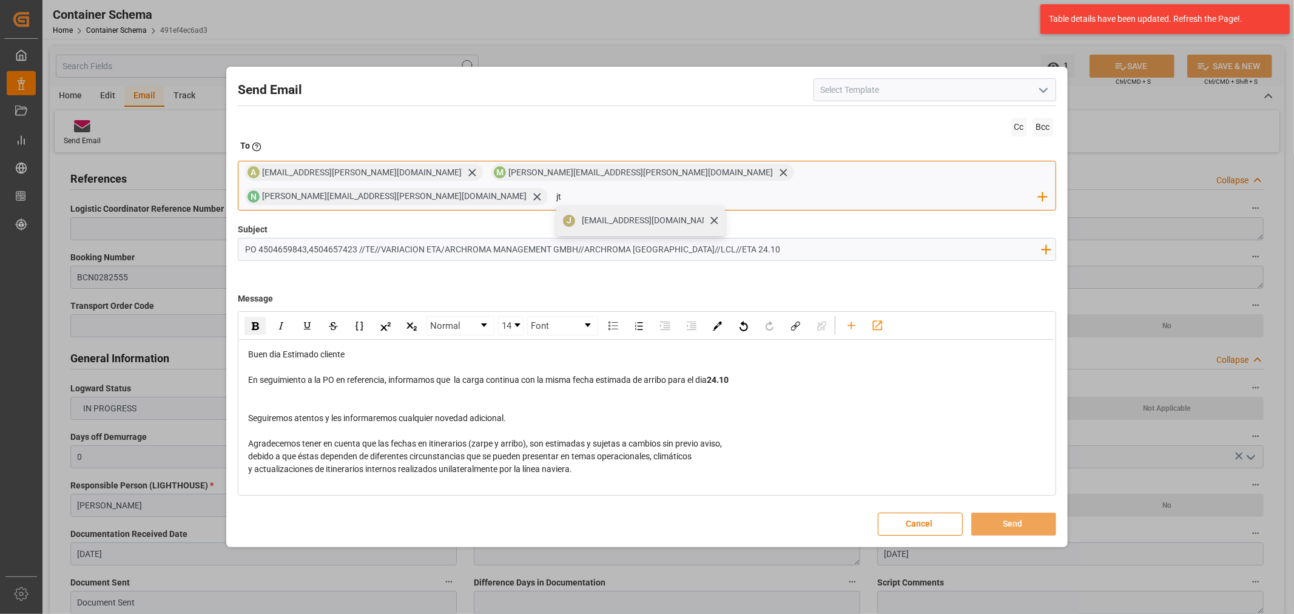
click at [716, 214] on span "[EMAIL_ADDRESS][DOMAIN_NAME]" at bounding box center [649, 220] width 135 height 13
click at [1005, 517] on button "Send" at bounding box center [1013, 524] width 85 height 23
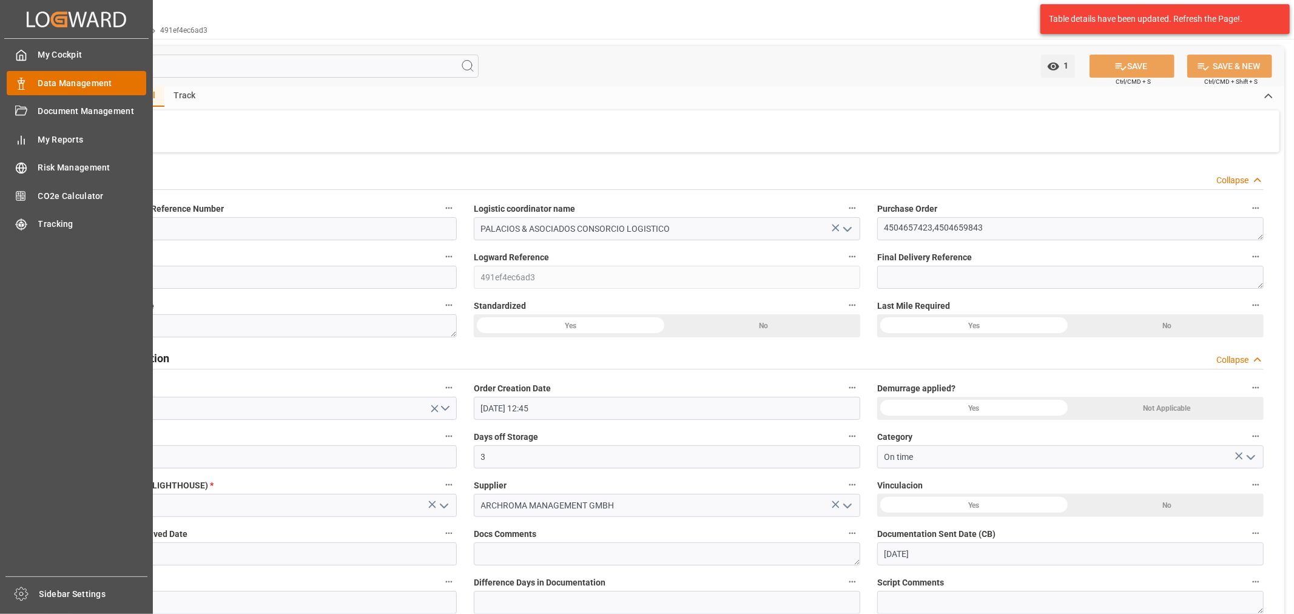
click at [41, 86] on span "Data Management" at bounding box center [92, 83] width 109 height 13
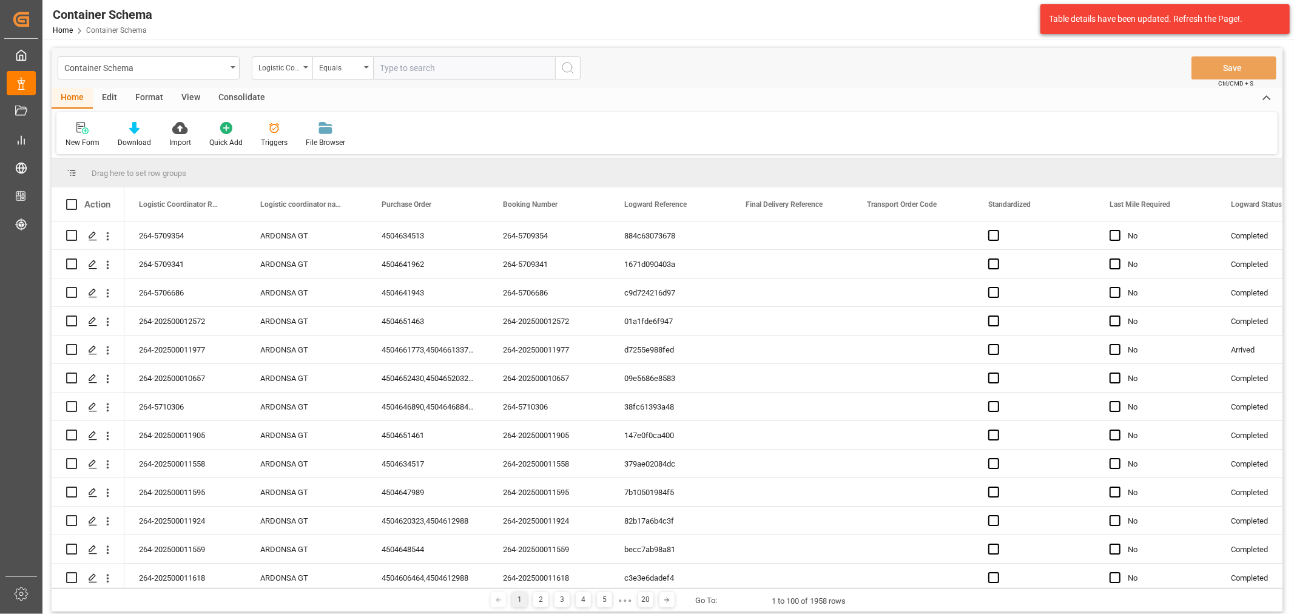
click at [220, 72] on div "Container Schema" at bounding box center [145, 66] width 162 height 15
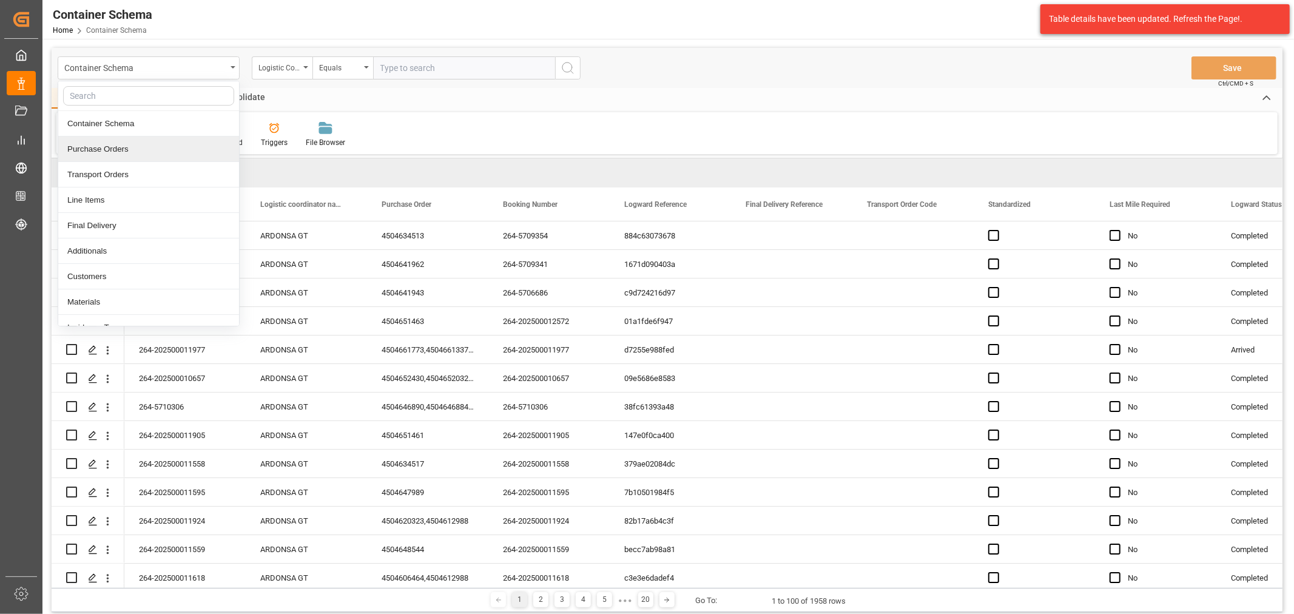
drag, startPoint x: 129, startPoint y: 143, endPoint x: 183, endPoint y: 118, distance: 59.4
click at [130, 143] on div "Purchase Orders" at bounding box center [148, 148] width 181 height 25
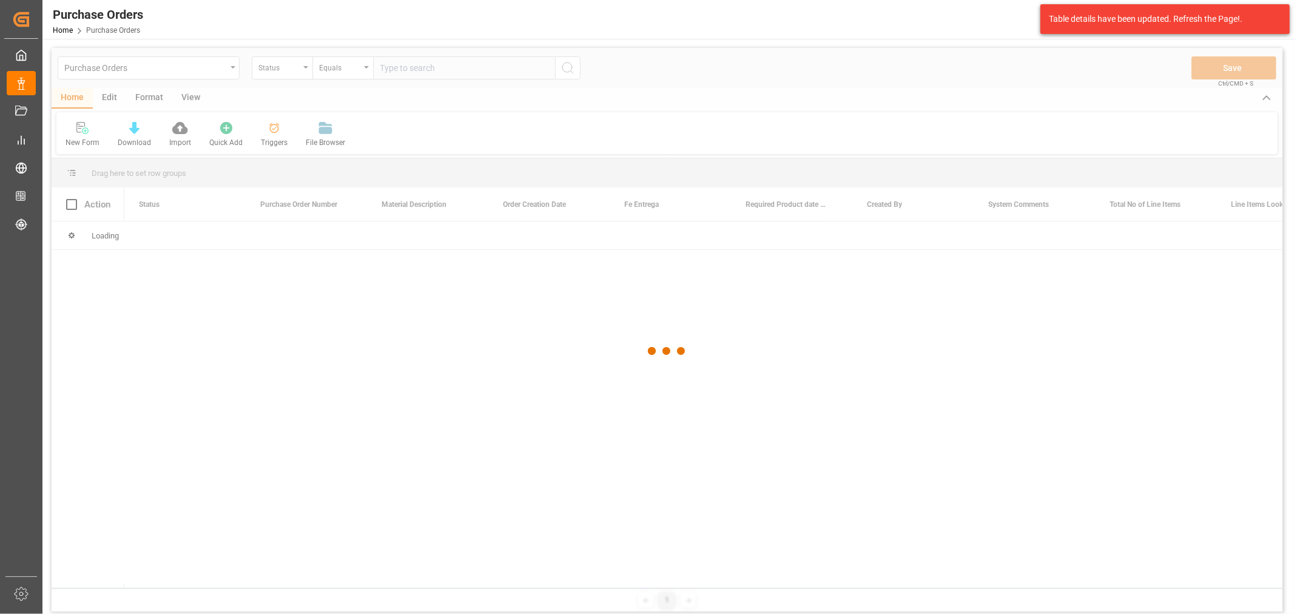
click at [299, 71] on div at bounding box center [667, 351] width 1231 height 607
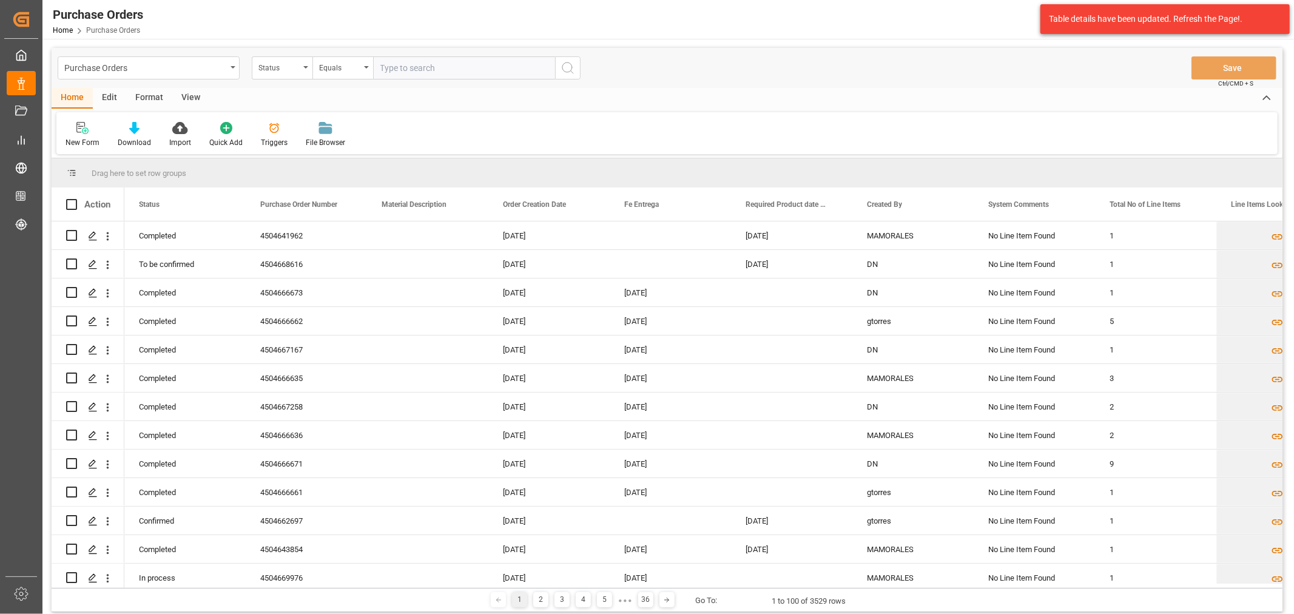
click at [299, 70] on div "Status" at bounding box center [278, 66] width 41 height 14
click at [298, 149] on div "Purchase Order Number" at bounding box center [342, 148] width 181 height 25
click at [336, 69] on div "Equals" at bounding box center [339, 66] width 41 height 14
click at [349, 154] on div "Fuzzy search" at bounding box center [403, 148] width 181 height 25
click at [407, 62] on input "text" at bounding box center [464, 67] width 182 height 23
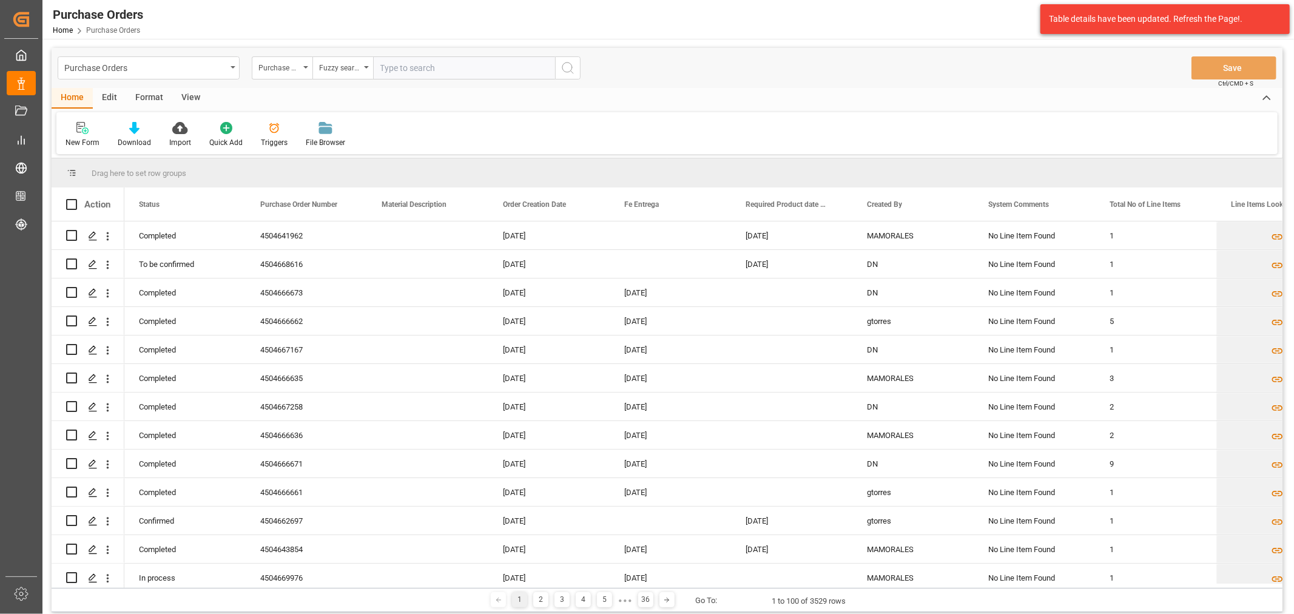
paste input "4504668664"
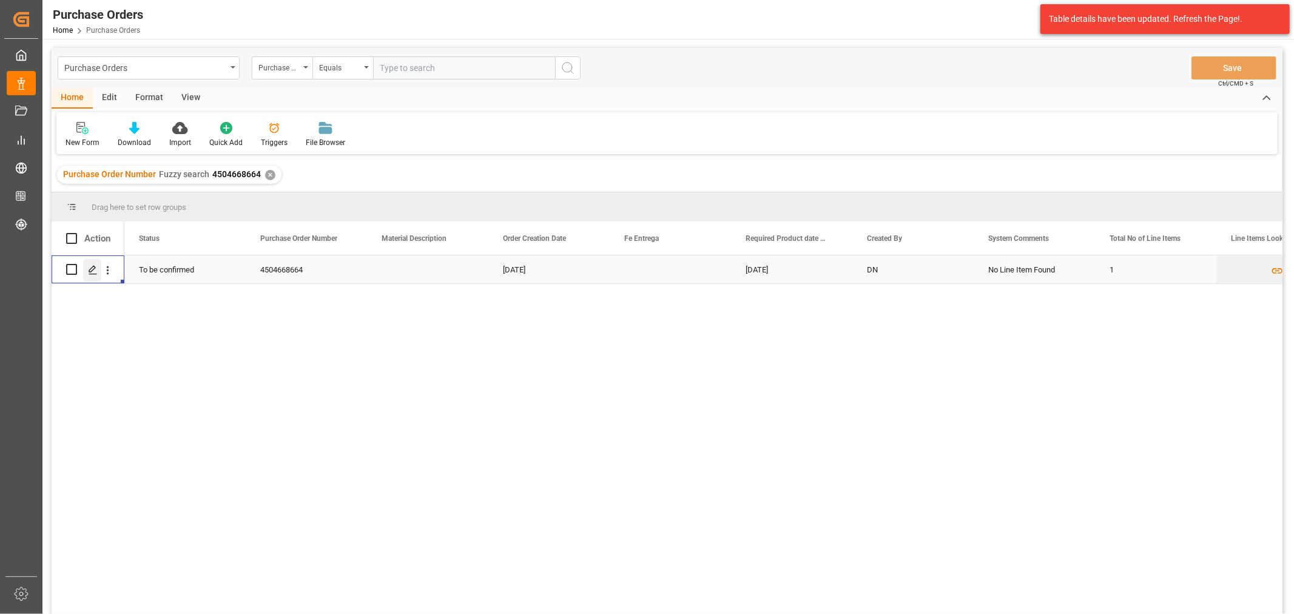
click at [97, 270] on icon "Press SPACE to select this row." at bounding box center [93, 270] width 10 height 10
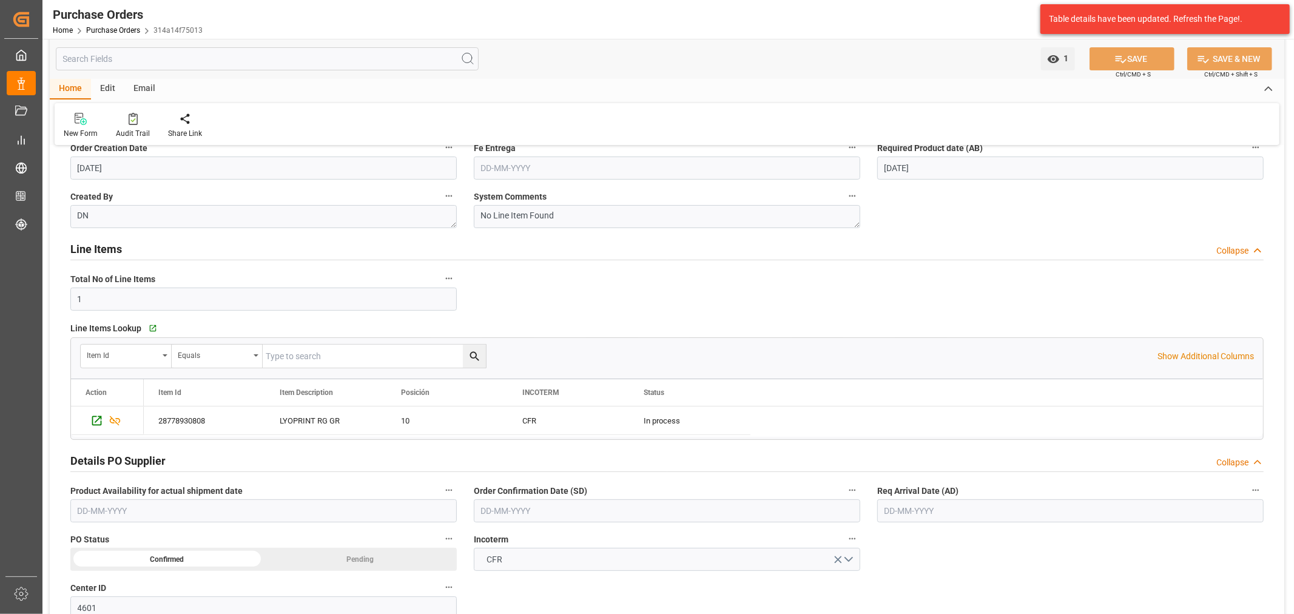
scroll to position [202, 0]
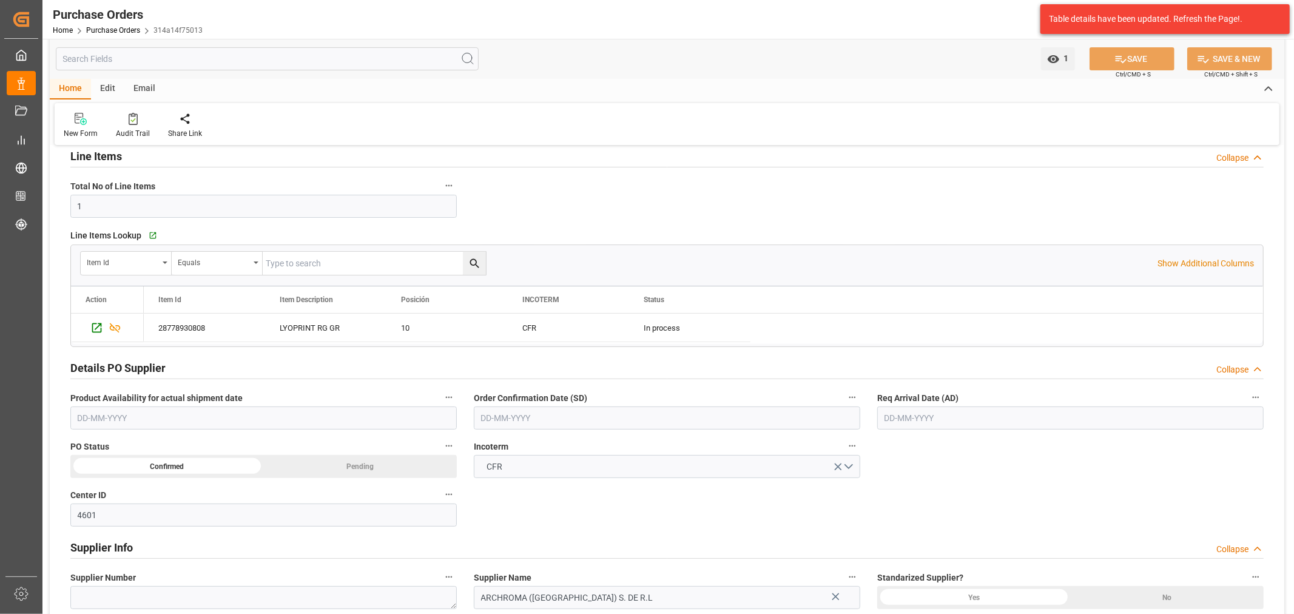
click at [592, 417] on input "text" at bounding box center [667, 417] width 386 height 23
click at [530, 588] on div "29 30 1 2 3 4 5" at bounding box center [561, 586] width 166 height 24
click at [639, 446] on button "Next Month" at bounding box center [637, 445] width 7 height 7
click at [542, 516] on div "8" at bounding box center [537, 515] width 15 height 15
click at [953, 414] on input "text" at bounding box center [1070, 417] width 386 height 23
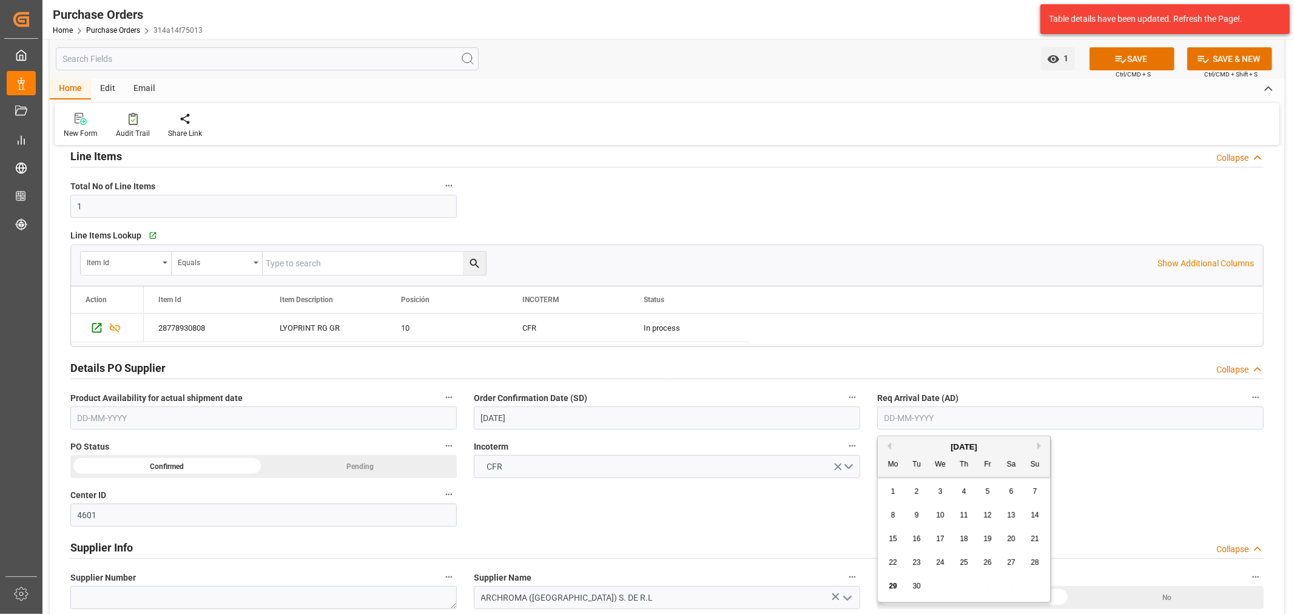
click at [930, 593] on div "29 30 1 2 3 4 5" at bounding box center [964, 586] width 166 height 24
click at [989, 563] on span "26" at bounding box center [987, 562] width 8 height 8
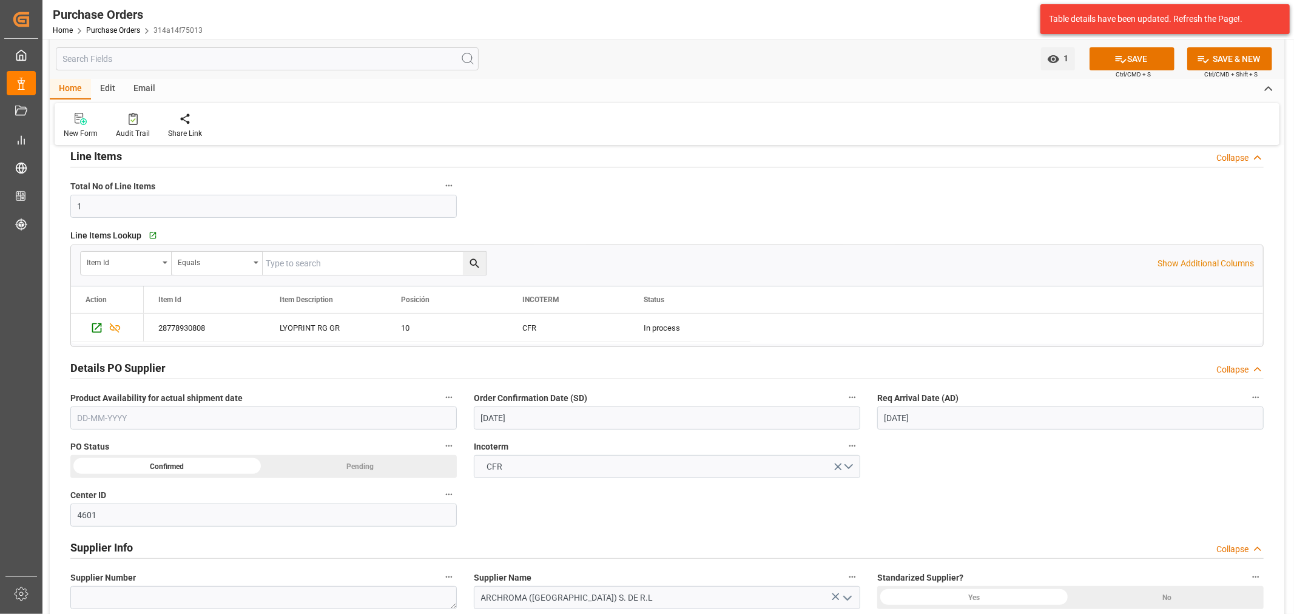
click at [984, 408] on input "[DATE]" at bounding box center [1070, 417] width 386 height 23
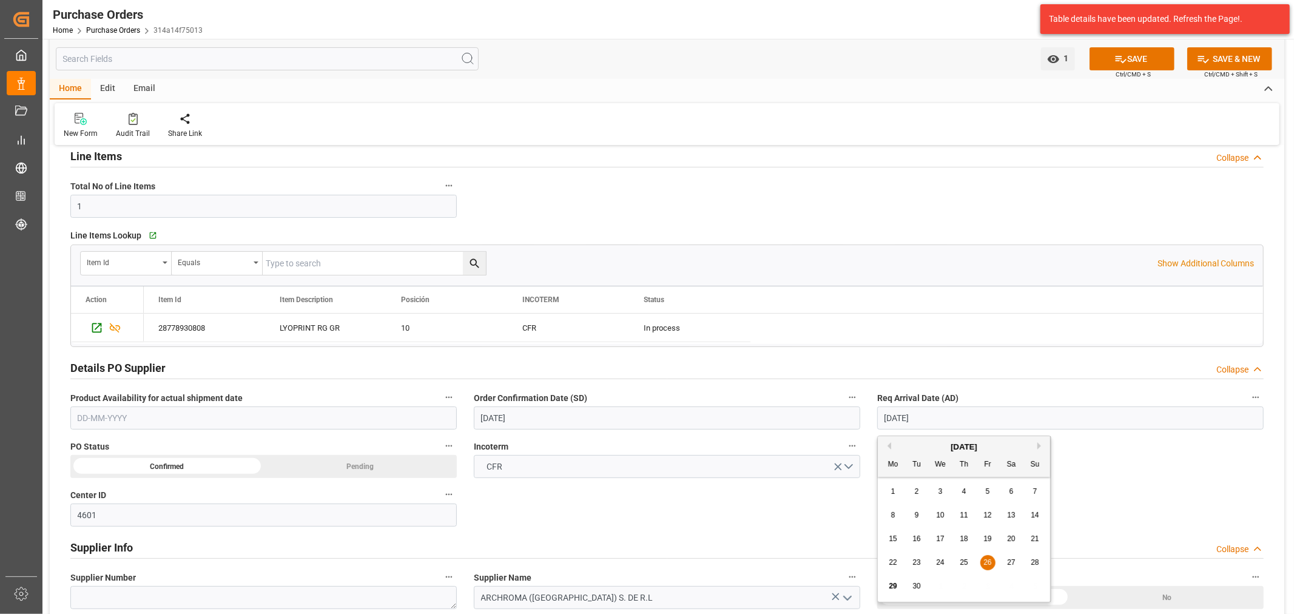
click at [1046, 443] on div "[DATE]" at bounding box center [964, 447] width 172 height 12
click at [1038, 446] on button "Next Month" at bounding box center [1040, 445] width 7 height 7
click at [1036, 562] on span "26" at bounding box center [1035, 562] width 8 height 8
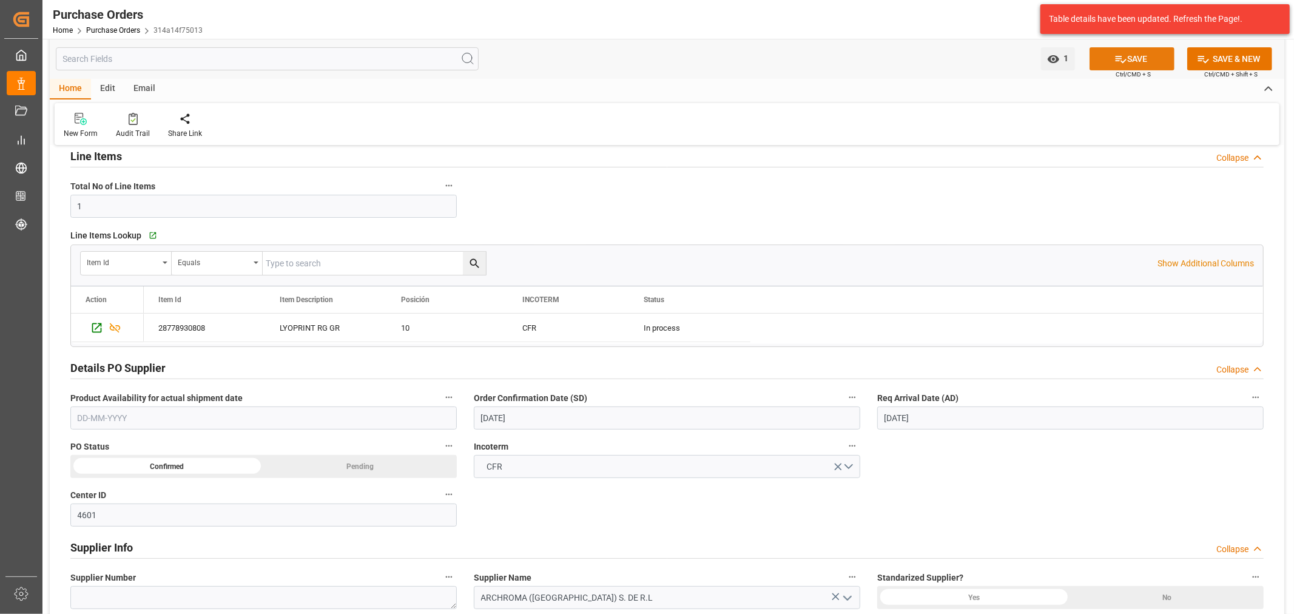
click at [1139, 62] on button "SAVE" at bounding box center [1132, 58] width 85 height 23
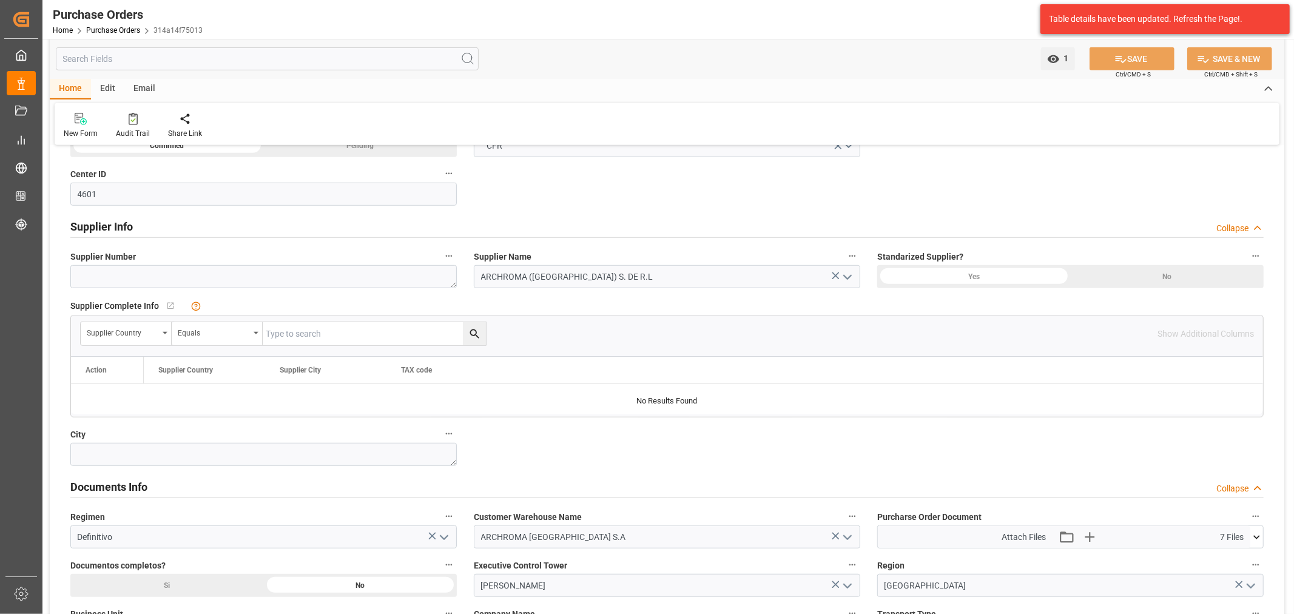
scroll to position [607, 0]
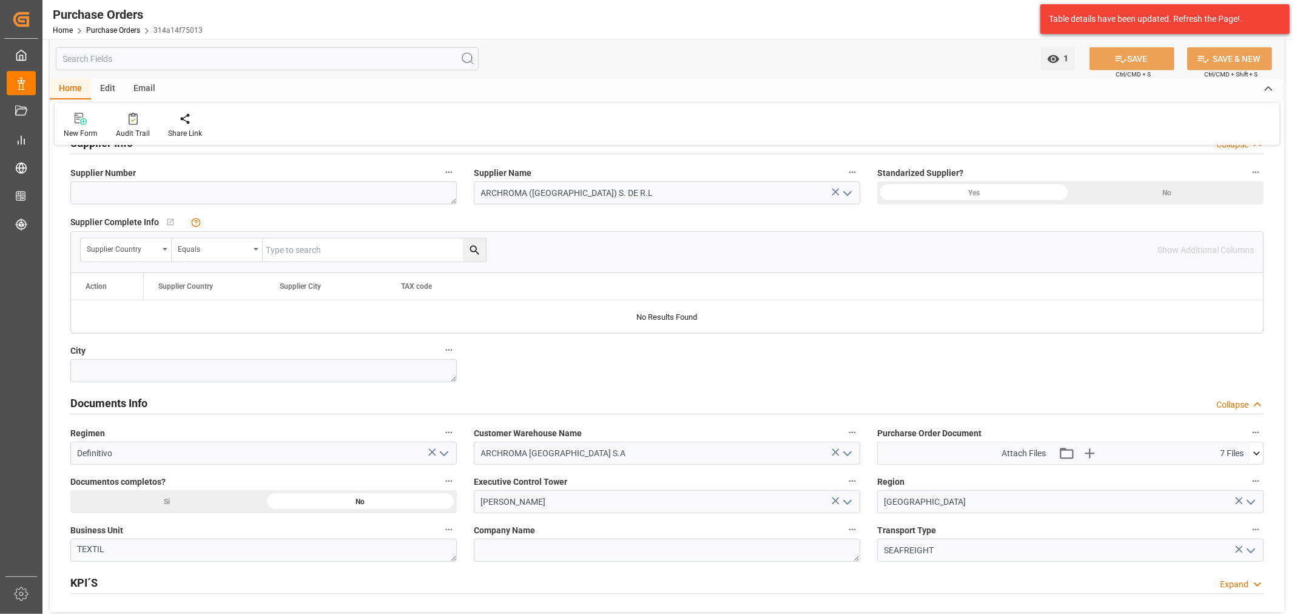
click at [1261, 454] on icon at bounding box center [1256, 453] width 13 height 13
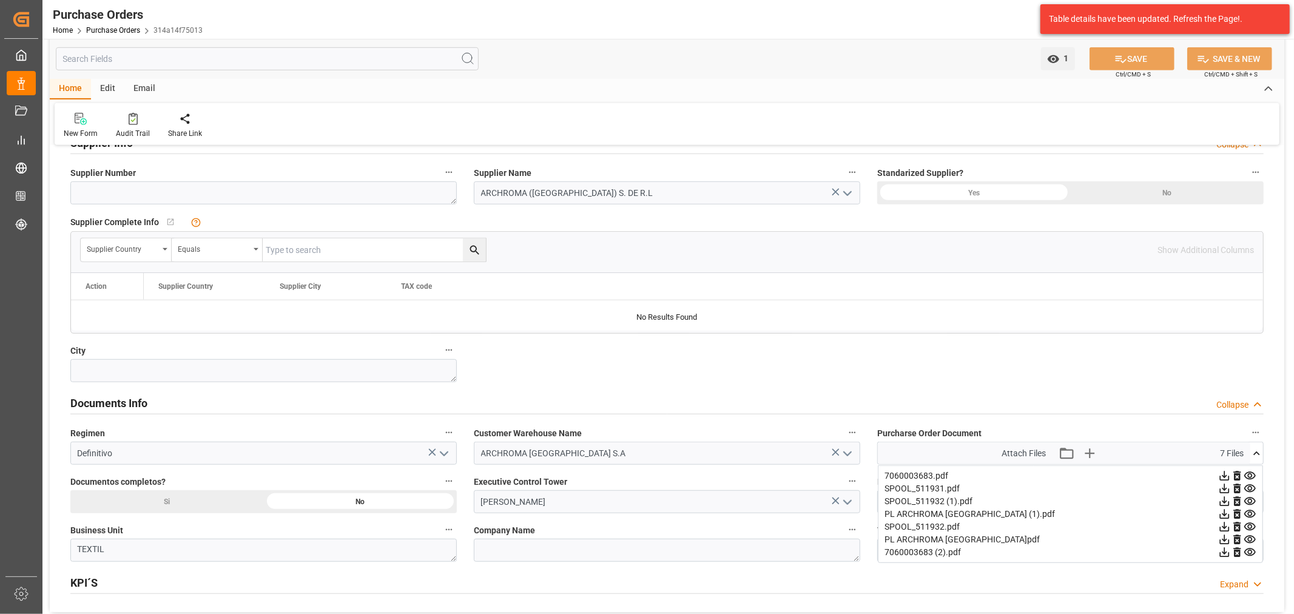
click at [1261, 454] on icon at bounding box center [1256, 453] width 13 height 13
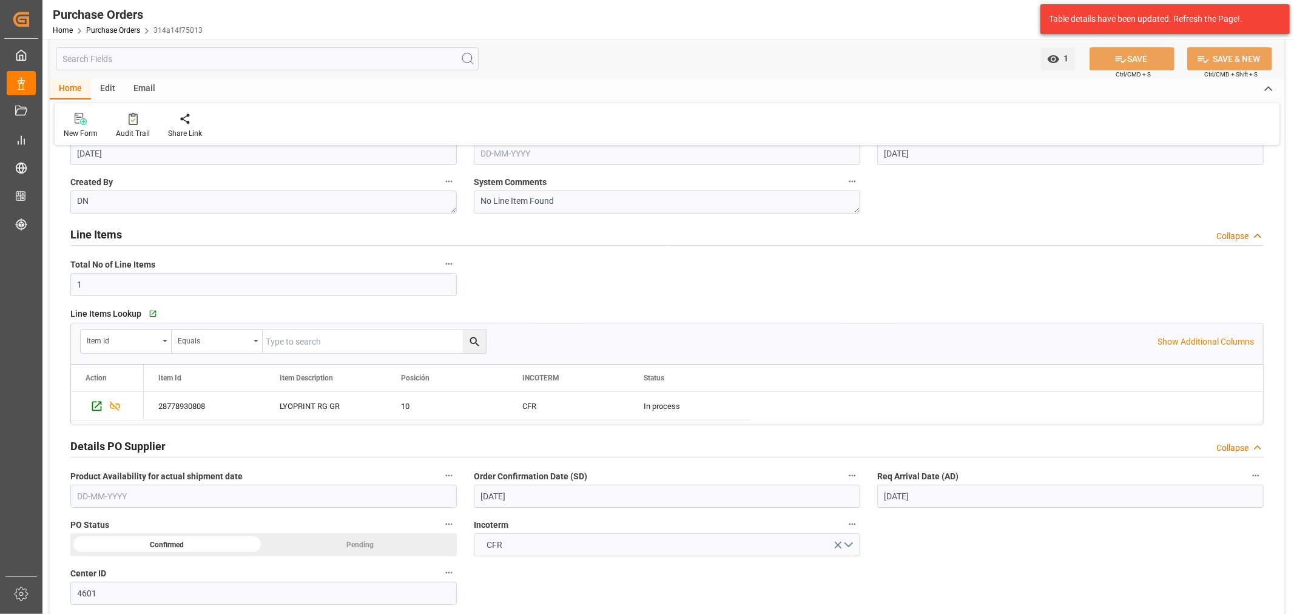
scroll to position [0, 0]
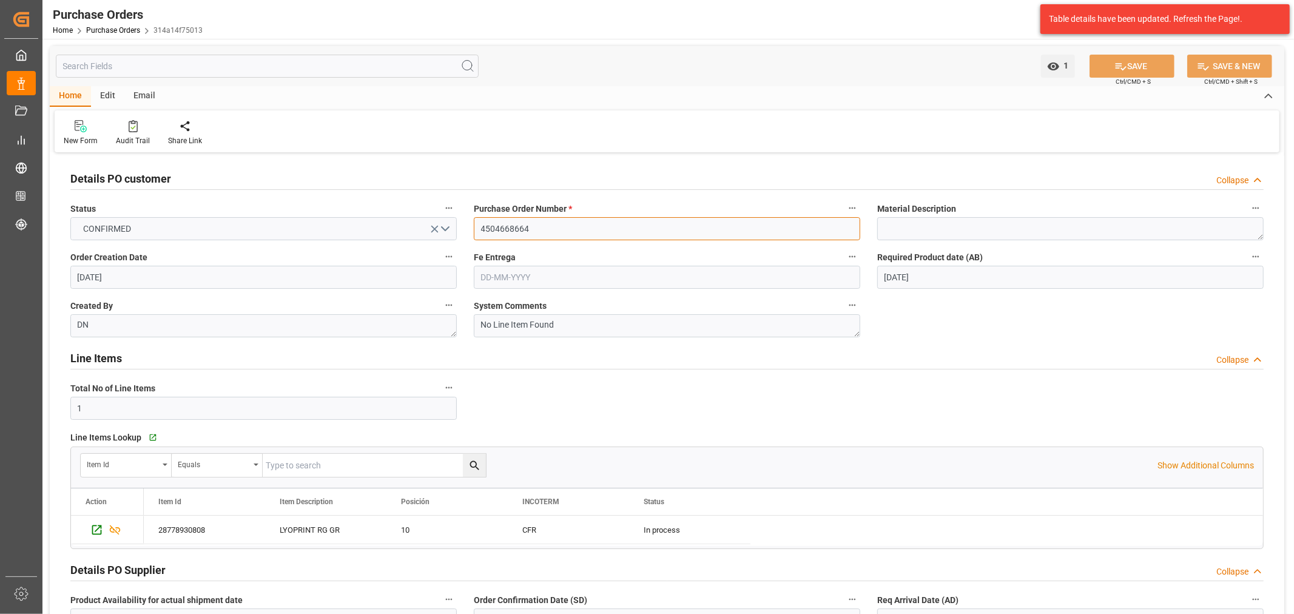
click at [516, 229] on input "4504668664" at bounding box center [667, 228] width 386 height 23
drag, startPoint x: 516, startPoint y: 229, endPoint x: 502, endPoint y: 225, distance: 14.4
click at [502, 225] on input "4504668664" at bounding box center [667, 228] width 386 height 23
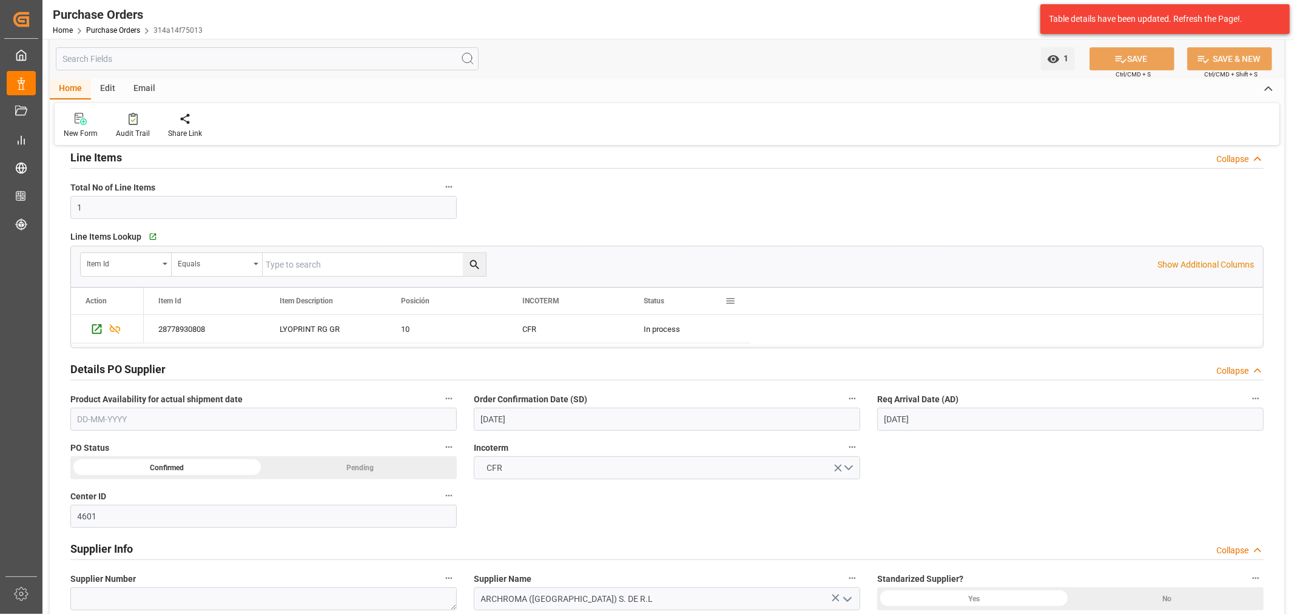
scroll to position [202, 0]
